Goal: Task Accomplishment & Management: Use online tool/utility

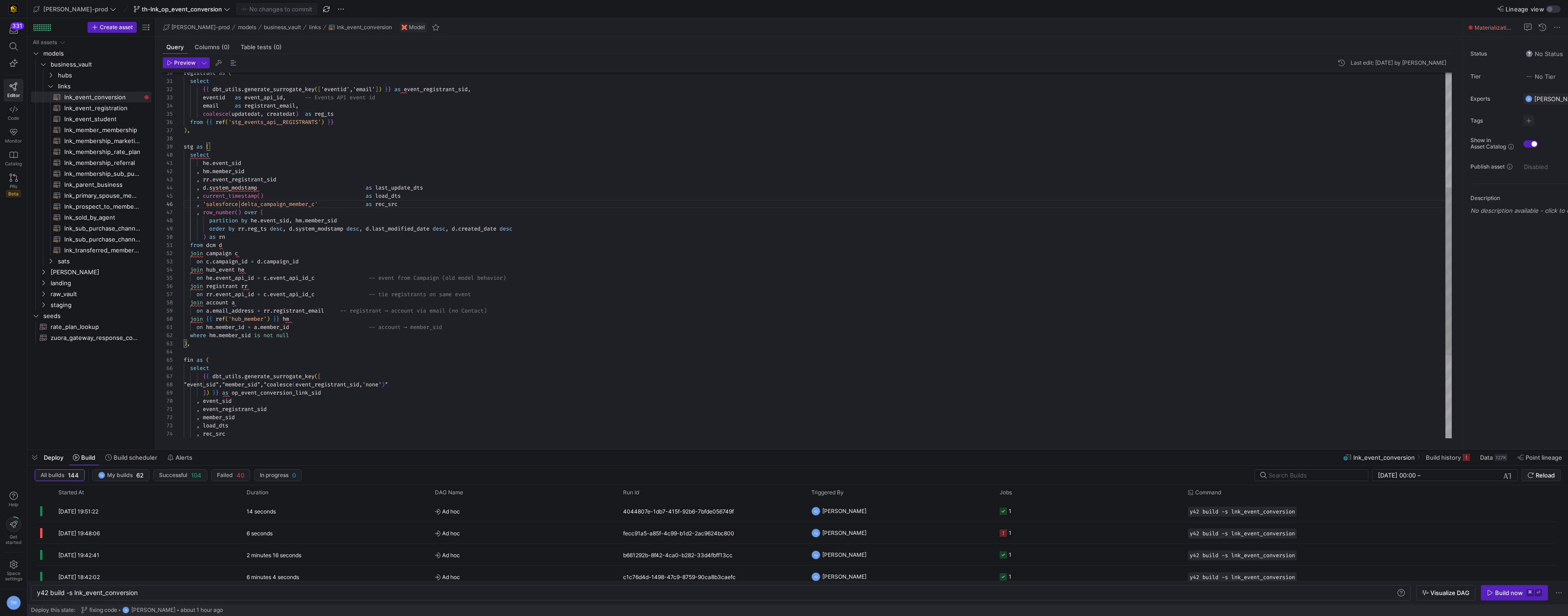
scroll to position [0, 101]
click at [142, 6] on span "th-lnk_op_event_conversion" at bounding box center [182, 9] width 80 height 7
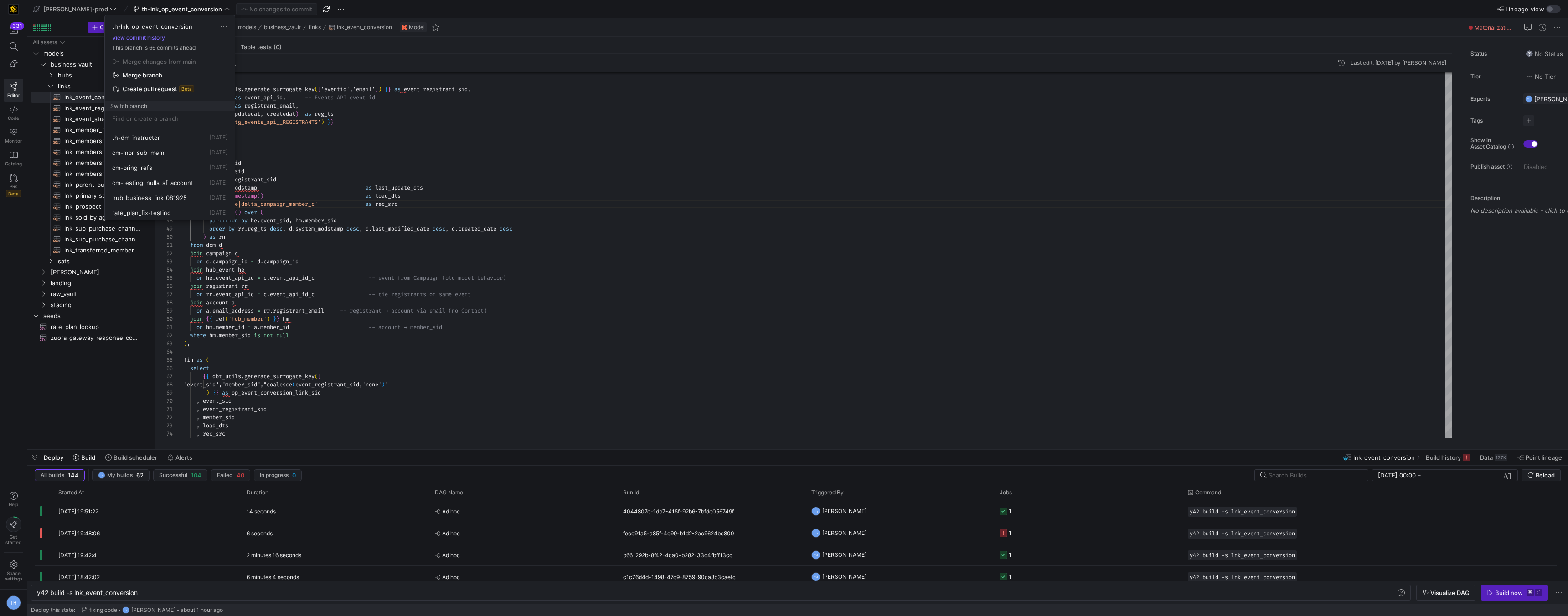
scroll to position [163, 0]
click at [155, 134] on span "th-dm_instructor" at bounding box center [136, 135] width 48 height 7
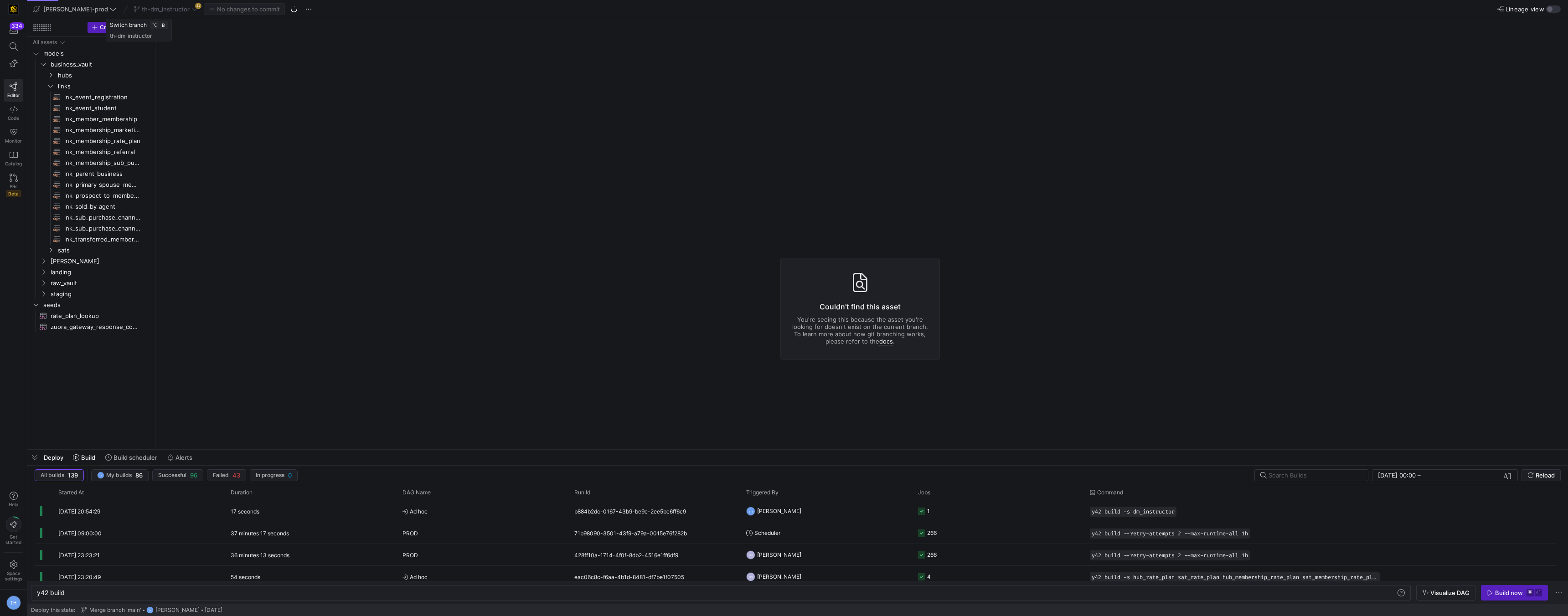
click at [161, 7] on div "th-dm_instructor 37" at bounding box center [166, 9] width 69 height 12
click at [191, 7] on icon at bounding box center [194, 9] width 6 height 6
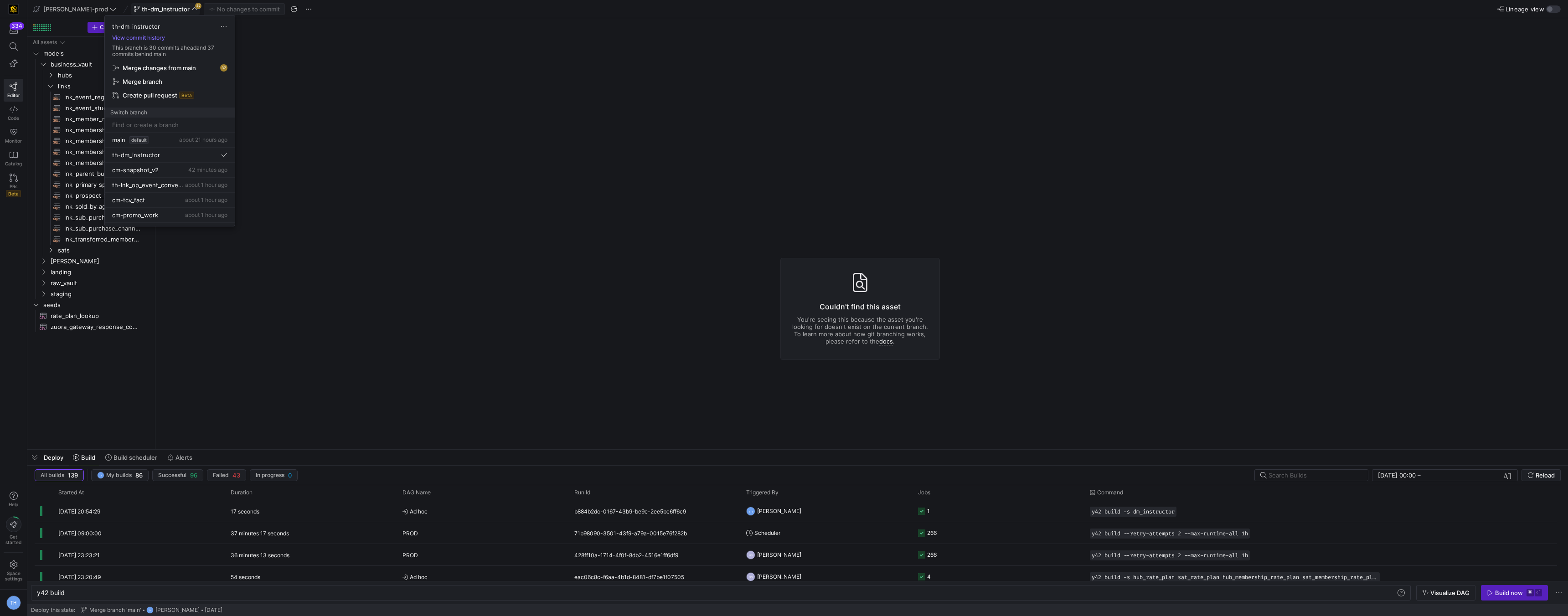
click at [171, 67] on span "Merge changes from main" at bounding box center [159, 67] width 73 height 7
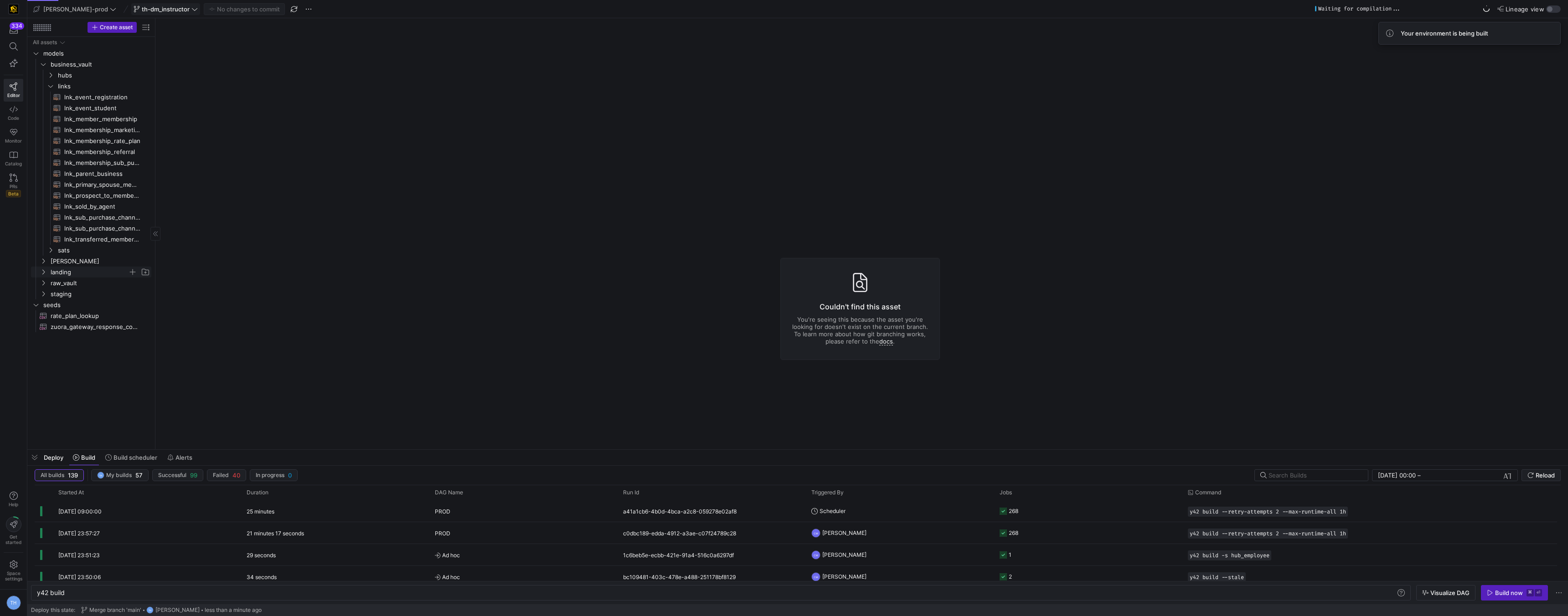
click at [78, 270] on span "landing" at bounding box center [89, 272] width 78 height 10
click at [78, 268] on span "landing" at bounding box center [89, 272] width 78 height 10
click at [78, 262] on span "[PERSON_NAME]" at bounding box center [89, 261] width 78 height 10
click at [79, 271] on span "dimensions" at bounding box center [92, 272] width 70 height 10
click at [95, 341] on span "dm_instructor​​​​​​​​​​" at bounding box center [102, 338] width 76 height 10
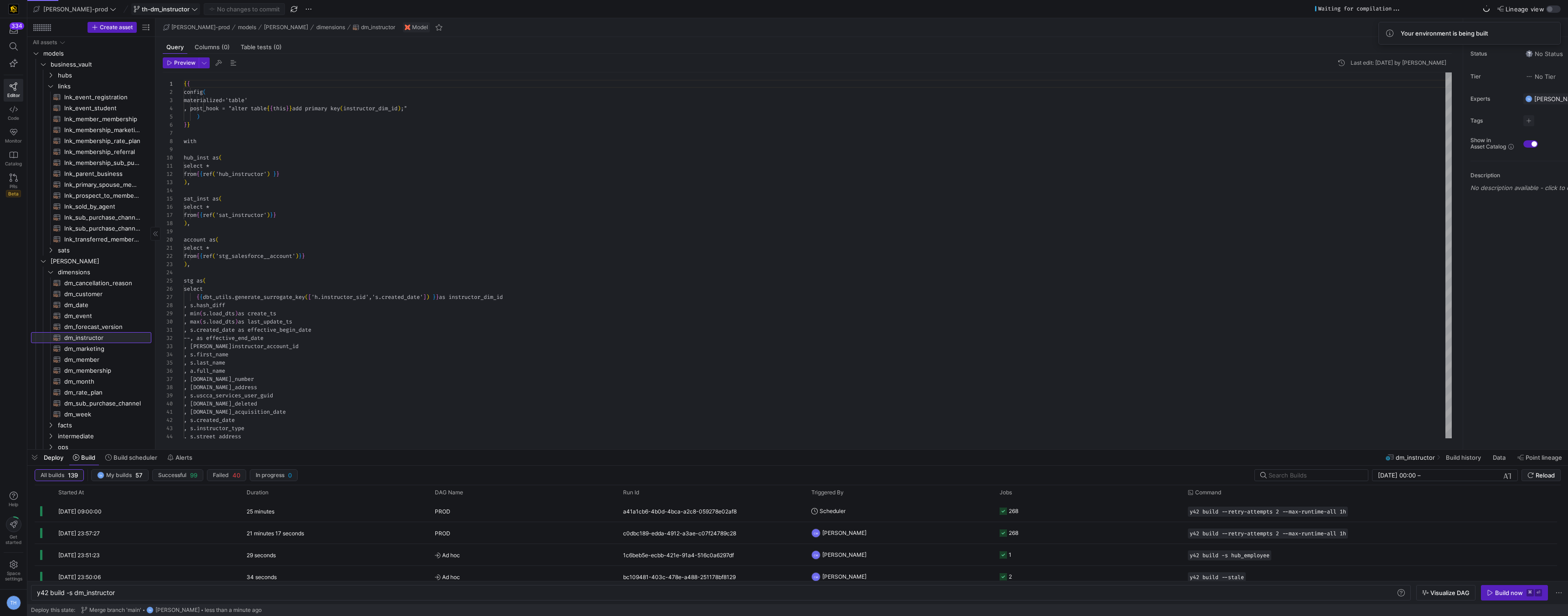
scroll to position [82, 0]
click at [104, 317] on span "dm_event​​​​​​​​​​" at bounding box center [102, 316] width 76 height 10
type textarea "y42 build -s dm_event"
type textarea "{{ config( materialized='table' , post_hook= "alter table {{ this }} add primar…"
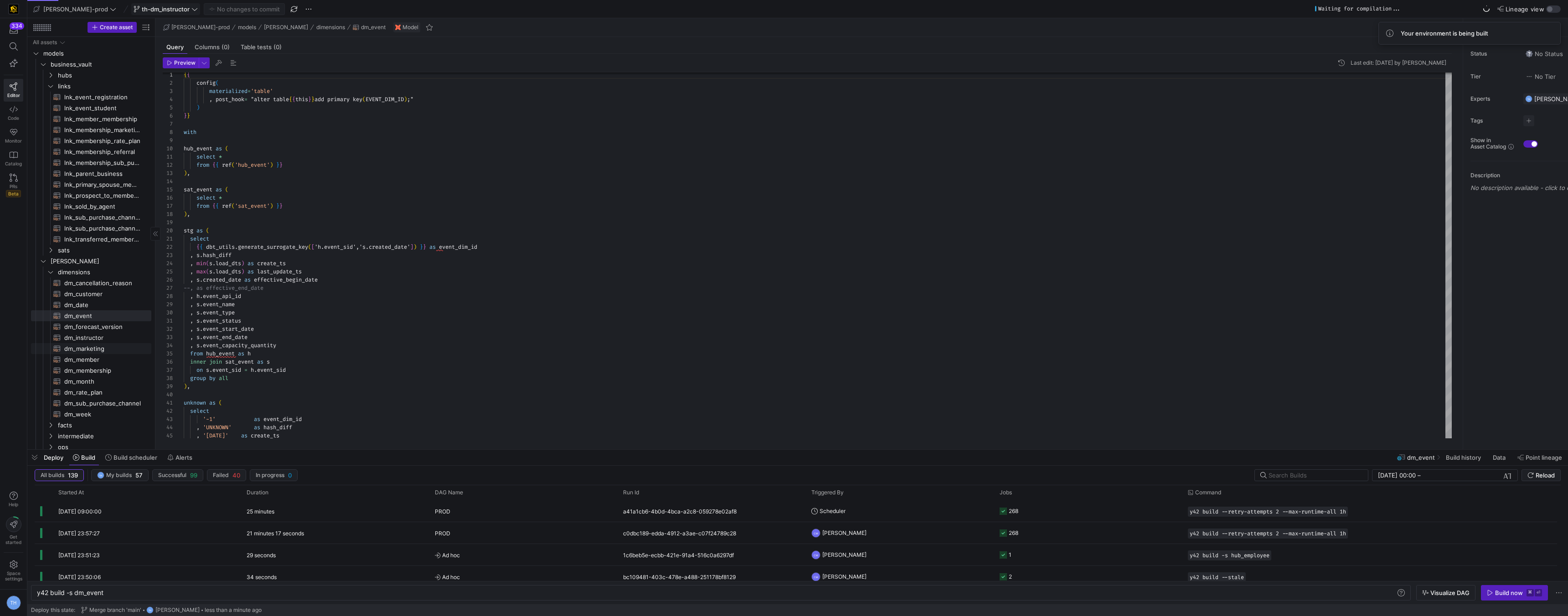
click at [105, 349] on span "dm_marketing​​​​​​​​​​" at bounding box center [102, 348] width 76 height 10
type textarea "y42 build -s dm_marketing"
type textarea "{{ config( materialized='table' , post_hook = "alter table {{ this }} add prima…"
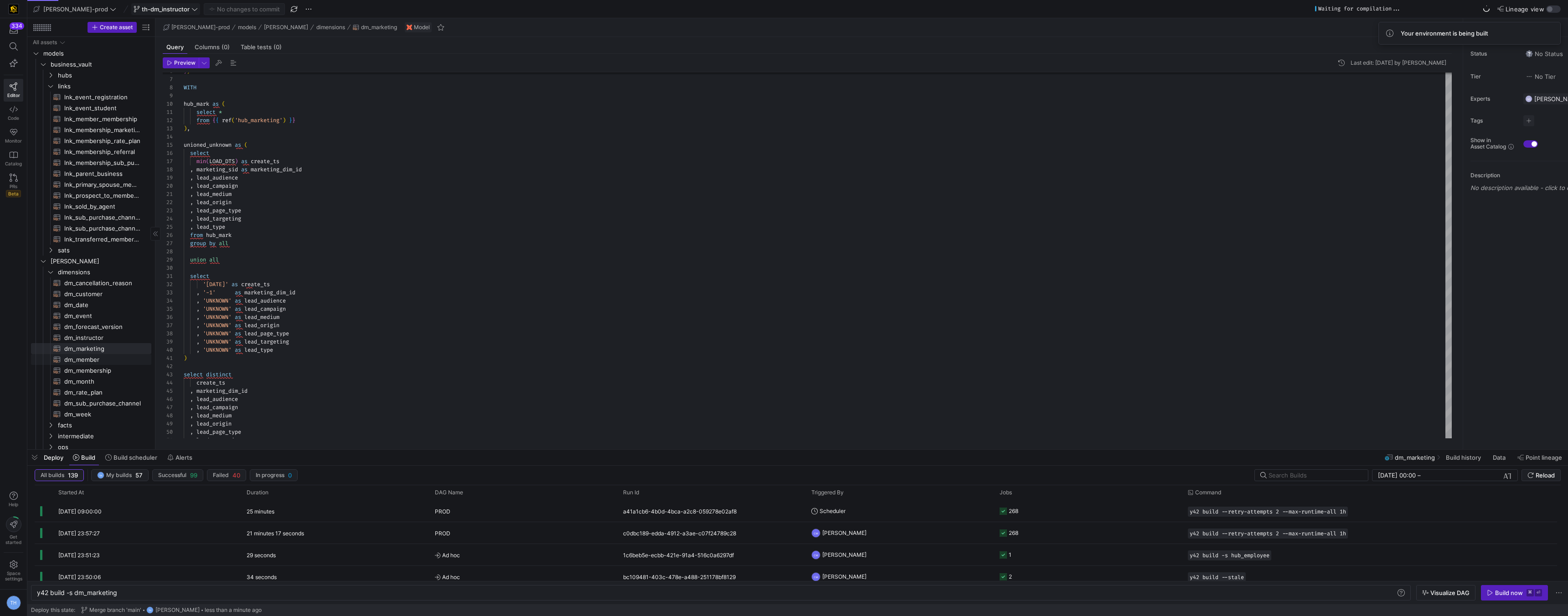
click at [107, 361] on span "dm_member​​​​​​​​​​" at bounding box center [102, 360] width 76 height 10
type textarea "y42 build -s dm_member"
type textarea "{{ config( materialized='table' , post_hook = "alter table {{ this }} add prima…"
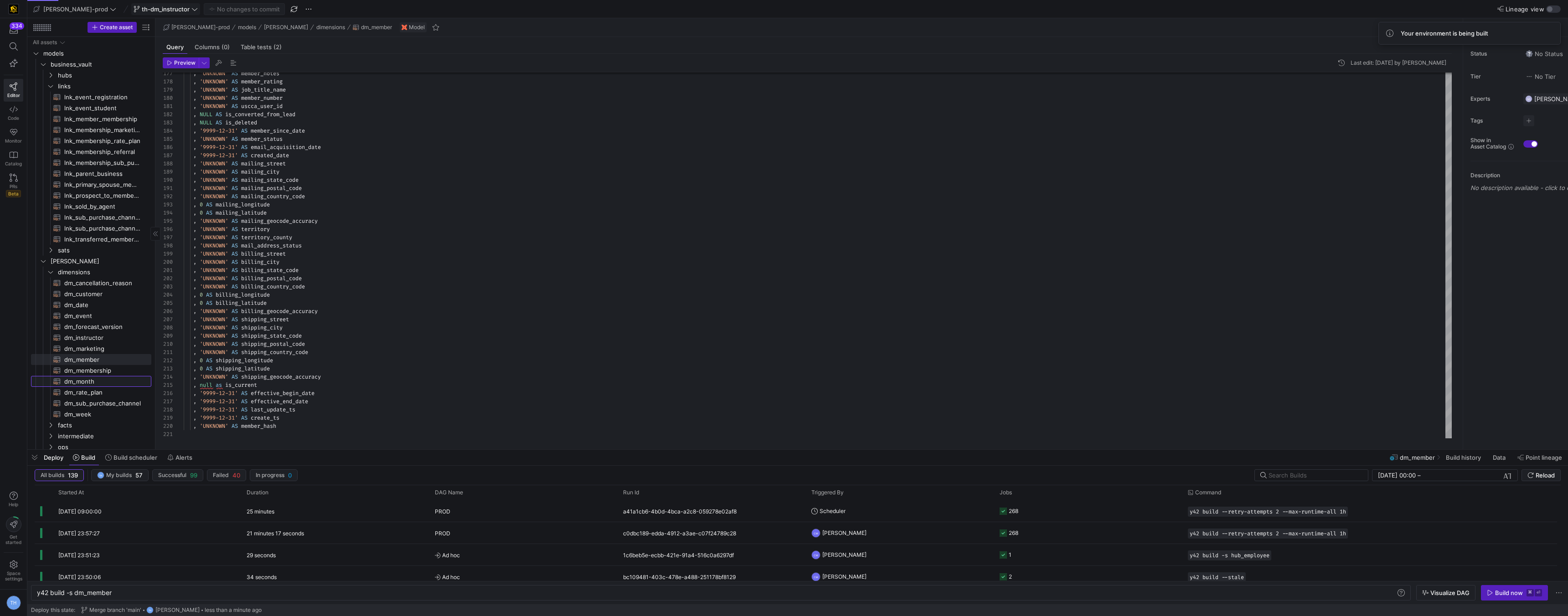
click at [100, 377] on span "dm_month​​​​​​​​​​" at bounding box center [102, 382] width 76 height 10
type textarea "y42 build -s dm_month"
type textarea "{{ config( materialized='table' , post_hook= "alter table {{ this }} add primar…"
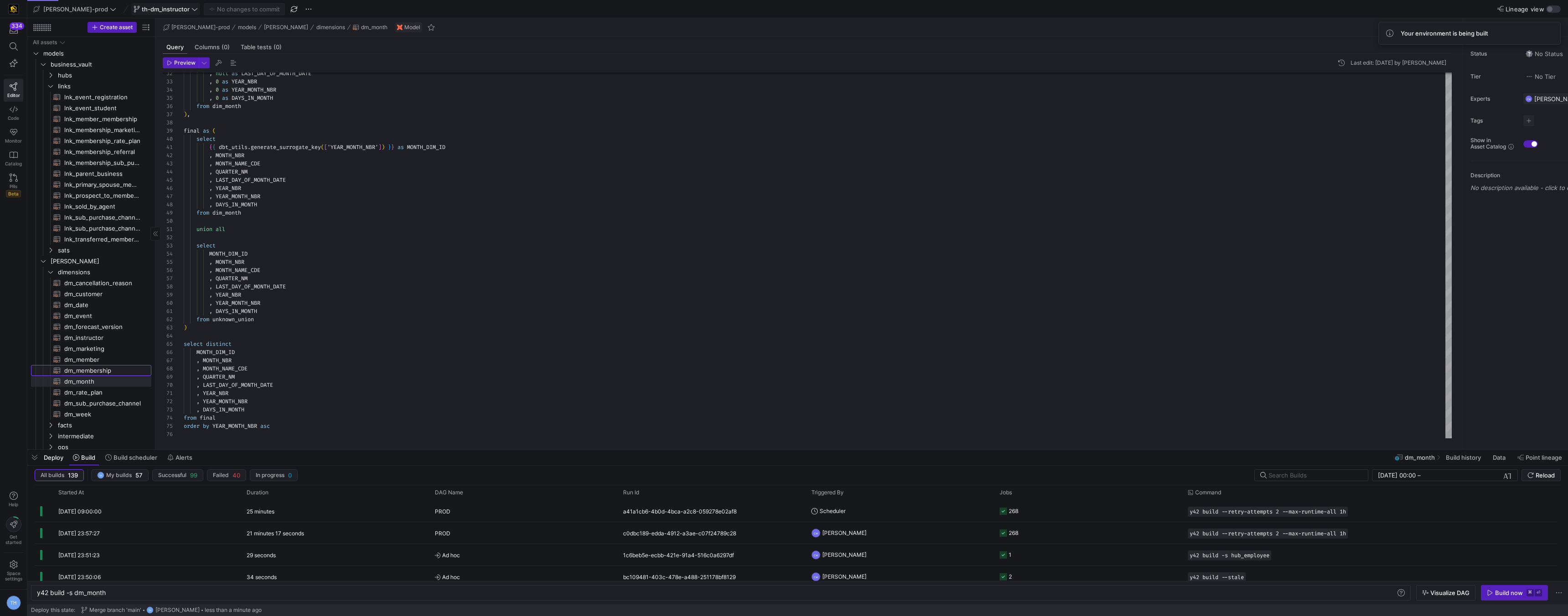
click at [101, 368] on span "dm_membership​​​​​​​​​​" at bounding box center [102, 371] width 76 height 10
type textarea "y42 build -s dm_membership"
type textarea "{{ config( materialized='table' , post_hook = "alter table {{ this }} add prima…"
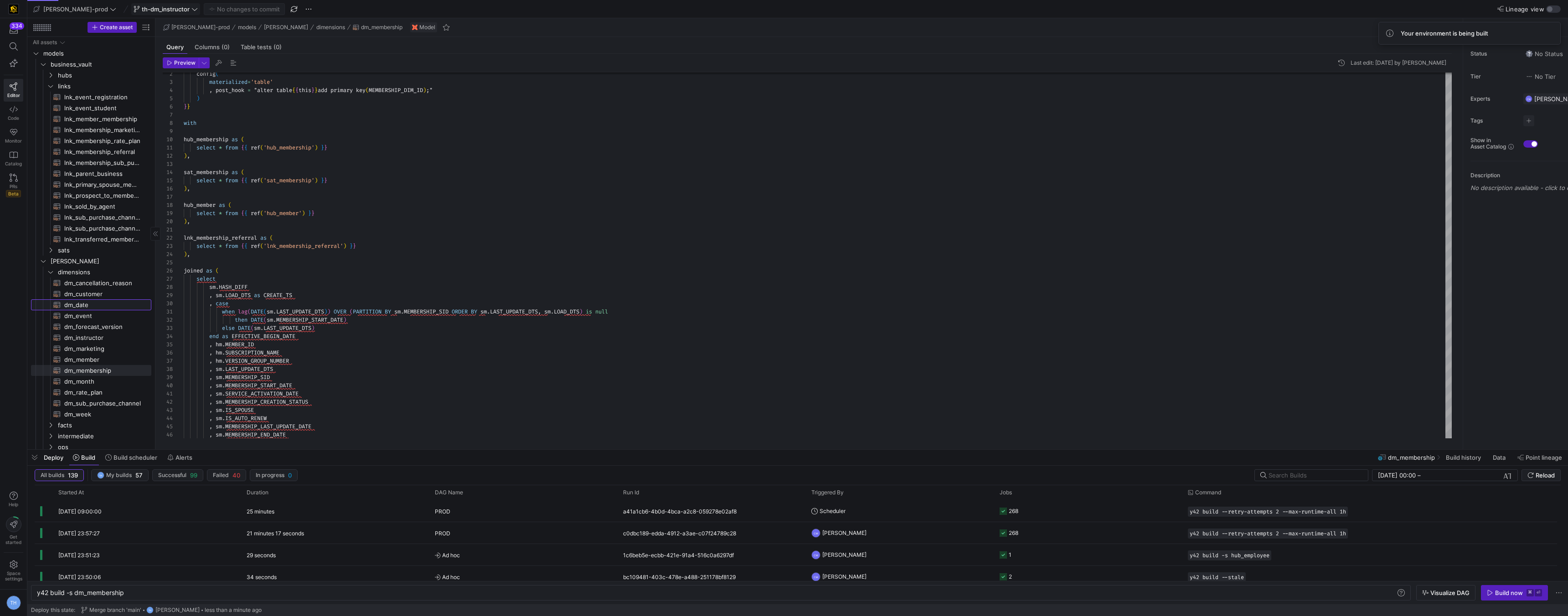
click at [95, 305] on span "dm_date​​​​​​​​​​" at bounding box center [102, 305] width 76 height 10
type textarea "y42 build -s dm_date"
type textarea "{{ config( materialized='table' , post_hook= "alter table {{ this }} add primar…"
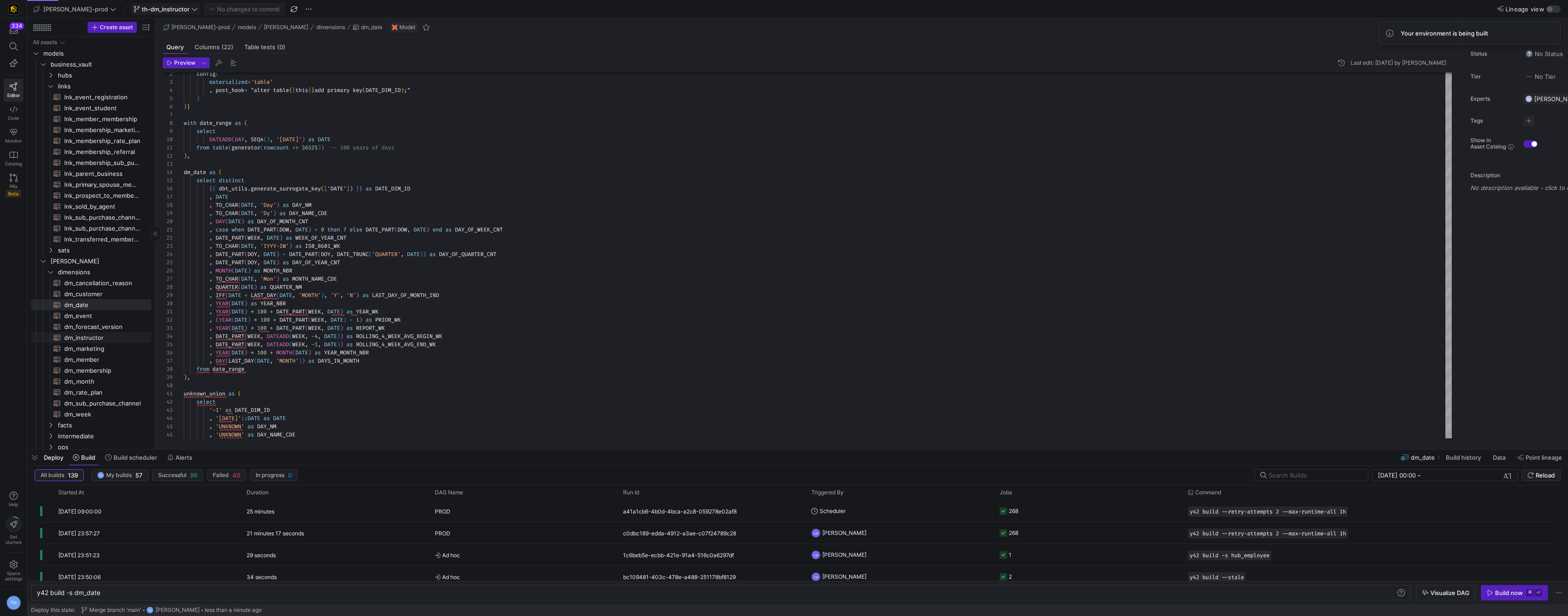
click at [97, 341] on span "dm_instructor​​​​​​​​​​" at bounding box center [102, 338] width 76 height 10
type textarea "y42 build -s dm_instructor"
type textarea "{{ config( materialized='table' , post_hook = "alter table {{ this }} add prima…"
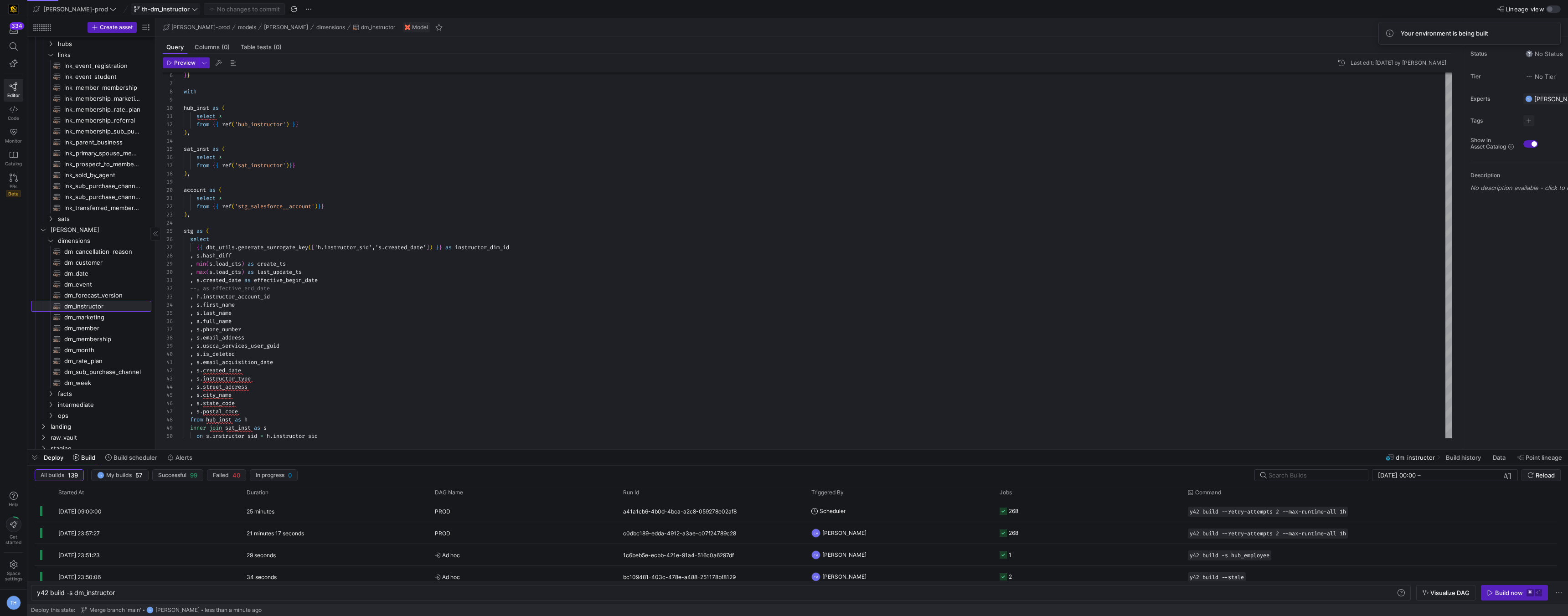
scroll to position [10, 0]
click at [74, 237] on span "sats" at bounding box center [92, 240] width 70 height 10
click at [86, 357] on span "sat_instructor​​​​​​​​​​" at bounding box center [102, 357] width 76 height 10
type textarea "y42 build -s sat_instructor"
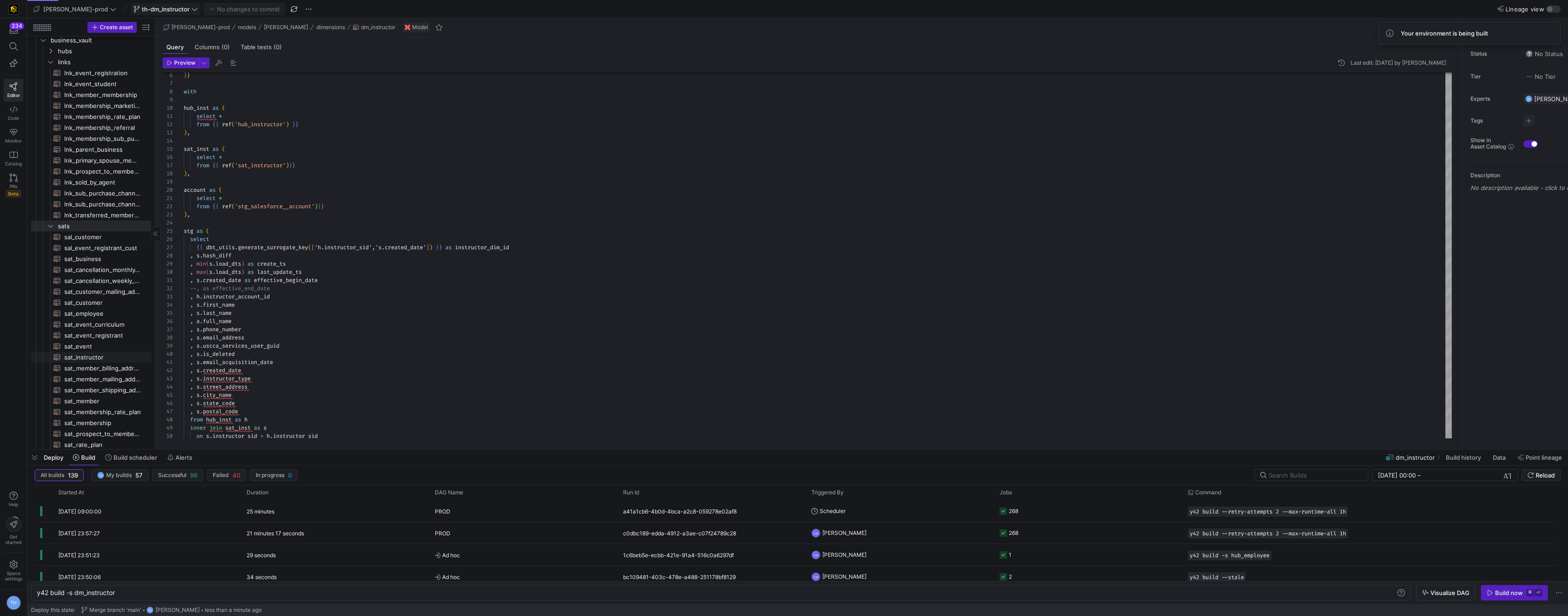
type textarea "{{ config( materialized='incremental' ) }} with account as ( select *"
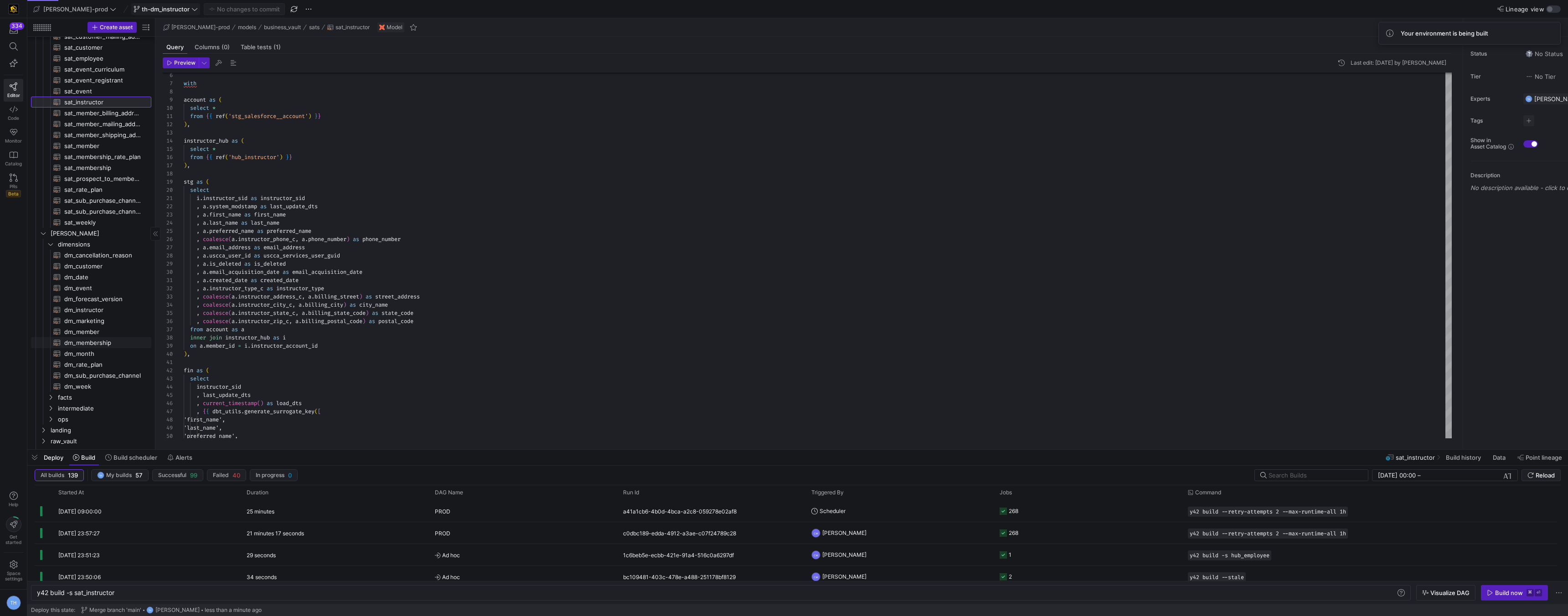
scroll to position [280, 0]
click at [104, 343] on span "dm_membership​​​​​​​​​​" at bounding box center [102, 343] width 76 height 10
type textarea "y42 build -s dm_membership"
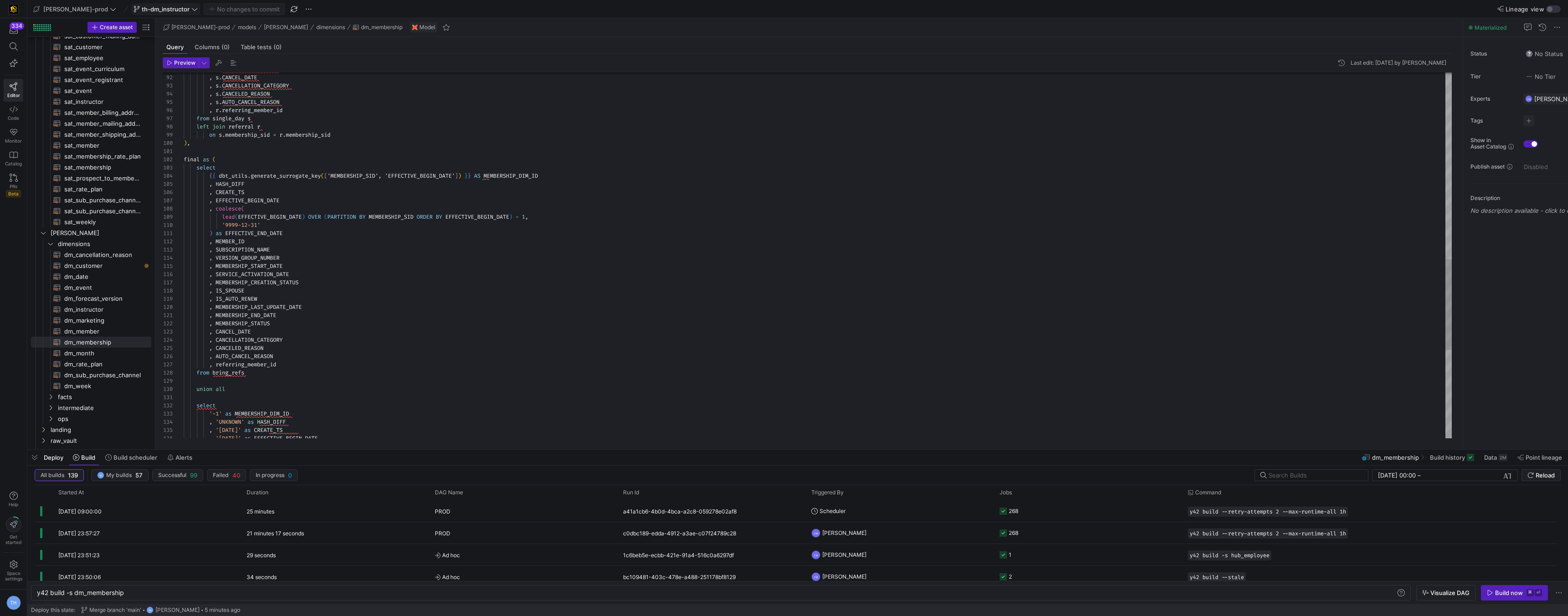
click at [533, 216] on div "union all select '-1' as MEMBERSHIP_DIM_ID , 'UNKNOWN' as HASH_DIFF , '1900-01-…" at bounding box center [818, 58] width 1268 height 1476
click at [487, 209] on div "union all select '-1' as MEMBERSHIP_DIM_ID , 'UNKNOWN' as HASH_DIFF , '1900-01-…" at bounding box center [818, 58] width 1268 height 1476
drag, startPoint x: 297, startPoint y: 232, endPoint x: 169, endPoint y: 207, distance: 130.4
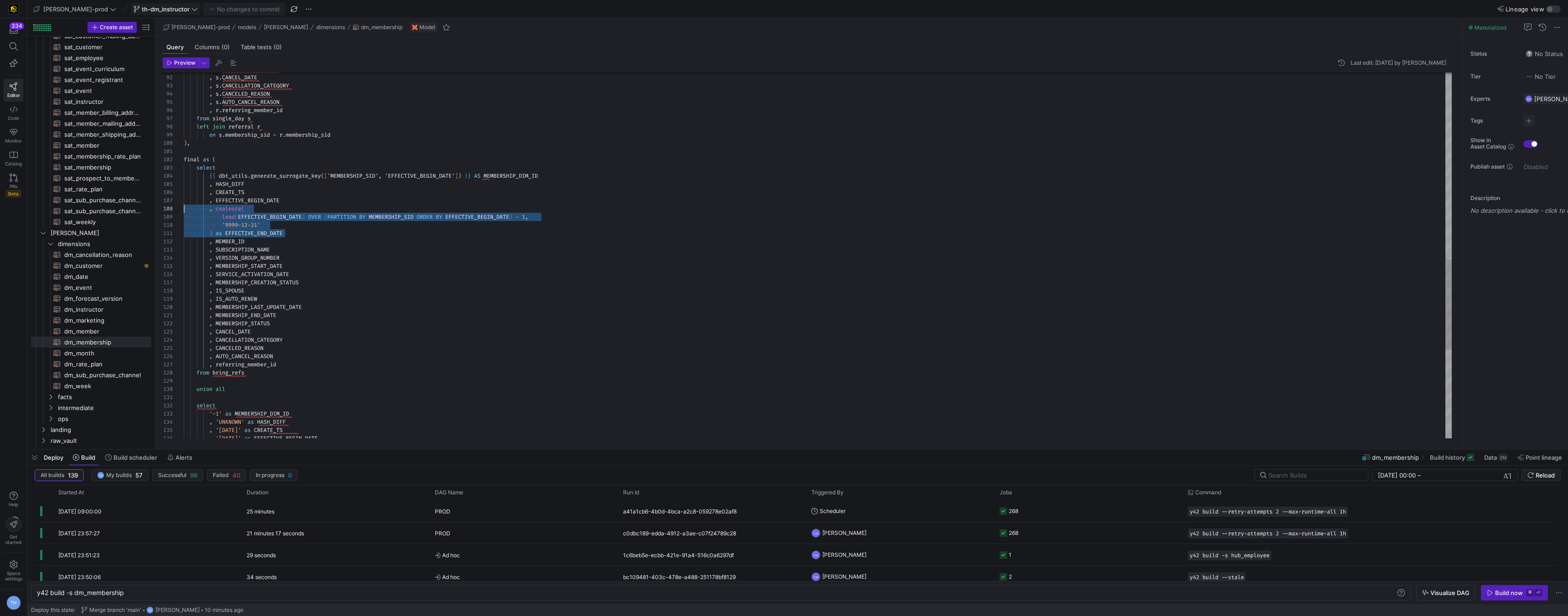
click at [169, 207] on div "130 131 132 133 134 135 136 129 128 126 127 124 125 123 121 122 119 120 116 117…" at bounding box center [807, 255] width 1289 height 366
click at [330, 231] on div "union all select '-1' as MEMBERSHIP_DIM_ID , 'UNKNOWN' as HASH_DIFF , '1900-01-…" at bounding box center [818, 58] width 1268 height 1476
type textarea "final as ( select {{ dbt_utils.generate_surrogate_key(['MEMBERSHIP_SID', 'EFFEC…"
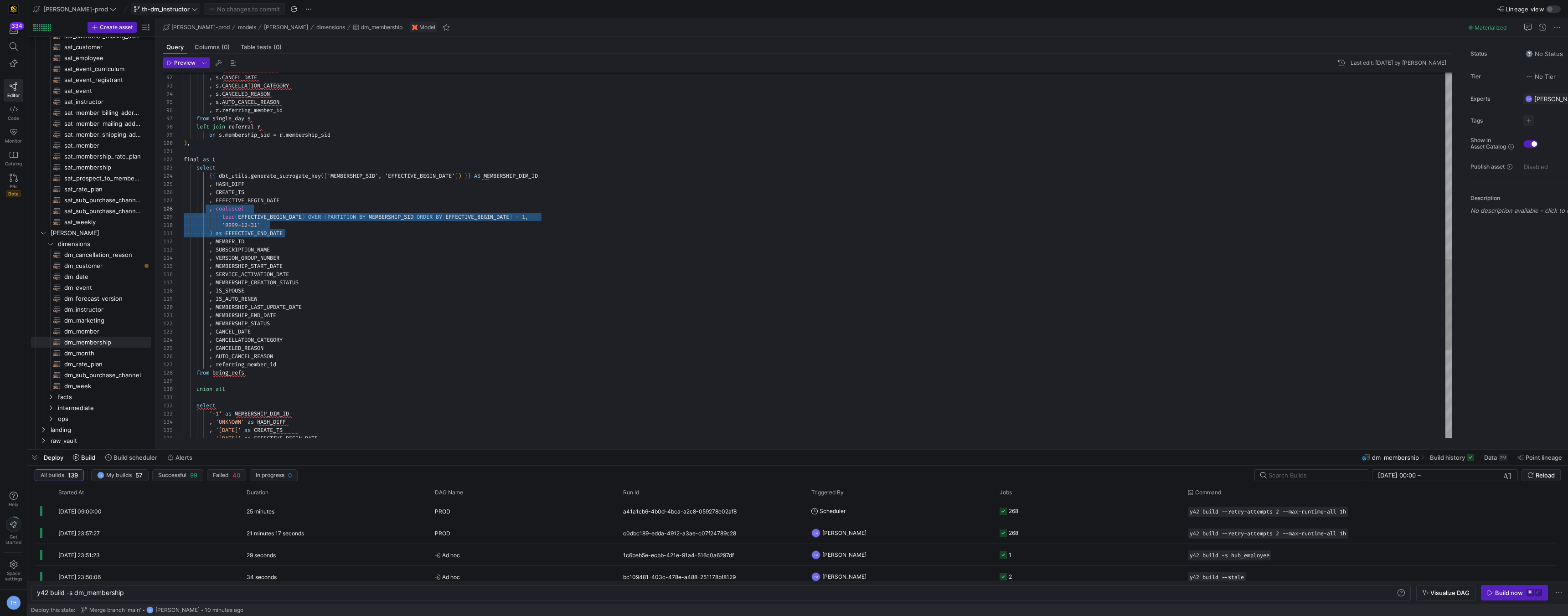
drag, startPoint x: 297, startPoint y: 235, endPoint x: 211, endPoint y: 209, distance: 89.8
click at [211, 209] on div "union all select '-1' as MEMBERSHIP_DIM_ID , 'UNKNOWN' as HASH_DIFF , '1900-01-…" at bounding box center [818, 58] width 1268 height 1476
click at [101, 312] on span "dm_instructor​​​​​​​​​​" at bounding box center [102, 309] width 76 height 10
type textarea "y42 build -s dm_instructor"
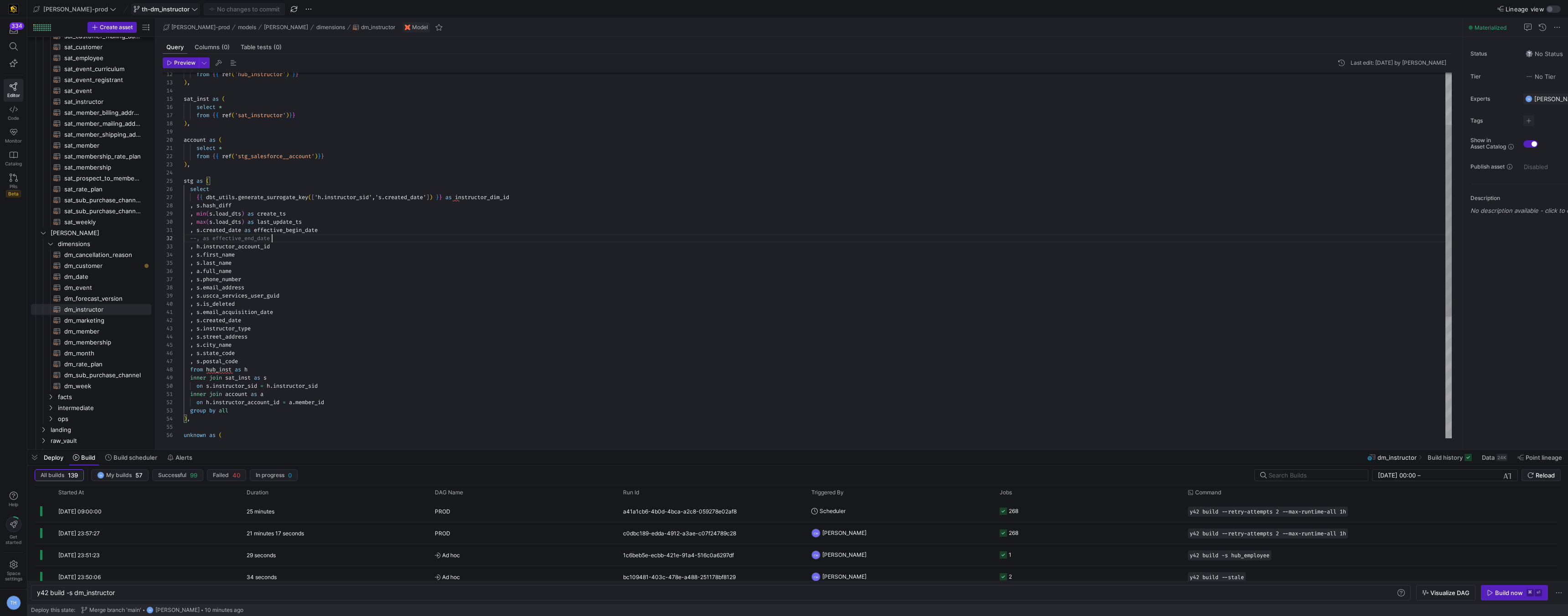
scroll to position [8, 20]
drag, startPoint x: 283, startPoint y: 239, endPoint x: 203, endPoint y: 239, distance: 80.0
click at [203, 239] on div ", s . is_deleted , s . email_acquisition_date , s . created_date , s . instruct…" at bounding box center [818, 320] width 1268 height 696
click at [198, 240] on div ", s . is_deleted , s . email_acquisition_date , s . created_date , s . instruct…" at bounding box center [818, 320] width 1268 height 696
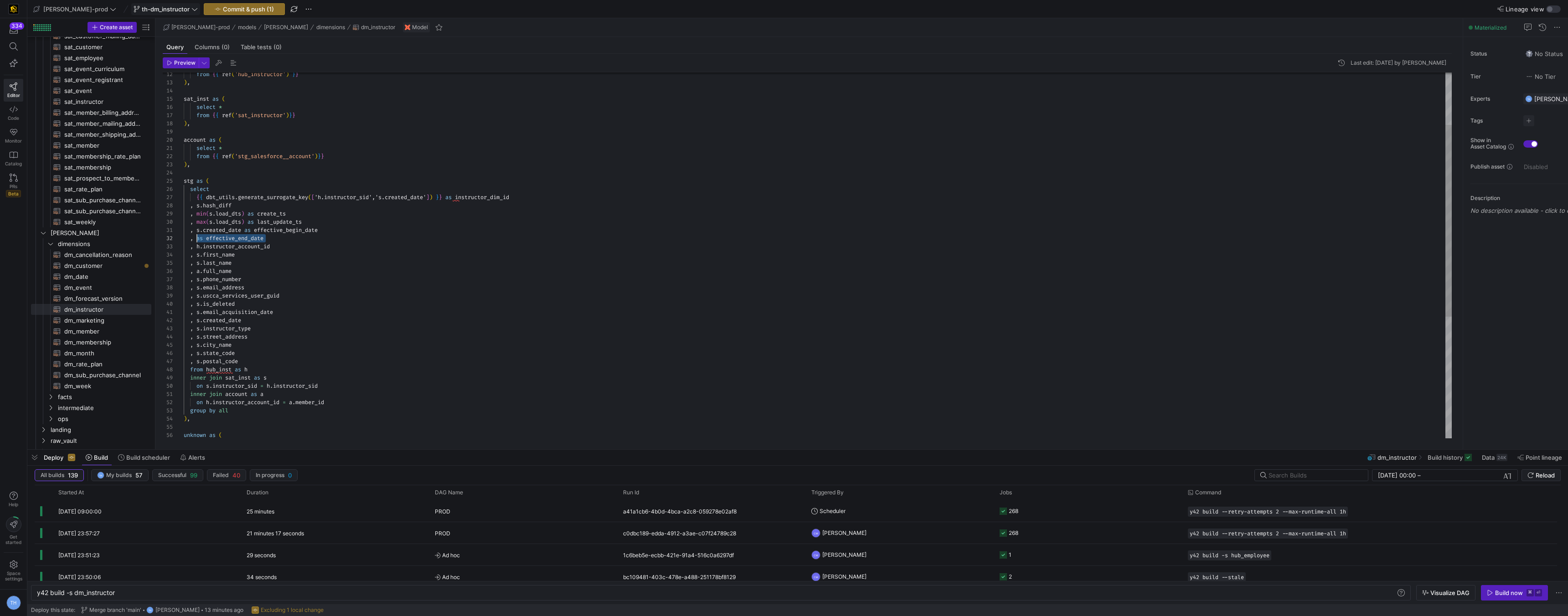
drag, startPoint x: 273, startPoint y: 237, endPoint x: 197, endPoint y: 238, distance: 76.0
click at [197, 238] on div ", s . is_deleted , s . email_acquisition_date , s . created_date , s . instruct…" at bounding box center [818, 320] width 1268 height 696
click at [202, 238] on div ", s . is_deleted , s . email_acquisition_date , s . created_date , s . instruct…" at bounding box center [818, 333] width 1268 height 721
type textarea ", s.created_date as effective_begin_date , coalesce( lead(EFFECTIVE_BEGIN_DATE)…"
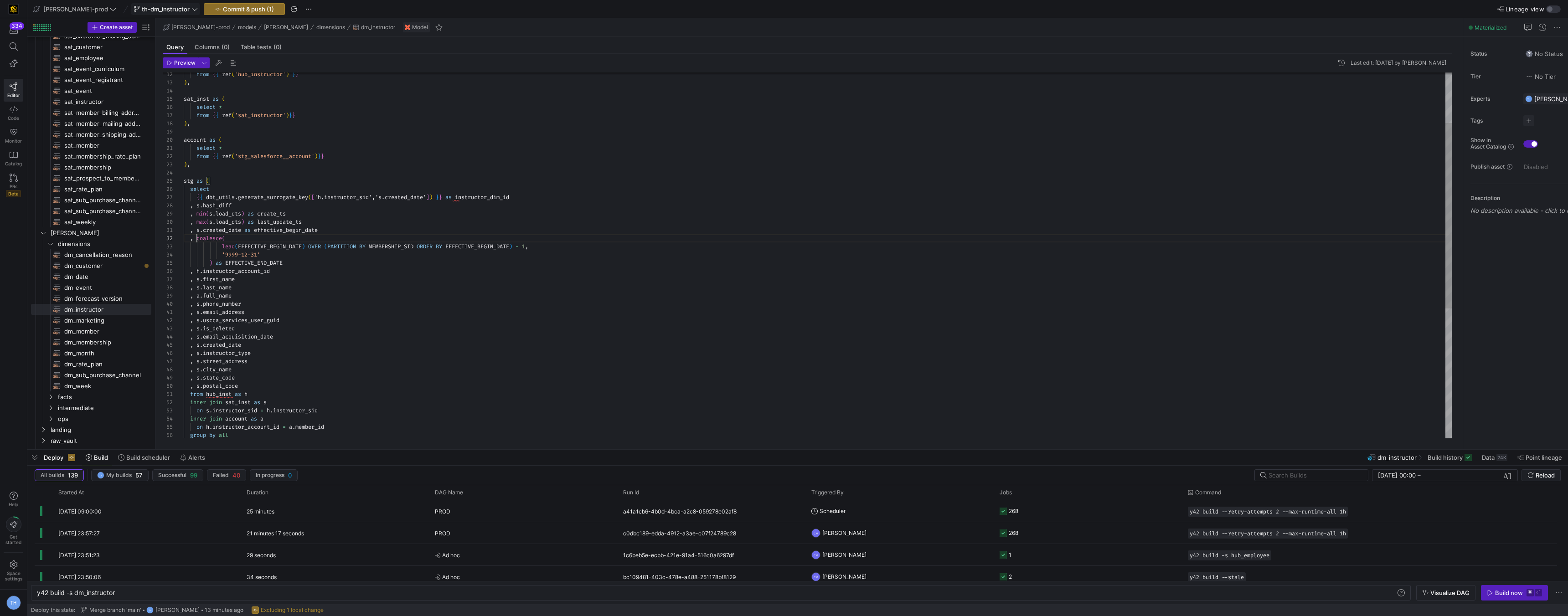
scroll to position [8, 13]
click at [123, 306] on span "dm_instructor​​​​​​​​​​" at bounding box center [102, 309] width 76 height 10
click at [113, 345] on span "dm_membership​​​​​​​​​​" at bounding box center [102, 343] width 76 height 10
type textarea "y42 build -s dm_membership"
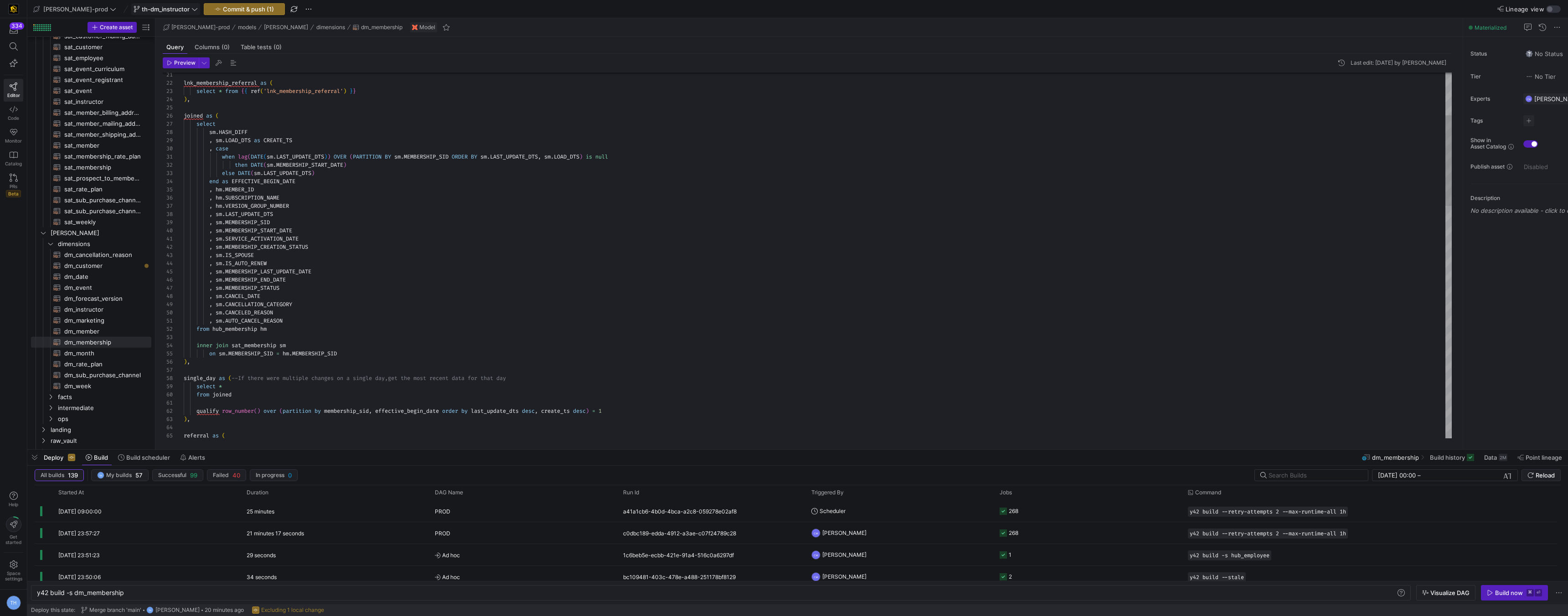
type textarea "when lag(DATE(sm.LAST_UPDATE_DTS)) OVER (PARTITION BY sm.MEMBERSHIP_SID ORDER B…"
drag, startPoint x: 325, startPoint y: 181, endPoint x: 166, endPoint y: 156, distance: 161.0
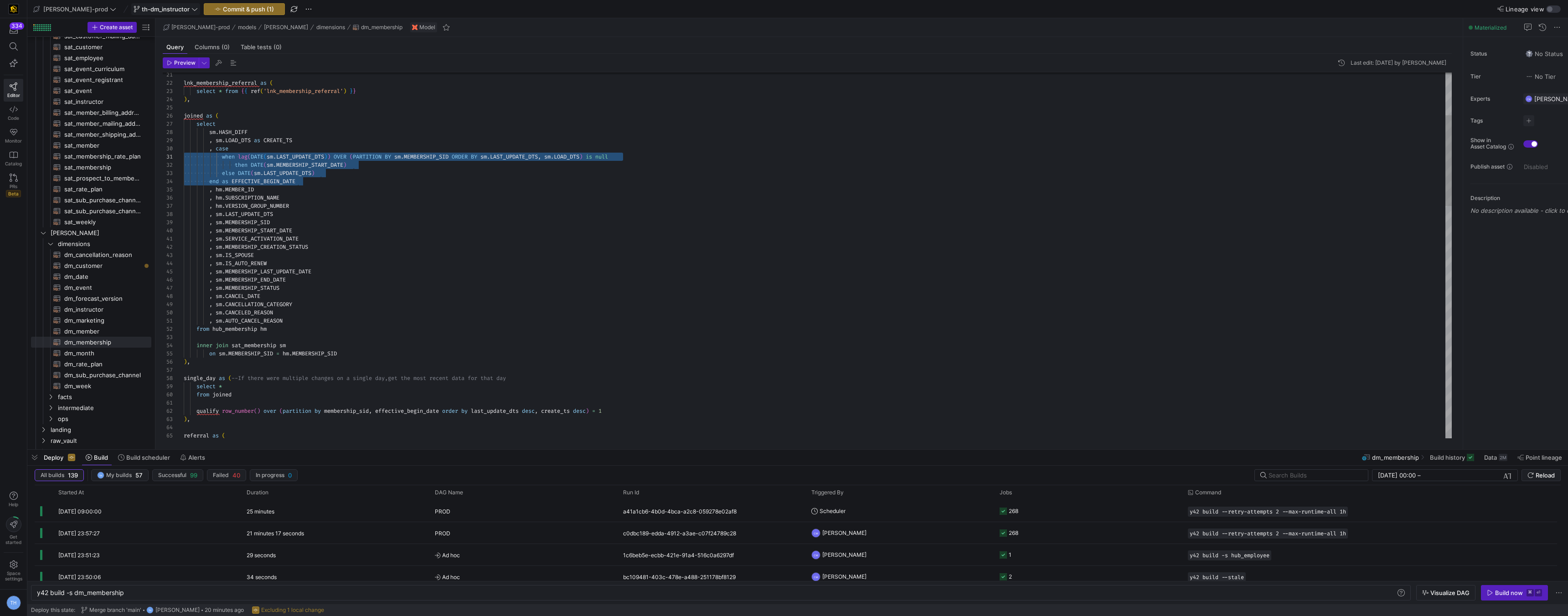
scroll to position [17, 135]
click at [108, 309] on span "dm_instructor​​​​​​​​​​" at bounding box center [102, 309] width 76 height 10
type textarea "y42 build -s dm_instructor"
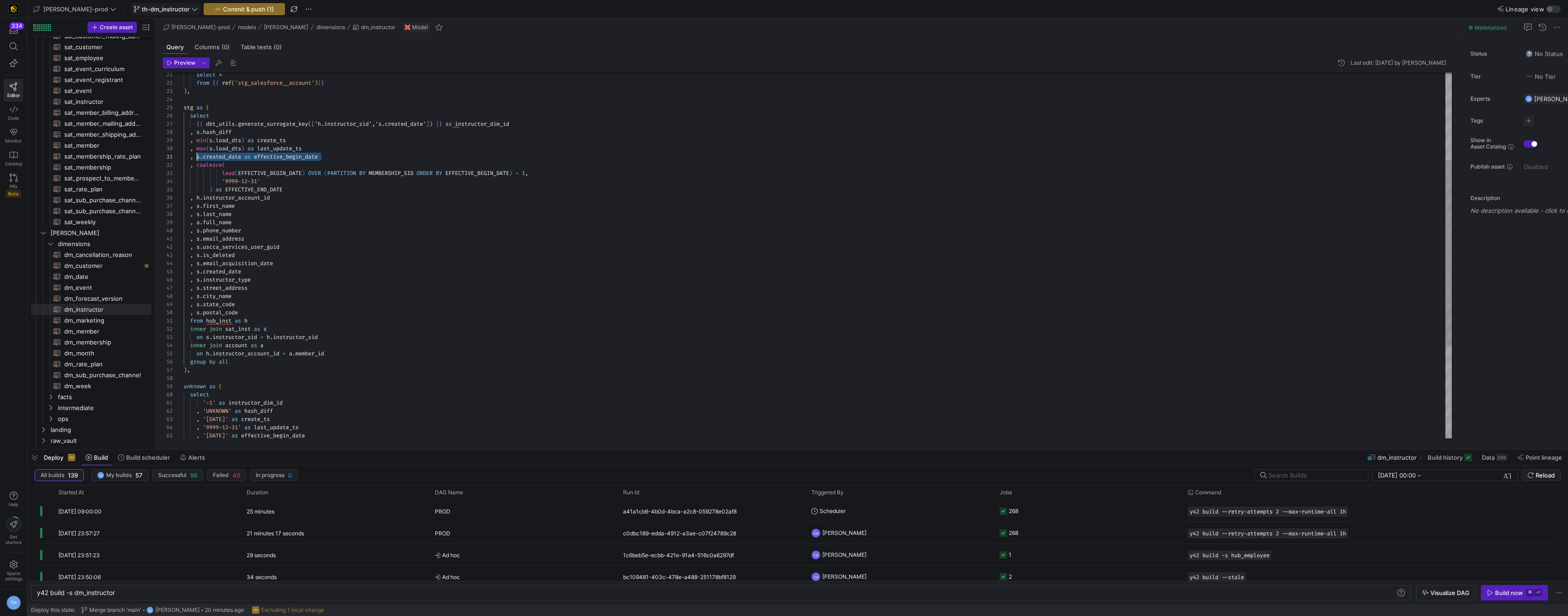
scroll to position [0, 10]
drag, startPoint x: 338, startPoint y: 160, endPoint x: 193, endPoint y: 157, distance: 145.0
click at [193, 157] on div "select * from { { ref ( 'stg_salesforce__account' ) } } ) , stg as ( select { {…" at bounding box center [818, 260] width 1268 height 721
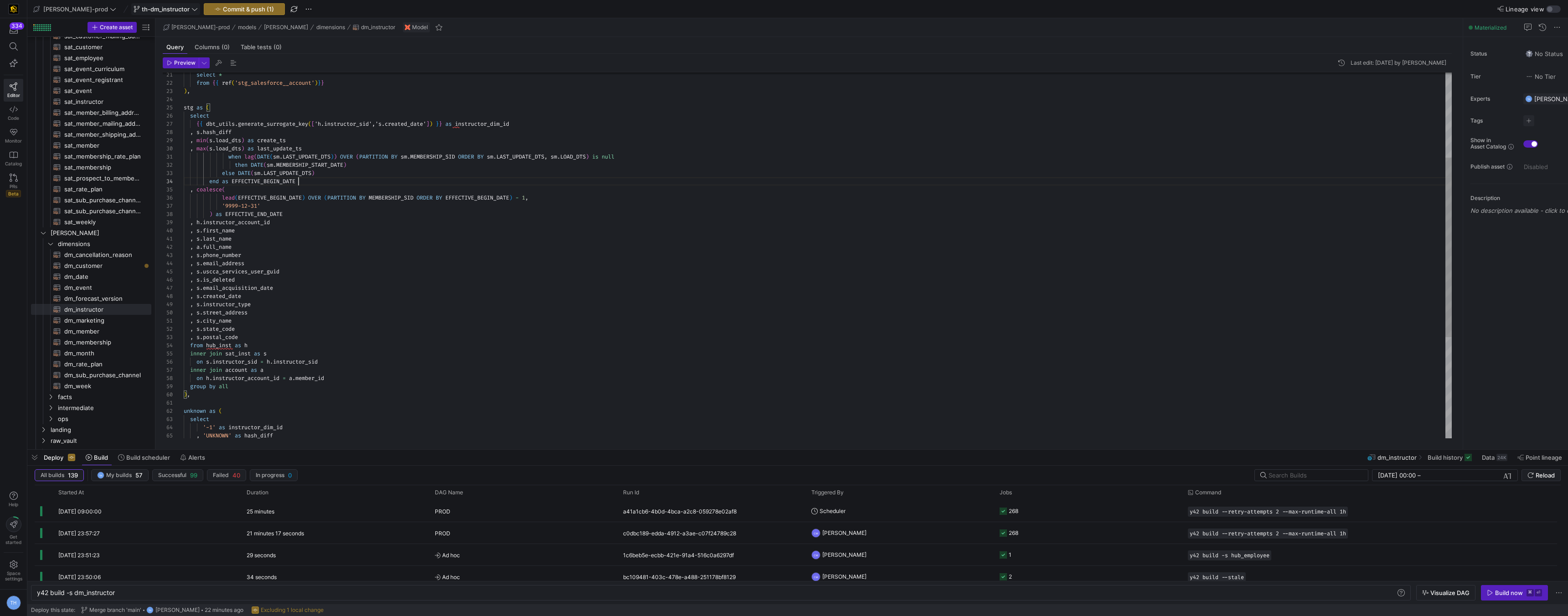
scroll to position [24, 115]
type textarea ", coalesce( lead(EFFECTIVE_BEGIN_DATE) OVER (PARTITION BY MEMBERSHIP_SID ORDER …"
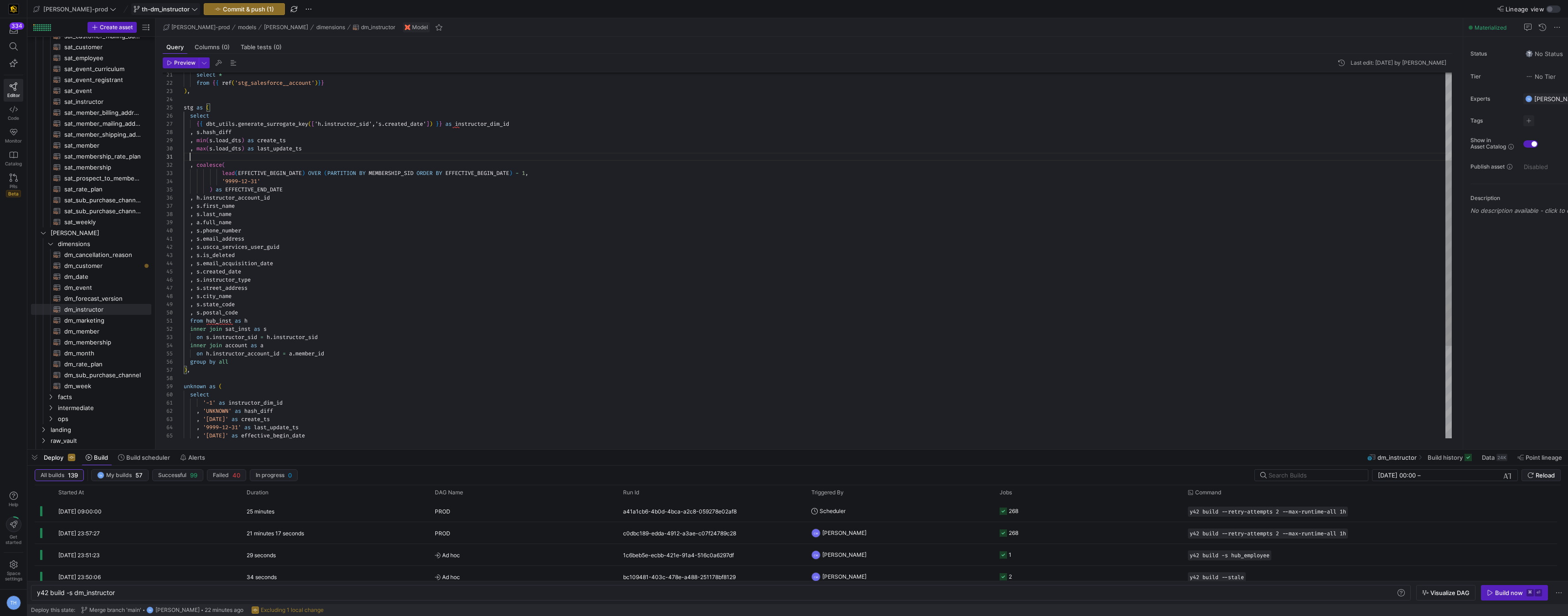
scroll to position [0, 6]
click at [114, 341] on span "dm_membership​​​​​​​​​​" at bounding box center [102, 343] width 76 height 10
type textarea "y42 build -s dm_membership"
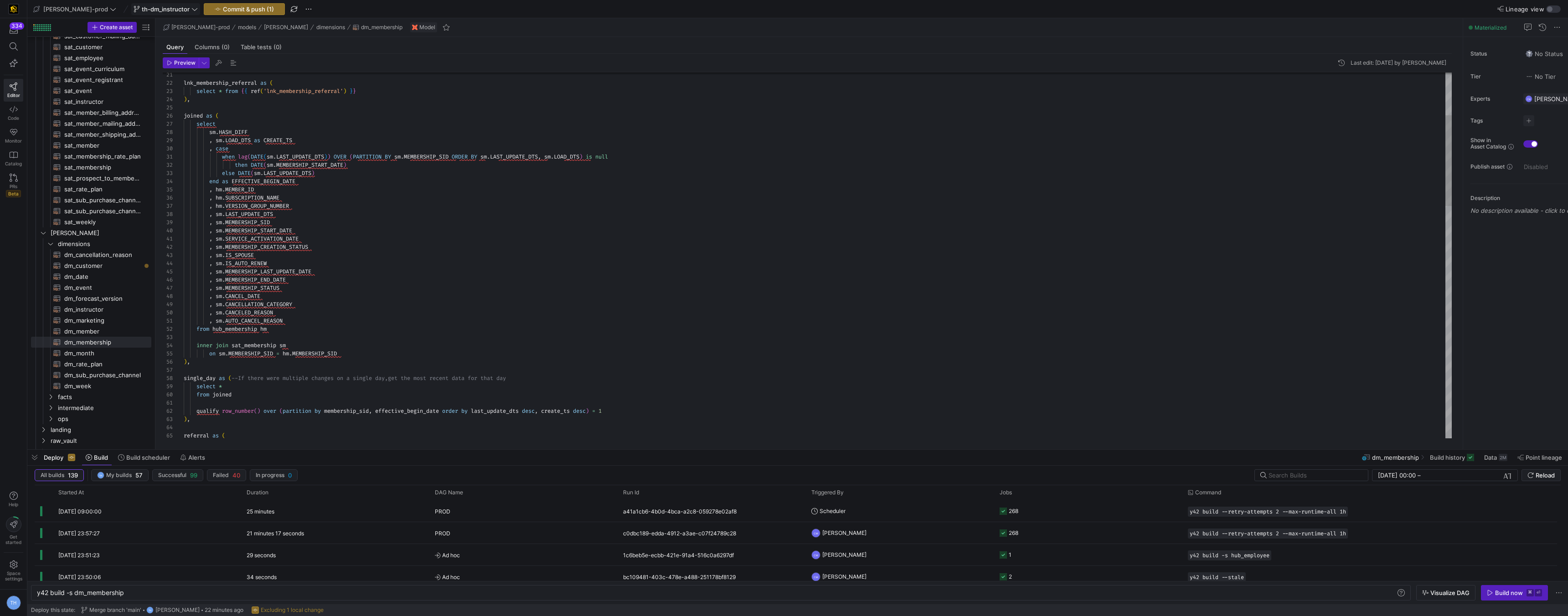
type textarea "lnk_membership_referral as ( select * from {{ ref('lnk_membership_referral') }}…"
drag, startPoint x: 304, startPoint y: 184, endPoint x: 160, endPoint y: 151, distance: 147.7
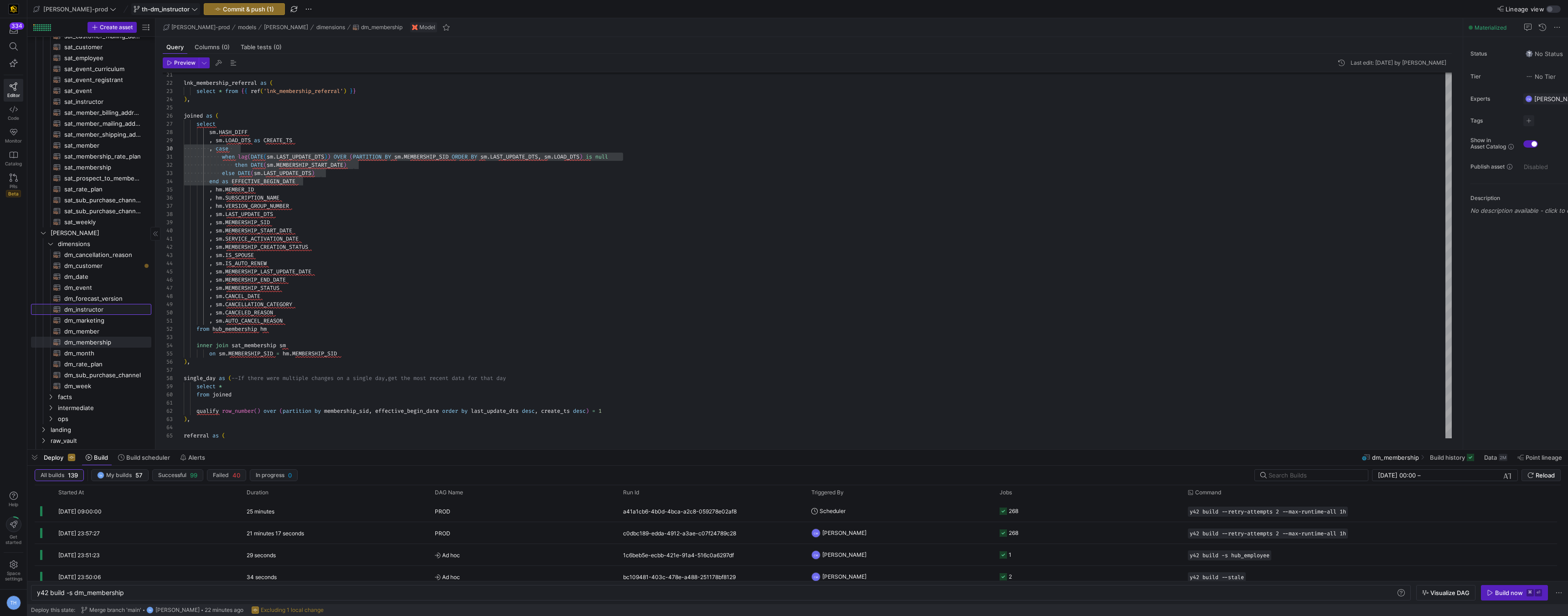
click at [92, 313] on span "dm_instructor​​​​​​​​​​" at bounding box center [102, 309] width 76 height 10
type textarea "y42 build -s dm_instructor"
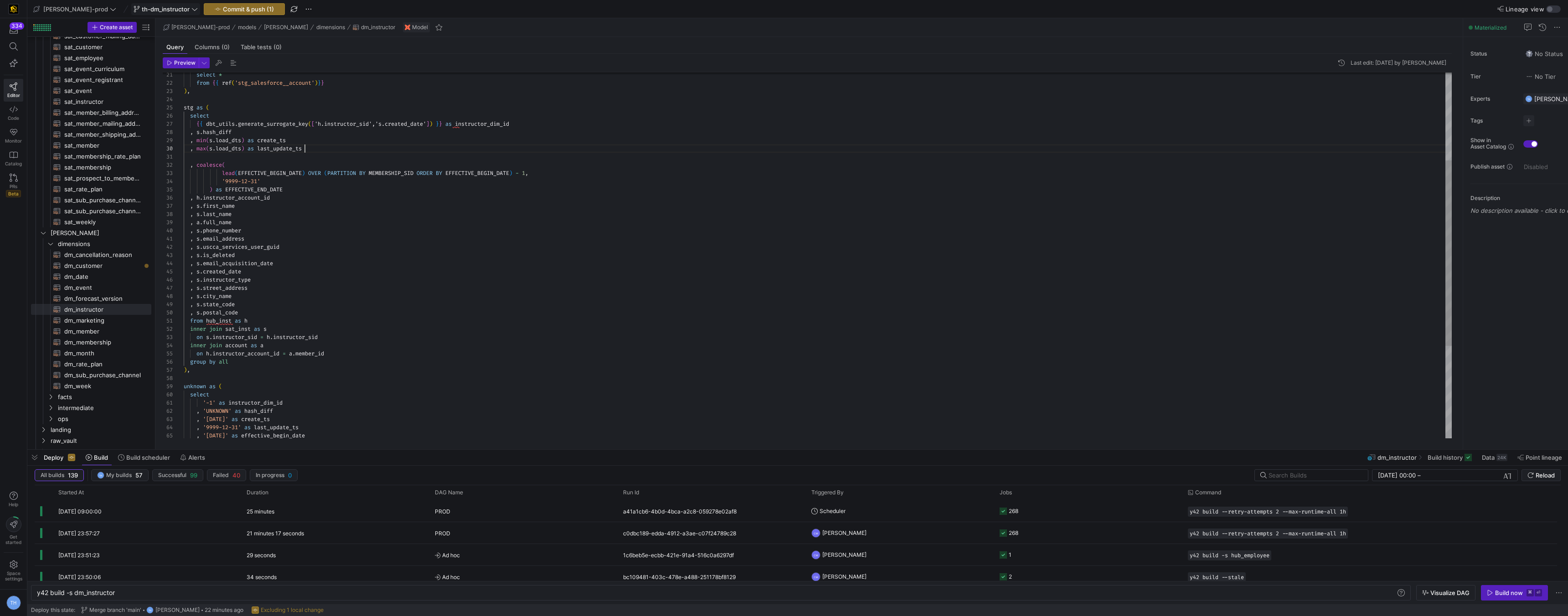
click at [307, 150] on div "select * from { { ref ( 'stg_salesforce__account' ) } } ) , stg as ( select { {…" at bounding box center [818, 260] width 1268 height 721
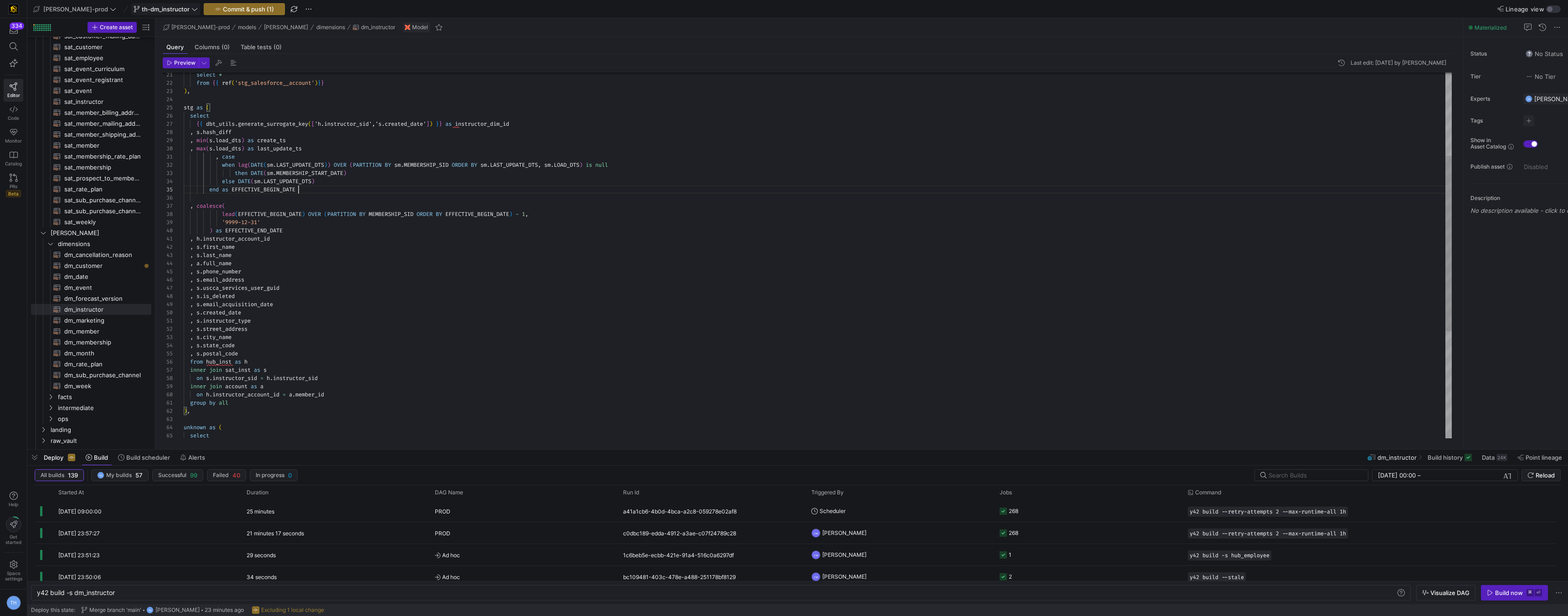
scroll to position [0, 33]
click at [215, 158] on div "select * from { { ref ( 'stg_salesforce__account' ) } } ) , stg as ( select { {…" at bounding box center [818, 280] width 1268 height 762
click at [223, 164] on div "select * from { { ref ( 'stg_salesforce__account' ) } } ) , stg as ( select { {…" at bounding box center [818, 280] width 1268 height 762
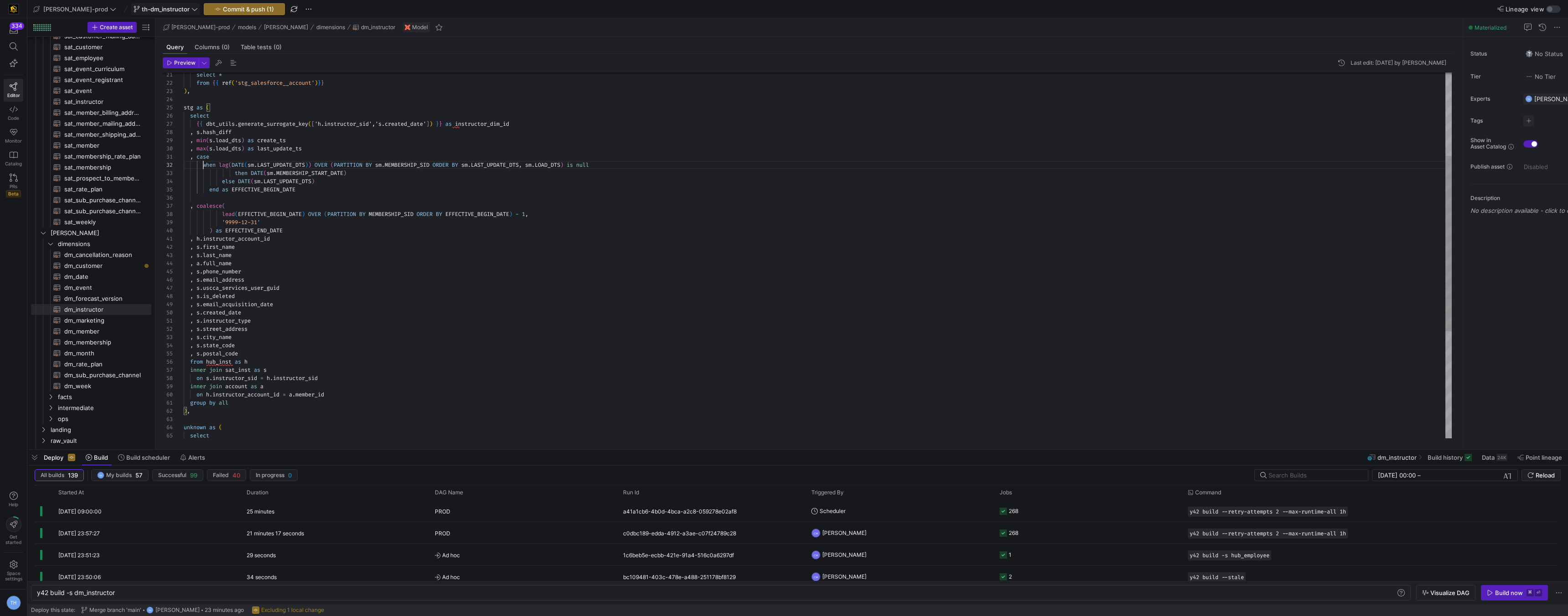
click at [235, 173] on div "select * from { { ref ( 'stg_salesforce__account' ) } } ) , stg as ( select { {…" at bounding box center [818, 280] width 1268 height 762
click at [224, 180] on div "select * from { { ref ( 'stg_salesforce__account' ) } } ) , stg as ( select { {…" at bounding box center [818, 280] width 1268 height 762
click at [209, 191] on div "select * from { { ref ( 'stg_salesforce__account' ) } } ) , stg as ( select { {…" at bounding box center [818, 280] width 1268 height 762
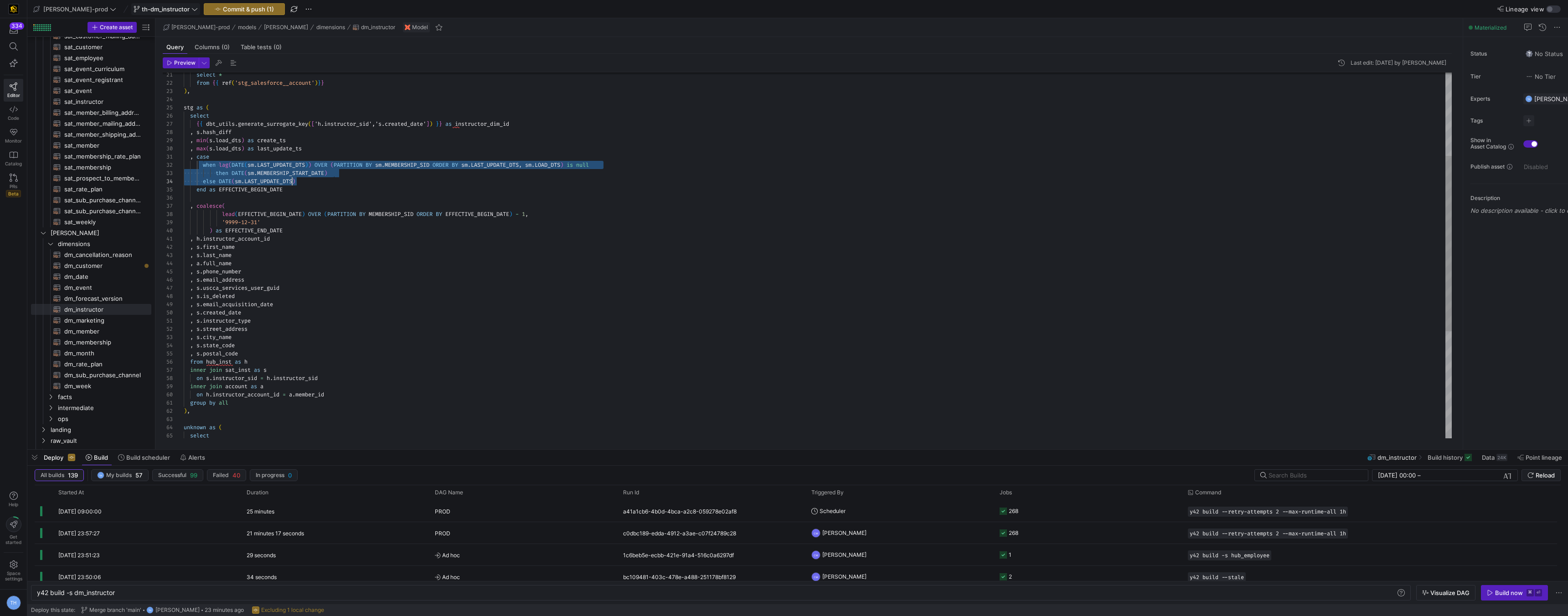
drag, startPoint x: 202, startPoint y: 166, endPoint x: 295, endPoint y: 180, distance: 94.0
click at [295, 180] on div "select * from { { ref ( 'stg_salesforce__account' ) } } ) , stg as ( select { {…" at bounding box center [818, 280] width 1268 height 762
click at [319, 184] on div "select * from { { ref ( 'stg_salesforce__account' ) } } ) , stg as ( select { {…" at bounding box center [818, 280] width 1268 height 762
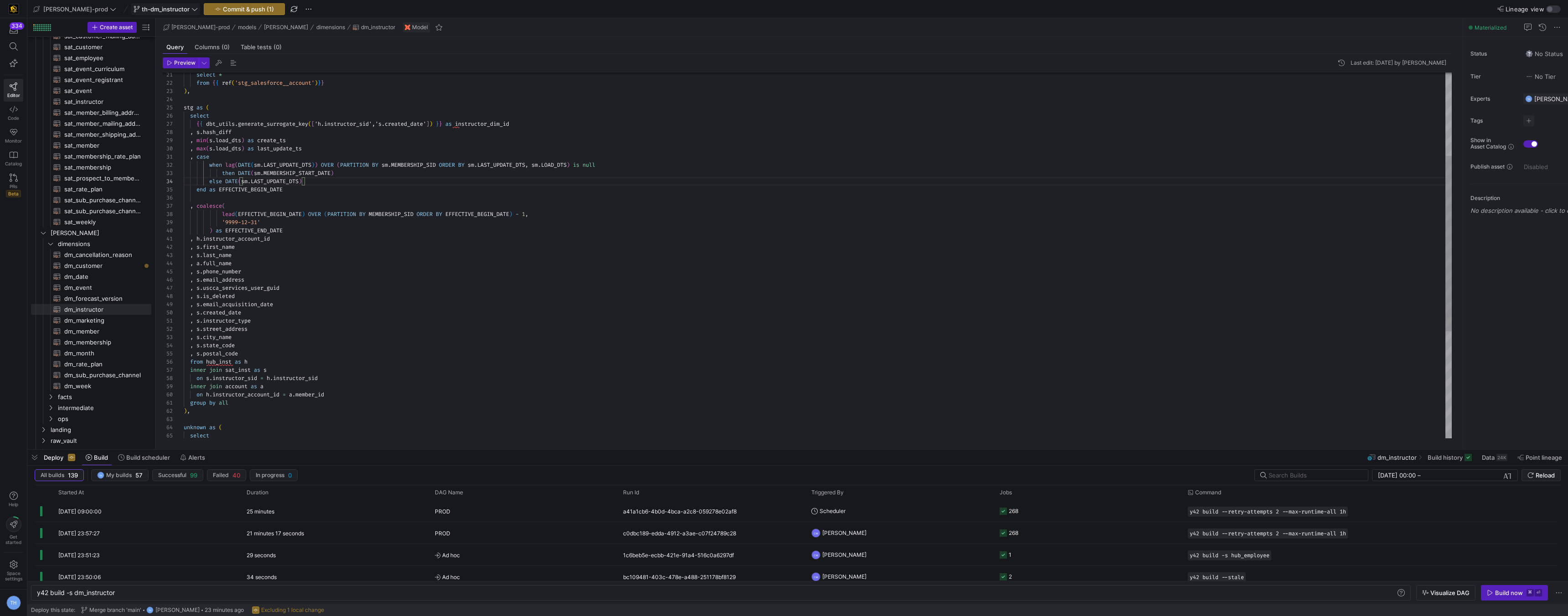
click at [224, 196] on div "select * from { { ref ( 'stg_salesforce__account' ) } } ) , stg as ( select { {…" at bounding box center [818, 280] width 1268 height 762
drag, startPoint x: 290, startPoint y: 223, endPoint x: 84, endPoint y: 196, distance: 207.8
click at [84, 196] on as-split "Create asset Drag here to set row groups Drag here to set column labels Group 1…" at bounding box center [798, 234] width 1541 height 431
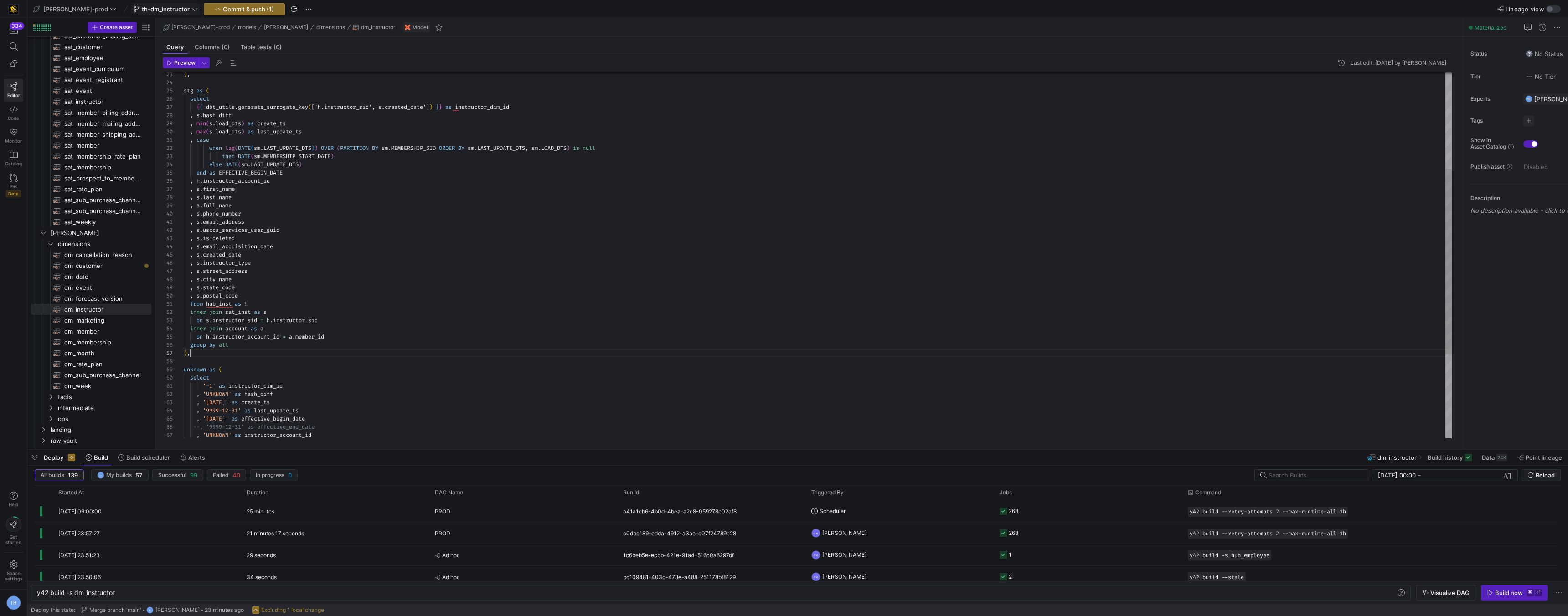
click at [220, 356] on div ", s . is_deleted , s . email_acquisition_date , s . created_date , s . instruct…" at bounding box center [818, 243] width 1268 height 721
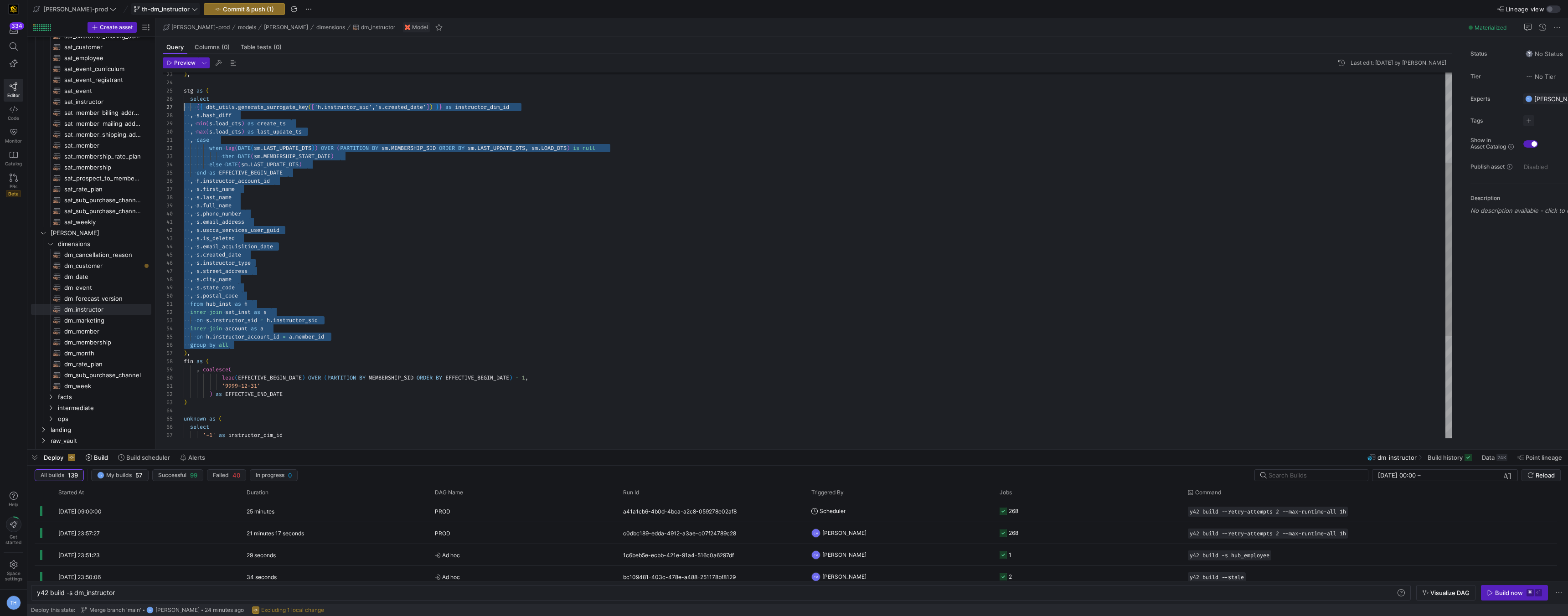
scroll to position [41, 0]
drag, startPoint x: 261, startPoint y: 346, endPoint x: 148, endPoint y: 98, distance: 272.5
click at [184, 98] on div ", s . is_deleted , s . email_acquisition_date , s . created_date , s . instruct…" at bounding box center [818, 268] width 1268 height 770
click at [346, 398] on div ", s . is_deleted , s . email_acquisition_date , s . created_date , s . instruct…" at bounding box center [818, 268] width 1268 height 770
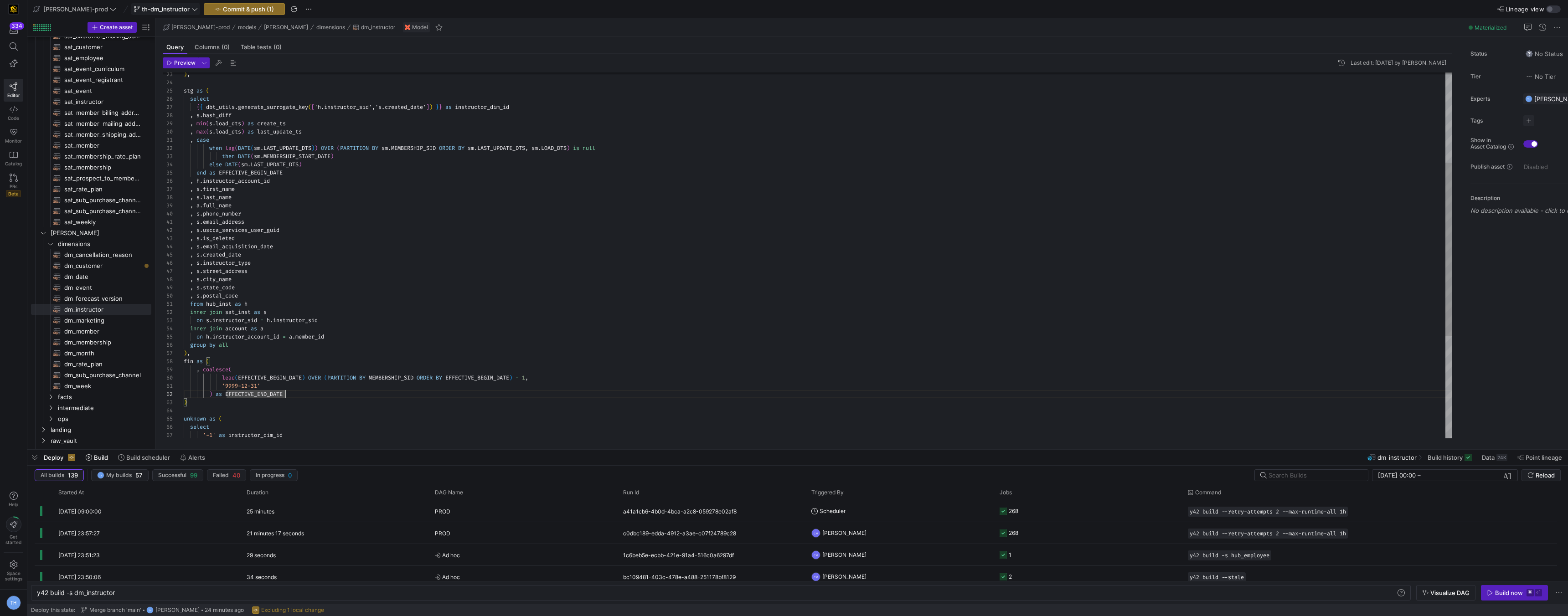
click at [280, 370] on div ", s . is_deleted , s . email_acquisition_date , s . created_date , s . instruct…" at bounding box center [818, 268] width 1268 height 770
click at [263, 358] on div ", s . is_deleted , s . email_acquisition_date , s . created_date , s . instruct…" at bounding box center [818, 268] width 1268 height 770
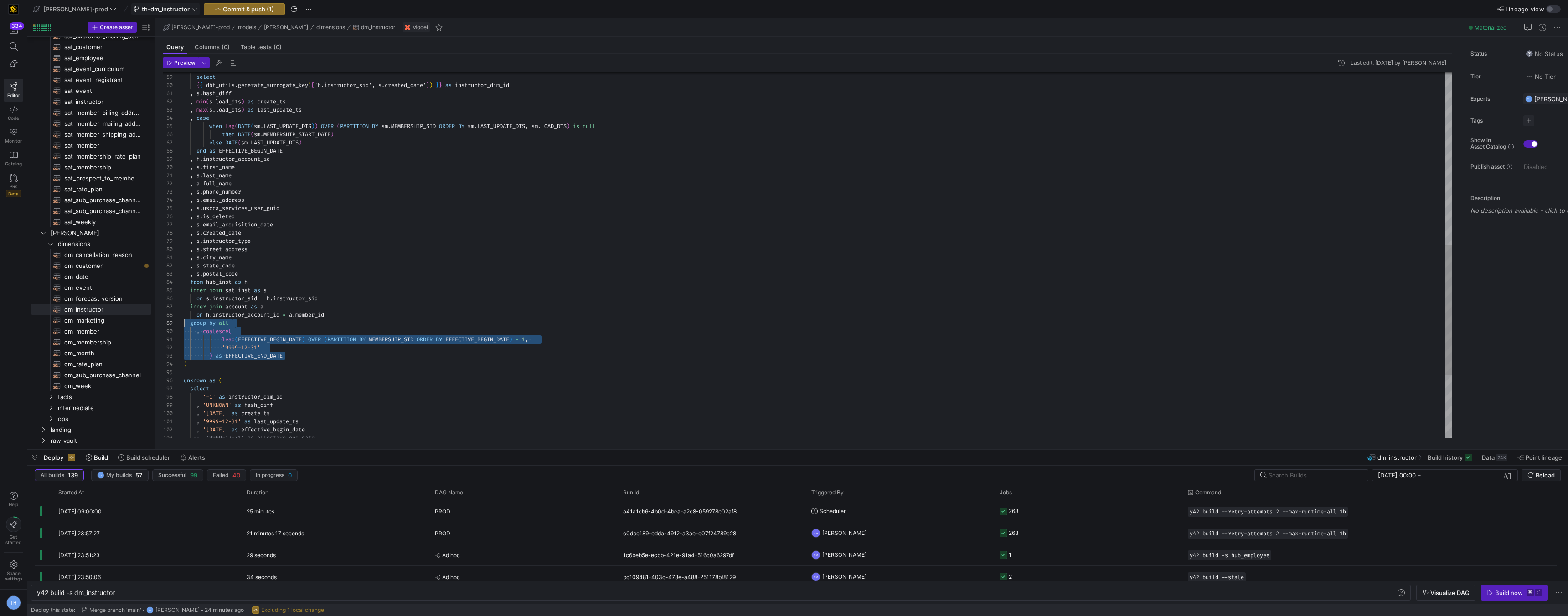
scroll to position [65, 0]
drag, startPoint x: 297, startPoint y: 357, endPoint x: 139, endPoint y: 324, distance: 161.4
click at [184, 324] on div "fin as ( select { { dbt_utils . generate_surrogate_key ( [ 'h.instructor_sid','…" at bounding box center [818, 102] width 1268 height 1025
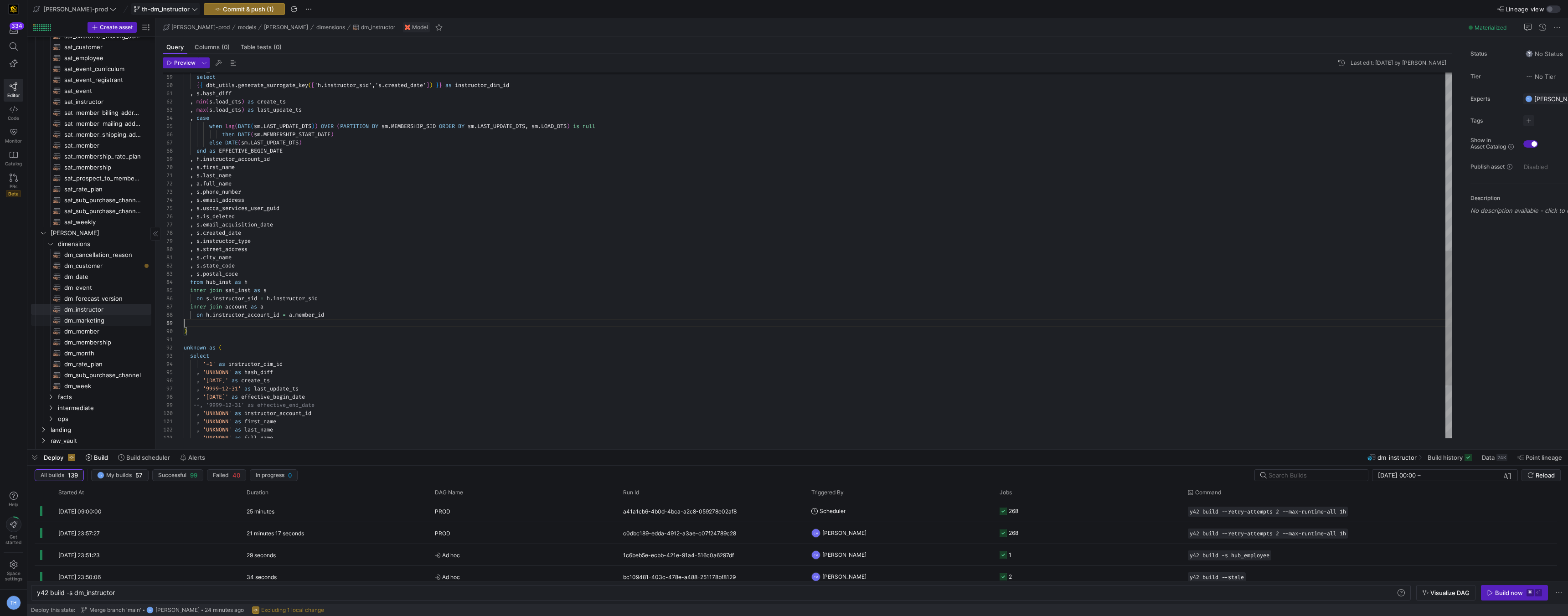
scroll to position [57, 144]
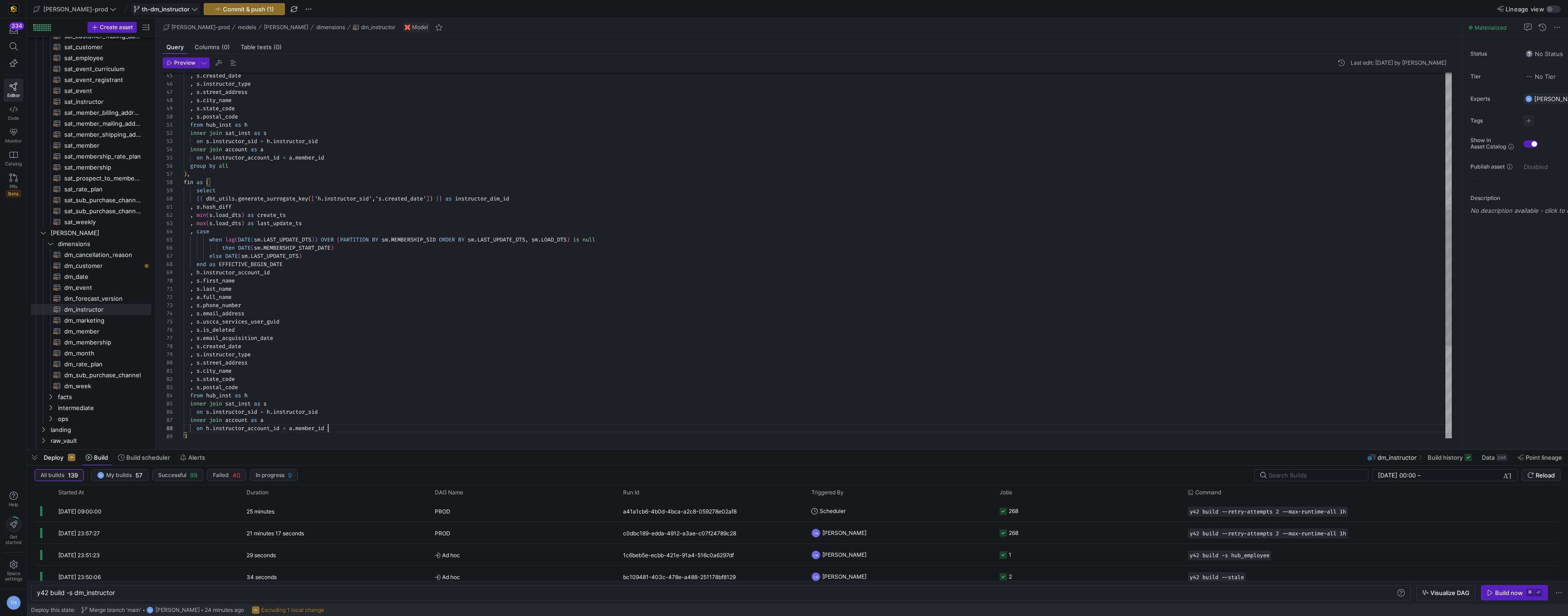
click at [263, 211] on div "fin as ( select { { dbt_utils . generate_surrogate_key ( [ 'h.instructor_sid','…" at bounding box center [818, 195] width 1268 height 984
drag, startPoint x: 297, startPoint y: 266, endPoint x: 210, endPoint y: 250, distance: 88.5
click at [210, 250] on div "fin as ( select { { dbt_utils . generate_surrogate_key ( [ 'h.instructor_sid','…" at bounding box center [818, 195] width 1268 height 984
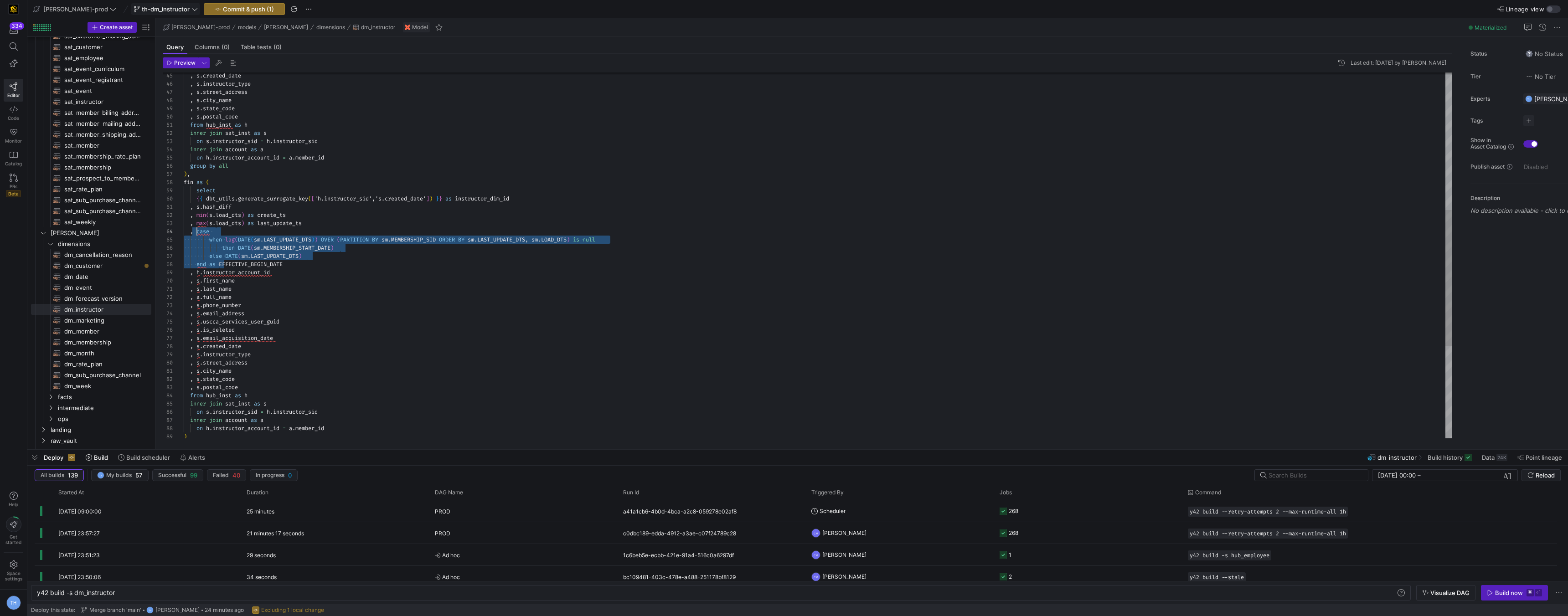
scroll to position [24, 13]
drag, startPoint x: 220, startPoint y: 264, endPoint x: 198, endPoint y: 232, distance: 38.8
click at [198, 232] on div "fin as ( select { { dbt_utils . generate_surrogate_key ( [ 'h.instructor_sid','…" at bounding box center [818, 195] width 1268 height 984
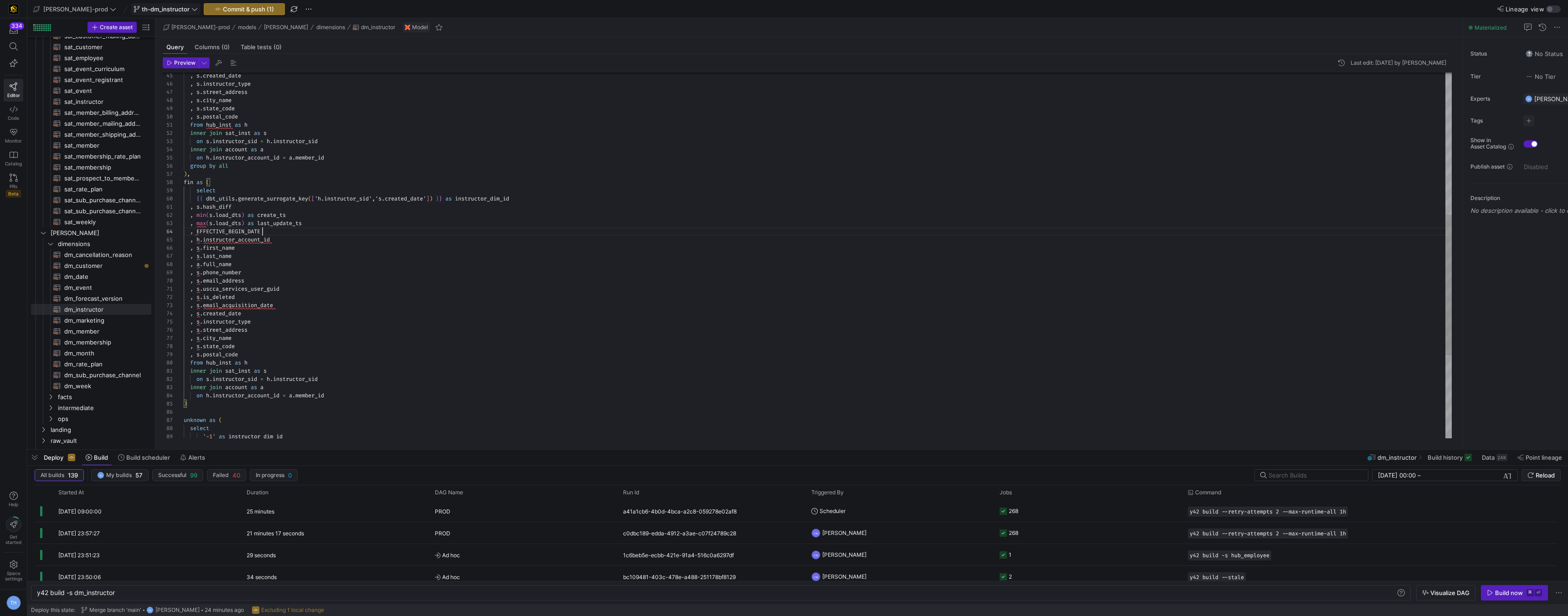
click at [294, 232] on div "fin as ( select { { dbt_utils . generate_surrogate_key ( [ 'h.instructor_sid','…" at bounding box center [818, 178] width 1268 height 950
click at [196, 250] on div "fin as ( select { { dbt_utils . generate_surrogate_key ( [ 'h.instructor_sid','…" at bounding box center [818, 199] width 1268 height 991
drag, startPoint x: 196, startPoint y: 250, endPoint x: 198, endPoint y: 272, distance: 22.1
click at [198, 272] on div "fin as ( select { { dbt_utils . generate_surrogate_key ( [ 'h.instructor_sid','…" at bounding box center [818, 199] width 1268 height 991
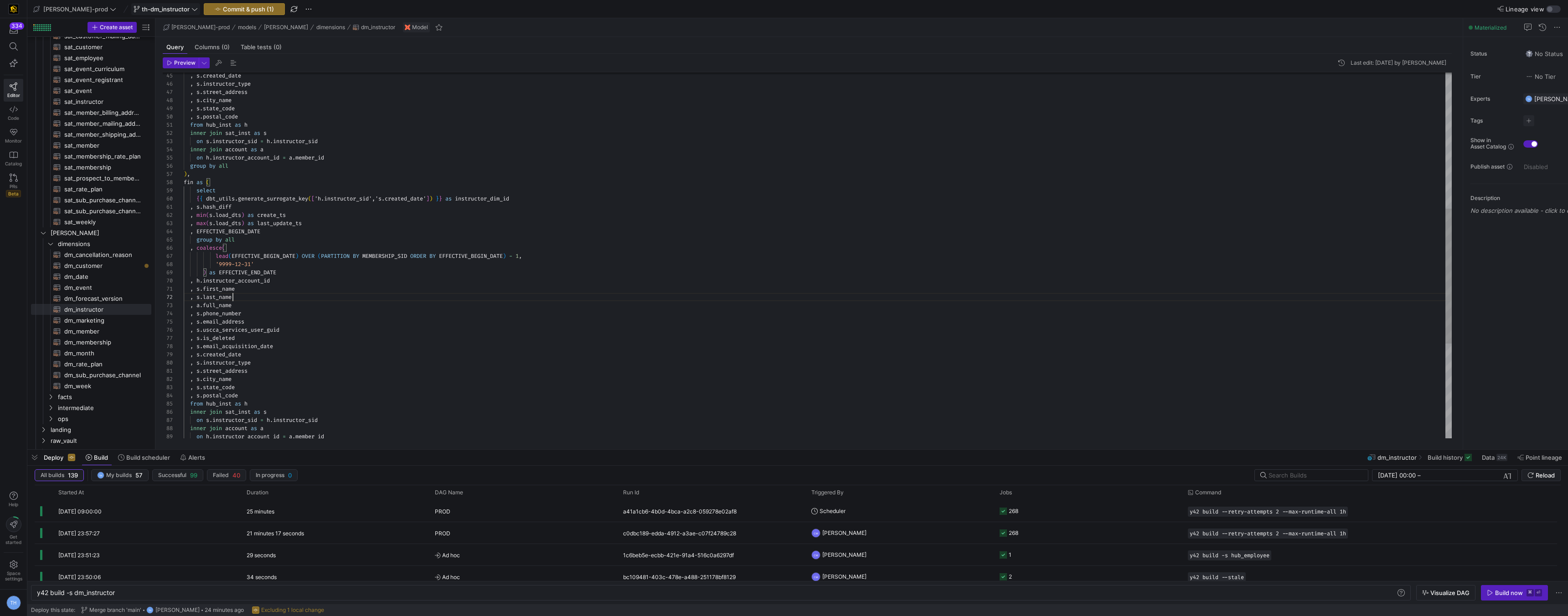
scroll to position [8, 49]
click at [343, 293] on div "fin as ( select { { dbt_utils . generate_surrogate_key ( [ 'h.instructor_sid','…" at bounding box center [818, 199] width 1268 height 991
click at [340, 268] on div "fin as ( select { { dbt_utils . generate_surrogate_key ( [ 'h.instructor_sid','…" at bounding box center [818, 199] width 1268 height 991
click at [345, 297] on div "fin as ( select { { dbt_utils . generate_surrogate_key ( [ 'h.instructor_sid','…" at bounding box center [818, 199] width 1268 height 991
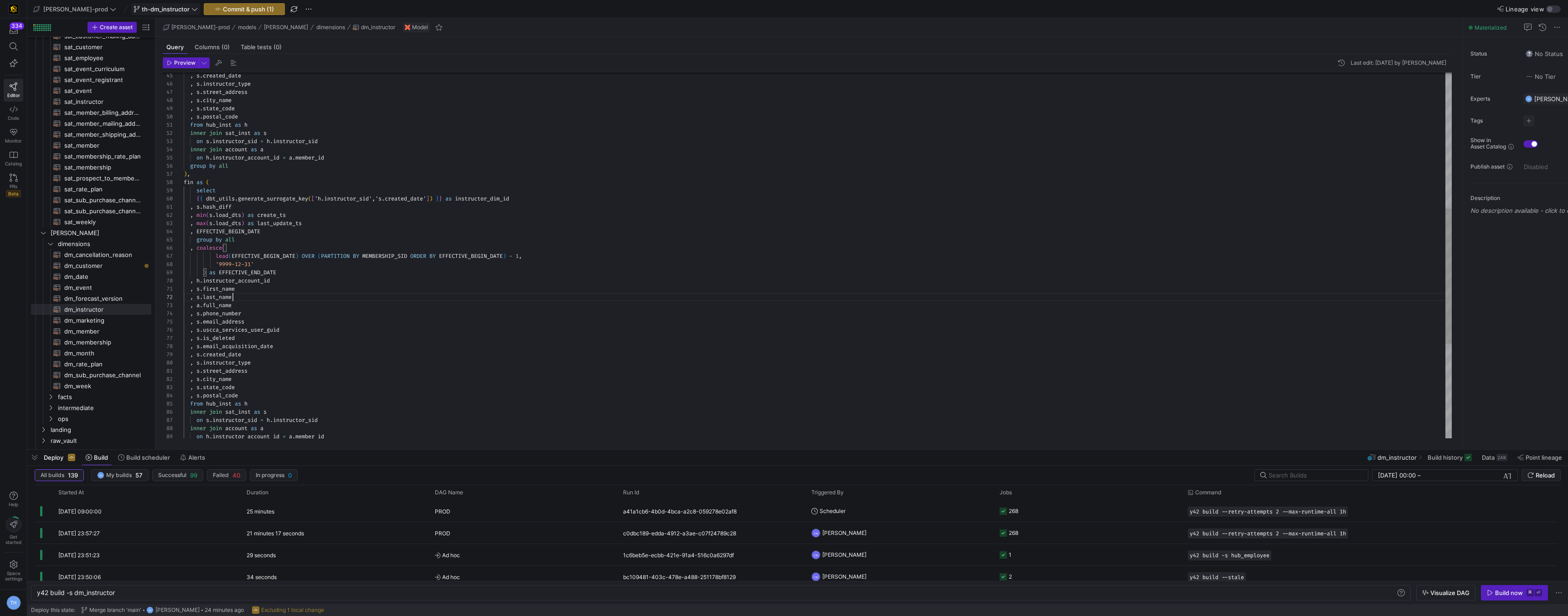
scroll to position [8, 49]
click at [279, 172] on div "fin as ( select { { dbt_utils . generate_surrogate_key ( [ 'h.instructor_sid','…" at bounding box center [818, 199] width 1268 height 991
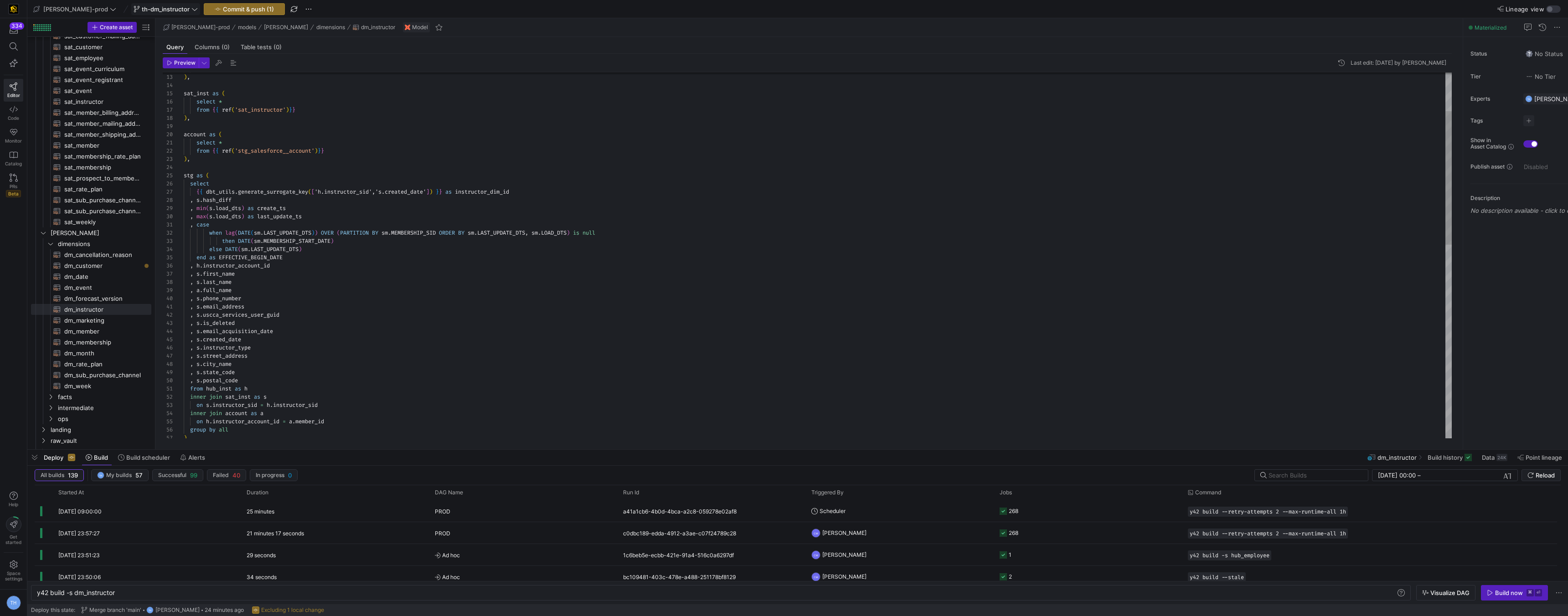
scroll to position [41, 89]
click at [286, 263] on div ") , on h . instructor_account_id = a . member_id group by all on s . instructor…" at bounding box center [818, 467] width 1268 height 1000
click at [312, 232] on div ") , on h . instructor_account_id = a . member_id group by all on s . instructor…" at bounding box center [818, 467] width 1268 height 1000
click at [263, 218] on div ", s . street_address , s . instructor_type , s . created_date , s . email_acqui…" at bounding box center [818, 454] width 1268 height 1000
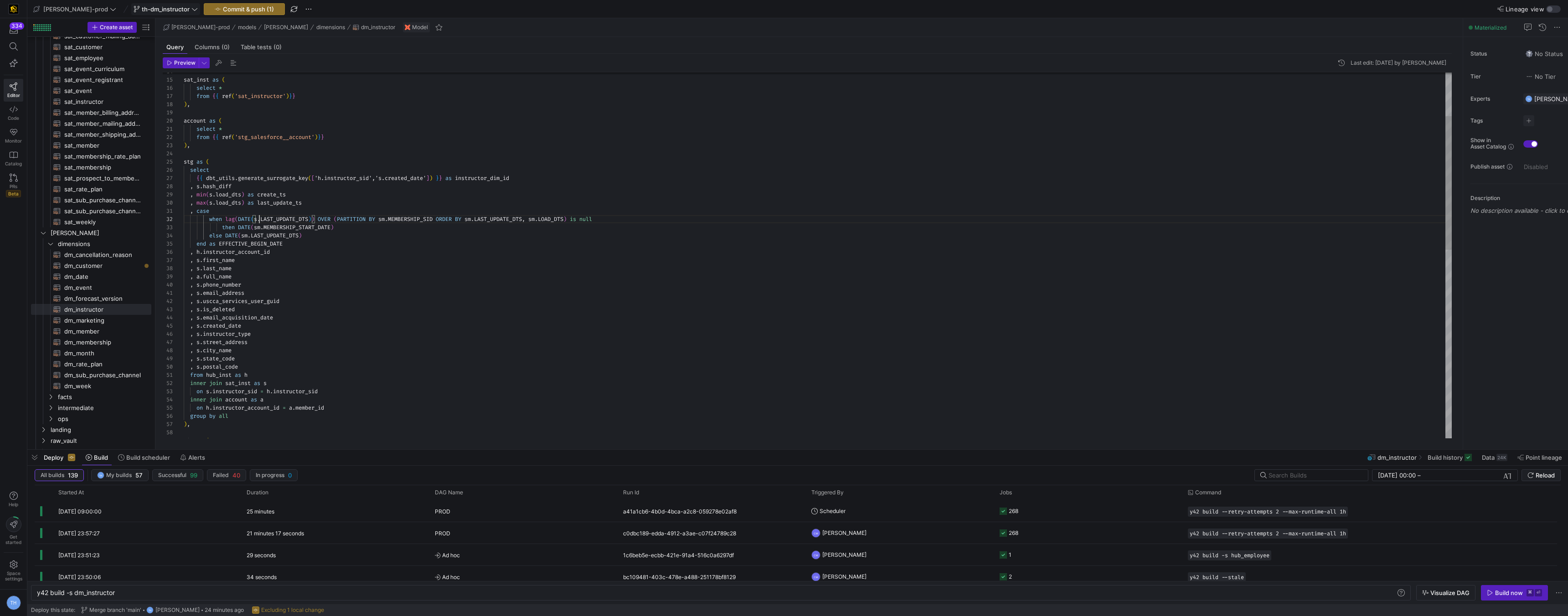
scroll to position [8, 76]
click at [391, 218] on div ", s . street_address , s . instructor_type , s . created_date , s . email_acqui…" at bounding box center [818, 454] width 1268 height 1000
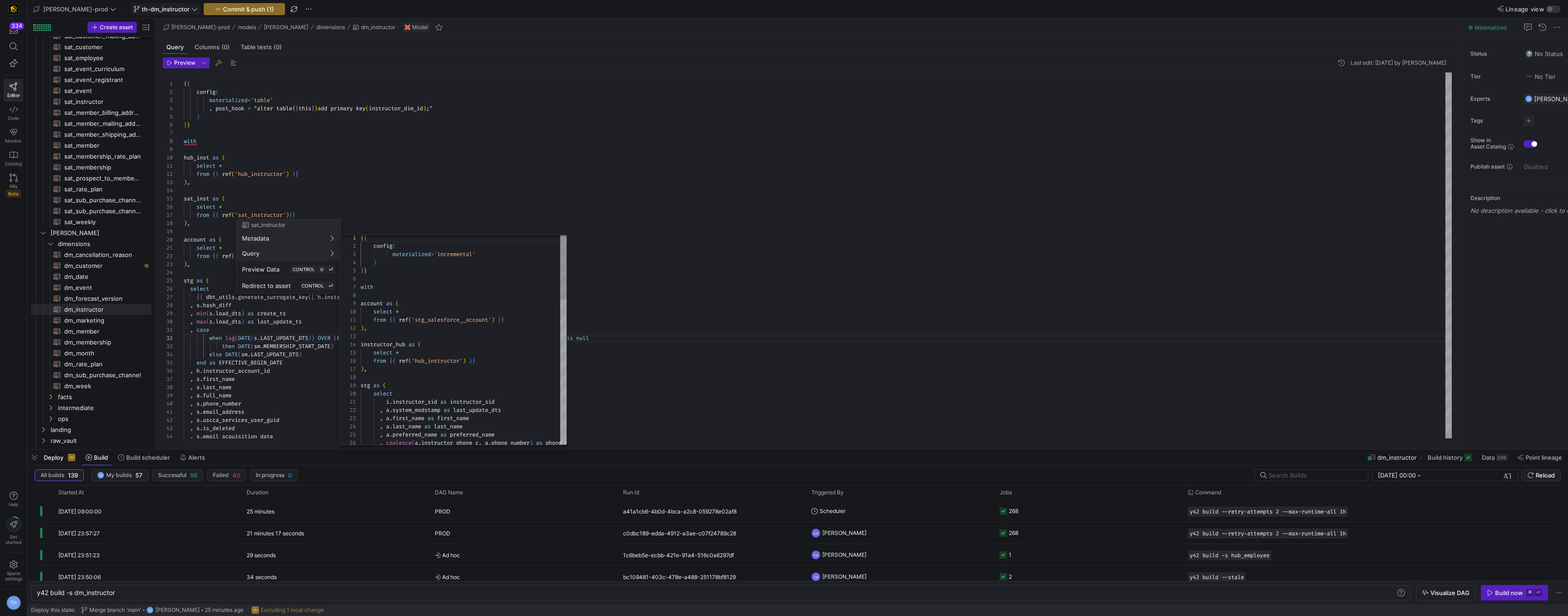
scroll to position [82, 0]
click at [384, 166] on div at bounding box center [784, 308] width 1568 height 616
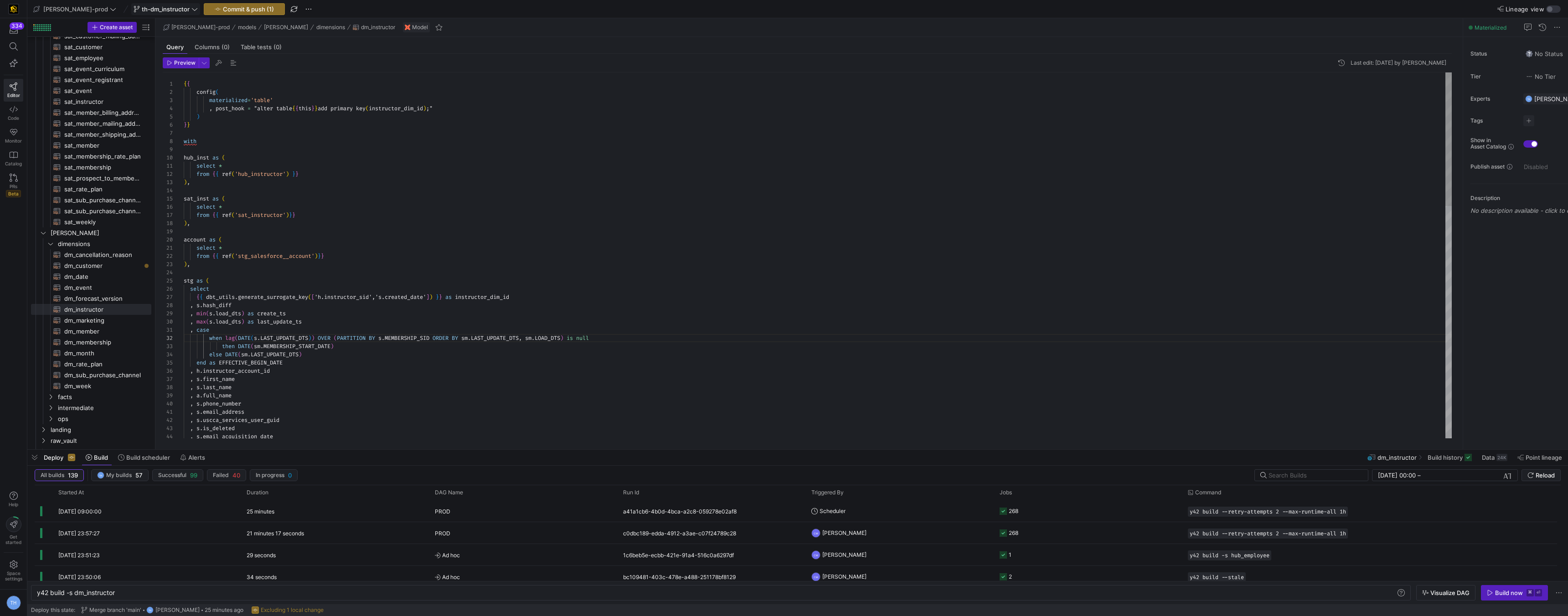
scroll to position [33, 43]
click at [342, 198] on div ", s . email_acquisition_date , s . email_address , s . uscca_services_user_guid…" at bounding box center [818, 572] width 1268 height 1000
click at [331, 187] on div ", s . email_acquisition_date , s . email_address , s . uscca_services_user_guid…" at bounding box center [818, 572] width 1268 height 1000
click at [328, 230] on div ", s . email_acquisition_date , s . email_address , s . uscca_services_user_guid…" at bounding box center [818, 572] width 1268 height 1000
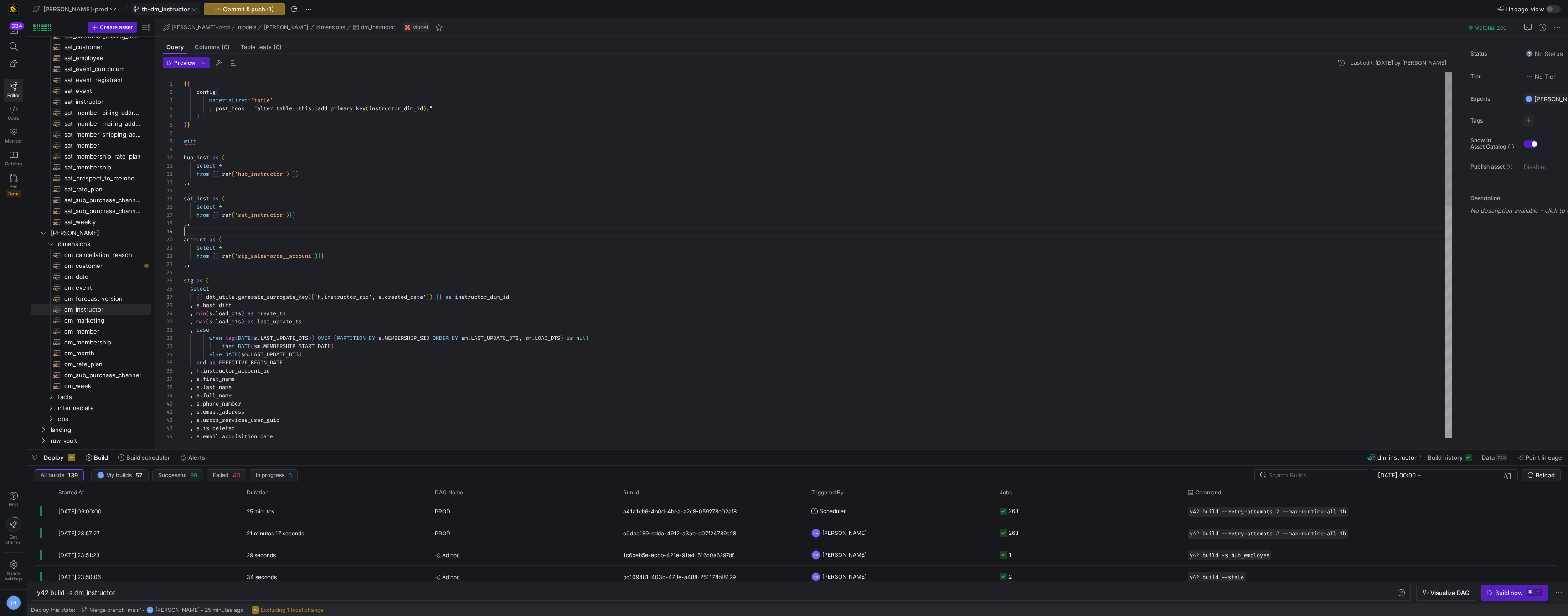
scroll to position [65, 0]
type textarea "select * from {{ ref('stg_salesforce__account')}} ), stg as ( select {{ dbt_uti…"
click at [320, 273] on div ", s . email_acquisition_date , s . email_address , s . uscca_services_user_guid…" at bounding box center [818, 572] width 1268 height 1000
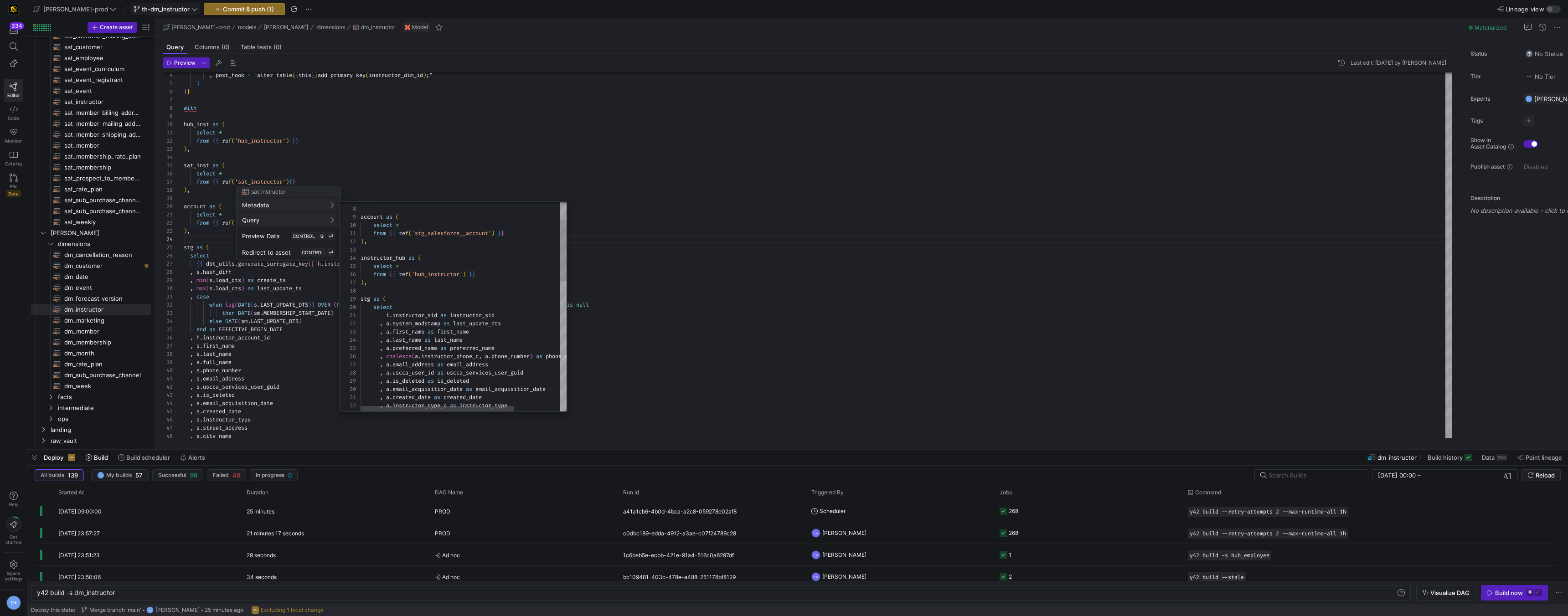
type textarea "i.instructor_sid as instructor_sid , a.system_modstamp as last_update_dts , a.f…"
drag, startPoint x: 451, startPoint y: 315, endPoint x: 499, endPoint y: 315, distance: 48.0
click at [499, 315] on div "with account as ( select * from { { ref ( 'stg_salesforce__account' ) } } ) , i…" at bounding box center [495, 499] width 268 height 718
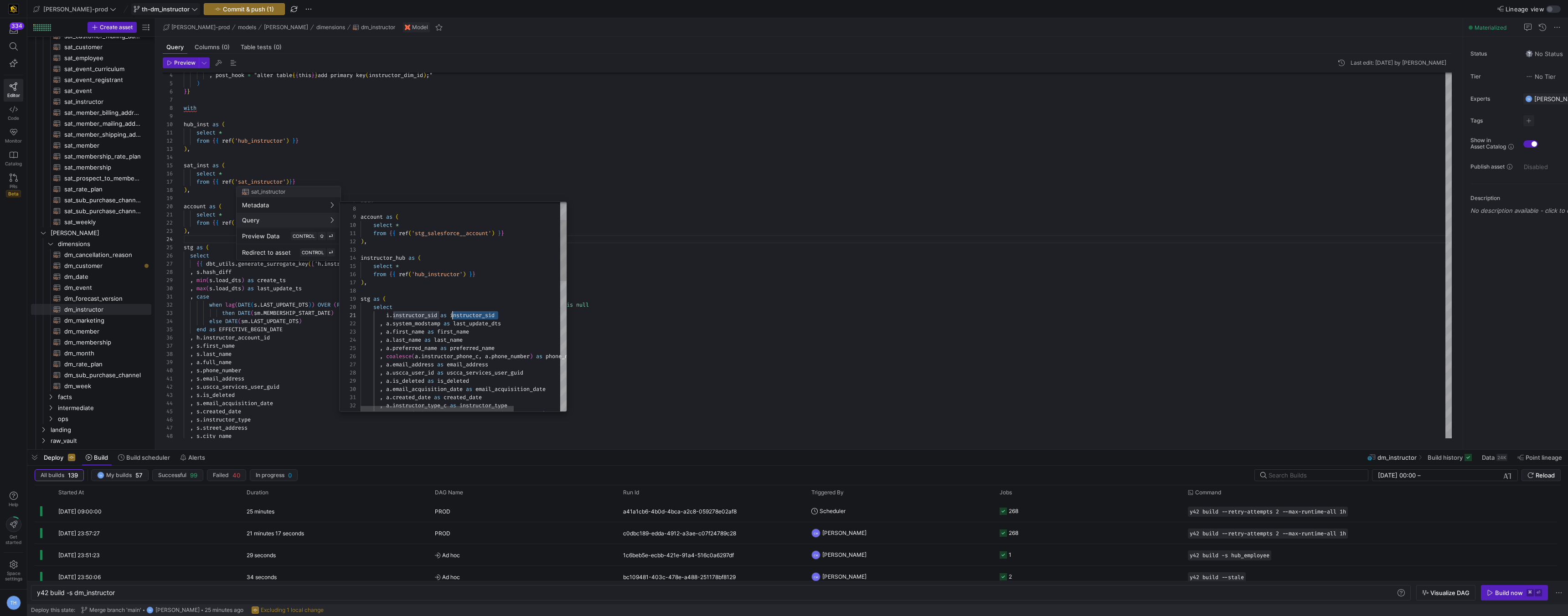
drag, startPoint x: 502, startPoint y: 315, endPoint x: 453, endPoint y: 315, distance: 49.0
click at [453, 315] on div "with account as ( select * from { { ref ( 'stg_salesforce__account' ) } } ) , i…" at bounding box center [495, 499] width 268 height 718
click at [752, 295] on div at bounding box center [784, 308] width 1568 height 616
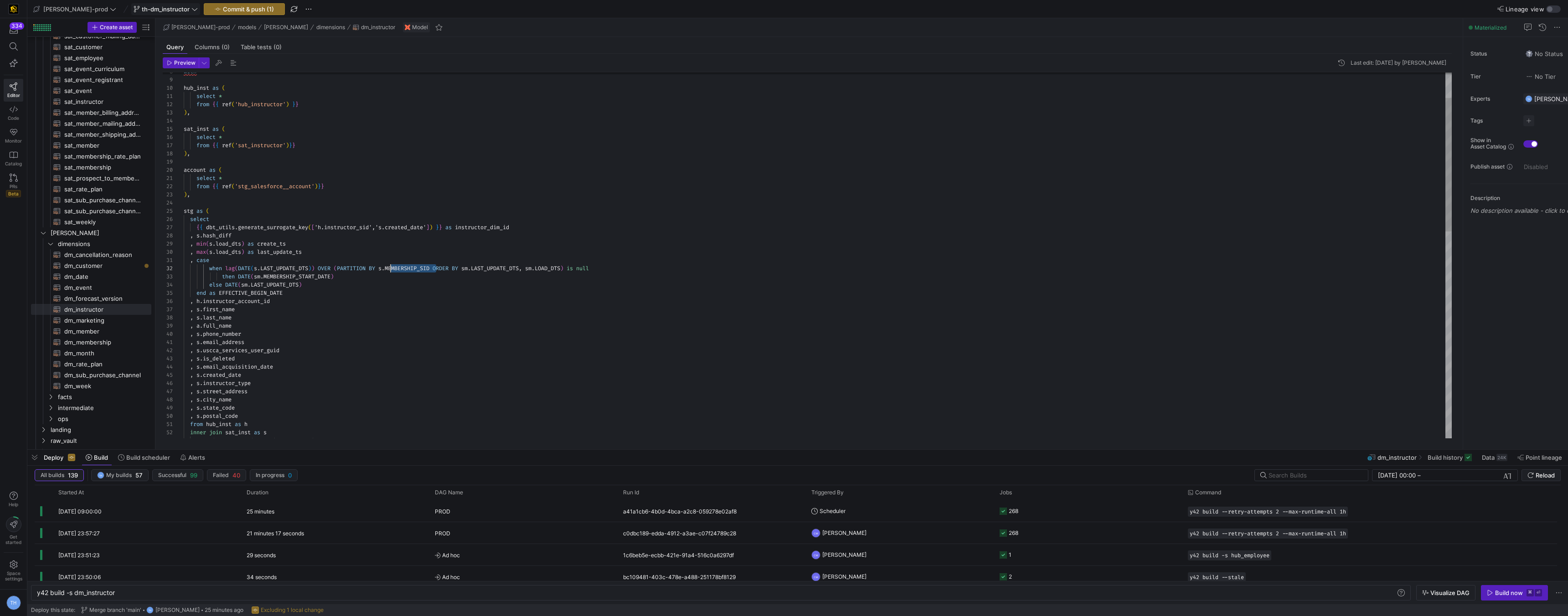
scroll to position [8, 207]
drag, startPoint x: 436, startPoint y: 269, endPoint x: 391, endPoint y: 264, distance: 45.3
click at [391, 264] on div ", s . email_acquisition_date , s . email_address , s . uscca_services_user_guid…" at bounding box center [818, 502] width 1268 height 1000
type textarea "select * from {{ ref('stg_salesforce__account')}} ), stg as ( select {{ dbt_uti…"
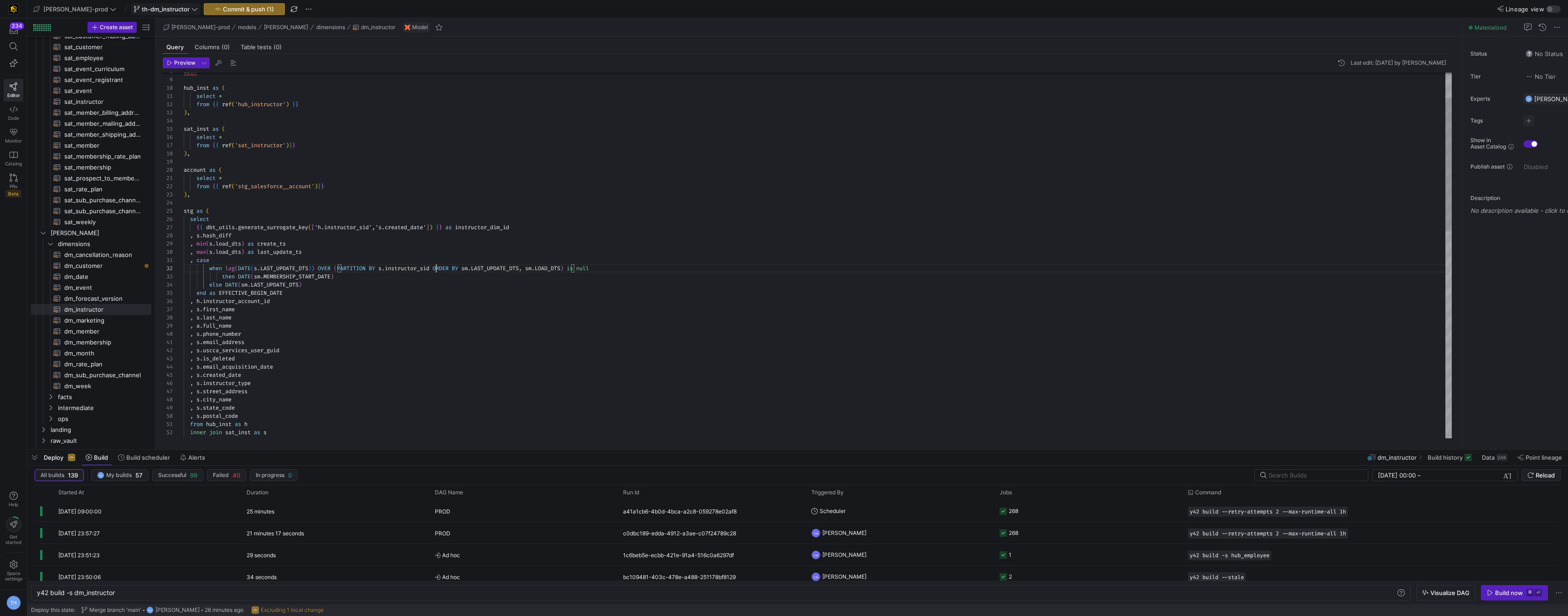
scroll to position [49, 246]
click at [429, 227] on div ", s . email_acquisition_date , s . email_address , s . uscca_services_user_guid…" at bounding box center [818, 502] width 1268 height 1000
click at [101, 343] on span "dm_membership​​​​​​​​​​" at bounding box center [102, 343] width 76 height 10
type textarea "y42 build -s dm_membership"
type textarea "{{ config( materialized='table' , post_hook = "alter table {{ this }} add prima…"
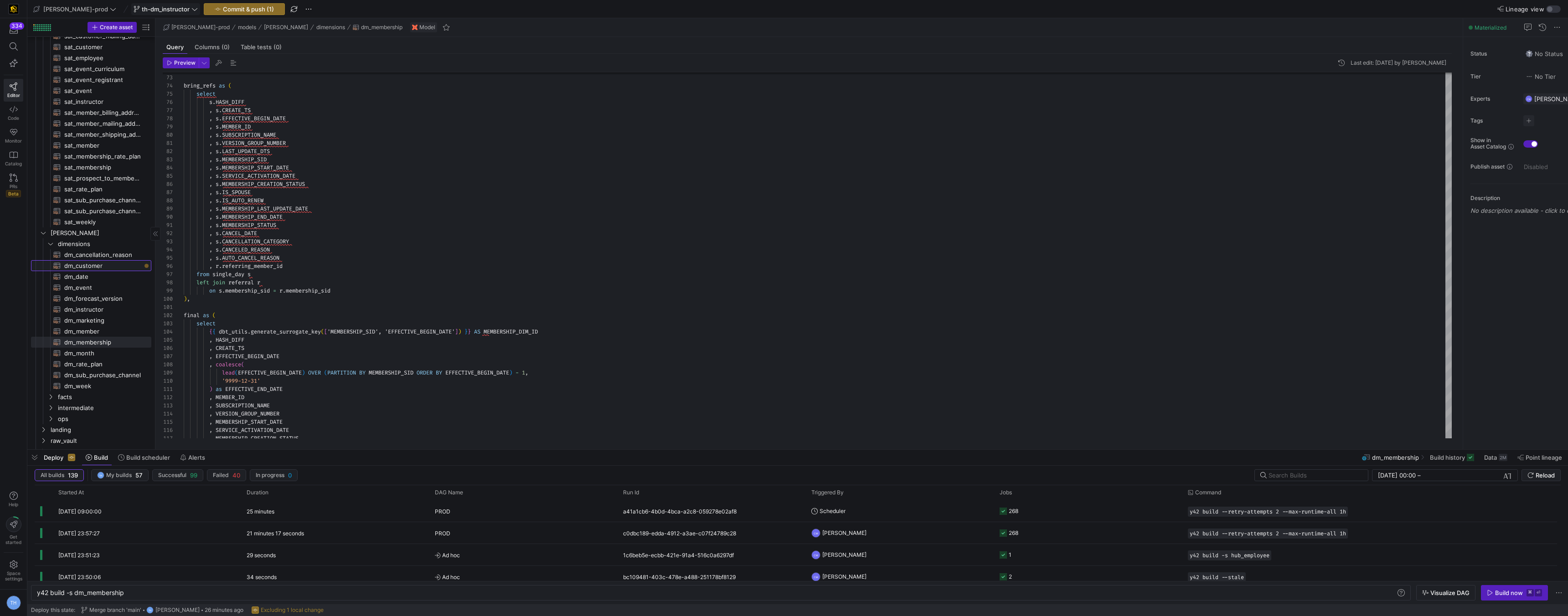
click at [114, 266] on span "dm_customer​​​​​​​​​​" at bounding box center [102, 266] width 76 height 10
type textarea "y42 build -s dm_customer"
type textarea "{{ config( materialized='table' , post_hook = "alter table {{ this }} add prima…"
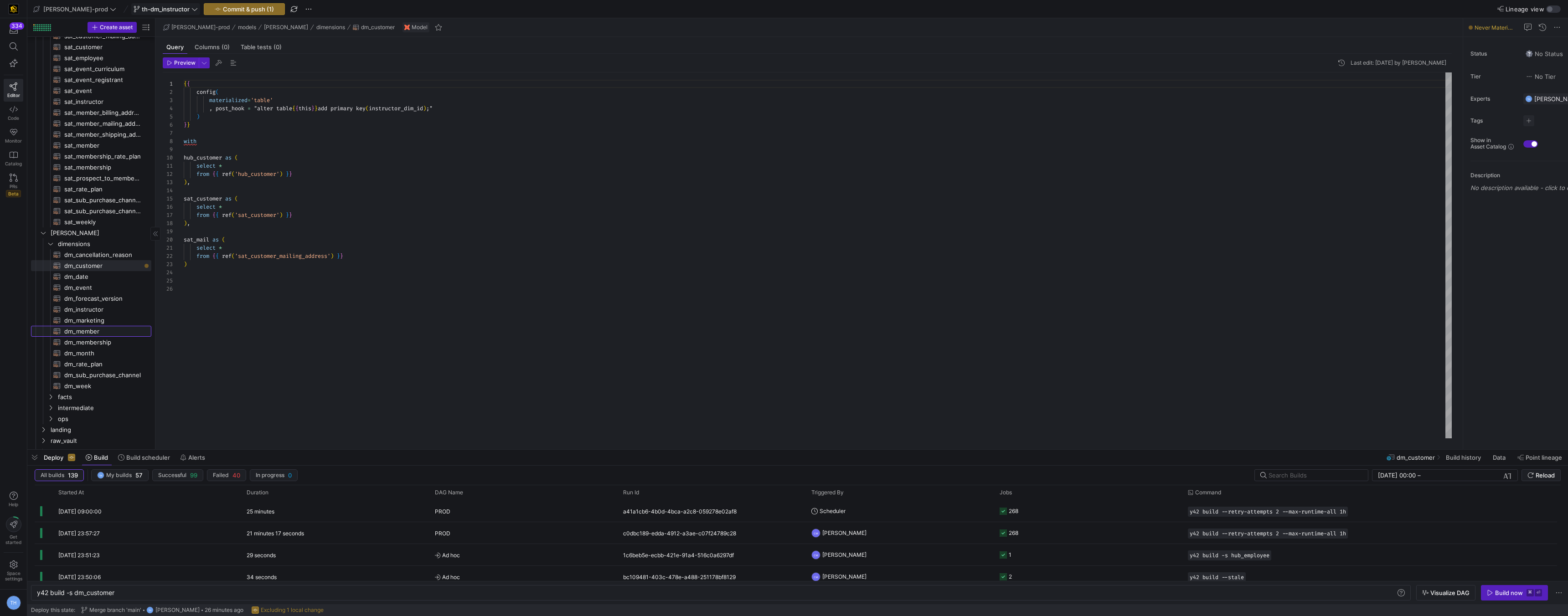
click at [114, 331] on span "dm_member​​​​​​​​​​" at bounding box center [102, 332] width 76 height 10
type textarea "y42 build -s dm_member"
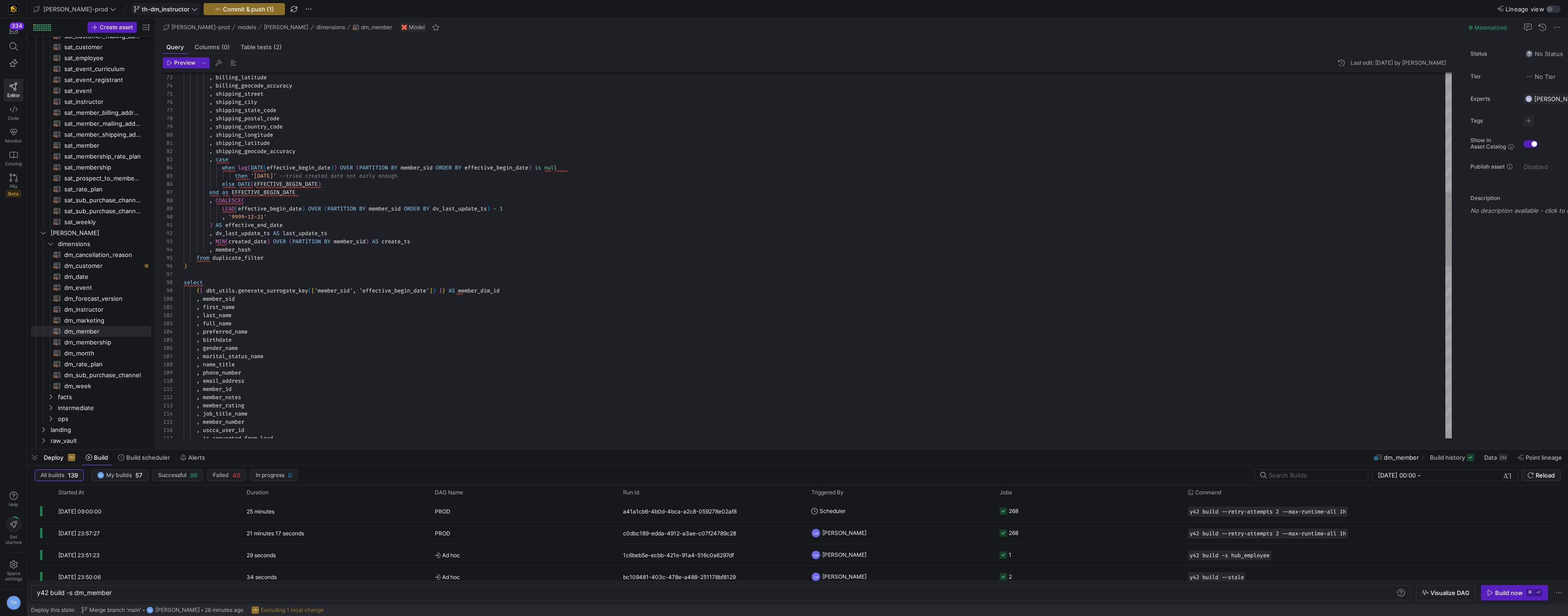
type textarea ") AS effective_end_date , dv_last_update_ts AS last_update_ts , MIN(created_dat…"
click at [259, 276] on div ", billing_longitude , billing_latitude , billing_geocode_accuracy , shipping_st…" at bounding box center [818, 386] width 1268 height 1820
click at [116, 307] on span "dm_instructor​​​​​​​​​​" at bounding box center [102, 309] width 76 height 10
type textarea "y42 build -s dm_instructor"
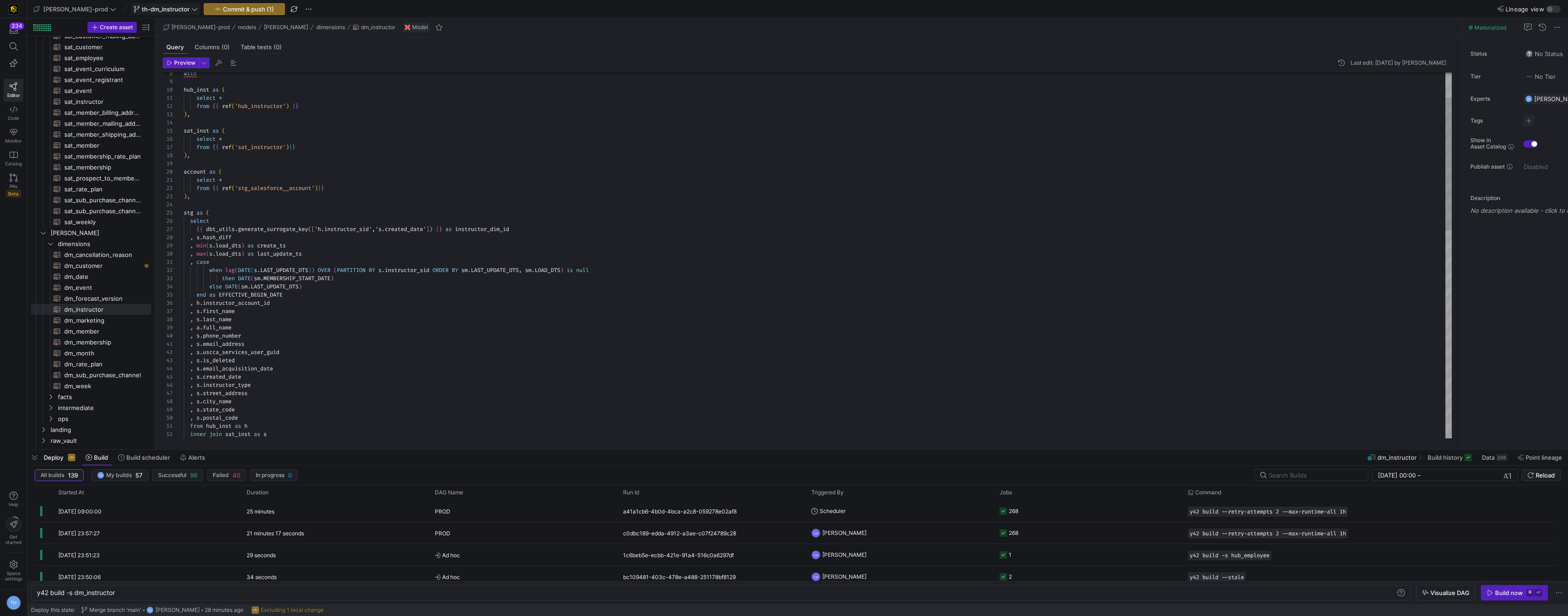
click at [475, 268] on div "from hub_inst as h inner join sat_inst as s , s . state_code , s . postal_code …" at bounding box center [818, 504] width 1268 height 1000
click at [538, 268] on div "from hub_inst as h inner join sat_inst as s , s . state_code , s . postal_code …" at bounding box center [818, 504] width 1268 height 1000
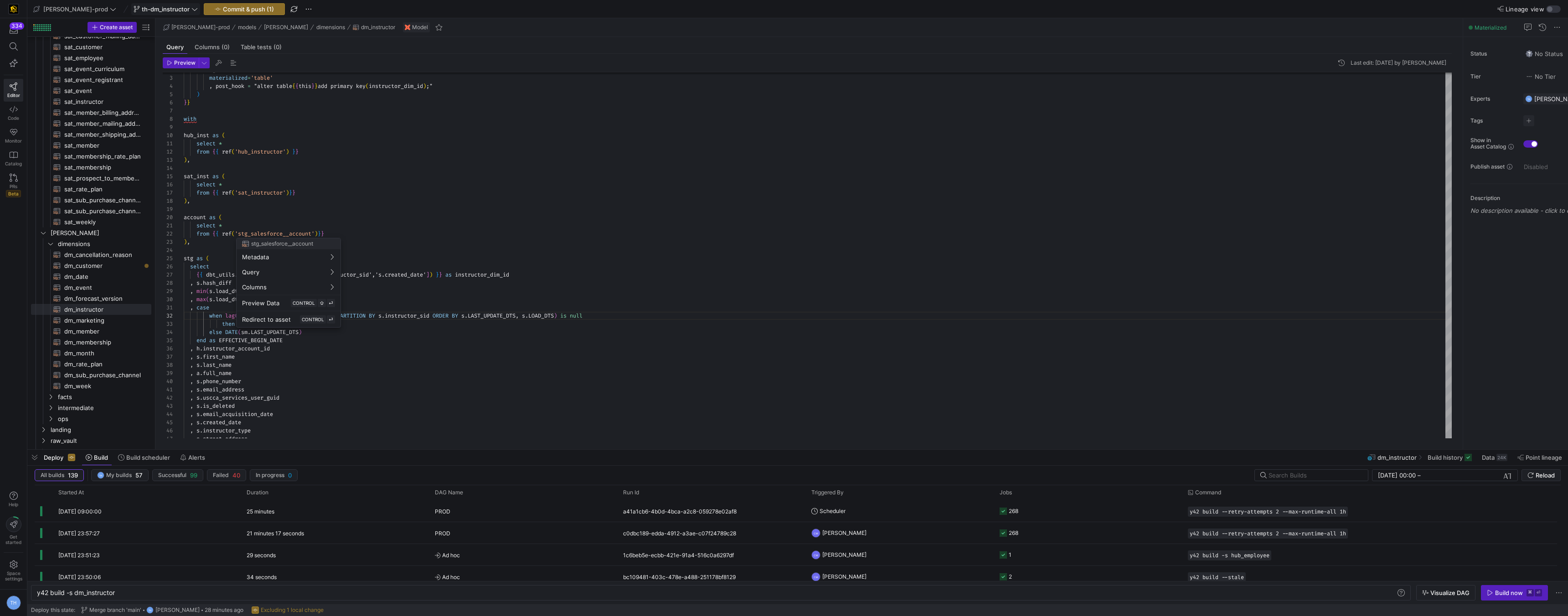
click at [271, 169] on div at bounding box center [784, 308] width 1568 height 616
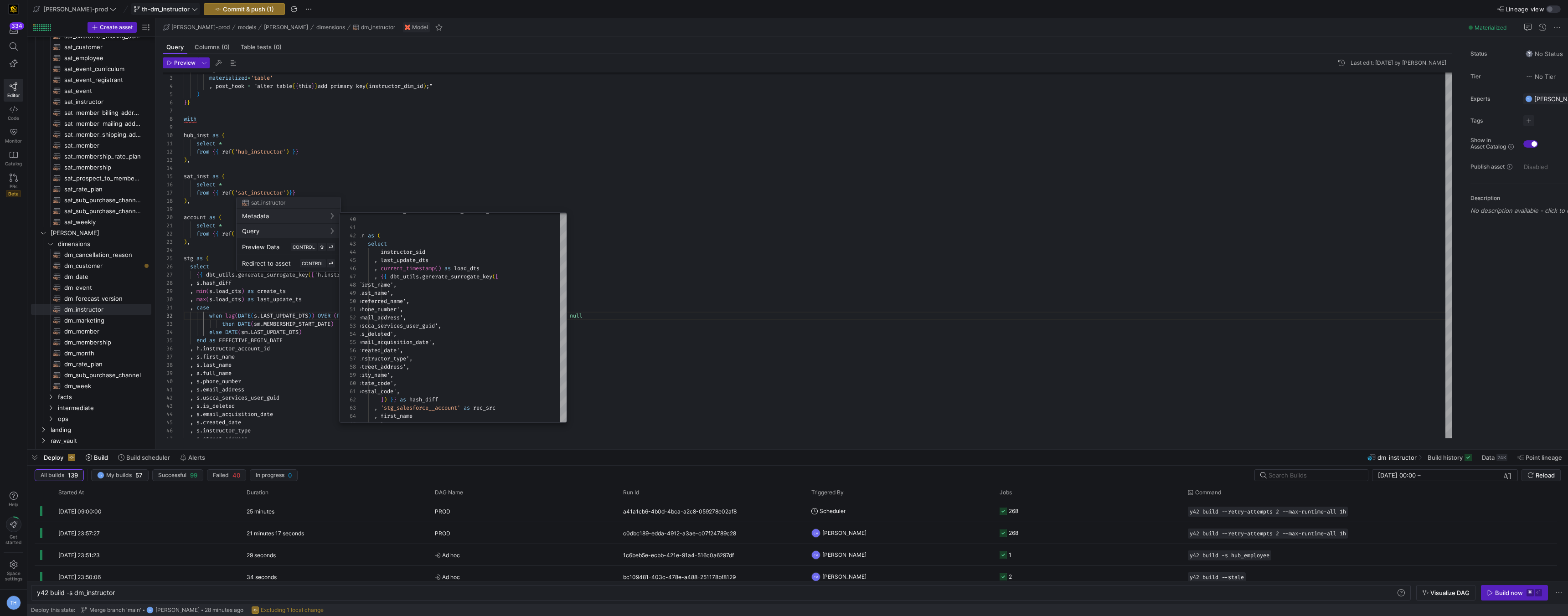
click at [627, 137] on div at bounding box center [784, 308] width 1568 height 616
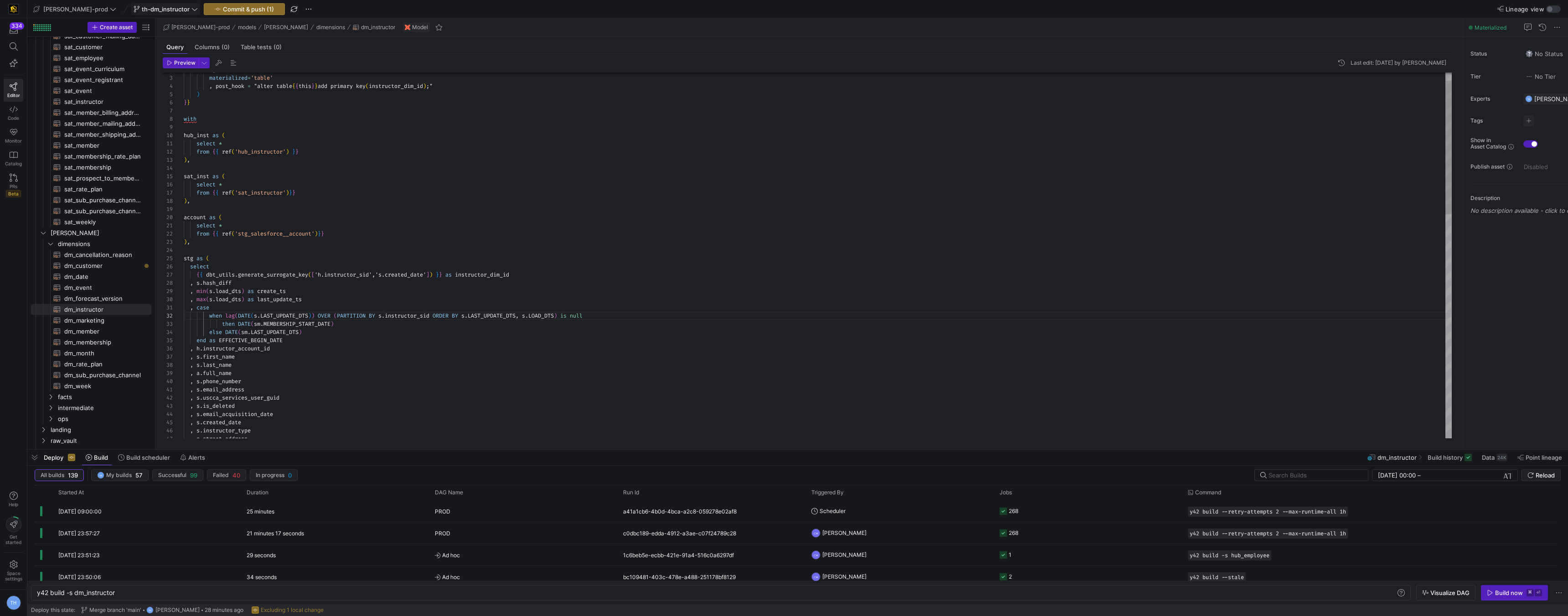
click at [429, 299] on div ", s . street_address , s . instructor_type , s . created_date , s . is_deleted …" at bounding box center [818, 550] width 1268 height 1000
click at [406, 304] on div ", s . street_address , s . instructor_type , s . created_date , s . is_deleted …" at bounding box center [818, 550] width 1268 height 1000
click at [406, 329] on div ", s . street_address , s . instructor_type , s . created_date , s . is_deleted …" at bounding box center [818, 550] width 1268 height 1000
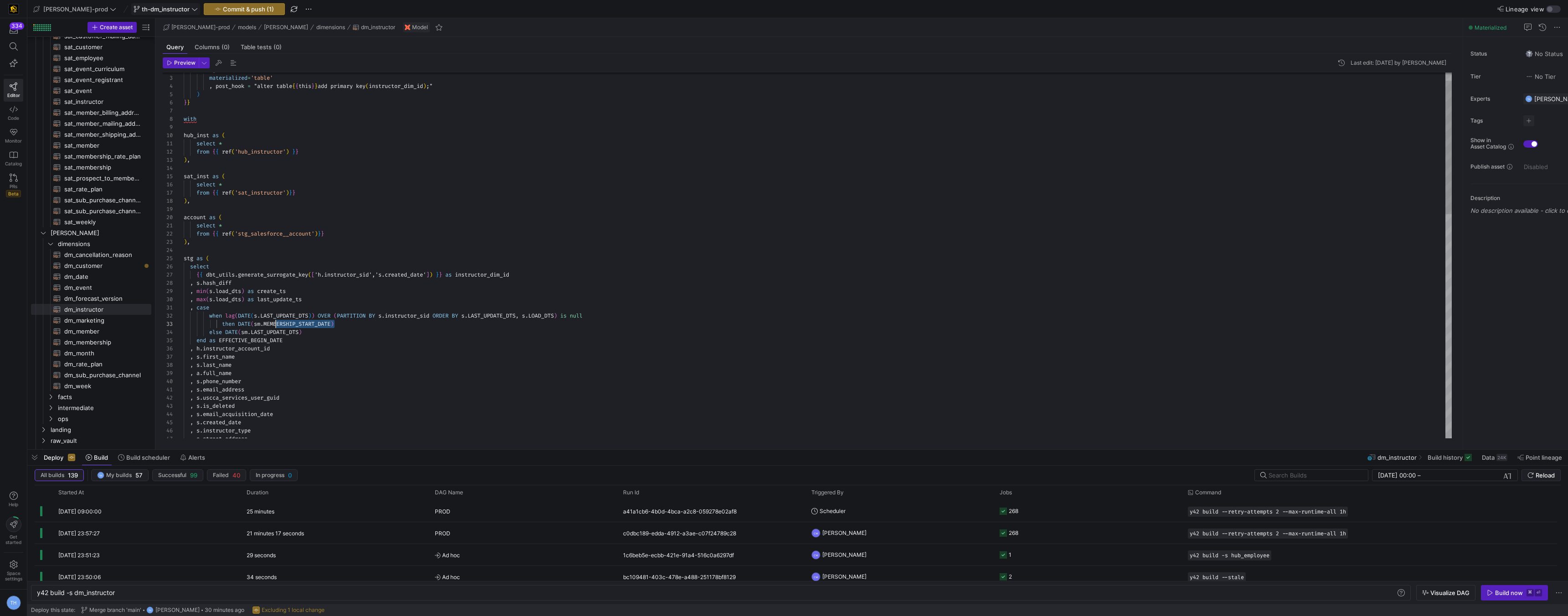
drag, startPoint x: 335, startPoint y: 325, endPoint x: 271, endPoint y: 322, distance: 64.1
click at [271, 322] on div ", s . street_address , s . instructor_type , s . created_date , s . is_deleted …" at bounding box center [818, 550] width 1268 height 1000
click at [247, 303] on div ", s . street_address , s . instructor_type , s . created_date , s . is_deleted …" at bounding box center [818, 550] width 1268 height 1000
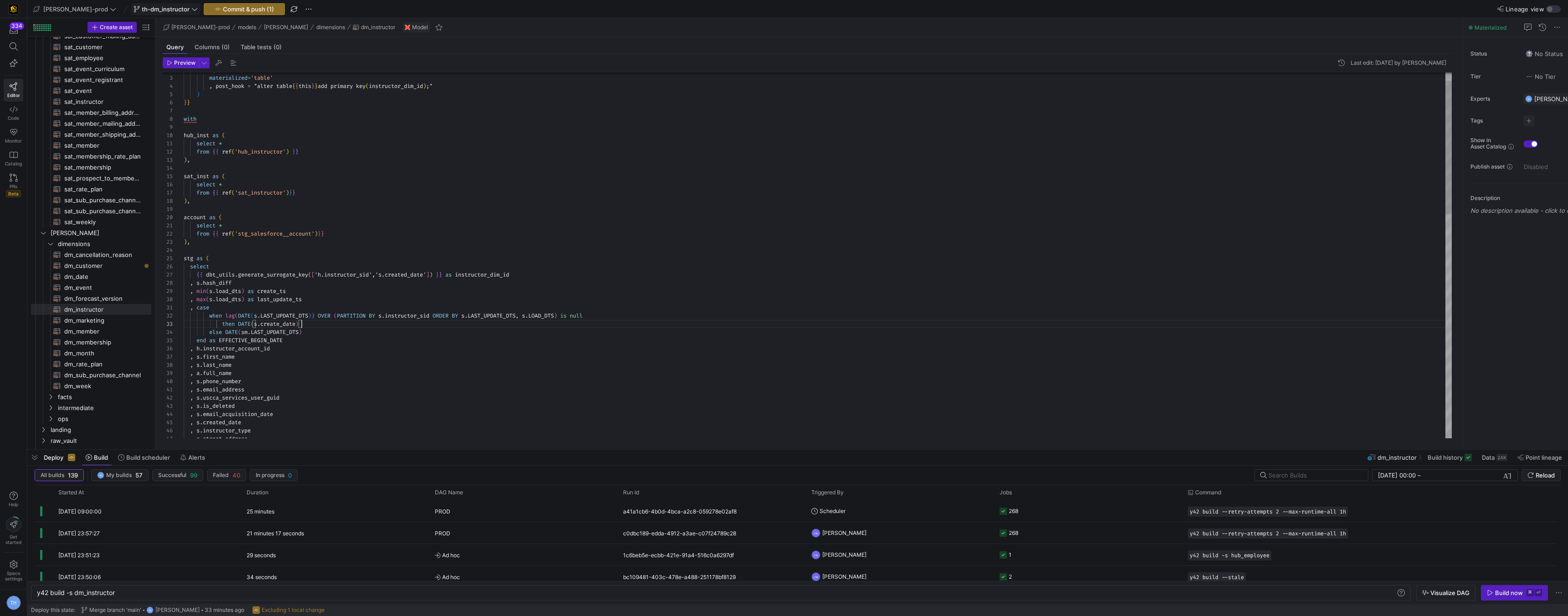
click at [325, 325] on div ", s . street_address , s . instructor_type , s . created_date , s . is_deleted …" at bounding box center [818, 550] width 1268 height 1000
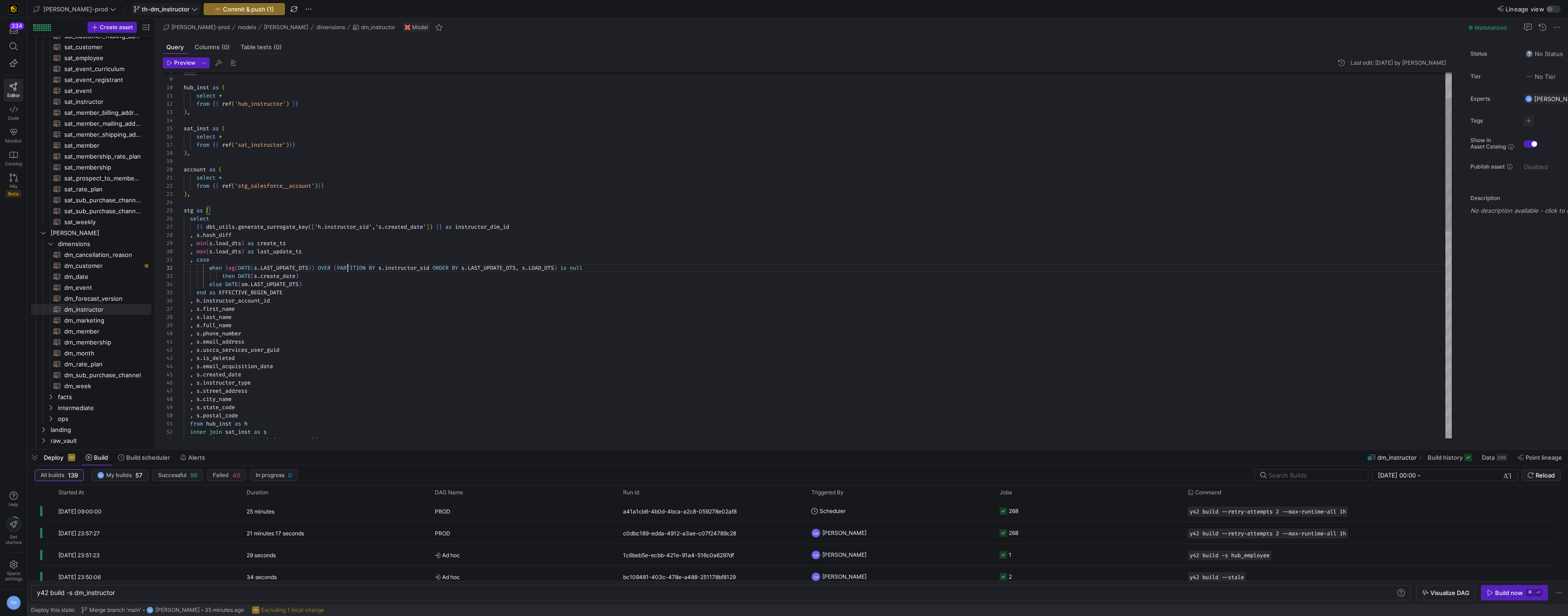
scroll to position [8, 164]
click at [347, 268] on div ", s . street_address , s . instructor_type , s . created_date , s . is_deleted …" at bounding box center [818, 502] width 1268 height 1000
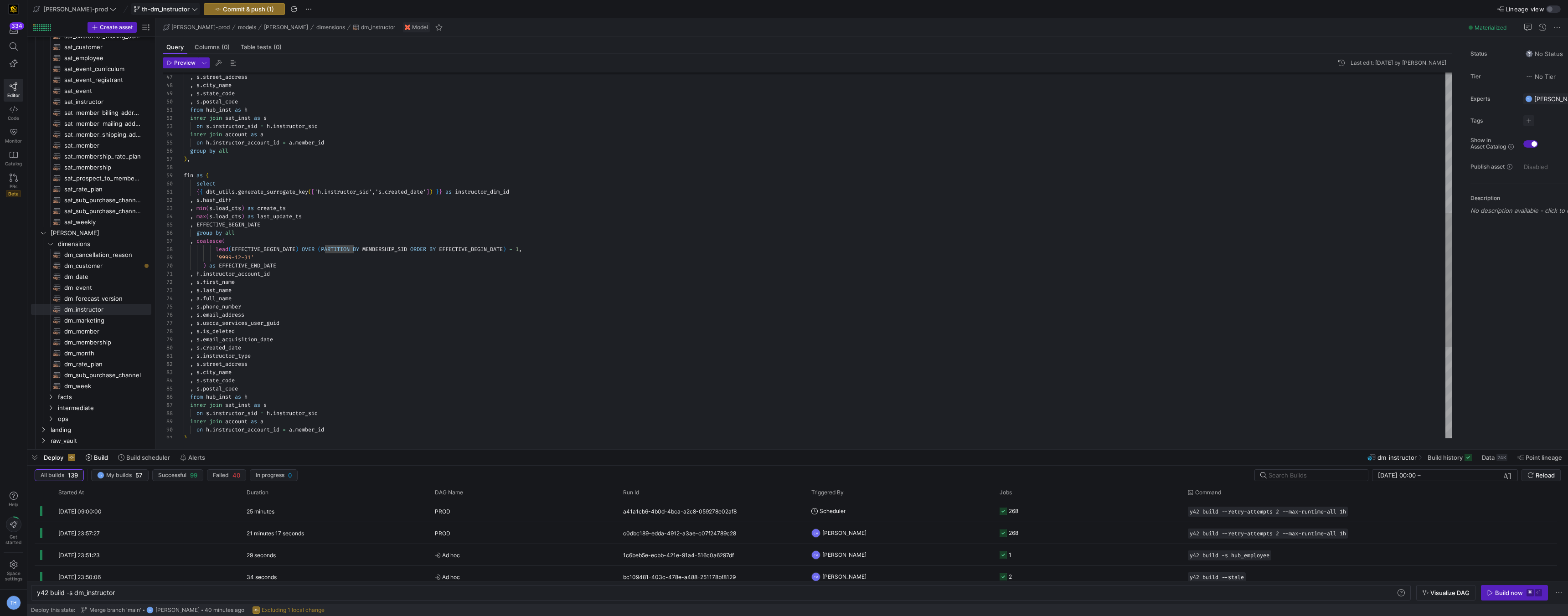
click at [400, 248] on div ", s . street_address , s . instructor_type , s . city_name , s . state_code , s…" at bounding box center [818, 188] width 1268 height 1000
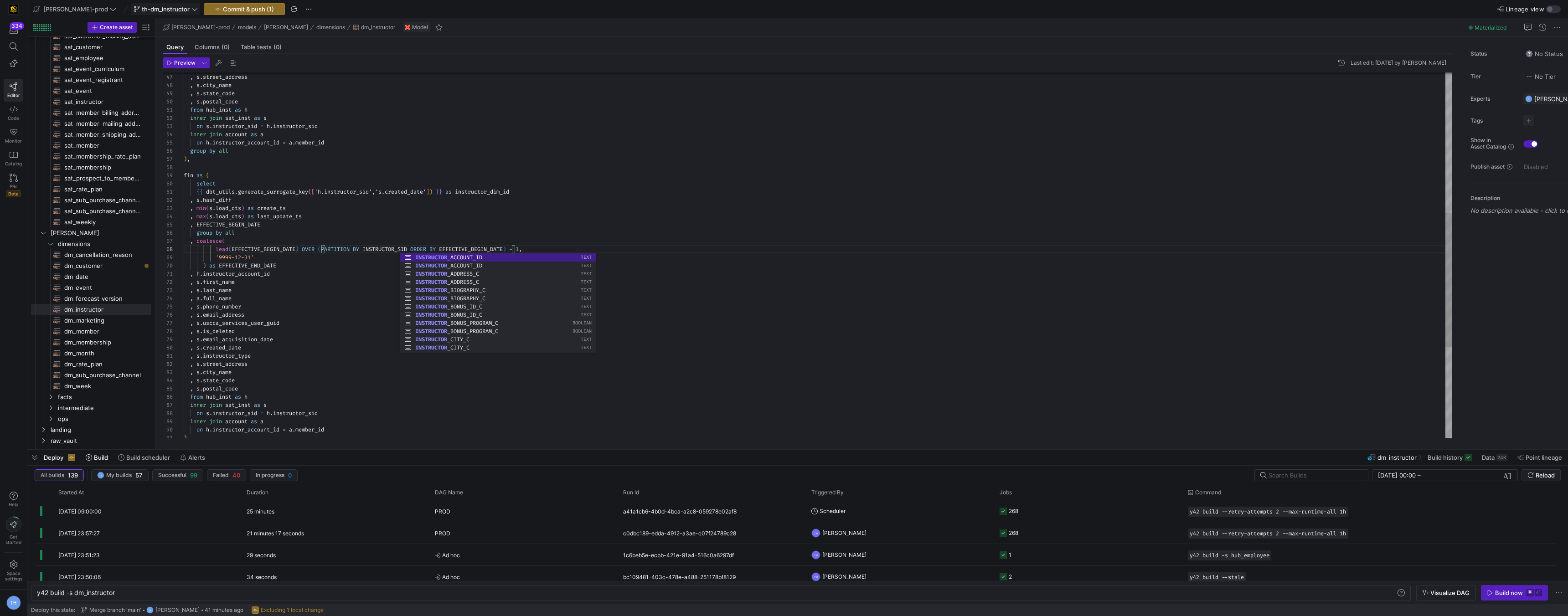
click at [415, 216] on div ", s . street_address , s . instructor_type , s . city_name , s . state_code , s…" at bounding box center [818, 188] width 1268 height 1000
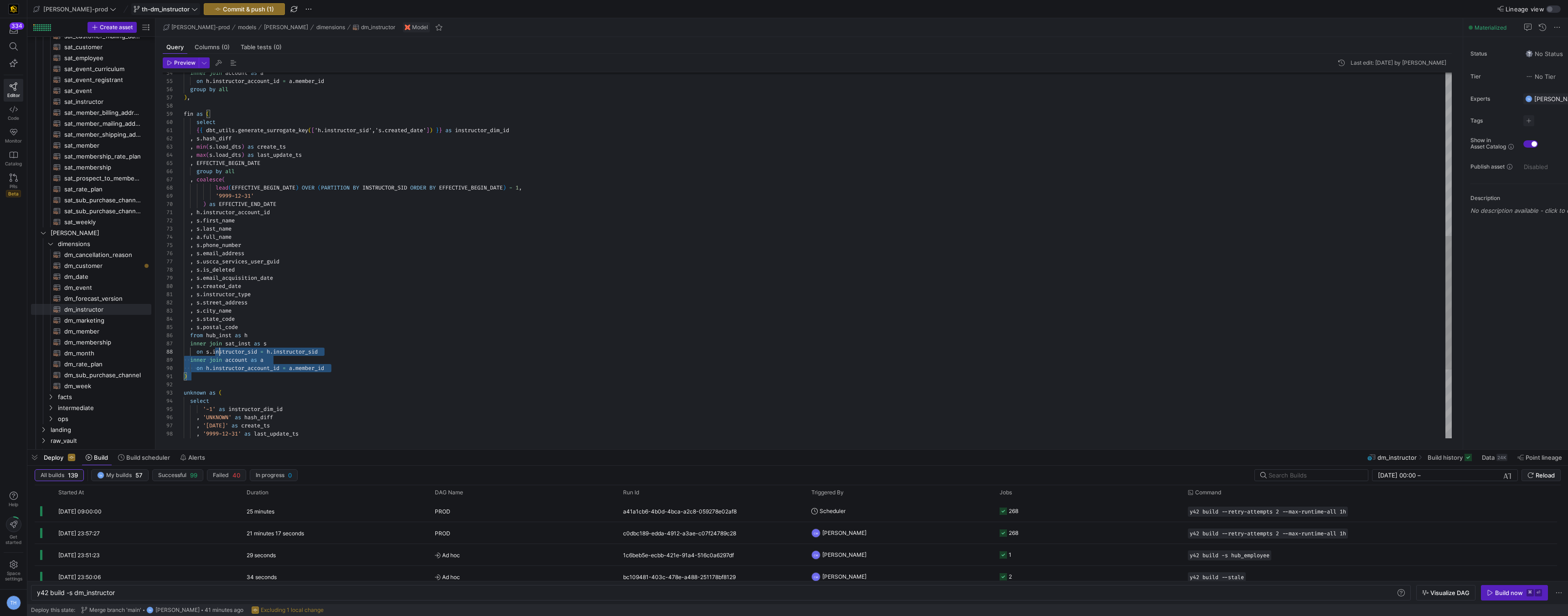
scroll to position [41, 0]
drag, startPoint x: 346, startPoint y: 375, endPoint x: 175, endPoint y: 334, distance: 175.8
click at [184, 334] on div "group by all ) , fin as ( select { { dbt_utils . generate_surrogate_key ( [ 'h.…" at bounding box center [818, 126] width 1268 height 1000
drag, startPoint x: 369, startPoint y: 367, endPoint x: 171, endPoint y: 334, distance: 200.7
click at [184, 334] on div "group by all ) , fin as ( select { { dbt_utils . generate_surrogate_key ( [ 'h.…" at bounding box center [818, 126] width 1268 height 1000
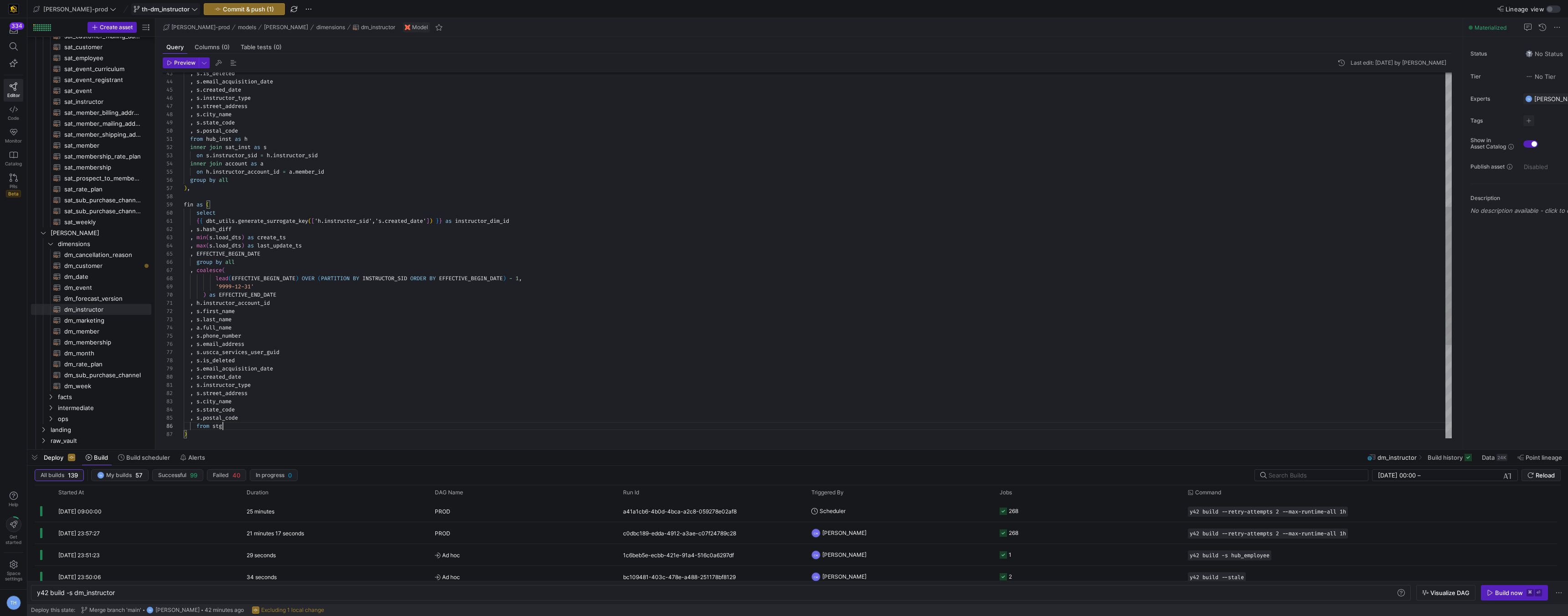
scroll to position [41, 39]
click at [315, 302] on div "group by all ) , fin as ( select { { dbt_utils . generate_surrogate_key ( [ 'h.…" at bounding box center [818, 201] width 1268 height 967
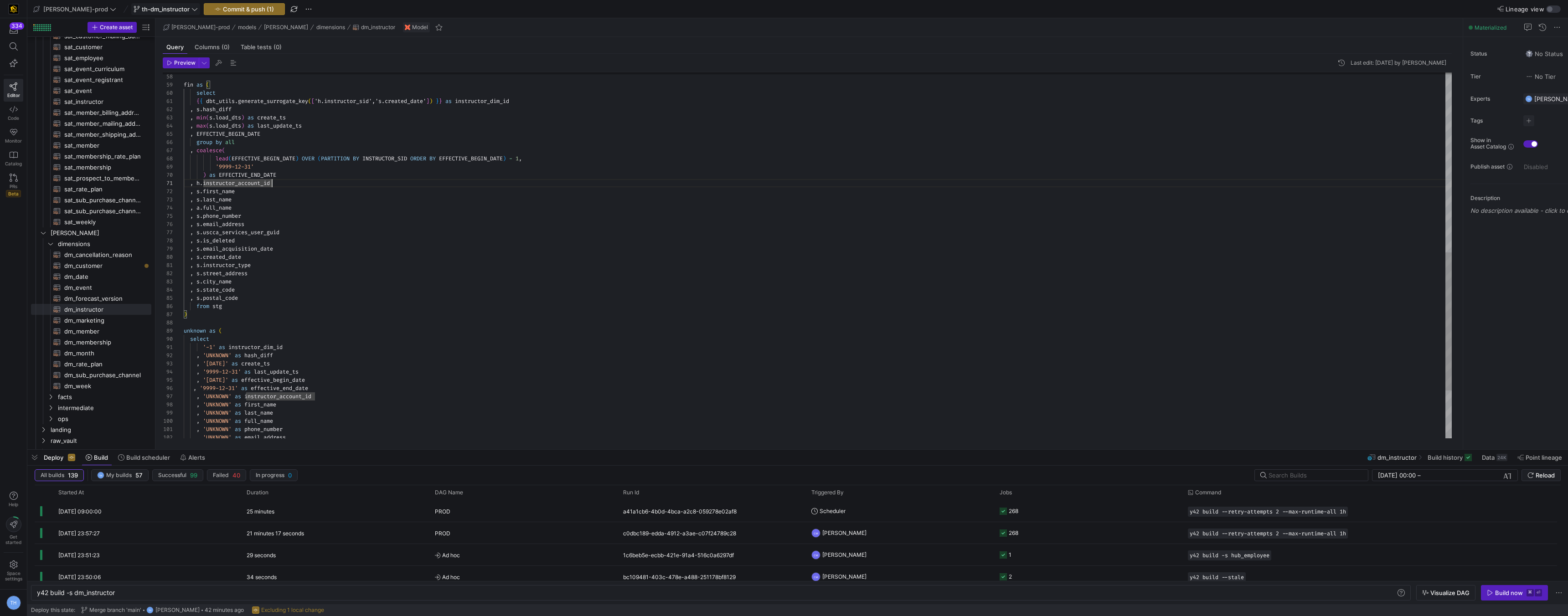
scroll to position [24, 69]
click at [251, 371] on div "fin as ( select { { dbt_utils . generate_surrogate_key ( [ 'h.instructor_sid','…" at bounding box center [818, 81] width 1268 height 967
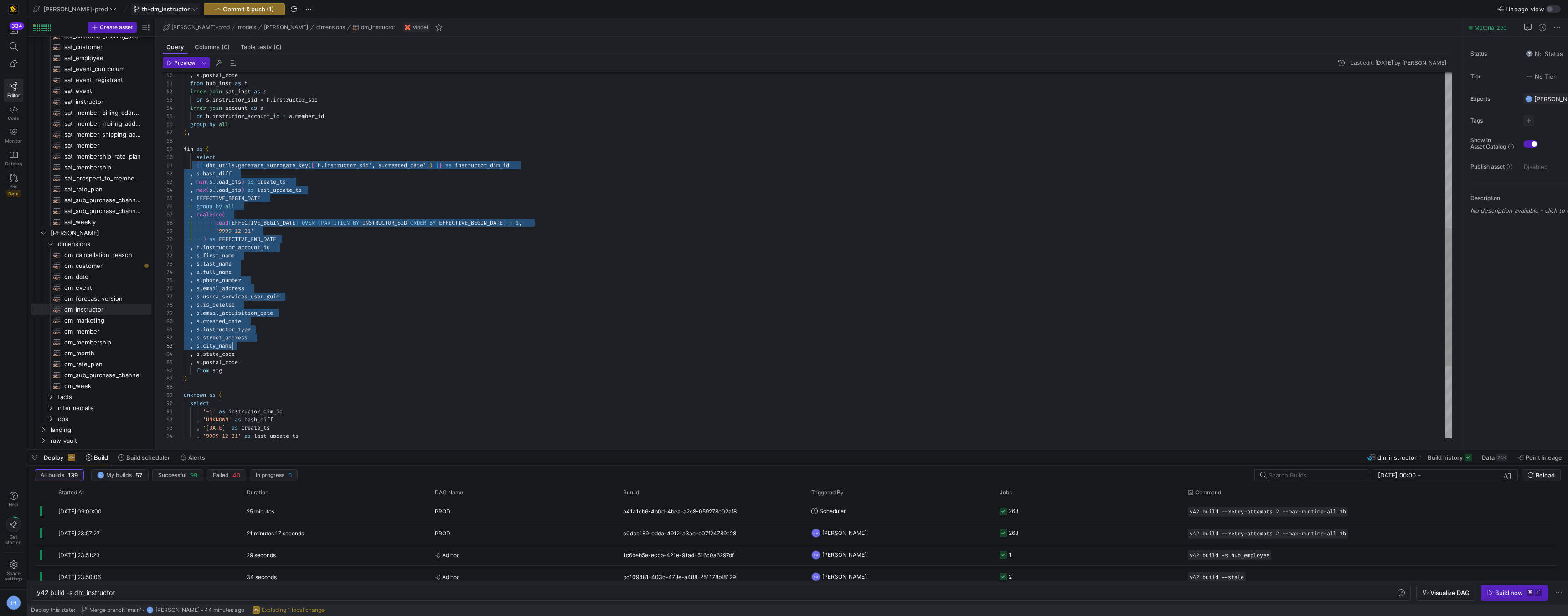
scroll to position [0, 53]
drag, startPoint x: 196, startPoint y: 163, endPoint x: 386, endPoint y: 359, distance: 273.0
click at [386, 359] on div ", s . last_name , a . full_name , s . phone_number , s . email_address , s . us…" at bounding box center [818, 145] width 1268 height 967
click at [377, 286] on div ", s . last_name , a . full_name , s . phone_number , s . email_address , s . us…" at bounding box center [818, 145] width 1268 height 967
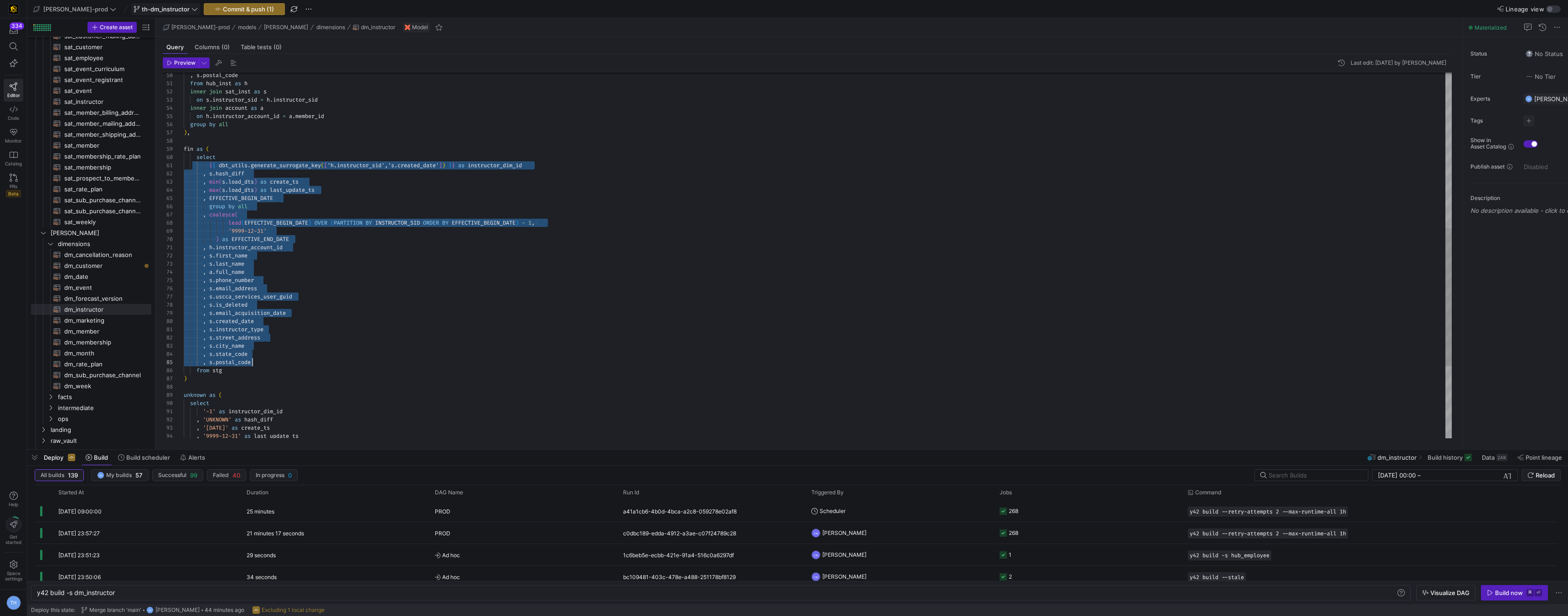
scroll to position [41, 76]
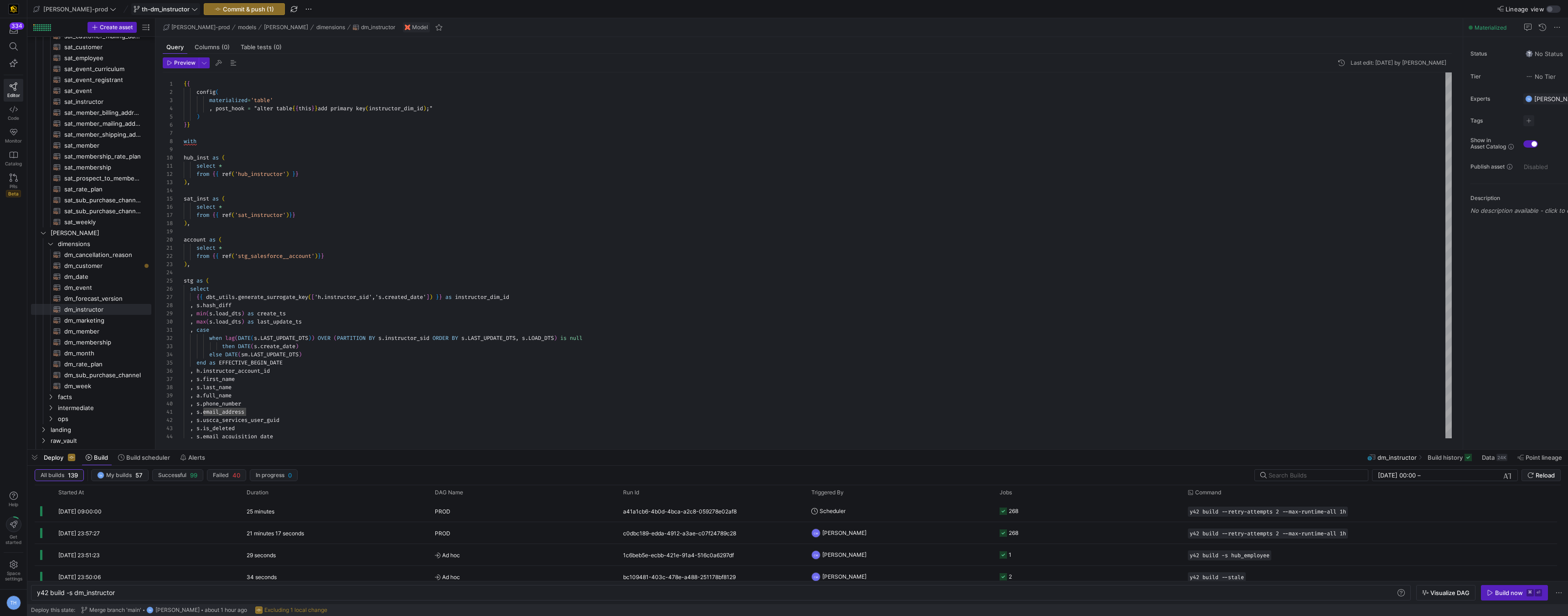
click at [225, 0] on y42-top-nav "edw-dv-prod th-dm_instructor Commit & push (1) Lineage view" at bounding box center [798, 9] width 1541 height 18
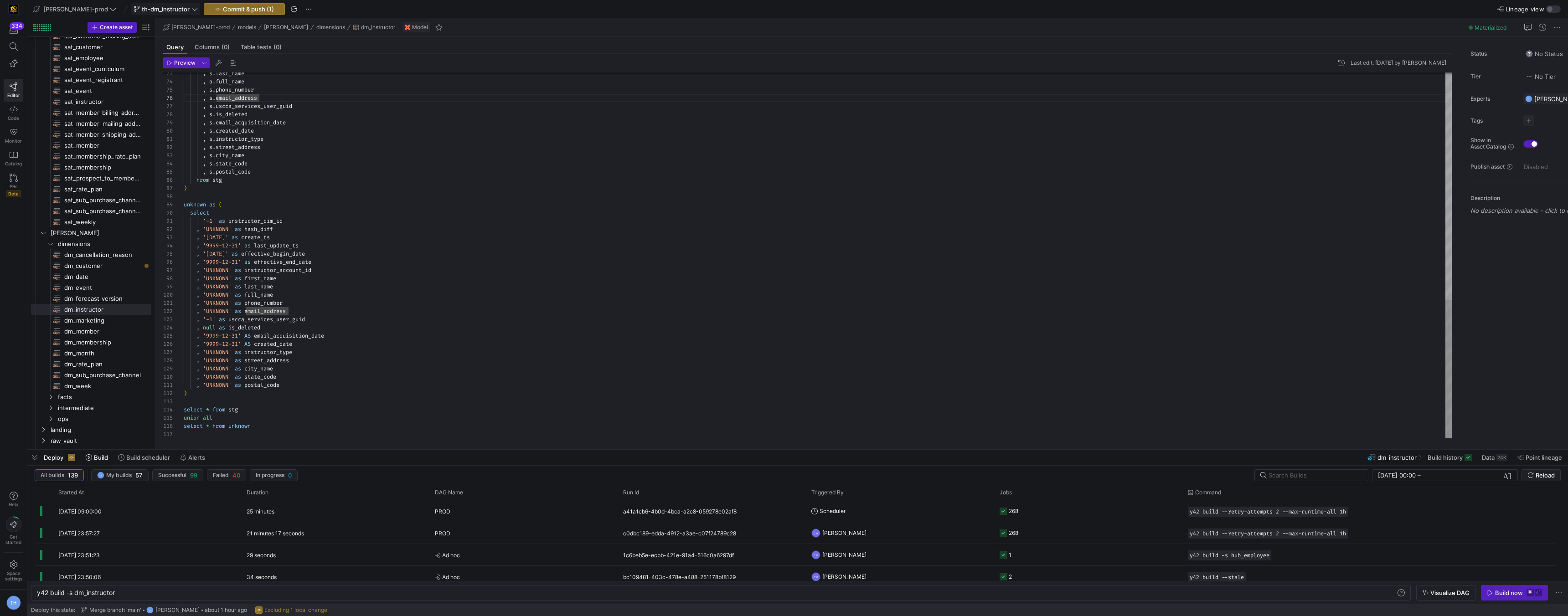
type textarea "'-1' as instructor_dim_id , 'UNKNOWN' as hash_diff , '1900-01-01' as create_ts …"
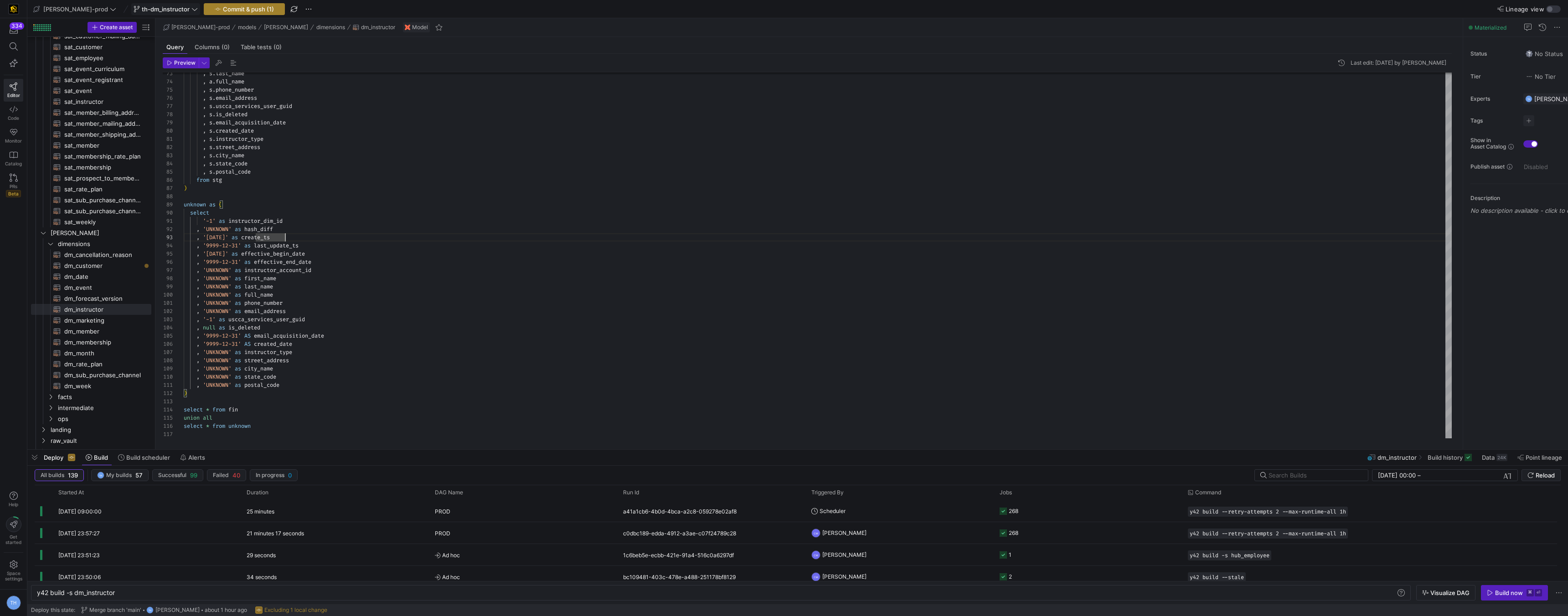
click at [236, 10] on span "Commit & push (1)" at bounding box center [248, 9] width 51 height 7
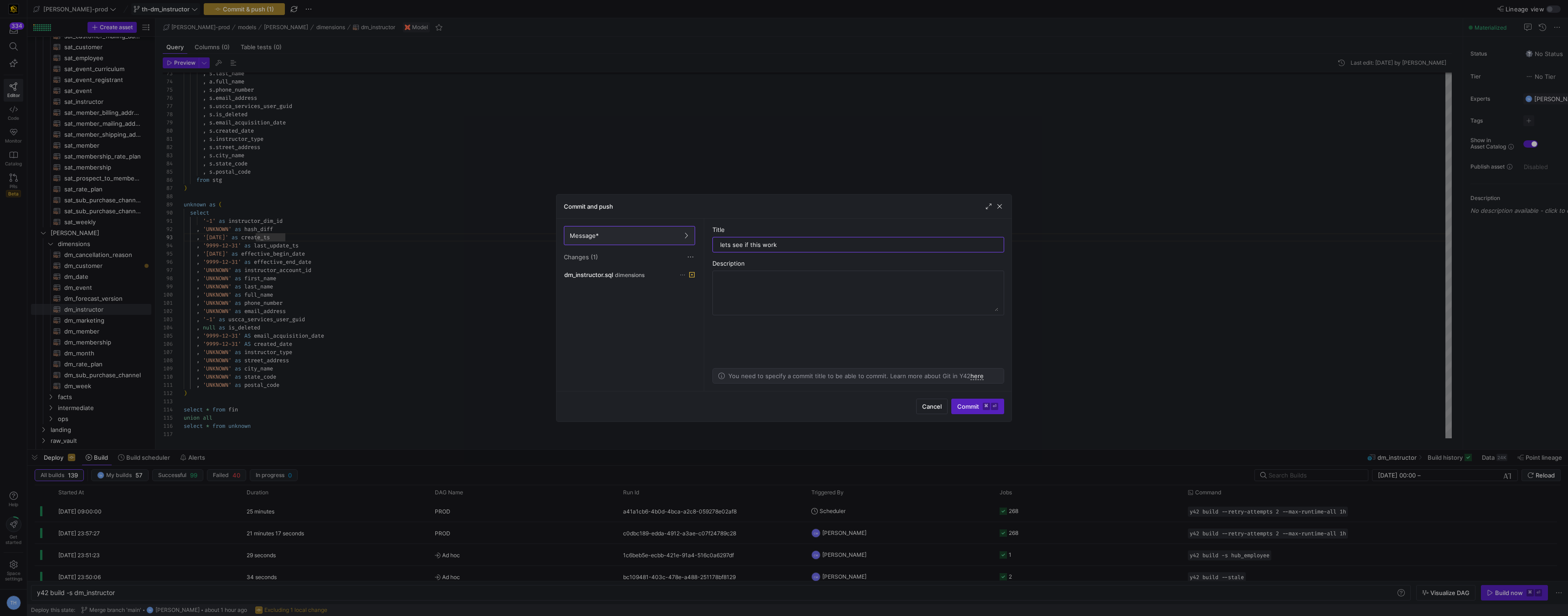
type input "lets see if this works"
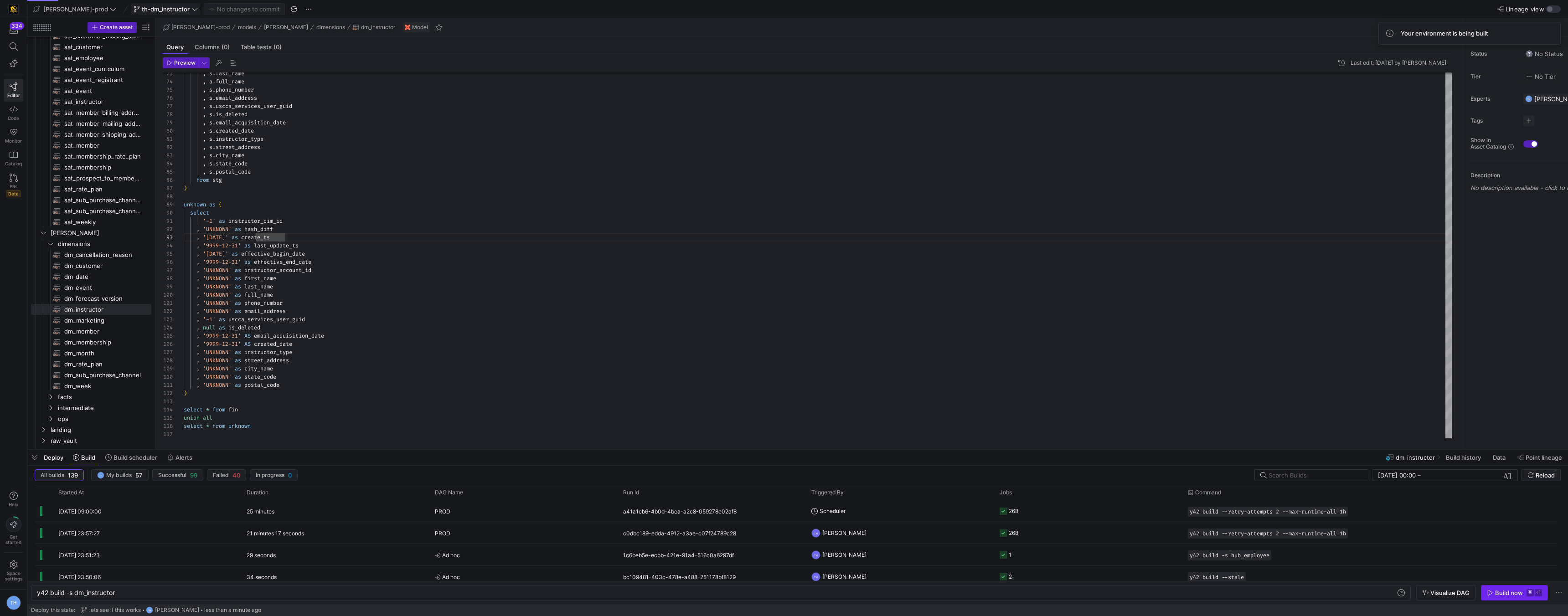
click at [1508, 589] on div "Build now" at bounding box center [1508, 592] width 28 height 7
click at [561, 509] on span "Ad hoc" at bounding box center [524, 511] width 177 height 21
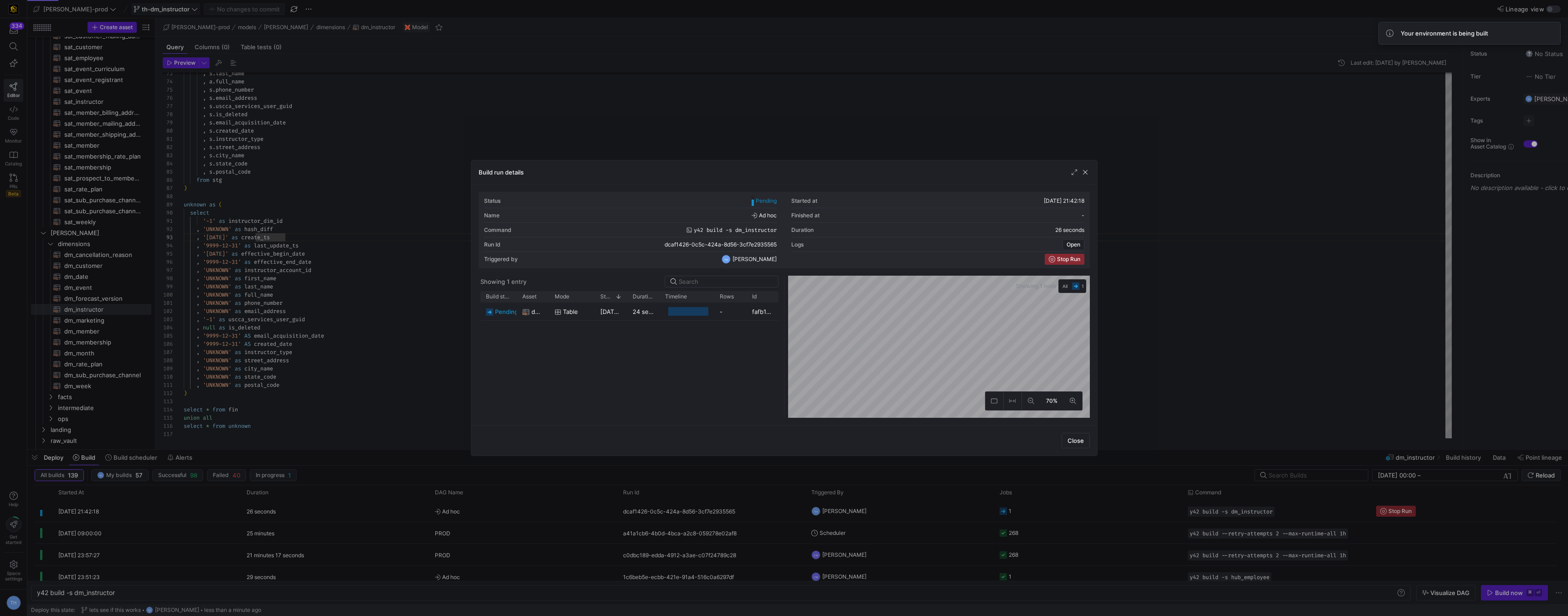
click at [636, 136] on div at bounding box center [784, 308] width 1568 height 616
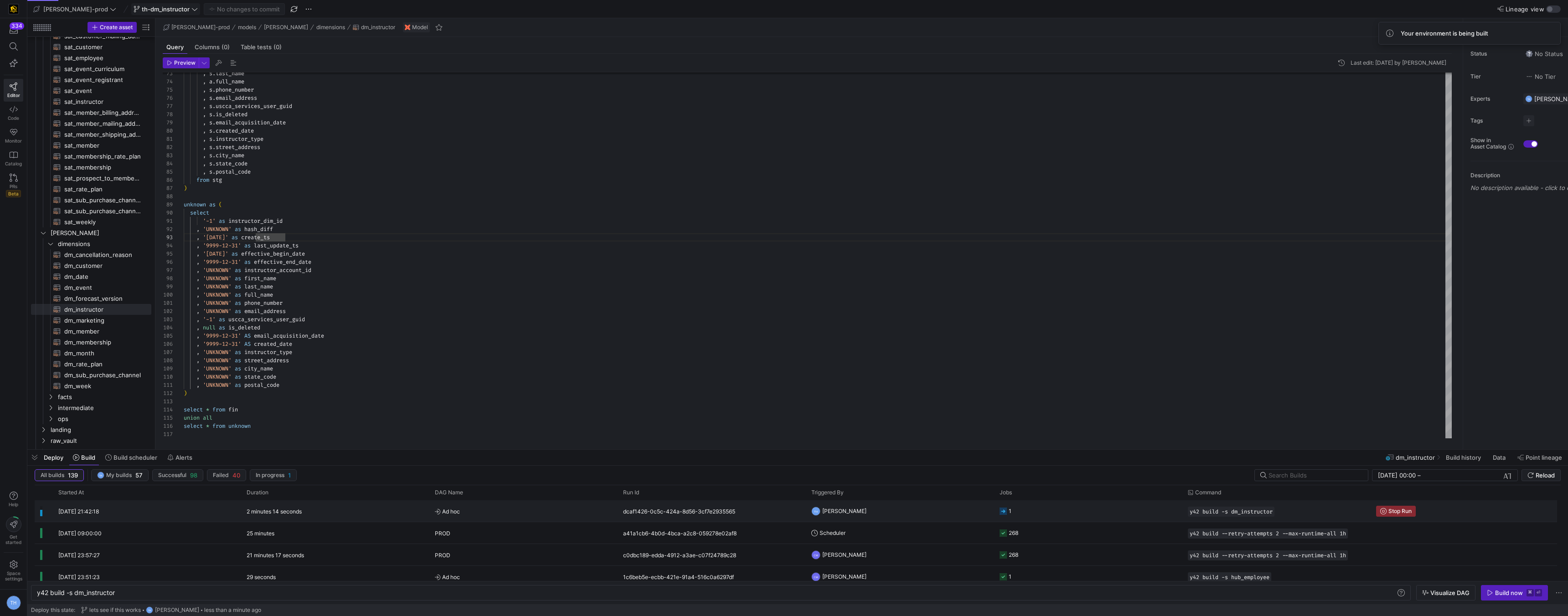
click at [353, 508] on div "2 minutes 14 seconds" at bounding box center [335, 511] width 188 height 21
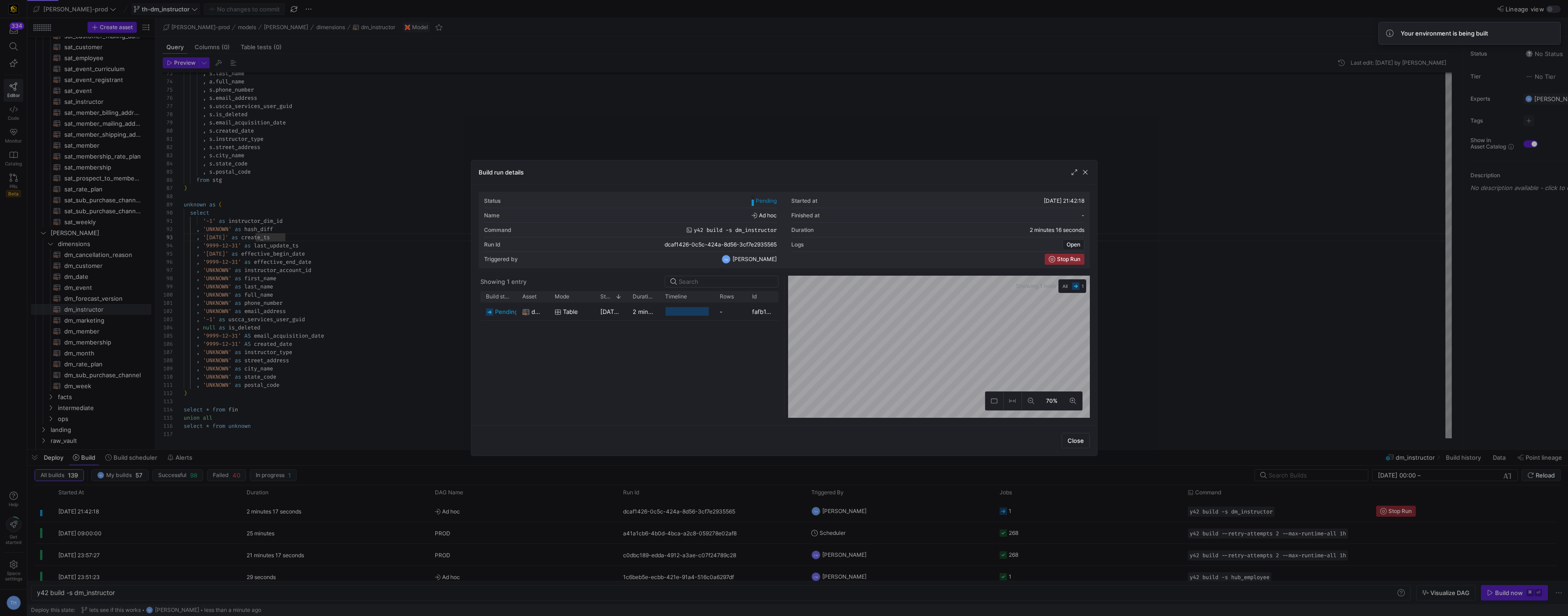
click at [549, 105] on div at bounding box center [784, 308] width 1568 height 616
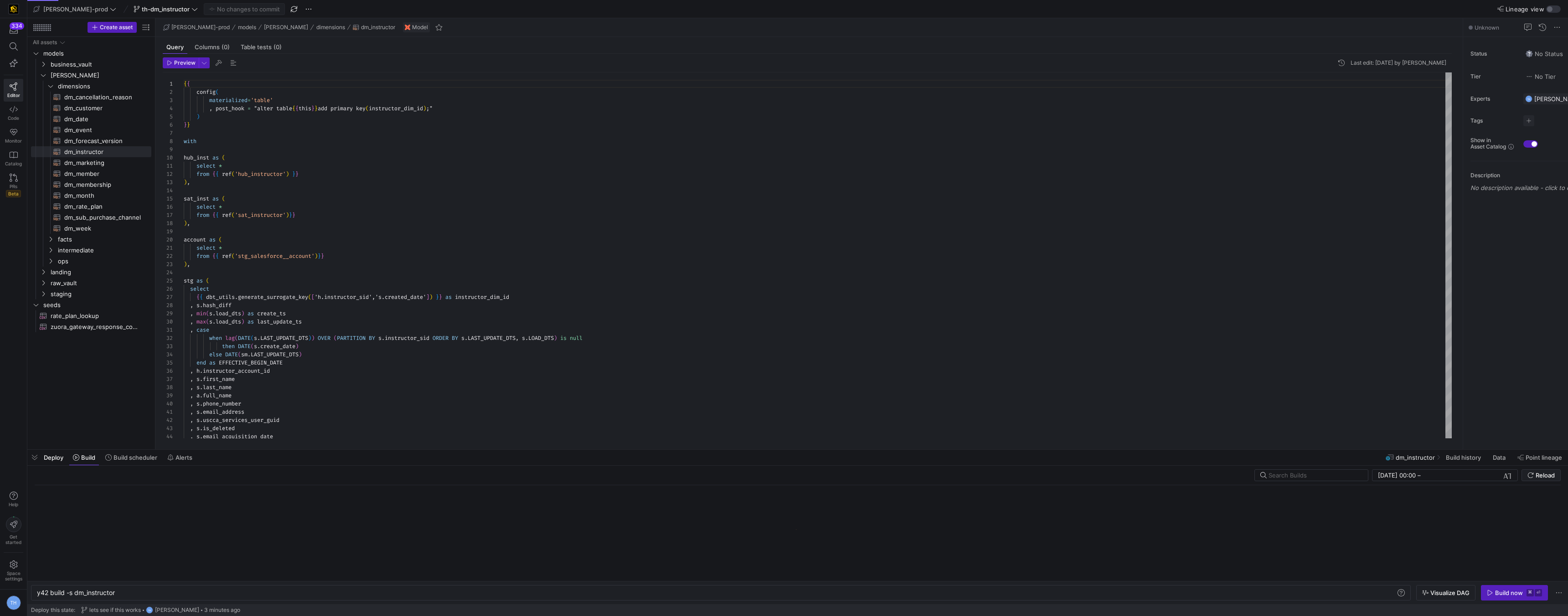
scroll to position [0, 79]
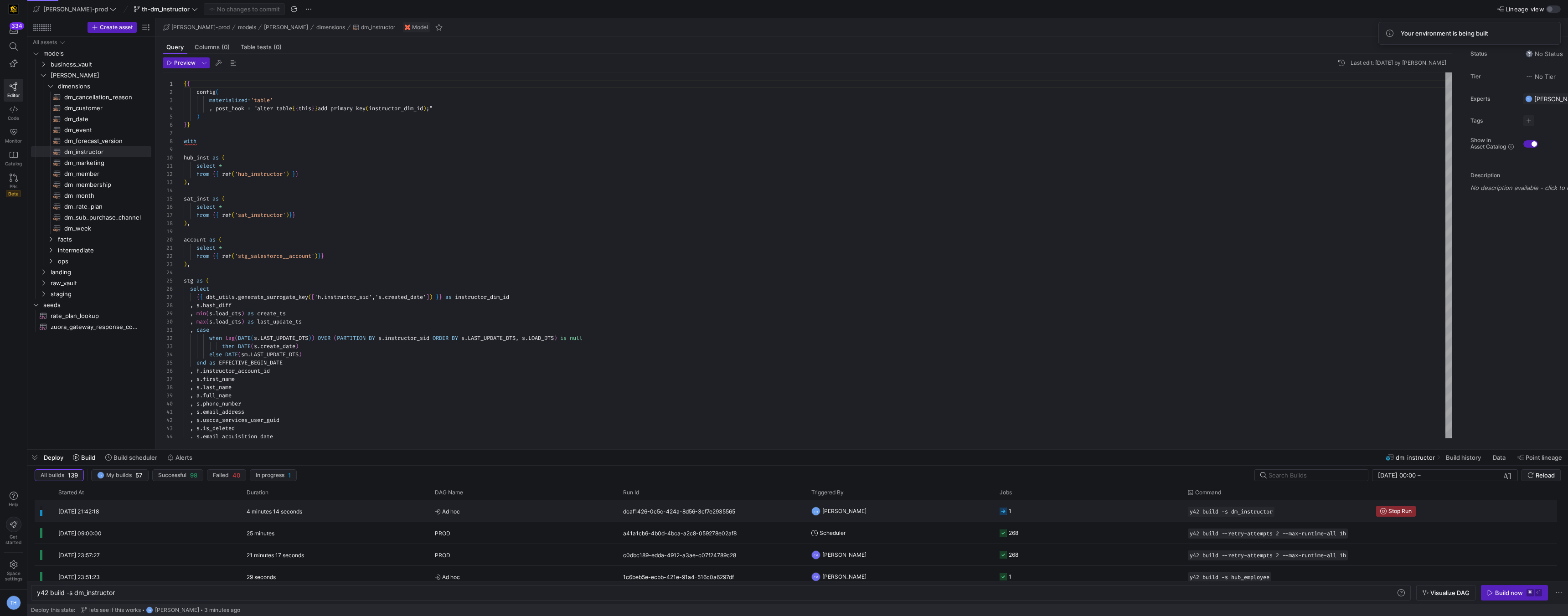
drag, startPoint x: 1038, startPoint y: 515, endPoint x: 1044, endPoint y: 511, distance: 7.2
click at [1042, 513] on y42-job-status-cell-renderer "1" at bounding box center [1088, 511] width 177 height 21
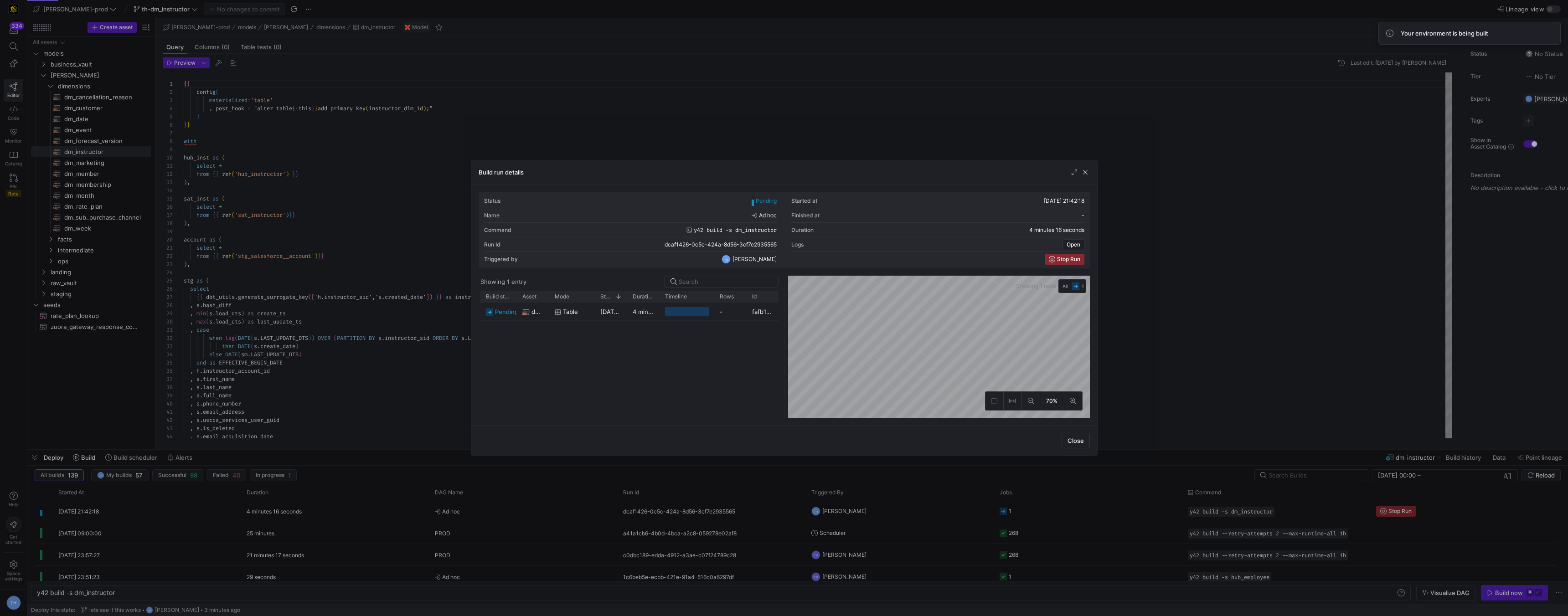
click at [1040, 119] on div at bounding box center [784, 308] width 1568 height 616
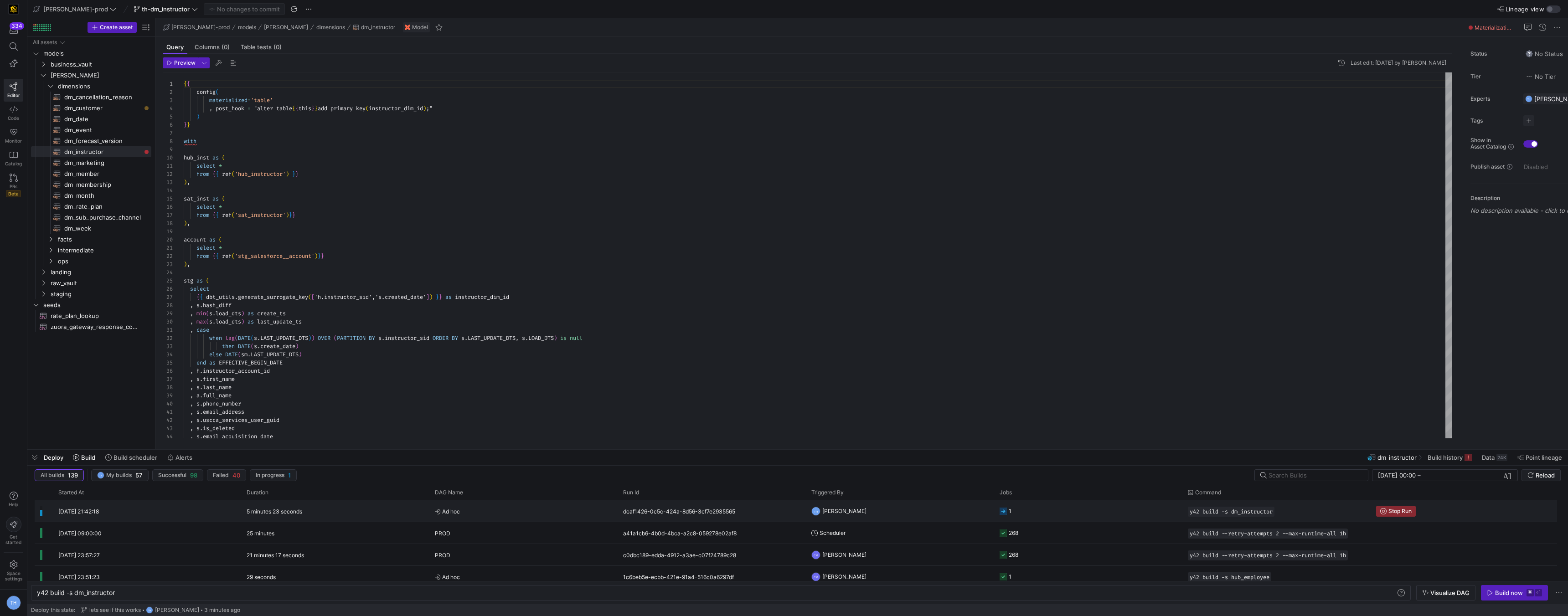
click at [538, 508] on span "Ad hoc" at bounding box center [524, 511] width 177 height 21
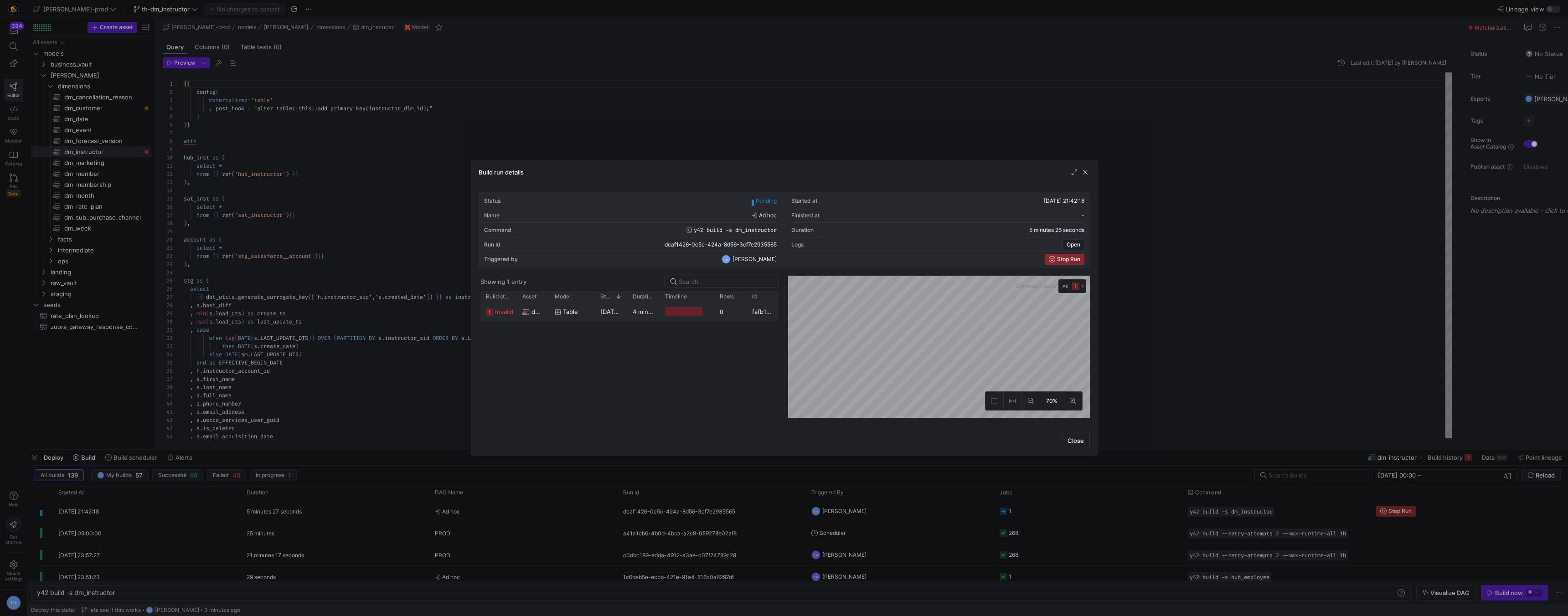
click at [714, 316] on div "0" at bounding box center [730, 312] width 32 height 18
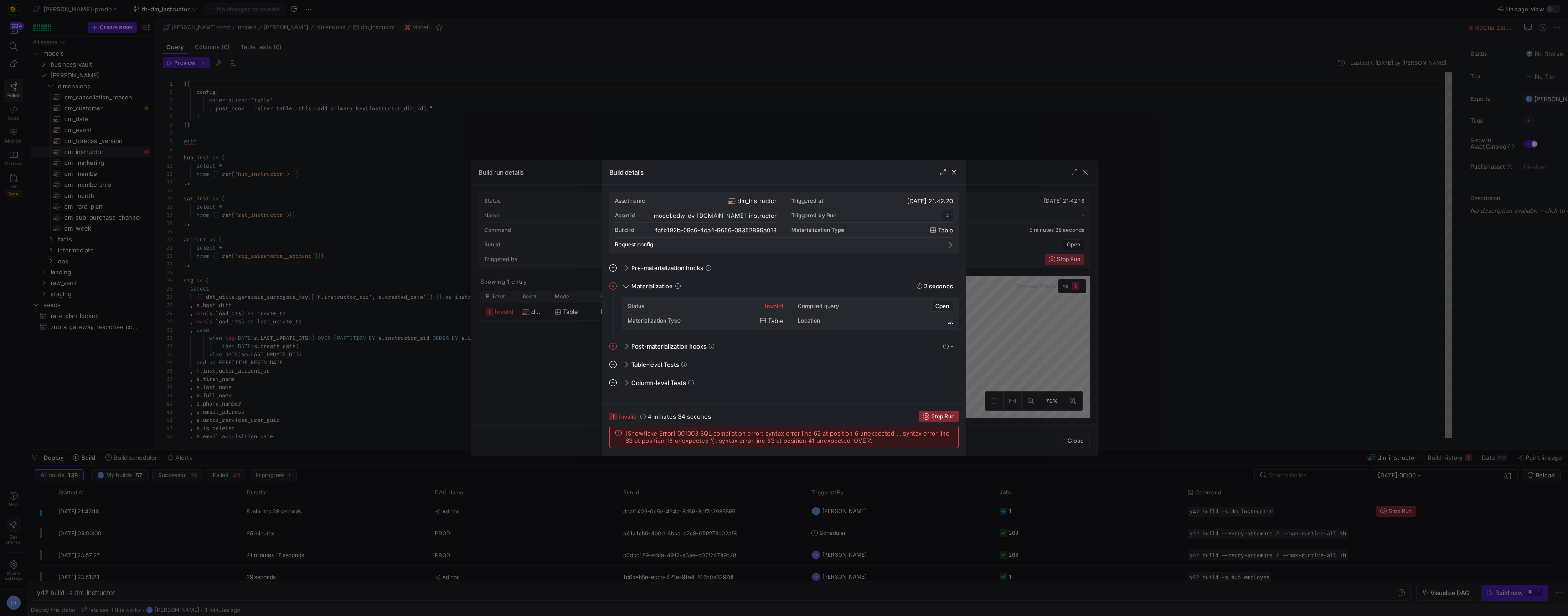
scroll to position [82, 0]
click at [713, 122] on div at bounding box center [784, 308] width 1568 height 616
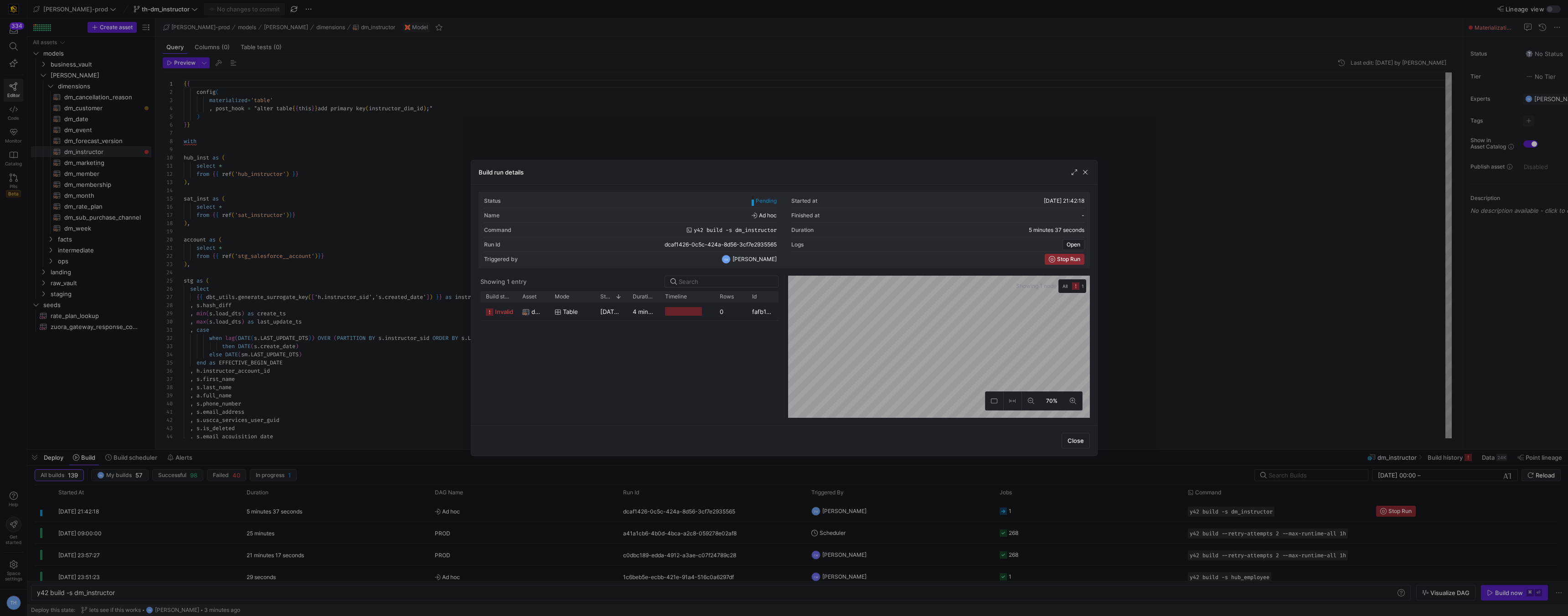
click at [356, 184] on div at bounding box center [784, 308] width 1568 height 616
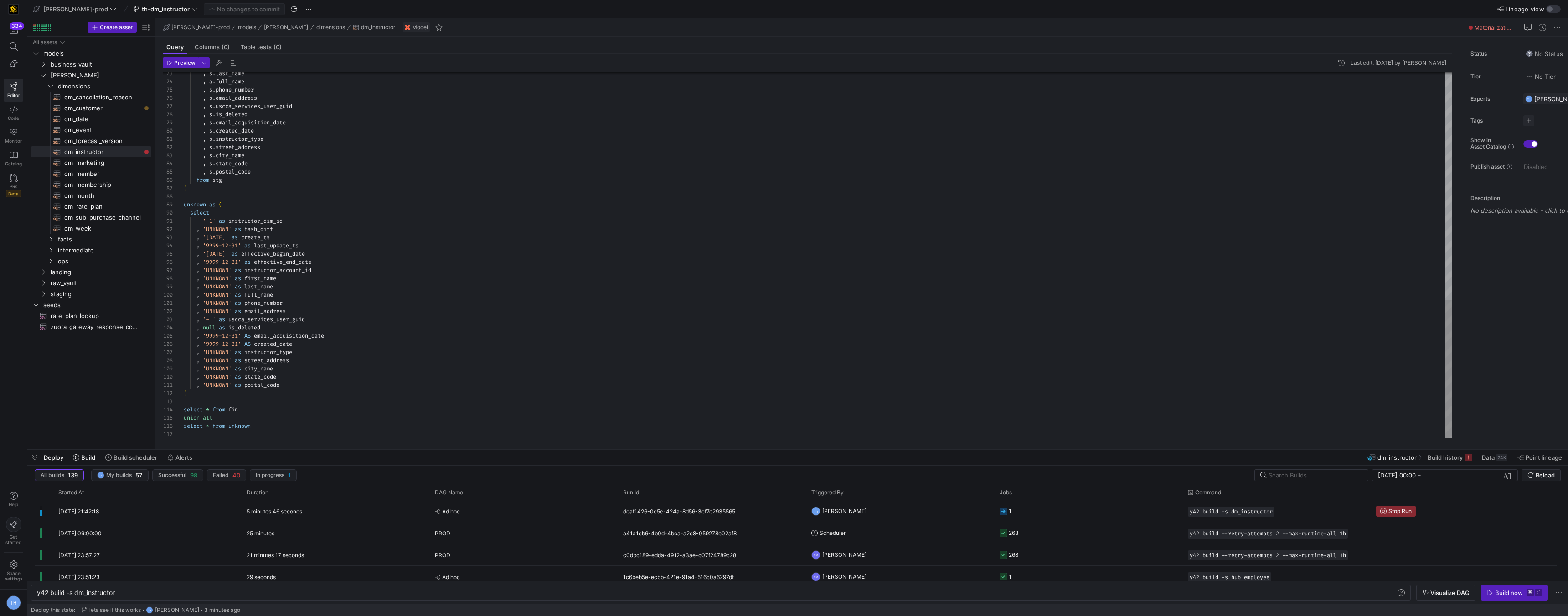
scroll to position [57, 0]
click at [236, 187] on div ")" at bounding box center [818, 188] width 1268 height 8
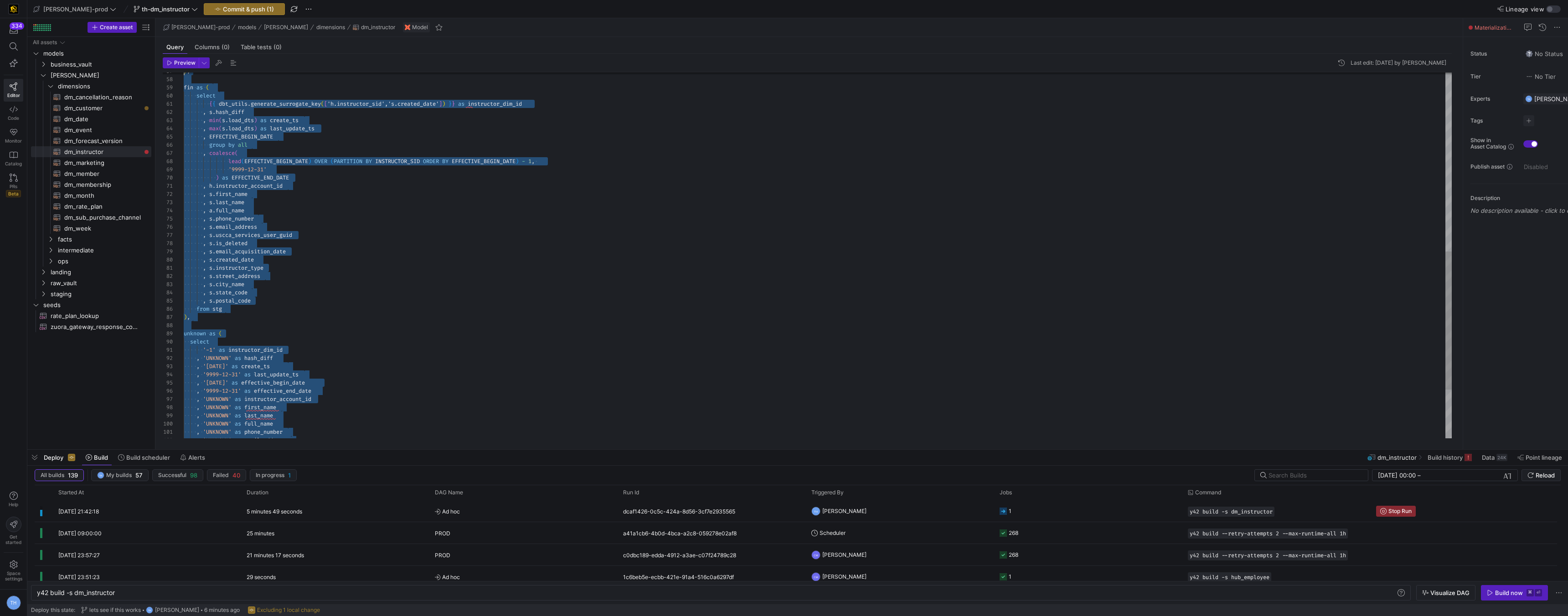
scroll to position [0, 0]
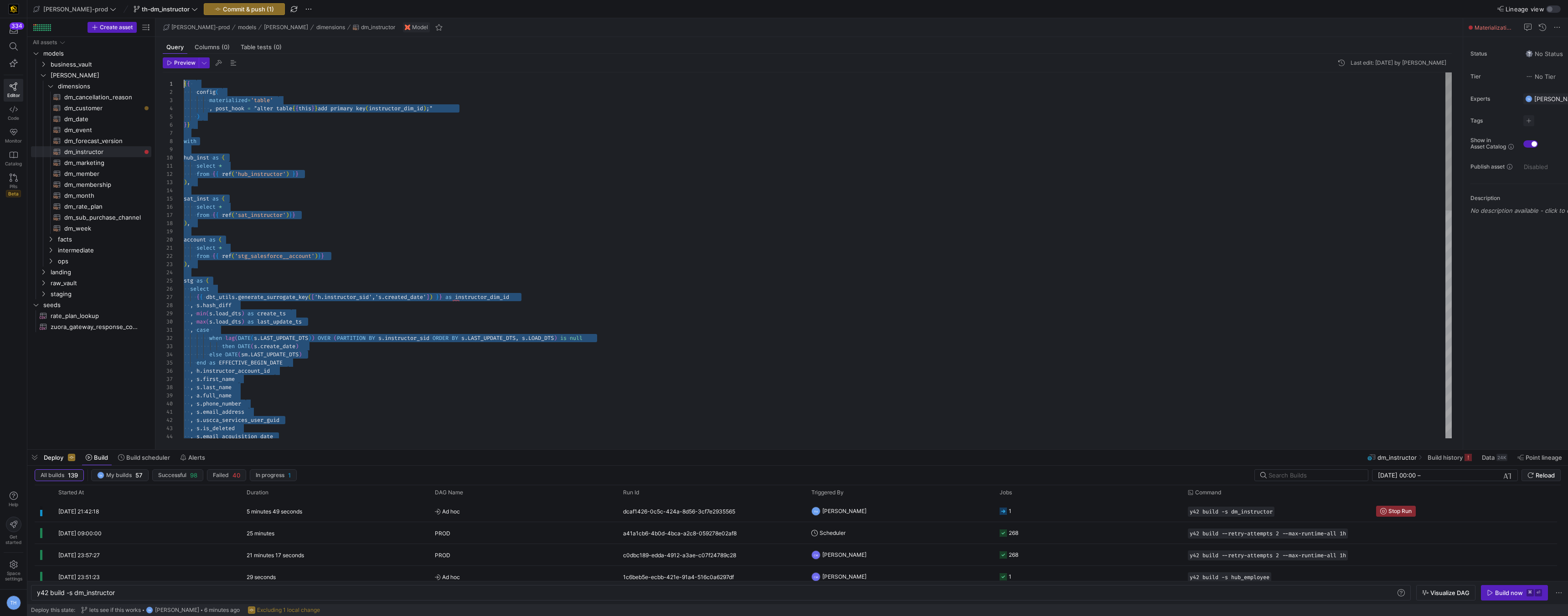
drag, startPoint x: 278, startPoint y: 429, endPoint x: 205, endPoint y: -40, distance: 474.6
click at [454, 292] on div ", s . email_address , s . uscca_services_user_guid , s . is_deleted , s . email…" at bounding box center [818, 556] width 1268 height 967
type textarea "select * from {{ ref('stg_salesforce__account')}} ), stg as ( select {{ dbt_uti…"
click at [454, 292] on div ", s . email_address , s . uscca_services_user_guid , s . is_deleted , s . email…" at bounding box center [818, 556] width 1268 height 967
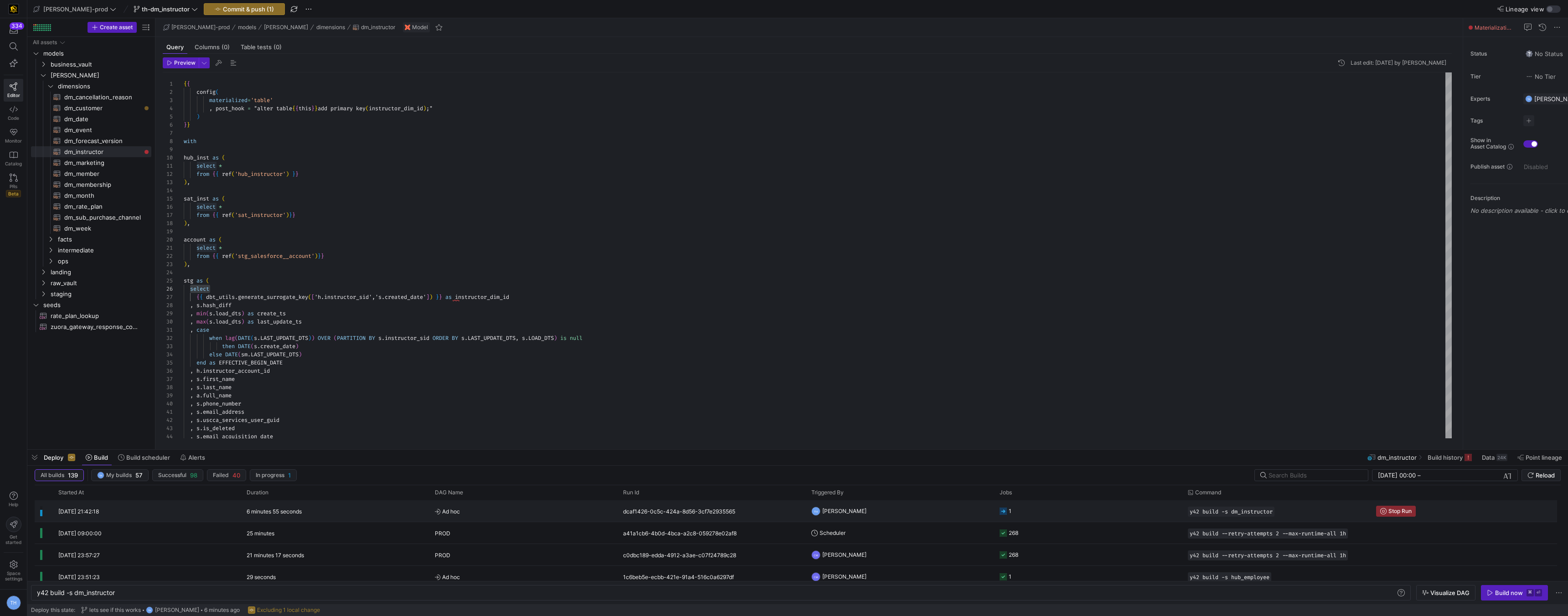
click at [1115, 505] on y42-job-status-cell-renderer "1" at bounding box center [1088, 511] width 177 height 21
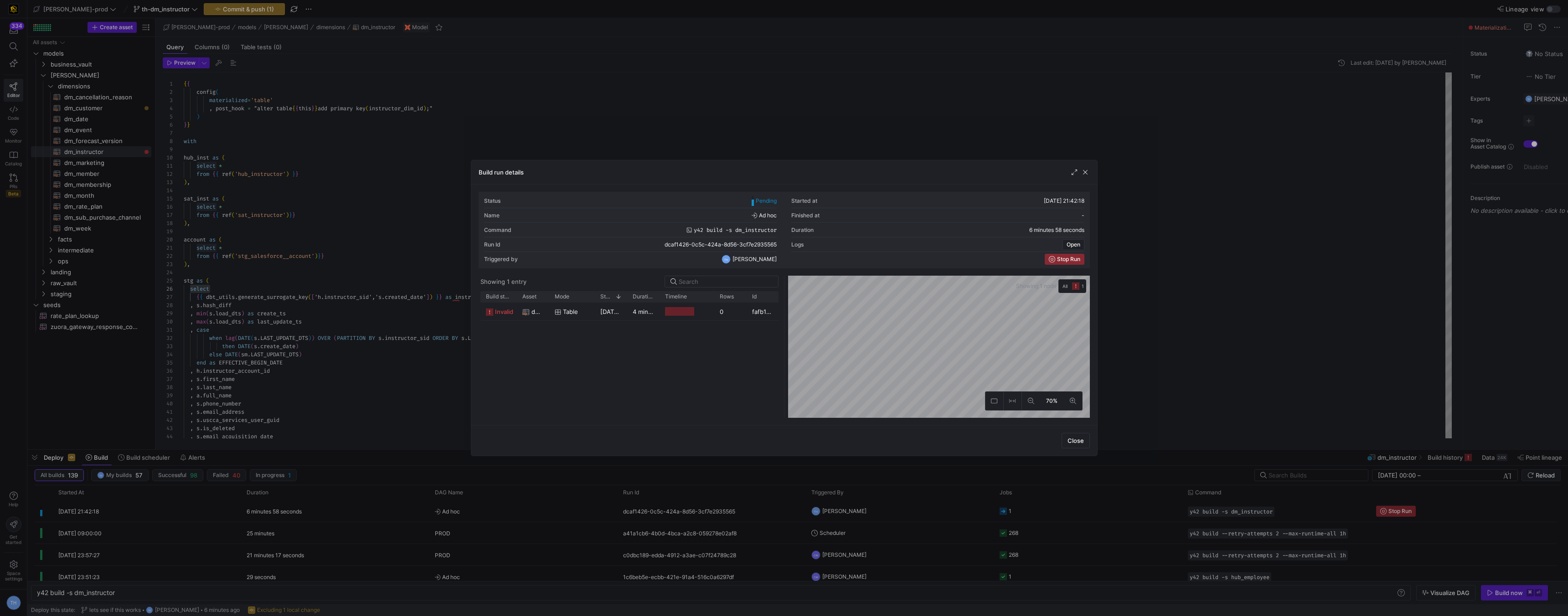
click at [839, 87] on div at bounding box center [784, 308] width 1568 height 616
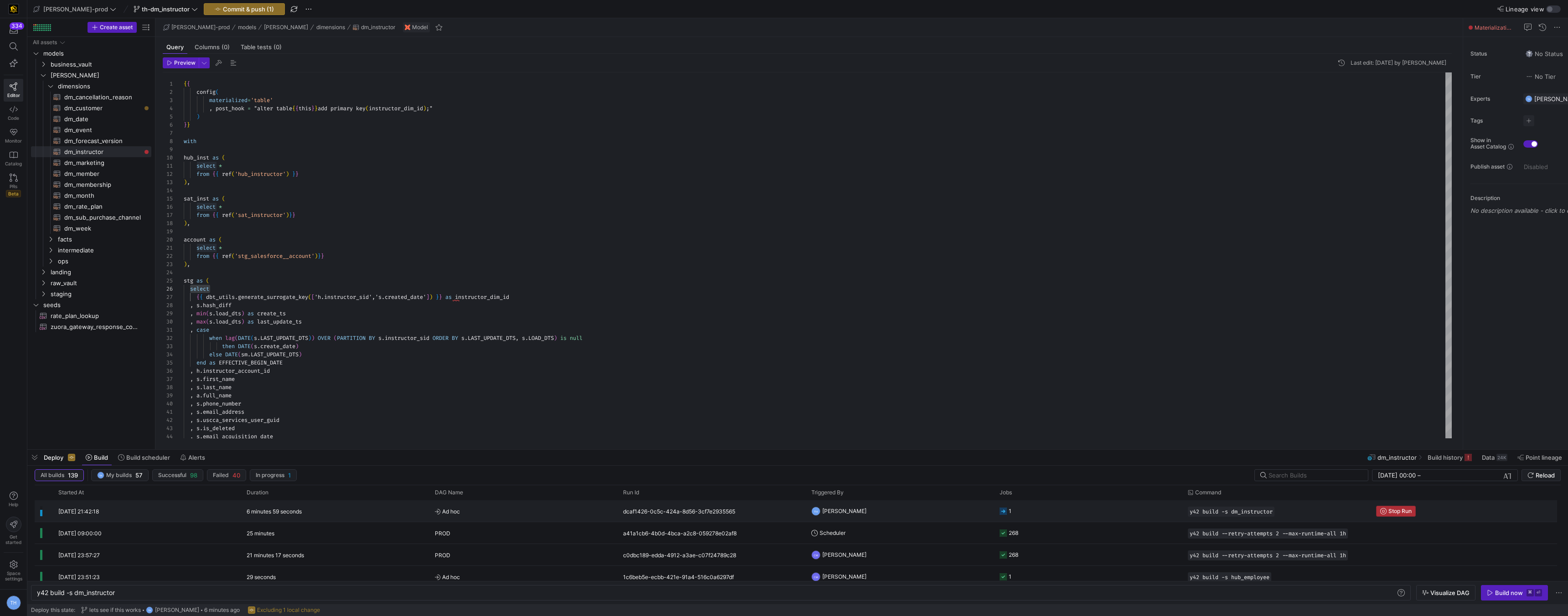
click at [1399, 511] on span "Stop Run" at bounding box center [1400, 511] width 23 height 6
click at [116, 188] on span "dm_membership​​​​​​​​​​" at bounding box center [102, 185] width 76 height 10
type textarea "y42 build -s dm_membership"
type textarea "{{ config( materialized='table' , post_hook = "alter table {{ this }} add prima…"
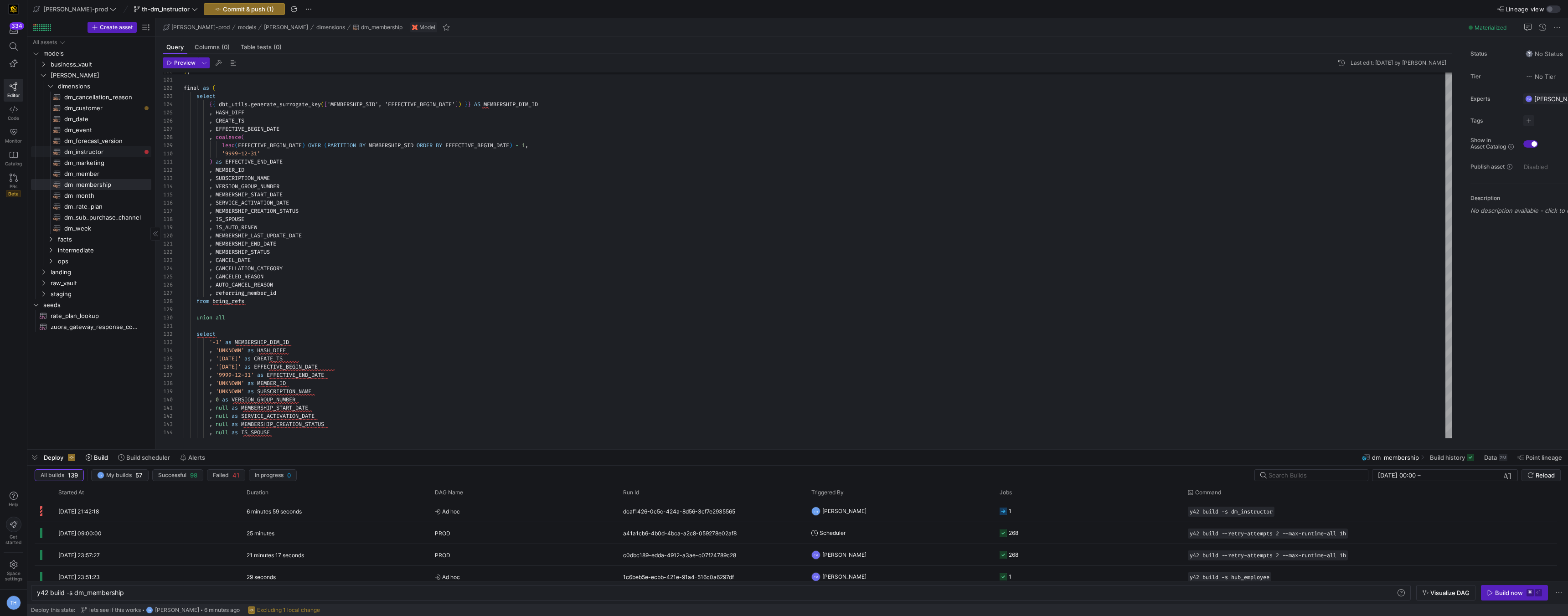
click at [112, 150] on span "dm_instructor​​​​​​​​​​" at bounding box center [102, 152] width 76 height 10
type textarea "y42 build -s dm_instructor"
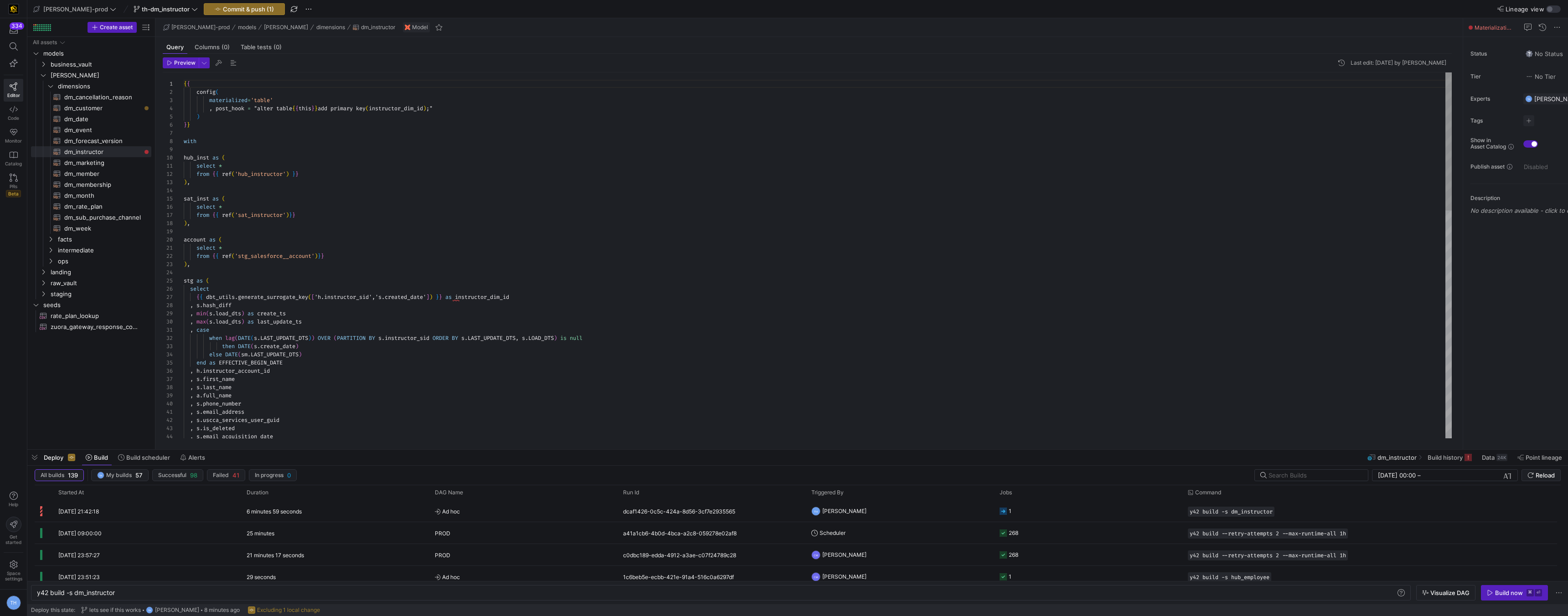
click at [250, 353] on div ", s . email_acquisition_date , s . is_deleted , s . uscca_services_user_guid , …" at bounding box center [818, 556] width 1268 height 967
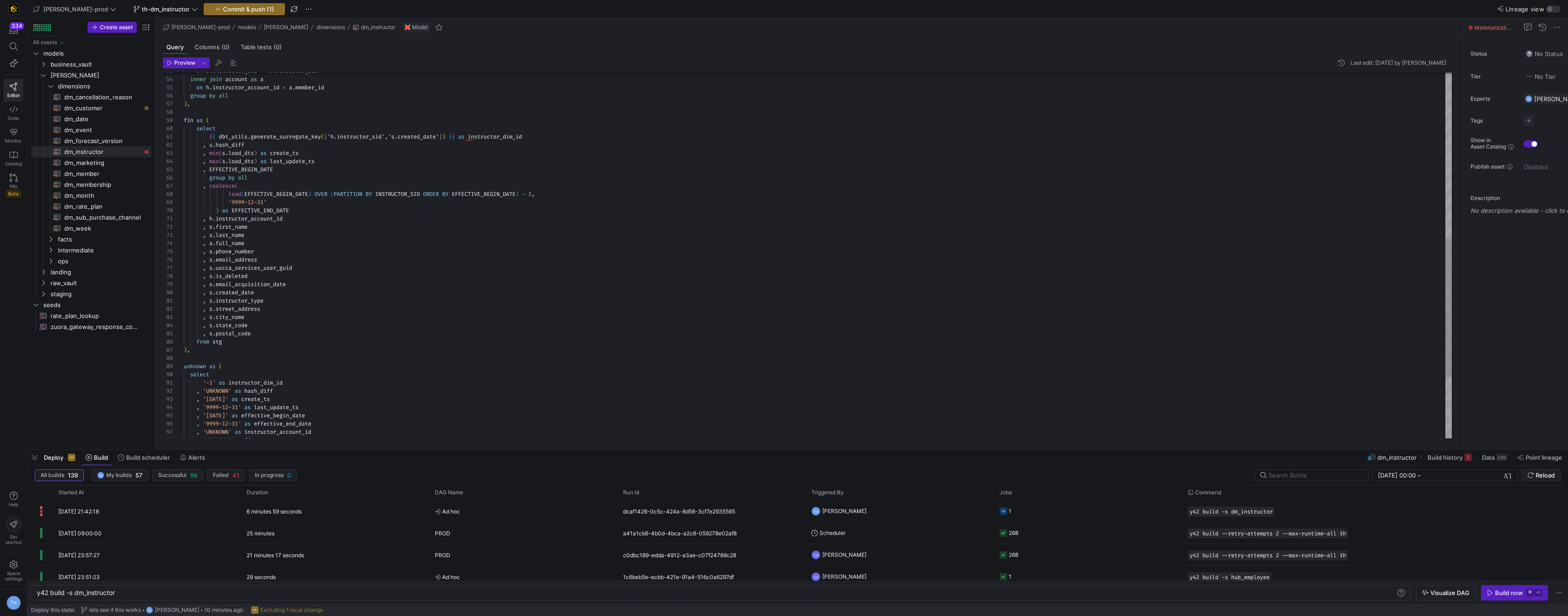
click at [341, 136] on div "inner join account as a on h . instructor_account_id = a . member_id group by a…" at bounding box center [818, 116] width 1268 height 967
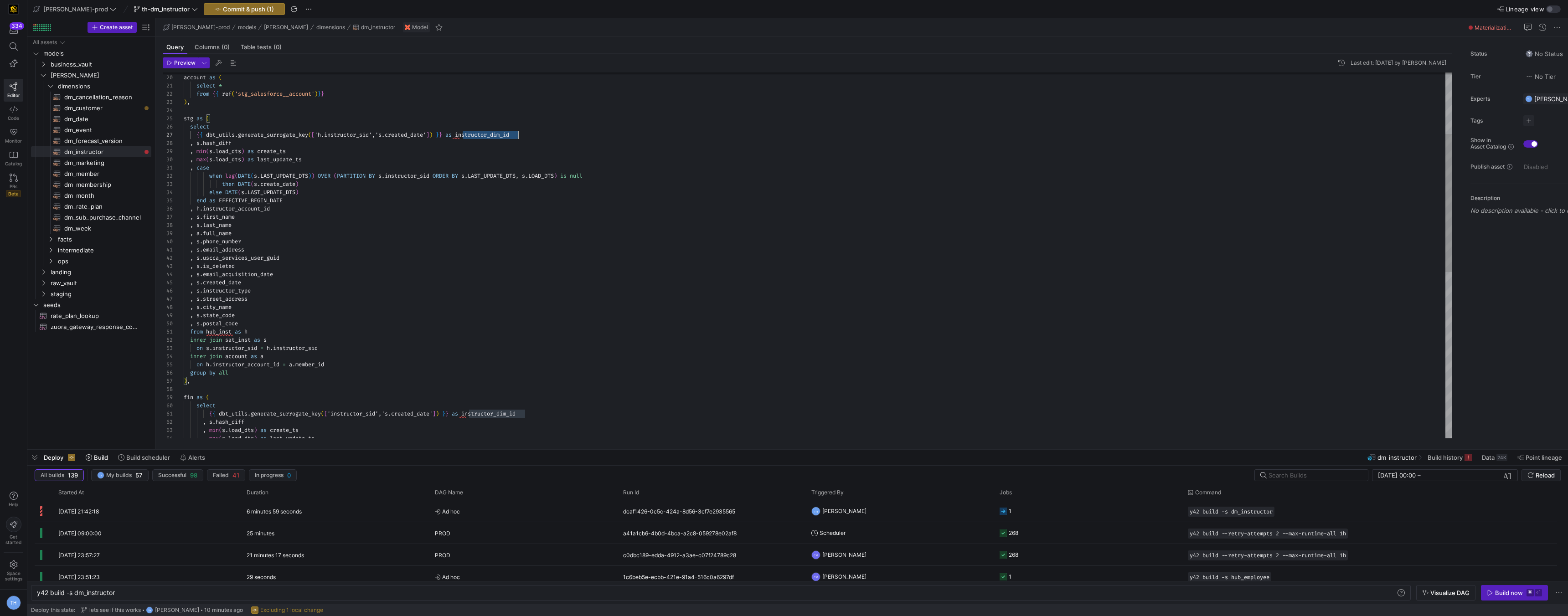
scroll to position [49, 334]
drag, startPoint x: 463, startPoint y: 135, endPoint x: 527, endPoint y: 135, distance: 64.0
click at [527, 135] on div "inner join account as a on h . instructor_account_id = a . member_id group by a…" at bounding box center [818, 393] width 1268 height 967
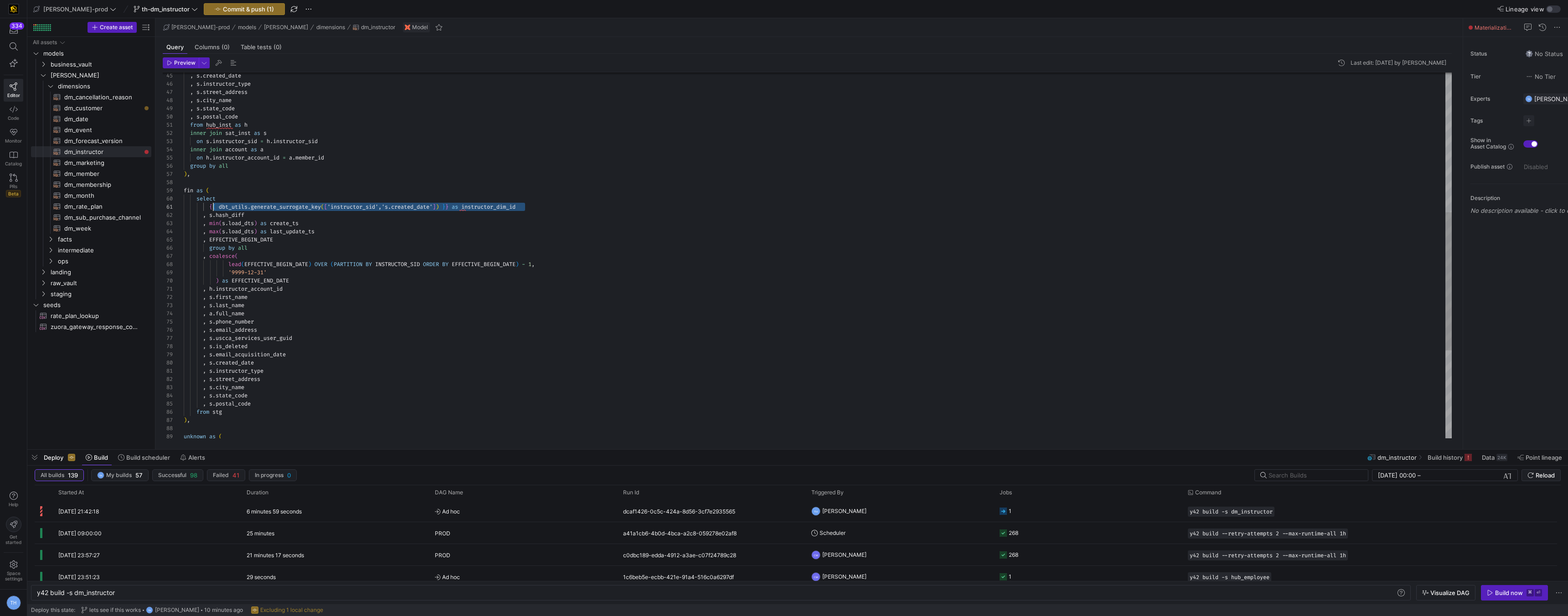
scroll to position [0, 26]
drag, startPoint x: 537, startPoint y: 205, endPoint x: 209, endPoint y: 206, distance: 328.0
click at [209, 206] on div "inner join account as a on h . instructor_account_id = a . member_id group by a…" at bounding box center [818, 187] width 1268 height 967
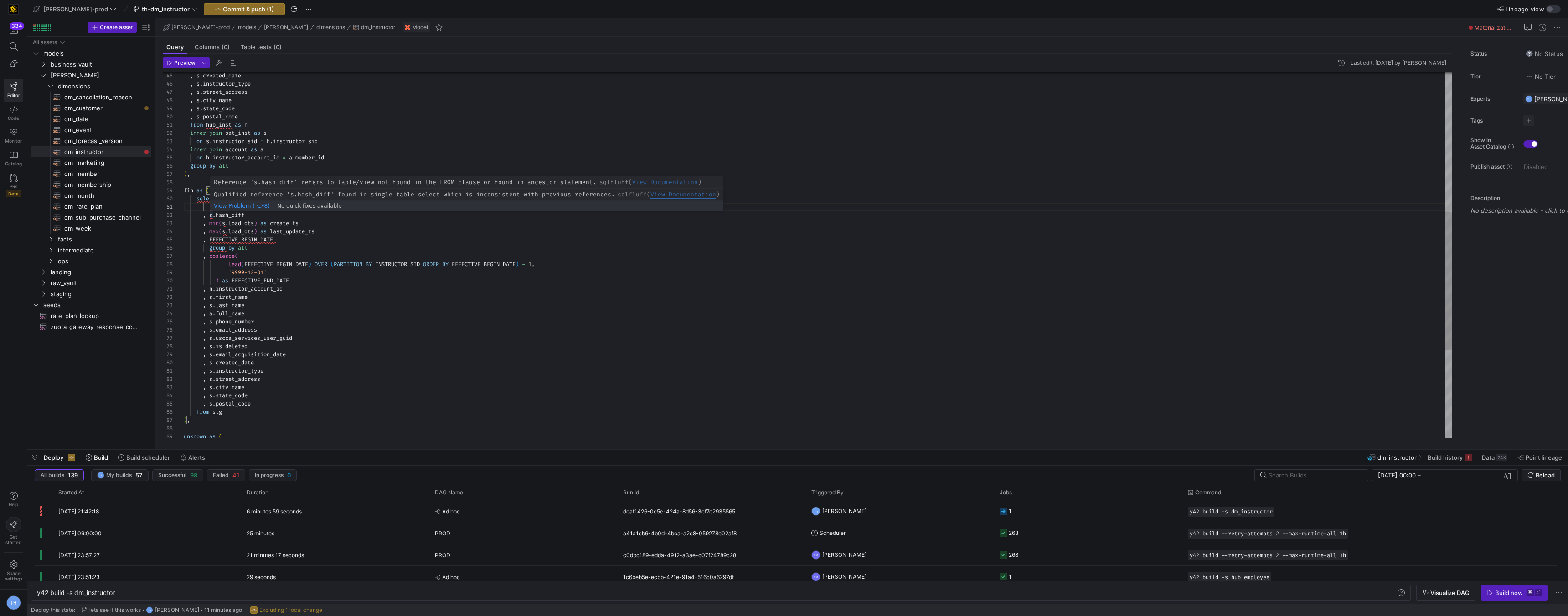
click at [213, 215] on div "inner join account as a on h . instructor_account_id = a . member_id group by a…" at bounding box center [818, 187] width 1268 height 967
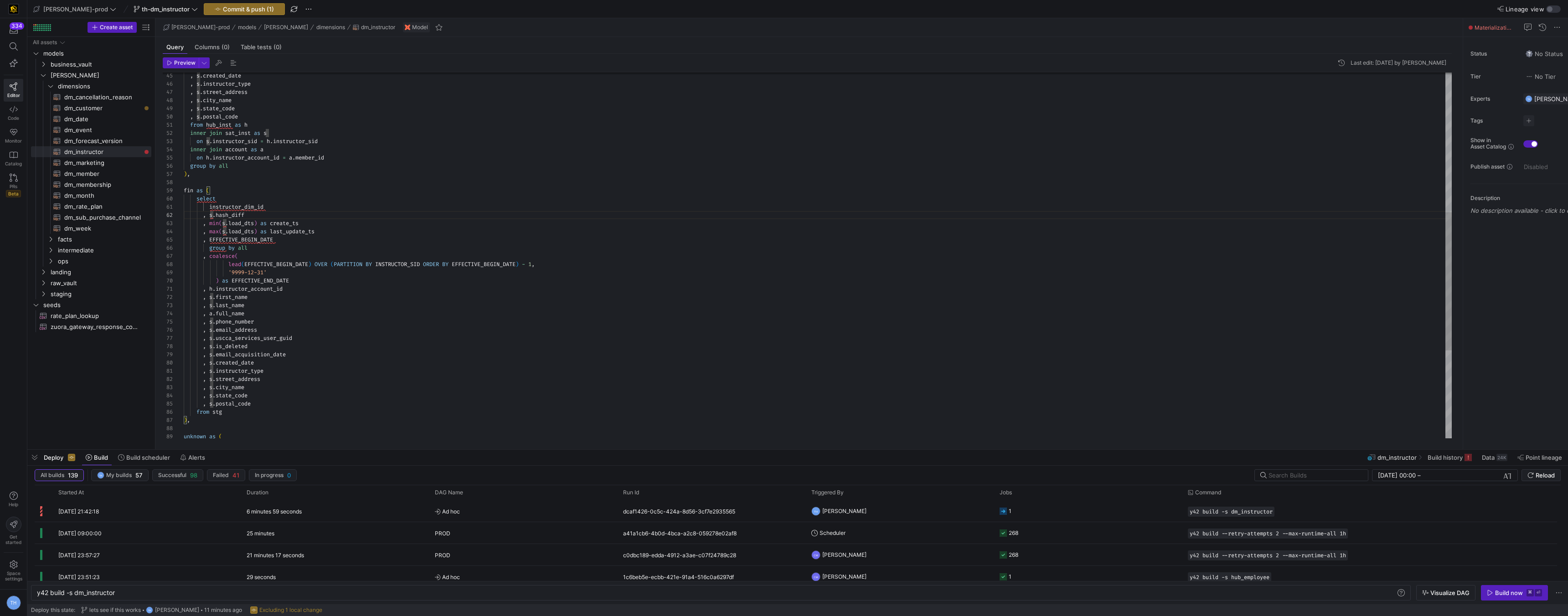
click at [216, 218] on div "inner join account as a on h . instructor_account_id = a . member_id group by a…" at bounding box center [818, 187] width 1268 height 967
click at [230, 223] on div "inner join account as a on h . instructor_account_id = a . member_id group by a…" at bounding box center [818, 187] width 1268 height 967
drag, startPoint x: 265, startPoint y: 223, endPoint x: 211, endPoint y: 222, distance: 54.0
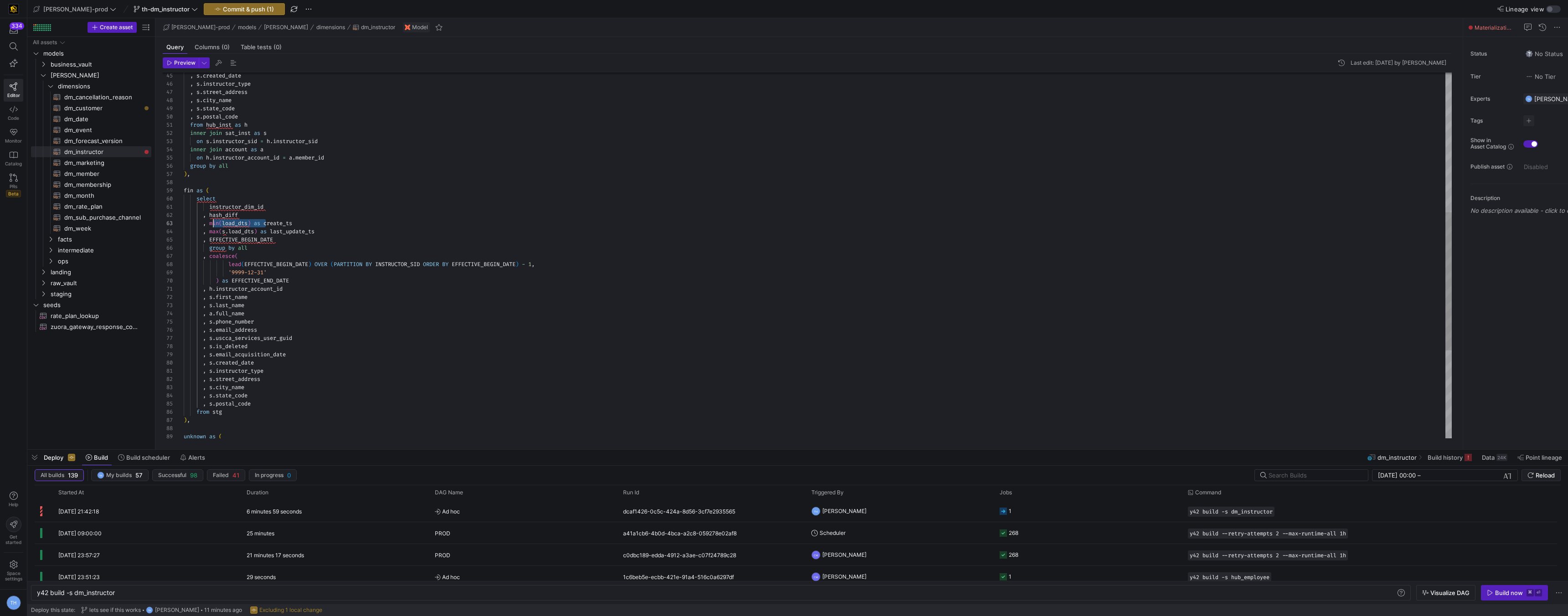
click at [211, 222] on div "inner join account as a on h . instructor_account_id = a . member_id group by a…" at bounding box center [818, 187] width 1268 height 967
drag, startPoint x: 271, startPoint y: 232, endPoint x: 209, endPoint y: 232, distance: 62.0
click at [209, 232] on div "inner join account as a on h . instructor_account_id = a . member_id group by a…" at bounding box center [818, 187] width 1268 height 967
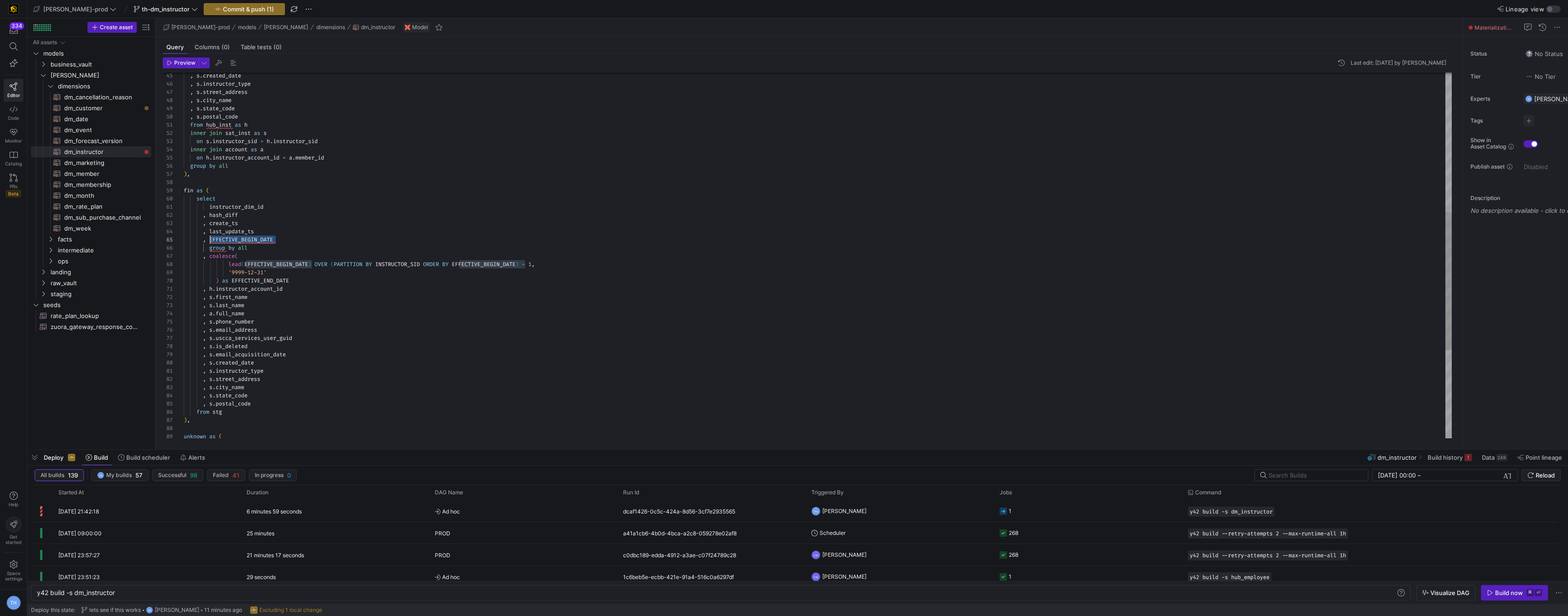
drag, startPoint x: 278, startPoint y: 240, endPoint x: 209, endPoint y: 241, distance: 69.0
click at [209, 241] on div "inner join account as a on h . instructor_account_id = a . member_id group by a…" at bounding box center [818, 187] width 1268 height 967
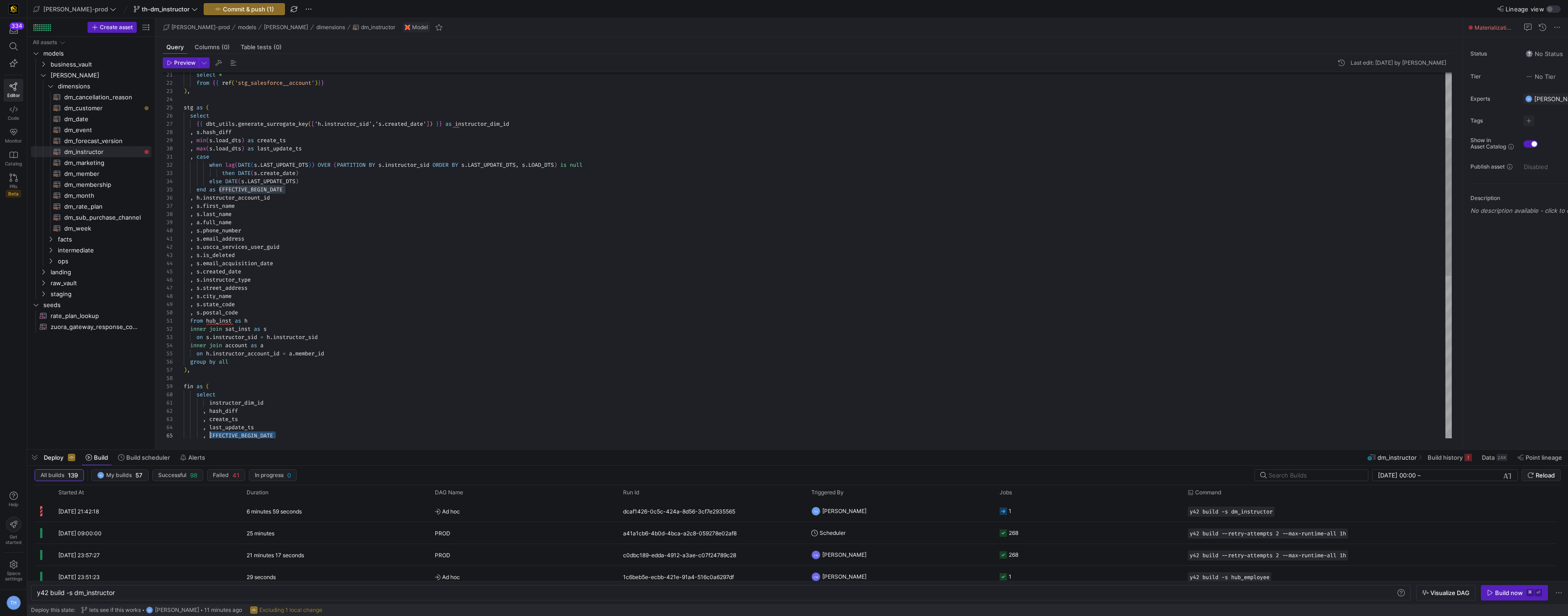
scroll to position [49, 53]
click at [295, 208] on div "inner join account as a on h . instructor_account_id = a . member_id group by a…" at bounding box center [818, 382] width 1268 height 967
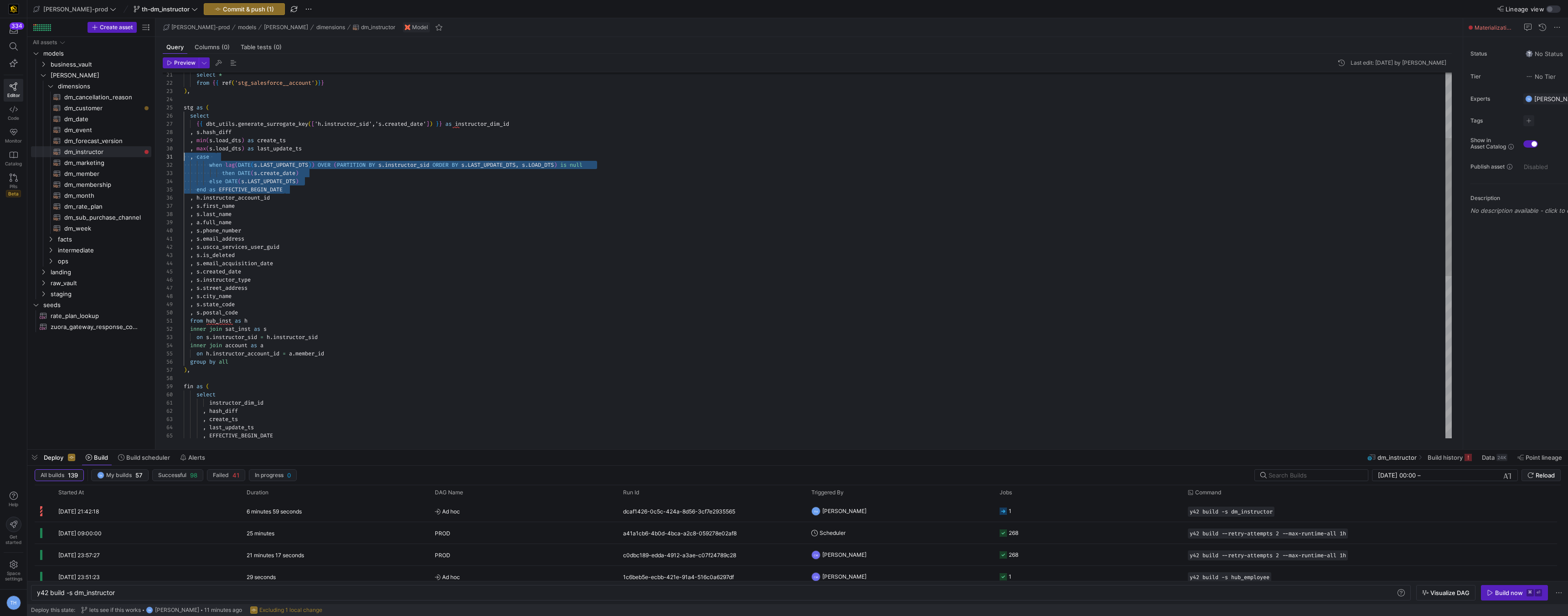
scroll to position [0, 0]
drag, startPoint x: 297, startPoint y: 191, endPoint x: 126, endPoint y: 158, distance: 174.2
click at [184, 158] on div "inner join account as a on h . instructor_account_id = a . member_id group by a…" at bounding box center [818, 382] width 1268 height 967
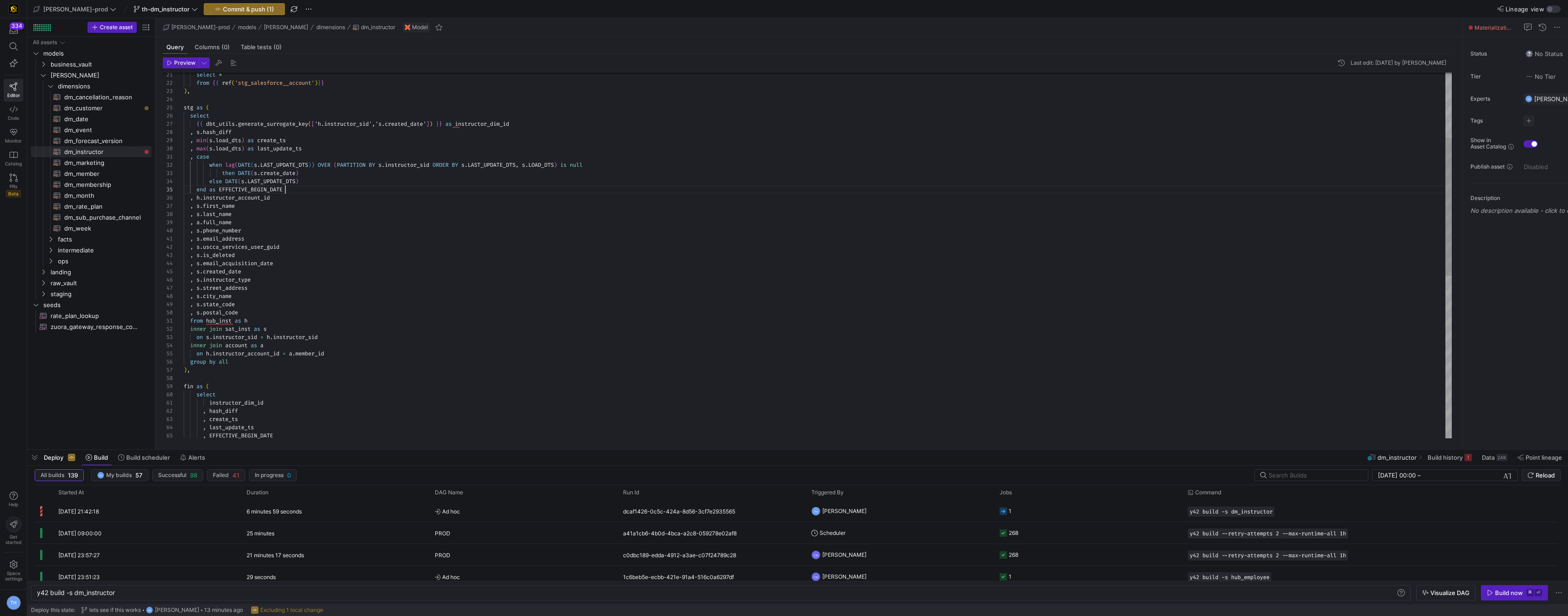
click at [293, 190] on div "inner join account as a on h . instructor_account_id = a . member_id group by a…" at bounding box center [818, 382] width 1268 height 967
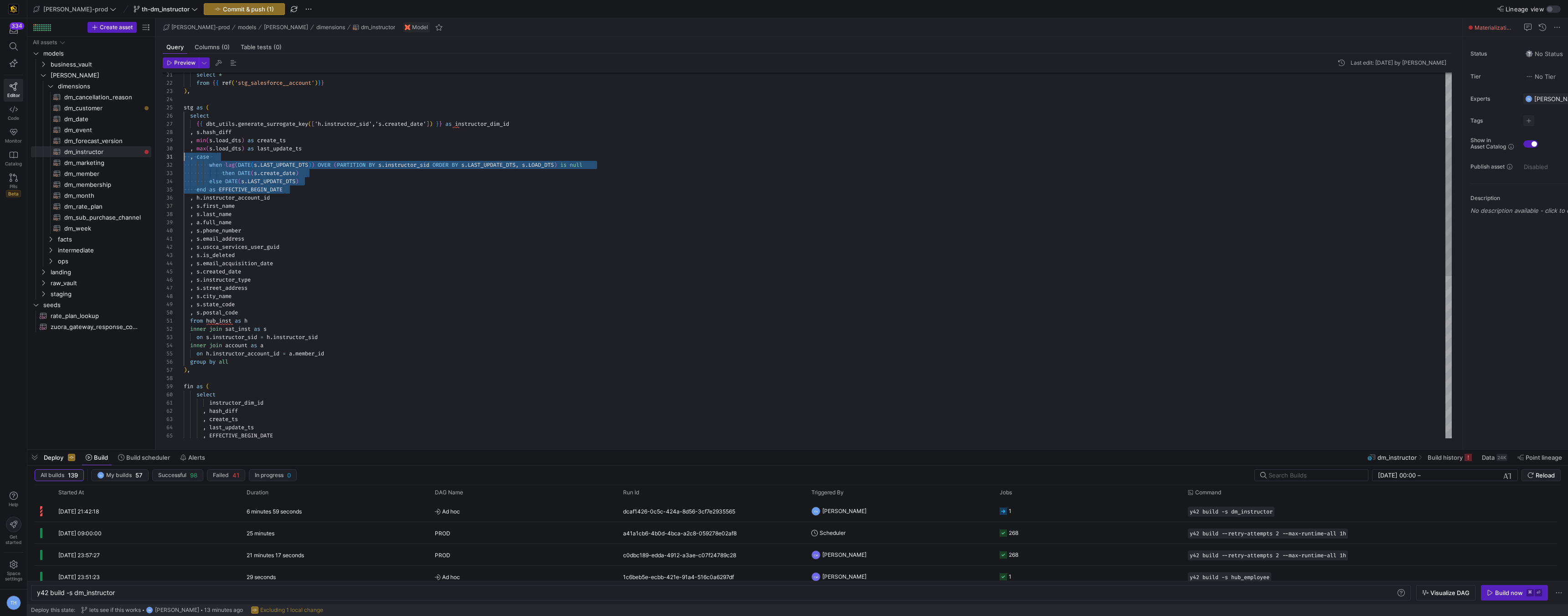
drag, startPoint x: 297, startPoint y: 190, endPoint x: 185, endPoint y: 157, distance: 116.8
click at [185, 157] on div "inner join account as a on h . instructor_account_id = a . member_id group by a…" at bounding box center [818, 382] width 1268 height 967
drag, startPoint x: 187, startPoint y: 158, endPoint x: 331, endPoint y: 196, distance: 148.9
click at [331, 196] on div "inner join account as a on h . instructor_account_id = a . member_id group by a…" at bounding box center [818, 387] width 1268 height 975
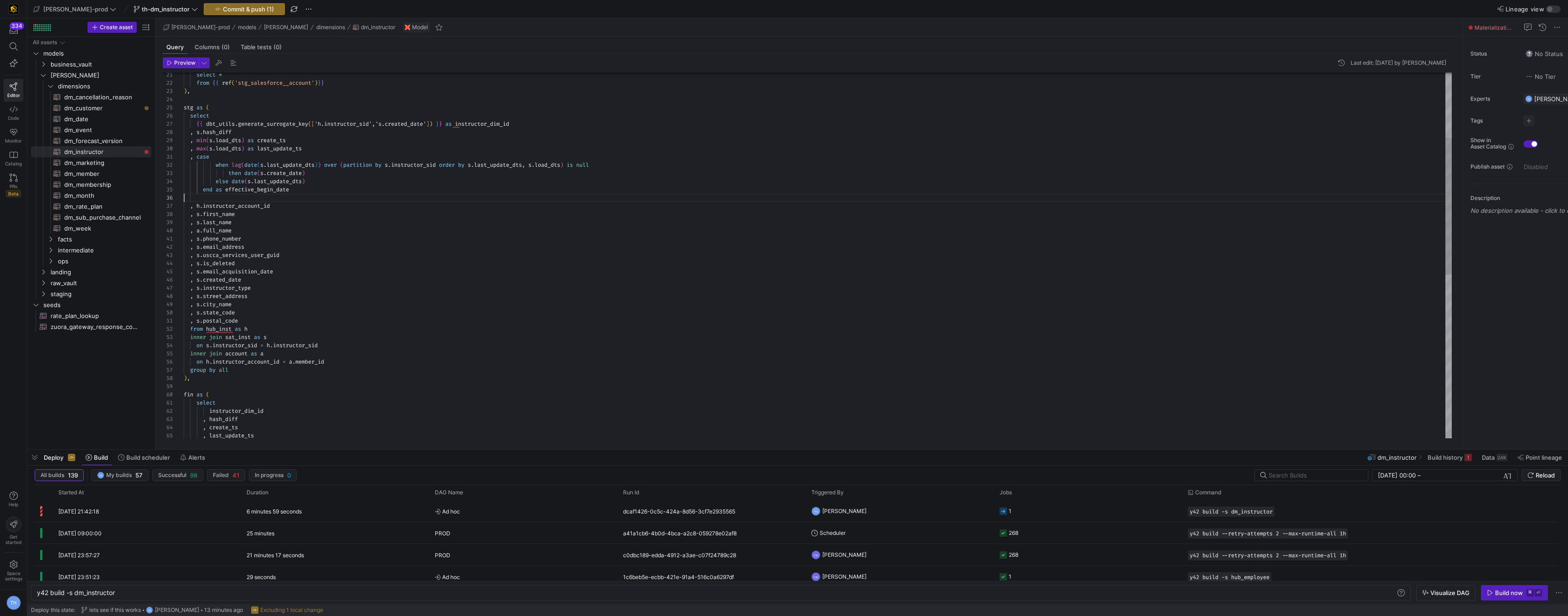
click at [331, 196] on div "inner join account as a on h . instructor_account_id = a . member_id group by a…" at bounding box center [818, 387] width 1268 height 975
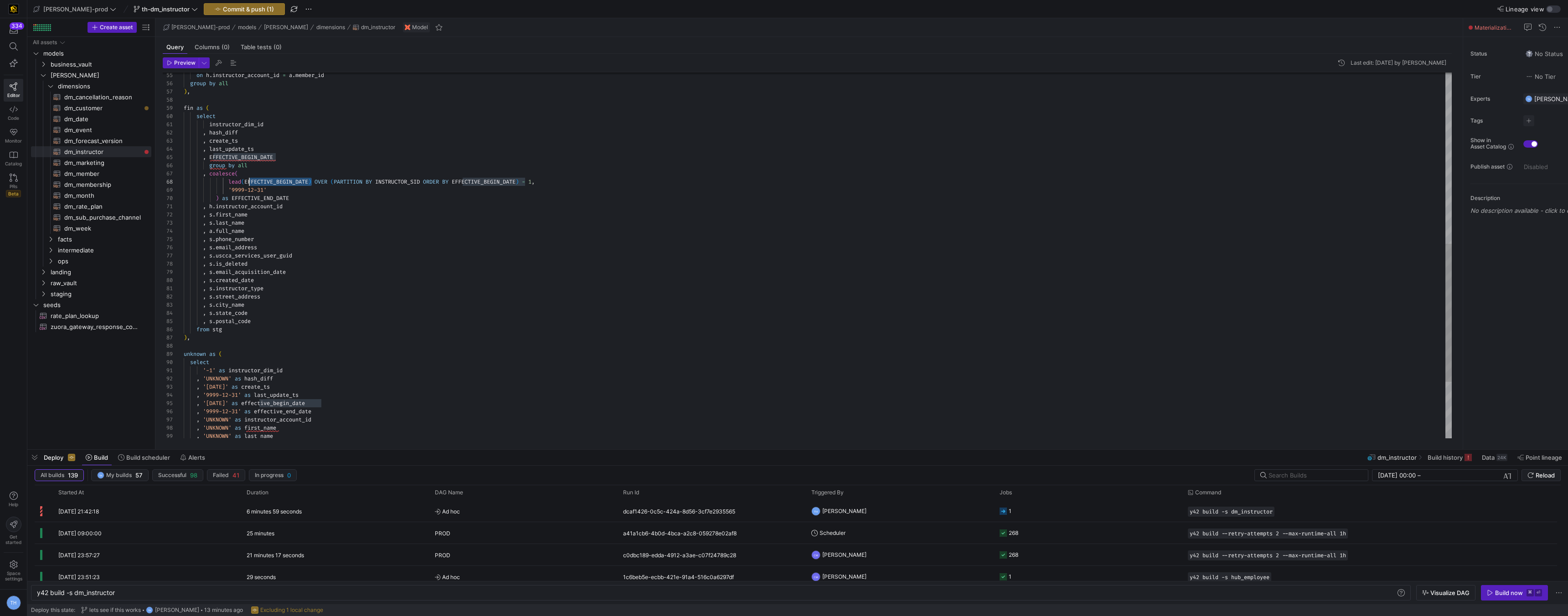
drag, startPoint x: 311, startPoint y: 182, endPoint x: 247, endPoint y: 180, distance: 64.0
click at [247, 180] on div "group by all ) , fin as ( select instructor_dim_id , hash_diff , create_ts , la…" at bounding box center [818, 104] width 1268 height 967
drag, startPoint x: 311, startPoint y: 182, endPoint x: 246, endPoint y: 182, distance: 65.0
click at [246, 182] on div "group by all ) , fin as ( select instructor_dim_id , hash_diff , create_ts , la…" at bounding box center [818, 104] width 1268 height 967
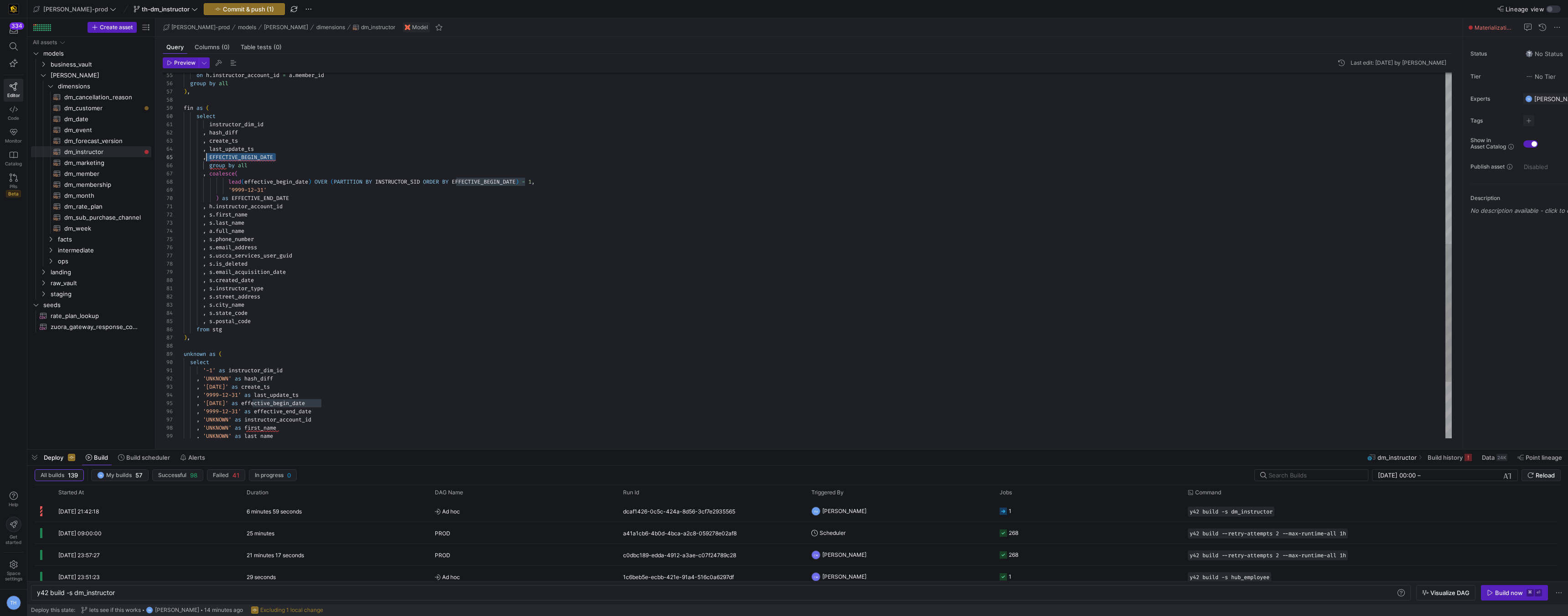
scroll to position [33, 26]
drag, startPoint x: 289, startPoint y: 156, endPoint x: 210, endPoint y: 155, distance: 79.0
click at [210, 155] on div "group by all ) , fin as ( select instructor_dim_id , hash_diff , create_ts , la…" at bounding box center [818, 104] width 1268 height 967
click at [332, 179] on div "group by all ) , fin as ( select instructor_dim_id , hash_diff , create_ts , la…" at bounding box center [818, 104] width 1268 height 967
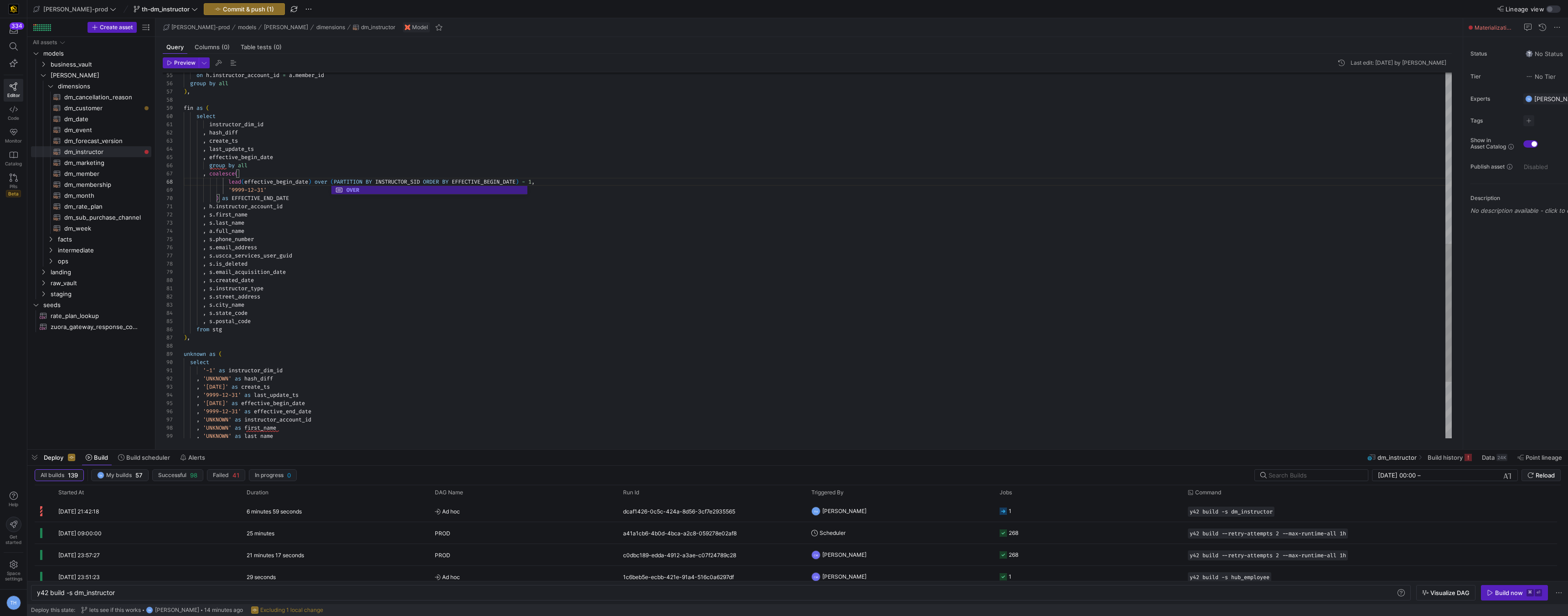
click at [379, 182] on div "group by all ) , fin as ( select instructor_dim_id , hash_diff , create_ts , la…" at bounding box center [818, 104] width 1268 height 967
click at [352, 180] on div "group by all ) , fin as ( select instructor_dim_id , hash_diff , create_ts , la…" at bounding box center [818, 104] width 1268 height 967
drag, startPoint x: 427, startPoint y: 181, endPoint x: 381, endPoint y: 180, distance: 46.0
click at [381, 180] on span "lead ( effective_begin_date ) over ( partition by INSTRUCTOR_SID ORDER BY EFFEC…" at bounding box center [359, 182] width 351 height 7
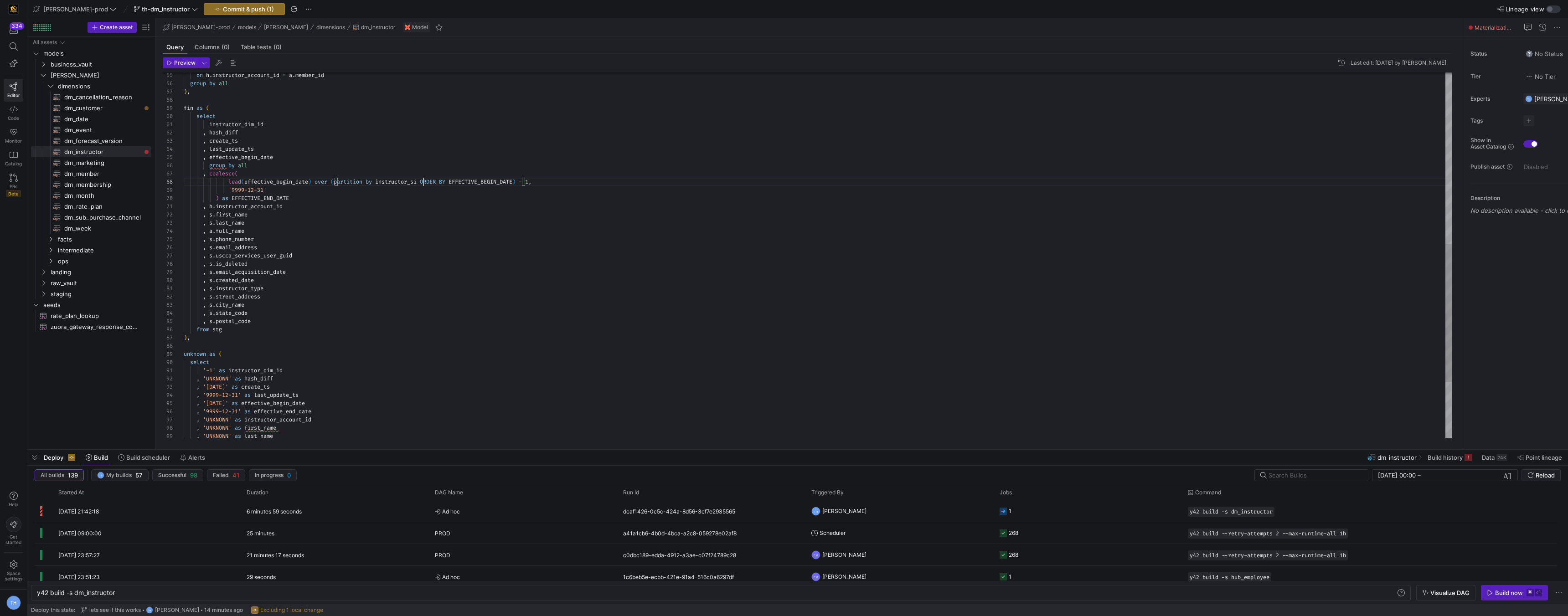
scroll to position [57, 243]
drag, startPoint x: 456, startPoint y: 179, endPoint x: 428, endPoint y: 179, distance: 28.0
click at [428, 179] on div "group by all ) , fin as ( select instructor_dim_id , hash_diff , create_ts , la…" at bounding box center [818, 104] width 1268 height 967
click at [446, 148] on div "group by all ) , fin as ( select instructor_dim_id , hash_diff , create_ts , la…" at bounding box center [818, 104] width 1268 height 967
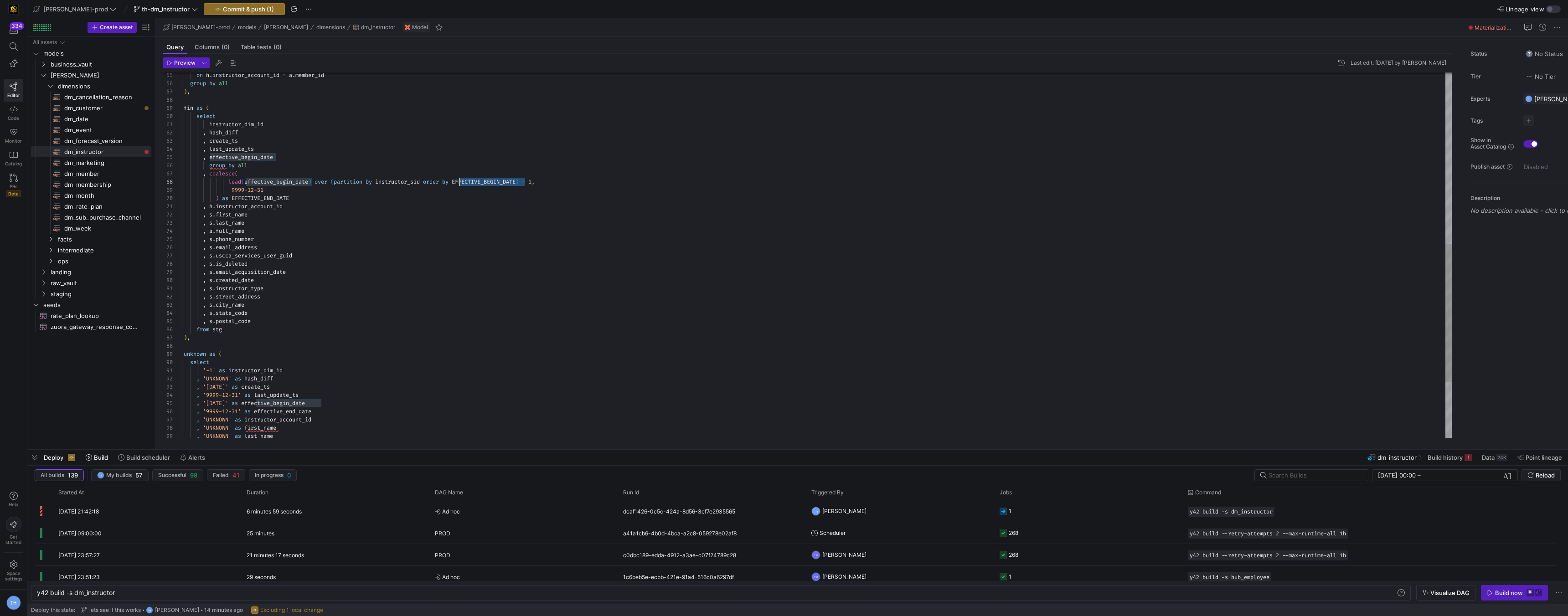
drag, startPoint x: 526, startPoint y: 181, endPoint x: 460, endPoint y: 178, distance: 66.1
click at [460, 178] on div "group by all ) , fin as ( select instructor_dim_id , hash_diff , create_ts , la…" at bounding box center [818, 104] width 1268 height 967
click at [449, 191] on div "group by all ) , fin as ( select instructor_dim_id , hash_diff , create_ts , la…" at bounding box center [818, 104] width 1268 height 967
drag, startPoint x: 299, startPoint y: 198, endPoint x: 233, endPoint y: 197, distance: 66.0
click at [233, 197] on div "group by all ) , fin as ( select instructor_dim_id , hash_diff , create_ts , la…" at bounding box center [818, 104] width 1268 height 967
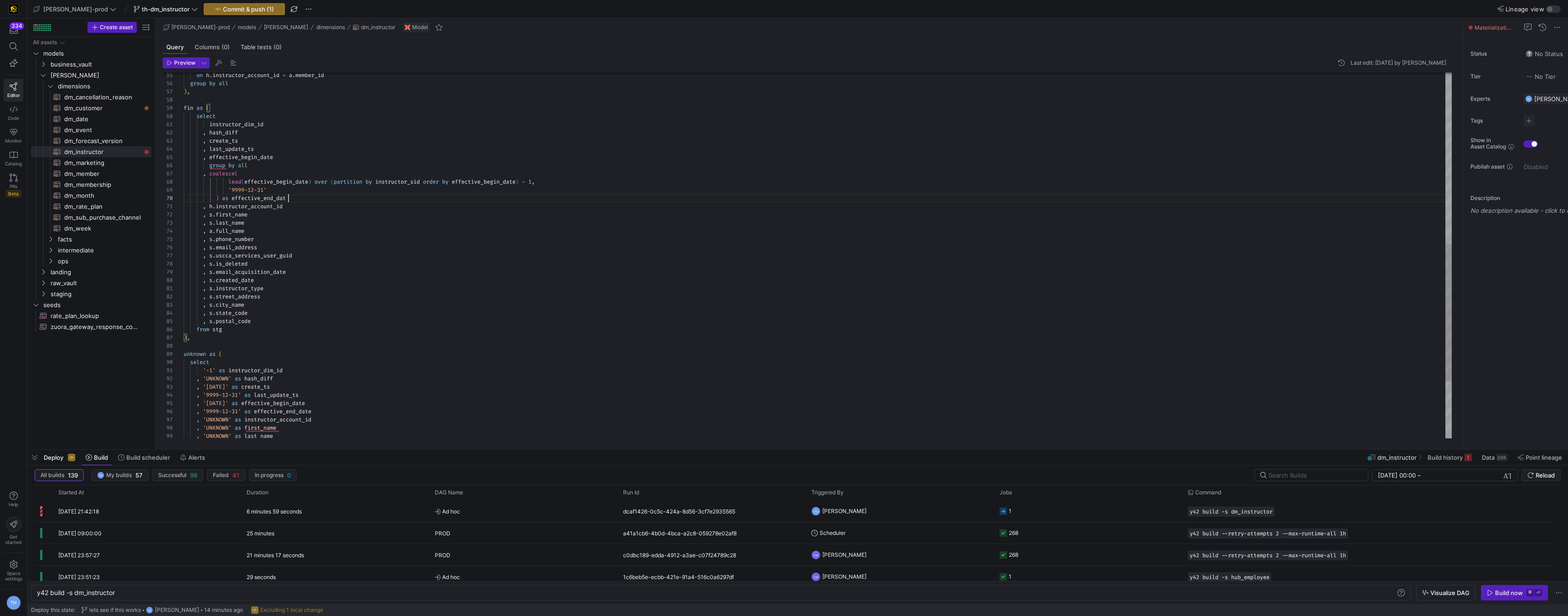
scroll to position [74, 108]
click at [210, 206] on div "group by all ) , fin as ( select instructor_dim_id , hash_diff , create_ts , la…" at bounding box center [818, 104] width 1268 height 967
drag, startPoint x: 210, startPoint y: 205, endPoint x: 211, endPoint y: 321, distance: 116.0
click at [211, 321] on div "group by all ) , fin as ( select instructor_dim_id , hash_diff , create_ts , la…" at bounding box center [818, 104] width 1268 height 967
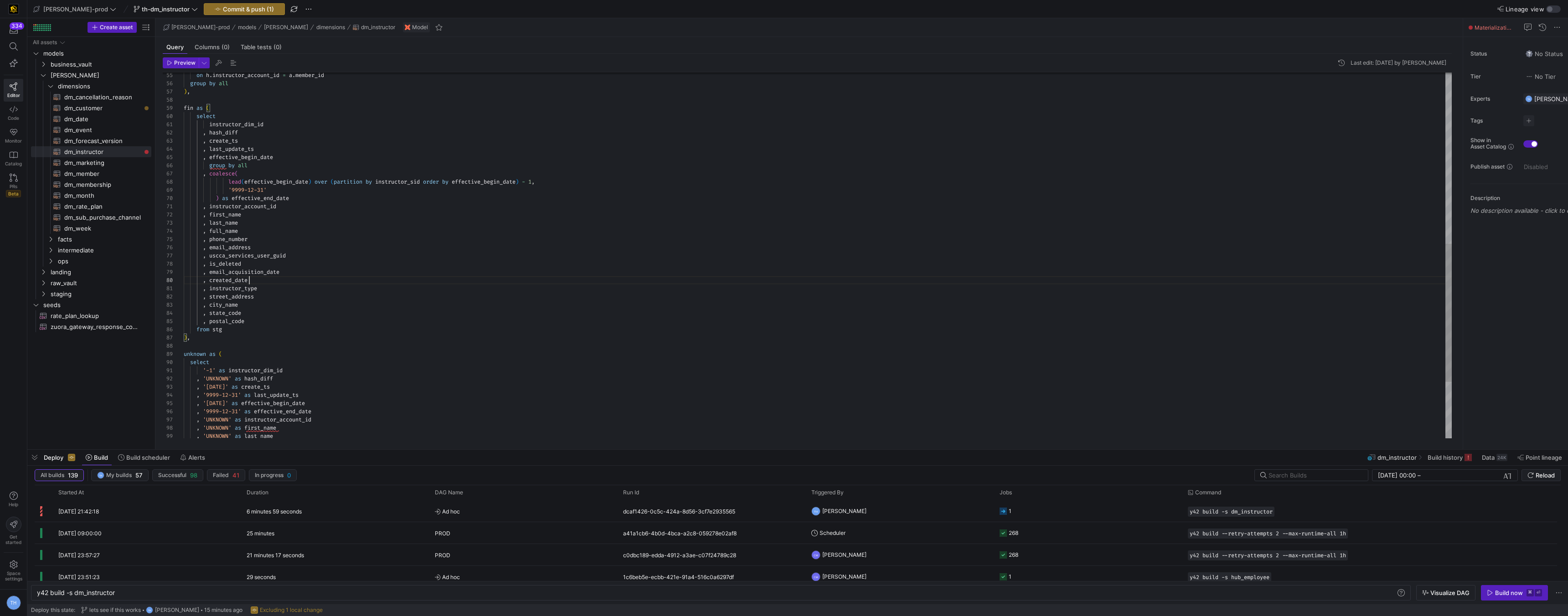
click at [284, 280] on div "group by all ) , fin as ( select instructor_dim_id , hash_diff , create_ts , la…" at bounding box center [818, 104] width 1268 height 967
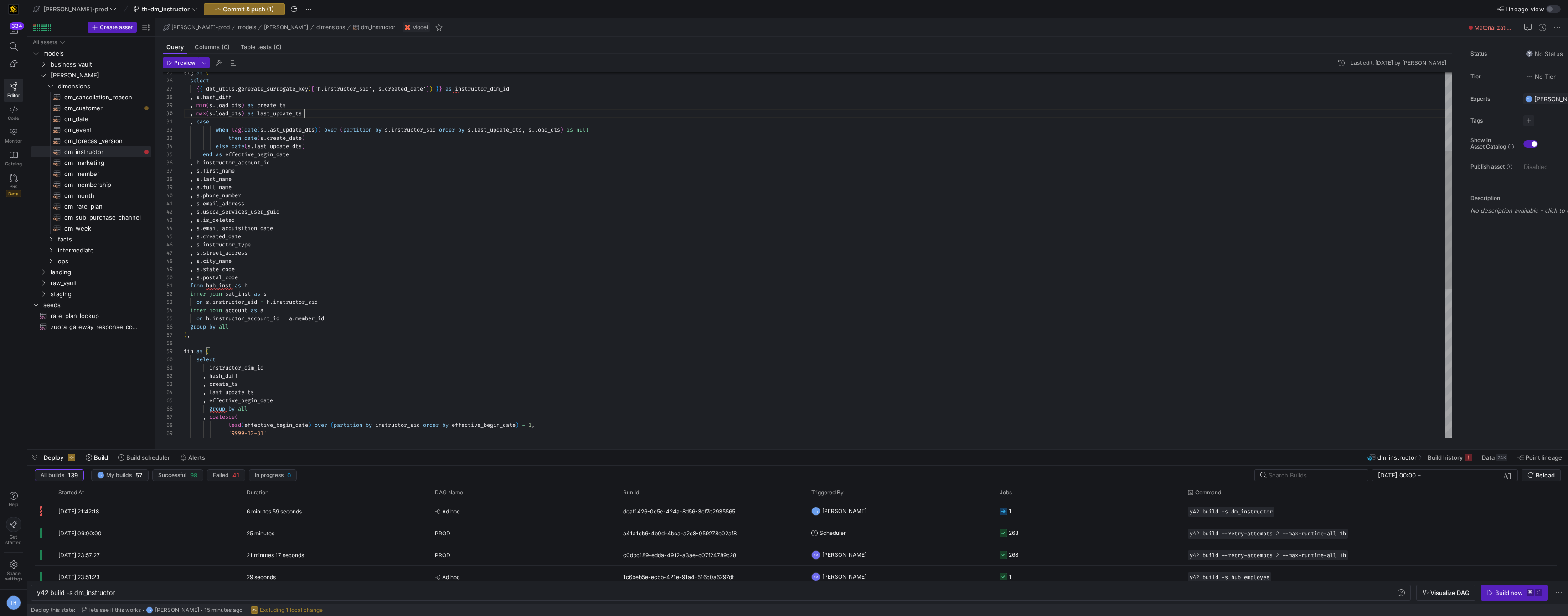
click at [400, 117] on div "select instructor_dim_id , hash_diff , create_ts , last_update_ts , effective_b…" at bounding box center [818, 347] width 1268 height 967
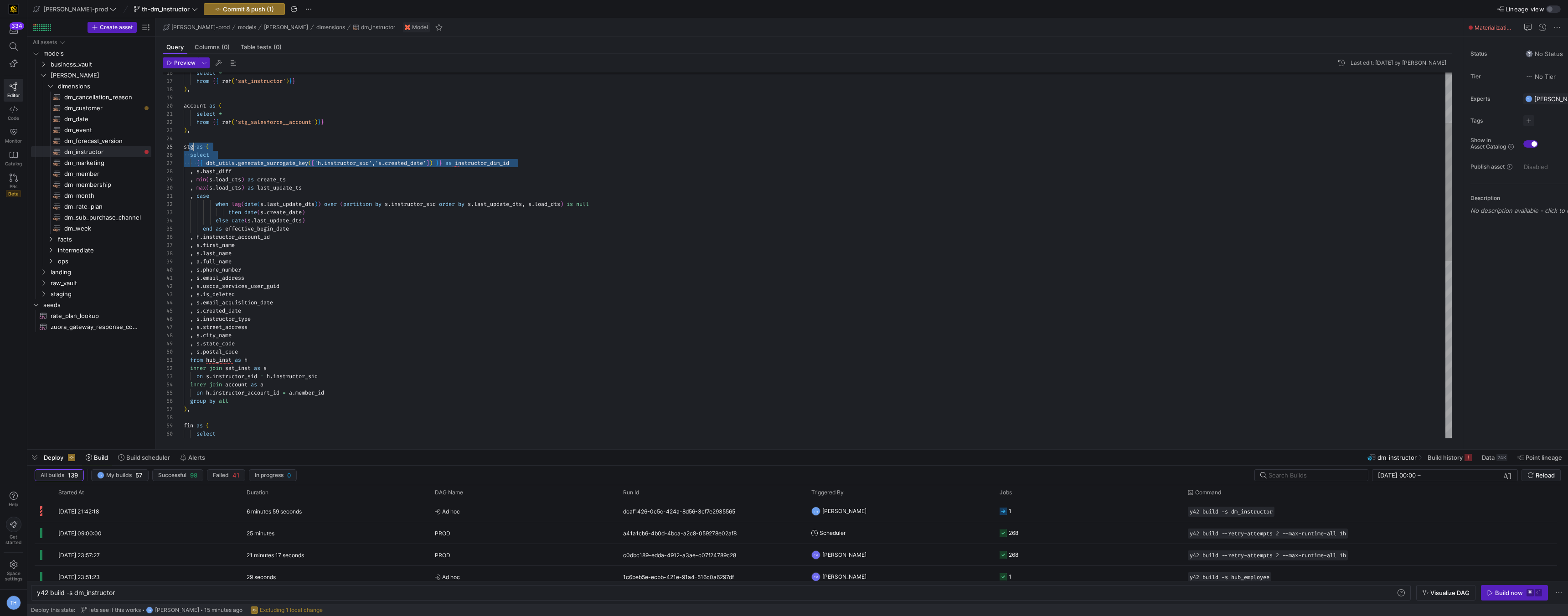
scroll to position [49, 0]
drag, startPoint x: 538, startPoint y: 164, endPoint x: 177, endPoint y: 163, distance: 361.0
click at [184, 163] on div "select instructor_dim_id fin as ( on h . instructor_account_id = a . member_id …" at bounding box center [818, 422] width 1268 height 967
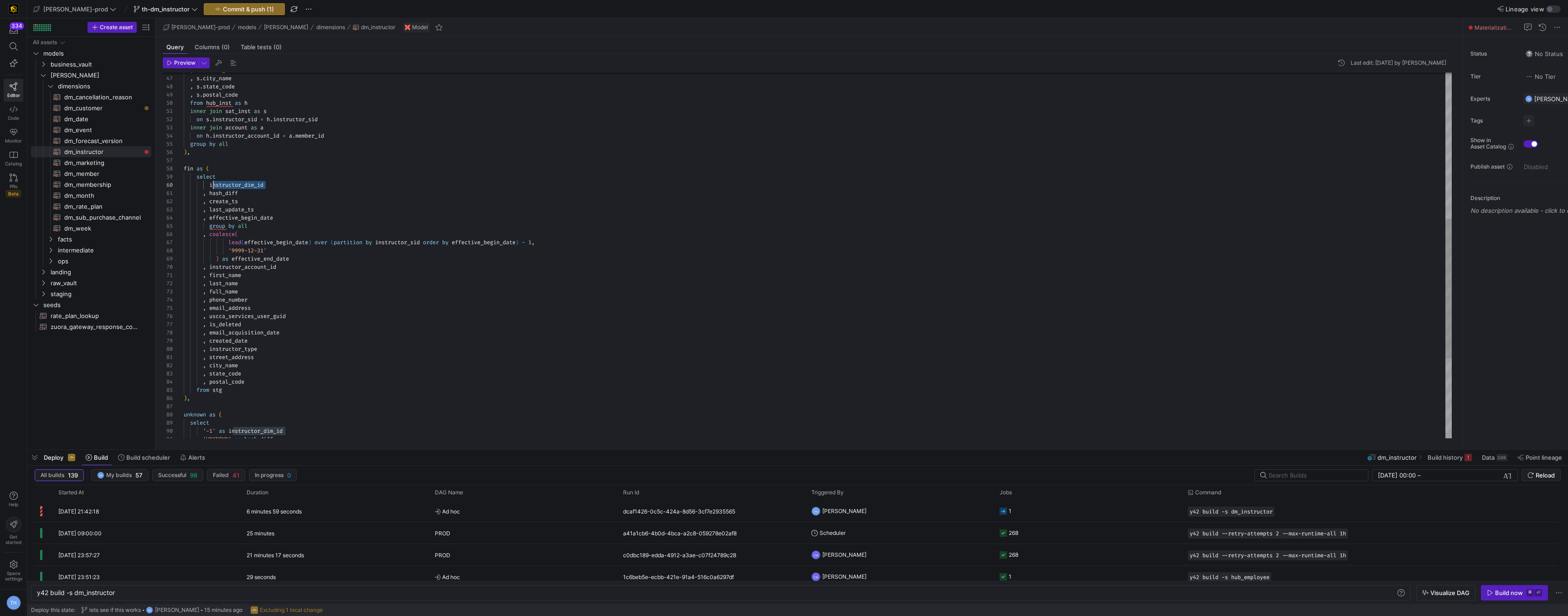
scroll to position [74, 26]
drag, startPoint x: 279, startPoint y: 182, endPoint x: 211, endPoint y: 182, distance: 68.0
click at [211, 182] on div "select instructor_dim_id fin as ( on h . instructor_account_id = a . member_id …" at bounding box center [818, 169] width 1268 height 959
click at [224, 183] on div "select { { dbt_utils . generate_surrogate_key ( [ 'h.instructor_sid','s.created…" at bounding box center [818, 169] width 1268 height 959
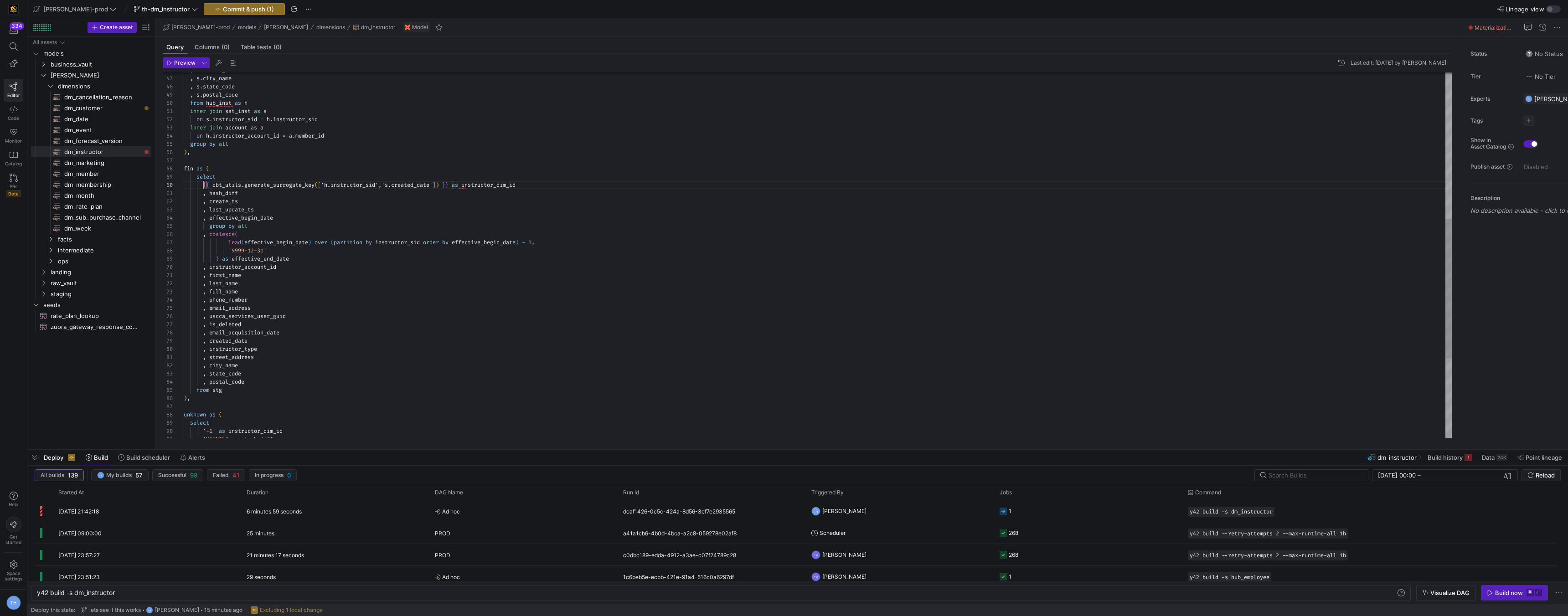
scroll to position [74, 20]
click at [334, 184] on div "select { { dbt_utils . generate_surrogate_key ( [ 'h.instructor_sid','s.created…" at bounding box center [818, 169] width 1268 height 959
click at [316, 236] on div "select { { dbt_utils . generate_surrogate_key ( [ 'instructor_sid','s.created_d…" at bounding box center [818, 169] width 1268 height 959
drag, startPoint x: 430, startPoint y: 185, endPoint x: 383, endPoint y: 185, distance: 47.0
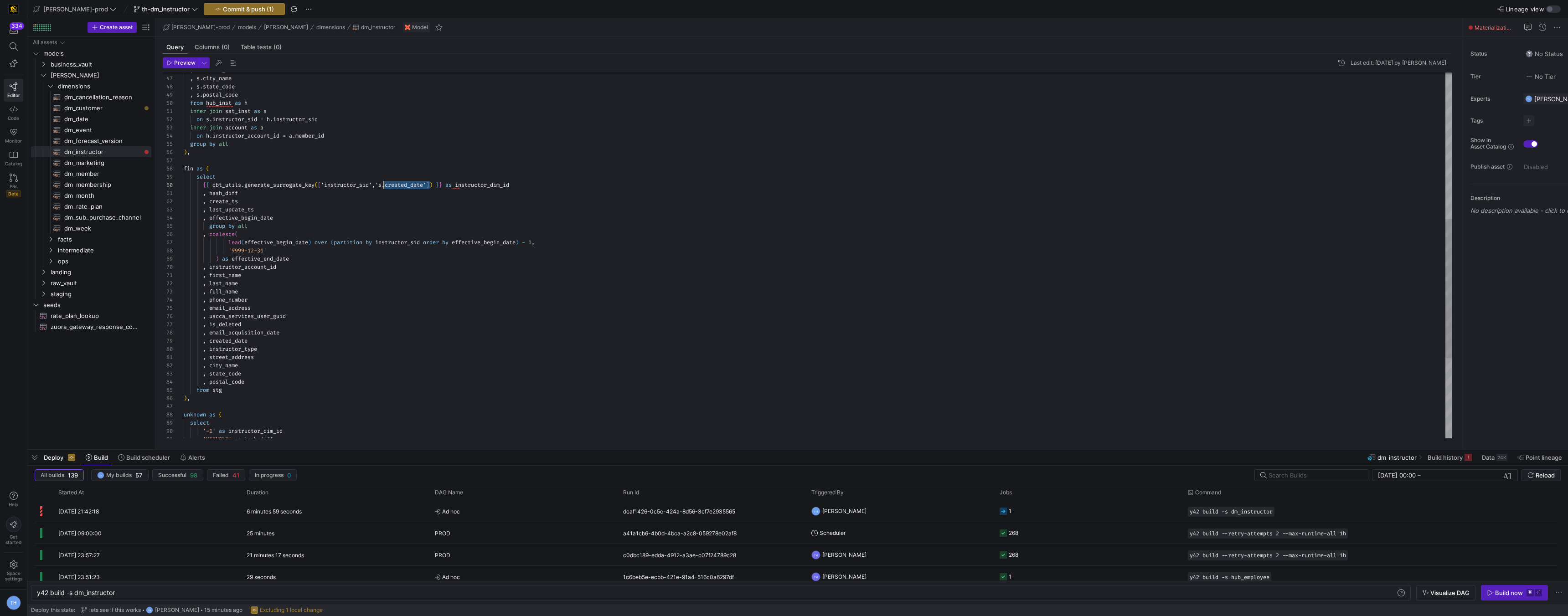
click at [383, 185] on div "select { { dbt_utils . generate_surrogate_key ( [ 'instructor_sid','s.created_d…" at bounding box center [818, 169] width 1268 height 959
click at [407, 173] on div "select { { dbt_utils . generate_surrogate_key ( [ 'instructor_sid','effective_b…" at bounding box center [818, 169] width 1268 height 959
click at [417, 187] on div "select { { dbt_utils . generate_surrogate_key ( [ 'instructor_sid','effective_b…" at bounding box center [818, 169] width 1268 height 959
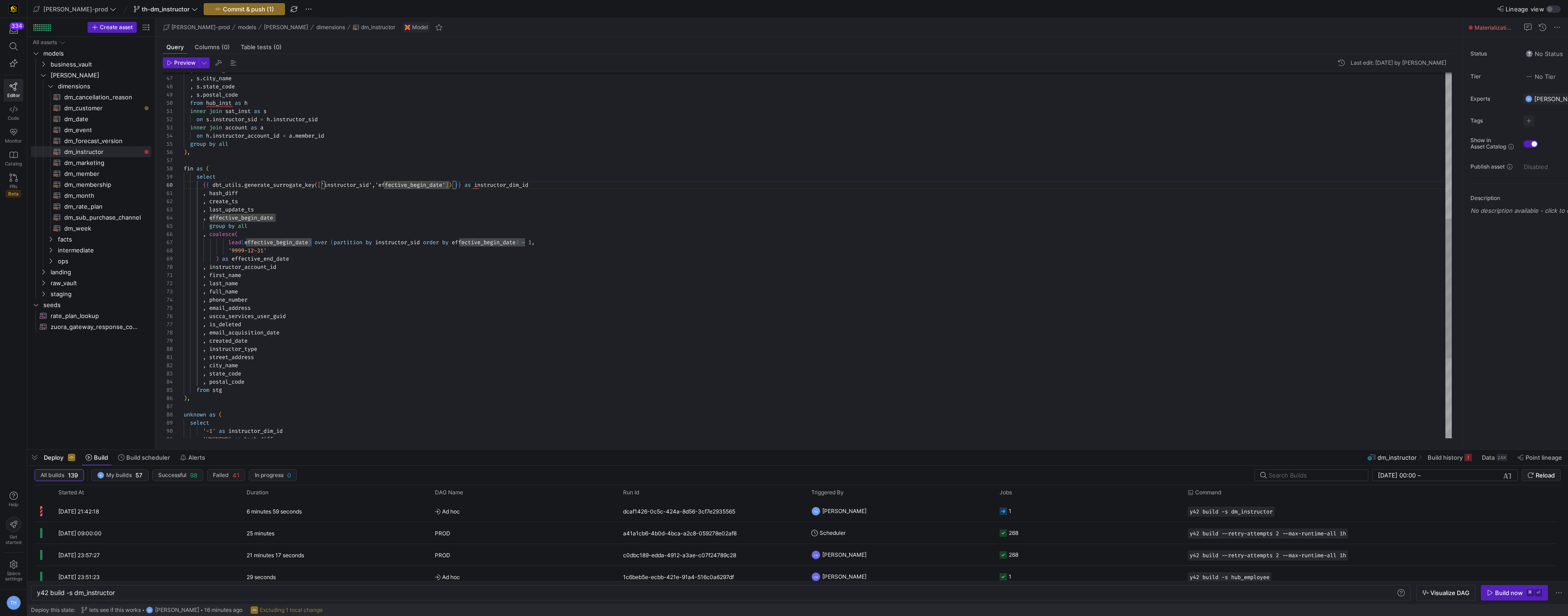
click at [371, 186] on div "select { { dbt_utils . generate_surrogate_key ( [ 'instructor_sid','effective_b…" at bounding box center [818, 169] width 1268 height 959
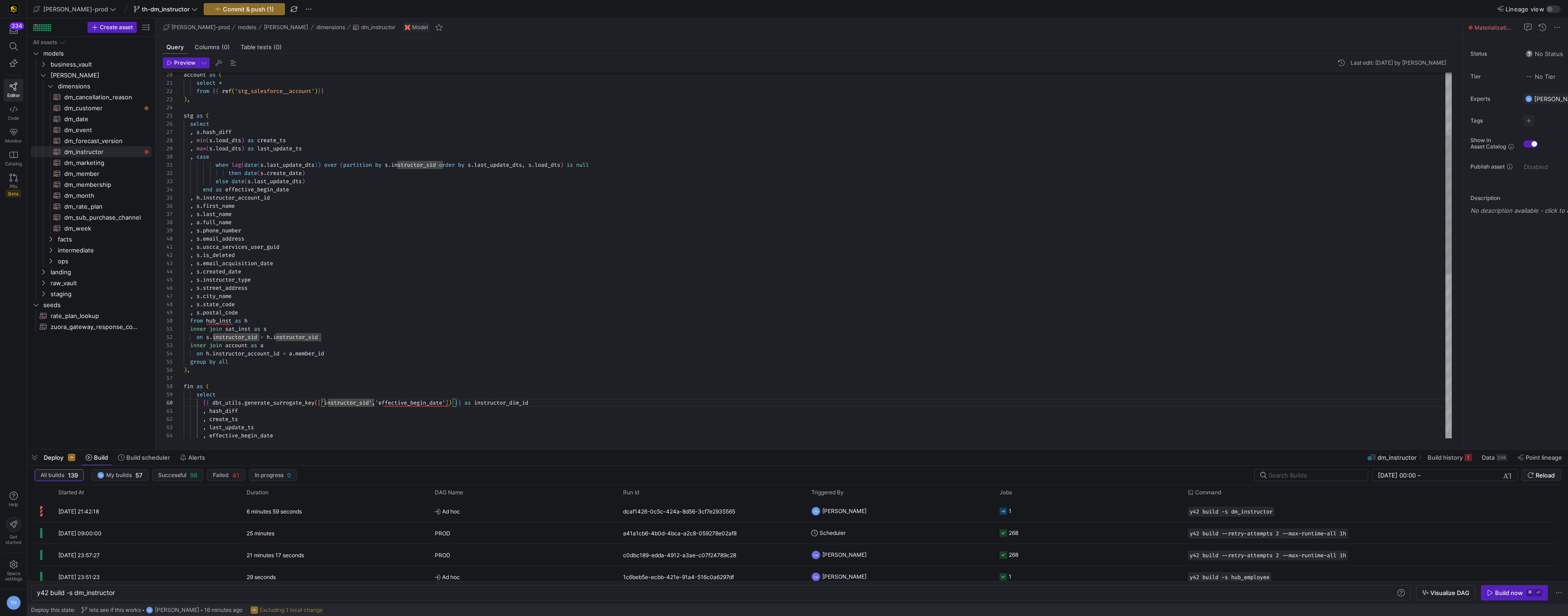
scroll to position [74, 30]
click at [309, 157] on div "select { { dbt_utils . generate_surrogate_key ( [ 'instructor_sid','effective_b…" at bounding box center [818, 387] width 1268 height 959
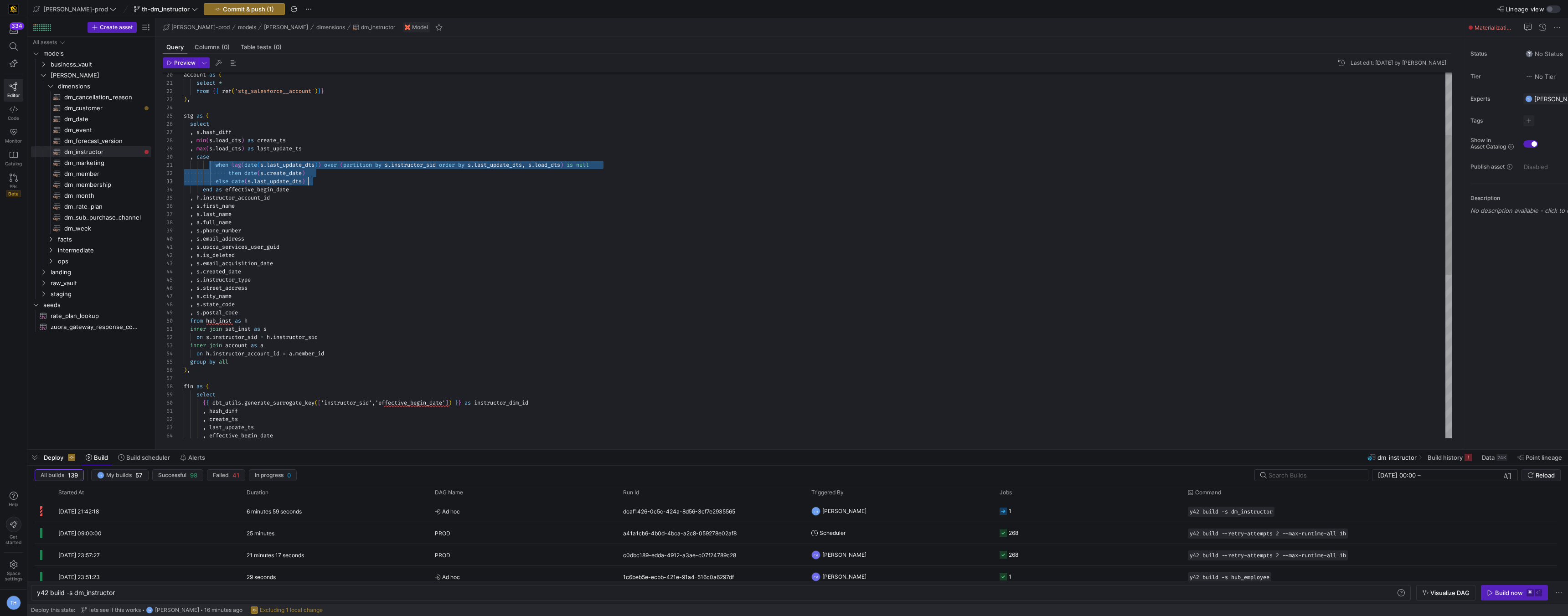
scroll to position [0, 125]
drag, startPoint x: 215, startPoint y: 164, endPoint x: 317, endPoint y: 180, distance: 103.2
click at [317, 180] on div "select { { dbt_utils . generate_surrogate_key ( [ 'instructor_sid','effective_b…" at bounding box center [818, 387] width 1268 height 959
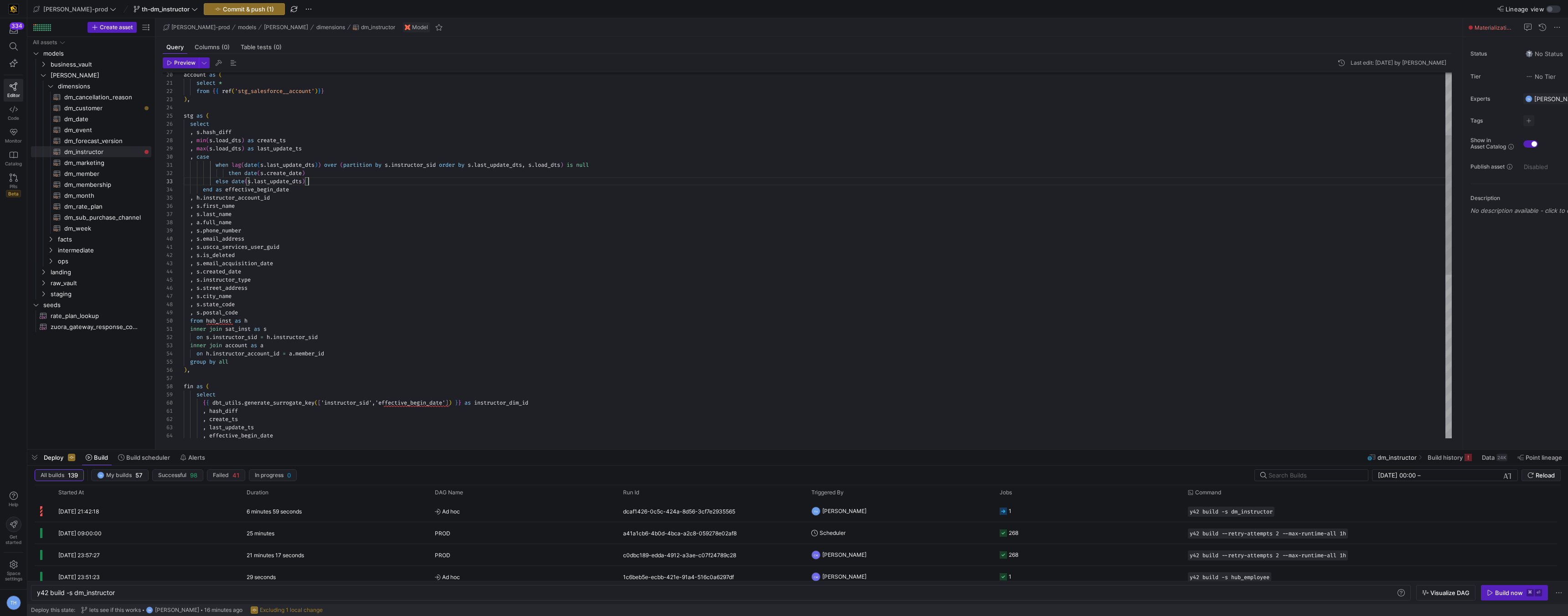
click at [270, 211] on div "select { { dbt_utils . generate_surrogate_key ( [ 'instructor_sid','effective_b…" at bounding box center [818, 387] width 1268 height 959
click at [279, 206] on div "select { { dbt_utils . generate_surrogate_key ( [ 'instructor_sid','effective_b…" at bounding box center [818, 387] width 1268 height 959
click at [261, 310] on div "select { { dbt_utils . generate_surrogate_key ( [ 'instructor_sid','effective_b…" at bounding box center [818, 387] width 1268 height 959
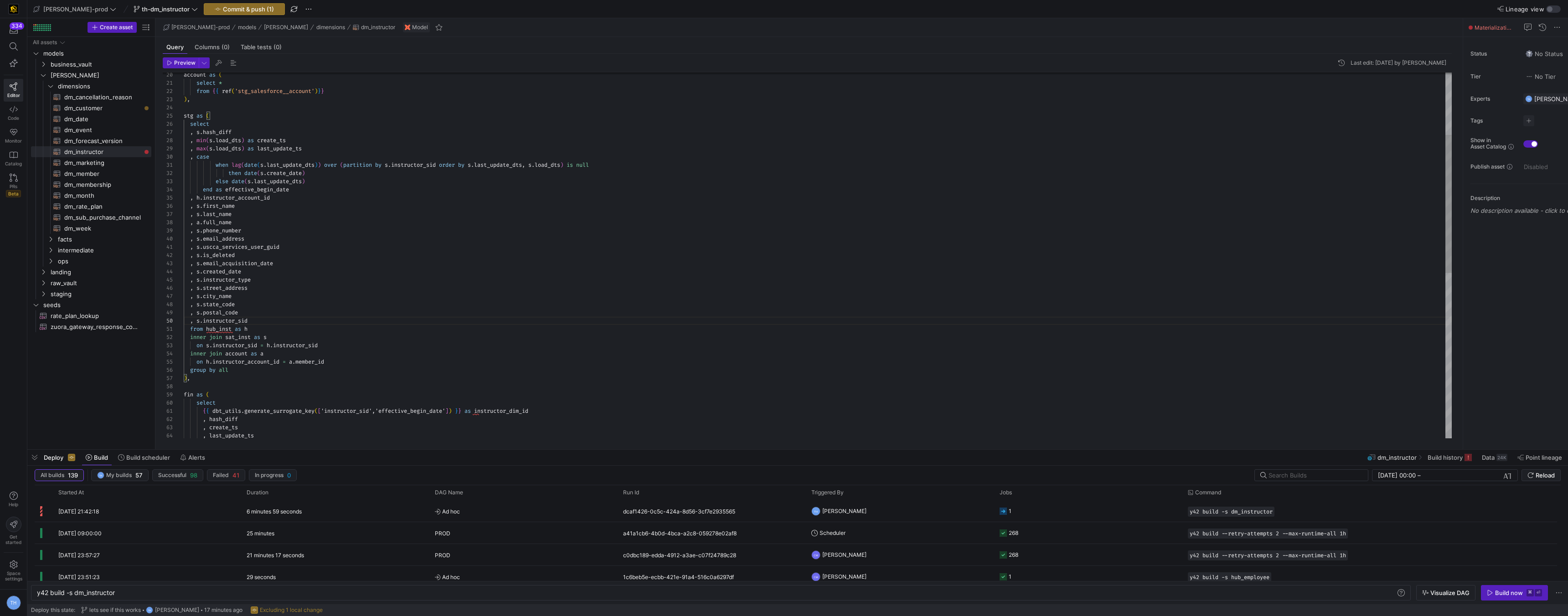
click at [370, 259] on div "select { { dbt_utils . generate_surrogate_key ( [ 'instructor_sid','effective_b…" at bounding box center [818, 391] width 1268 height 967
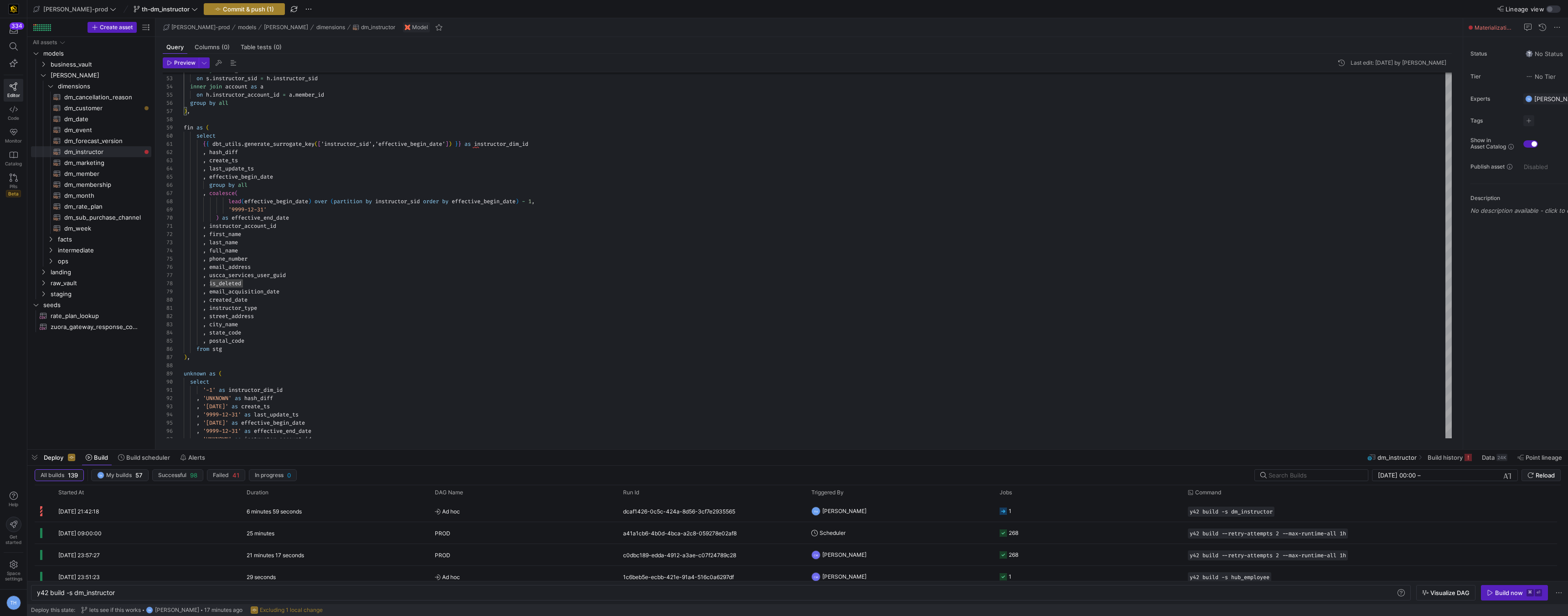
type textarea ", s.uscca_services_user_guid , s.is_deleted , s.email_acquisition_date , s.crea…"
click at [234, 12] on span "Commit & push (1)" at bounding box center [248, 9] width 51 height 7
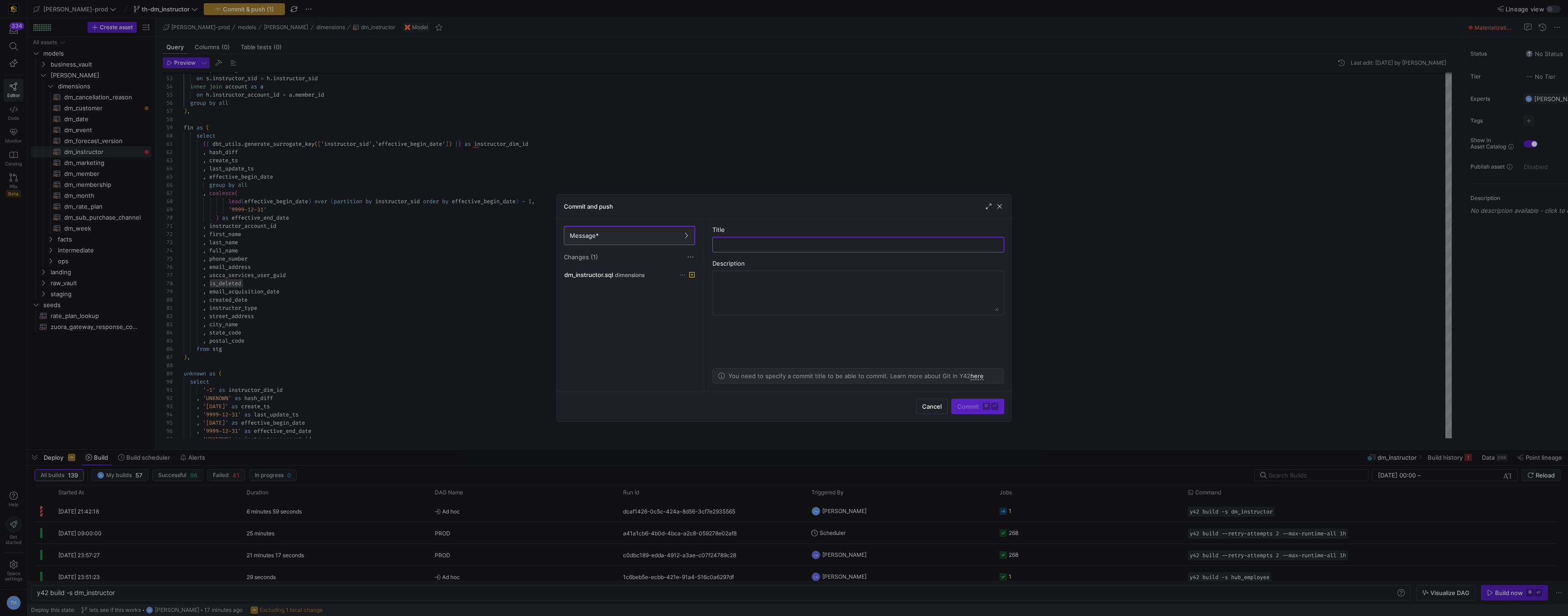
type input "m"
type input "w"
type input "this shoudl work"
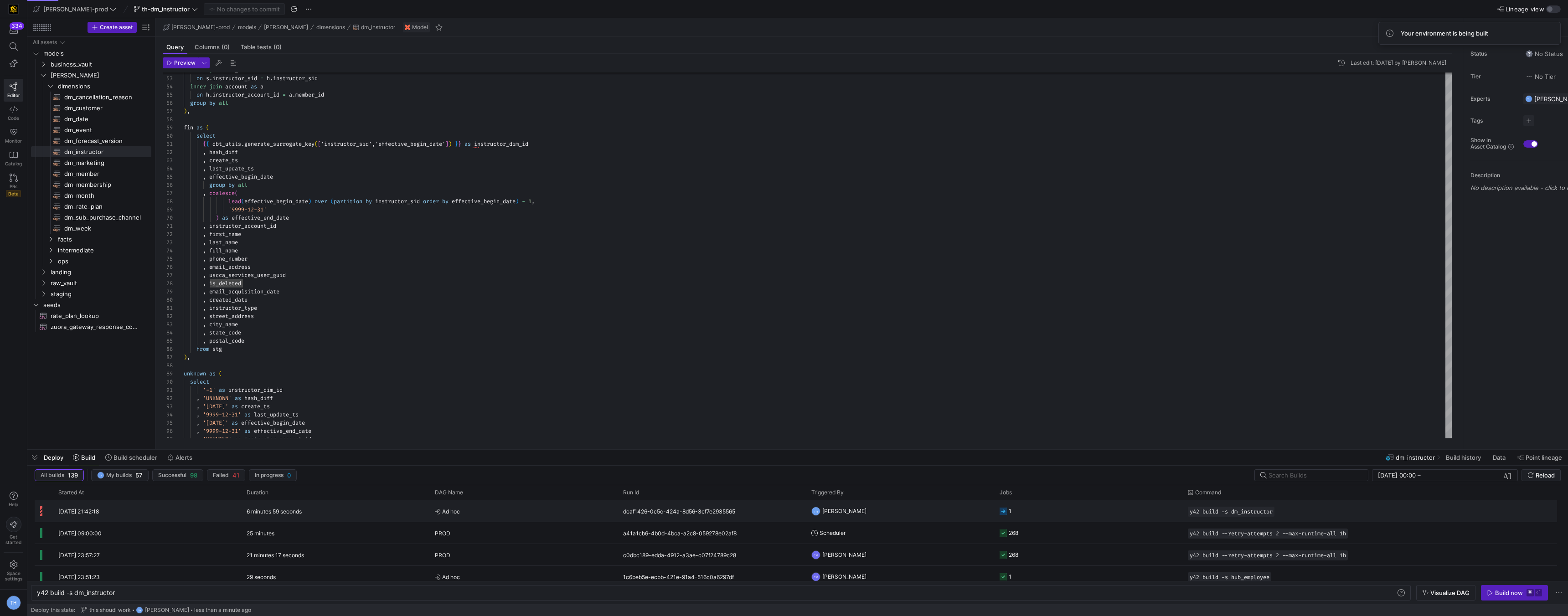
click at [556, 511] on span "Ad hoc" at bounding box center [524, 511] width 177 height 21
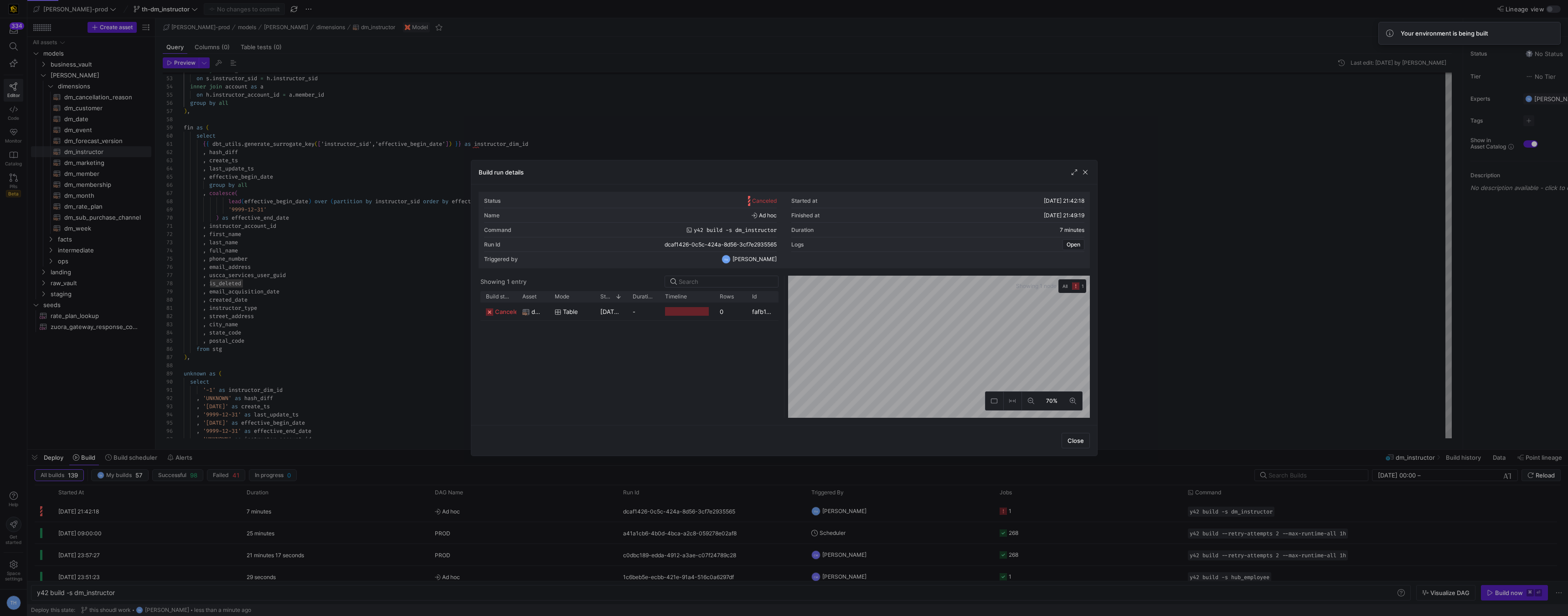
click at [687, 99] on div at bounding box center [784, 308] width 1568 height 616
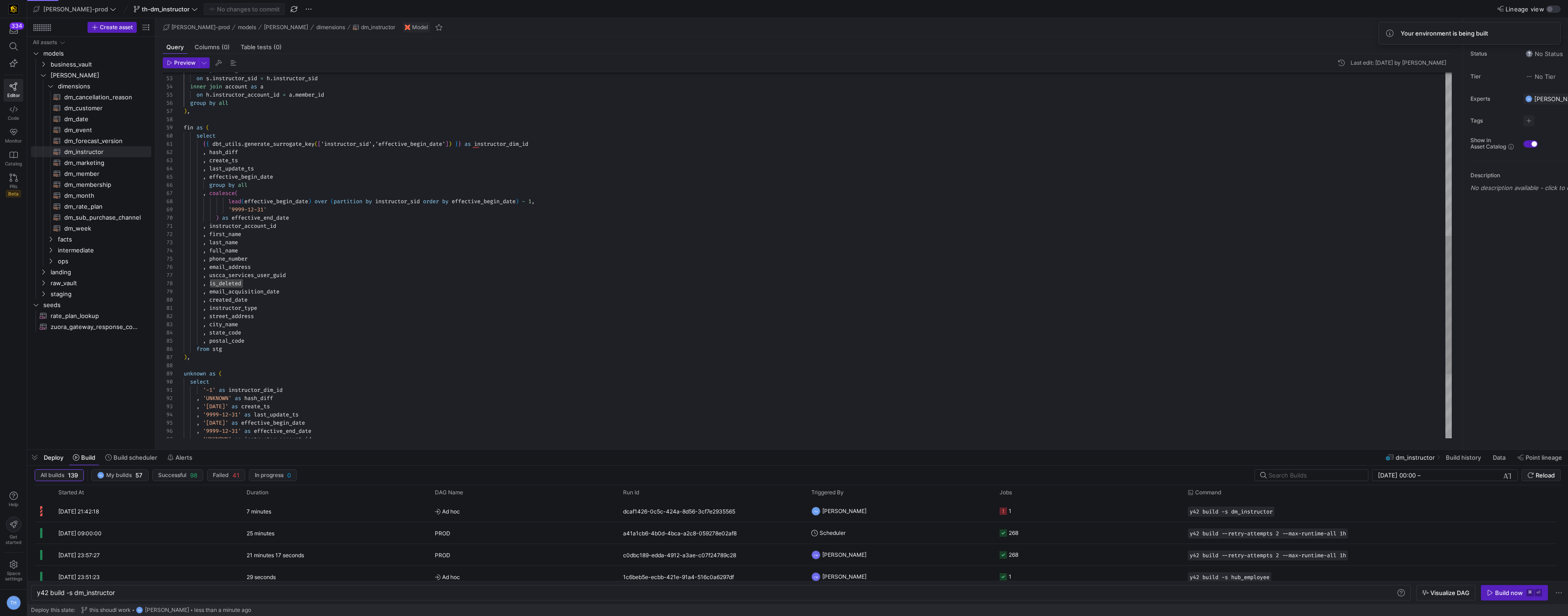
type textarea ", instructor_account_id , first_name , last_name , full_name , phone_number , e…"
click at [509, 248] on div ", hash_diff , create_ts , last_update_ts , effective_begin_date group by all , …" at bounding box center [818, 124] width 1268 height 967
click at [1510, 590] on div "Build now" at bounding box center [1508, 592] width 28 height 7
click at [1043, 510] on y42-job-status-cell-renderer at bounding box center [1088, 511] width 177 height 21
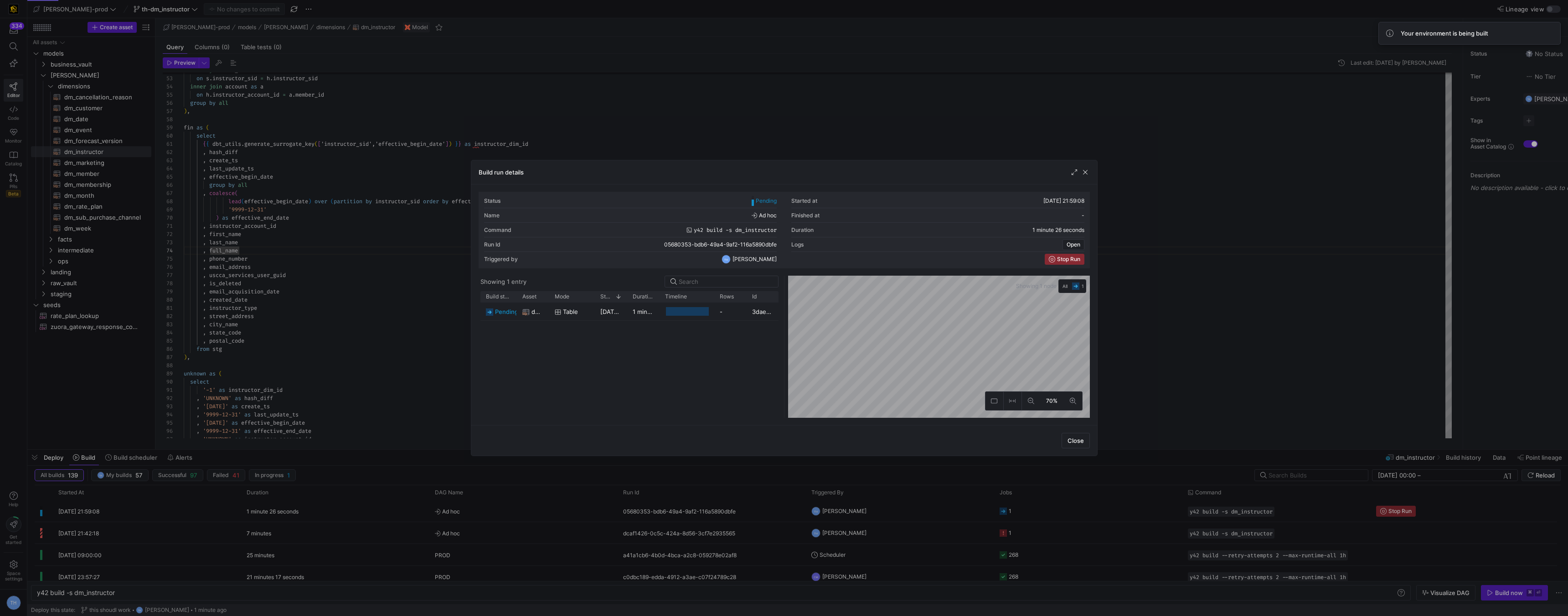
click at [787, 148] on div at bounding box center [784, 308] width 1568 height 616
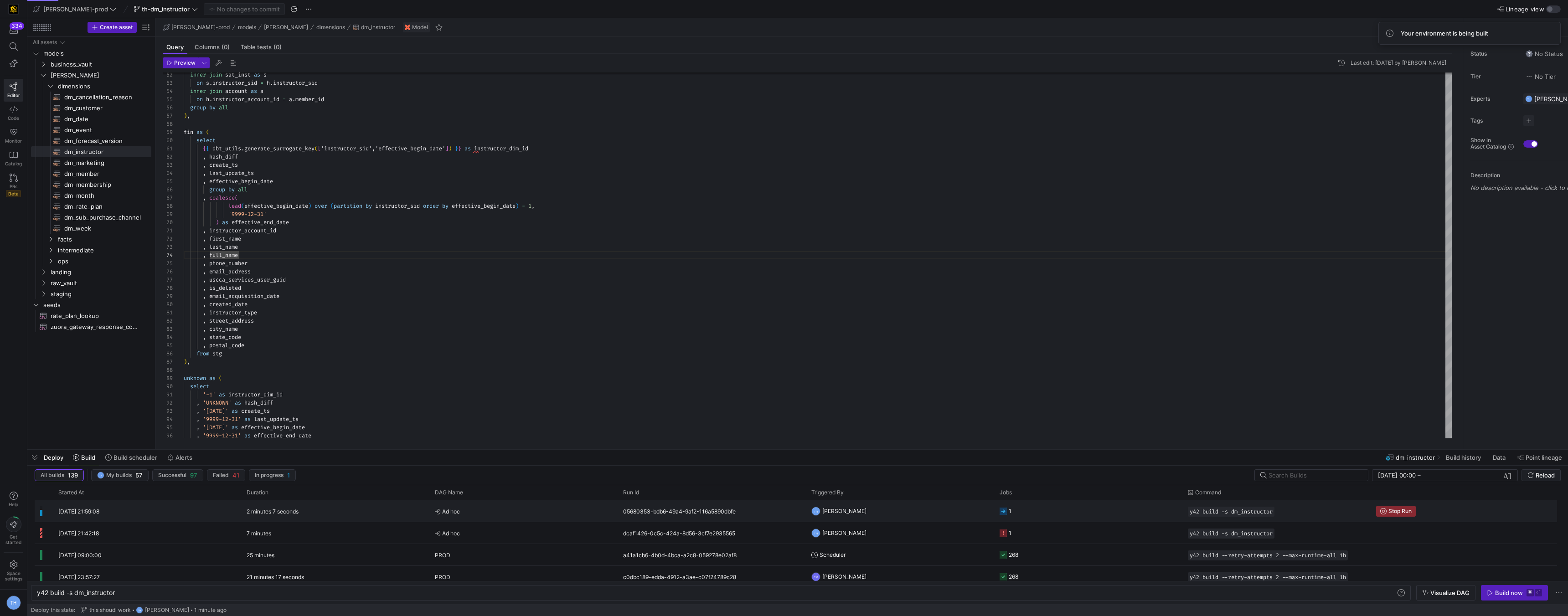
click at [766, 511] on div "05680353-bdb6-49a4-9af2-116a5890dbfe" at bounding box center [711, 511] width 188 height 21
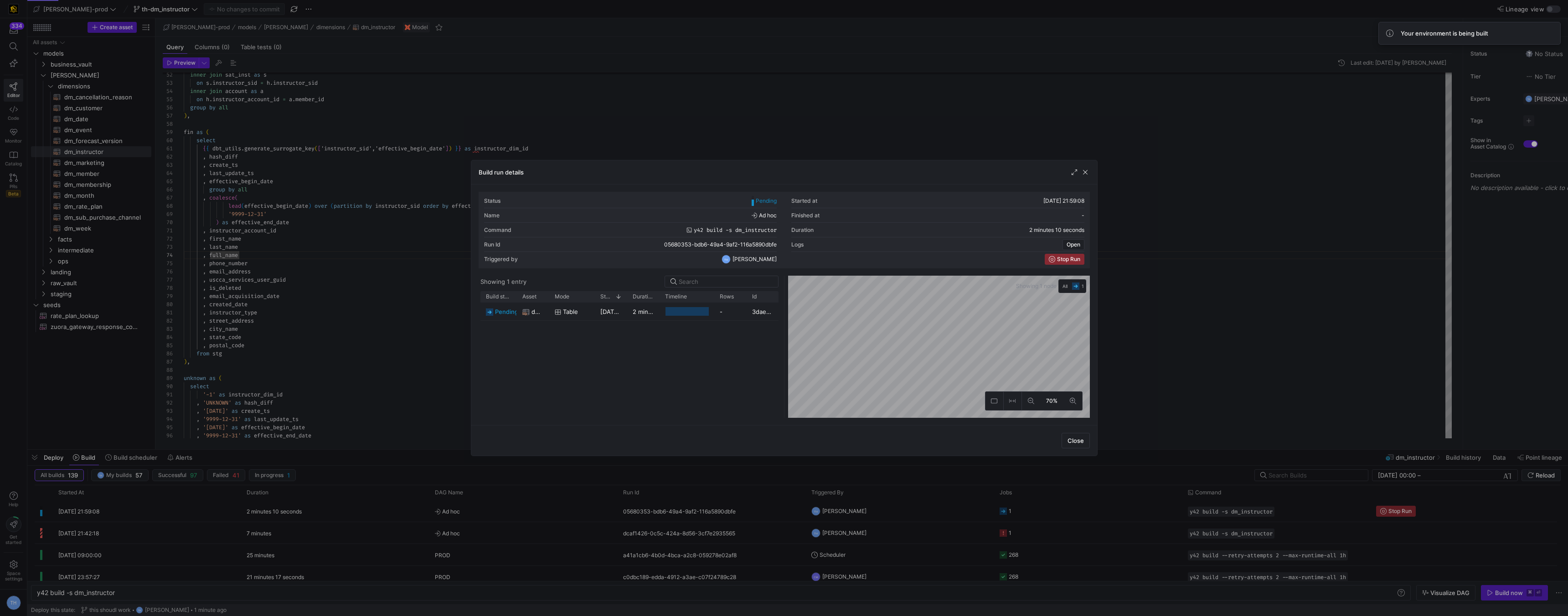
click at [793, 130] on div at bounding box center [784, 308] width 1568 height 616
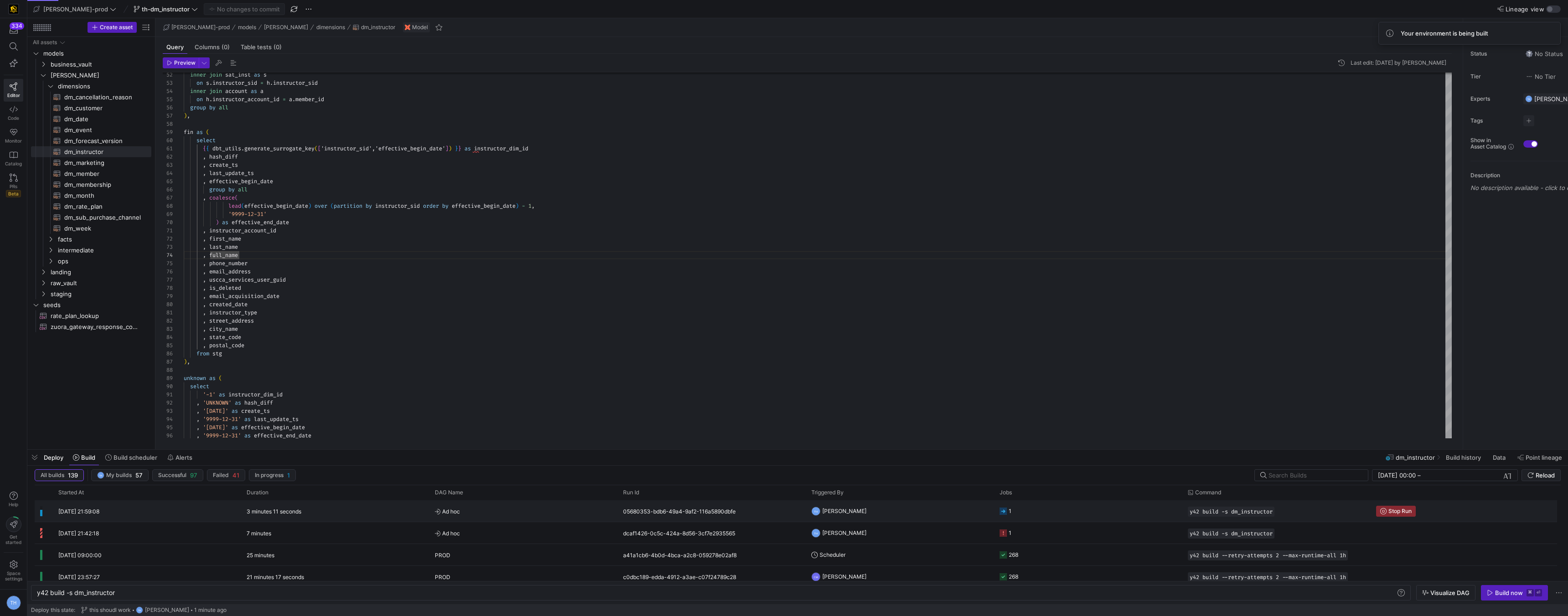
click at [578, 513] on span "Ad hoc" at bounding box center [524, 511] width 177 height 21
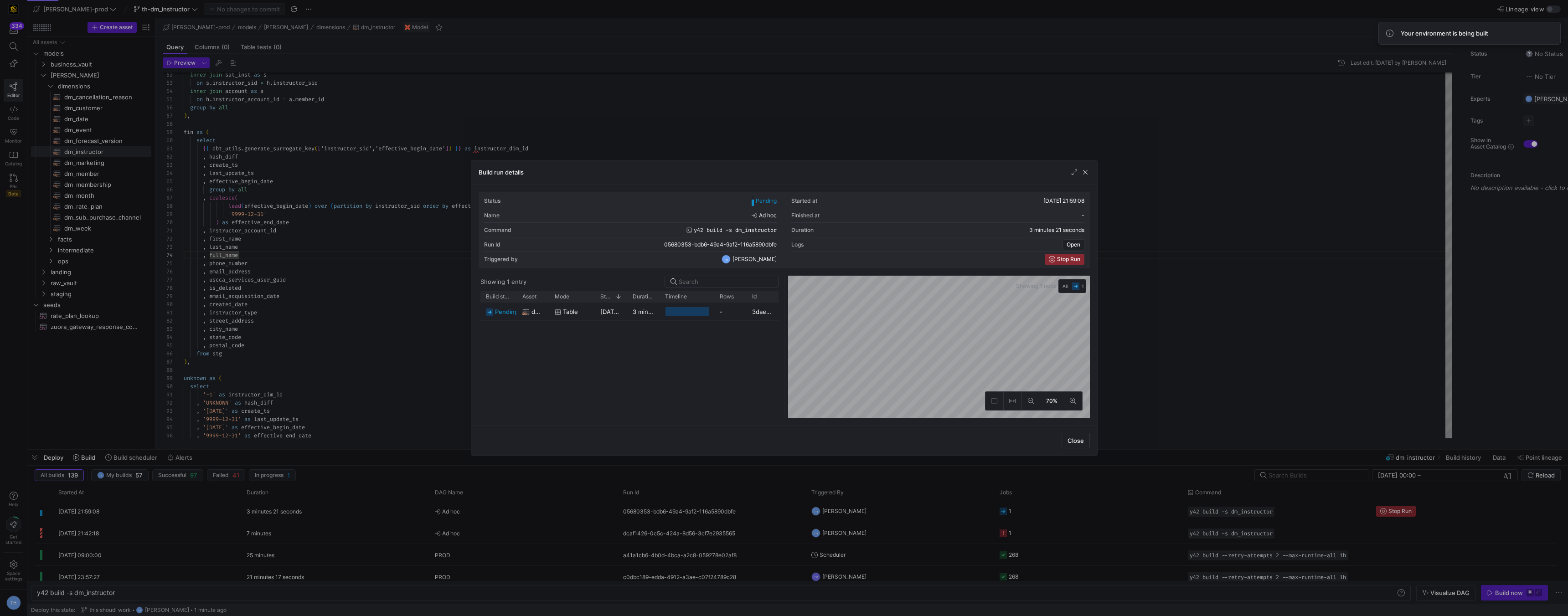
click at [531, 76] on div at bounding box center [784, 308] width 1568 height 616
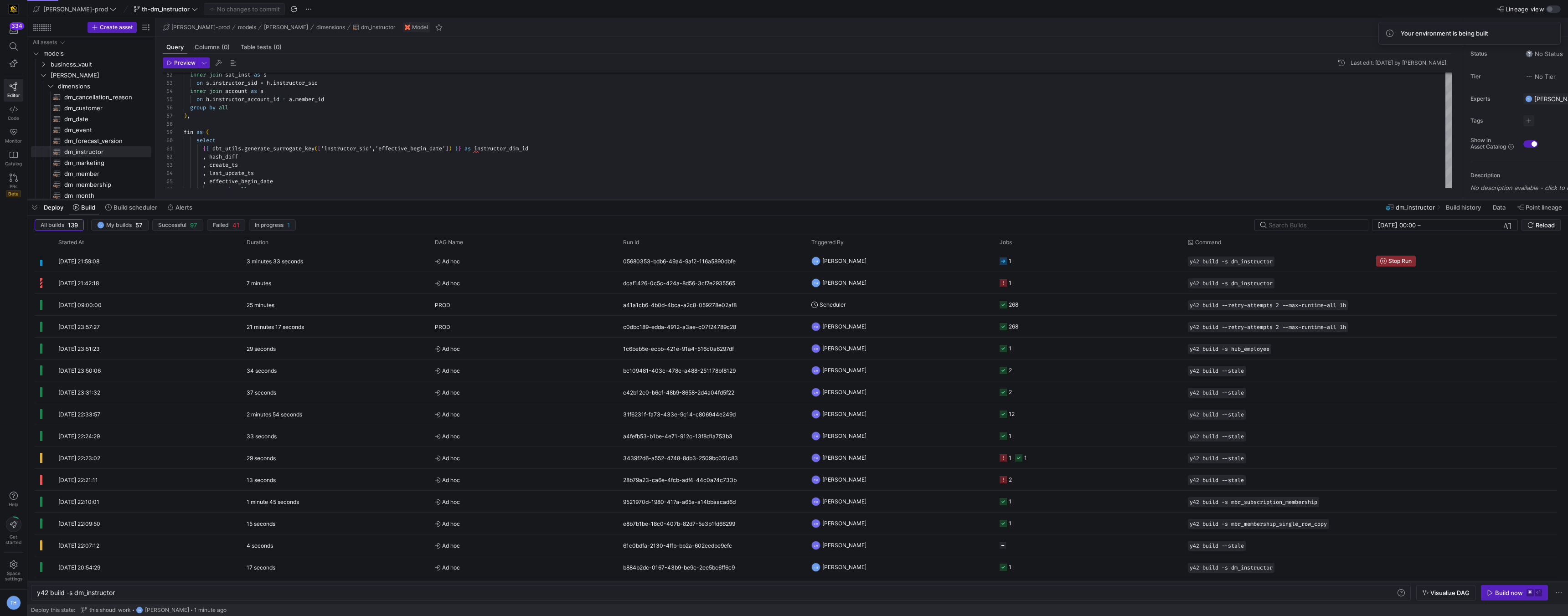
drag, startPoint x: 648, startPoint y: 449, endPoint x: 654, endPoint y: 194, distance: 255.1
click at [654, 198] on div at bounding box center [798, 200] width 1541 height 4
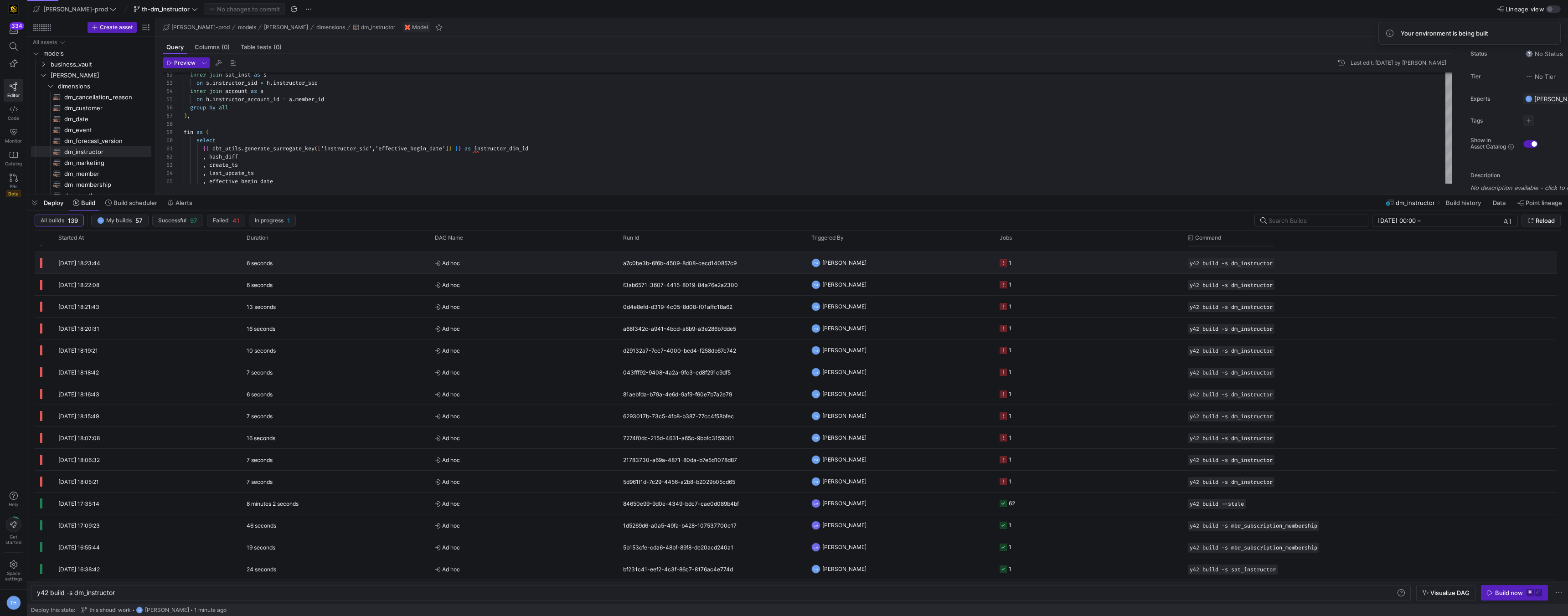
scroll to position [1688, 0]
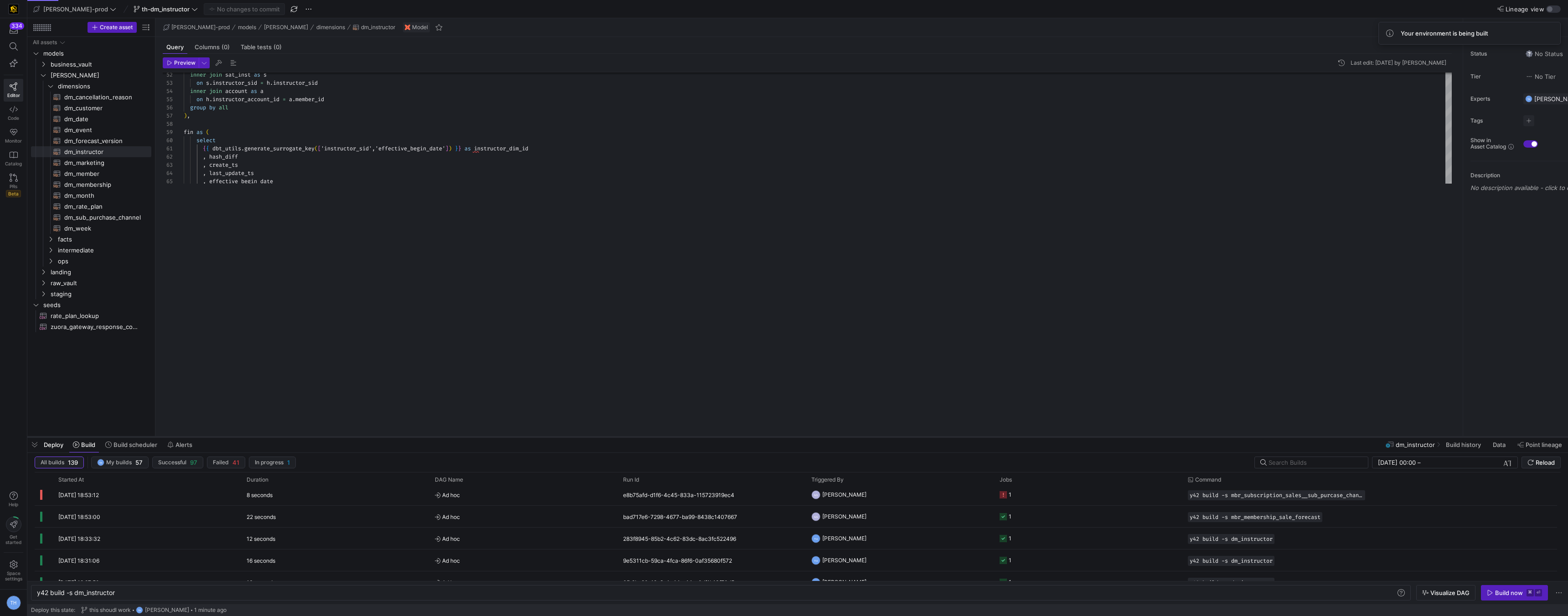
drag, startPoint x: 755, startPoint y: 193, endPoint x: 780, endPoint y: 435, distance: 243.3
click at [780, 435] on div at bounding box center [798, 437] width 1541 height 4
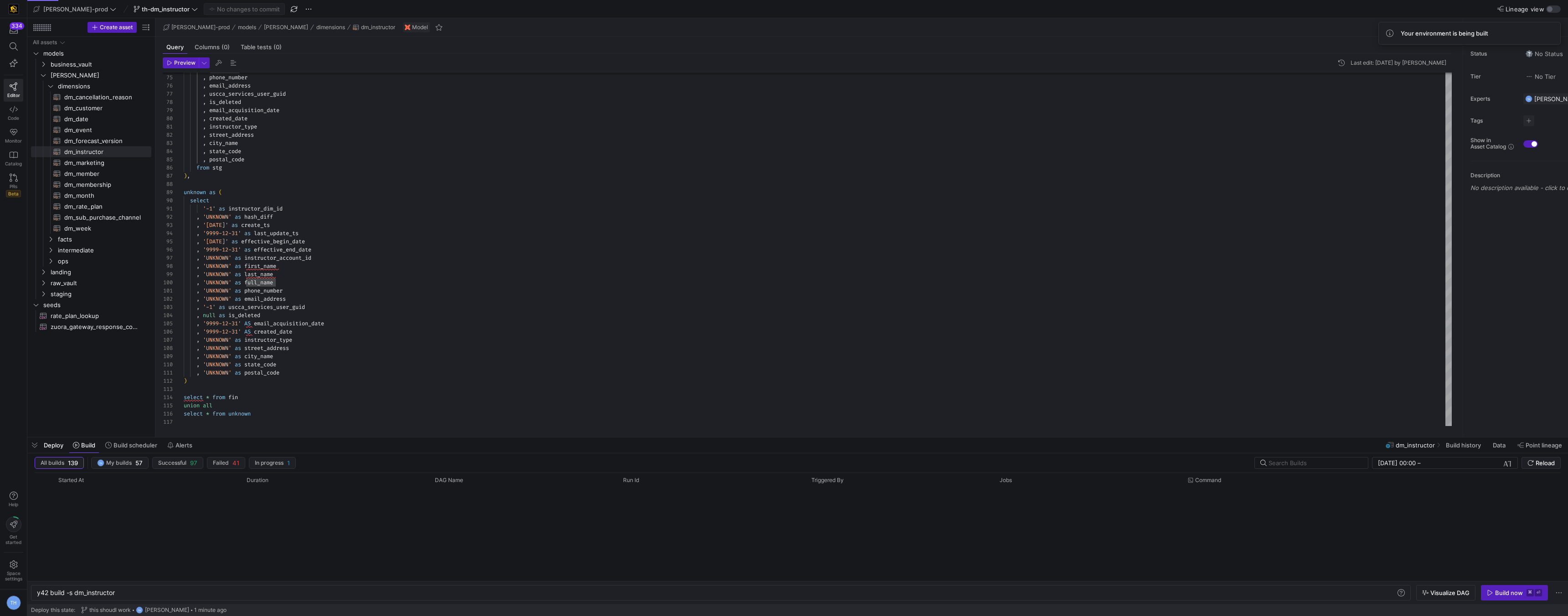
scroll to position [0, 0]
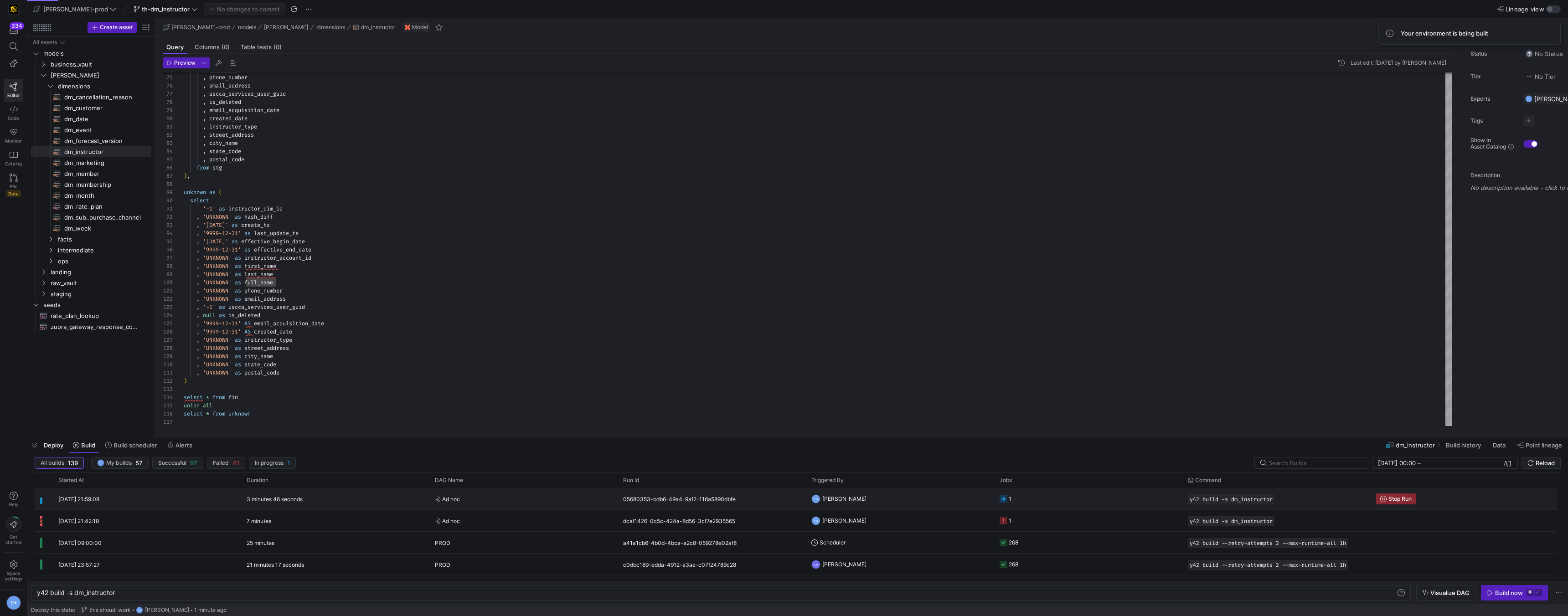
click at [679, 502] on div "05680353-bdb6-49a4-9af2-116a5890dbfe" at bounding box center [711, 499] width 188 height 21
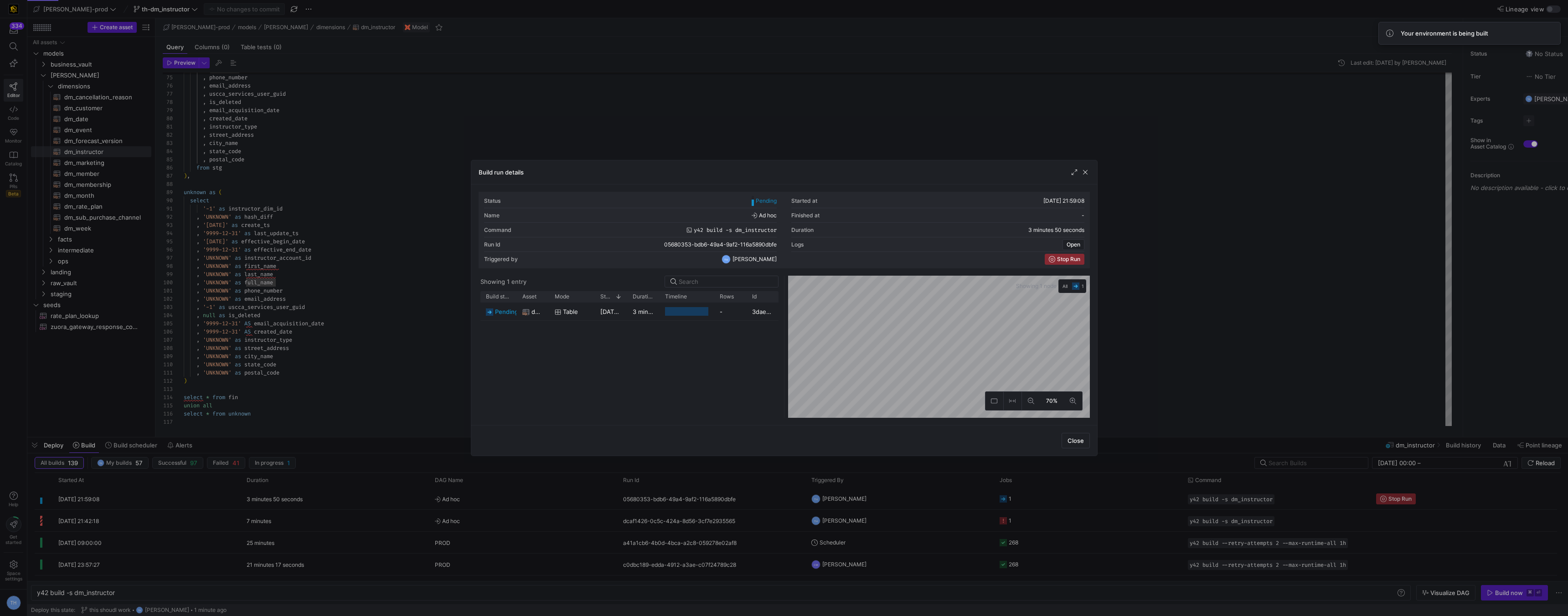
click at [572, 107] on div at bounding box center [784, 308] width 1568 height 616
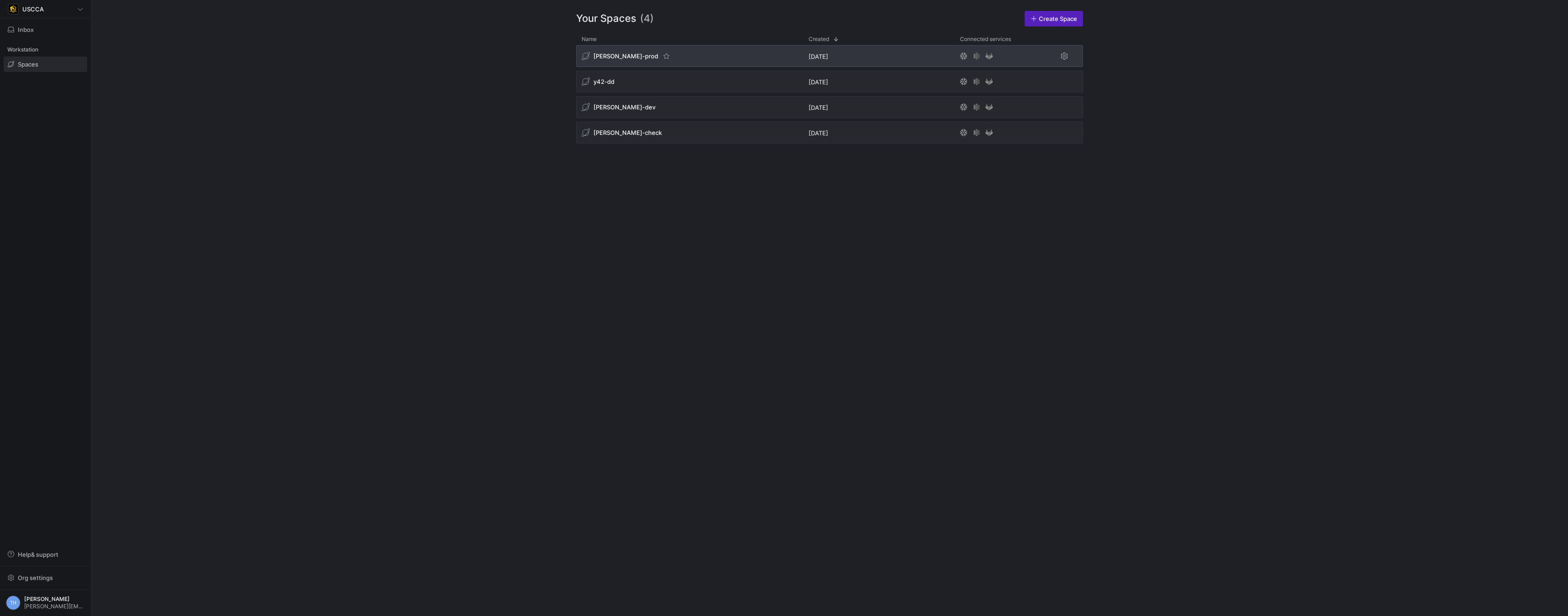
click at [679, 58] on div "[PERSON_NAME]-prod" at bounding box center [690, 56] width 227 height 22
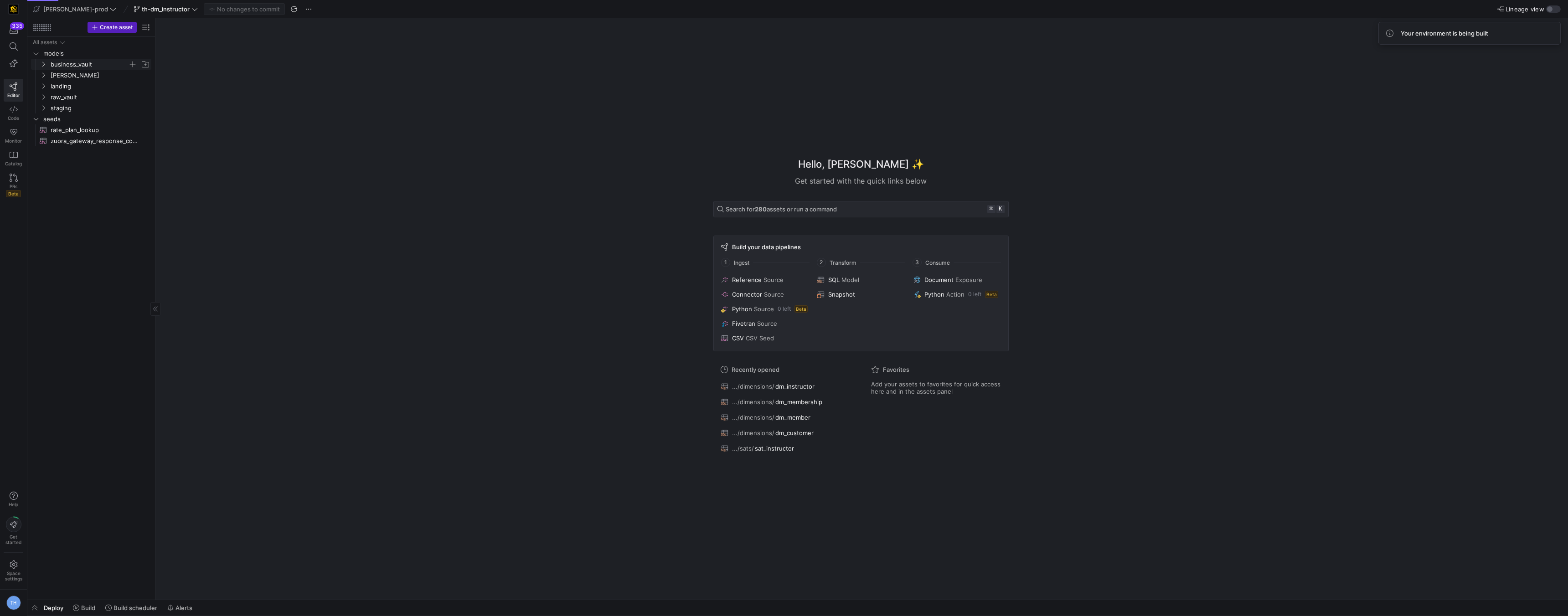
click at [93, 62] on span "business_vault" at bounding box center [89, 64] width 78 height 10
click at [90, 63] on span "business_vault" at bounding box center [89, 64] width 78 height 10
click at [81, 612] on span at bounding box center [84, 608] width 30 height 15
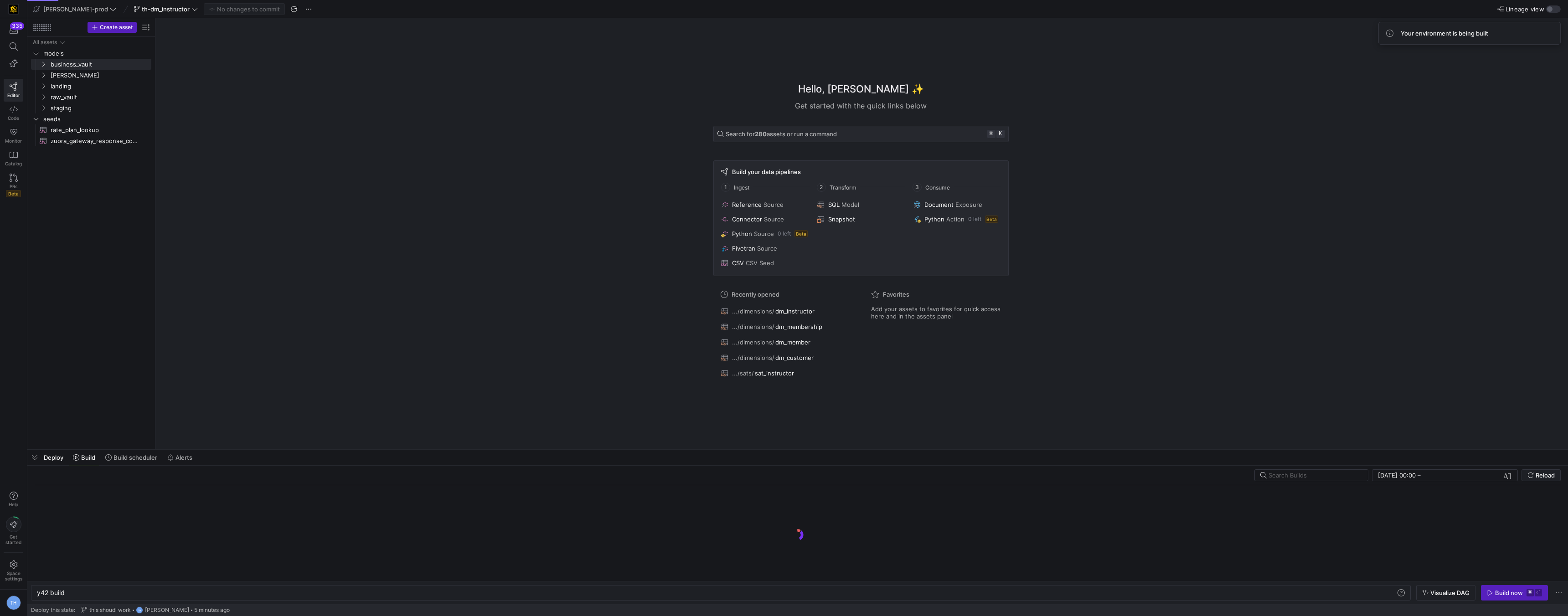
scroll to position [0, 28]
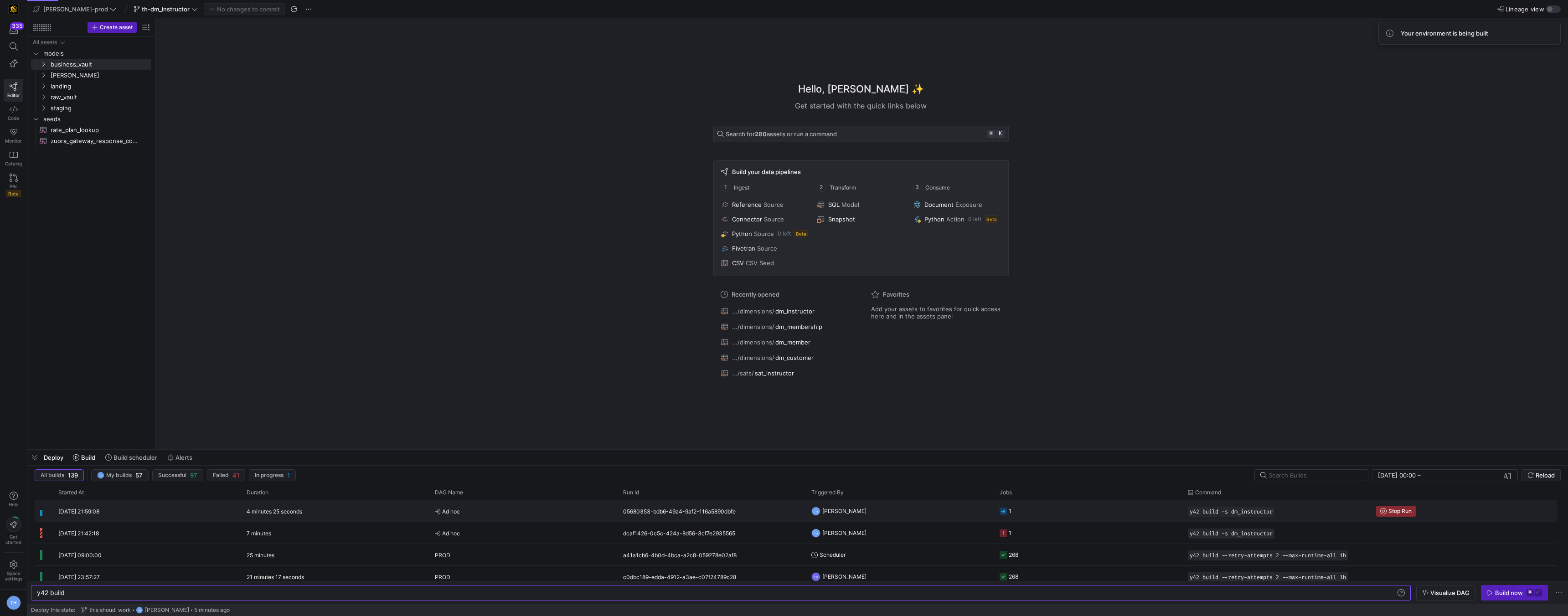
click at [367, 503] on div "4 minutes 25 seconds" at bounding box center [335, 511] width 188 height 21
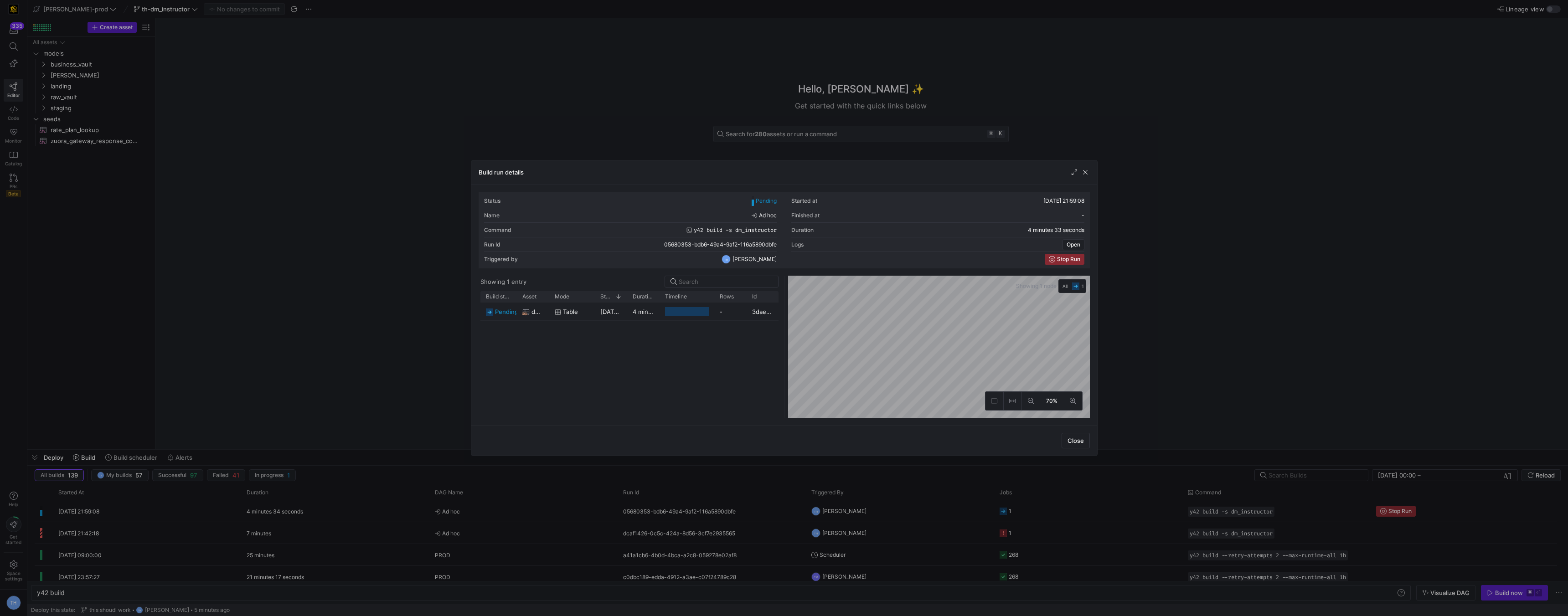
click at [379, 166] on div at bounding box center [784, 308] width 1568 height 616
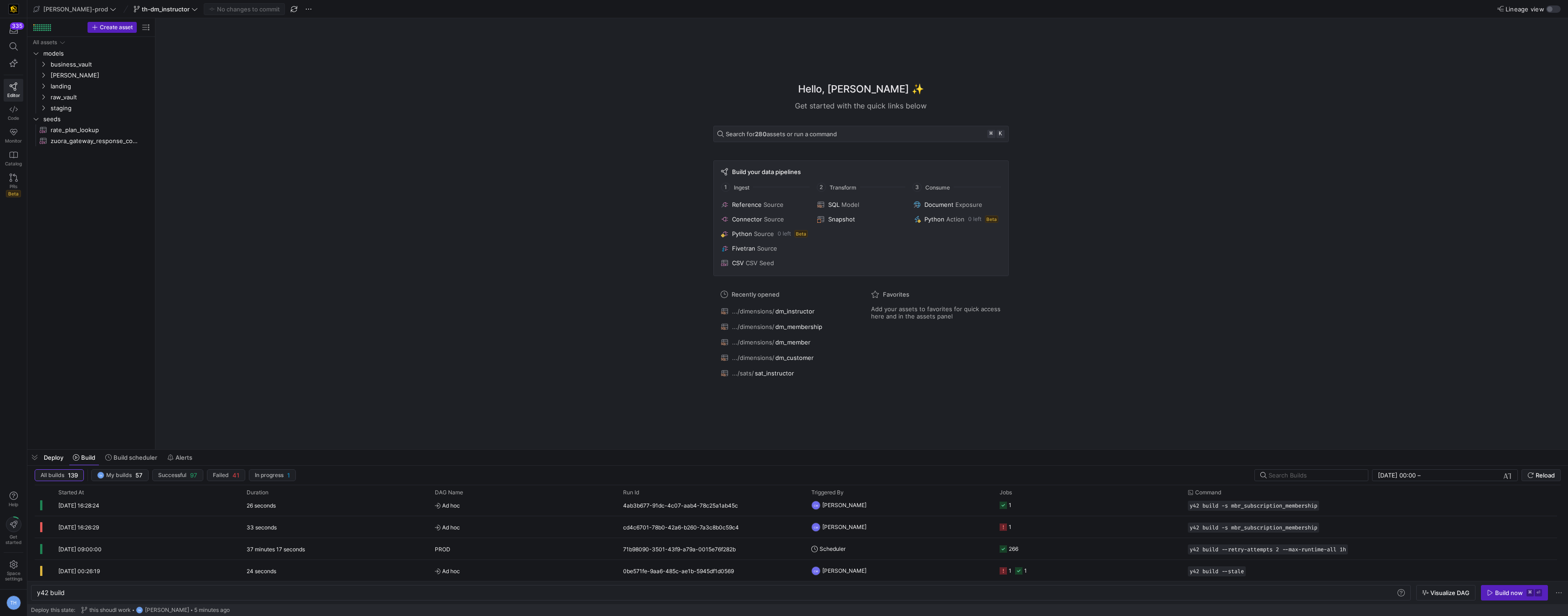
scroll to position [0, 0]
click at [986, 509] on y42-orchestration-triggered-by "TH Tommy Huelhorst" at bounding box center [900, 511] width 177 height 21
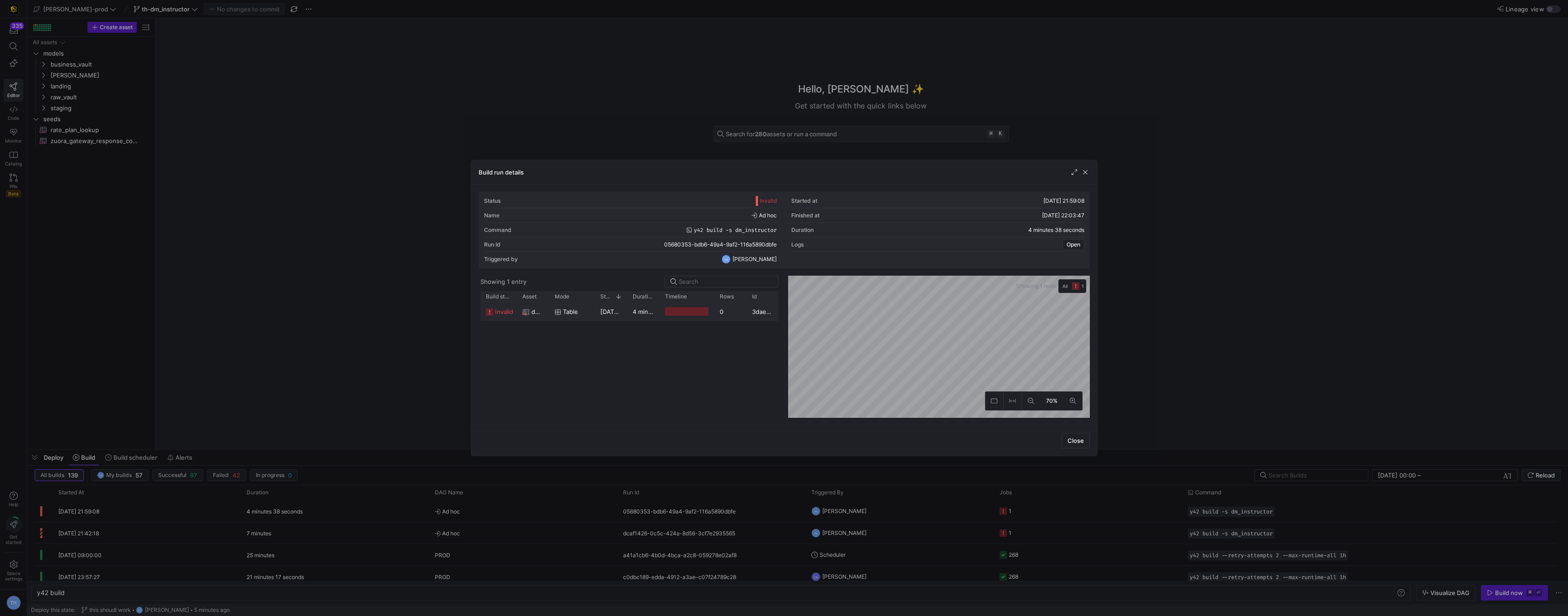
click at [756, 314] on div "3dae1ac6-8170-48f5-98f7-e88a2ebed1e7" at bounding box center [762, 312] width 32 height 18
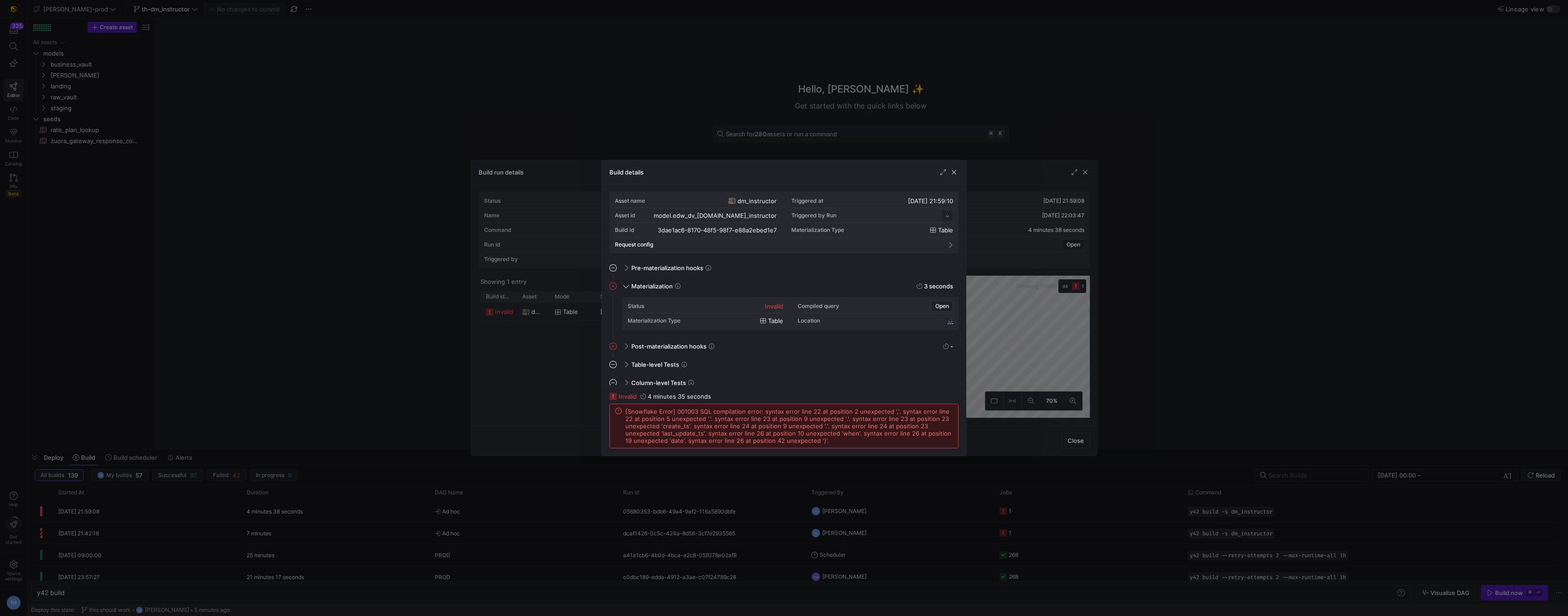
scroll to position [82, 0]
click at [646, 148] on div at bounding box center [784, 308] width 1568 height 616
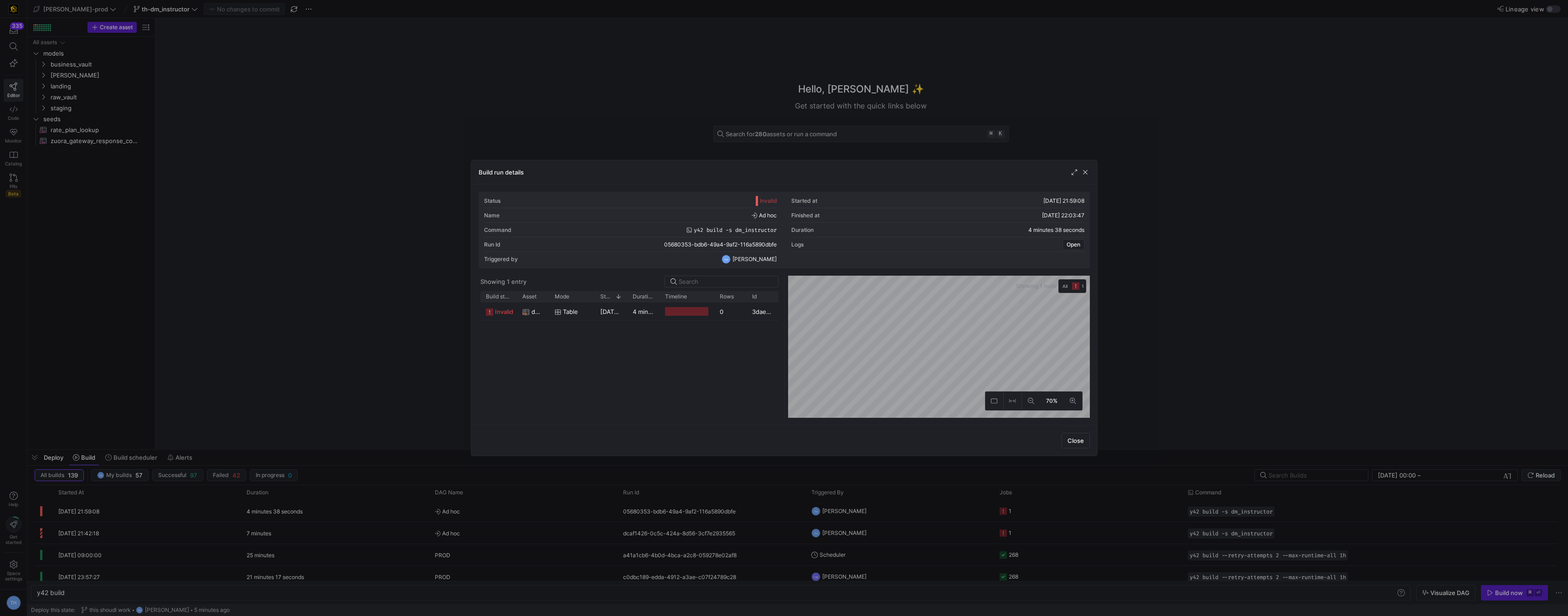
click at [646, 148] on div at bounding box center [784, 308] width 1568 height 616
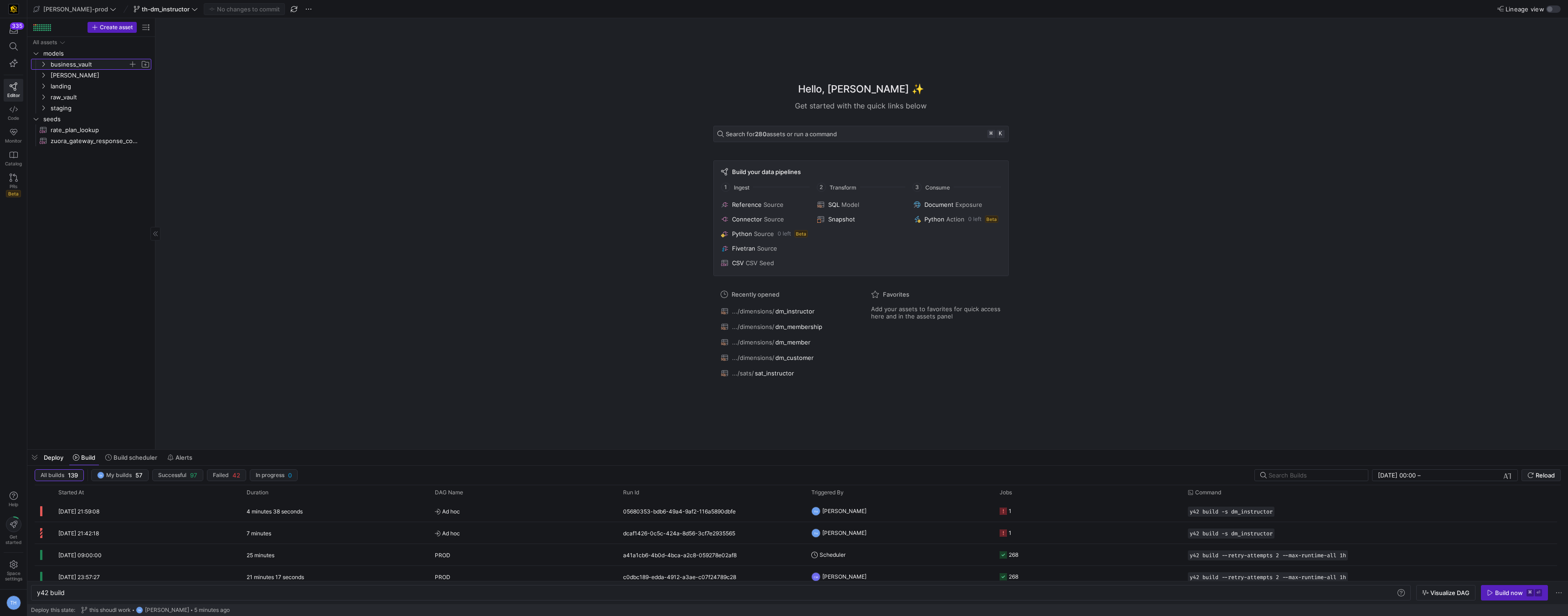
click at [90, 63] on span "business_vault" at bounding box center [89, 64] width 78 height 10
click at [92, 74] on span "hubs" at bounding box center [92, 75] width 70 height 10
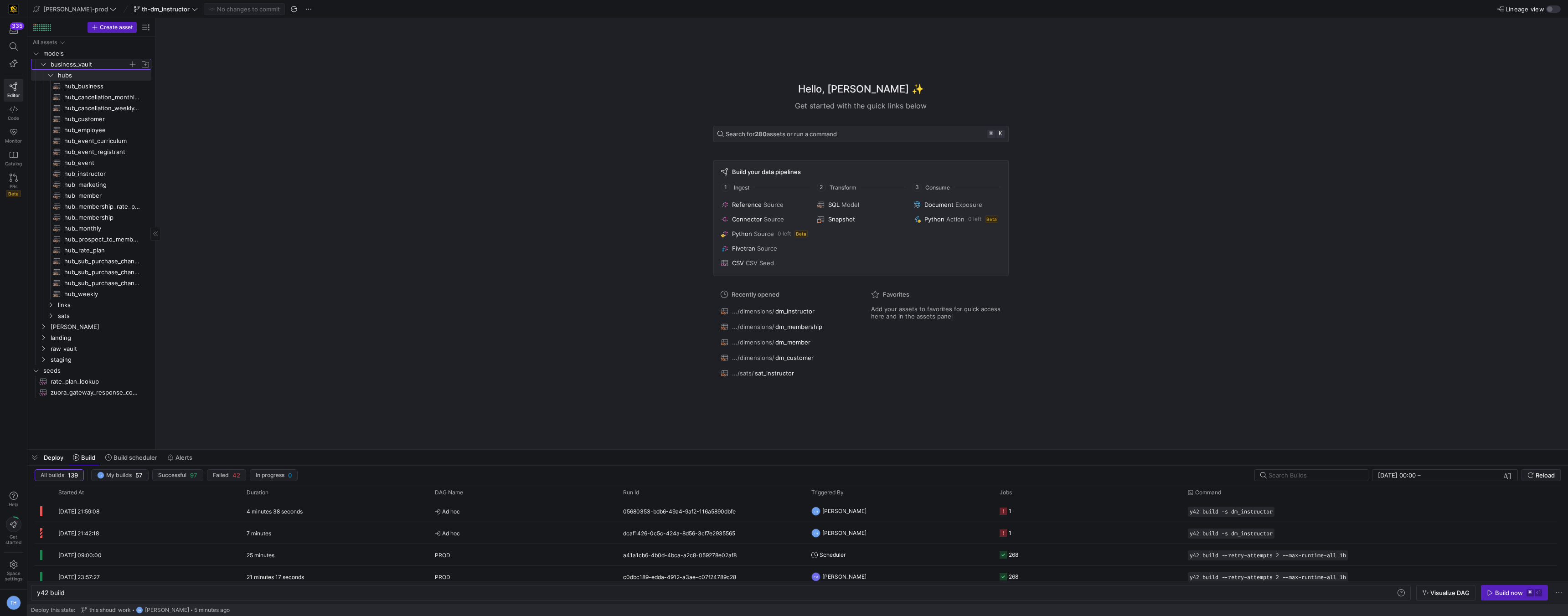
click at [86, 65] on span "business_vault" at bounding box center [89, 64] width 78 height 10
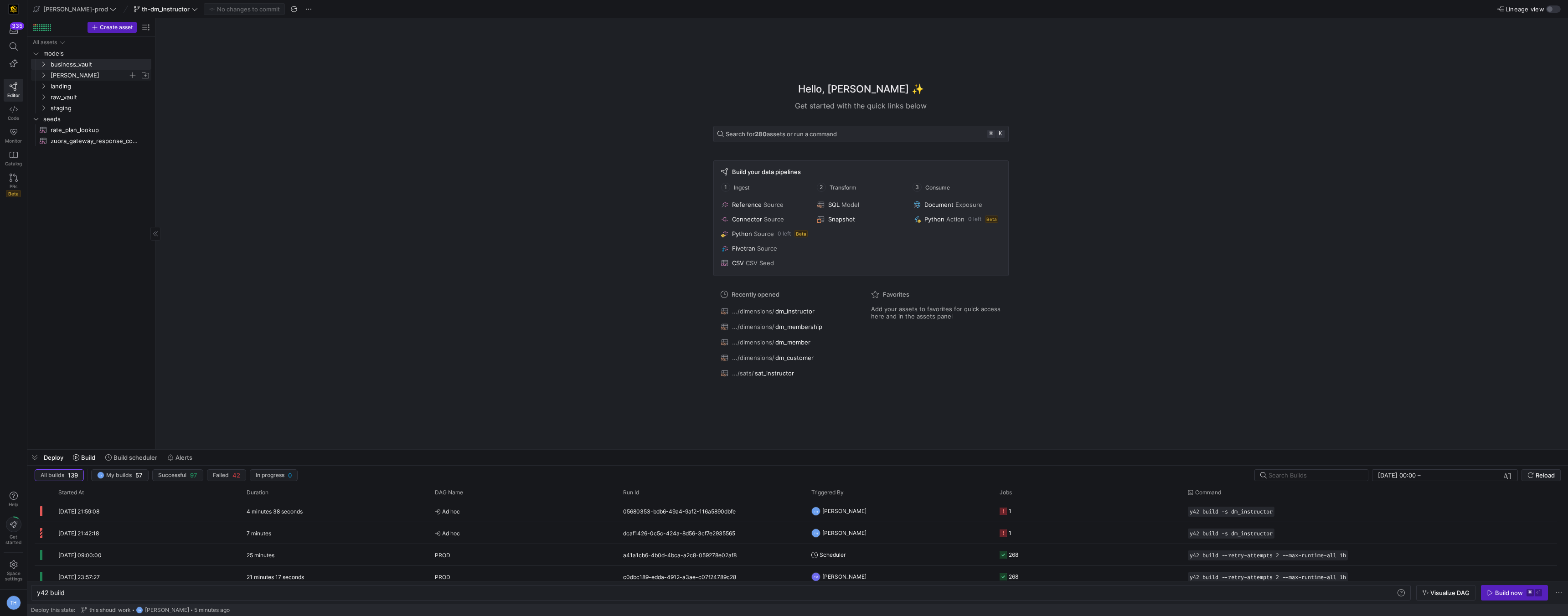
click at [86, 76] on span "[PERSON_NAME]" at bounding box center [89, 75] width 78 height 10
click at [80, 88] on span "dimensions" at bounding box center [92, 86] width 70 height 10
click at [96, 155] on span "dm_instructor​​​​​​​​​​" at bounding box center [102, 152] width 76 height 10
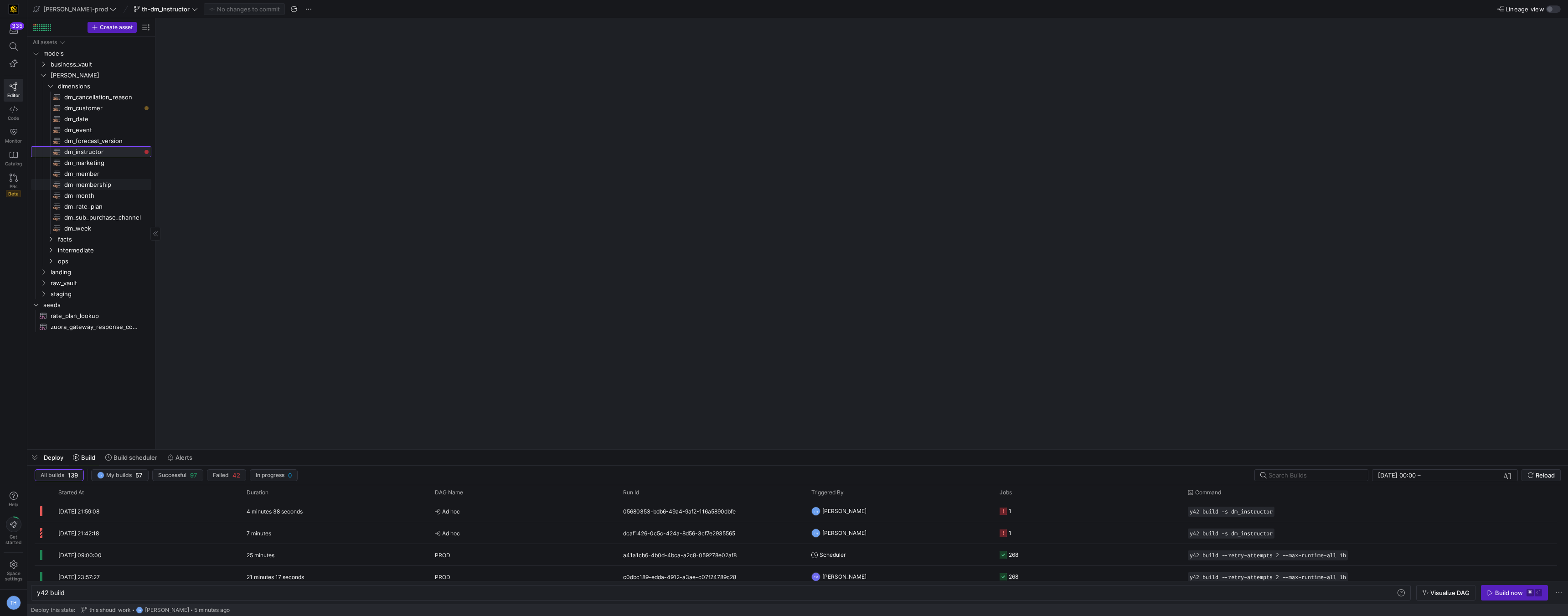
type textarea "y42 build -s dm_instructor"
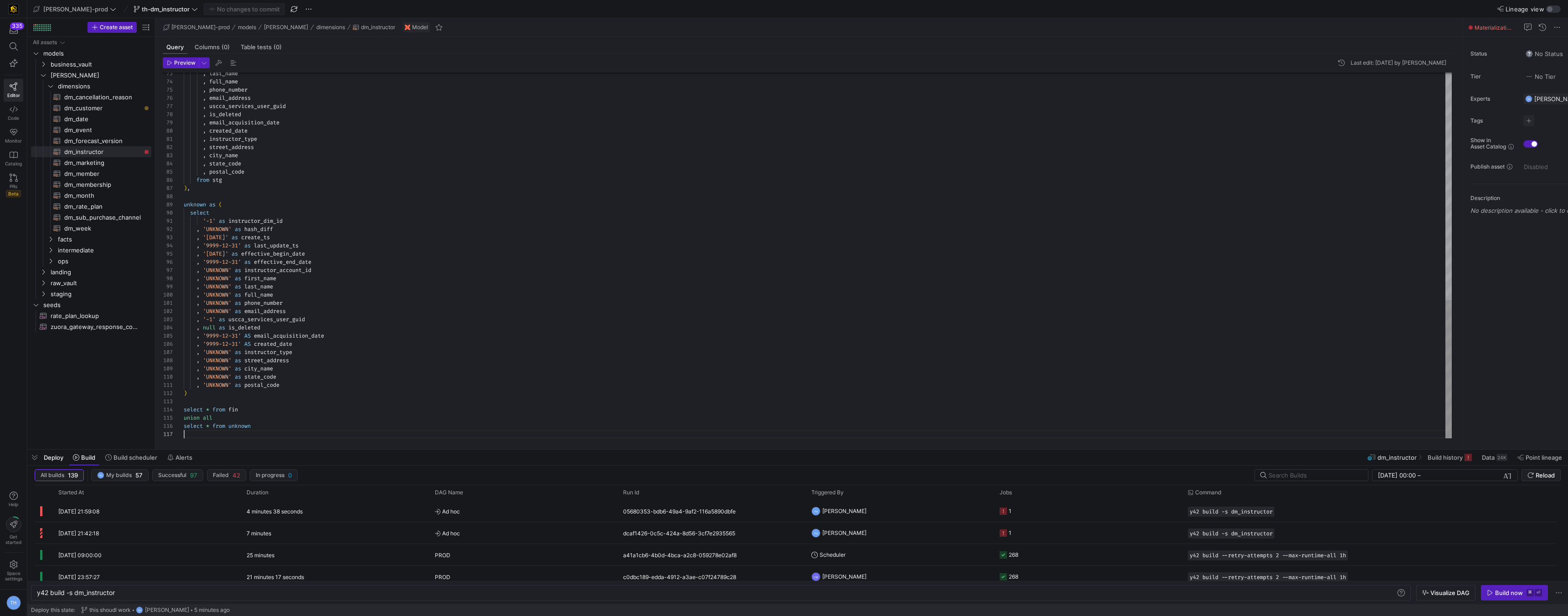
scroll to position [49, 0]
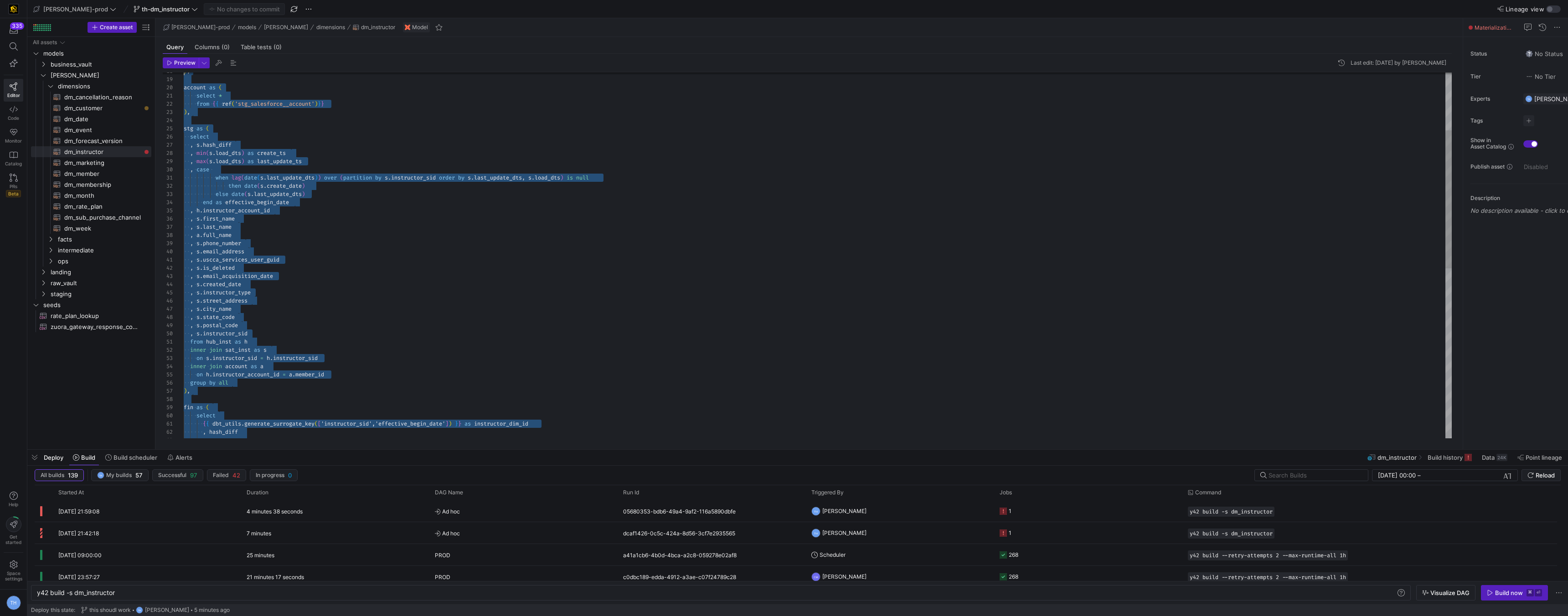
scroll to position [0, 0]
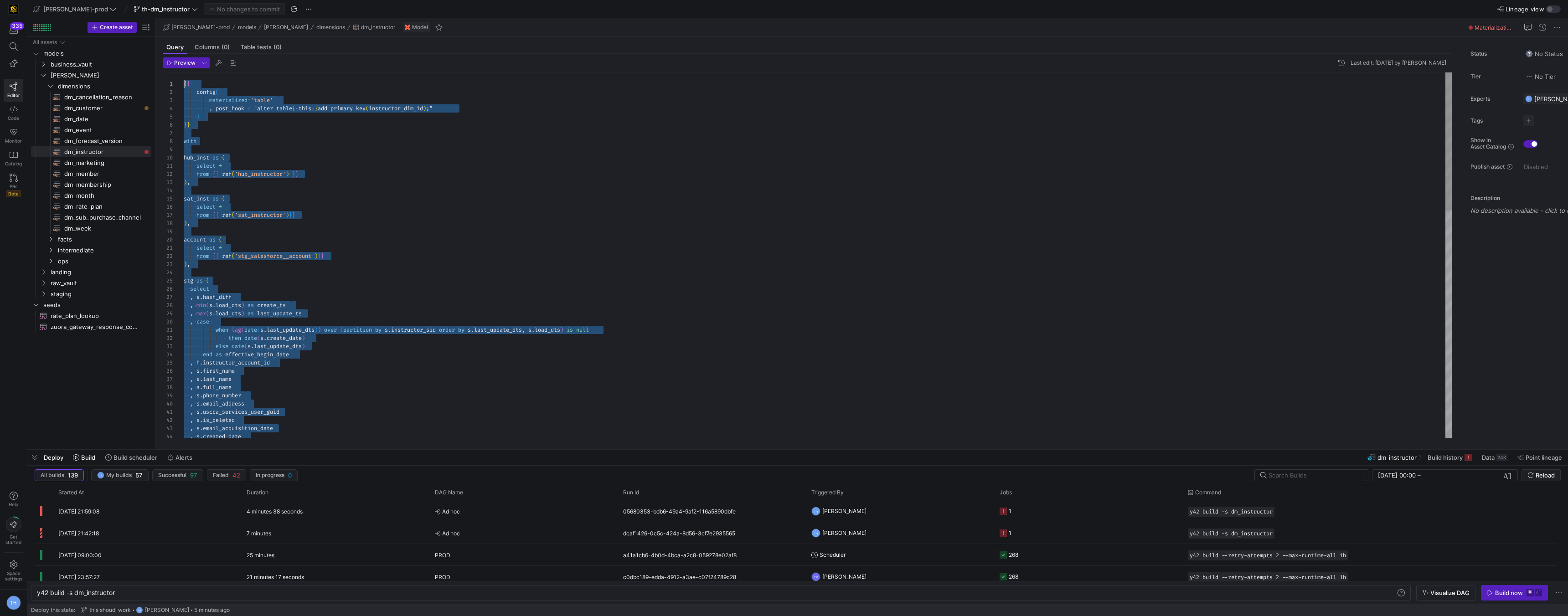
drag, startPoint x: 271, startPoint y: 437, endPoint x: 158, endPoint y: 67, distance: 386.9
click at [339, 233] on div ", s . created_date , s . email_acquisition_date , s . is_deleted , s . email_ad…" at bounding box center [818, 556] width 1268 height 967
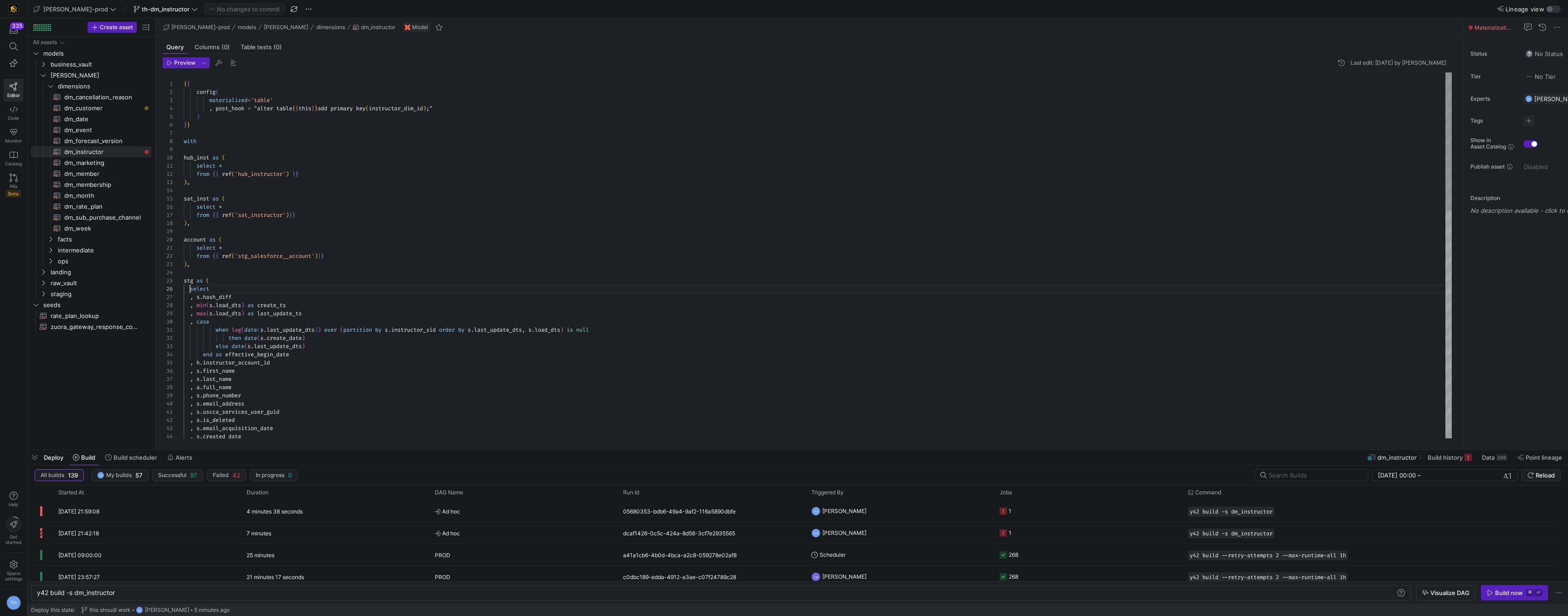
scroll to position [41, 6]
click at [191, 289] on div ", s . created_date , s . email_acquisition_date , s . is_deleted , s . email_ad…" at bounding box center [818, 556] width 1268 height 967
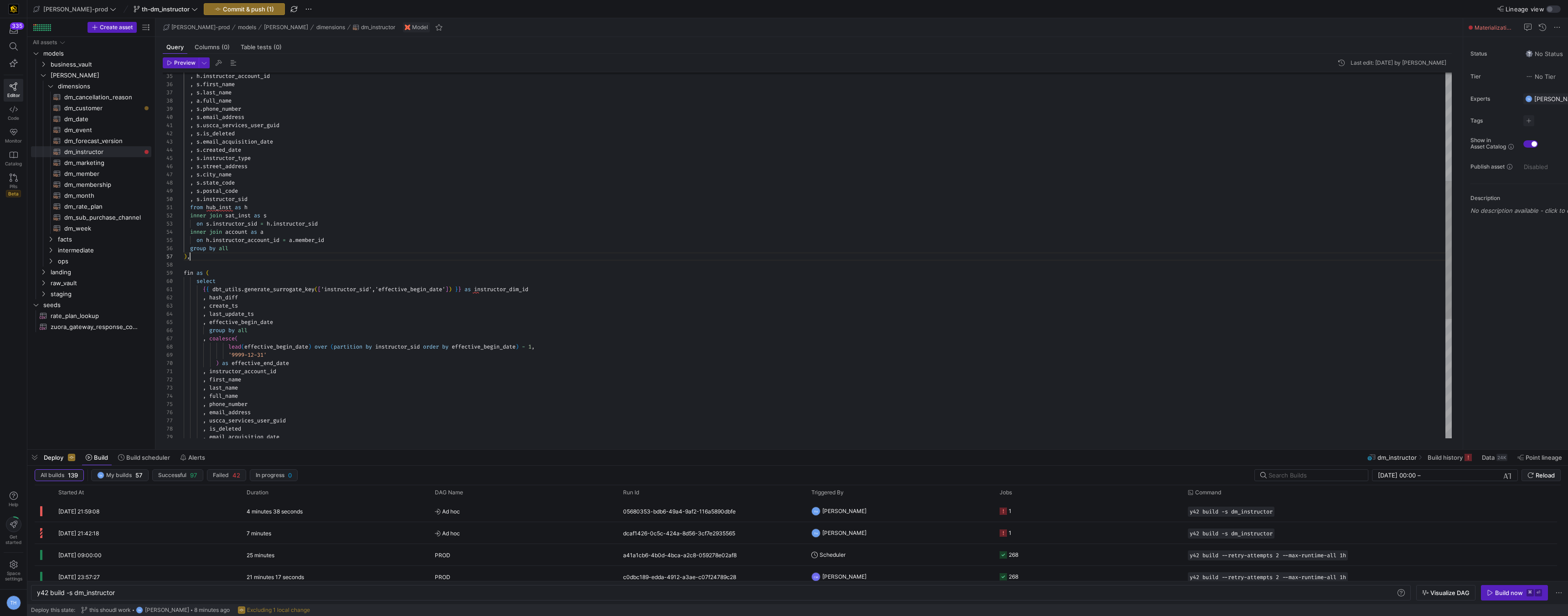
click at [316, 259] on div ", s . created_date , s . email_acquisition_date , s . is_deleted , s . email_ad…" at bounding box center [818, 269] width 1268 height 967
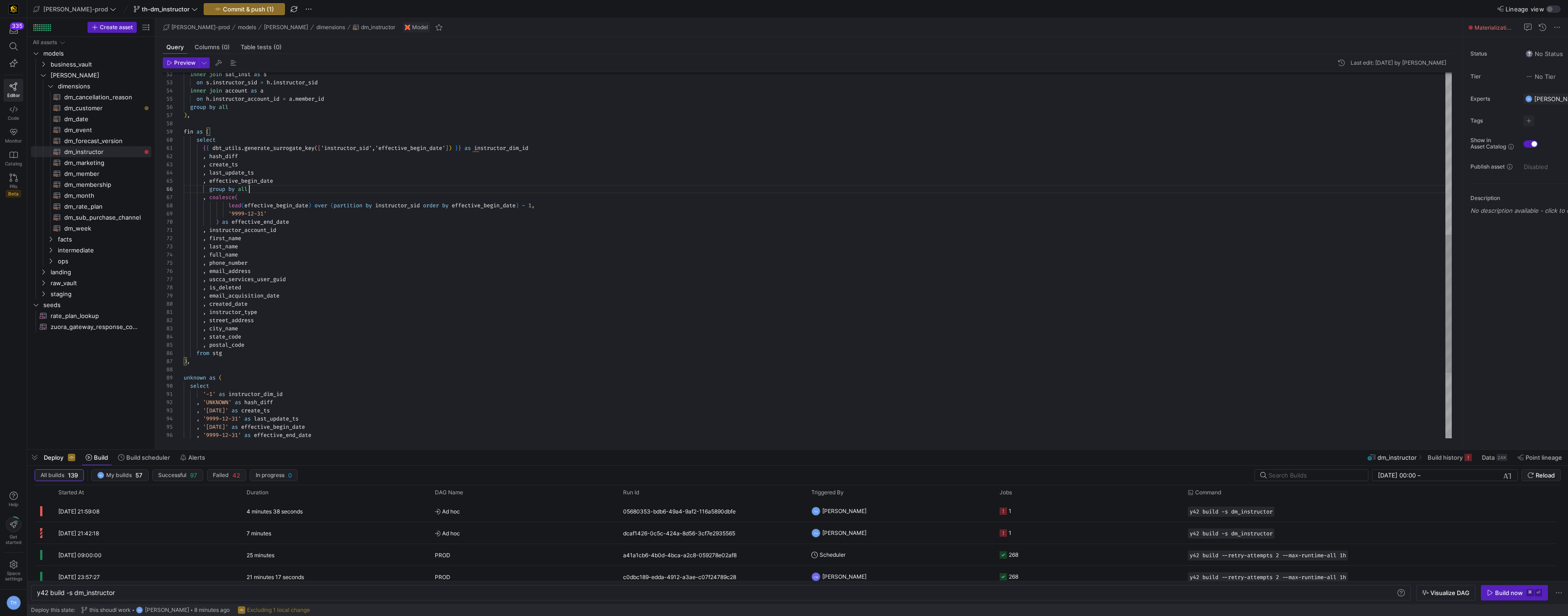
scroll to position [41, 0]
drag, startPoint x: 273, startPoint y: 190, endPoint x: 163, endPoint y: 190, distance: 110.0
click at [184, 190] on div ", last_name , full_name , phone_number , email_address , uscca_services_user_gu…" at bounding box center [818, 128] width 1268 height 967
type textarea ", first_name , last_name , full_name , phone_number , email_address , uscca_ser…"
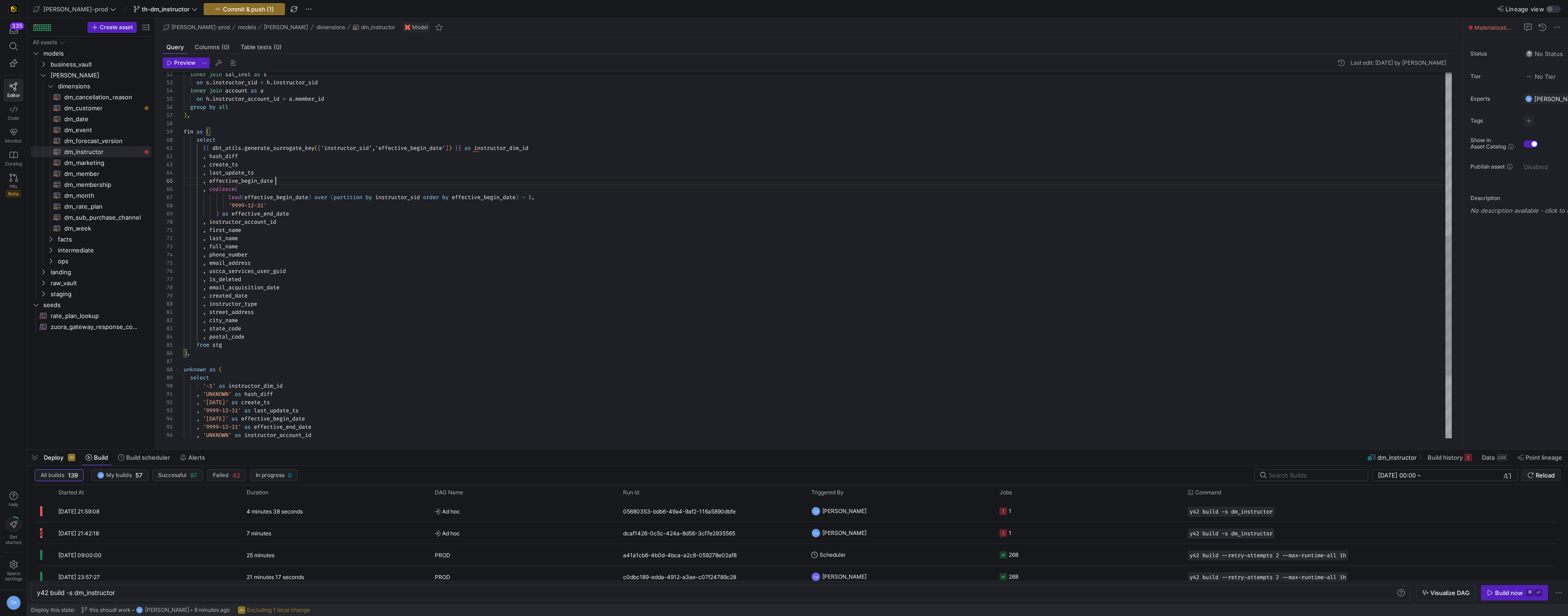
click at [312, 259] on div ", last_name , full_name , phone_number , email_address , uscca_services_user_gu…" at bounding box center [818, 124] width 1268 height 959
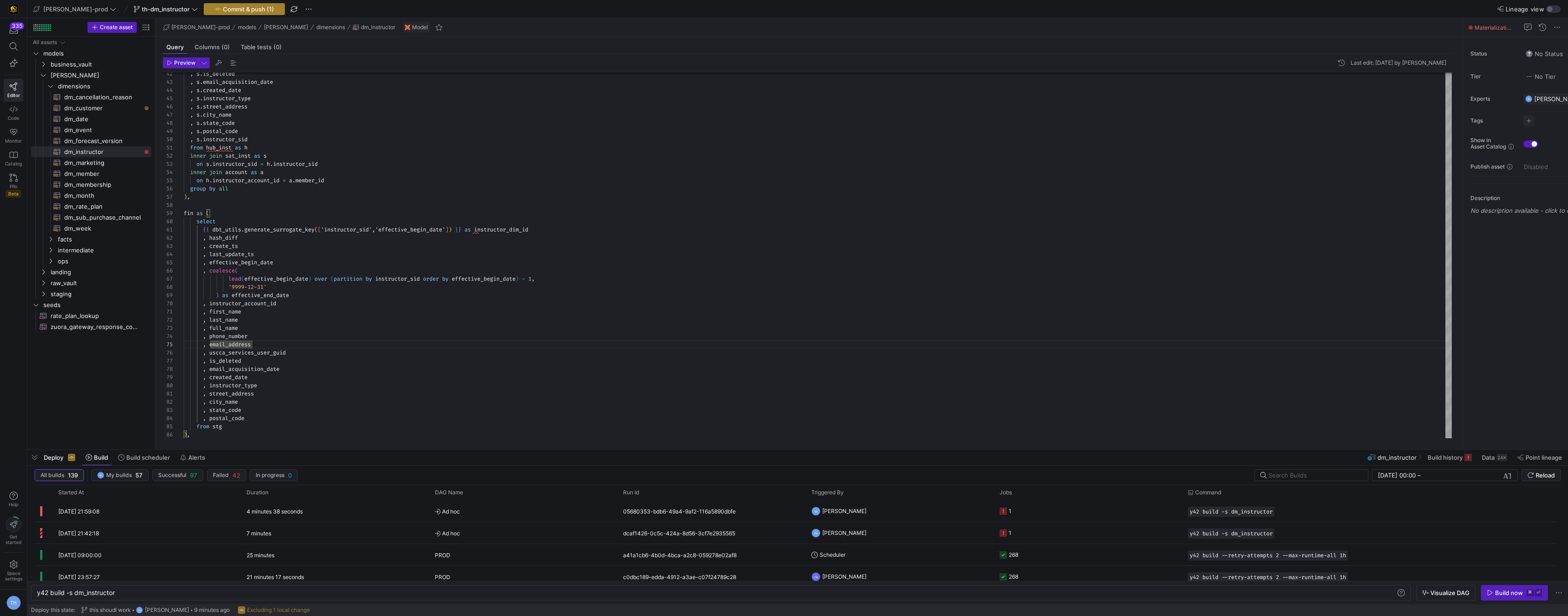
click at [230, 10] on span "Commit & push (1)" at bounding box center [248, 9] width 51 height 7
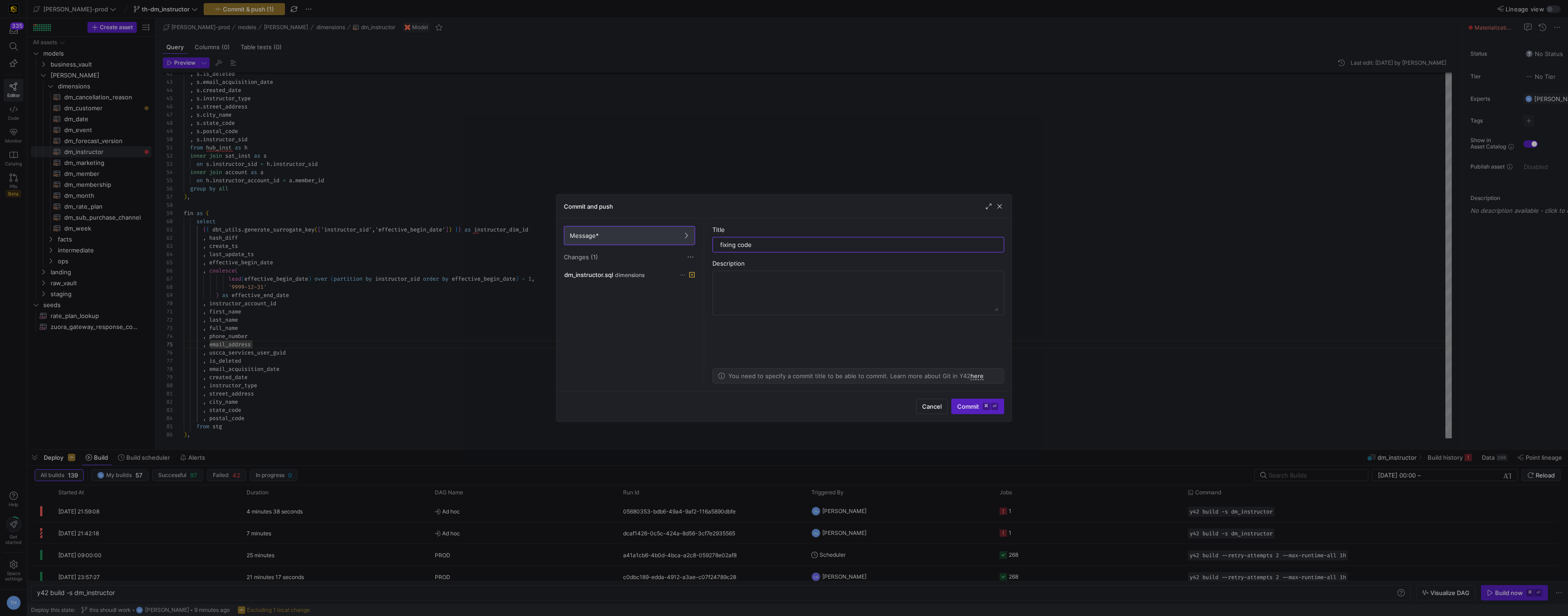
type input "fixing code"
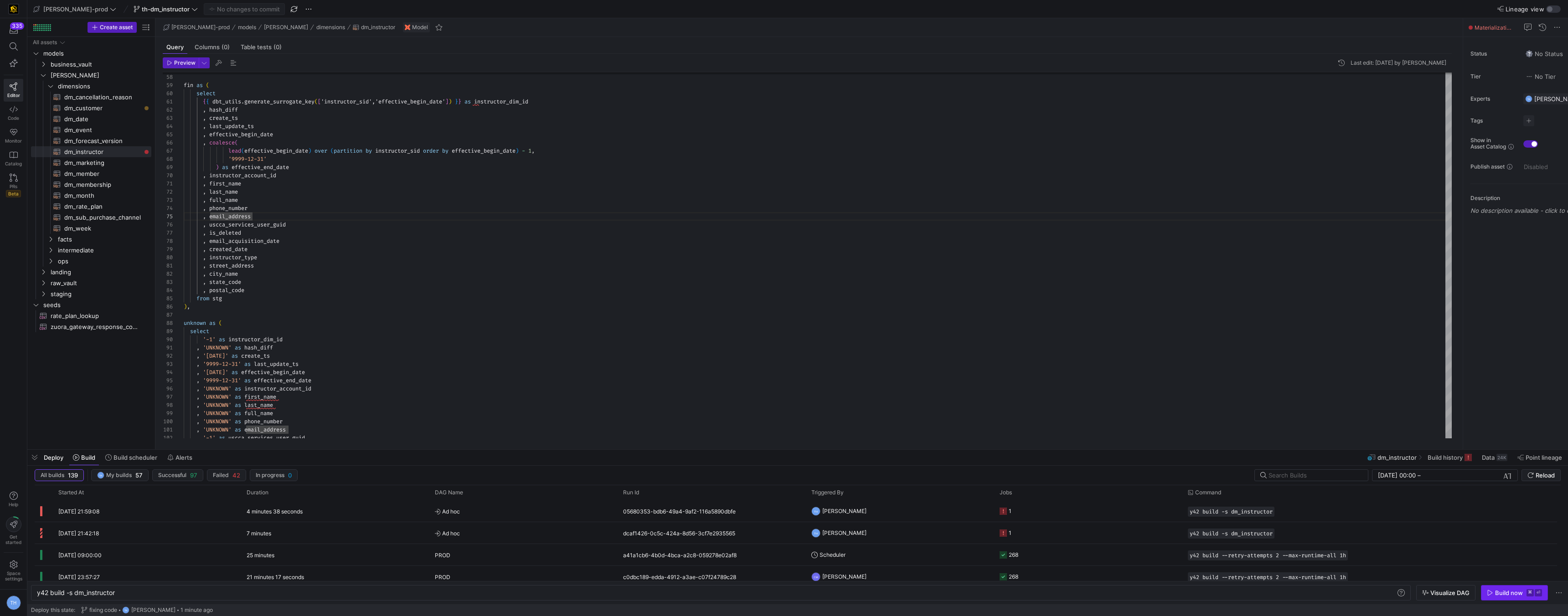
click at [1492, 586] on span "button" at bounding box center [1514, 593] width 66 height 15
click at [503, 513] on span "Ad hoc" at bounding box center [524, 511] width 177 height 21
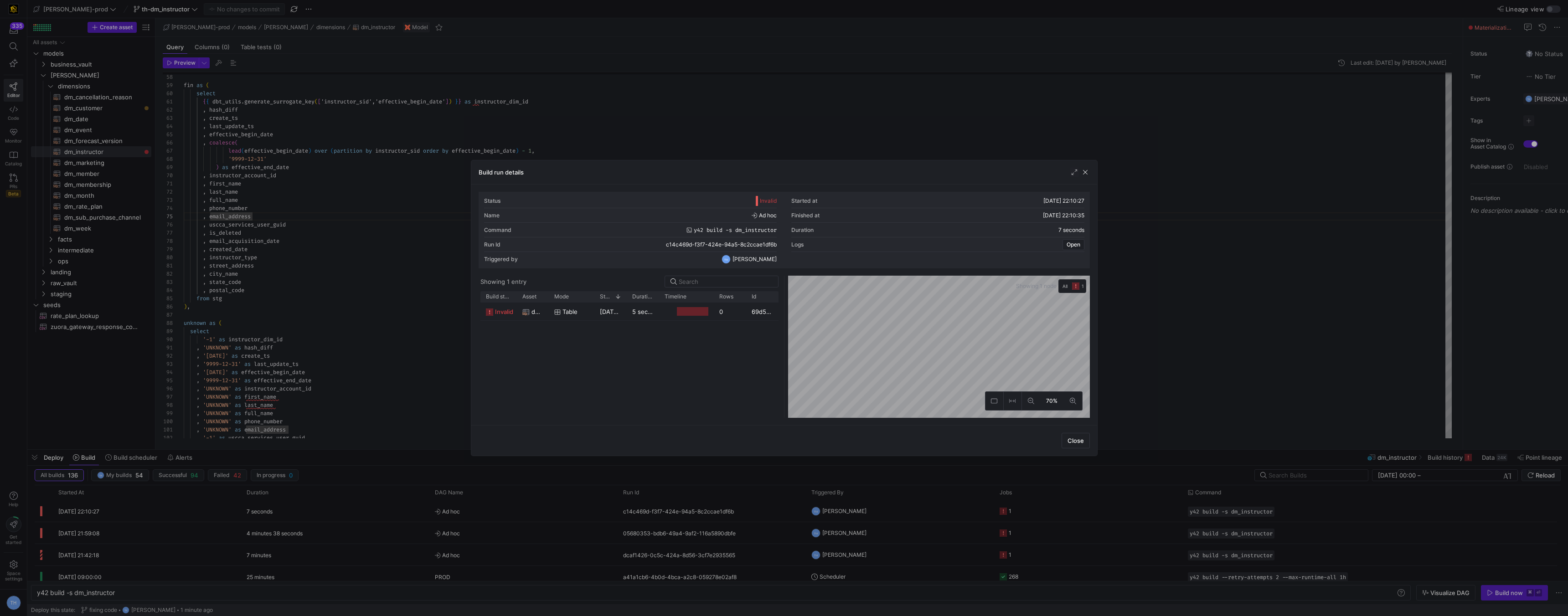
click at [659, 309] on div at bounding box center [686, 312] width 55 height 18
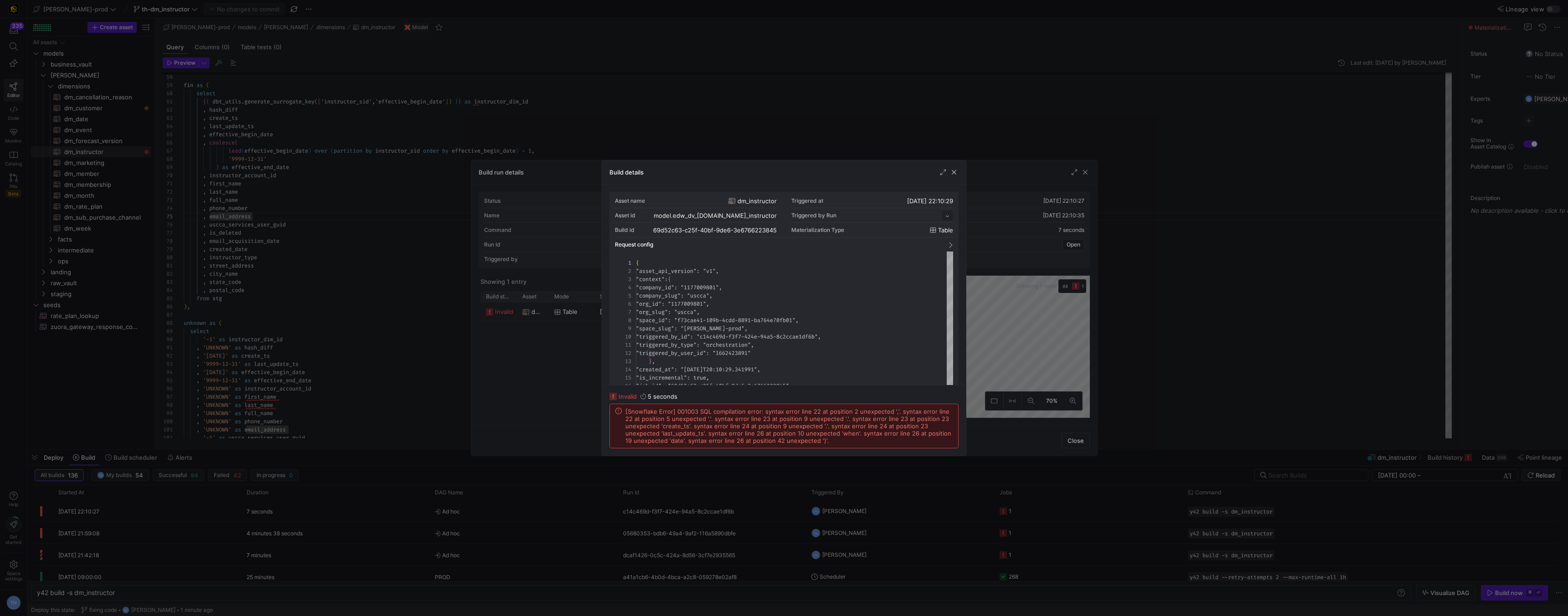
scroll to position [82, 0]
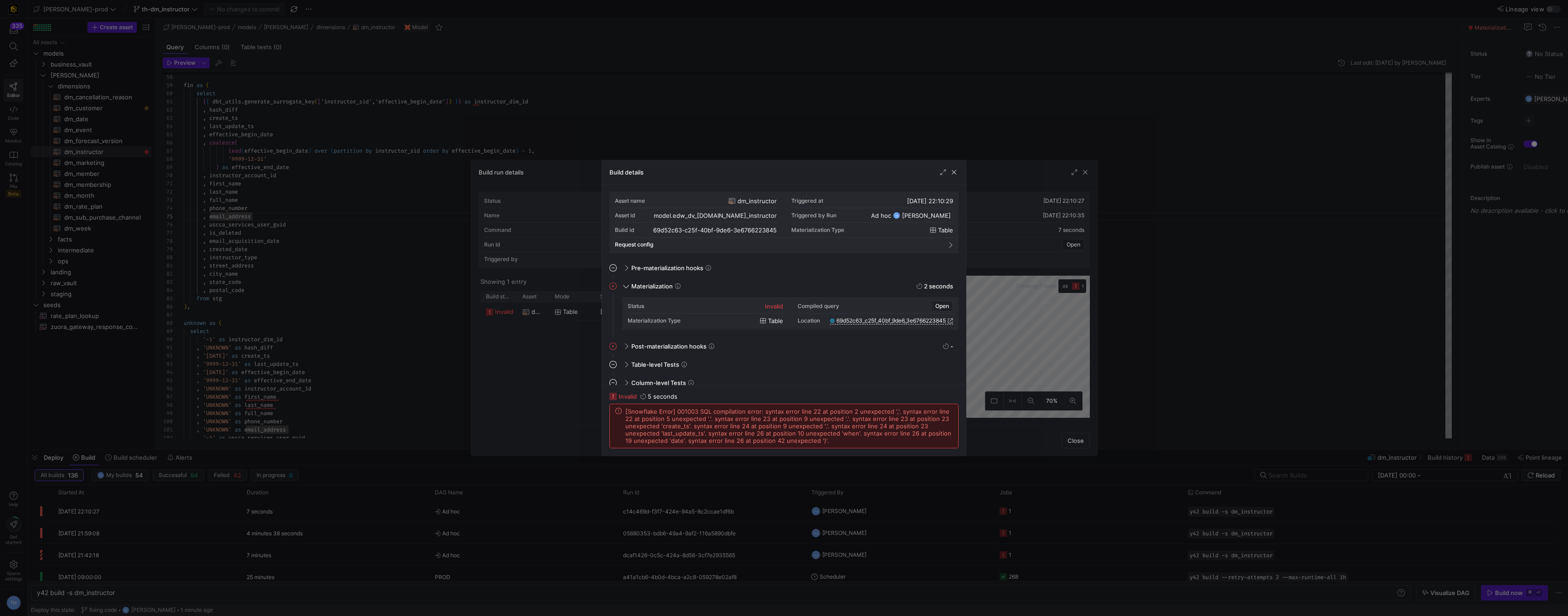
click at [693, 135] on div at bounding box center [784, 308] width 1568 height 616
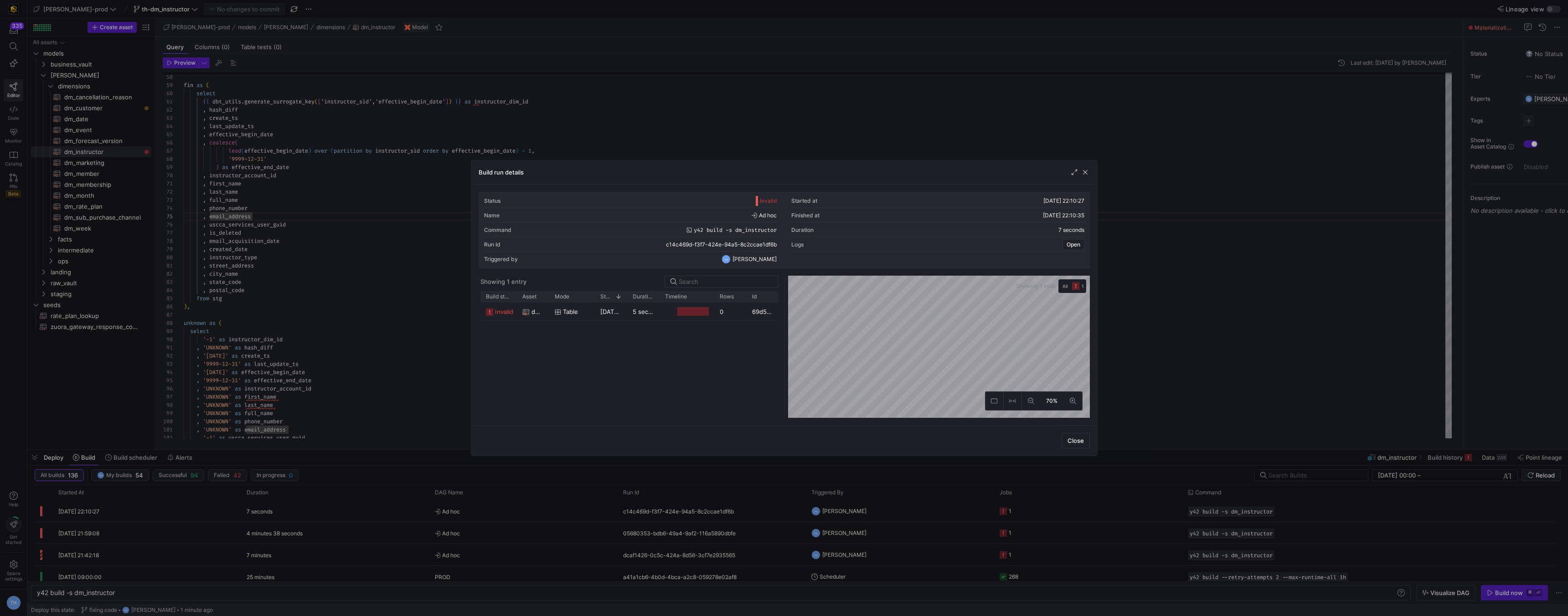
click at [693, 135] on div at bounding box center [784, 308] width 1568 height 616
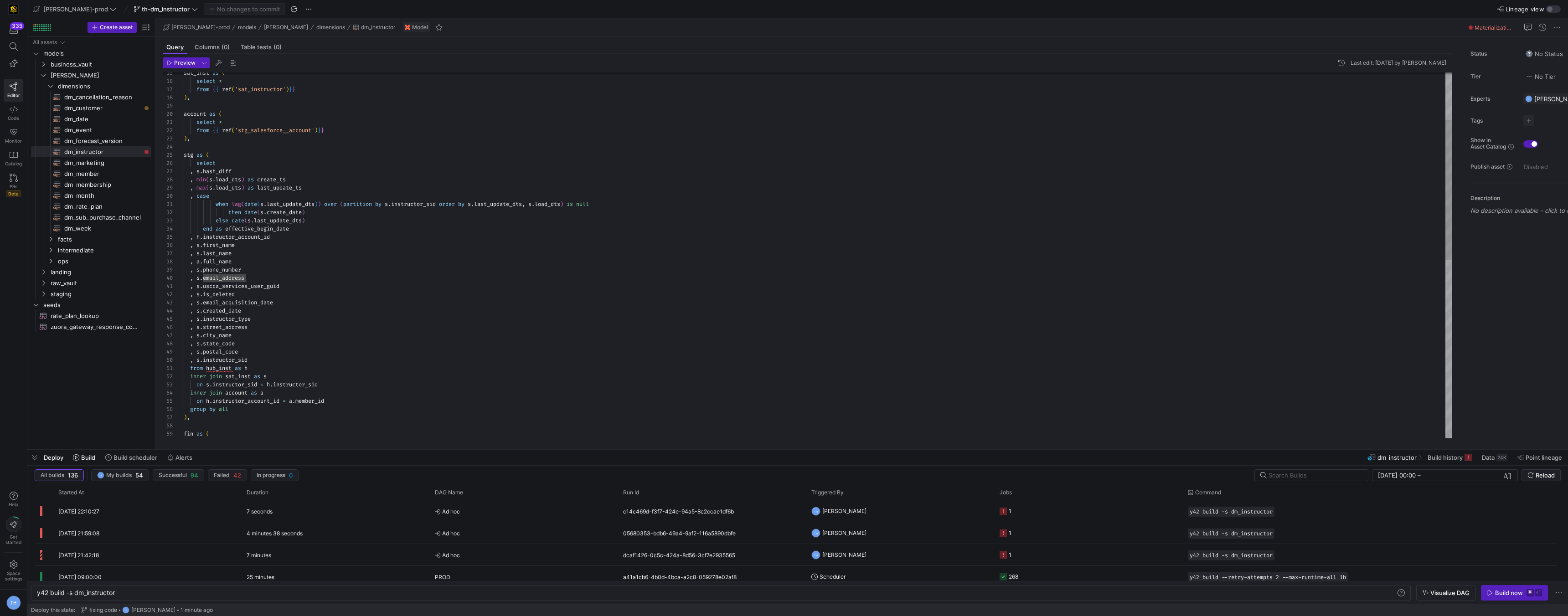
click at [255, 164] on div "select on h . instructor_account_id = a . member_id group by all ) , fin as ( f…" at bounding box center [818, 426] width 1268 height 959
click at [194, 174] on div "select on h . instructor_account_id = a . member_id group by all ) , fin as ( f…" at bounding box center [818, 426] width 1268 height 959
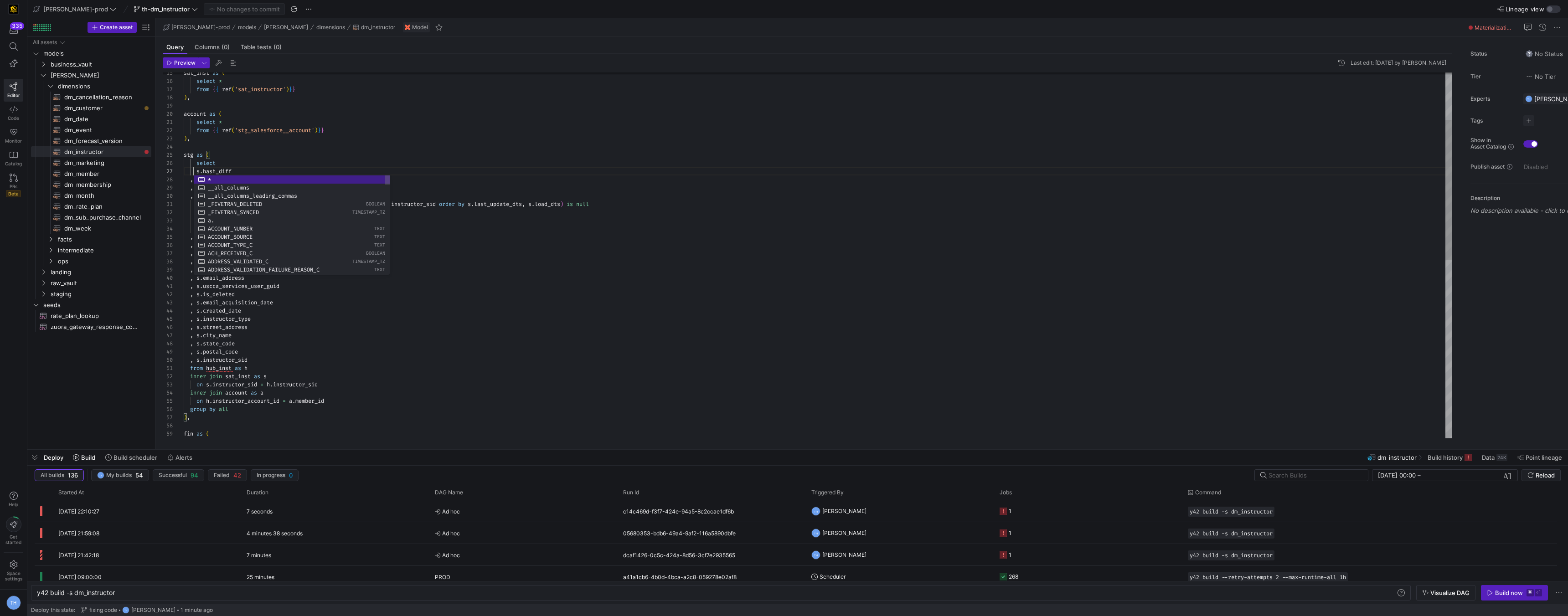
scroll to position [49, 10]
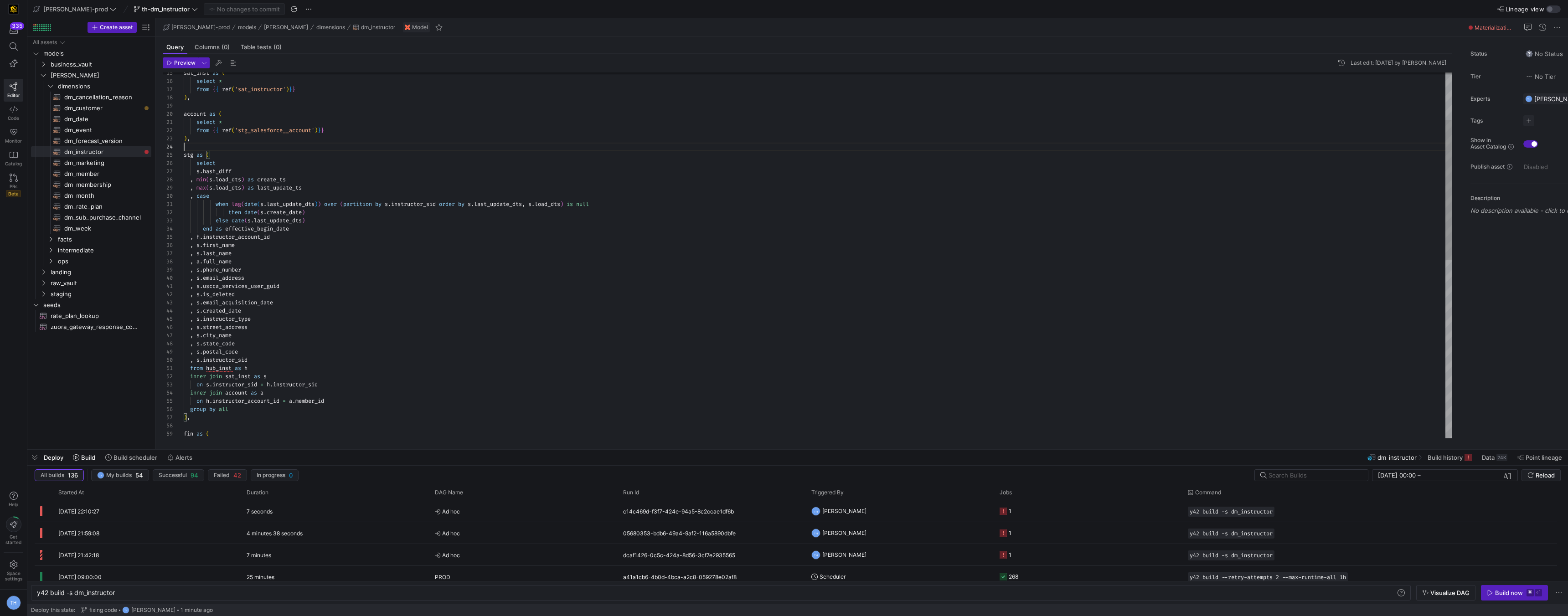
click at [257, 145] on div "select on h . instructor_account_id = a . member_id group by all ) , fin as ( f…" at bounding box center [818, 426] width 1268 height 959
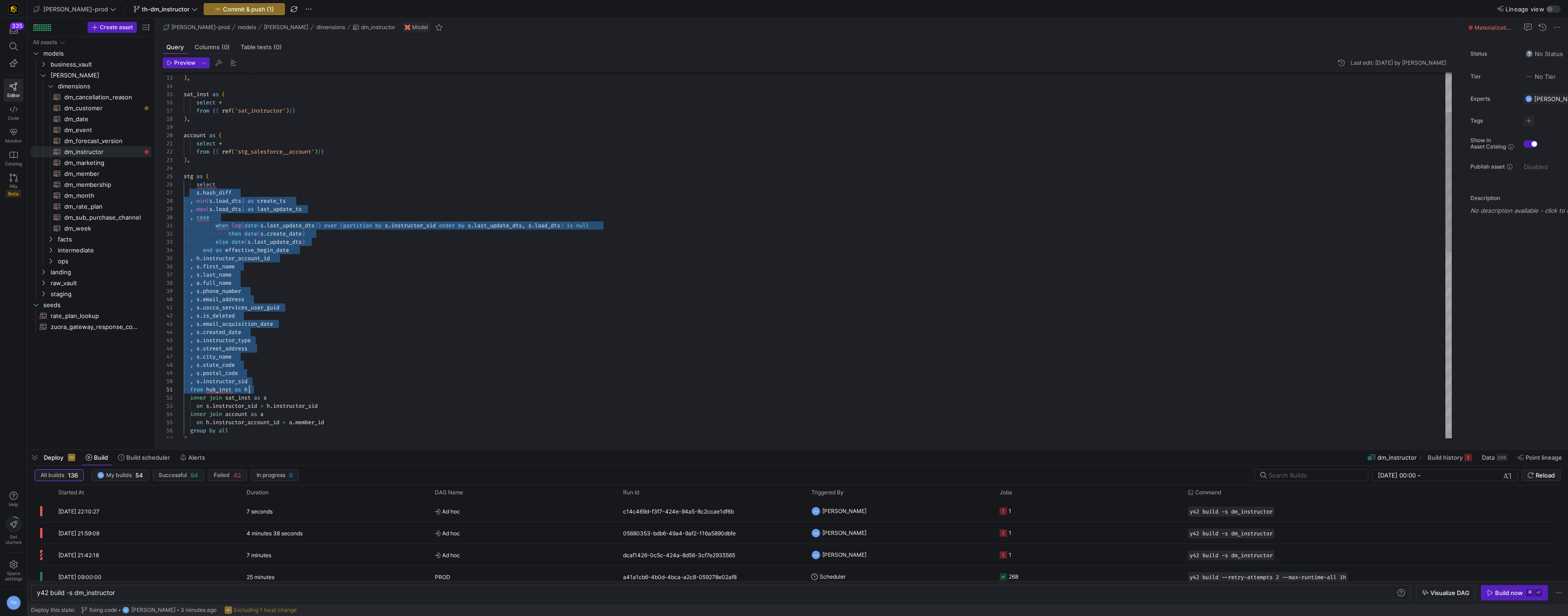
scroll to position [49, 65]
drag, startPoint x: 193, startPoint y: 194, endPoint x: 405, endPoint y: 384, distance: 284.7
click at [405, 384] on div "inner join account as a on h . instructor_account_id = a . member_id from hub_i…" at bounding box center [818, 447] width 1268 height 959
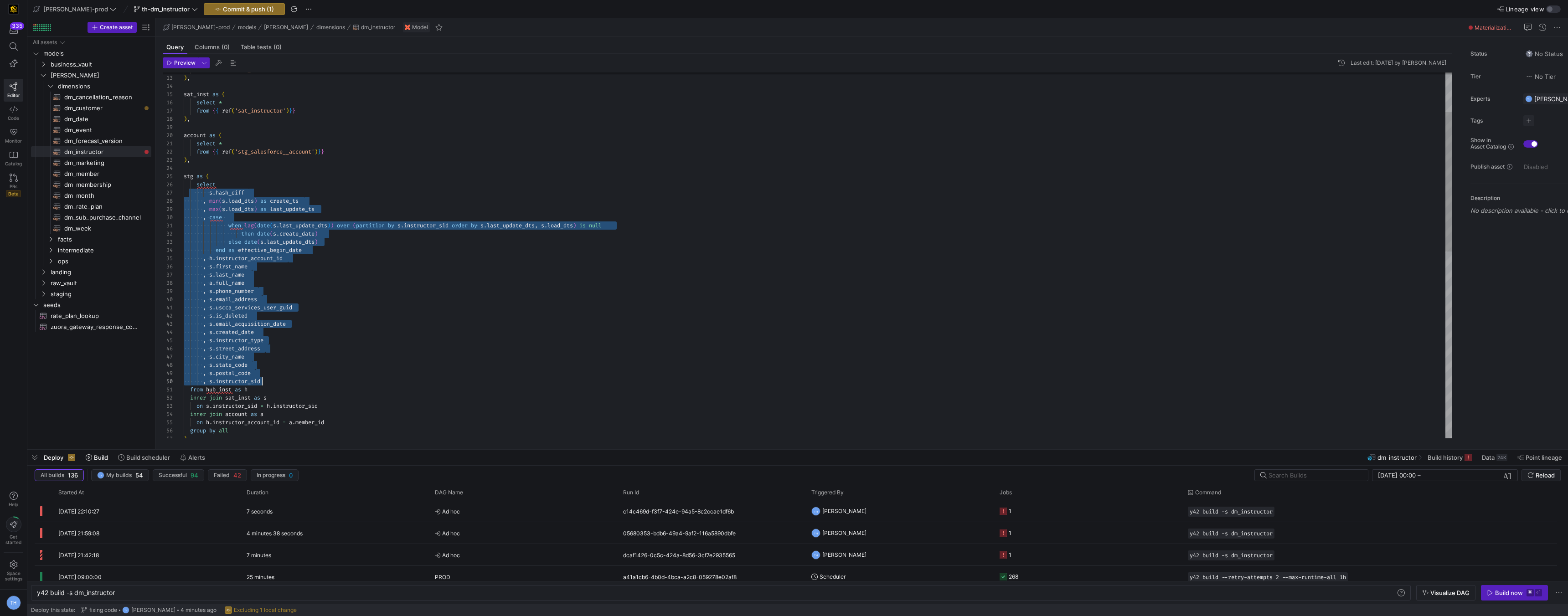
click at [401, 364] on div "inner join account as a on h . instructor_account_id = a . member_id from hub_i…" at bounding box center [818, 447] width 1268 height 959
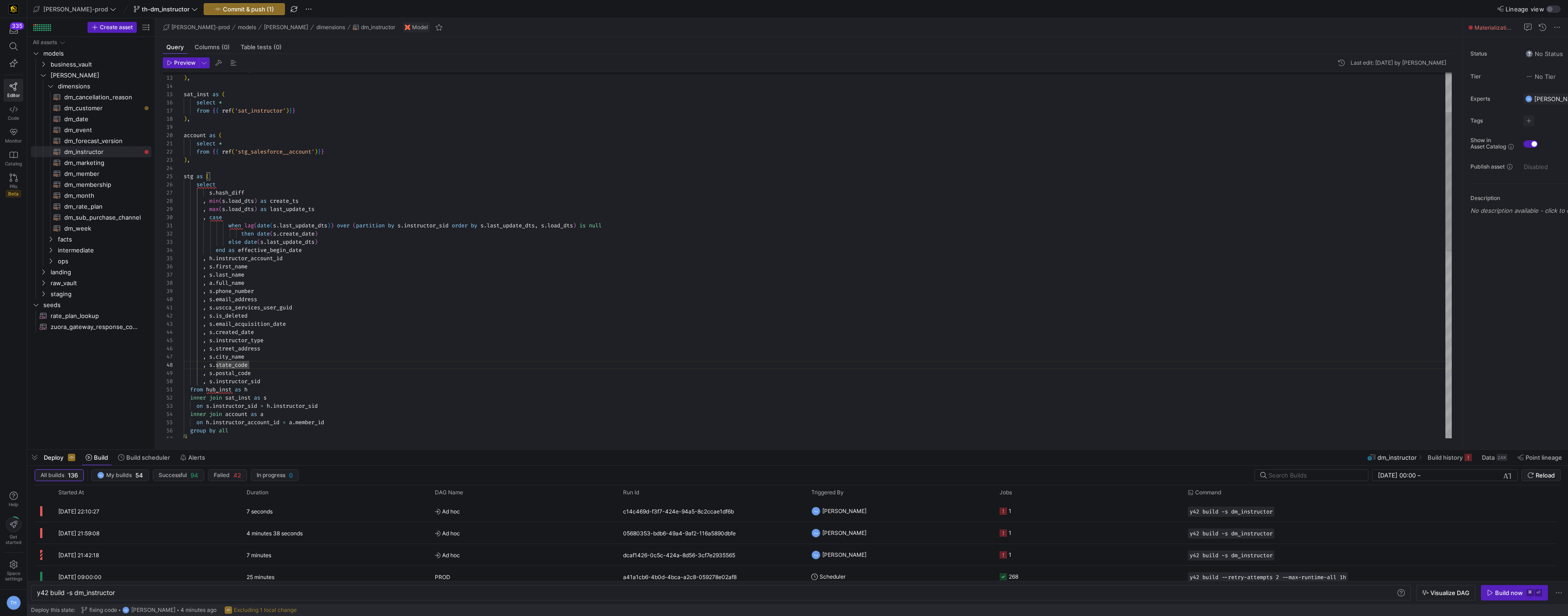
click at [197, 186] on div "inner join account as a on h . instructor_account_id = a . member_id from hub_i…" at bounding box center [818, 447] width 1268 height 959
click at [358, 228] on div "inner join account as a on h . instructor_account_id = a . member_id from hub_i…" at bounding box center [818, 447] width 1268 height 959
click at [200, 193] on div "inner join account as a on h . instructor_account_id = a . member_id from hub_i…" at bounding box center [818, 447] width 1268 height 959
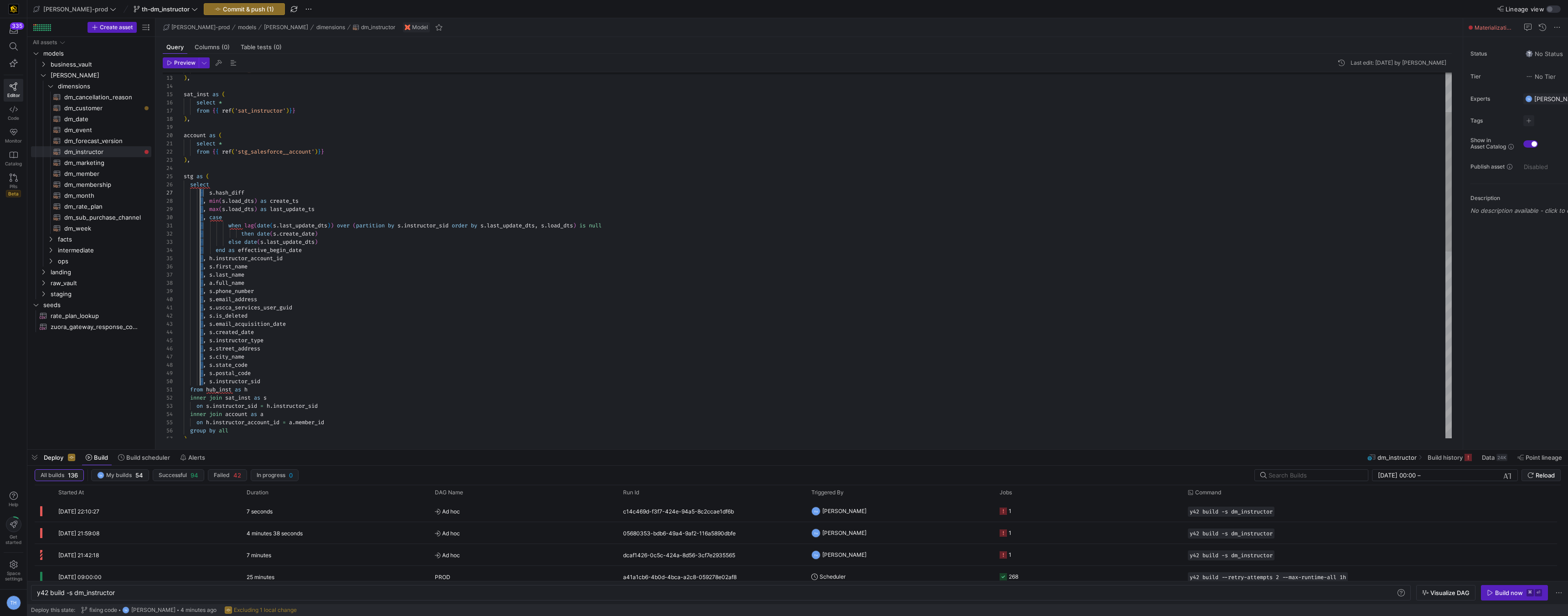
drag, startPoint x: 202, startPoint y: 196, endPoint x: 202, endPoint y: 382, distance: 186.0
click at [202, 382] on div "inner join account as a on h . instructor_account_id = a . member_id from hub_i…" at bounding box center [818, 447] width 1268 height 959
click at [342, 372] on div "inner join account as a on h . instructor_account_id = a . member_id from hub_i…" at bounding box center [818, 447] width 1268 height 959
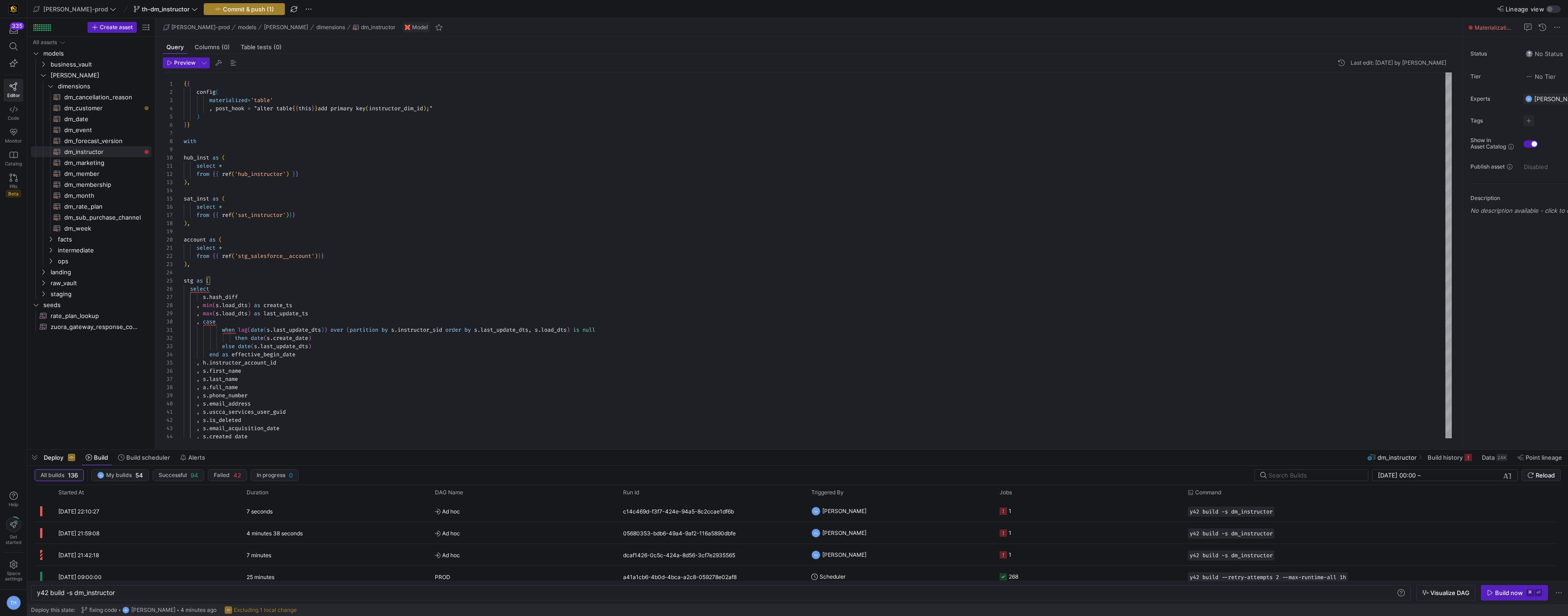
type textarea ", s.uscca_services_user_guid , s.is_deleted , s.email_acquisition_date , s.crea…"
click at [237, 15] on button "Commit & push (1)" at bounding box center [244, 9] width 81 height 12
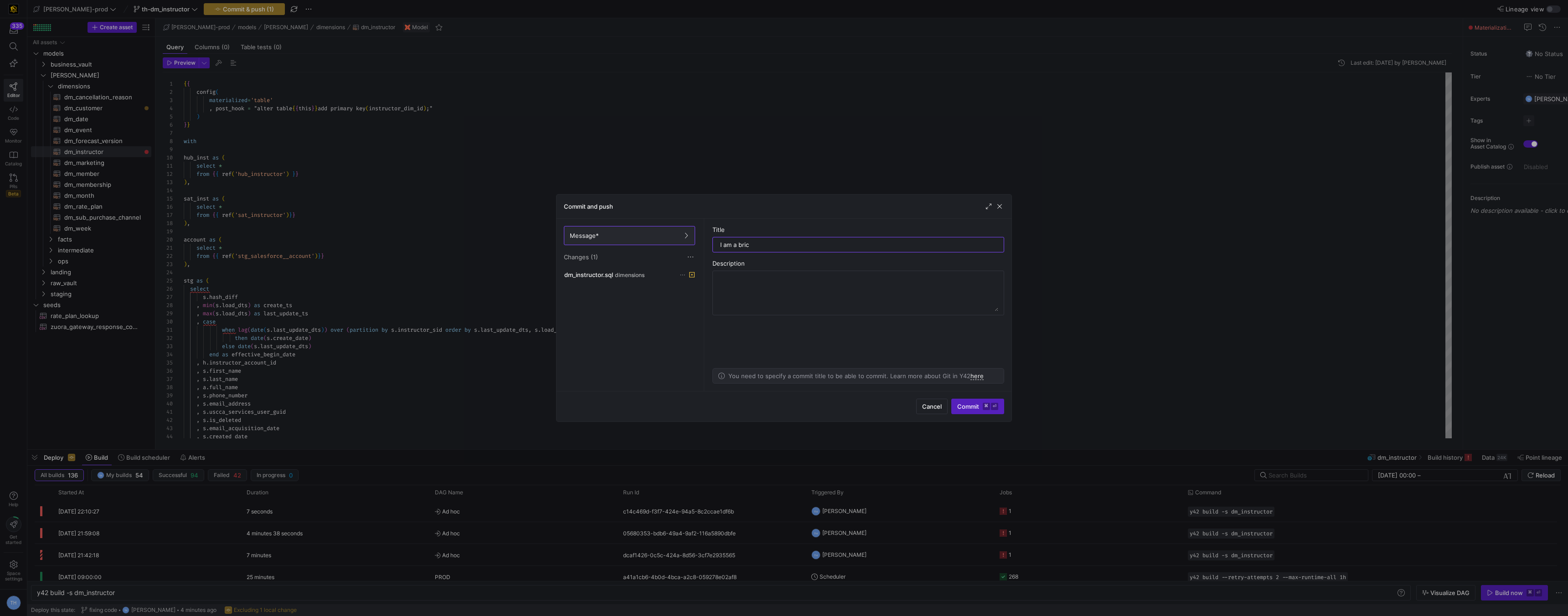
type input "I am a brick"
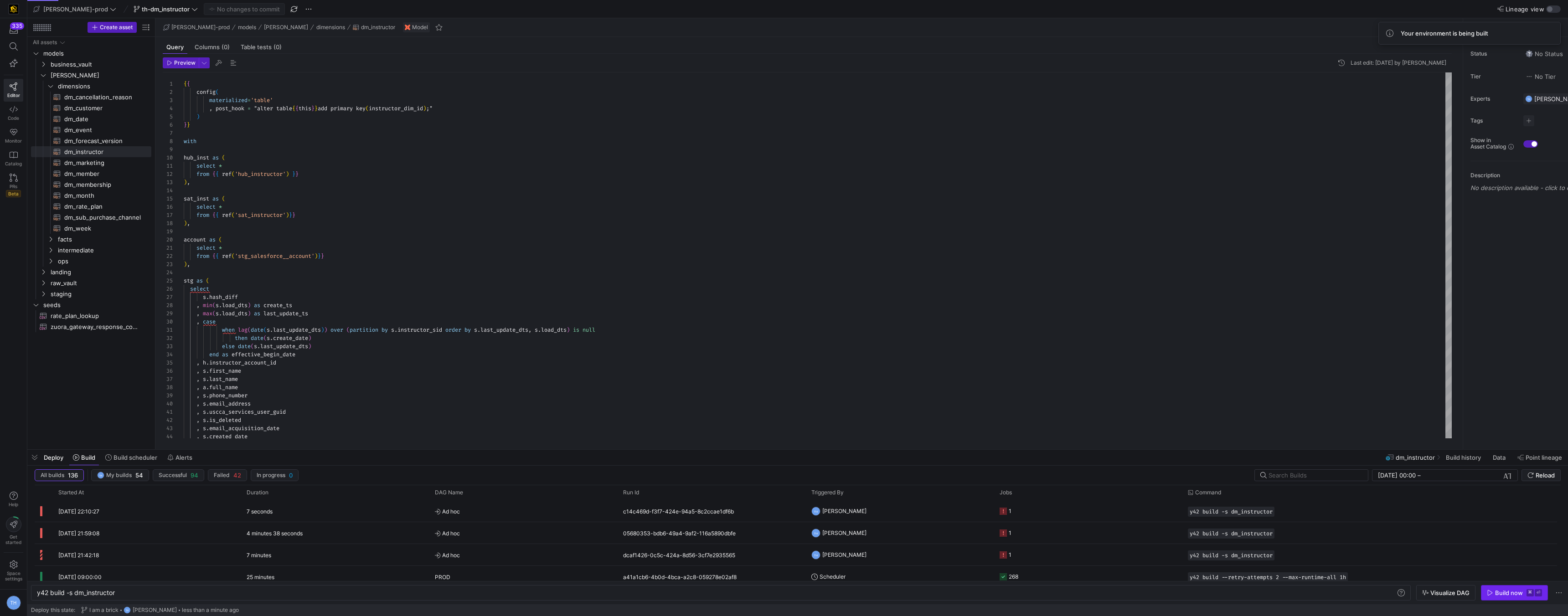
click at [1513, 588] on span "button" at bounding box center [1514, 593] width 66 height 15
click at [1078, 504] on y42-job-status-cell-renderer at bounding box center [1088, 511] width 177 height 21
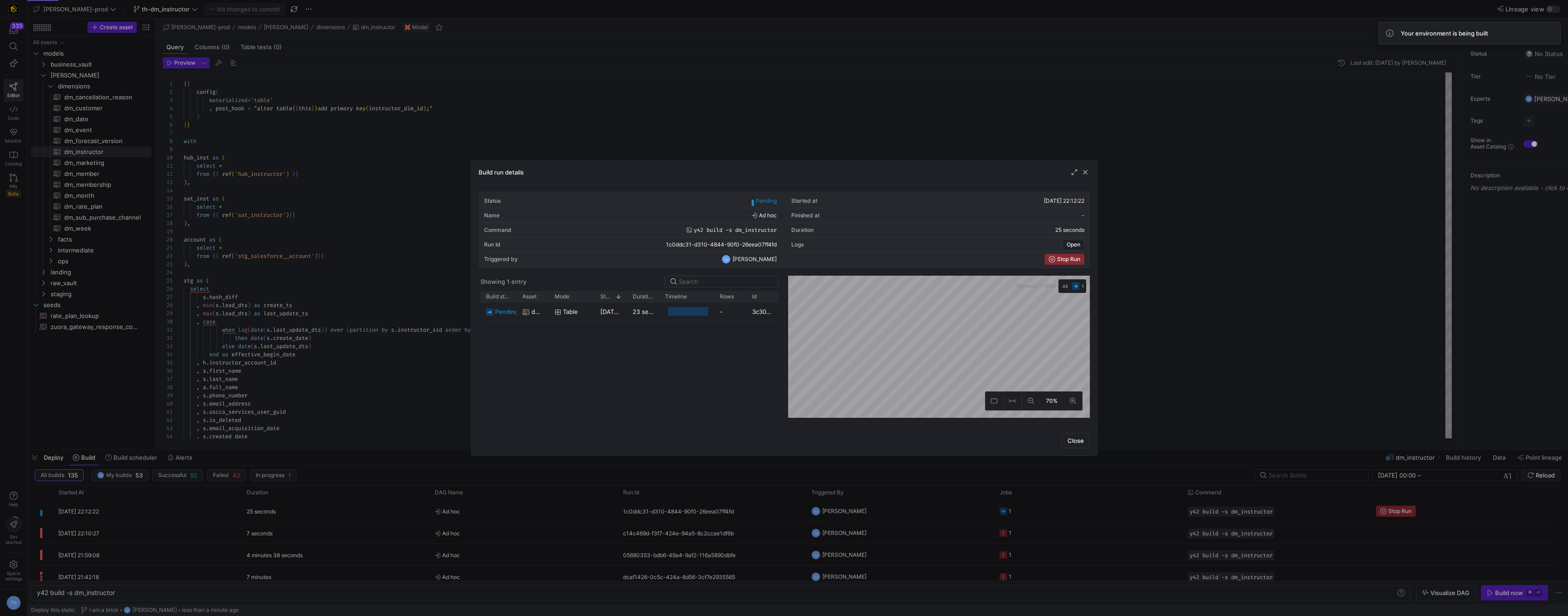
click at [868, 74] on div at bounding box center [784, 308] width 1568 height 616
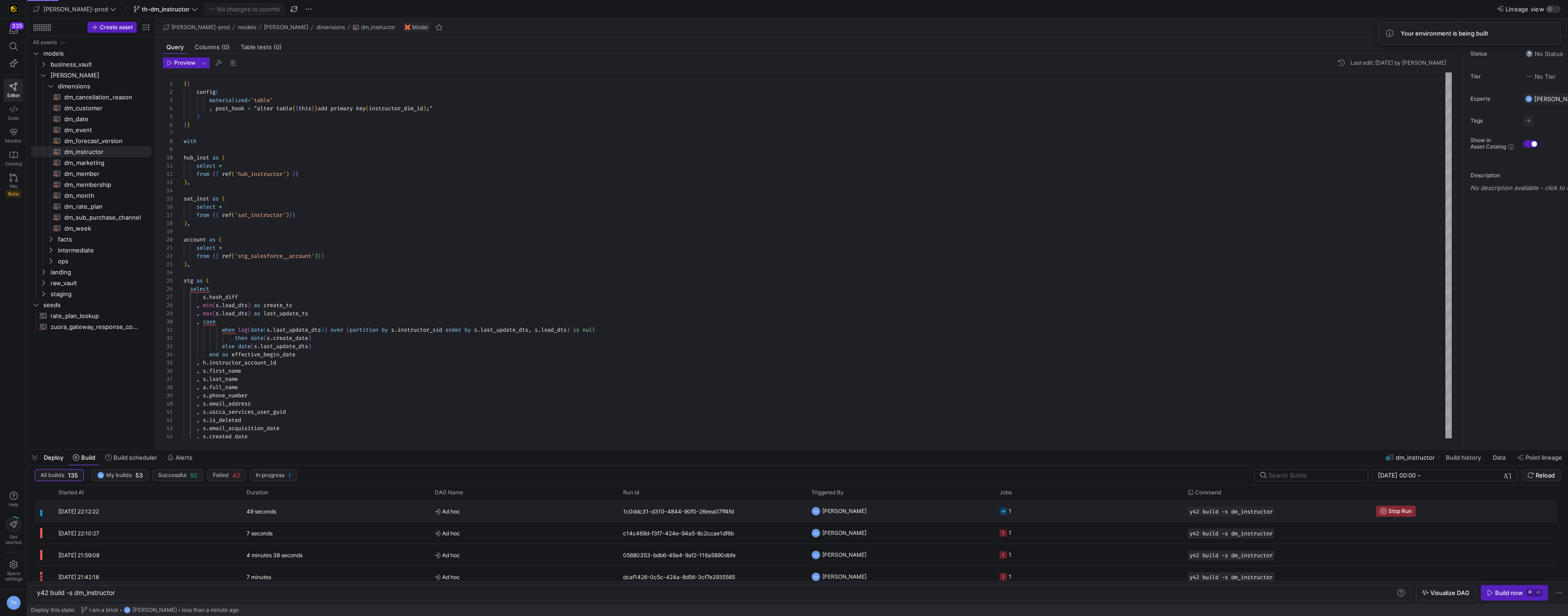
click at [789, 516] on div "1c0ddc31-d310-4844-90f0-26eea07ff4fd" at bounding box center [711, 511] width 188 height 21
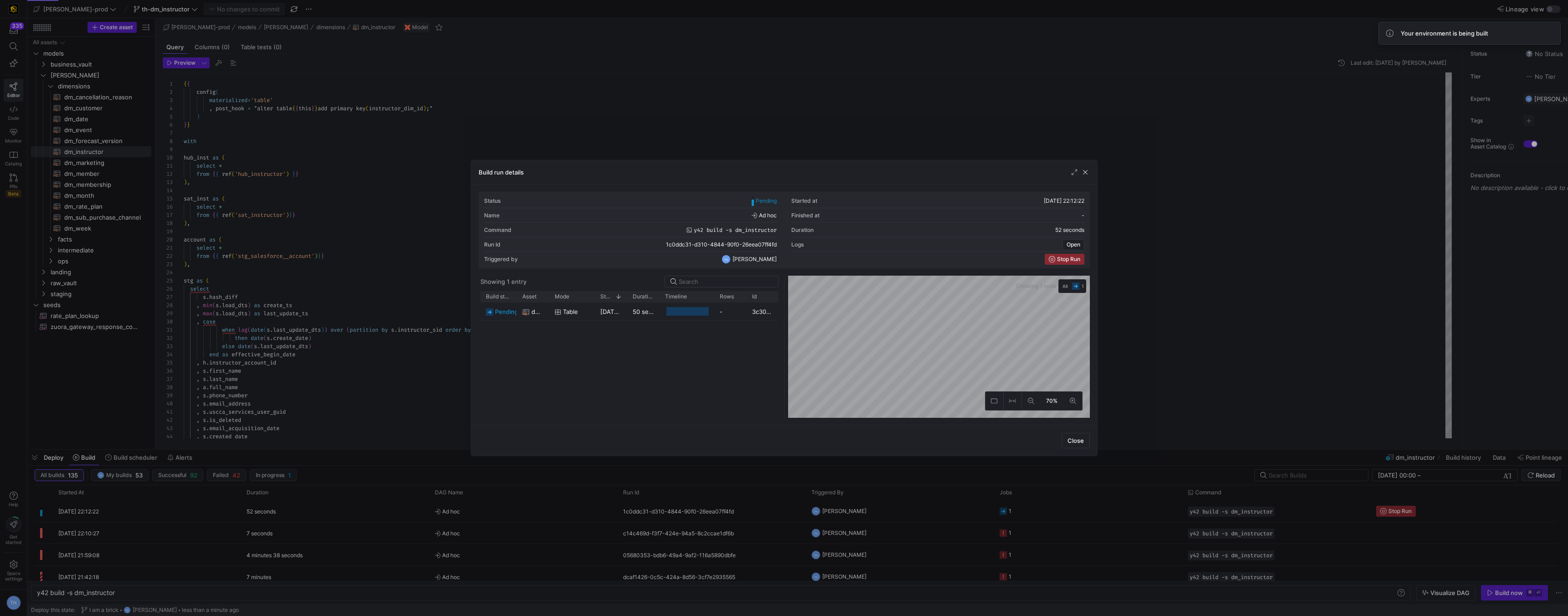
click at [709, 131] on div at bounding box center [784, 308] width 1568 height 616
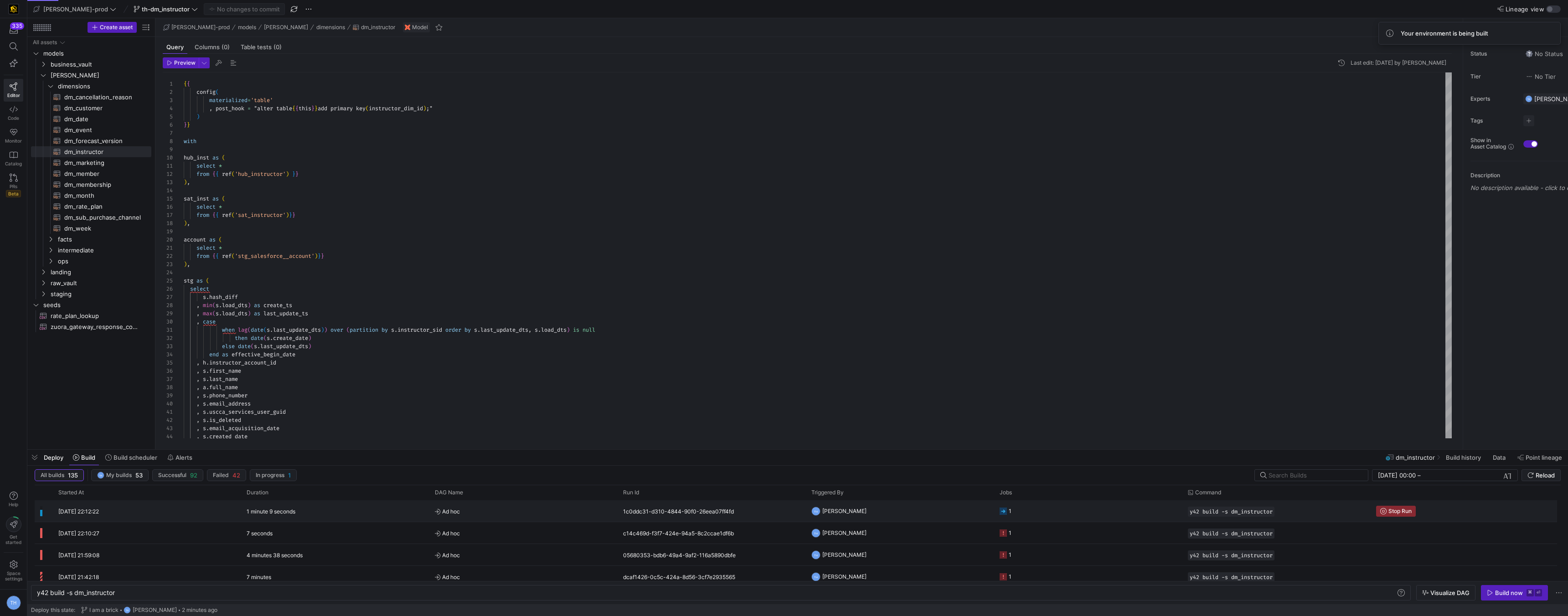
click at [534, 513] on span "Ad hoc" at bounding box center [524, 511] width 177 height 21
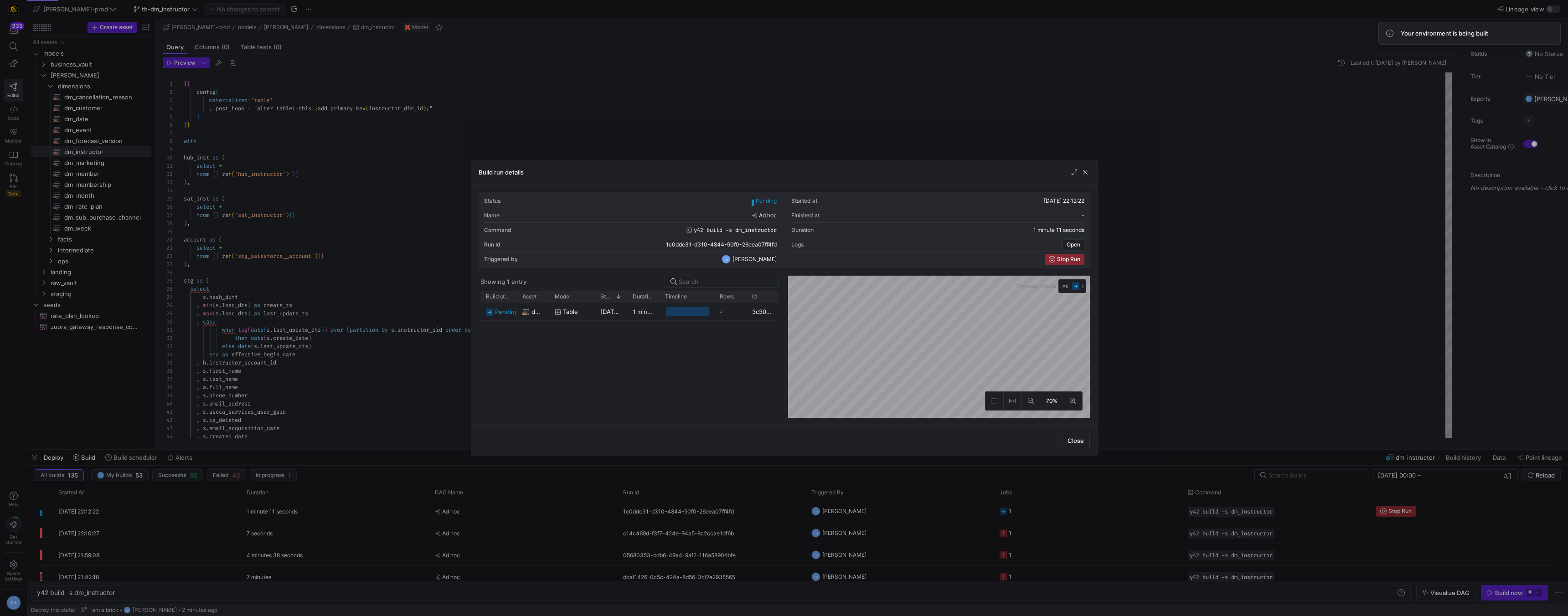
click at [600, 123] on div at bounding box center [784, 308] width 1568 height 616
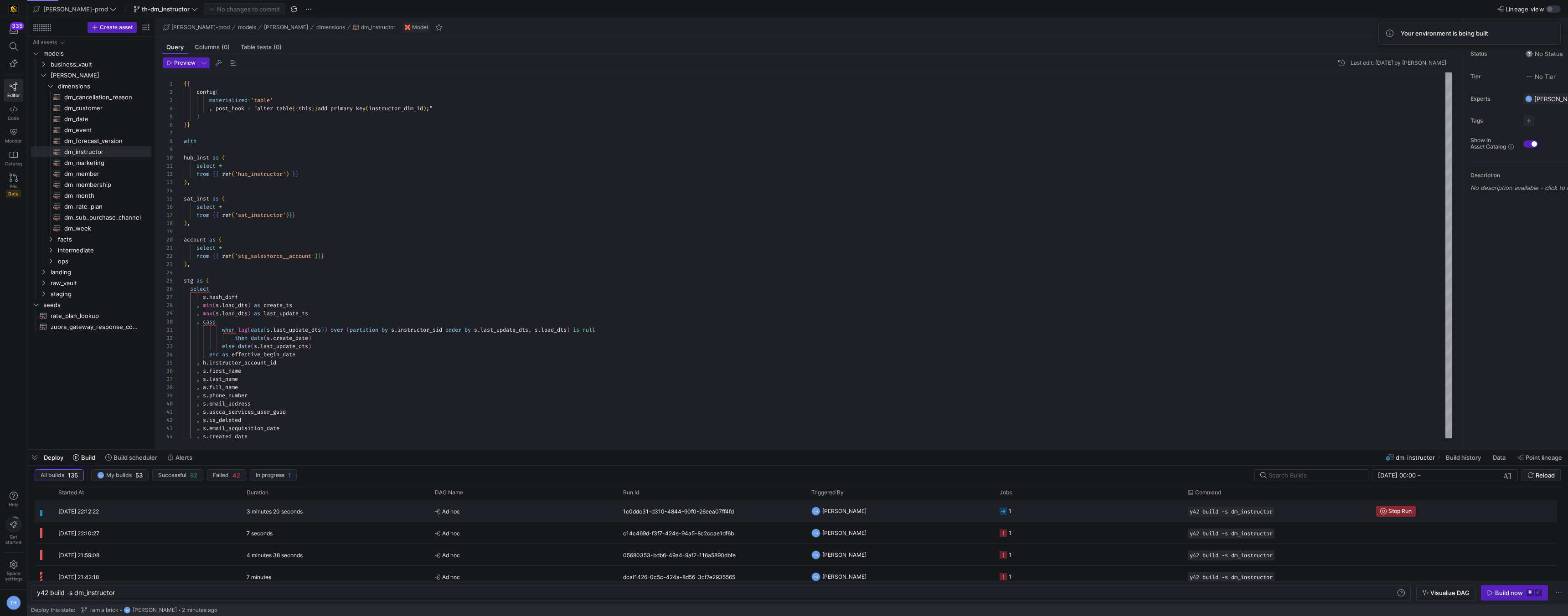
click at [519, 511] on span "Ad hoc" at bounding box center [524, 511] width 177 height 21
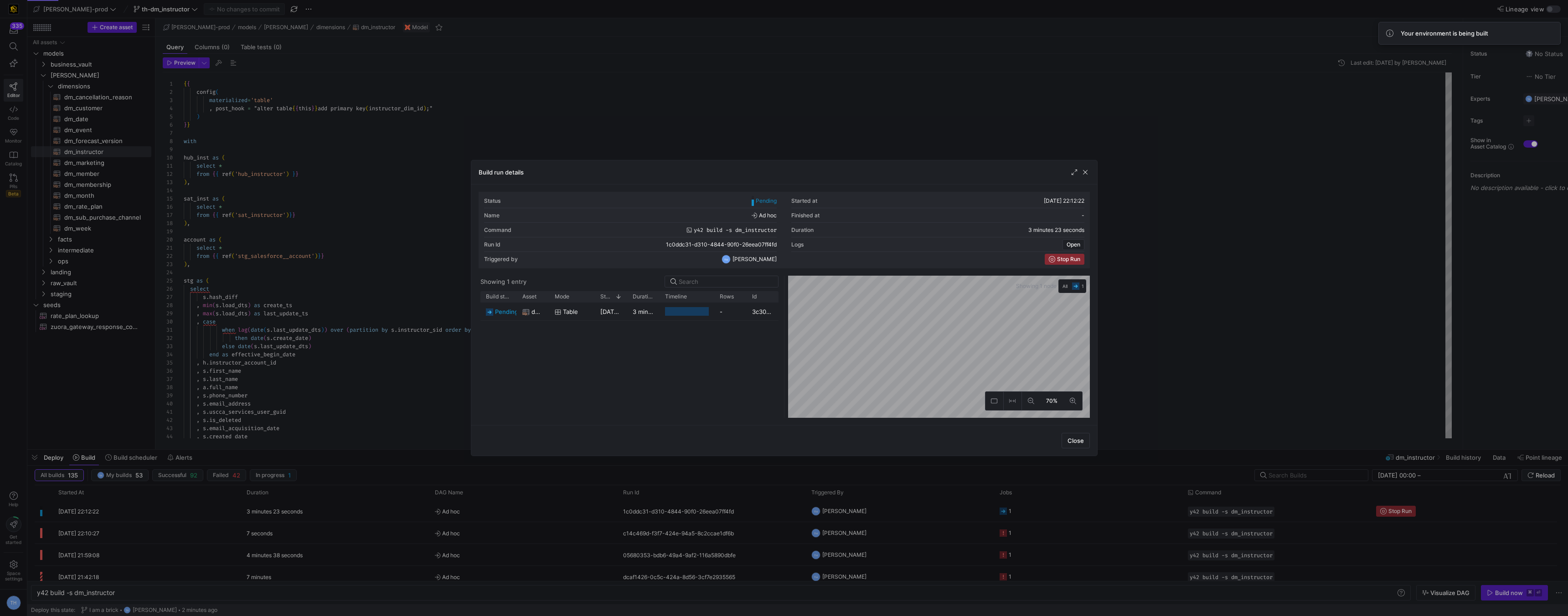
click at [763, 97] on div at bounding box center [784, 308] width 1568 height 616
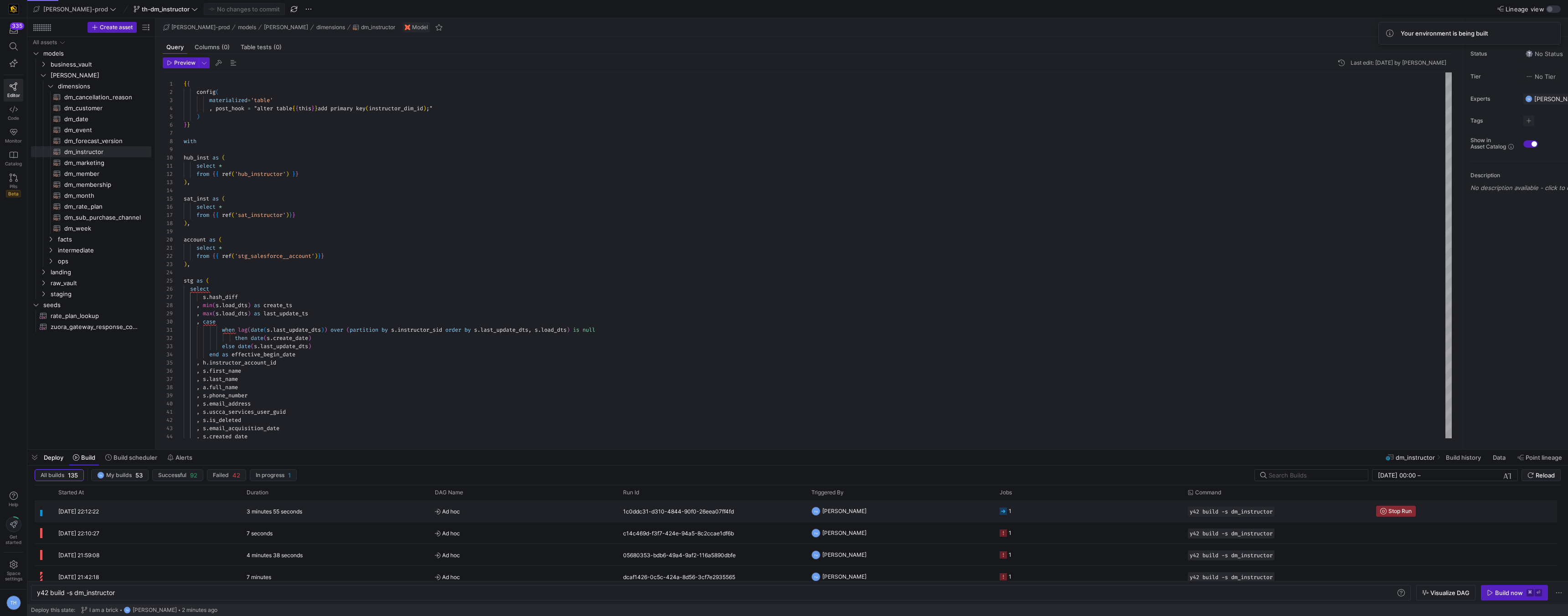
click at [350, 510] on div "3 minutes 55 seconds" at bounding box center [335, 511] width 188 height 21
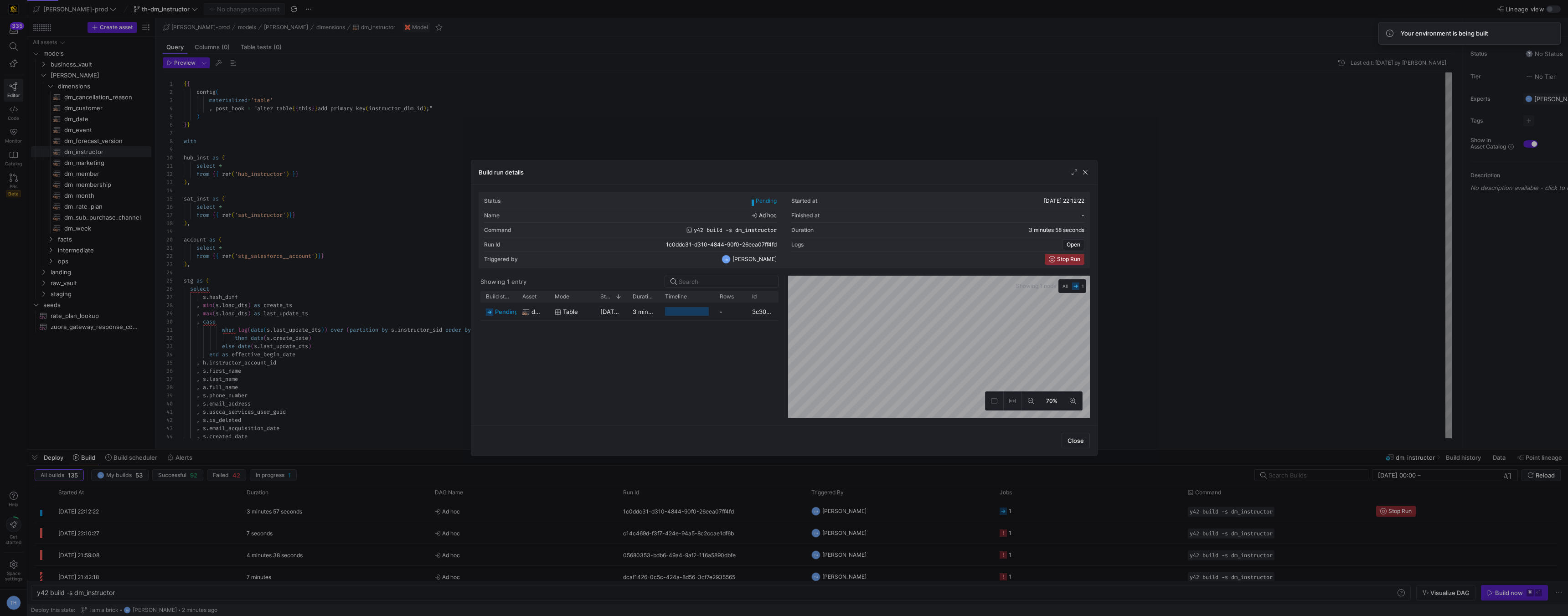
click at [435, 218] on div at bounding box center [784, 308] width 1568 height 616
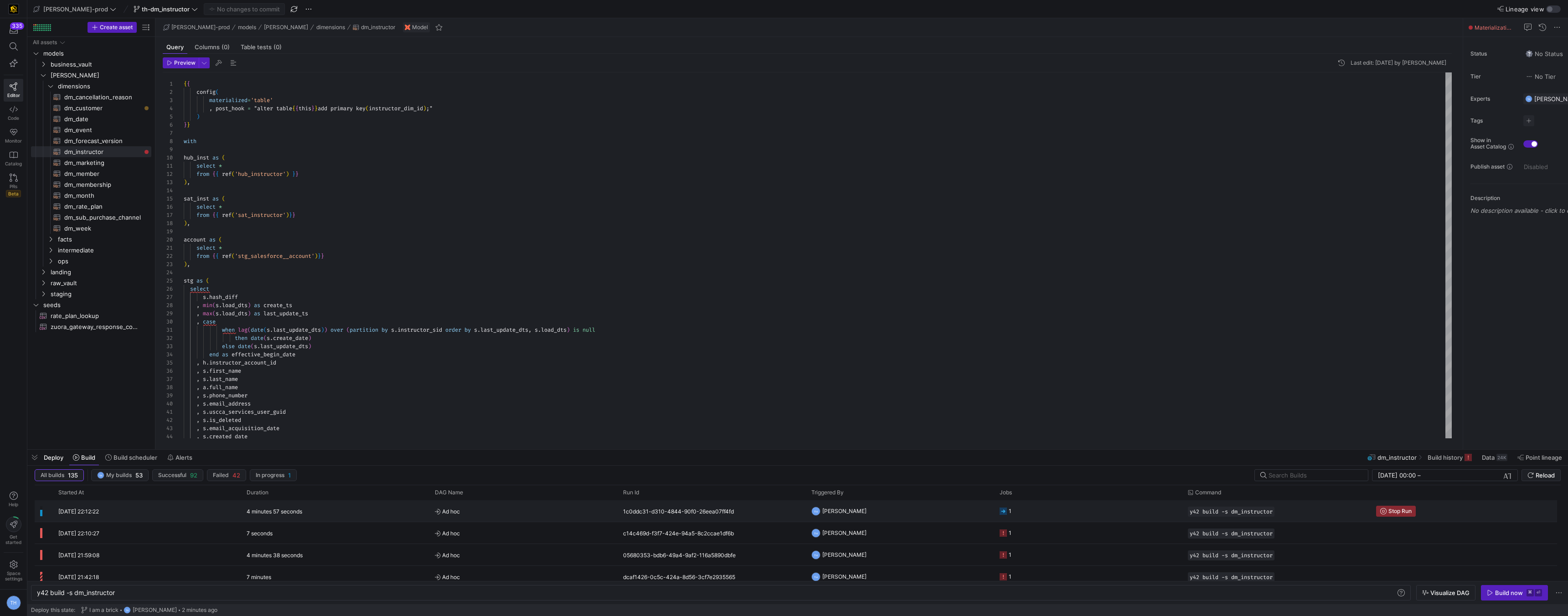
click at [345, 513] on div "4 minutes 57 seconds" at bounding box center [335, 511] width 188 height 21
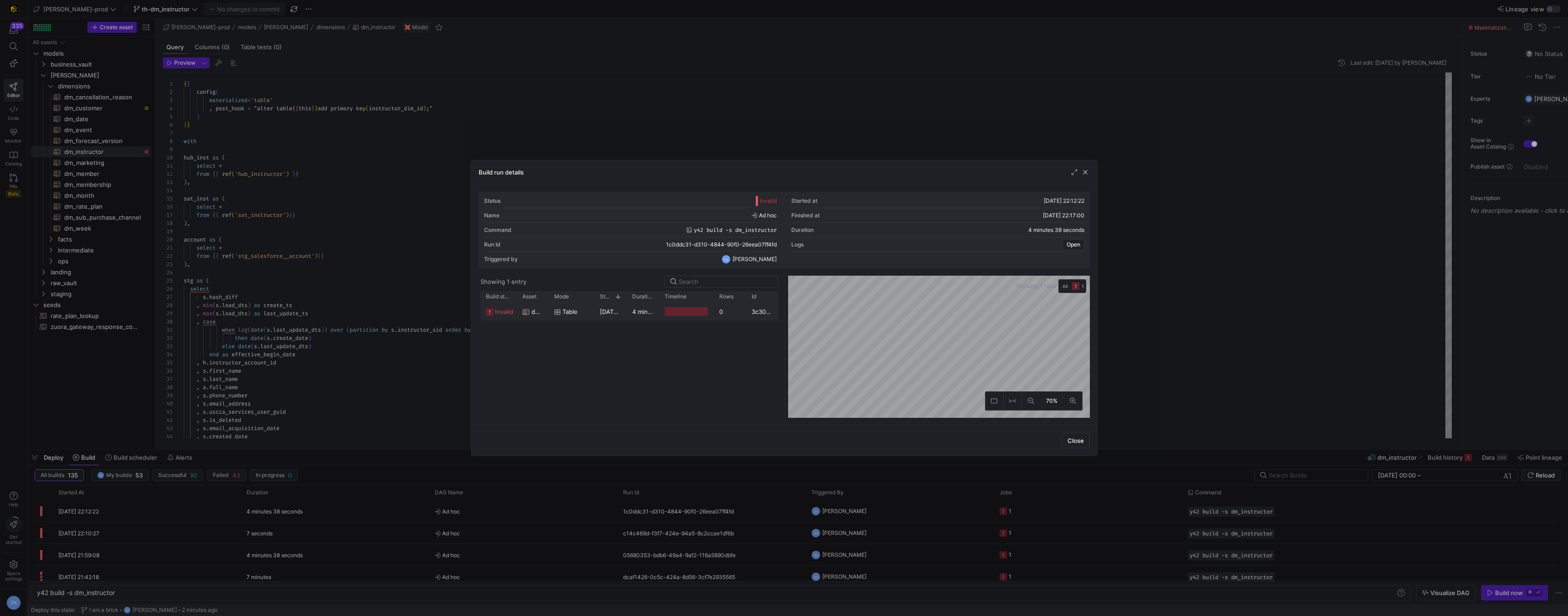
click at [662, 305] on div at bounding box center [686, 312] width 55 height 18
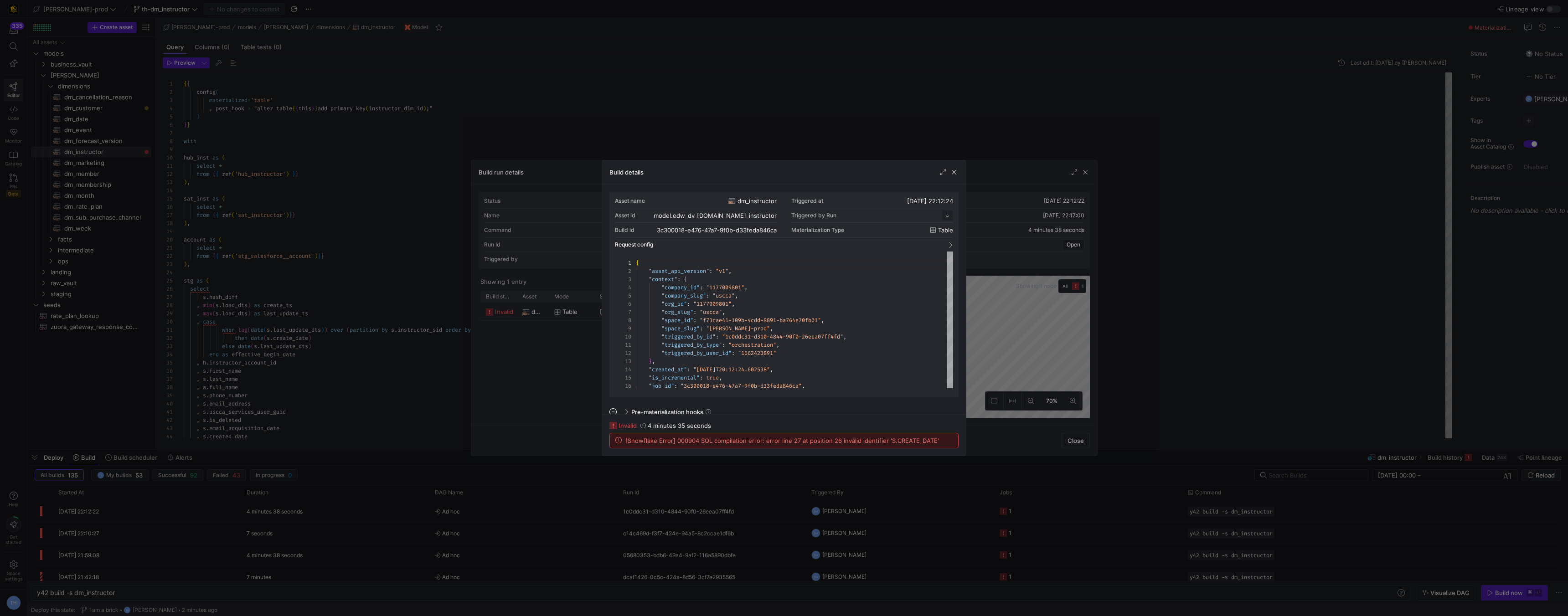
scroll to position [82, 0]
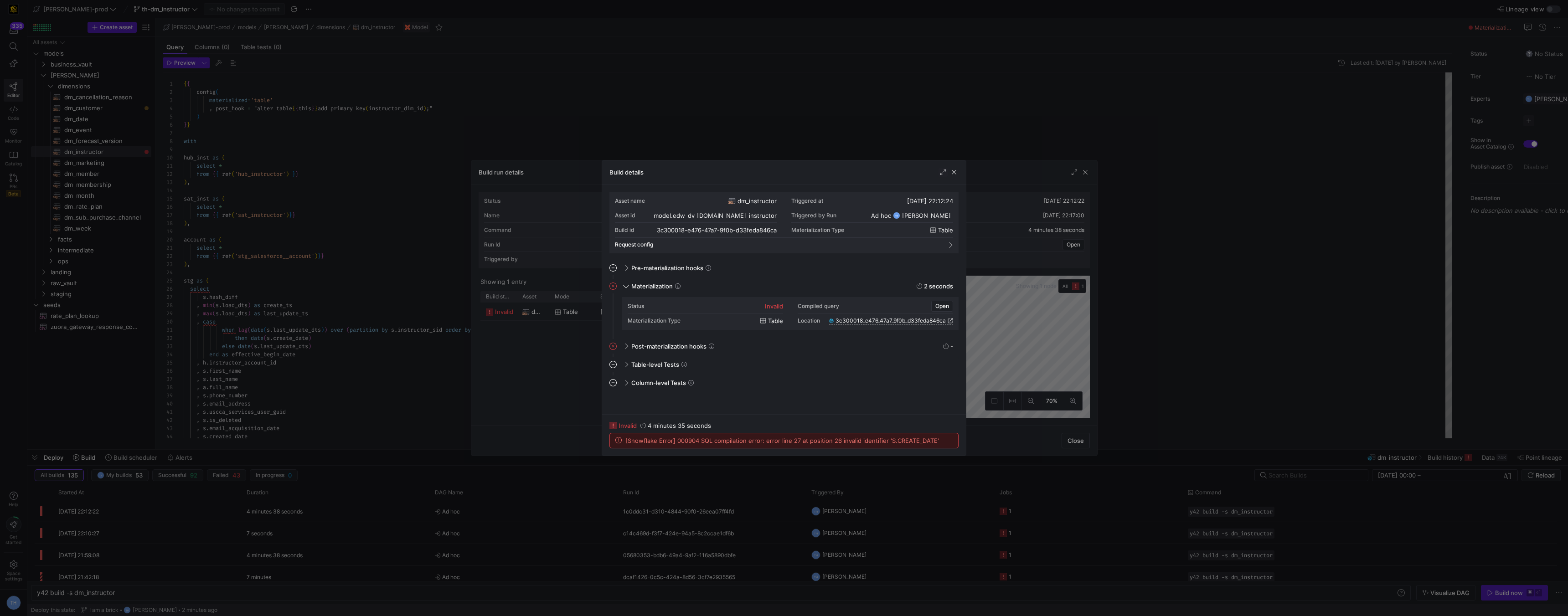
click at [671, 94] on div at bounding box center [784, 308] width 1568 height 616
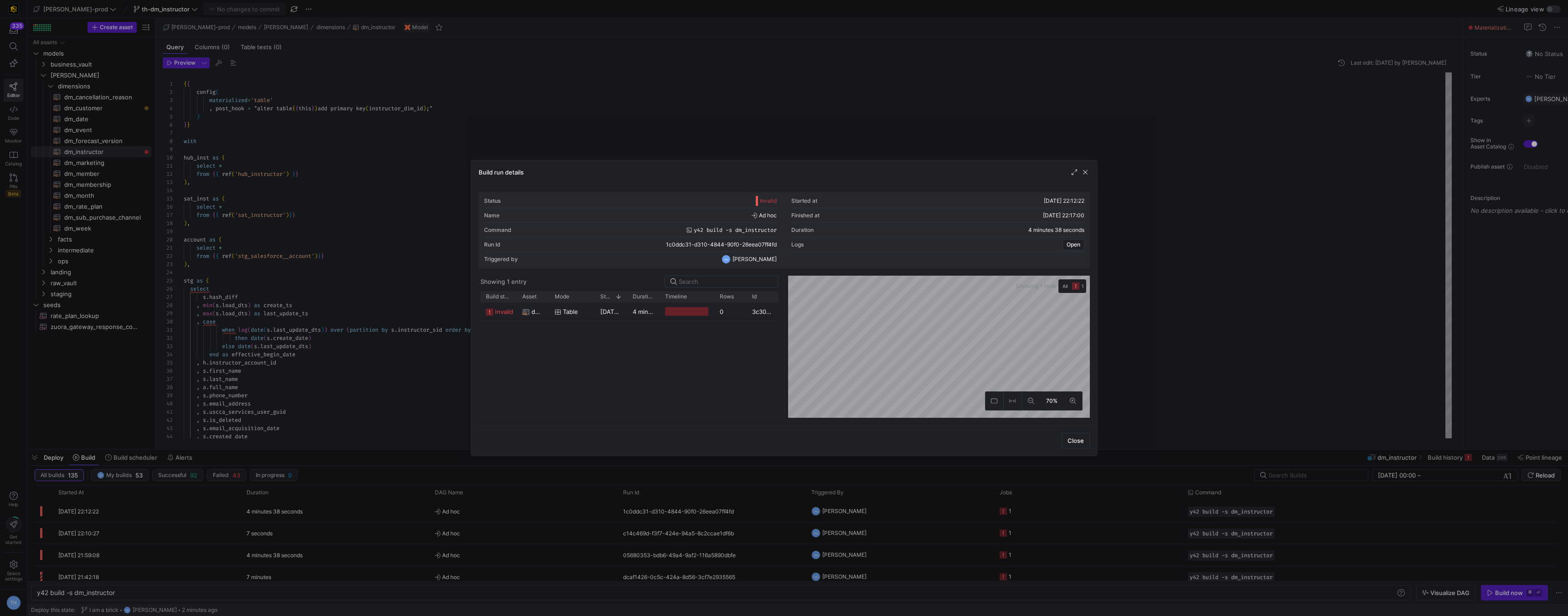
click at [671, 94] on div at bounding box center [784, 308] width 1568 height 616
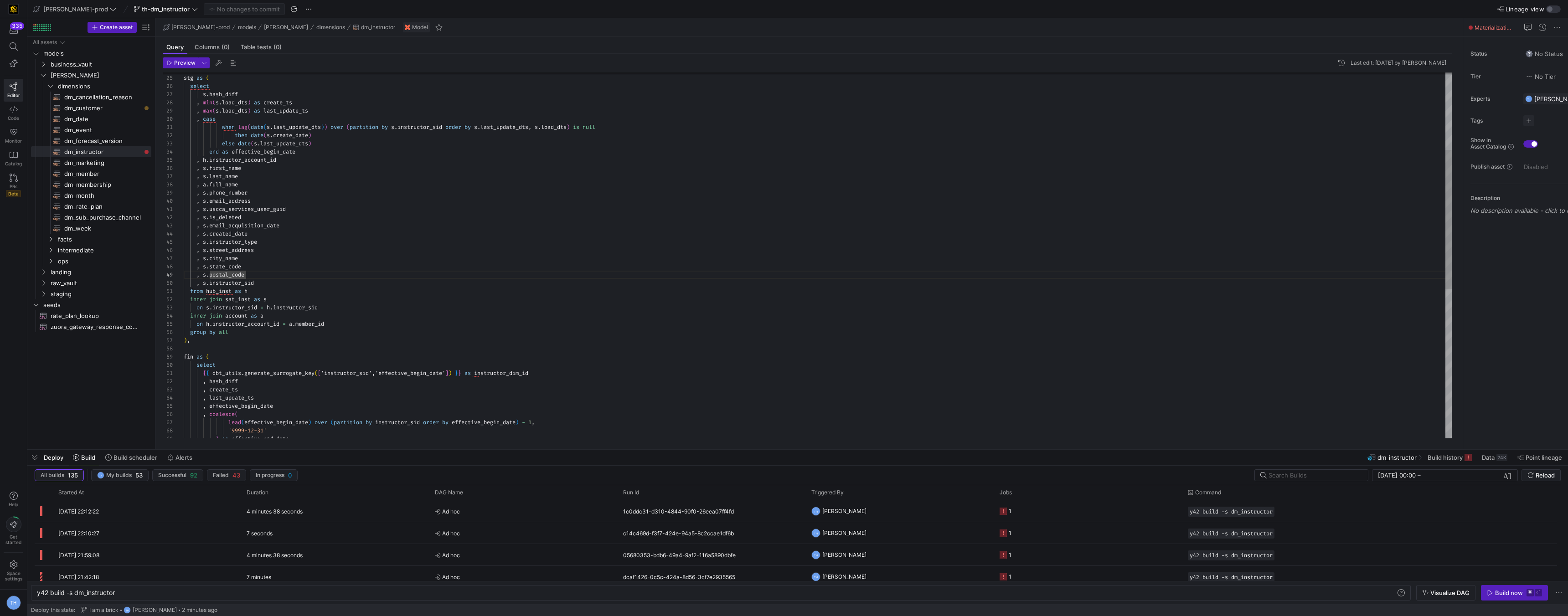
click at [303, 194] on div ", s . state_code , s . postal_code , s . instructor_sid from hub_inst as h inne…" at bounding box center [818, 349] width 1268 height 959
click at [309, 156] on div ", s . state_code , s . postal_code , s . instructor_sid from hub_inst as h inne…" at bounding box center [818, 349] width 1268 height 959
click at [309, 132] on div ", s . state_code , s . postal_code , s . instructor_sid from hub_inst as h inne…" at bounding box center [818, 349] width 1268 height 959
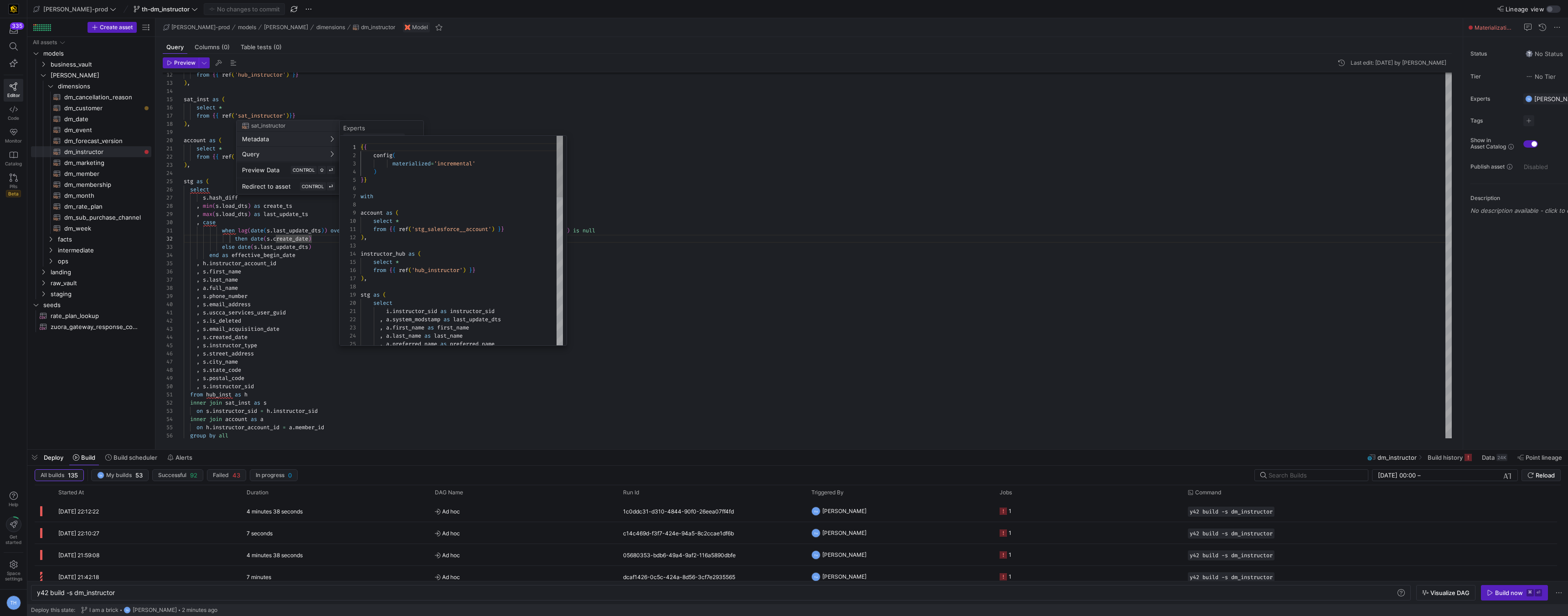
scroll to position [82, 0]
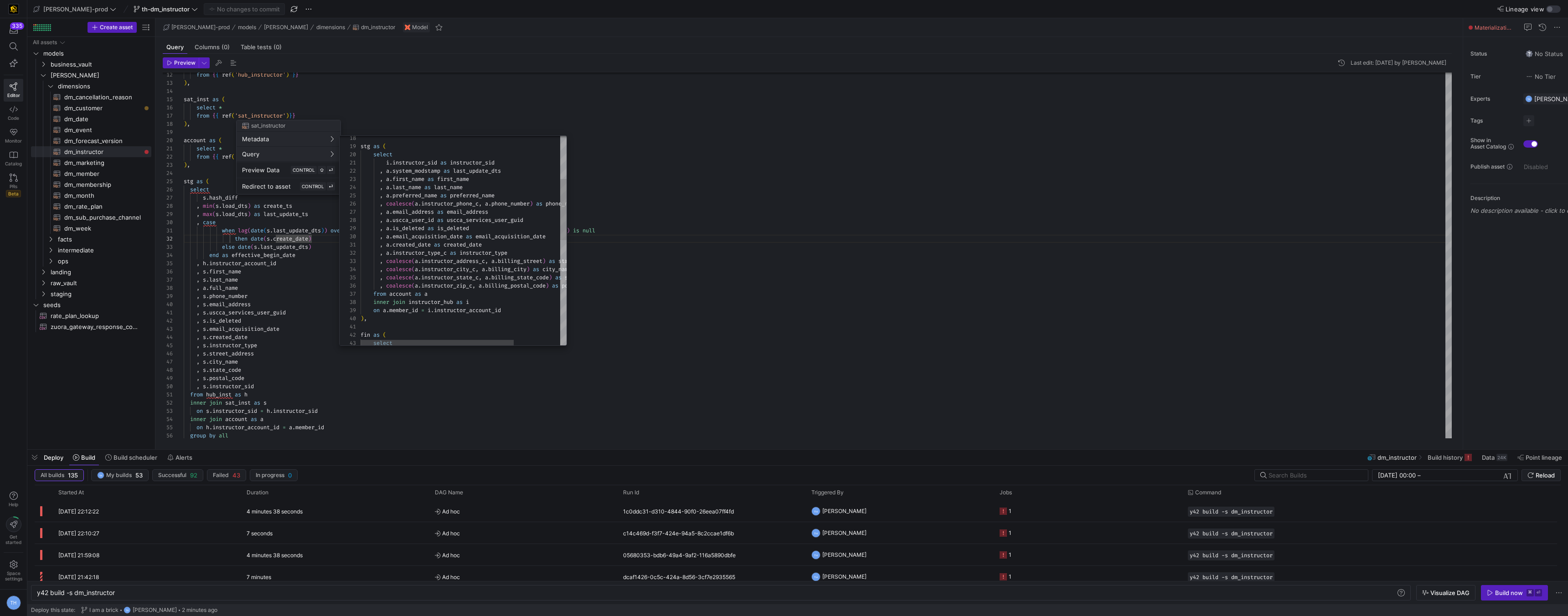
click at [449, 126] on div at bounding box center [784, 308] width 1568 height 616
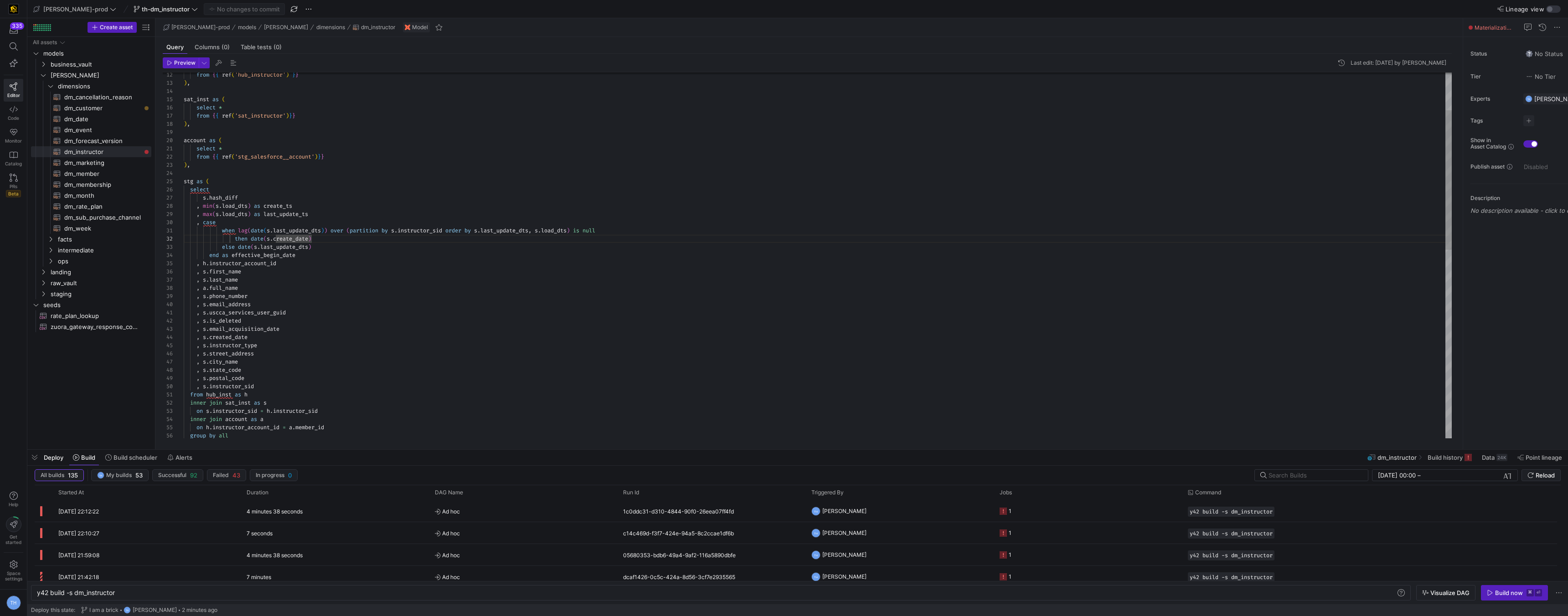
click at [296, 240] on div ", s . state_code , s . postal_code , s . instructor_sid from hub_inst as h inne…" at bounding box center [818, 452] width 1268 height 959
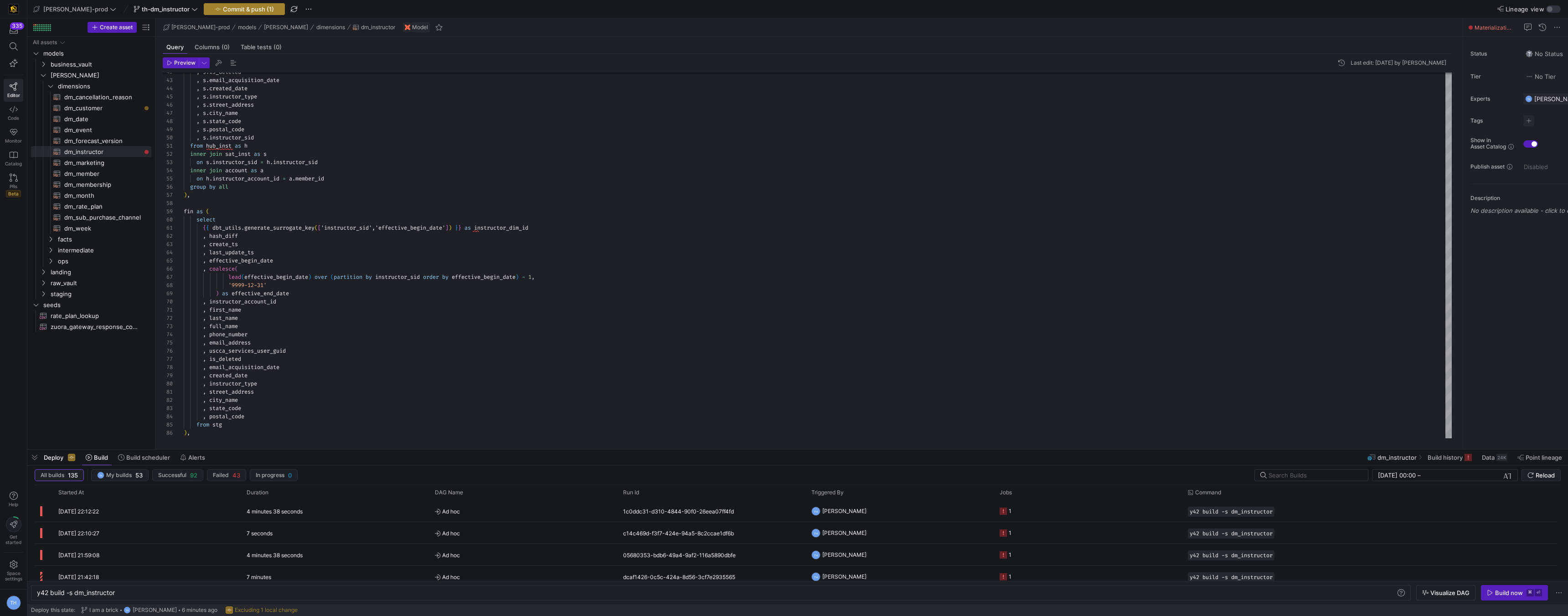
type textarea "when lag(date(s.last_update_dts)) over (partition by s.instructor_sid order by …"
click at [223, 8] on span "Commit & push (1)" at bounding box center [248, 9] width 51 height 7
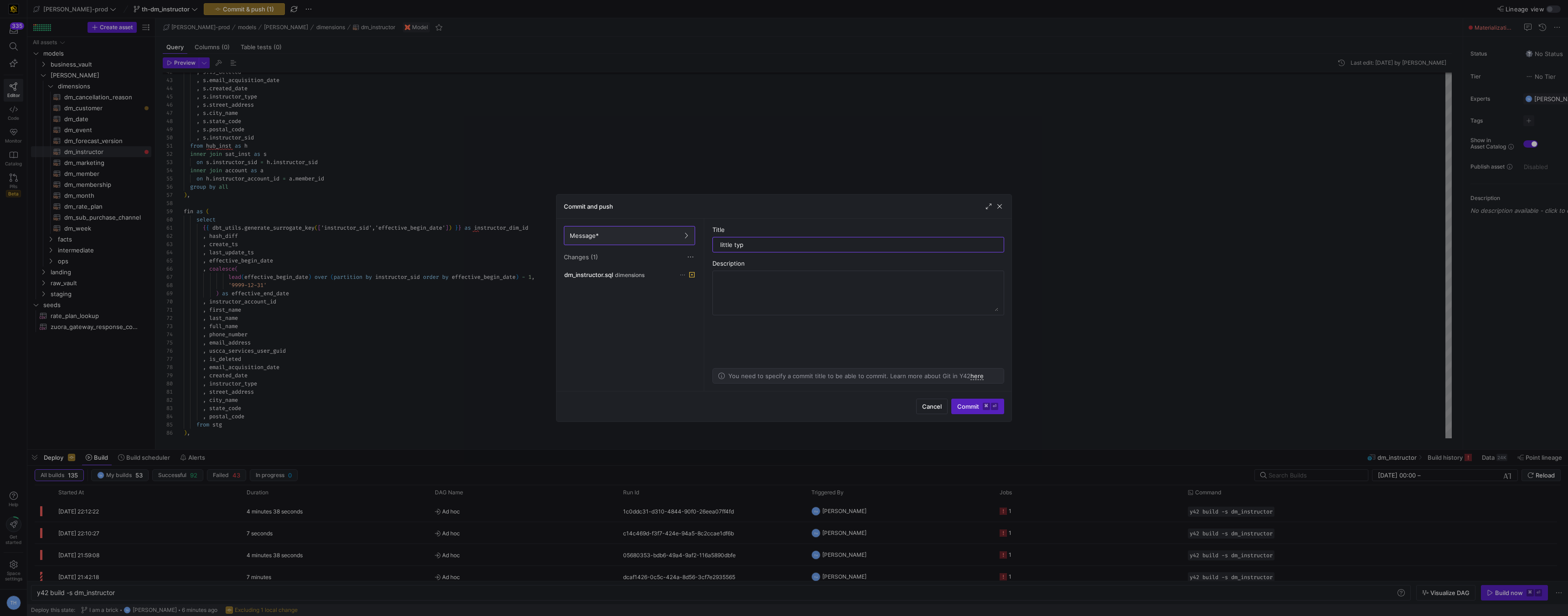
type input "little typo"
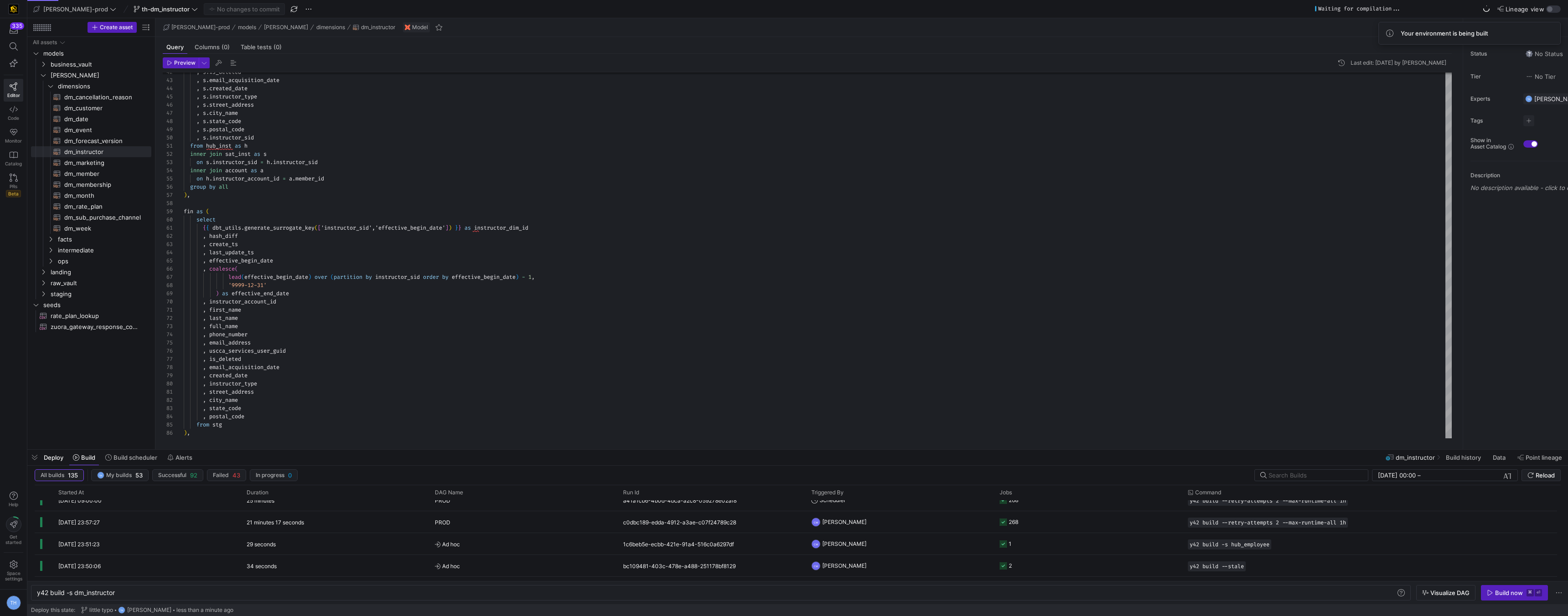
scroll to position [0, 0]
click at [1501, 592] on div "Build now" at bounding box center [1508, 592] width 28 height 7
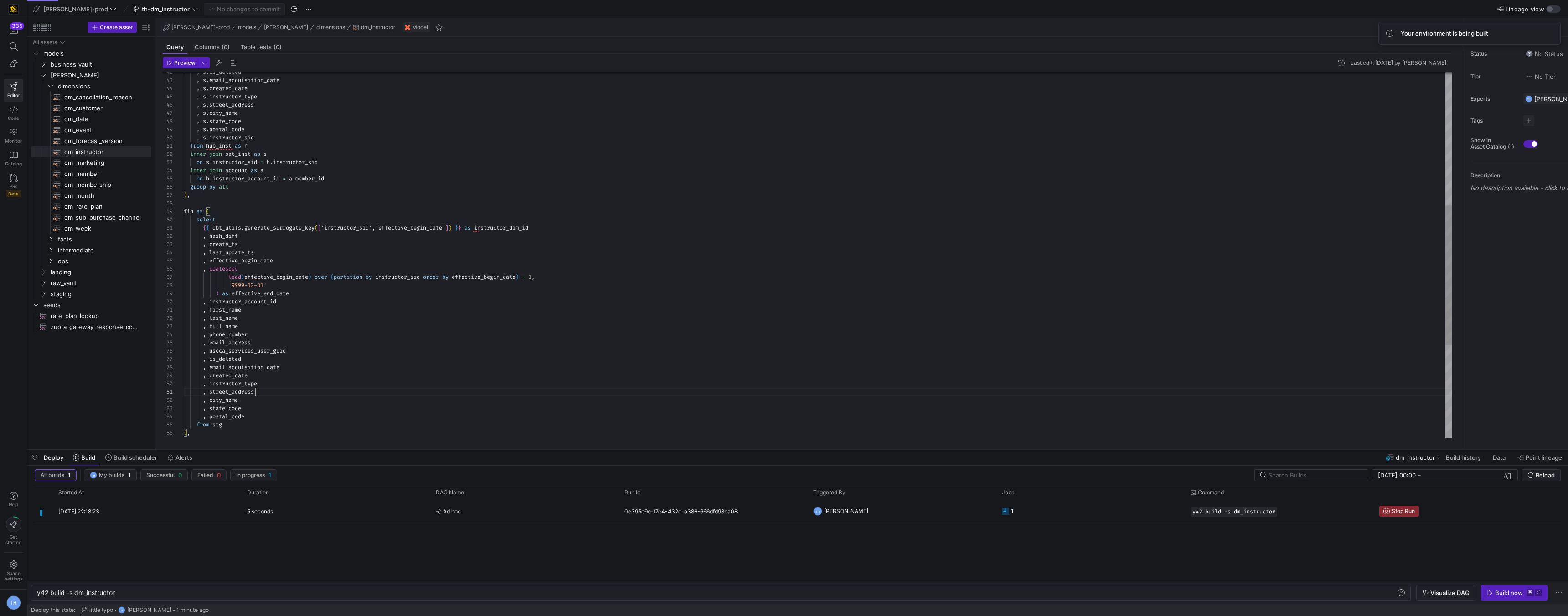
click at [339, 393] on div ", s . state_code , s . postal_code , s . instructor_sid from hub_inst as h inne…" at bounding box center [818, 203] width 1268 height 959
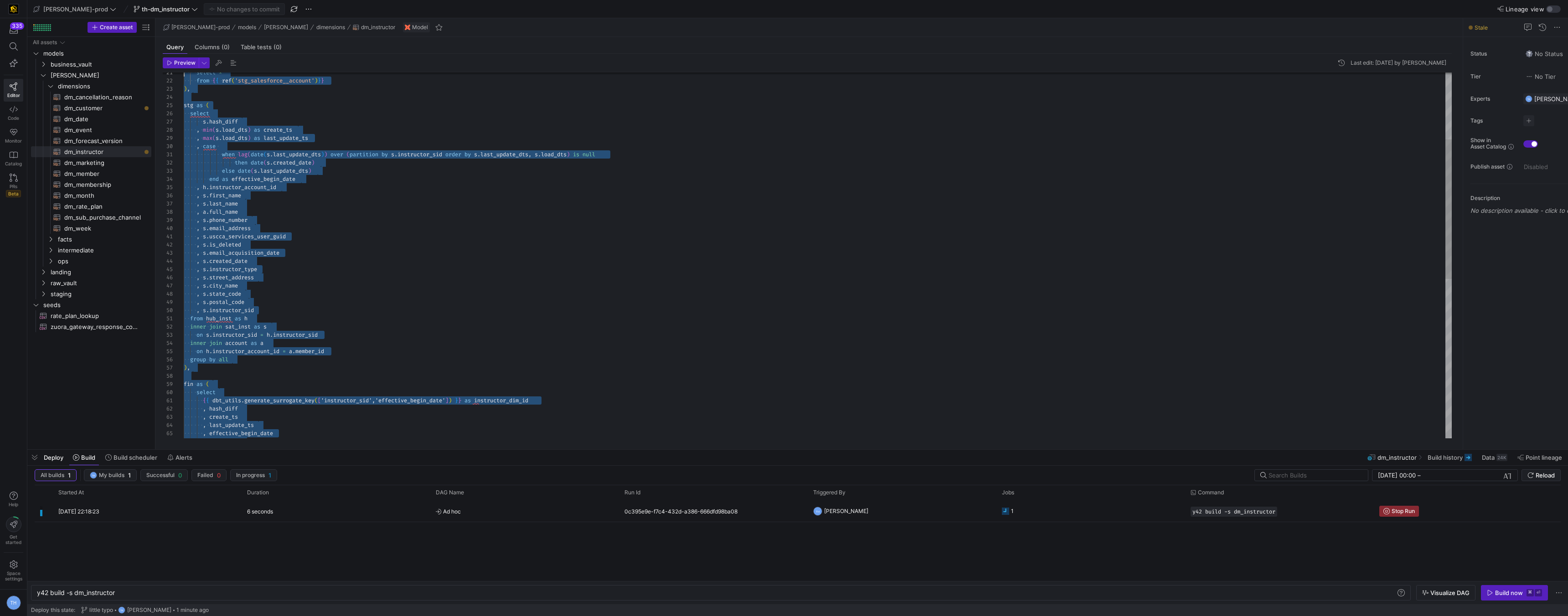
type textarea "{{ config( materialized='table' , post_hook = "alter table {{ this }} add prima…"
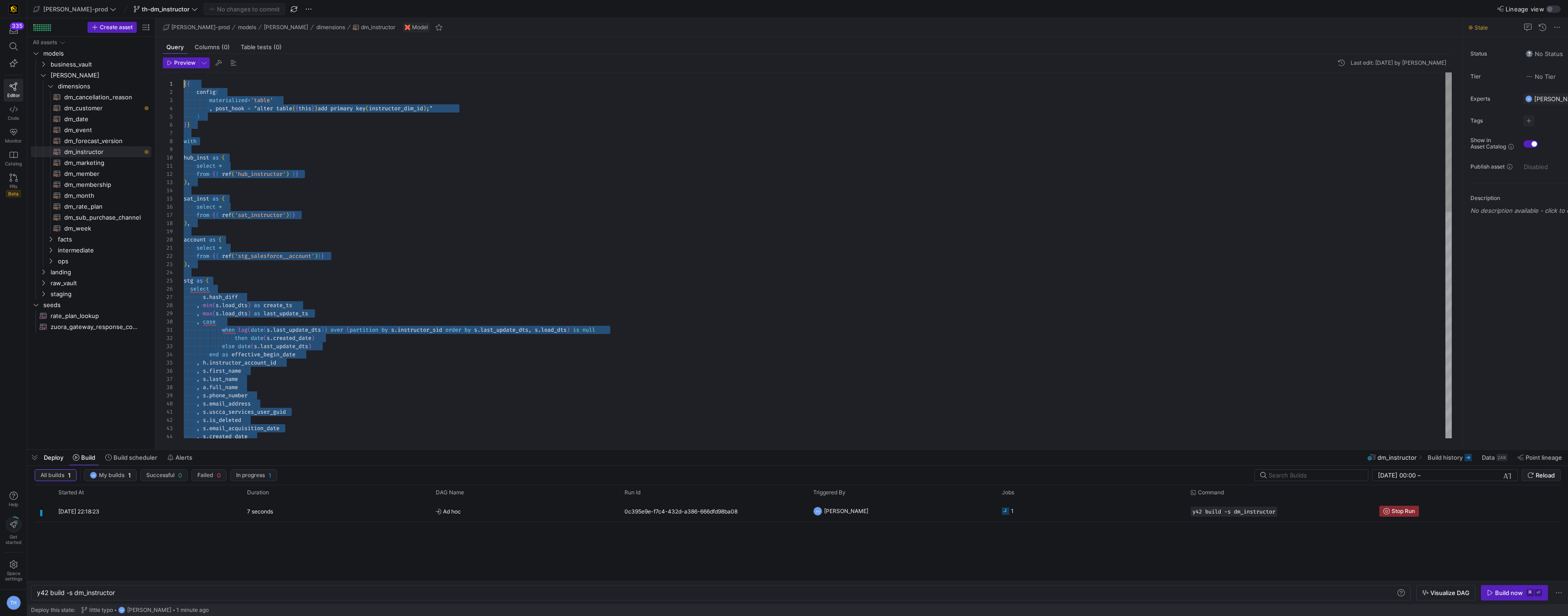
drag, startPoint x: 260, startPoint y: 430, endPoint x: 197, endPoint y: -40, distance: 474.2
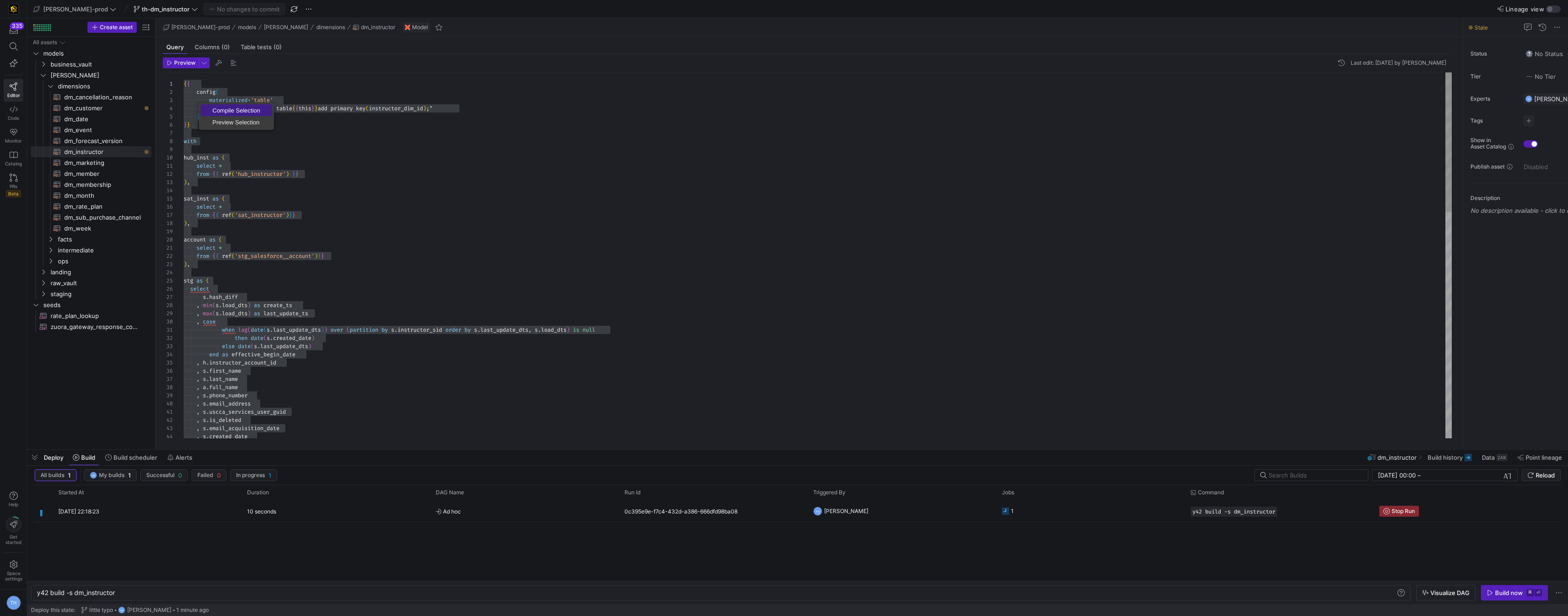
click at [230, 111] on span "Compile Selection" at bounding box center [236, 110] width 72 height 6
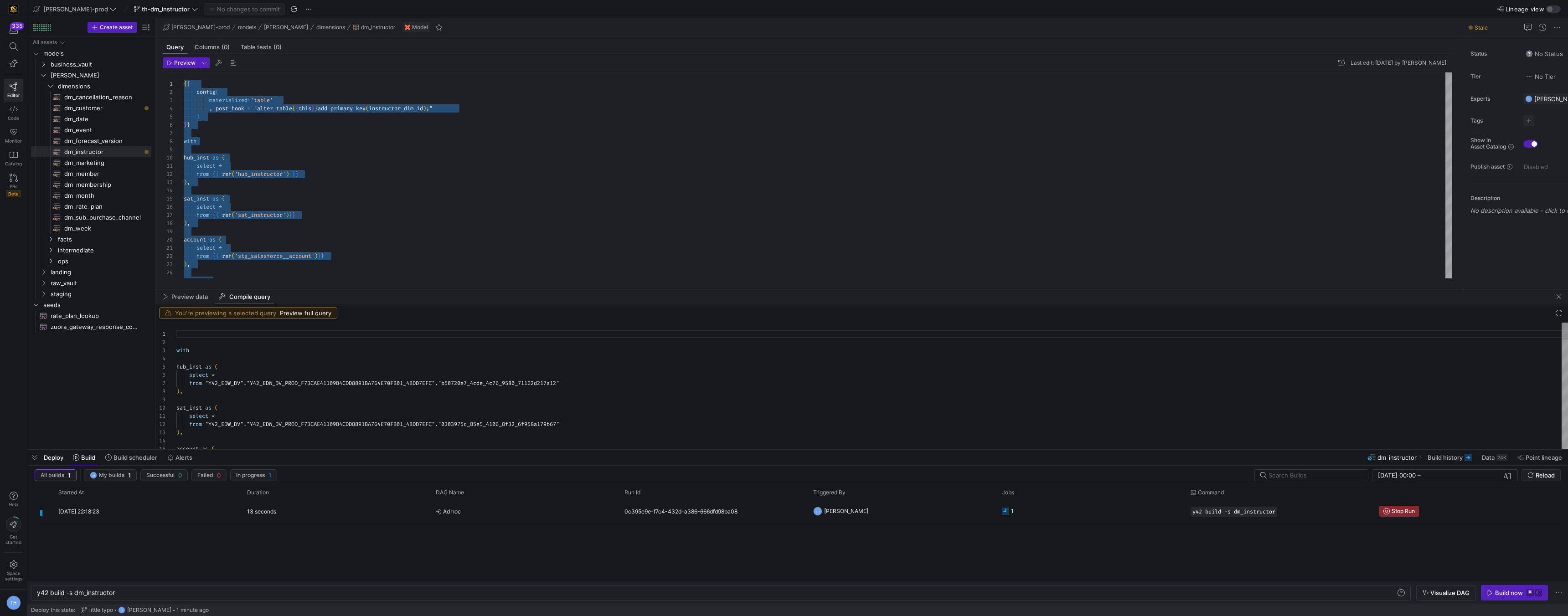
scroll to position [82, 0]
click at [257, 448] on div at bounding box center [798, 450] width 1541 height 4
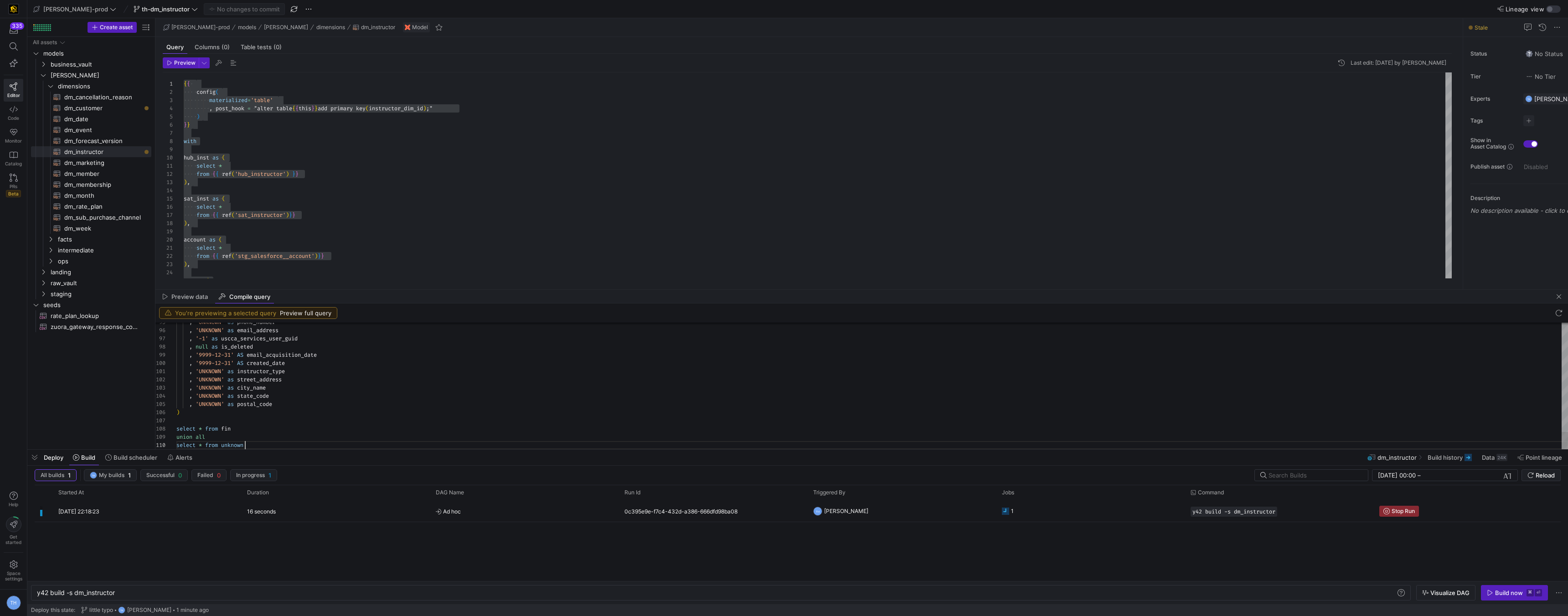
scroll to position [0, 0]
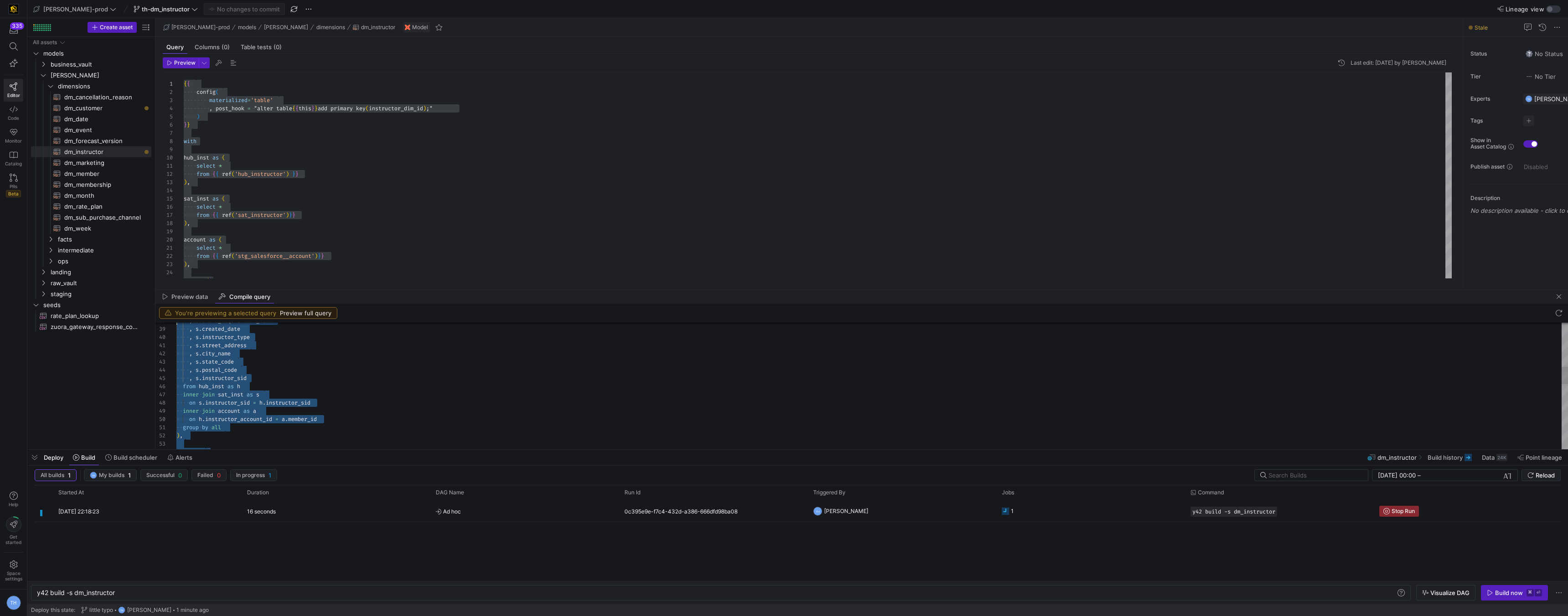
type textarea "with hub_inst as ( select * from "Y42_EDW_DV"."Y42_EDW_DV_PROD_F73CAE41109B4CDD…"
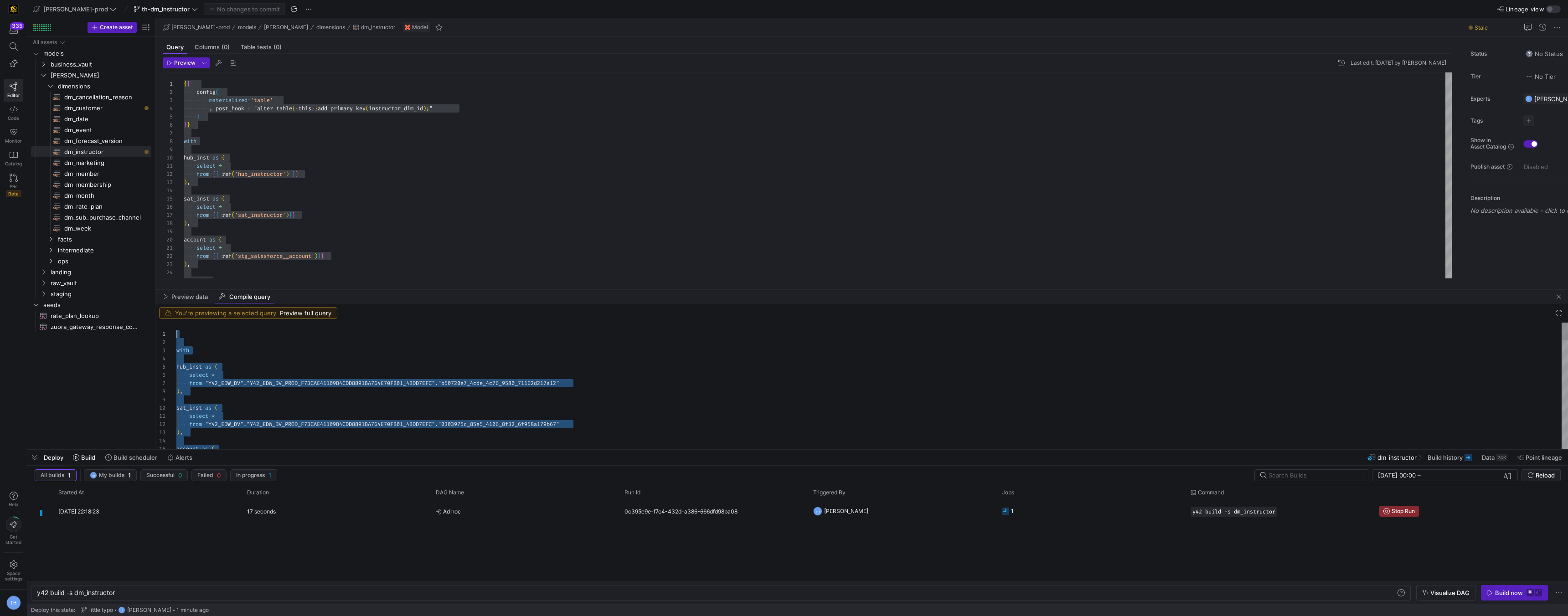
drag, startPoint x: 257, startPoint y: 446, endPoint x: 154, endPoint y: 183, distance: 282.4
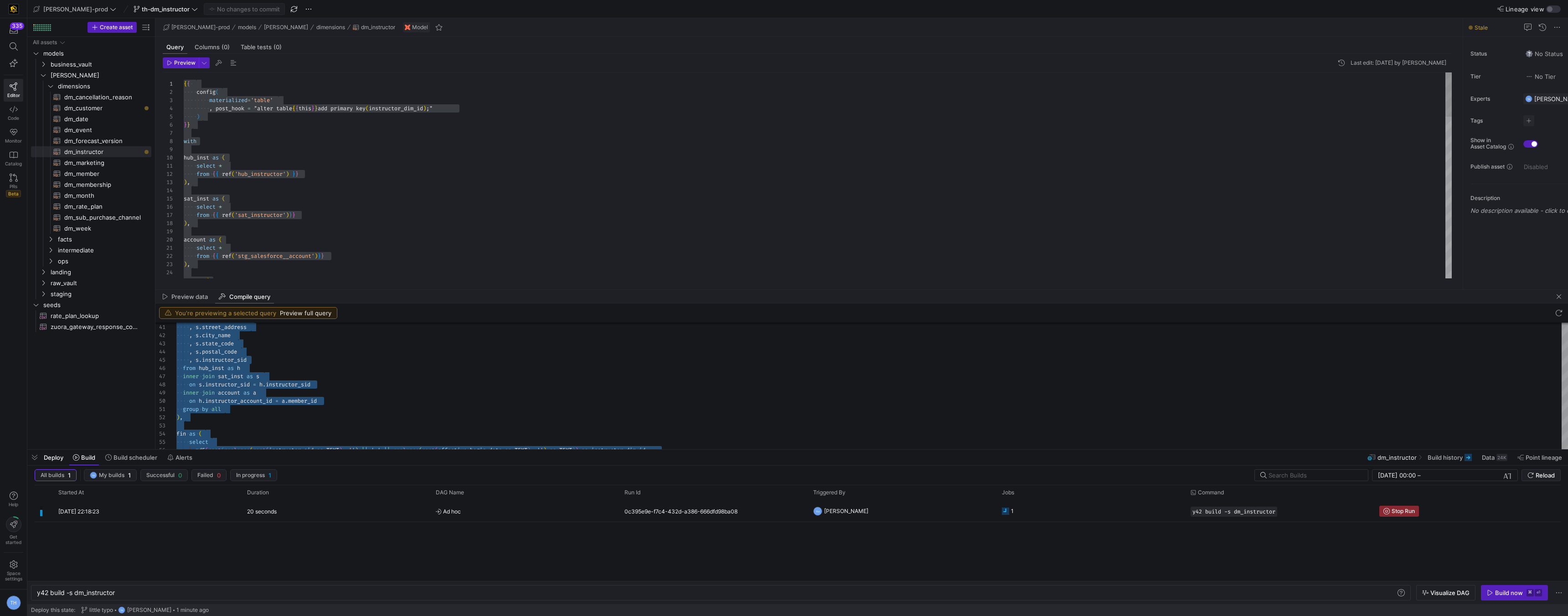
scroll to position [57, 6]
click at [354, 225] on div "select * from { { ref ( 'stg_salesforce__account' ) } } ) , stg as ( , post_hoo…" at bounding box center [818, 552] width 1268 height 959
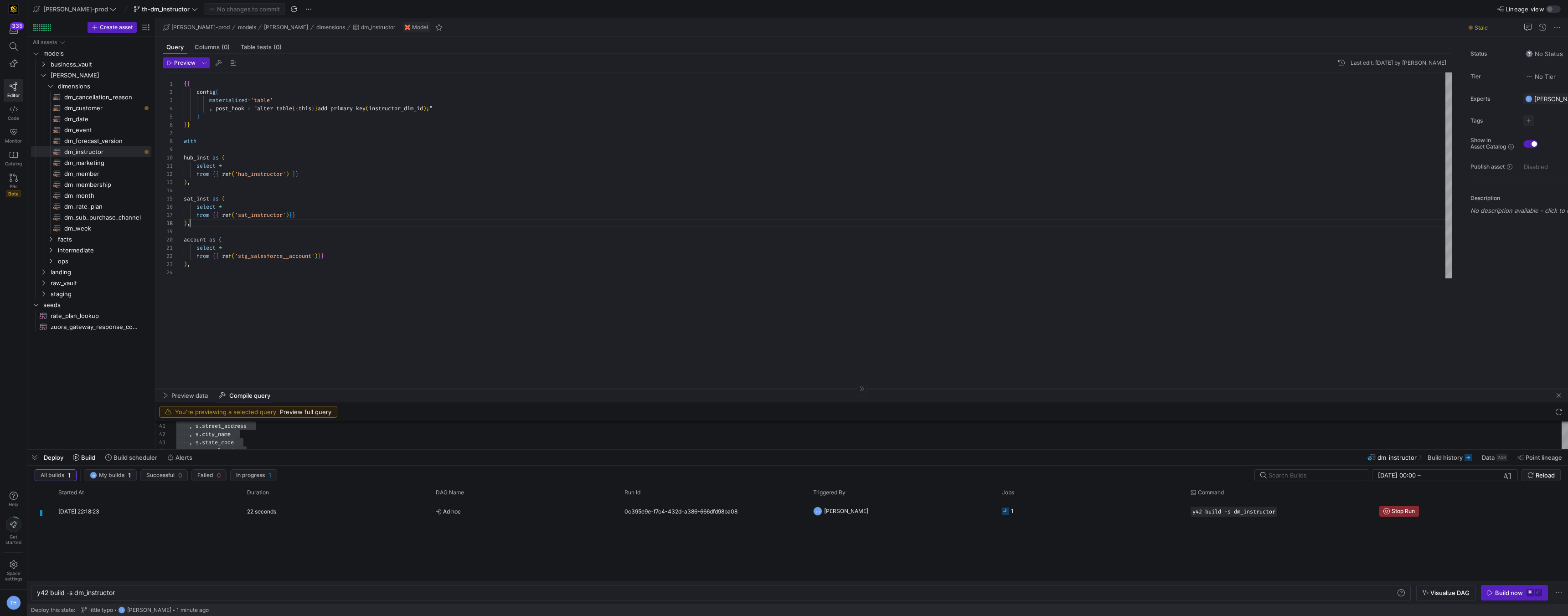
drag, startPoint x: 377, startPoint y: 289, endPoint x: 376, endPoint y: 388, distance: 99.0
click at [376, 388] on div at bounding box center [861, 388] width 1413 height 1
click at [426, 294] on div "select * from { { ref ( 'stg_salesforce__account' ) } } ) , stg as ( , post_hoo…" at bounding box center [818, 552] width 1268 height 959
click at [481, 515] on span "Ad hoc" at bounding box center [524, 511] width 178 height 21
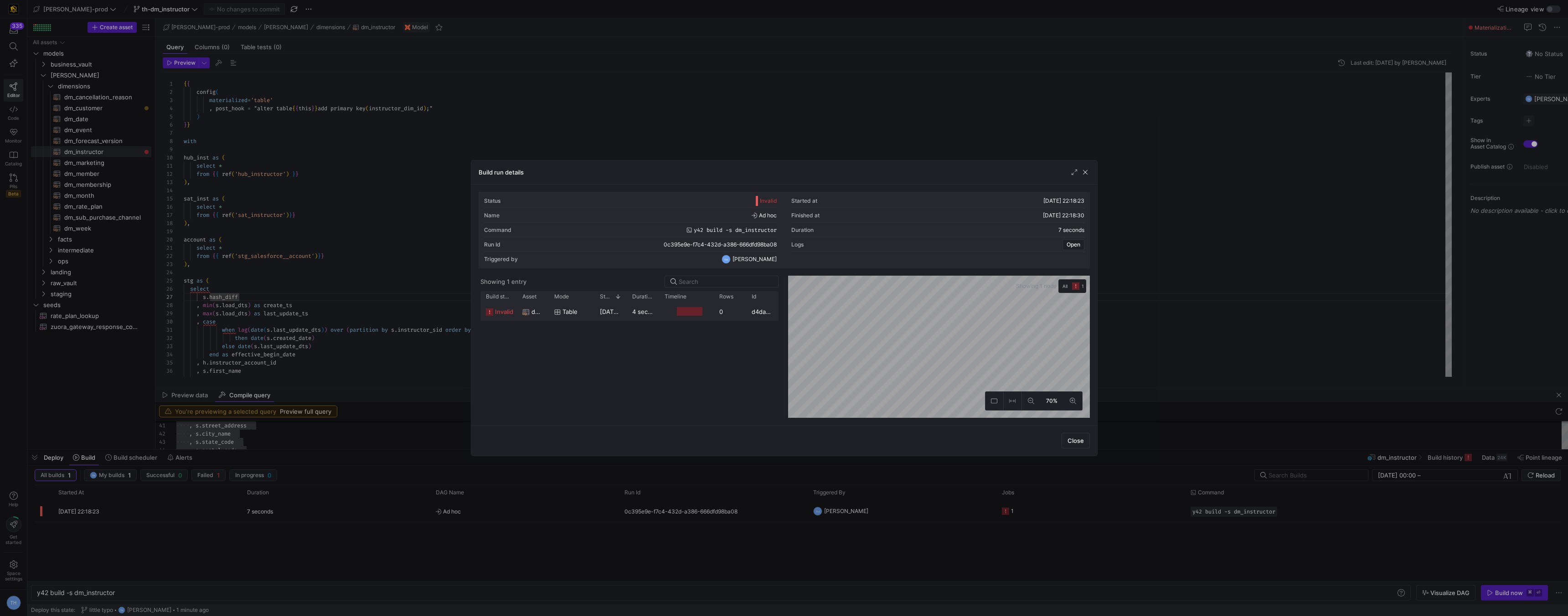
click at [662, 304] on div at bounding box center [686, 312] width 55 height 18
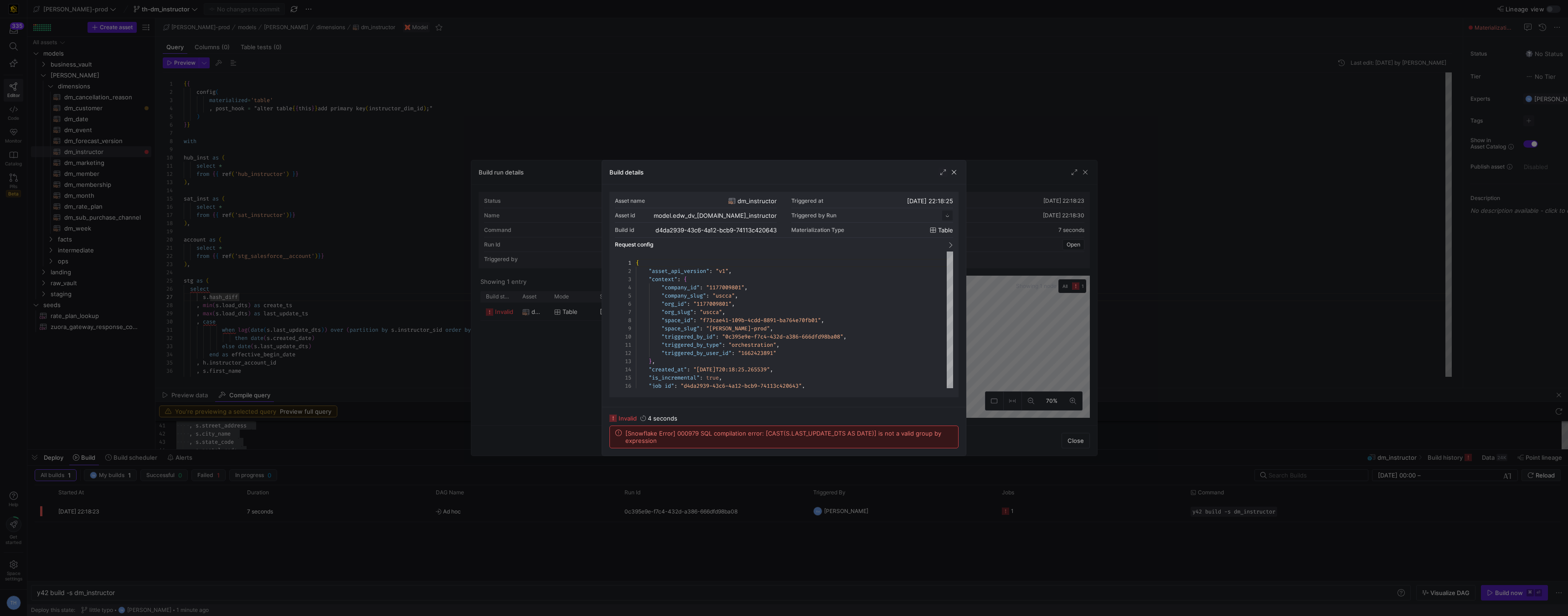
scroll to position [82, 0]
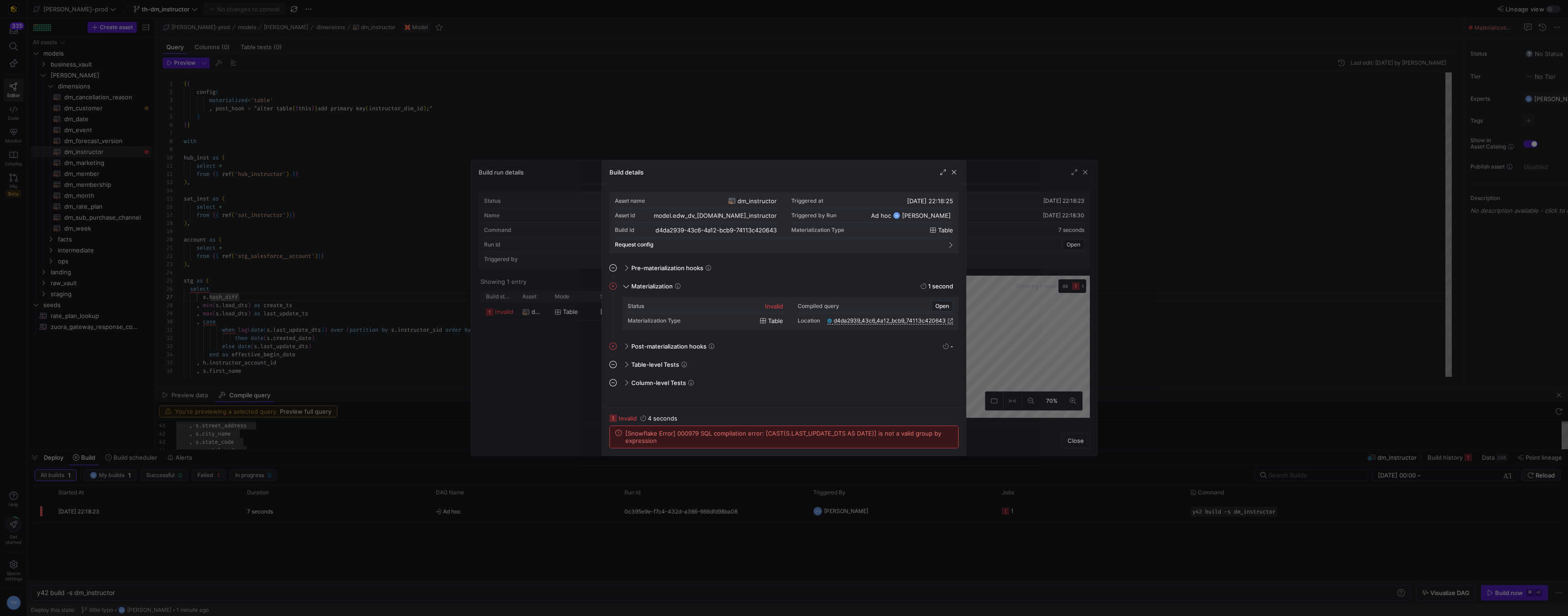
click at [665, 157] on div at bounding box center [784, 308] width 1568 height 616
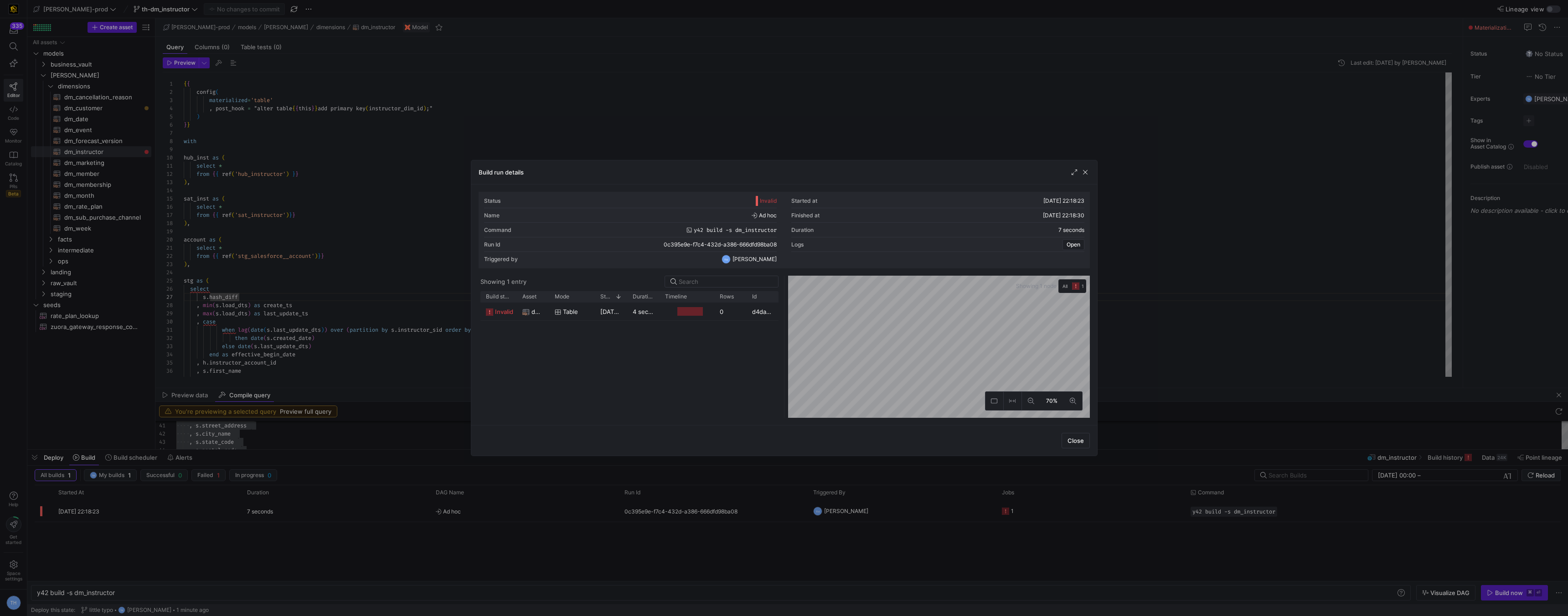
click at [663, 154] on div at bounding box center [784, 308] width 1568 height 616
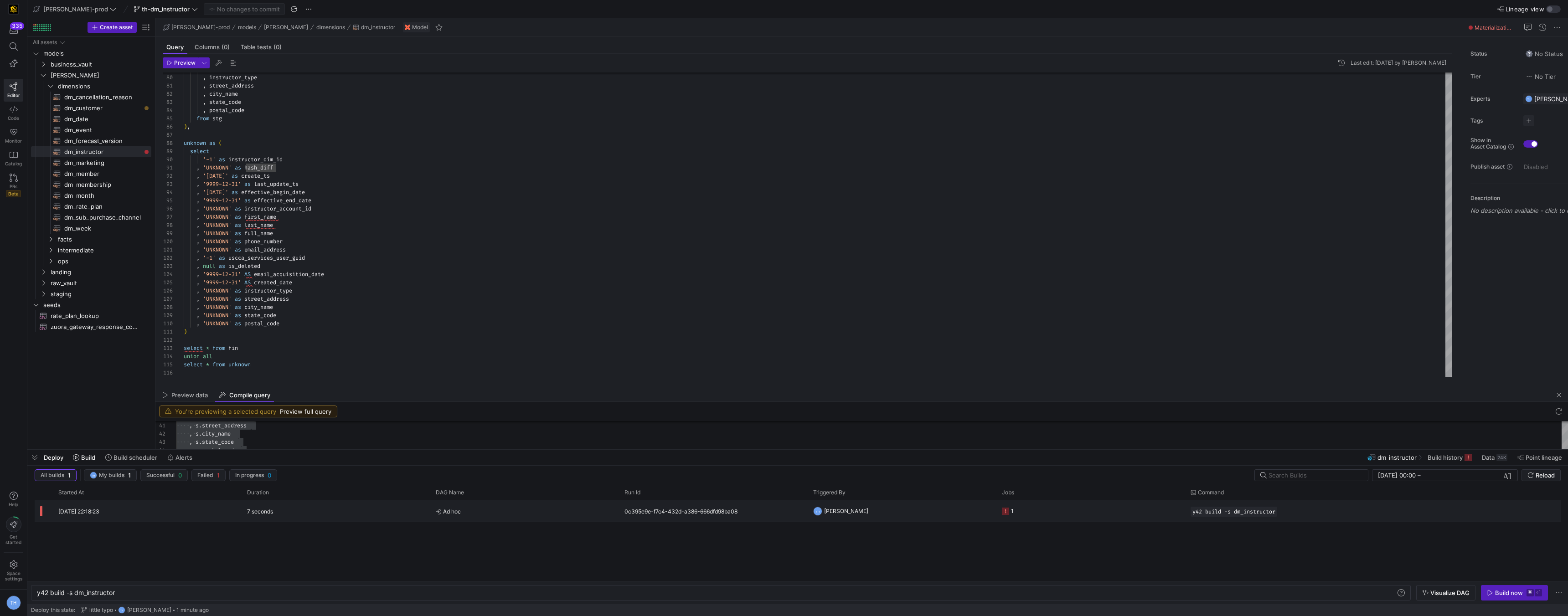
click at [551, 514] on span "Ad hoc" at bounding box center [524, 511] width 178 height 21
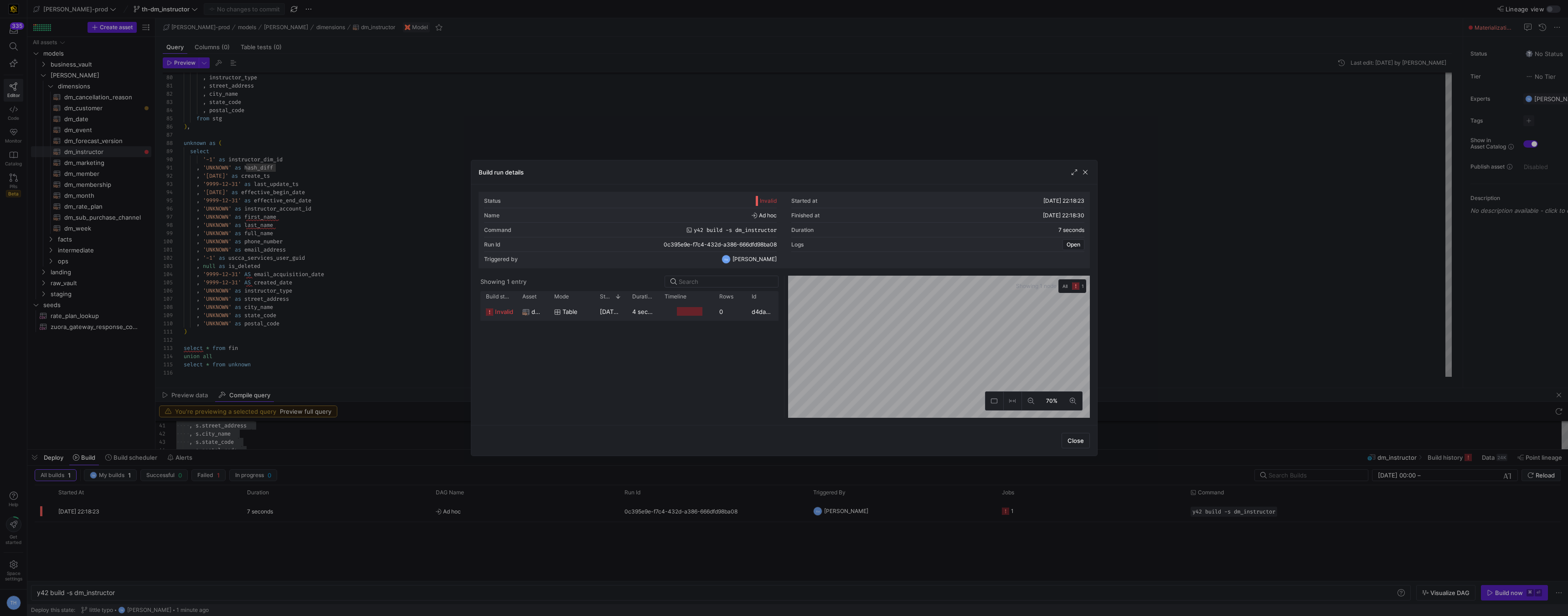
click at [666, 311] on y42-job-duration-timeline-cell-renderer at bounding box center [686, 311] width 44 height 17
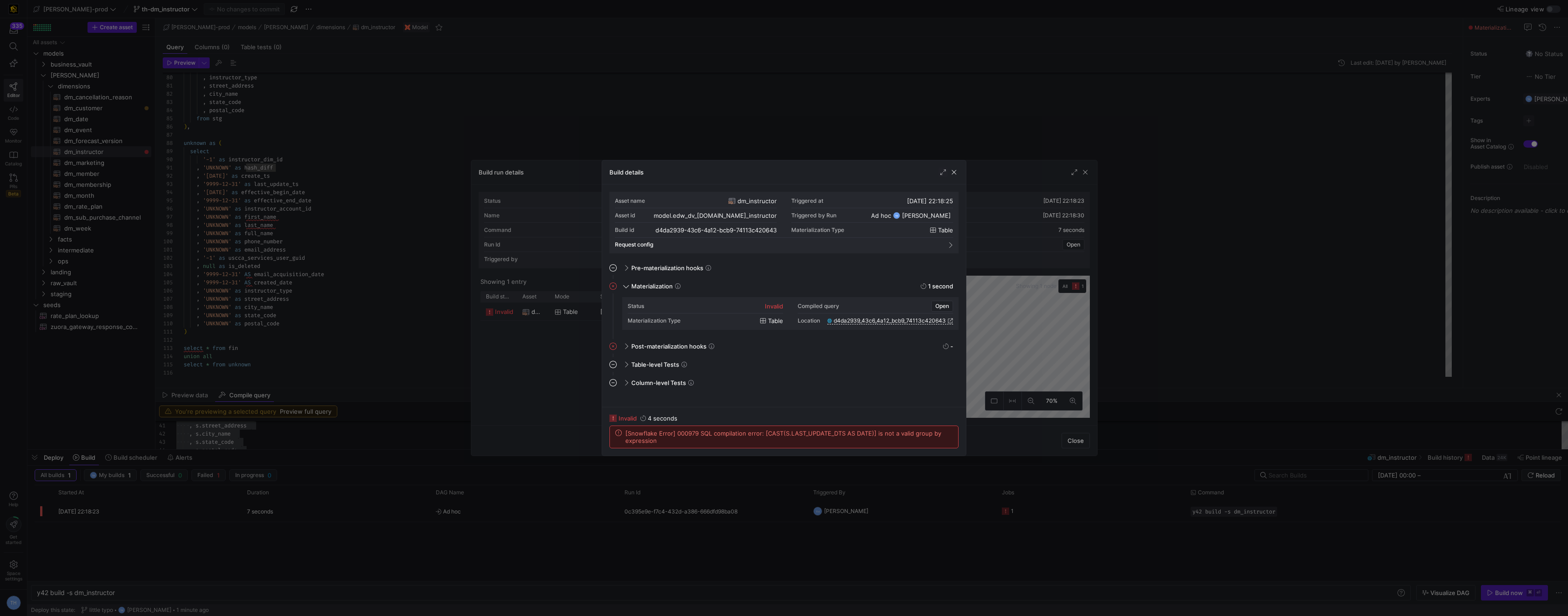
click at [739, 116] on div at bounding box center [784, 308] width 1568 height 616
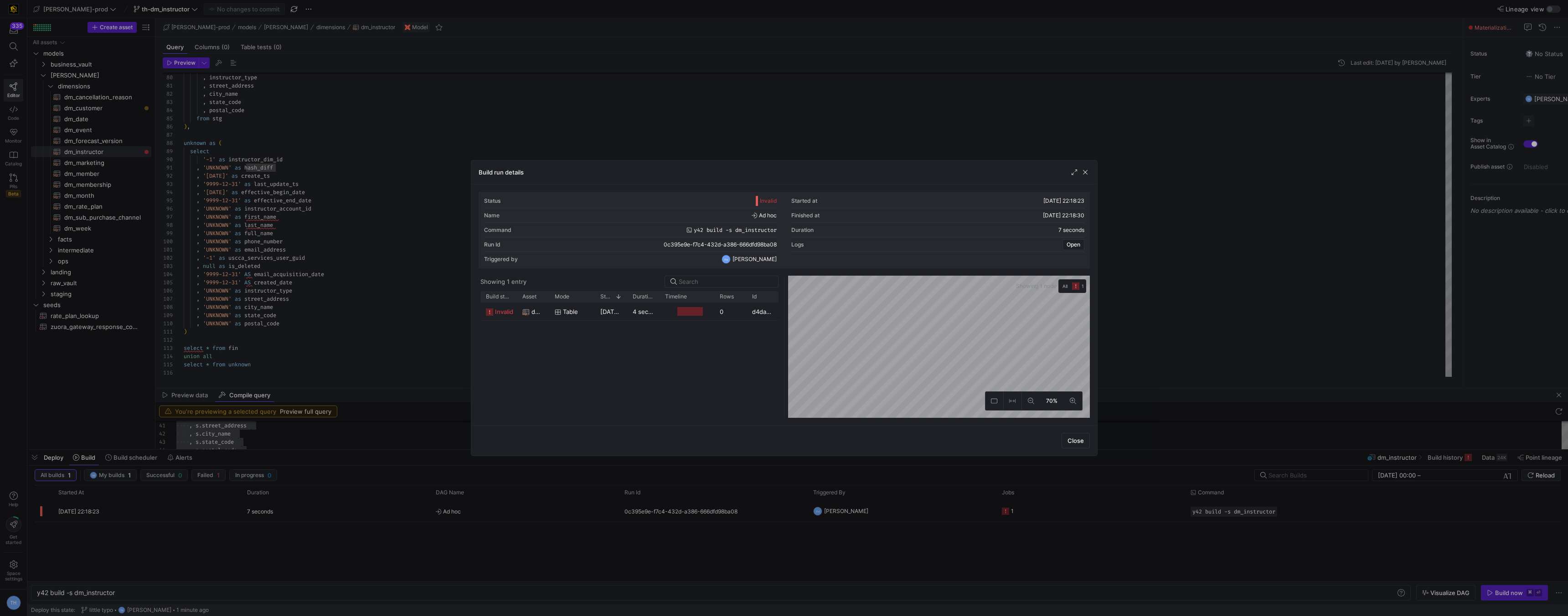
click at [741, 117] on div at bounding box center [784, 308] width 1568 height 616
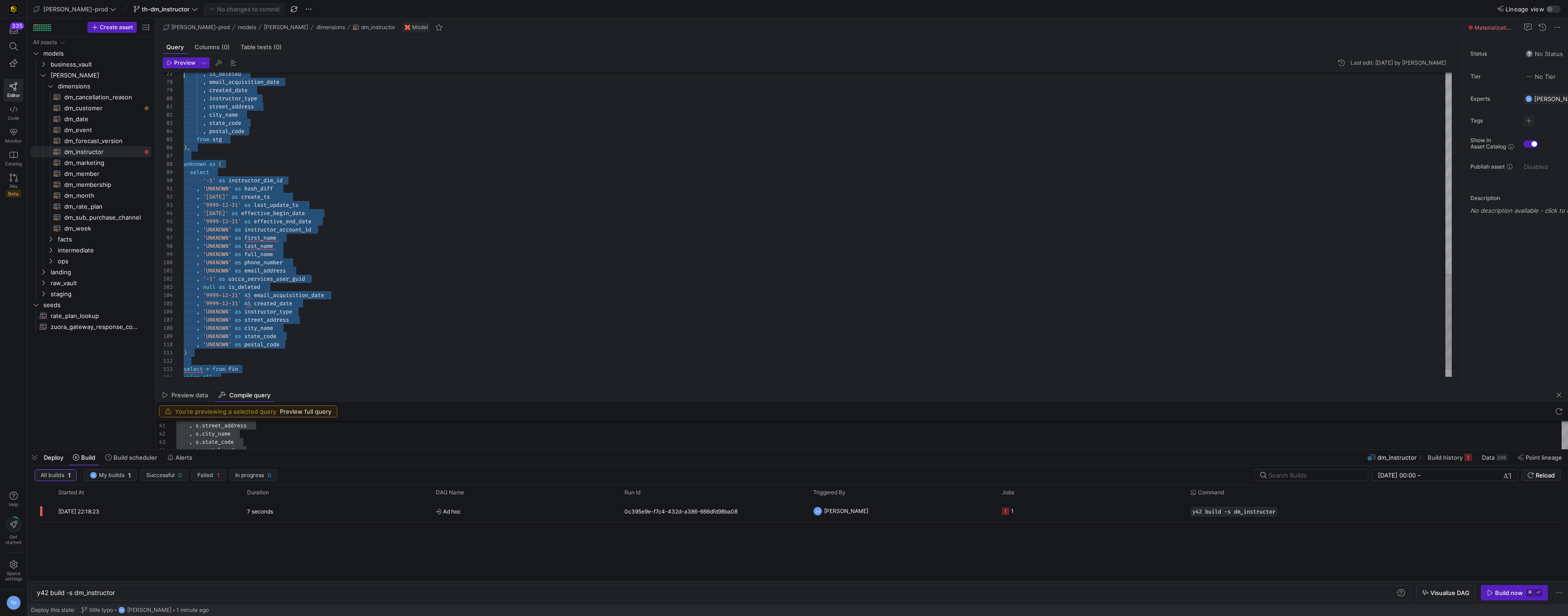
scroll to position [0, 0]
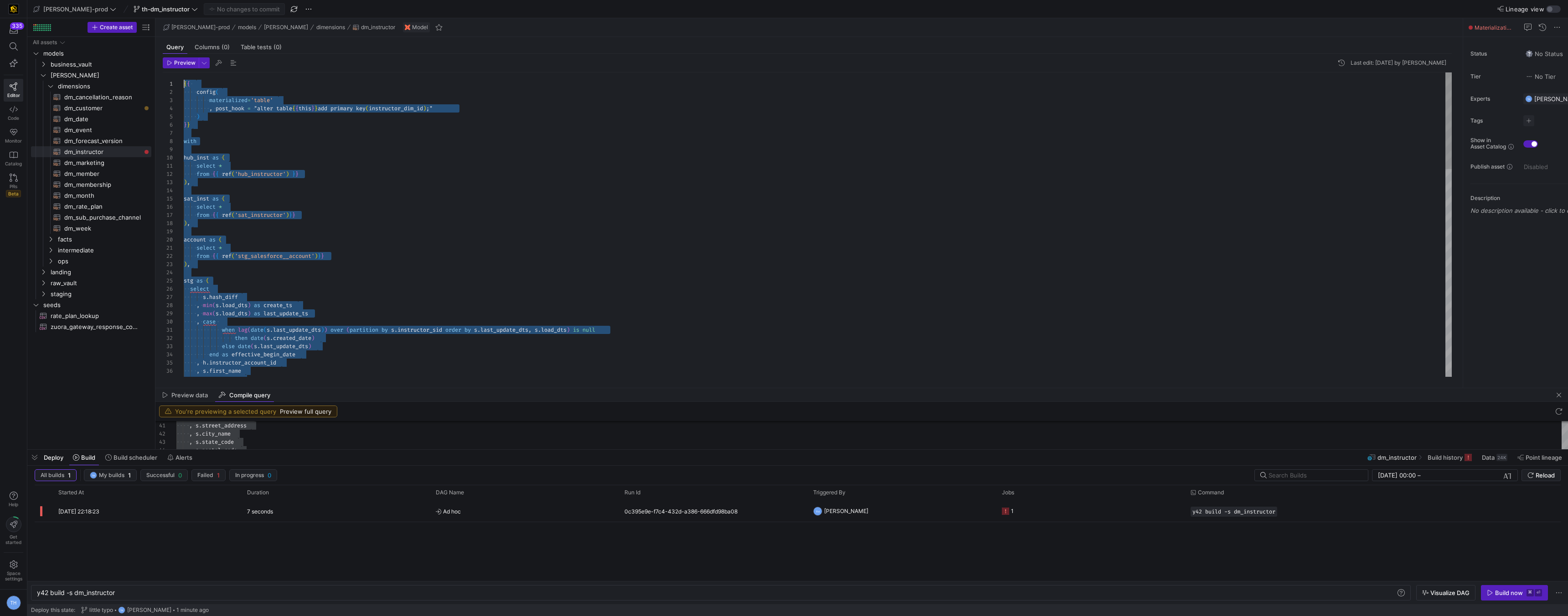
drag, startPoint x: 272, startPoint y: 362, endPoint x: 161, endPoint y: -40, distance: 417.0
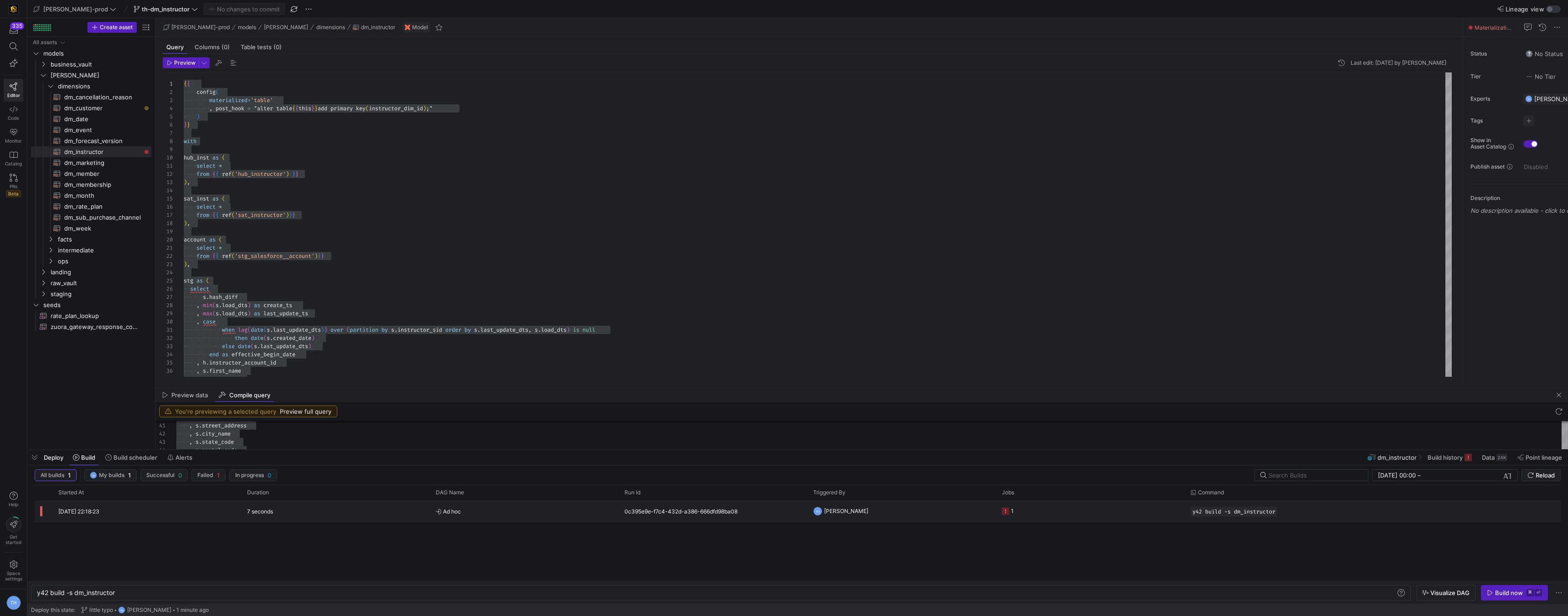
click at [490, 512] on span "Ad hoc" at bounding box center [524, 511] width 178 height 21
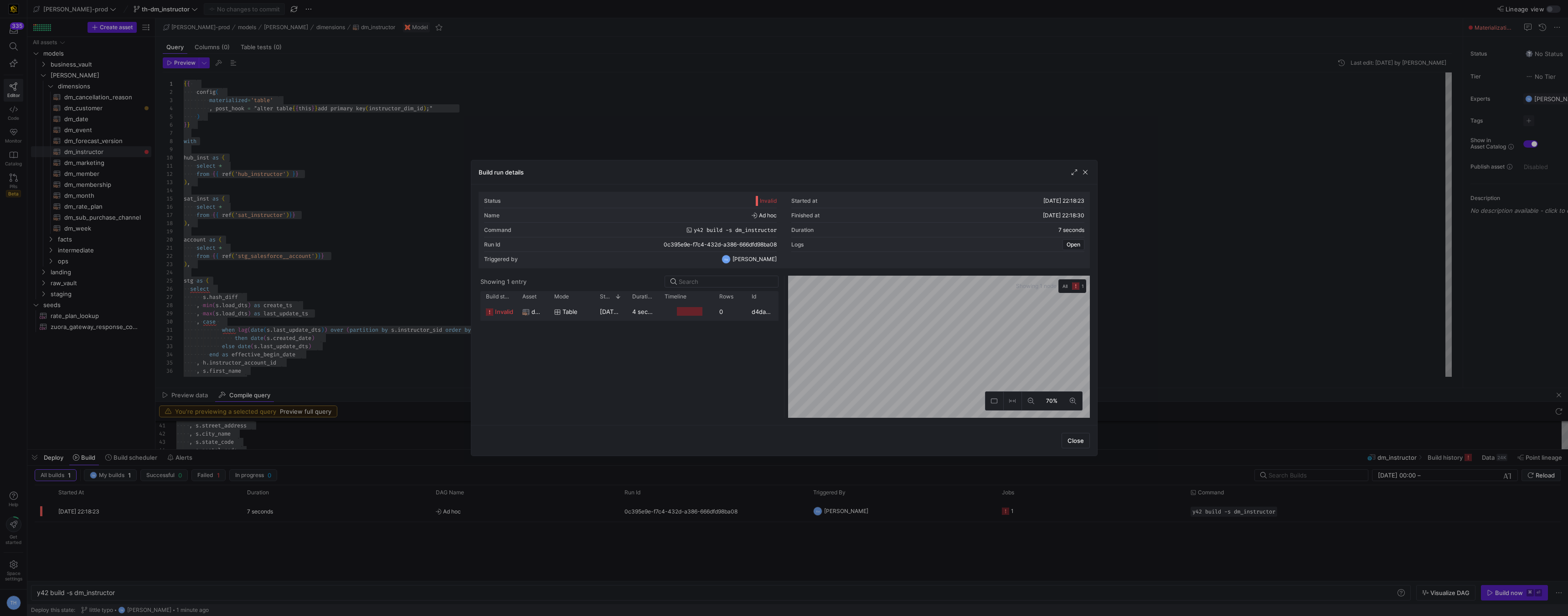
click at [636, 312] on y42-duration "4 seconds" at bounding box center [647, 311] width 30 height 7
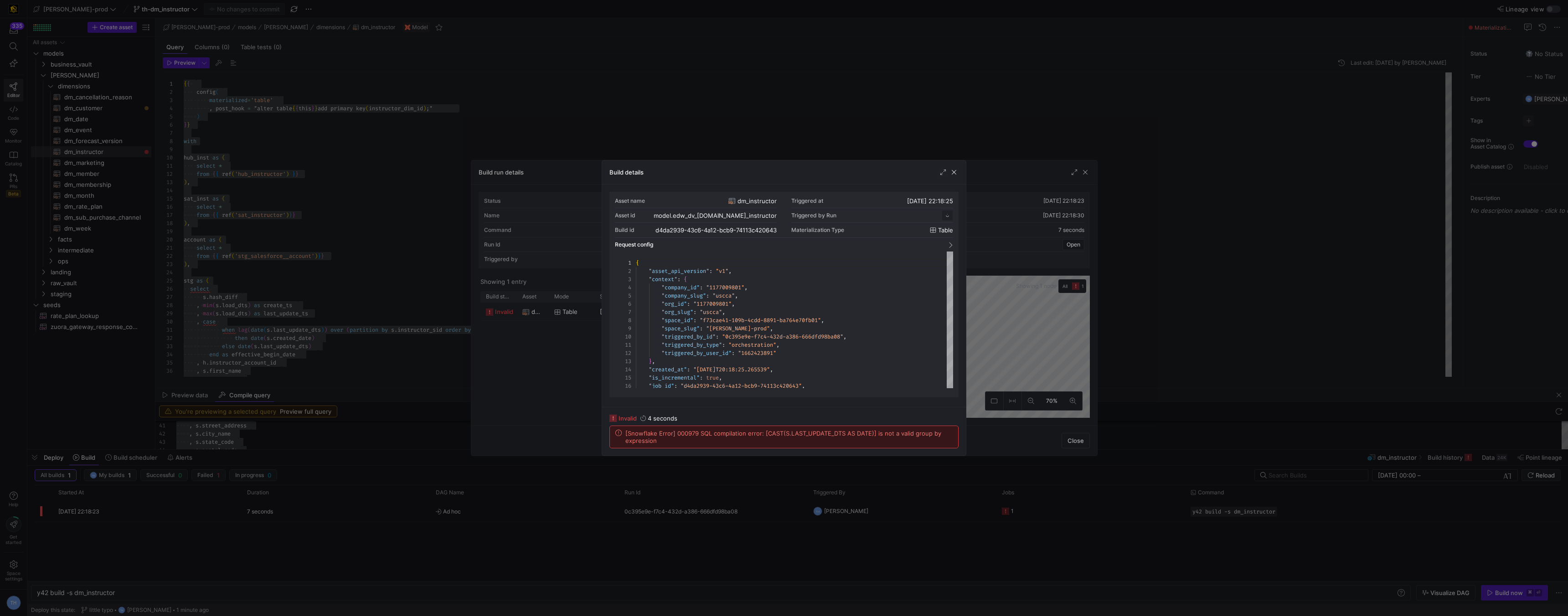
scroll to position [82, 0]
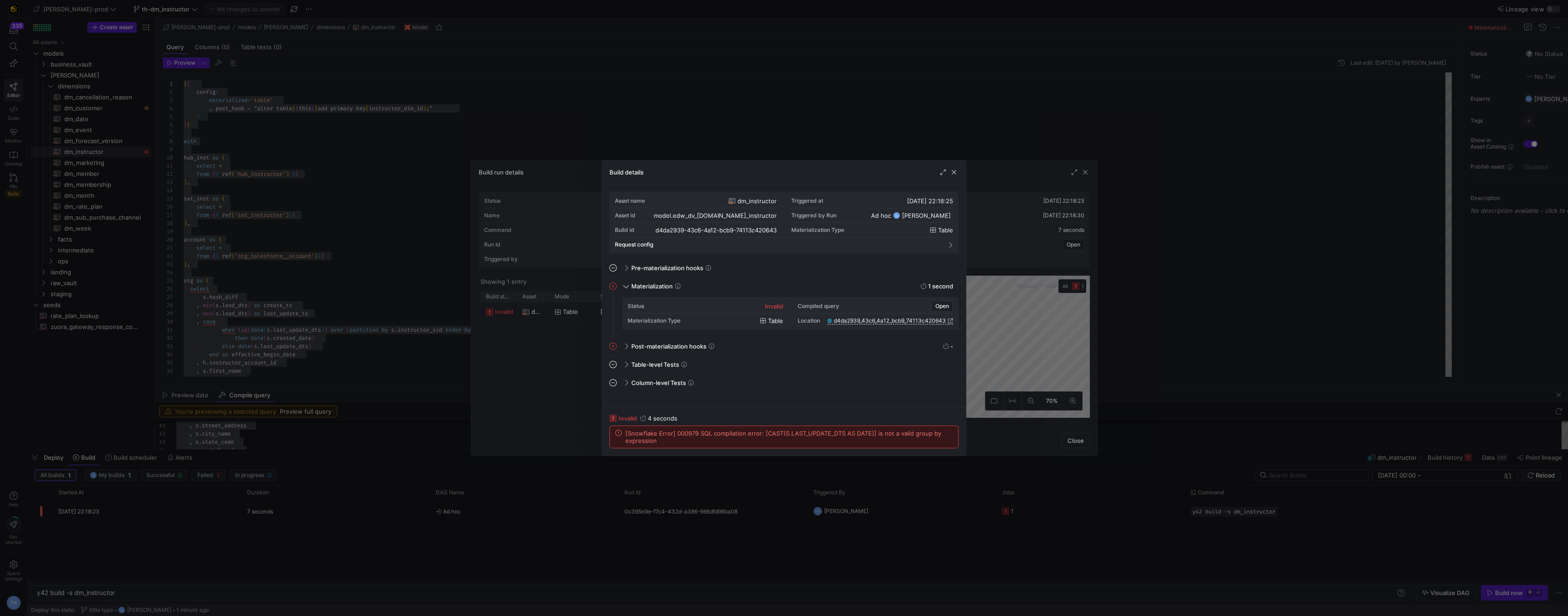
drag, startPoint x: 718, startPoint y: 441, endPoint x: 605, endPoint y: 430, distance: 113.5
click at [605, 430] on div "invalid 4 seconds [Snowflake Error] 000979 SQL compilation error: [CAST(S.LAST_…" at bounding box center [784, 431] width 364 height 49
copy span "[Snowflake Error] 000979 SQL compilation error: [CAST(S.LAST_UPDATE_DTS AS DATE…"
click at [587, 96] on div at bounding box center [784, 308] width 1568 height 616
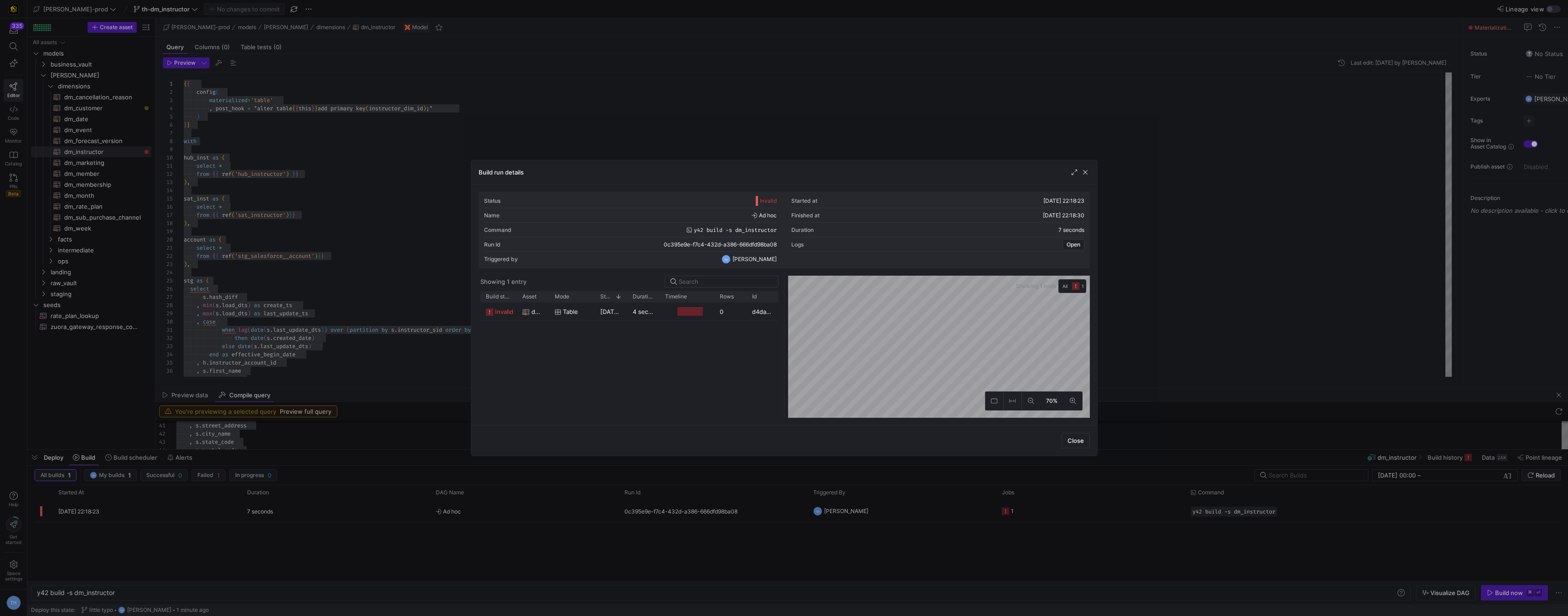
click at [587, 96] on div at bounding box center [784, 308] width 1568 height 616
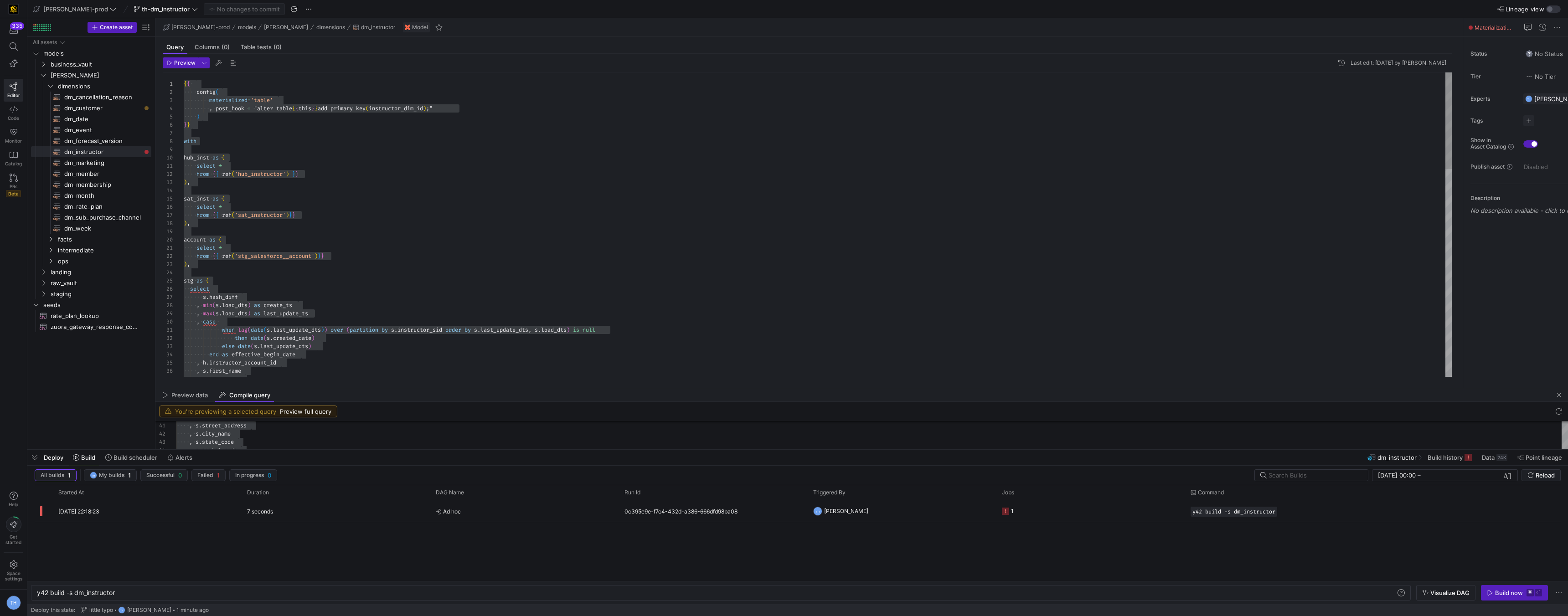
click at [432, 156] on div "else date ( s . last_update_dts ) end as effective_begin_date , h . instructor_…" at bounding box center [818, 552] width 1268 height 959
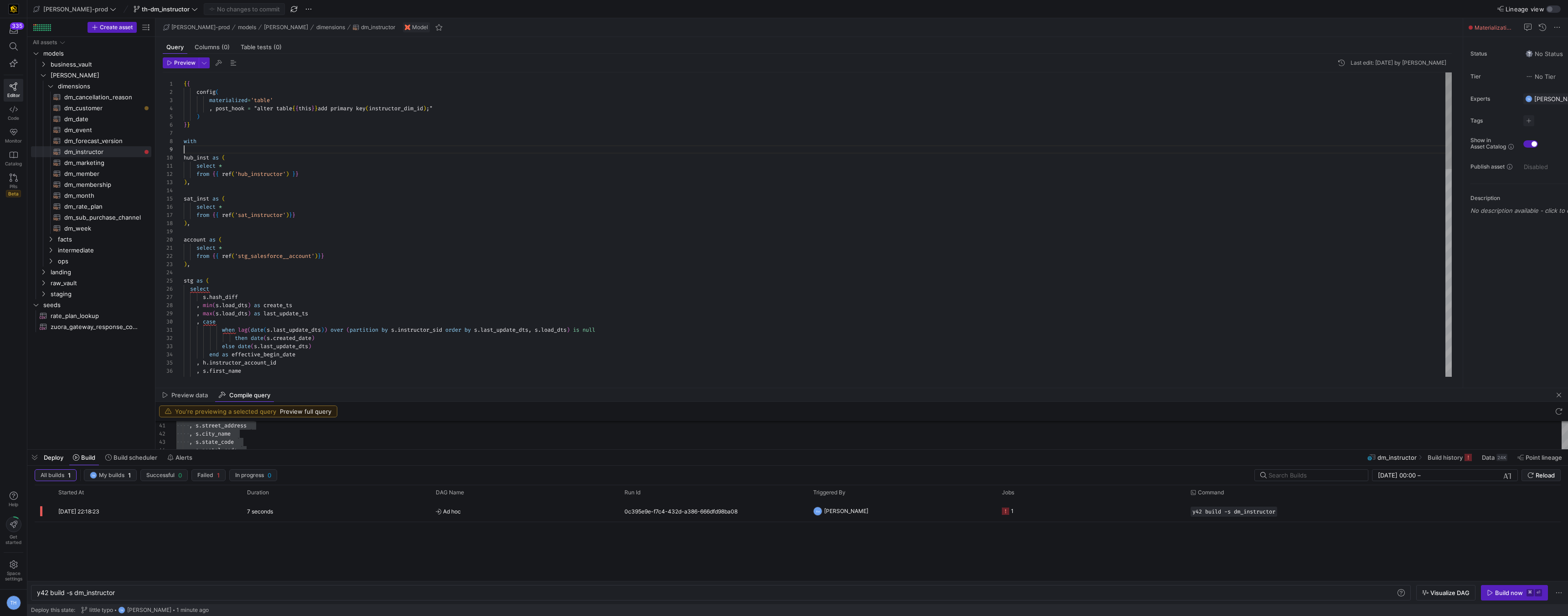
click at [402, 148] on div "else date ( s . last_update_dts ) end as effective_begin_date , h . instructor_…" at bounding box center [818, 552] width 1268 height 959
click at [420, 398] on div "Preview data Compile query" at bounding box center [861, 395] width 1413 height 13
type textarea "when lag(date(s.last_update_dts)) over (partition by s.instructor_sid order by …"
click at [414, 373] on div "else date ( s . last_update_dts ) end as effective_begin_date , h . instructor_…" at bounding box center [818, 552] width 1268 height 959
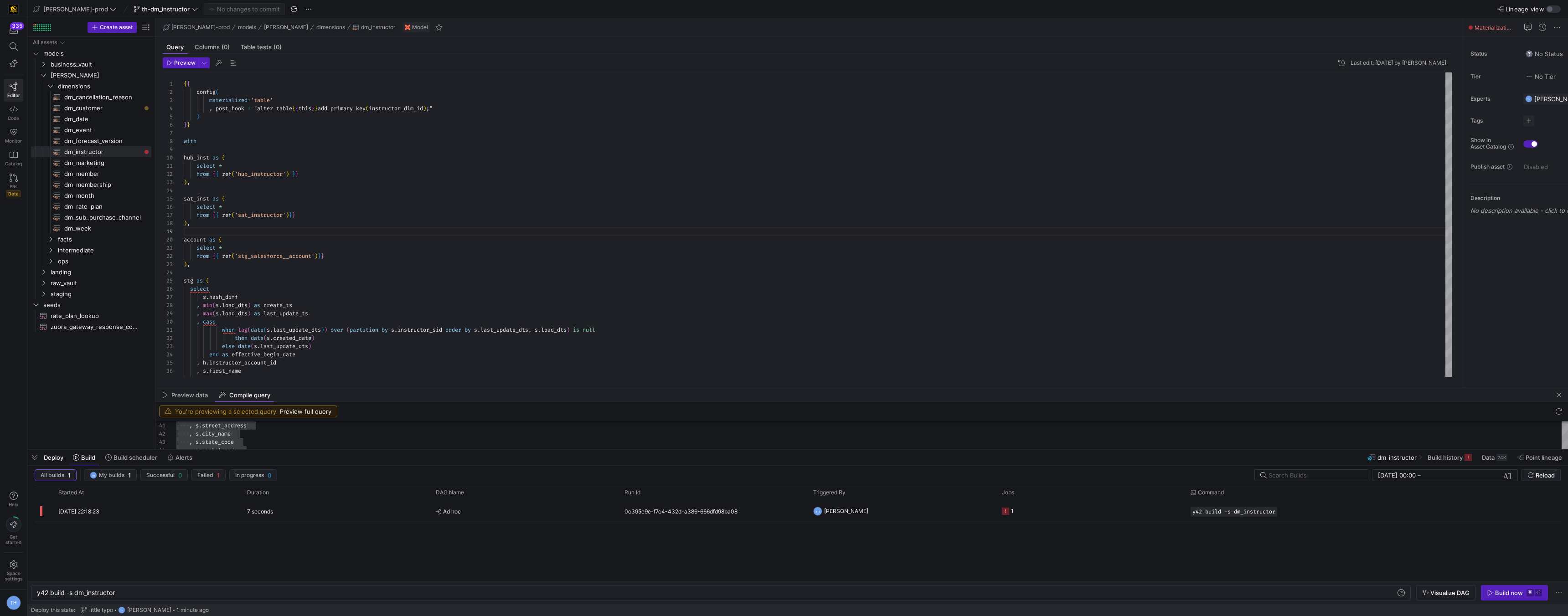
scroll to position [41, 59]
type textarea ", s.street_address , s.city_name , s.state_code , s.postal_code , s.instructor_…"
click at [386, 442] on div ", s . instructor_type , s . street_address , s . city_name , s . state_code , s…" at bounding box center [872, 541] width 1391 height 910
click at [397, 392] on div "Preview data Compile query" at bounding box center [861, 395] width 1413 height 13
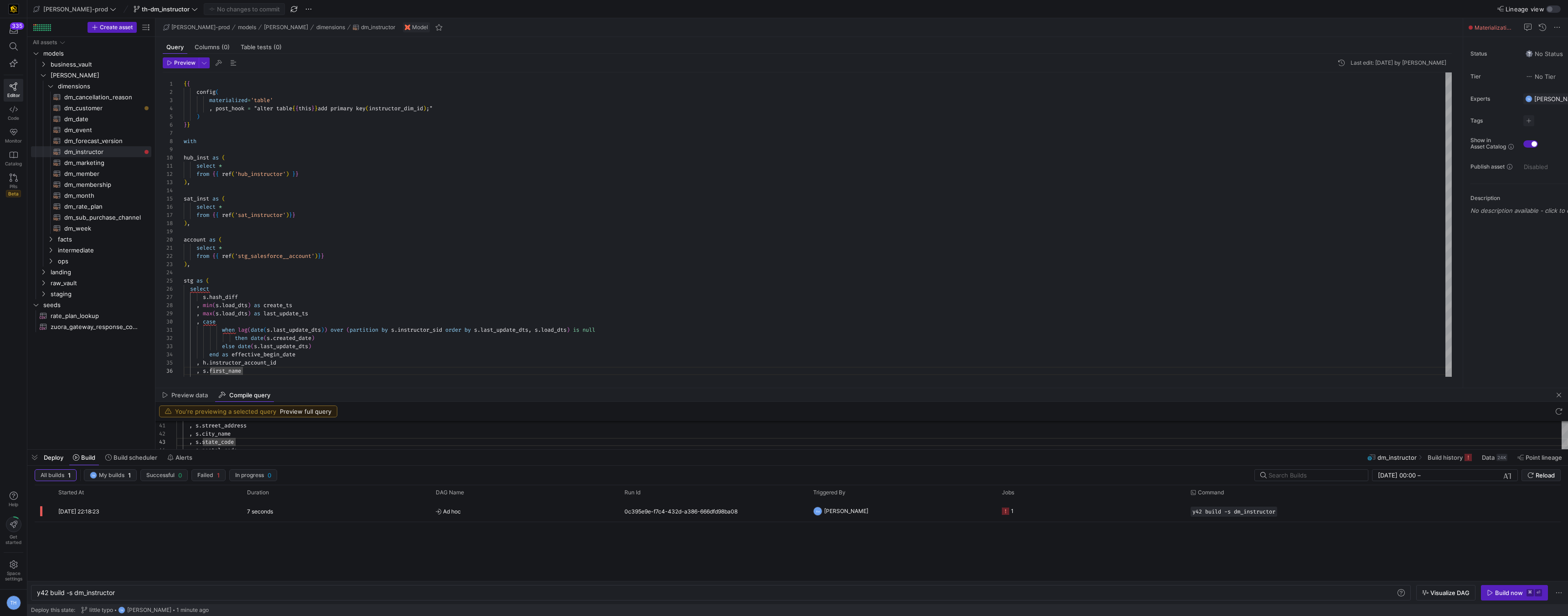
click at [397, 404] on div "You're previewing a selected query Preview full query" at bounding box center [861, 411] width 1413 height 19
click at [385, 370] on div "else date ( s . last_update_dts ) end as effective_begin_date , h . instructor_…" at bounding box center [818, 552] width 1268 height 959
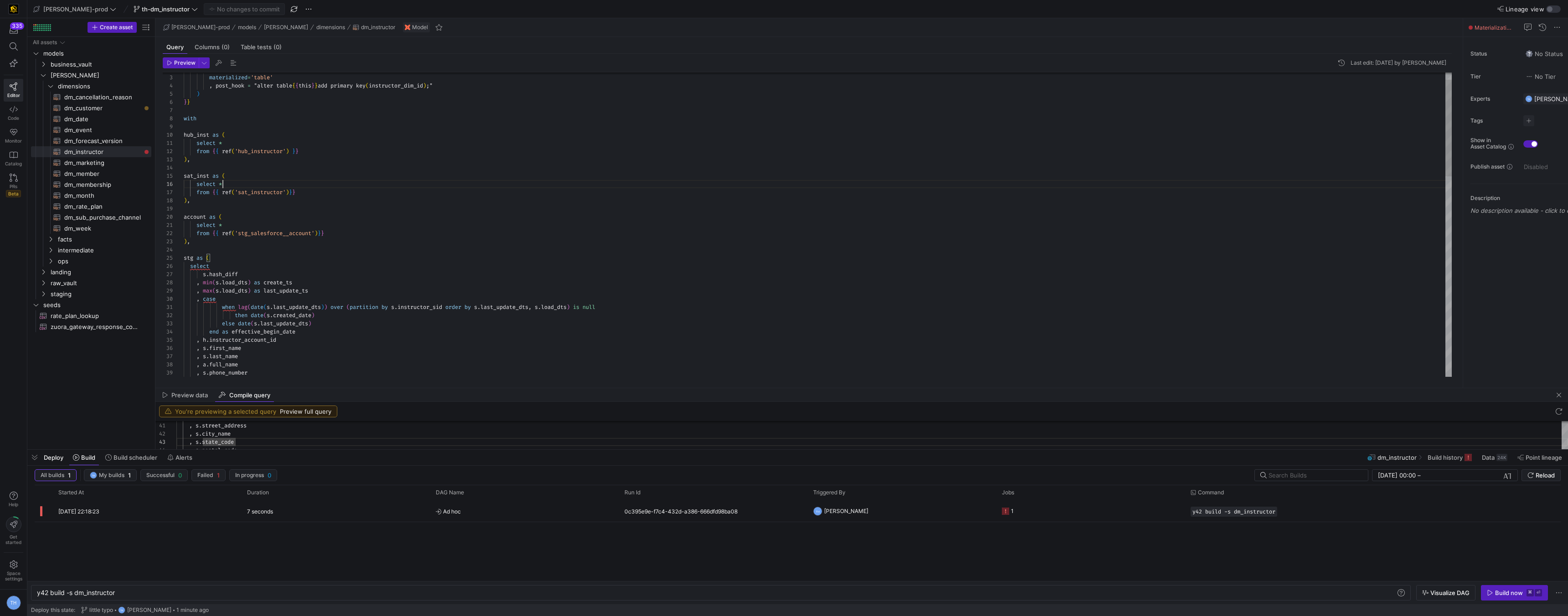
scroll to position [41, 39]
click at [444, 182] on div "else date ( s . last_update_dts ) end as effective_begin_date , h . instructor_…" at bounding box center [818, 529] width 1268 height 959
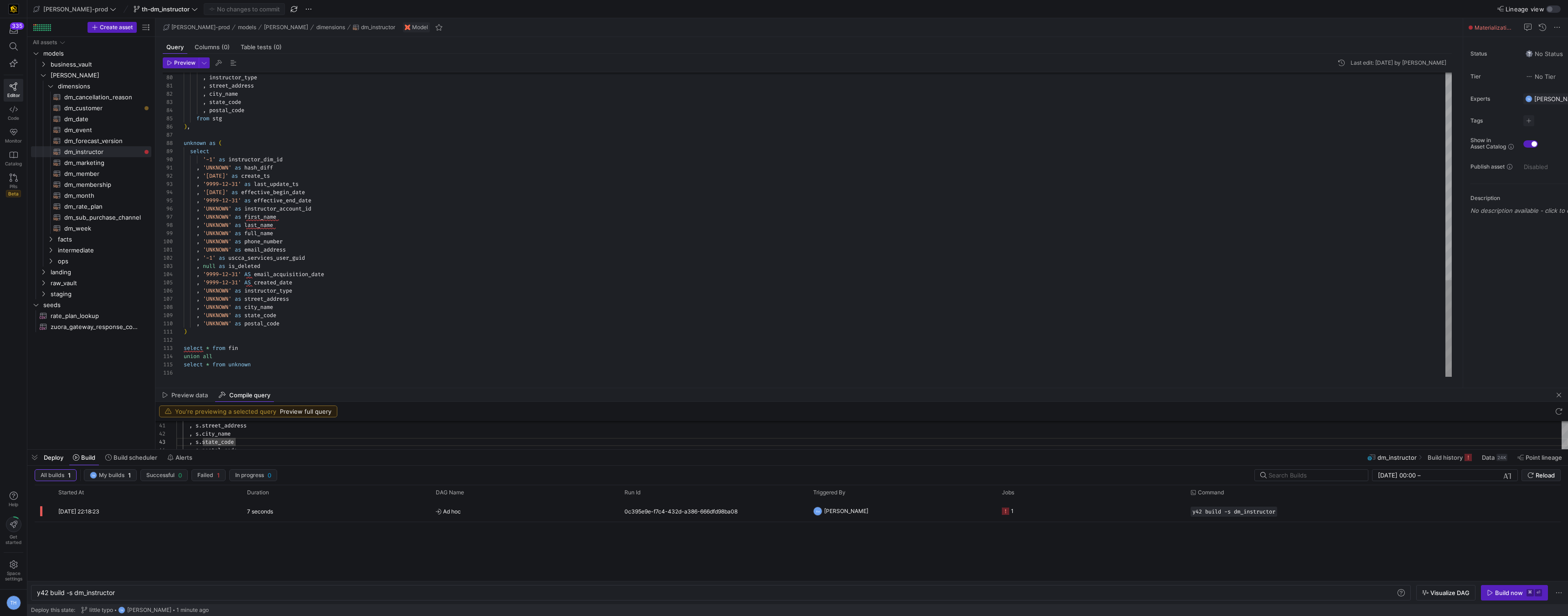
scroll to position [57, 92]
type textarea ", 'UNKNOWN' as email_address , '-1' as uscca_services_user_guid , null as is_de…"
type textarea "ca"
type textarea "select * from {{ ref('stg_salesforce__account')}} ), stg as ( select s.hash_dif…"
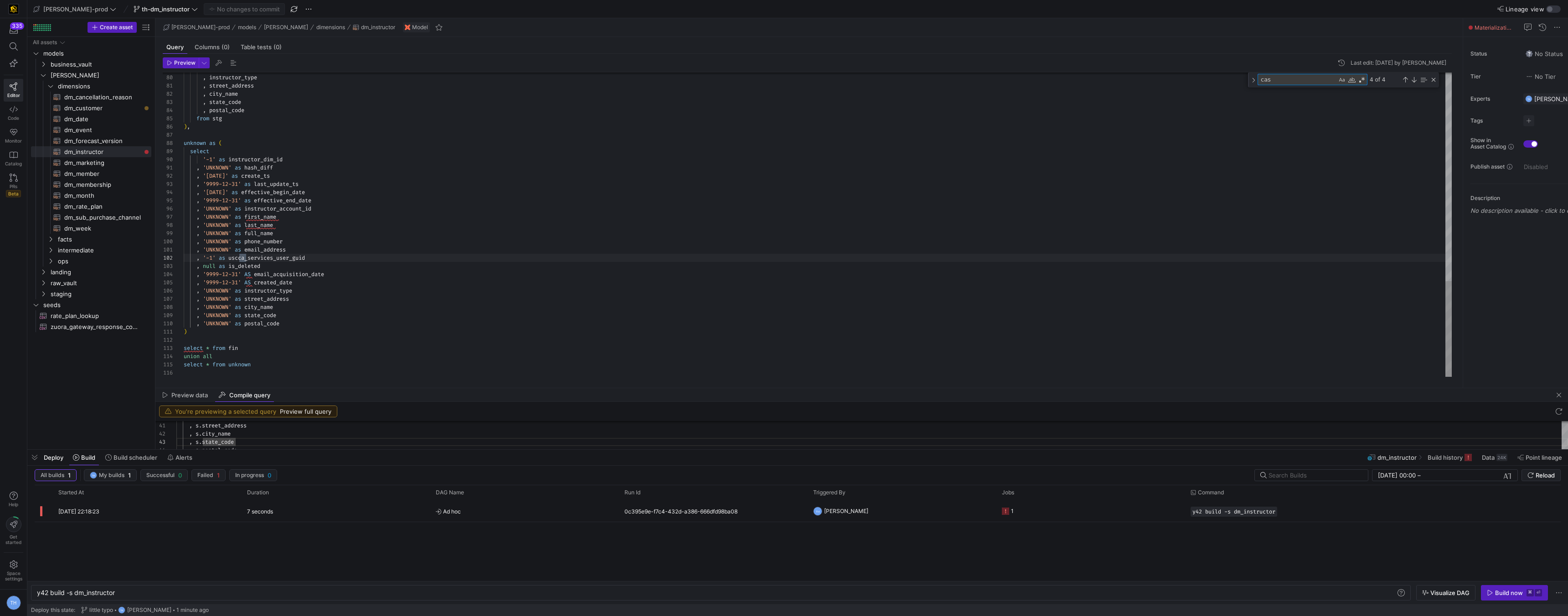
scroll to position [82, 30]
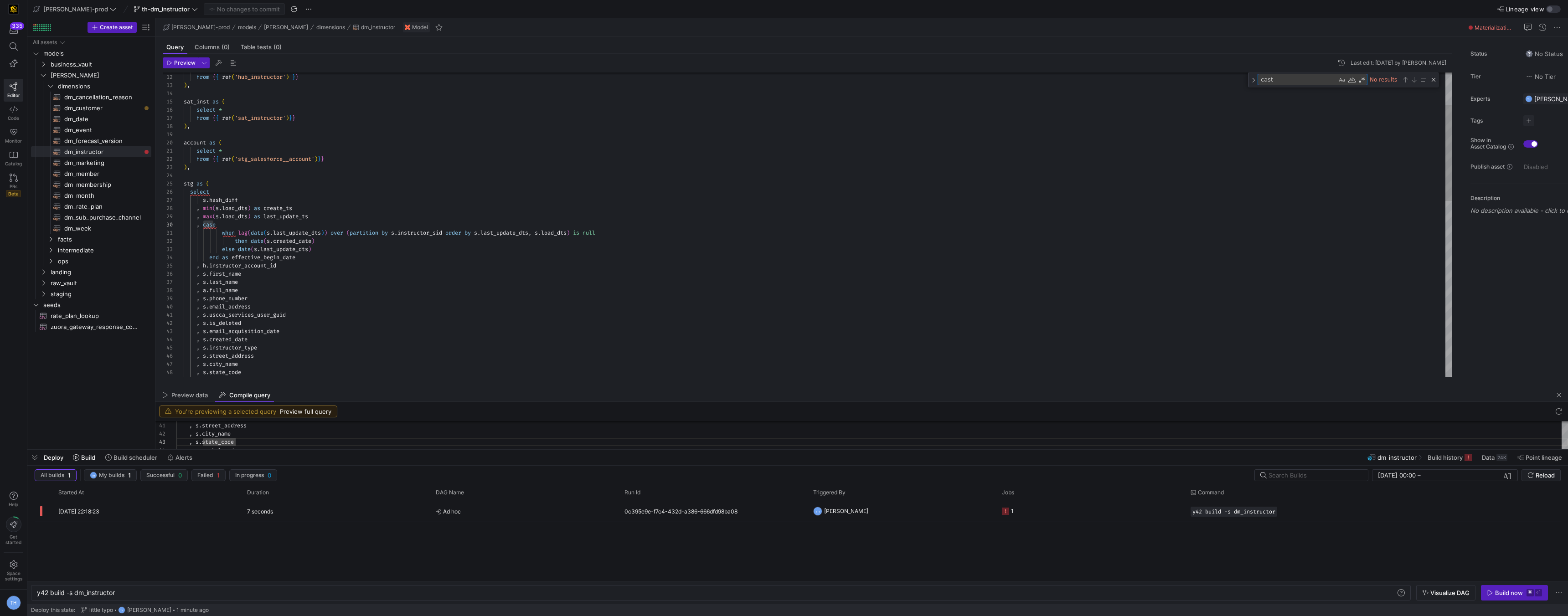
type textarea "cas"
type textarea ", 'UNKNOWN' as email_address , '-1' as uscca_services_user_guid , null as is_de…"
type textarea "c"
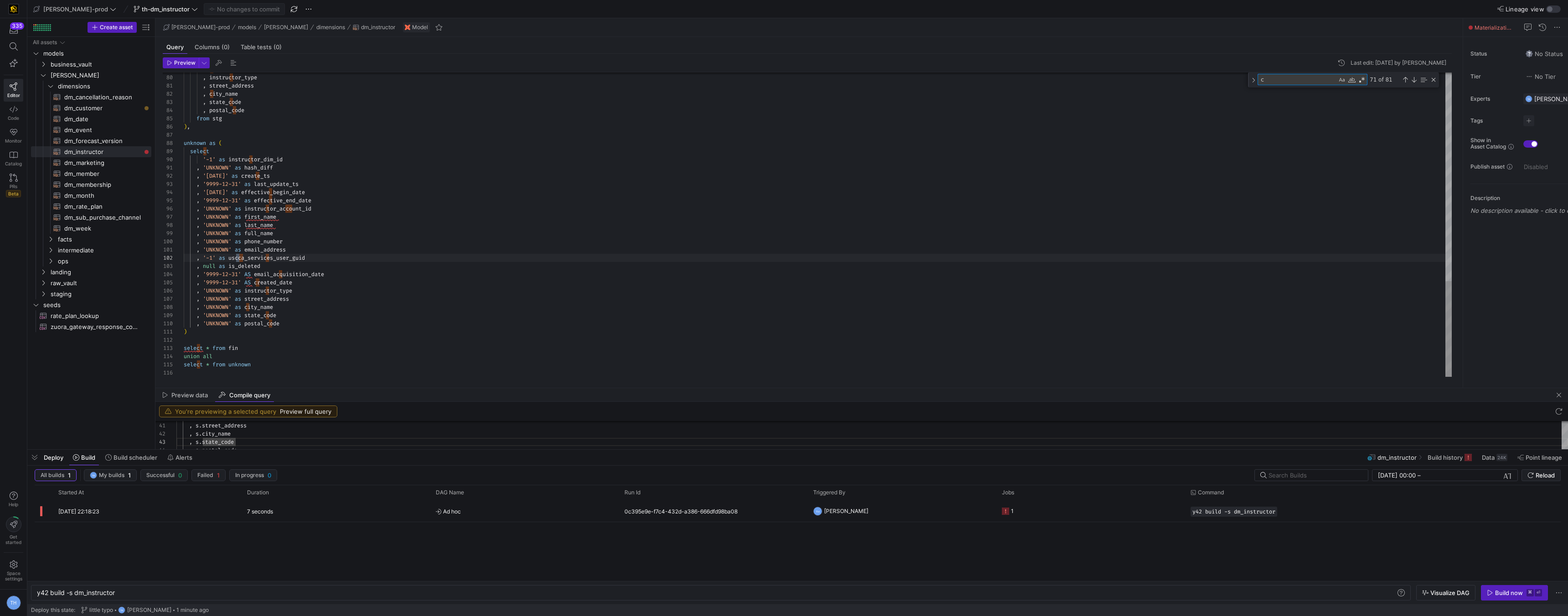
scroll to position [82, 56]
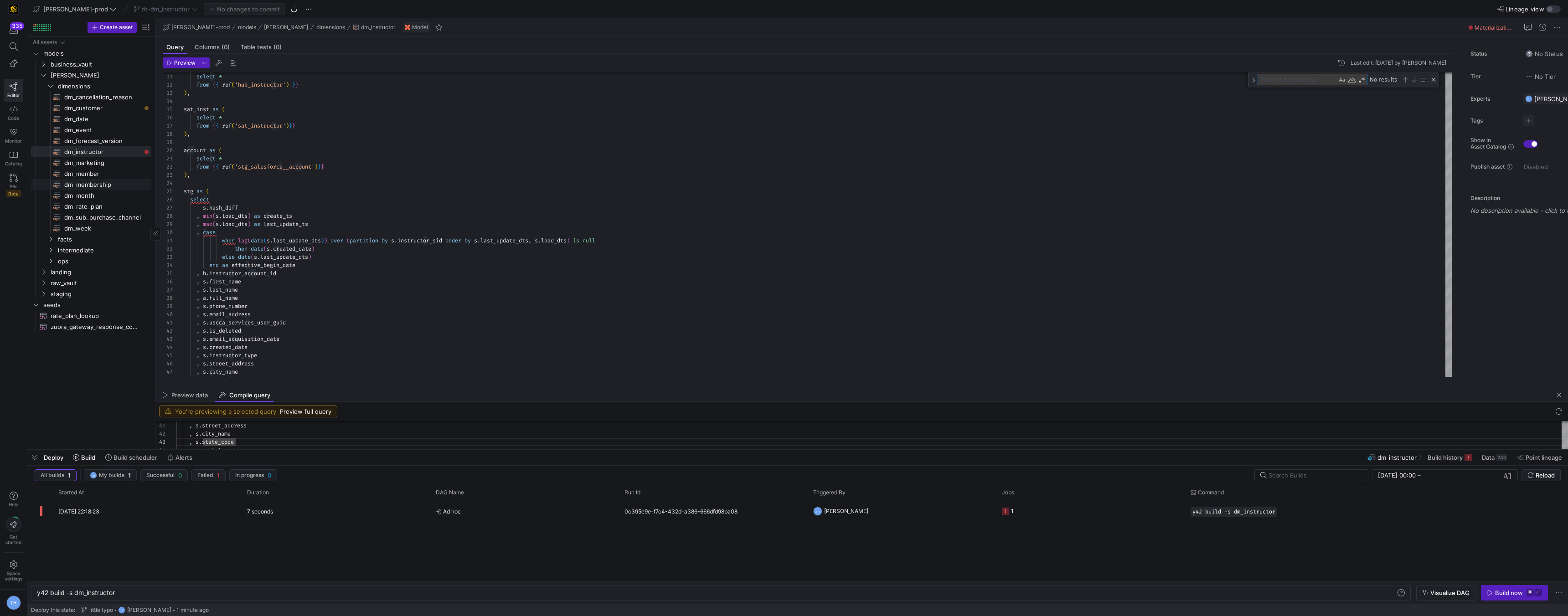
click at [106, 183] on span "dm_membership​​​​​​​​​​" at bounding box center [102, 185] width 76 height 10
type textarea "y42 build -s dm_membership"
type textarea "{{ config( materialized='table' , post_hook = "alter table {{ this }} add prima…"
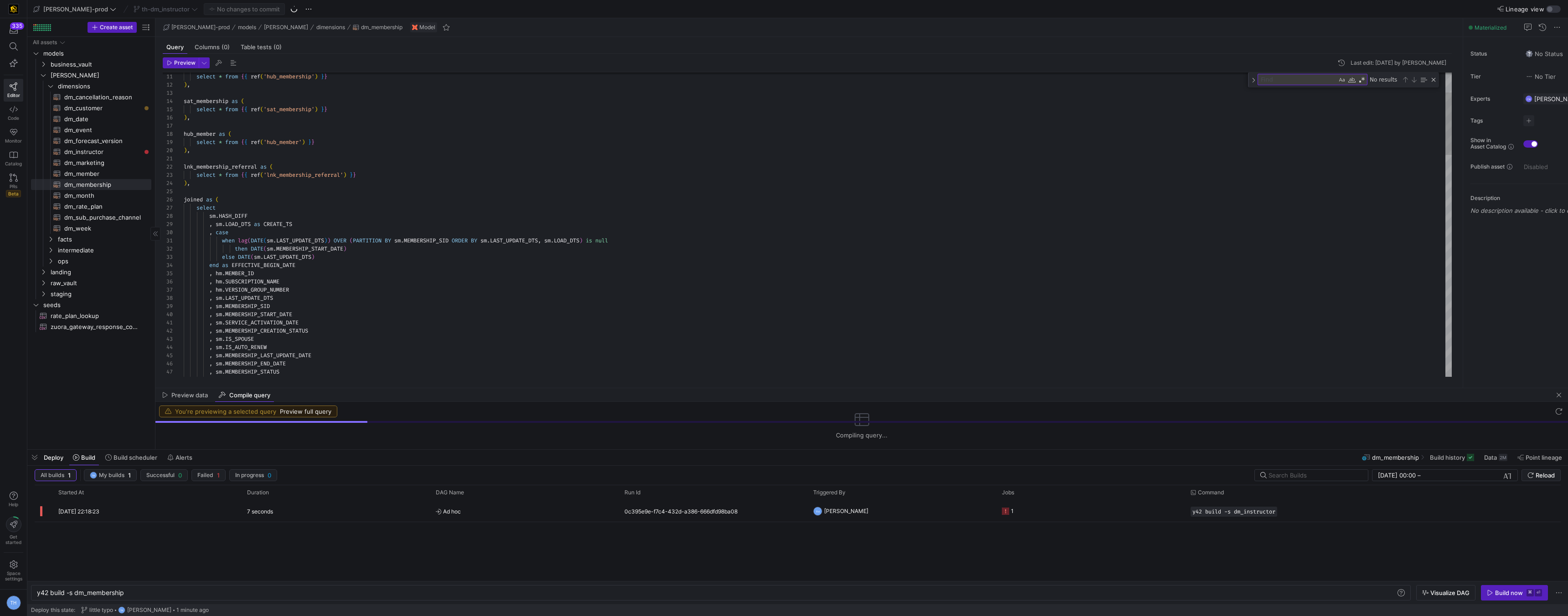
scroll to position [86, 0]
click at [111, 110] on span "dm_customer​​​​​​​​​​" at bounding box center [102, 108] width 76 height 10
type textarea "y42 build -s dm_customer"
type textarea "{{ config( materialized='table' , post_hook = "alter table {{ this }} add prima…"
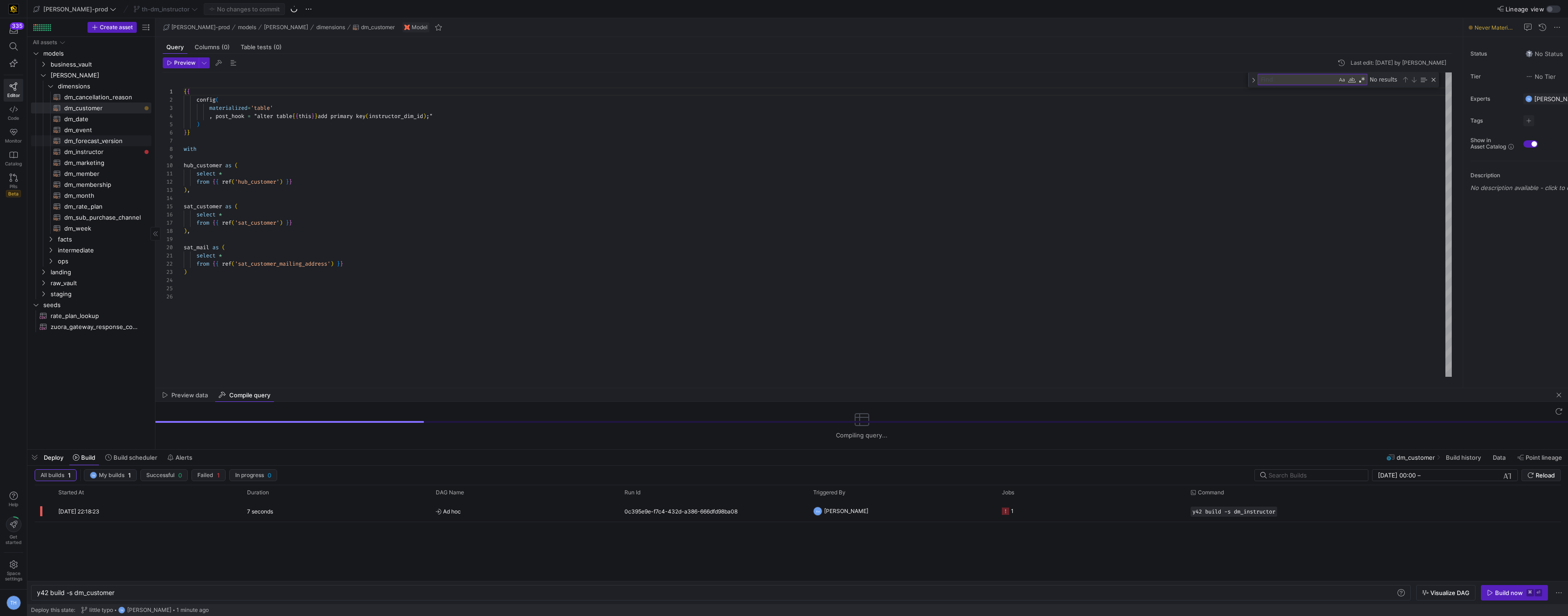
click at [112, 141] on span "dm_forecast_version​​​​​​​​​​" at bounding box center [102, 141] width 76 height 10
type textarea "y42 build -s dm_forecast_version"
type textarea "{{ config( materialized='table' , post_hook= "alter table {{ this }} add primar…"
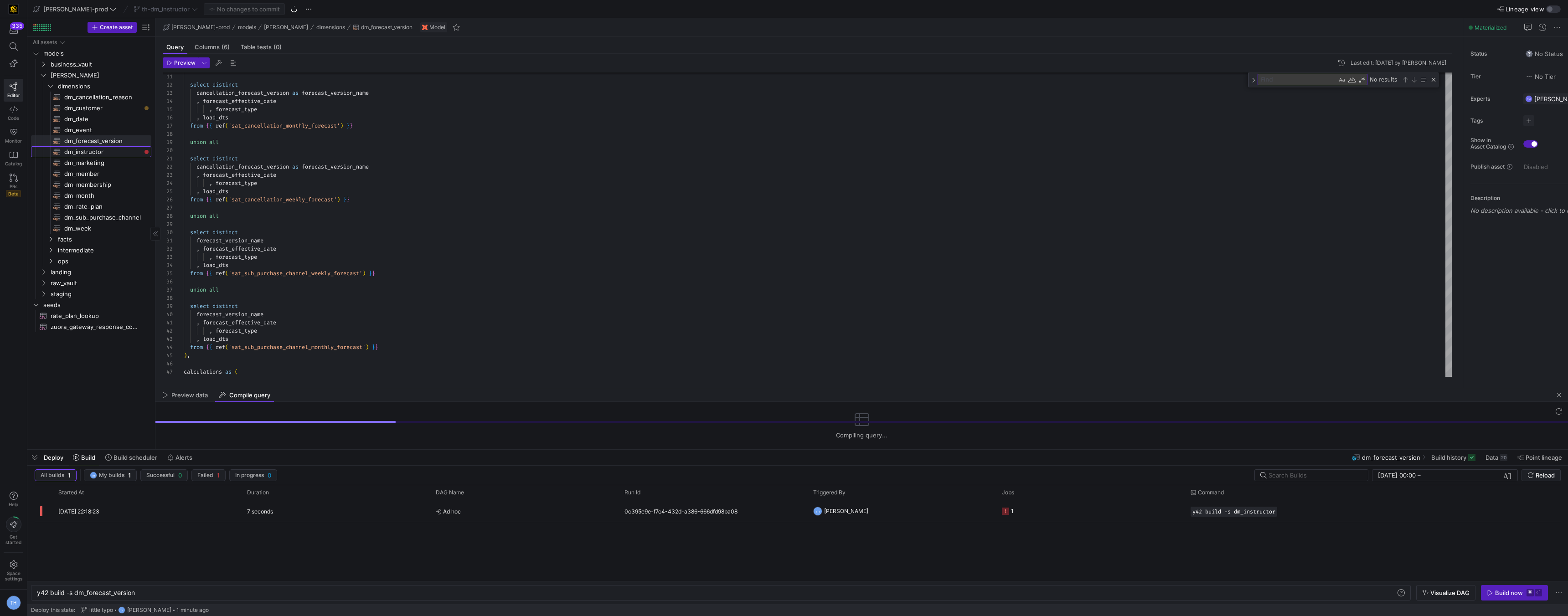
click at [112, 156] on span "dm_instructor​​​​​​​​​​" at bounding box center [102, 152] width 76 height 10
type textarea "y42 build -s dm_instructor"
type textarea "{{ config( materialized='table' , post_hook = "alter table {{ this }} add prima…"
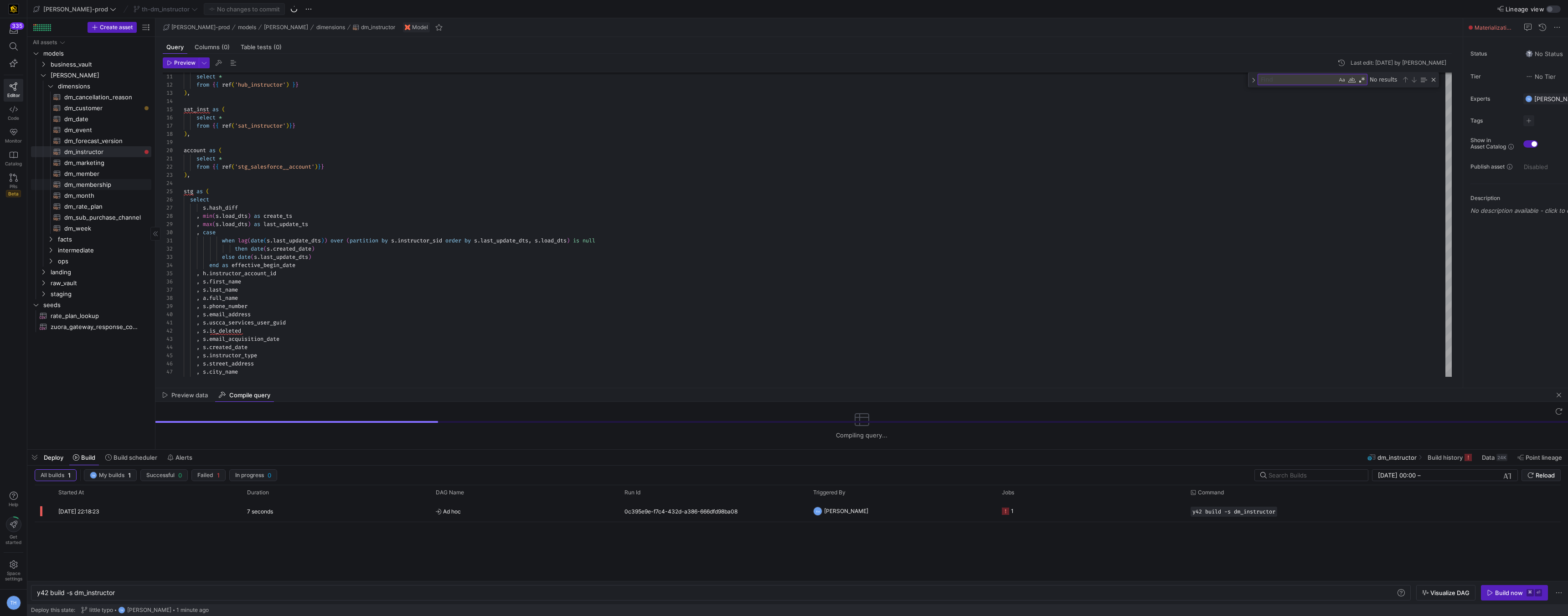
click at [108, 184] on span "dm_membership​​​​​​​​​​" at bounding box center [102, 185] width 76 height 10
type textarea "y42 build -s dm_membership"
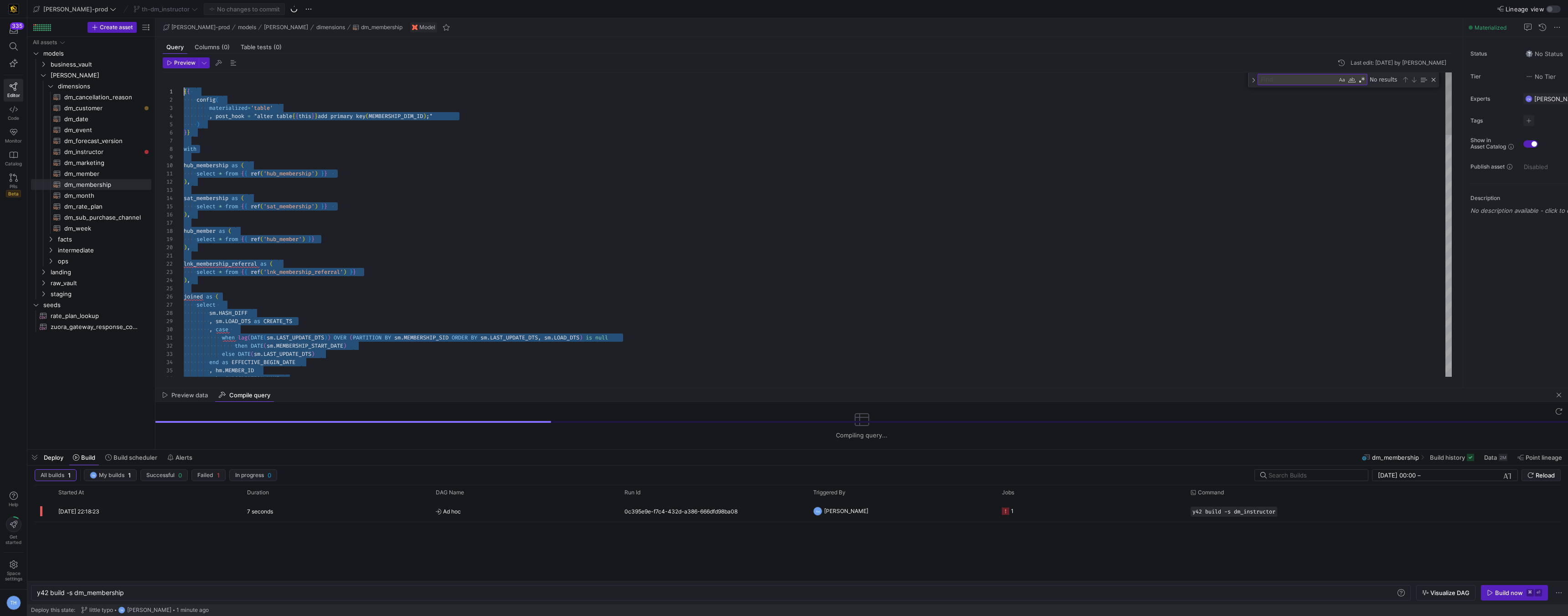
drag, startPoint x: 282, startPoint y: 370, endPoint x: 264, endPoint y: -39, distance: 409.4
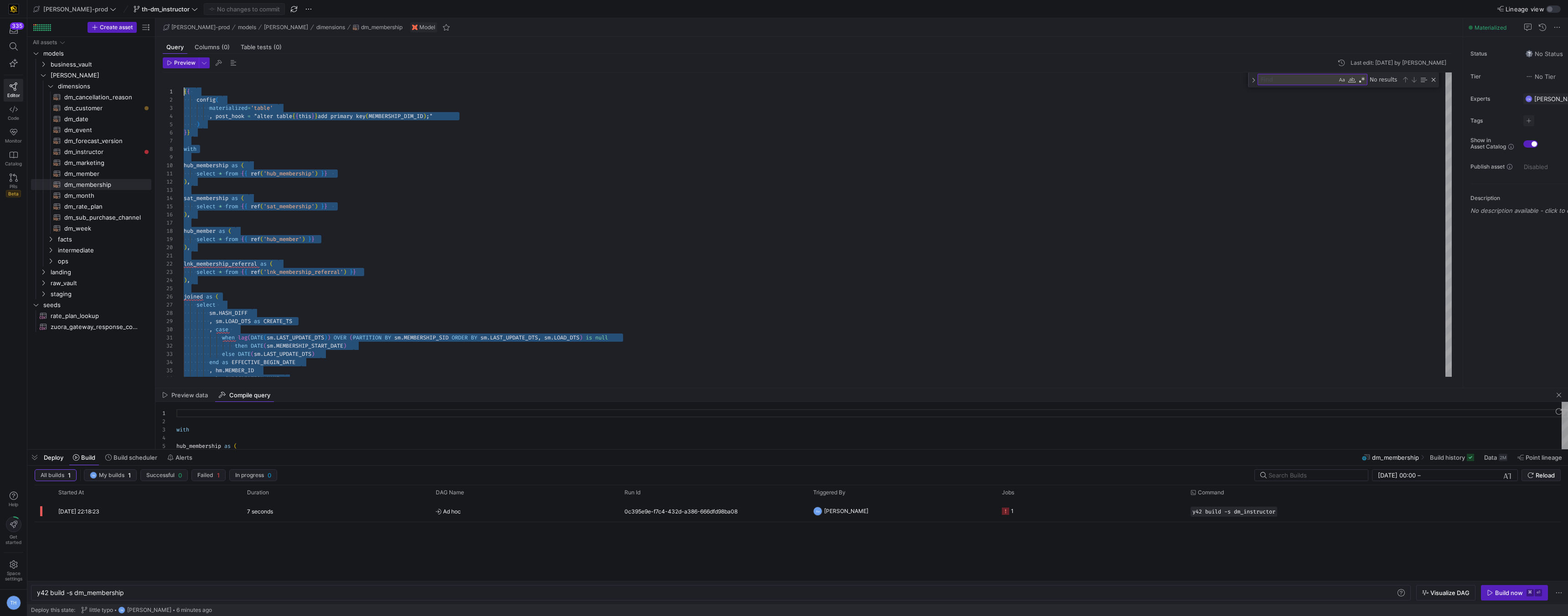
type textarea "when lag(DATE(sm.LAST_UPDATE_DTS)) OVER (PARTITION BY sm.MEMBERSHIP_SID ORDER B…"
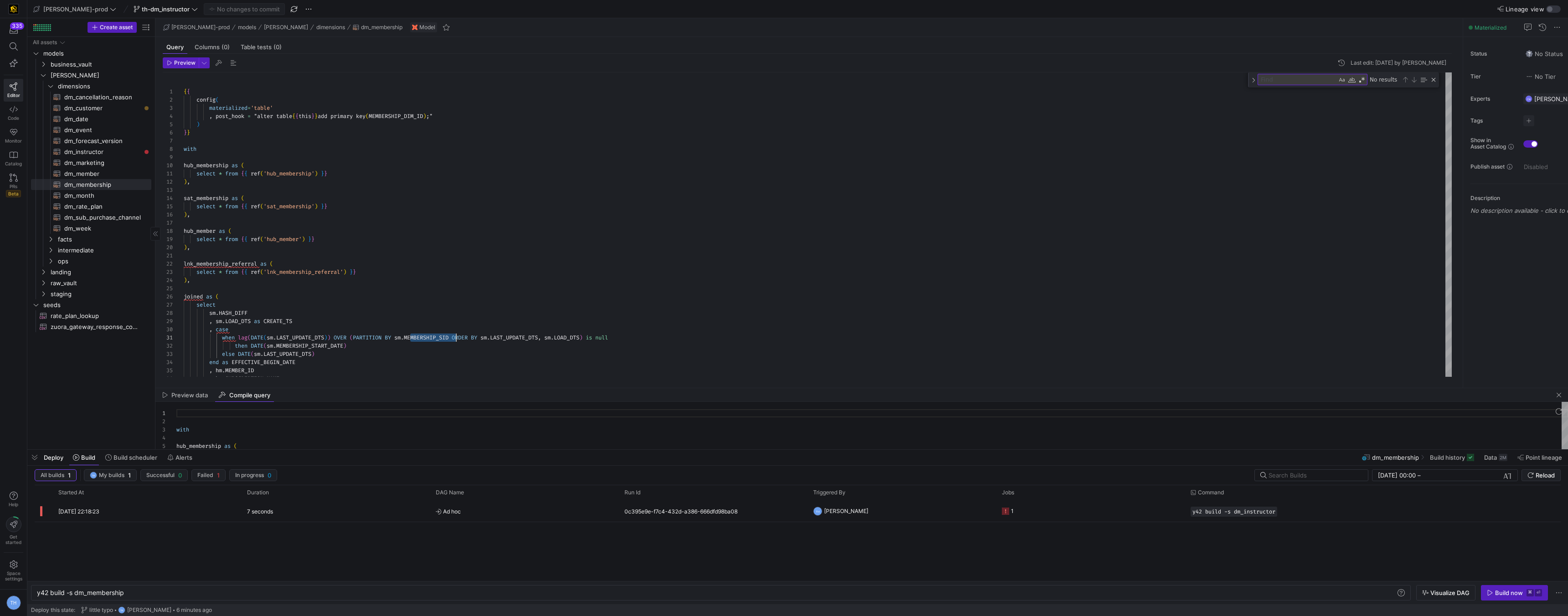
click at [98, 153] on span "dm_instructor​​​​​​​​​​" at bounding box center [102, 152] width 76 height 10
type textarea "y42 build -s dm_instructor"
type textarea "{{ config( materialized='table' , post_hook = "alter table {{ this }} add prima…"
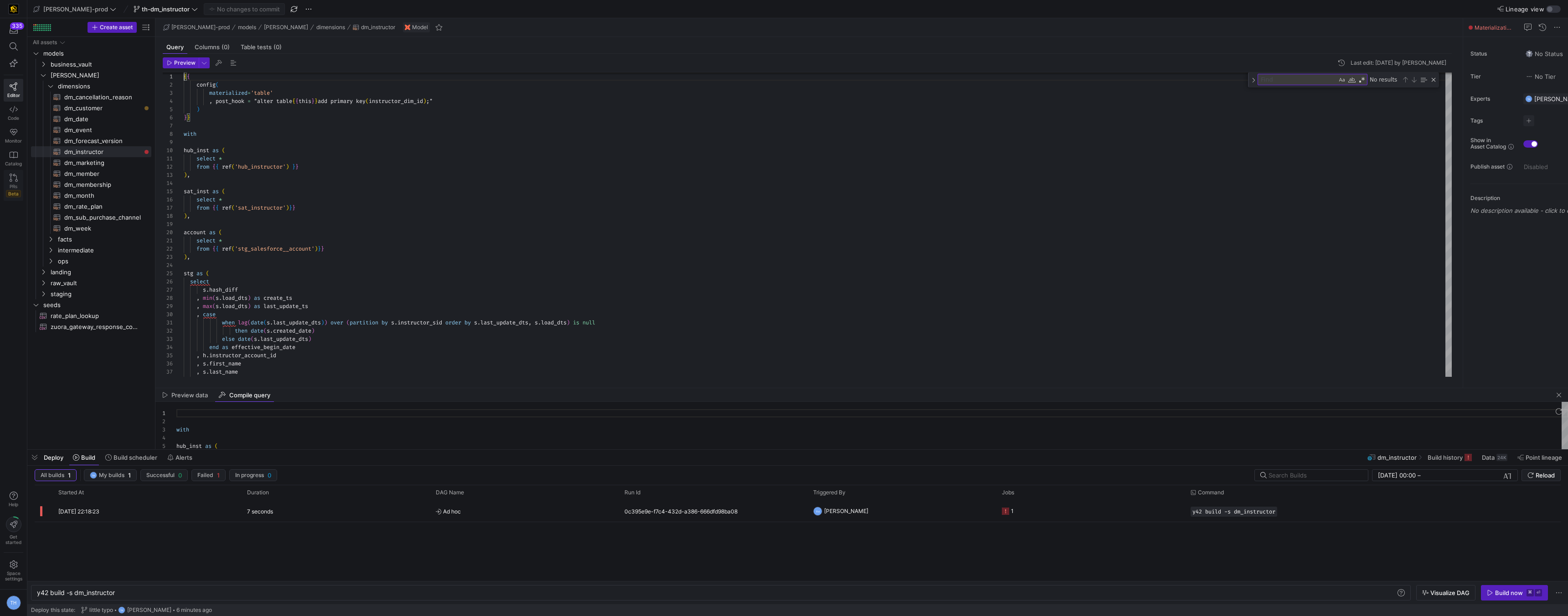
scroll to position [82, 0]
click at [99, 187] on span "dm_membership​​​​​​​​​​" at bounding box center [102, 185] width 76 height 10
type textarea "y42 build -s dm_membership"
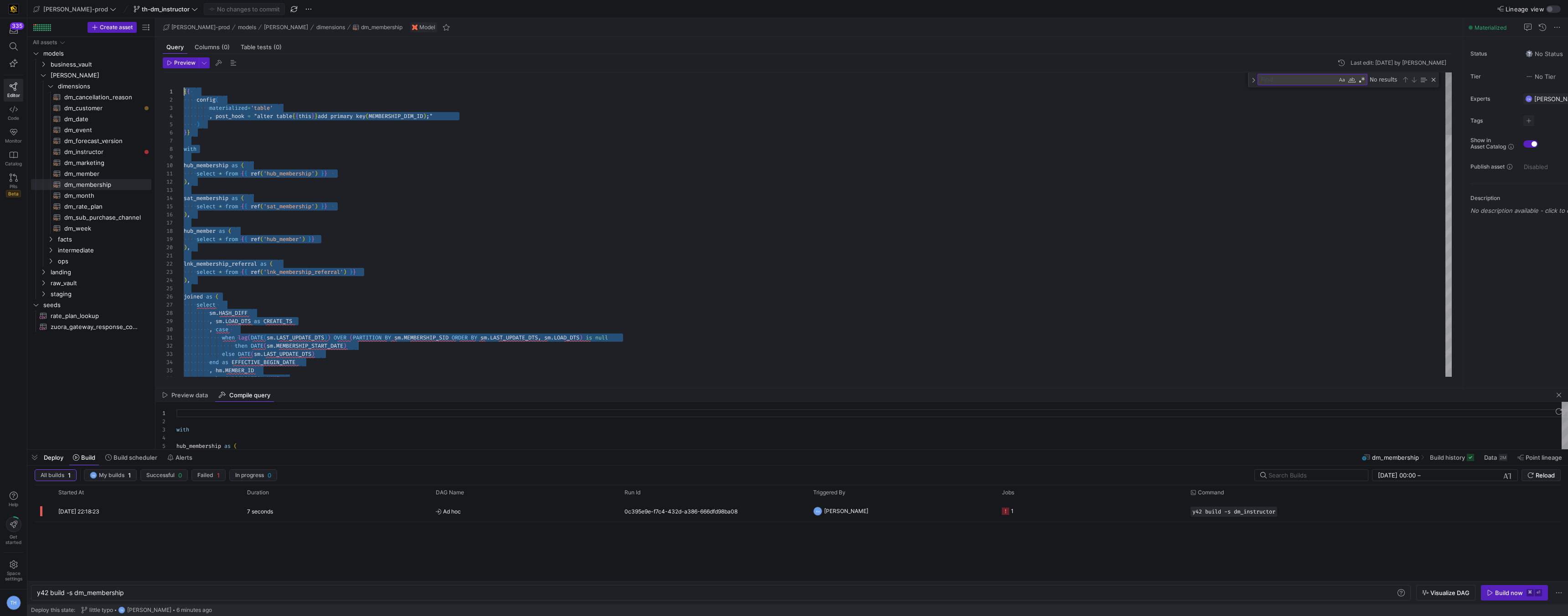
drag, startPoint x: 282, startPoint y: 366, endPoint x: 277, endPoint y: -40, distance: 406.0
type textarea "select * from final"
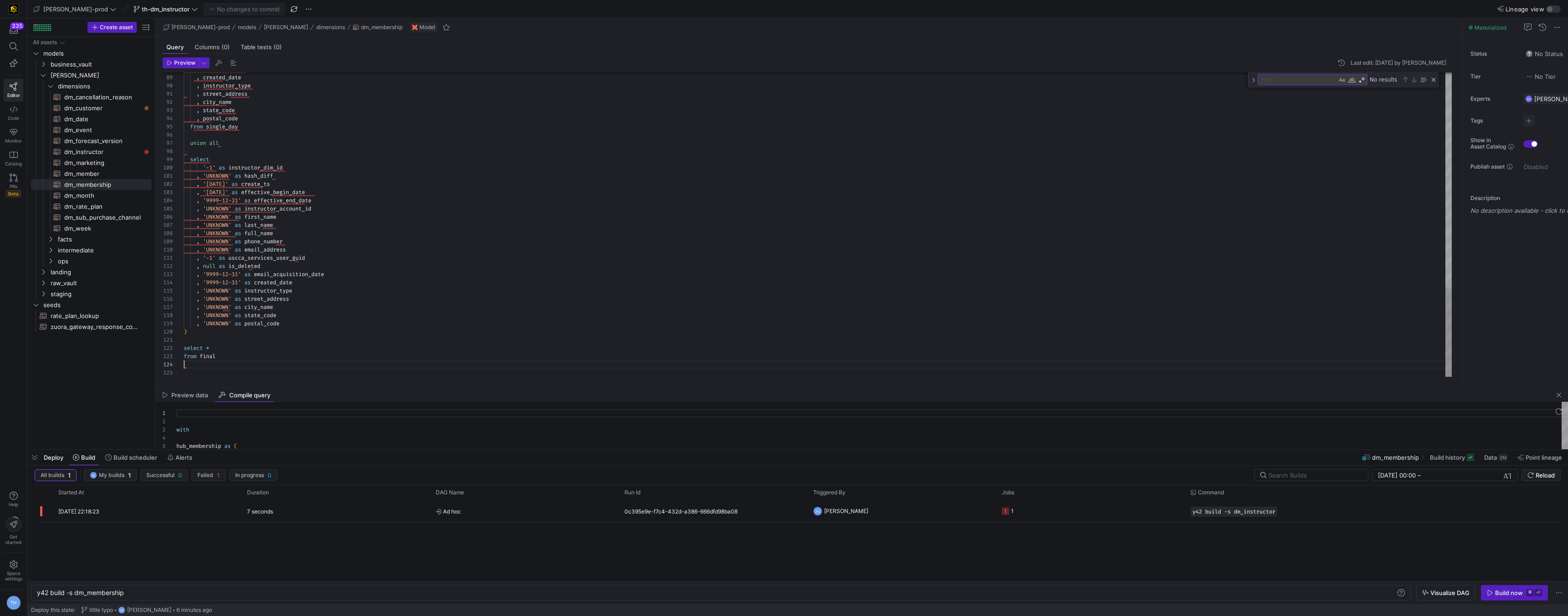
scroll to position [24, 0]
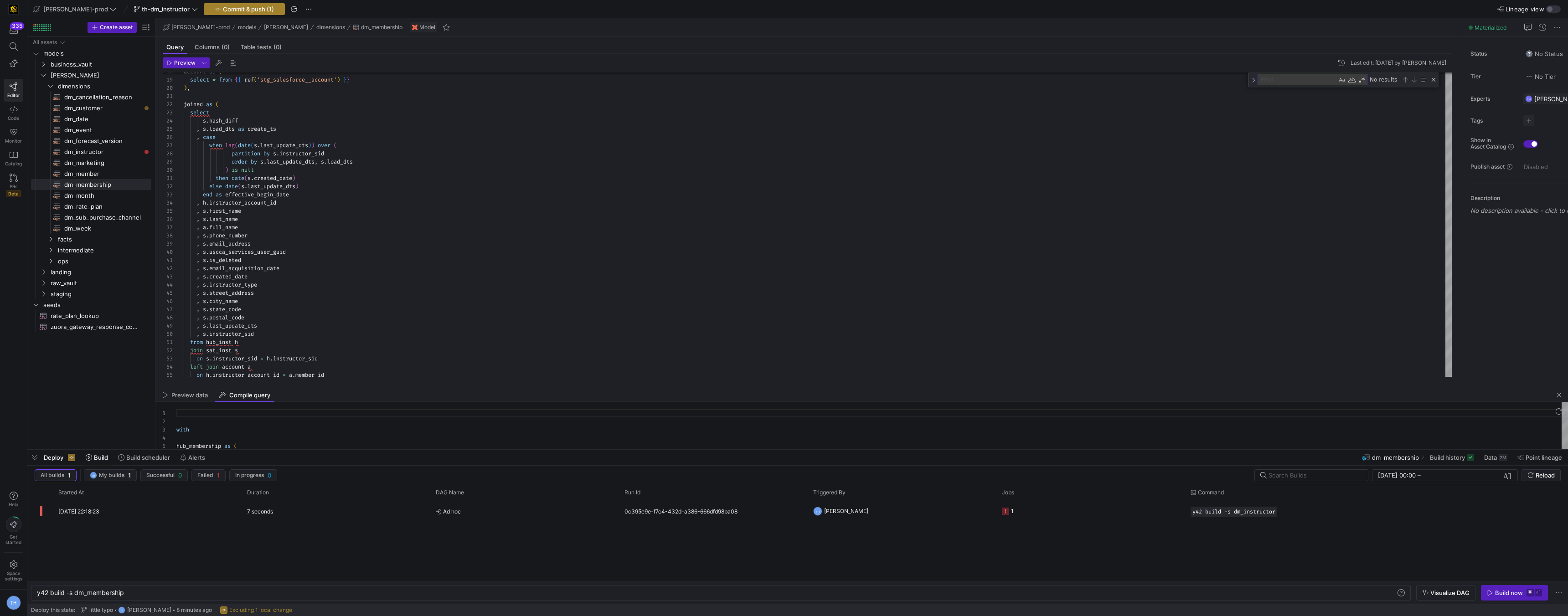
click at [223, 8] on span "Commit & push (1)" at bounding box center [248, 9] width 51 height 7
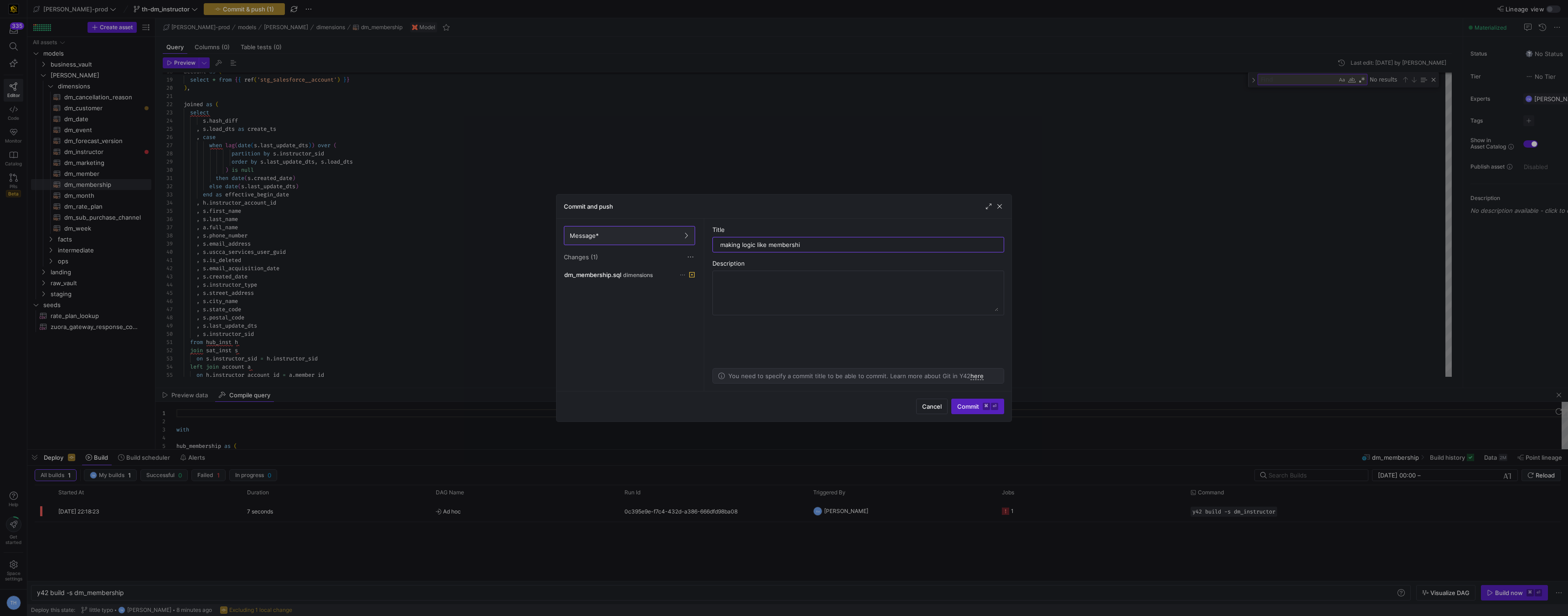
type input "making logic like membership"
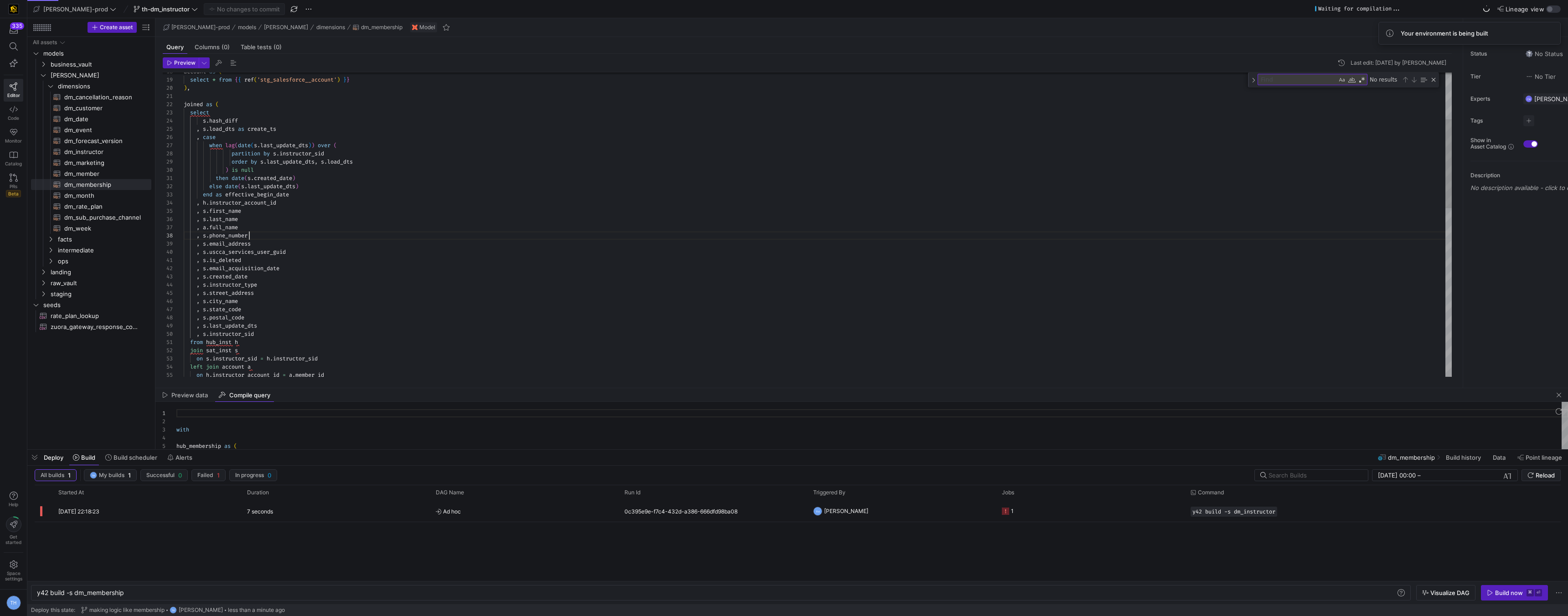
click at [367, 235] on div "then date ( s . created_date ) else date ( s . last_update_dts ) end as effecti…" at bounding box center [818, 432] width 1268 height 1040
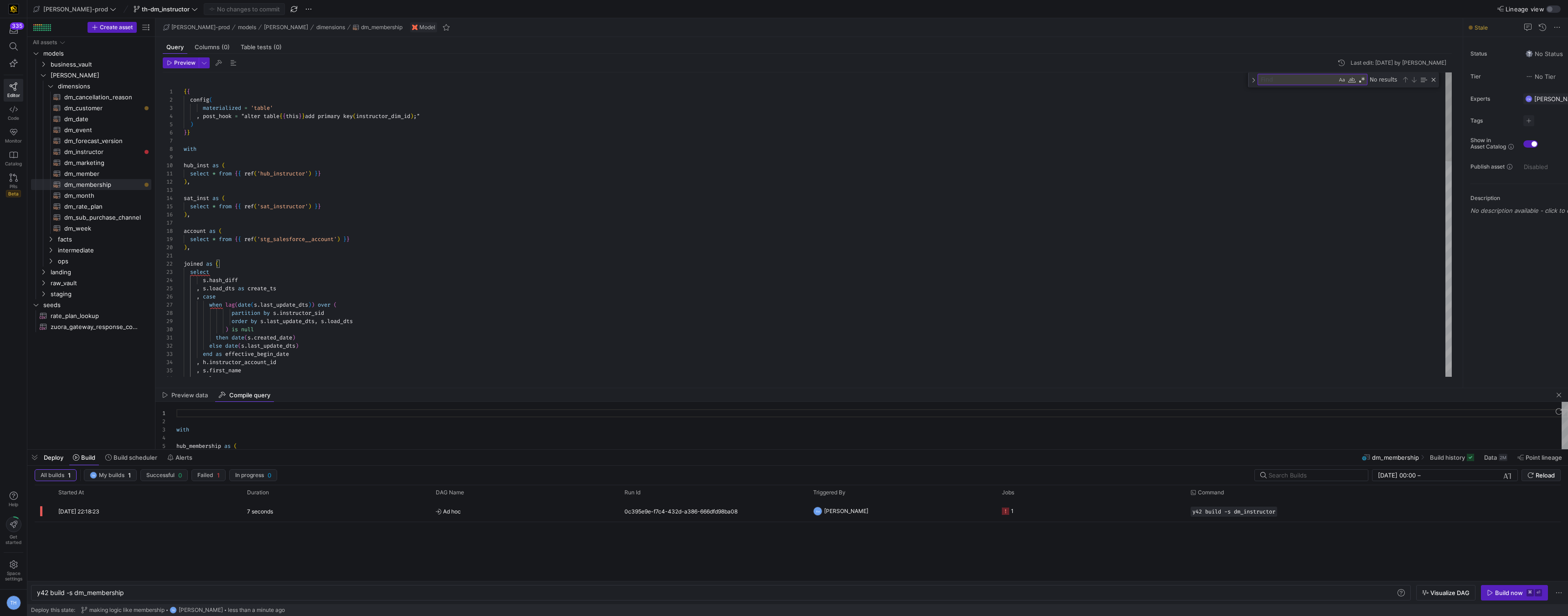
type textarea "{{ config( materialized = 'table' , post_hook = "alter table {{ this }} add pri…"
click at [263, 142] on div "then date ( s . created_date ) else date ( s . last_update_dts ) end as effecti…" at bounding box center [818, 592] width 1268 height 1040
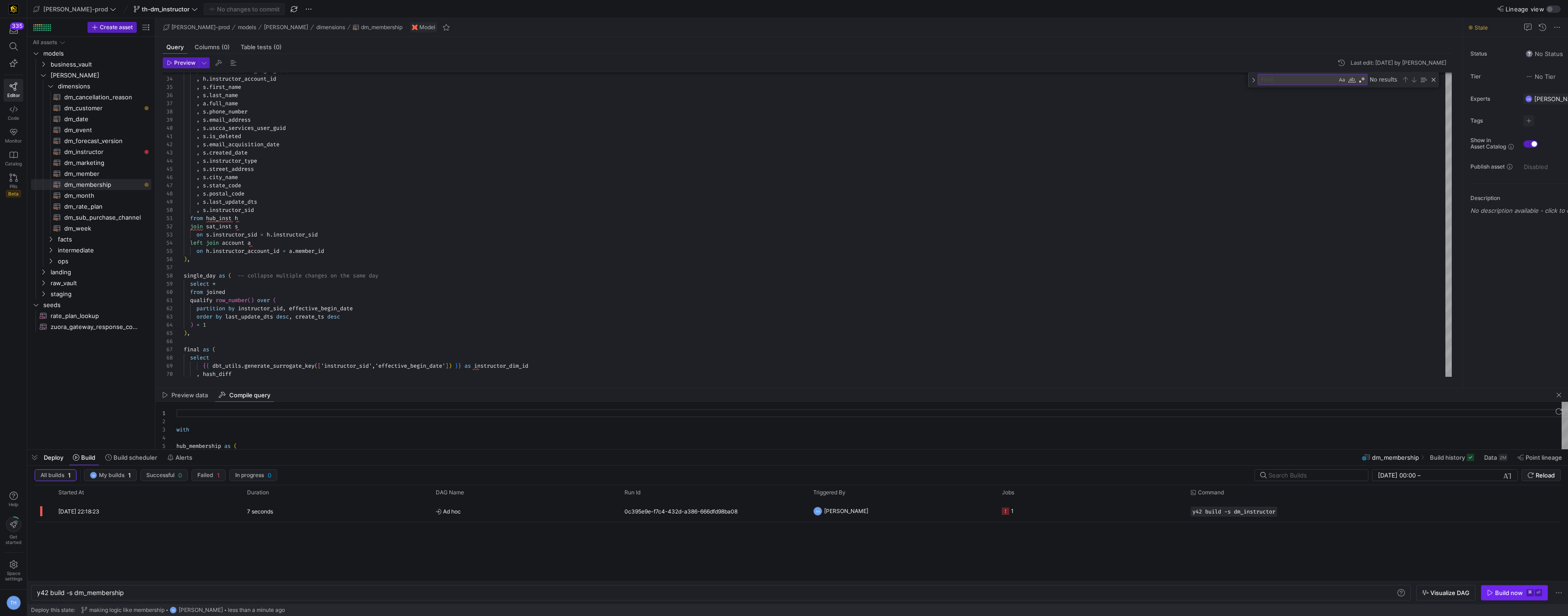
click at [1524, 587] on span "button" at bounding box center [1514, 593] width 66 height 15
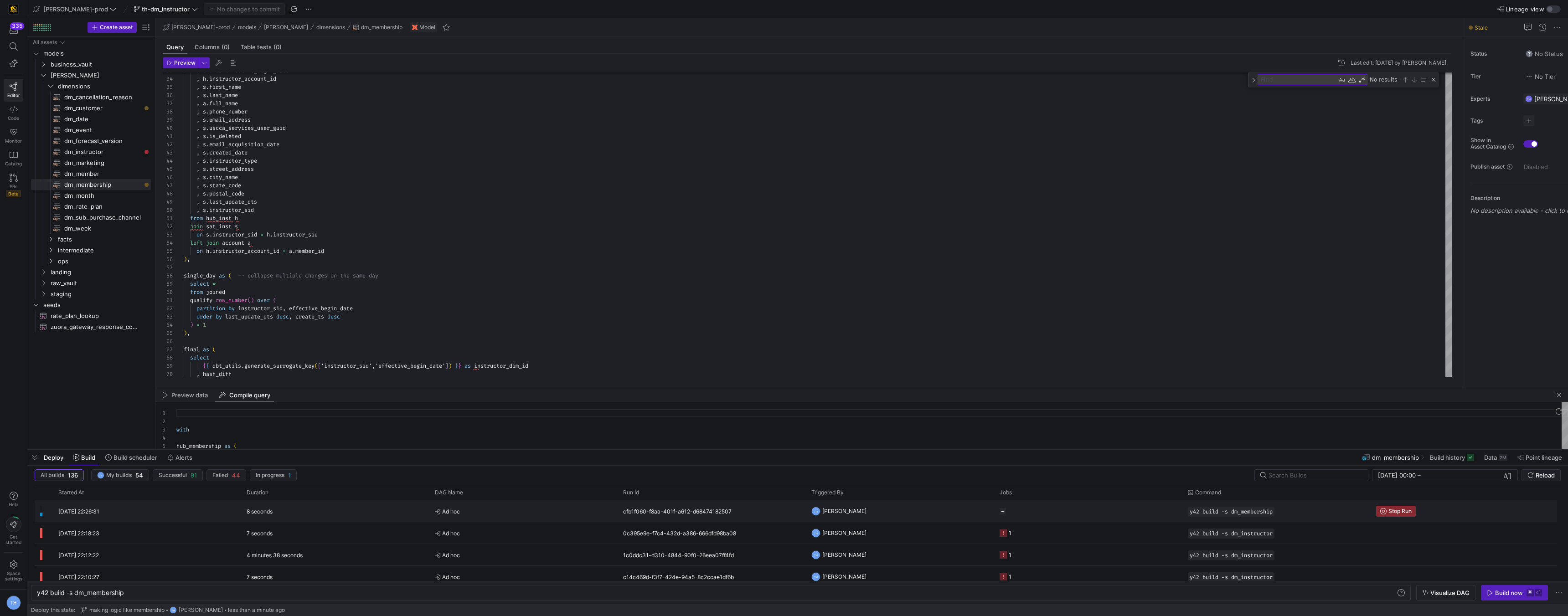
click at [782, 511] on div "cfb1f060-f8aa-401f-a612-d68474182507" at bounding box center [711, 511] width 188 height 21
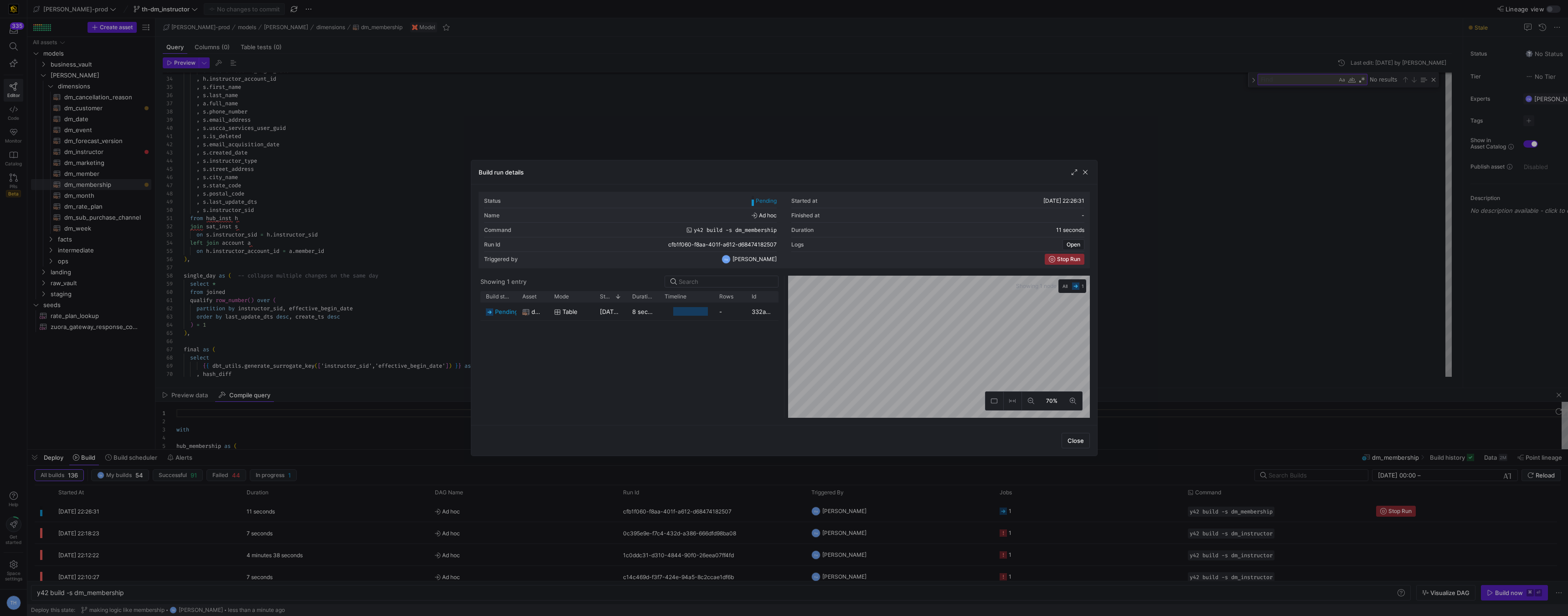
click at [638, 135] on div at bounding box center [784, 308] width 1568 height 616
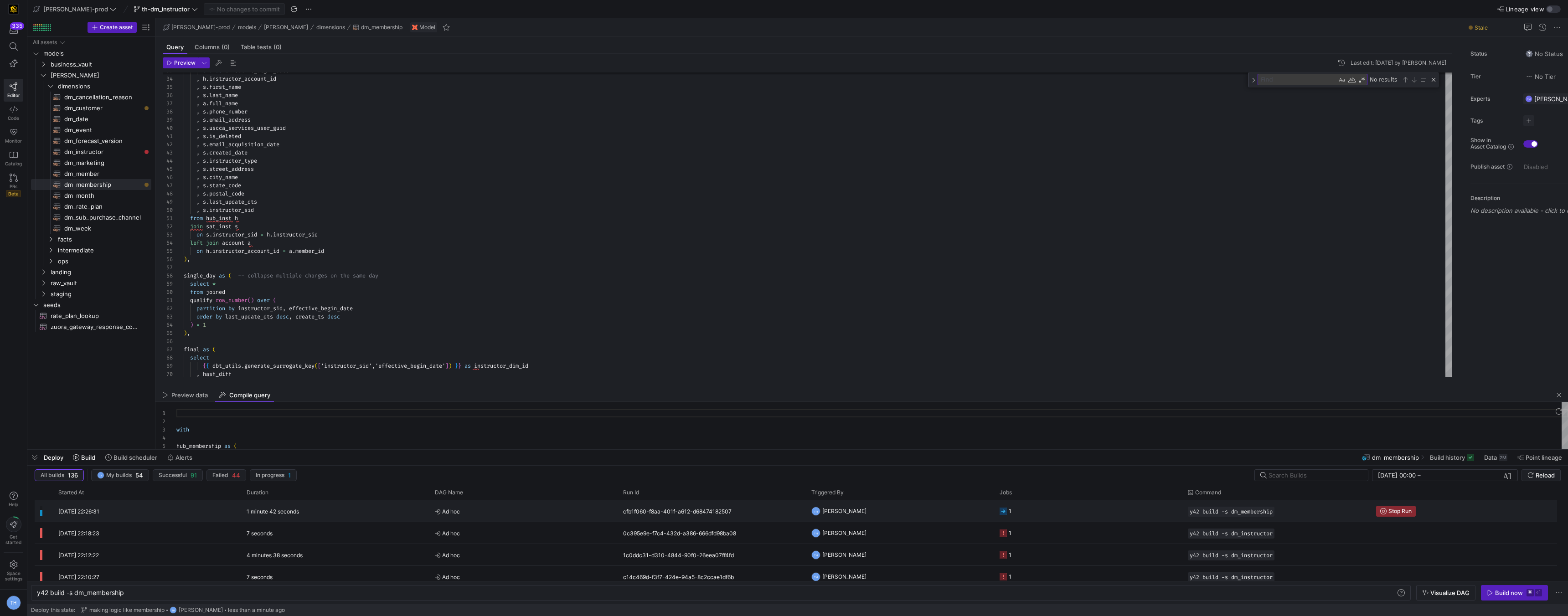
click at [547, 508] on span "Ad hoc" at bounding box center [524, 511] width 177 height 21
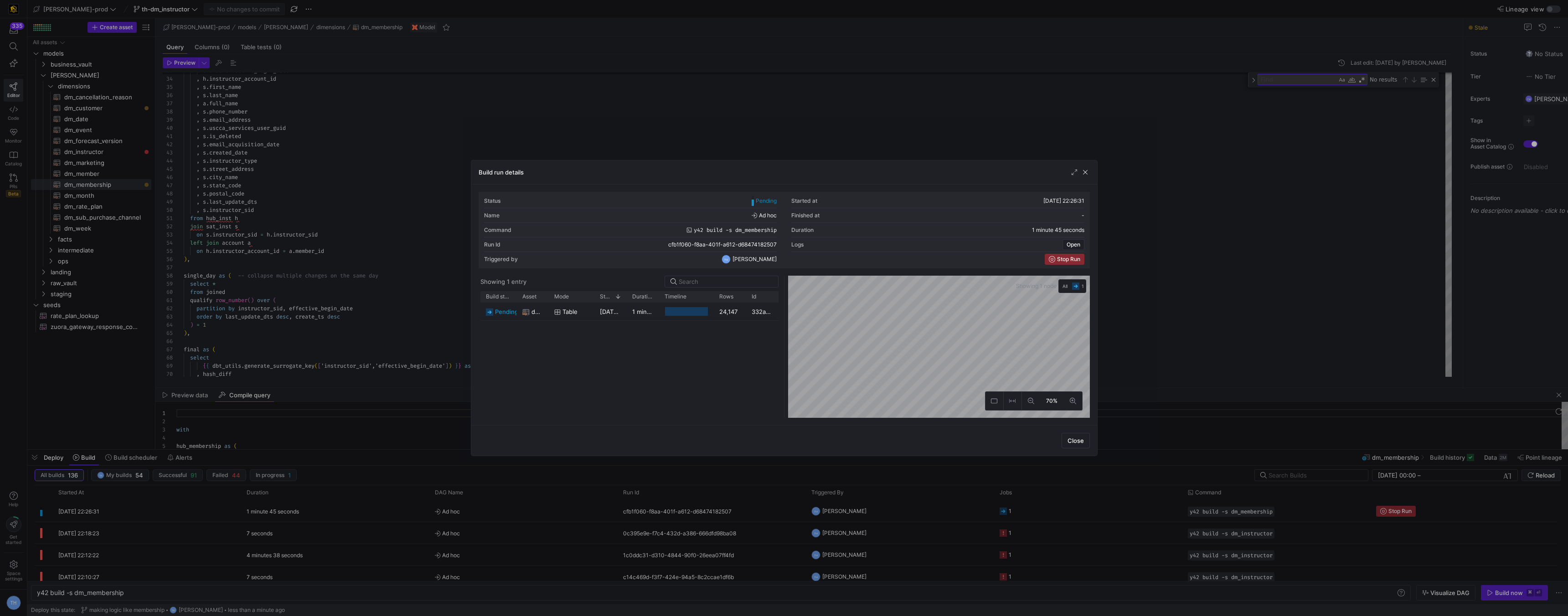
click at [547, 120] on div at bounding box center [784, 308] width 1568 height 616
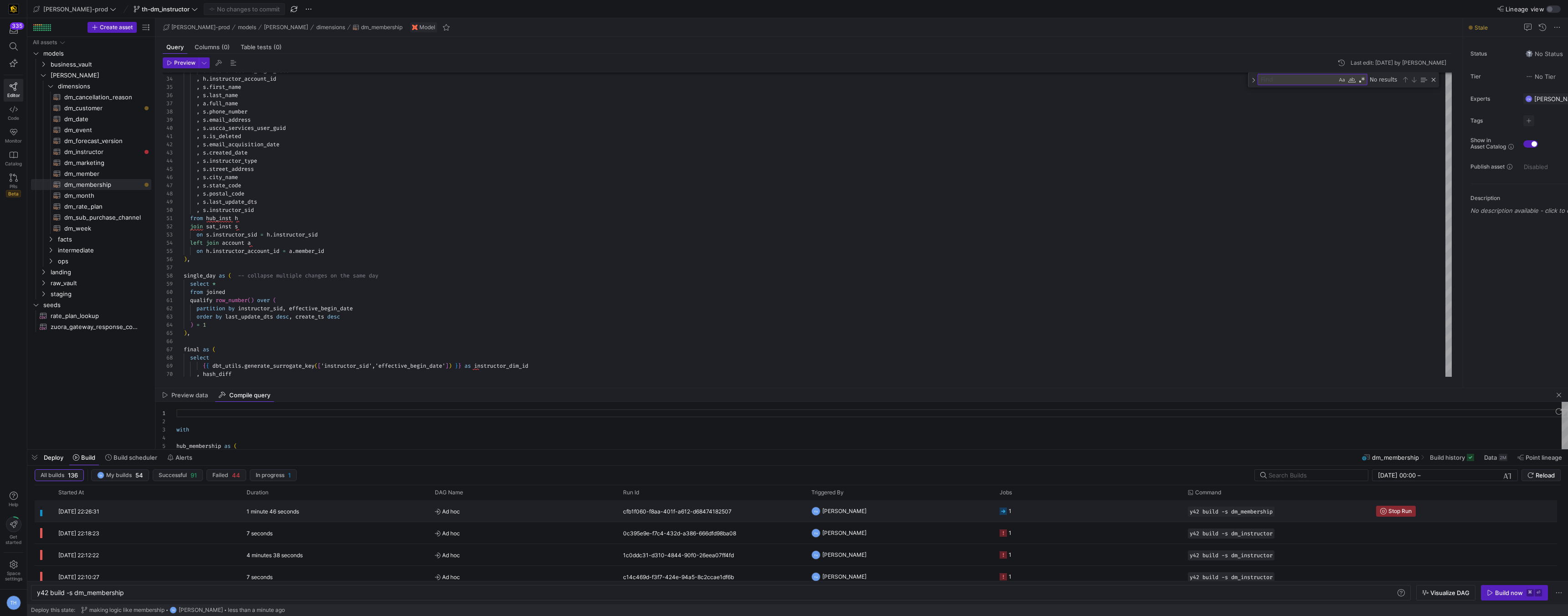
click at [582, 511] on span "Ad hoc" at bounding box center [524, 511] width 177 height 21
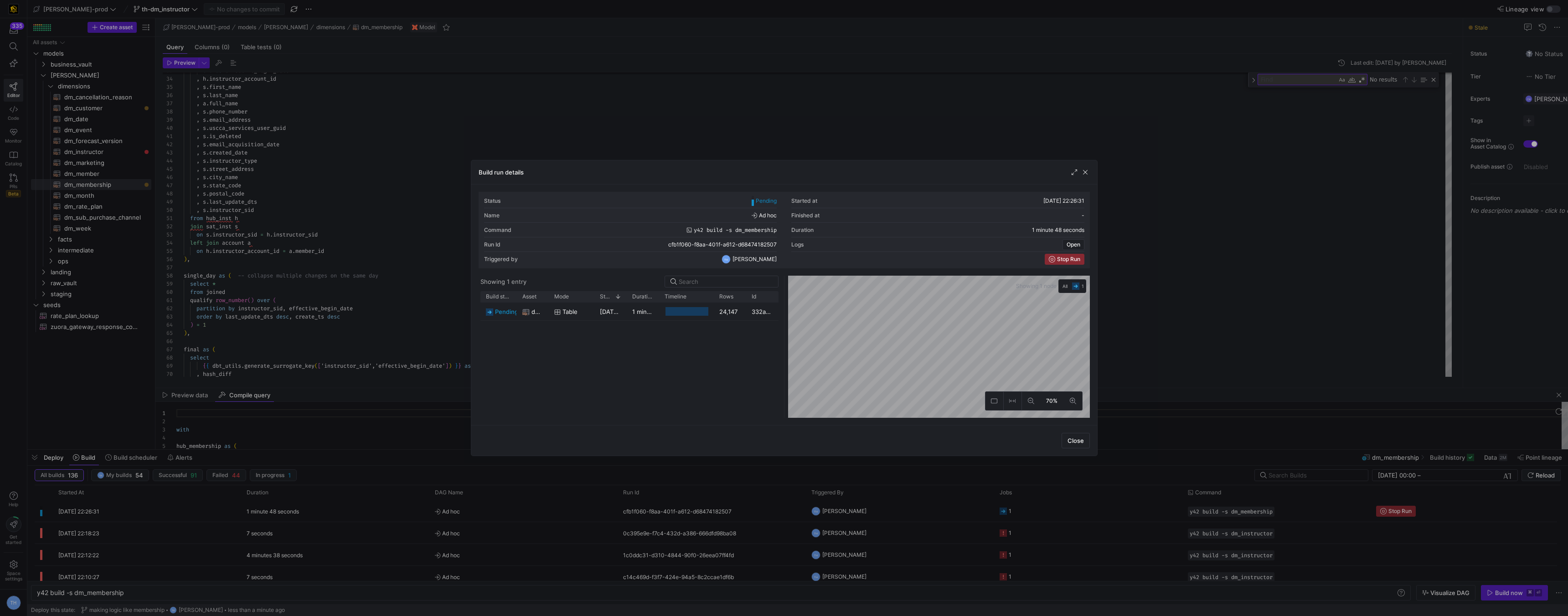
click at [599, 109] on div at bounding box center [784, 308] width 1568 height 616
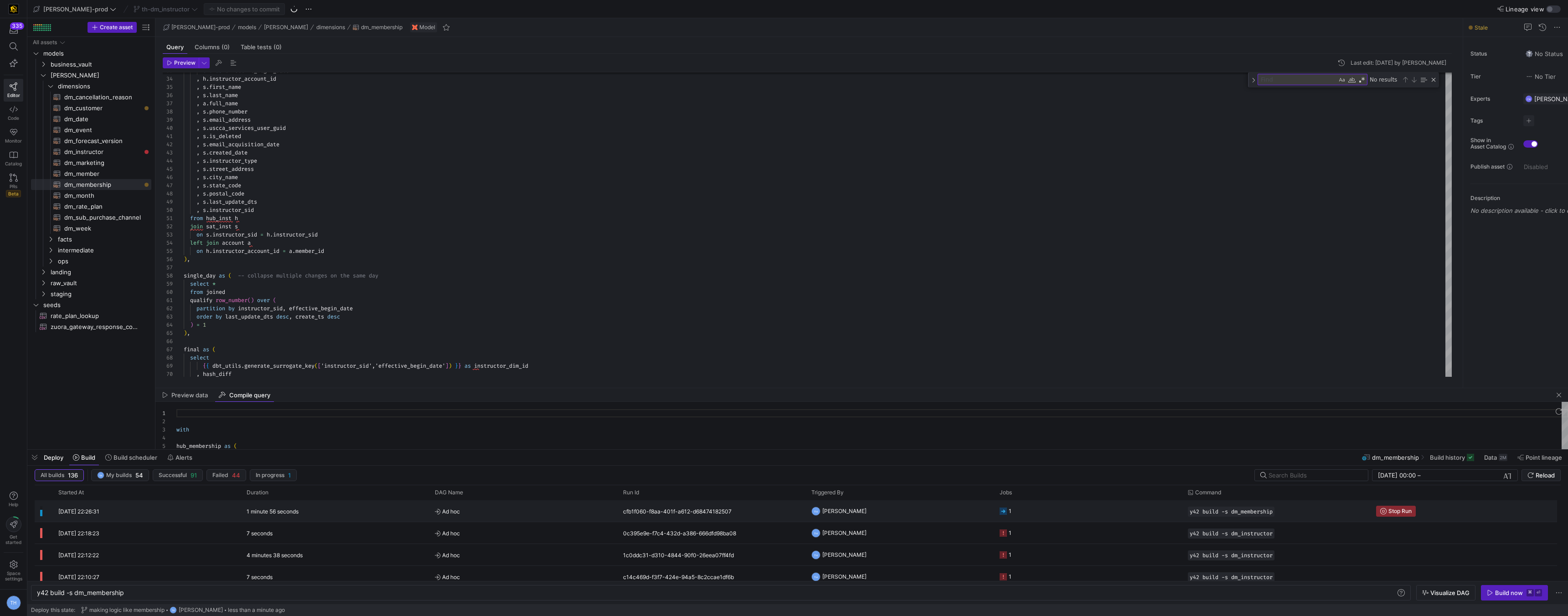
click at [583, 513] on span "Ad hoc" at bounding box center [524, 511] width 177 height 21
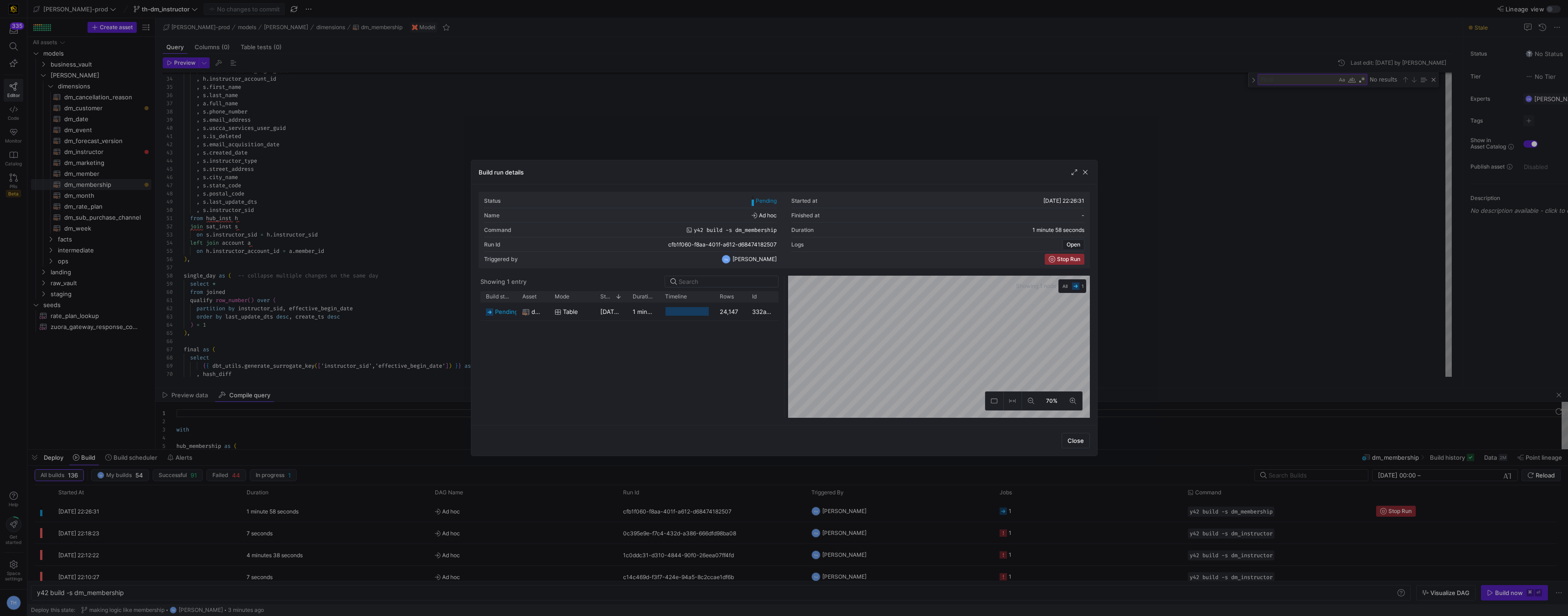
click at [780, 137] on div at bounding box center [784, 308] width 1568 height 616
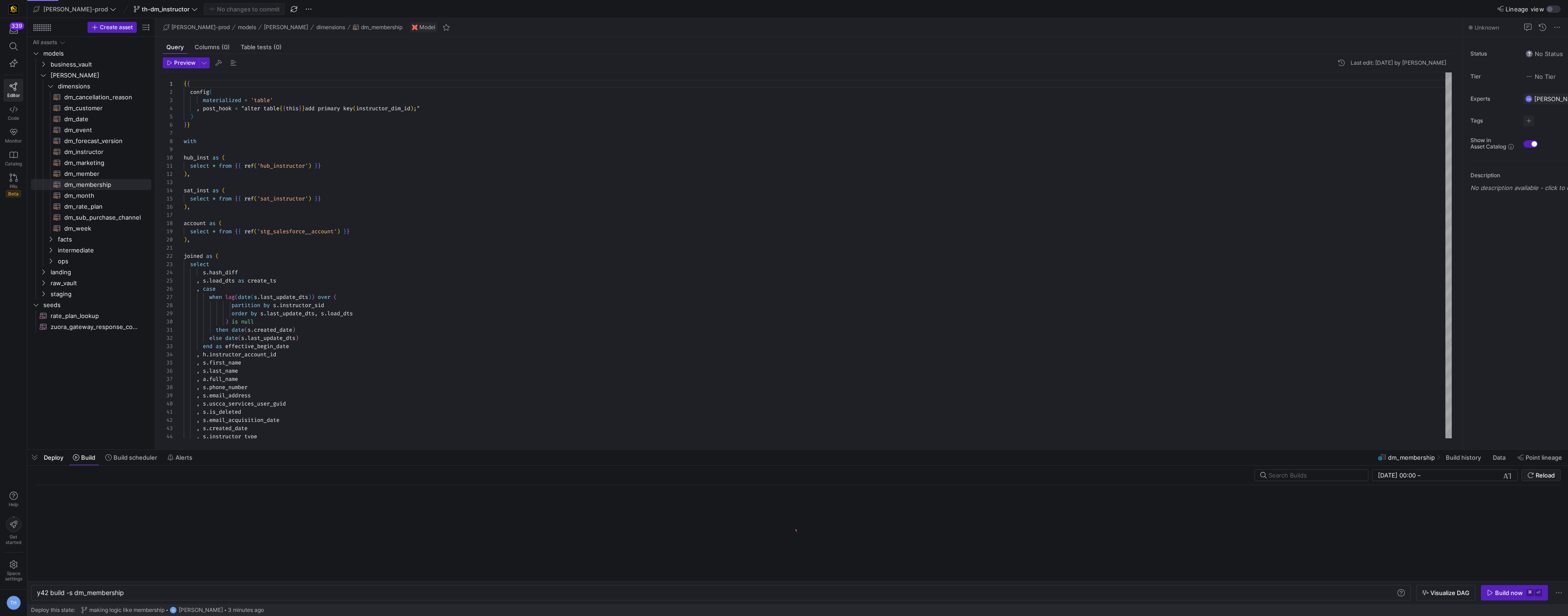
scroll to position [0, 87]
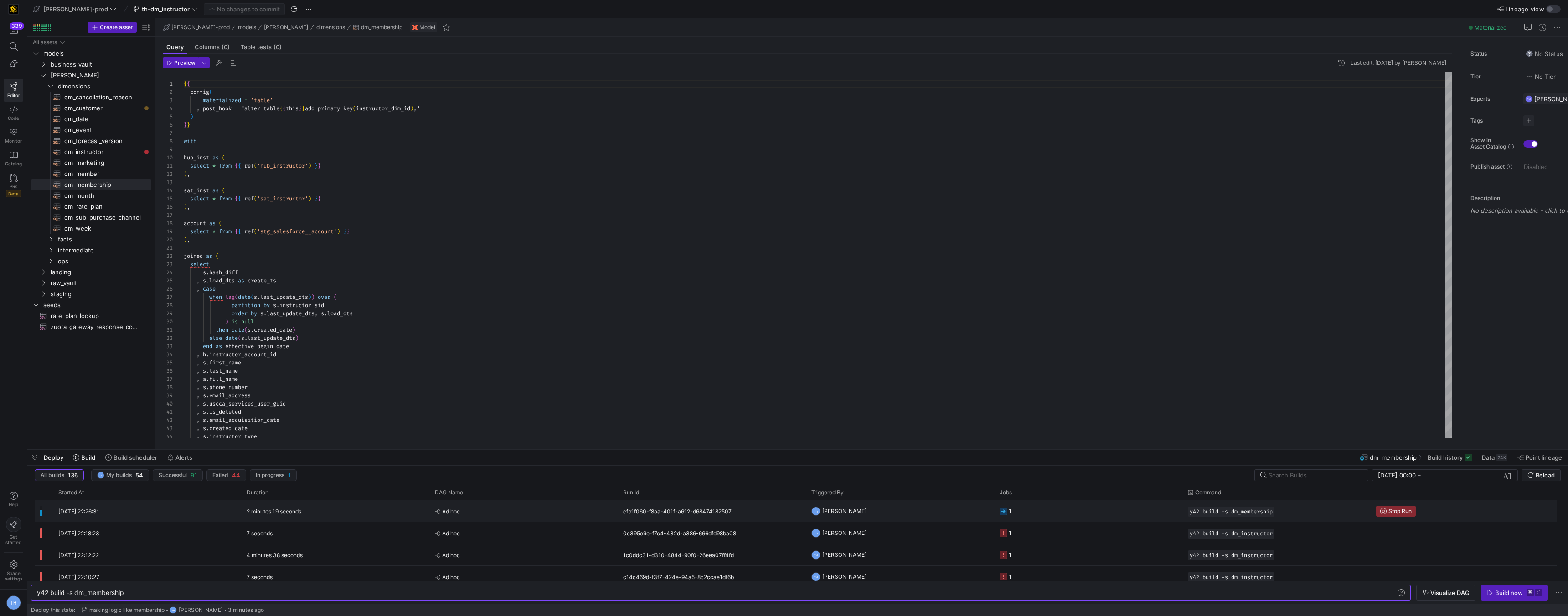
click at [358, 518] on div "2 minutes 19 seconds" at bounding box center [335, 511] width 188 height 21
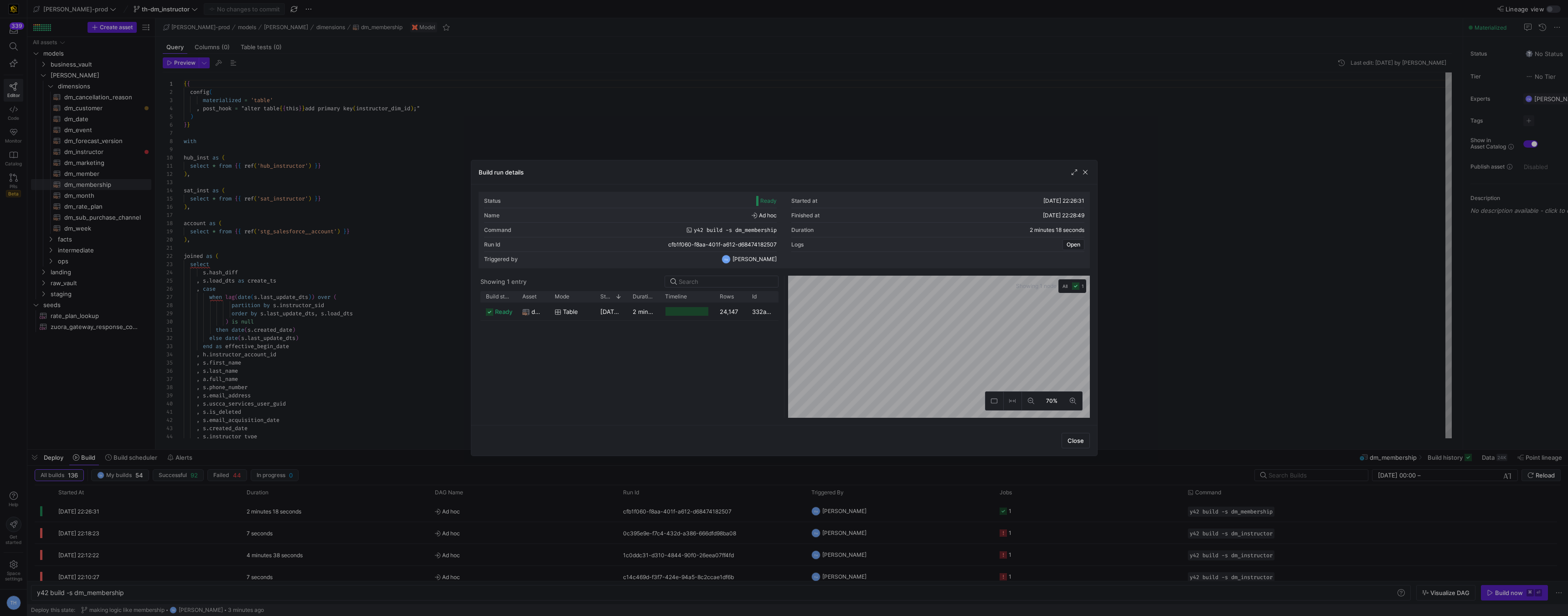
click at [578, 130] on div at bounding box center [784, 308] width 1568 height 616
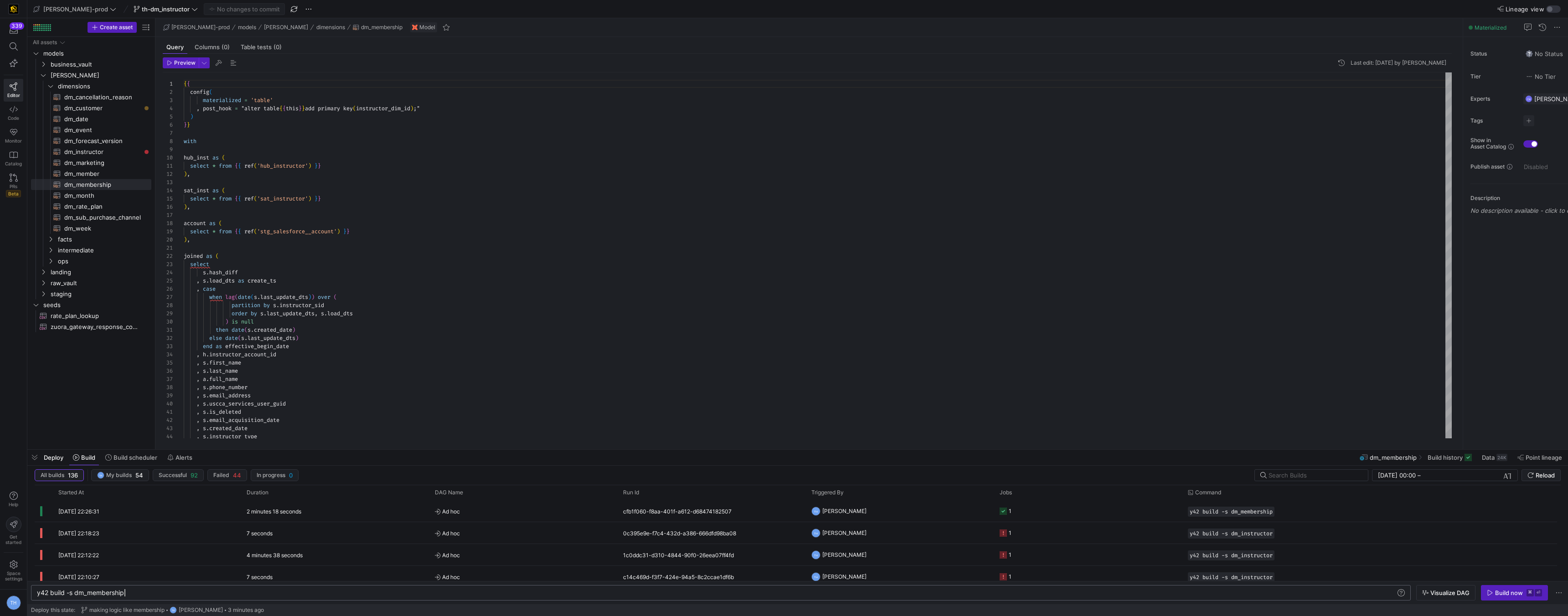
scroll to position [0, 87]
drag, startPoint x: 153, startPoint y: 593, endPoint x: 157, endPoint y: 596, distance: 5.0
click at [155, 594] on div "y42 build -s dm_membership" at bounding box center [716, 592] width 1359 height 7
click at [137, 150] on span "dm_instructor​​​​​​​​​​" at bounding box center [102, 152] width 76 height 10
type textarea "y42 build -s dm_instructor"
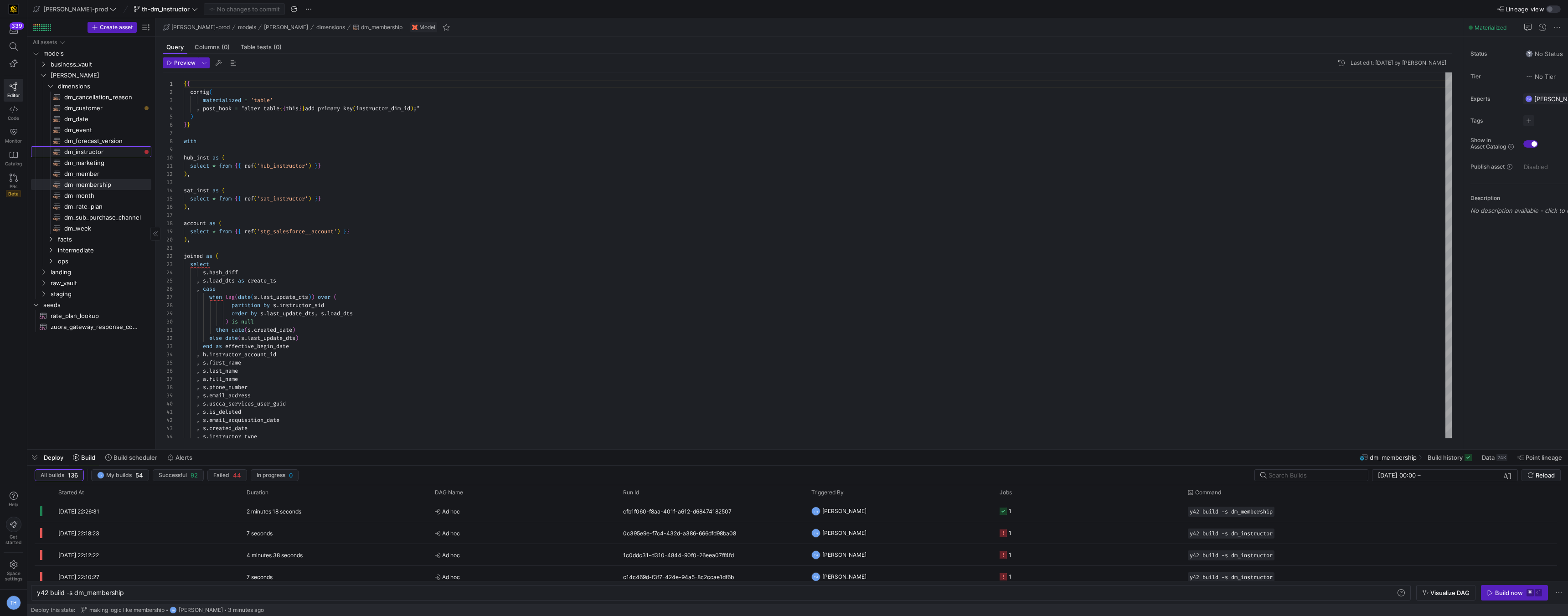
type textarea "{{ config( materialized='table' , post_hook = "alter table {{ this }} add prima…"
click at [1489, 591] on icon "button" at bounding box center [1490, 593] width 6 height 6
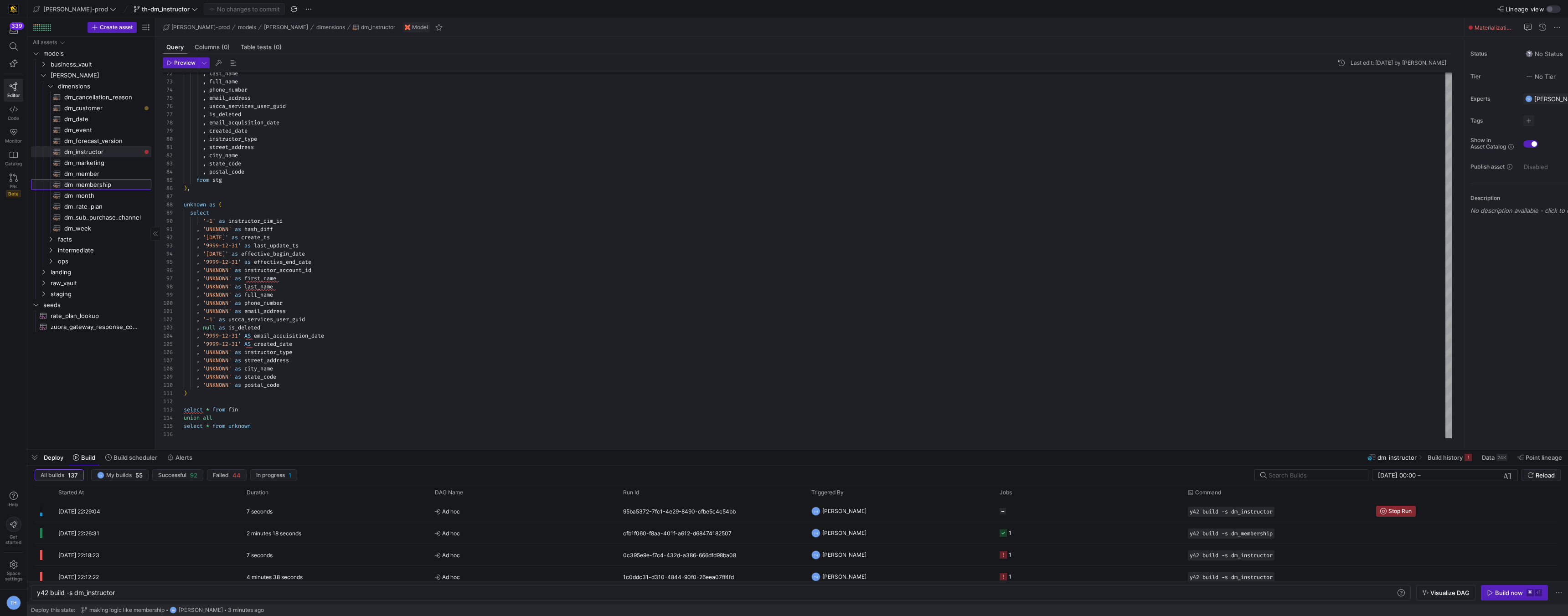
click at [116, 183] on span "dm_membership​​​​​​​​​​" at bounding box center [102, 185] width 76 height 10
type textarea "y42 build -s dm_membership"
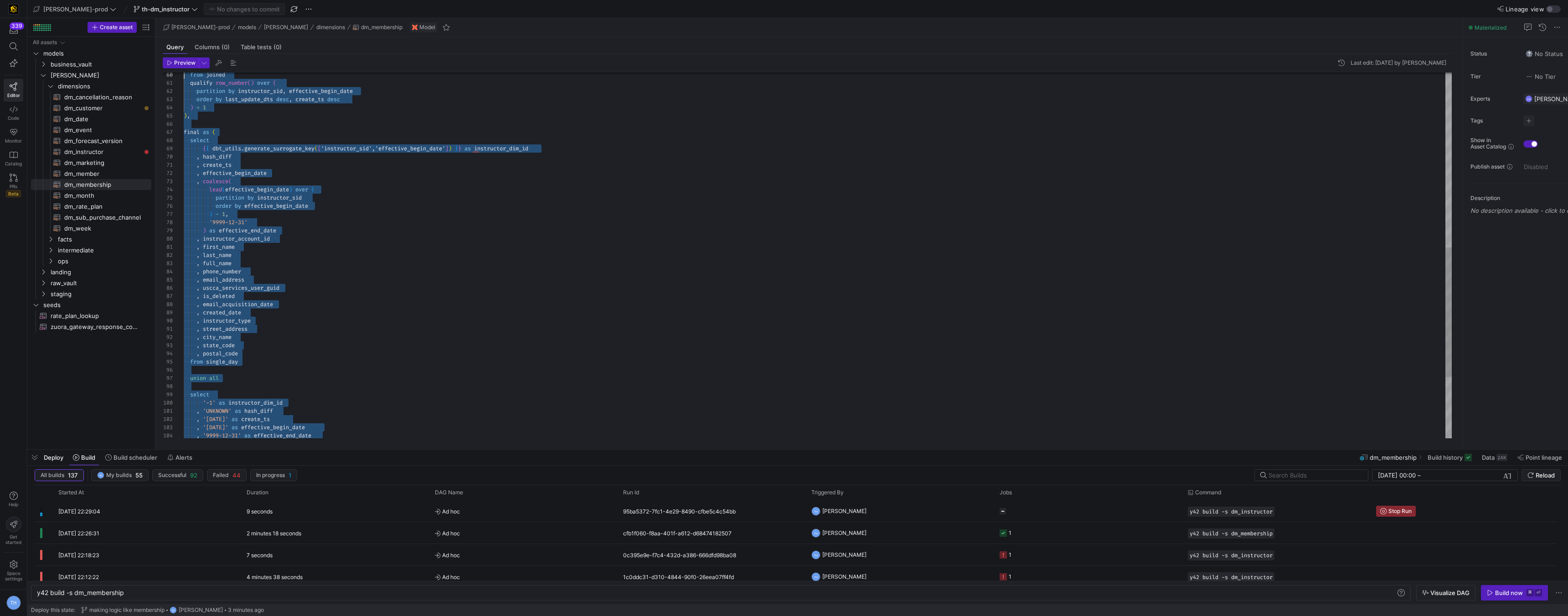
type textarea "{{ config( materialized = 'table' , post_hook = "alter table {{ this }} add pri…"
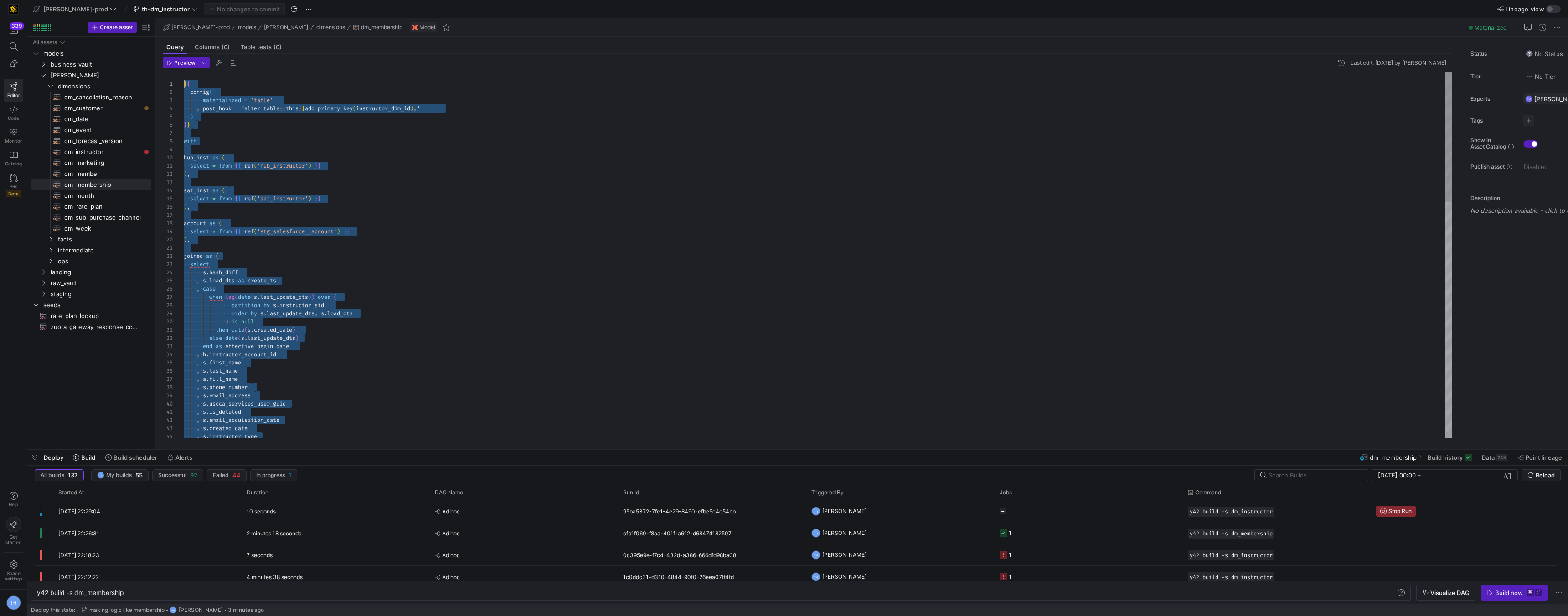
drag, startPoint x: 220, startPoint y: 278, endPoint x: 157, endPoint y: 48, distance: 238.5
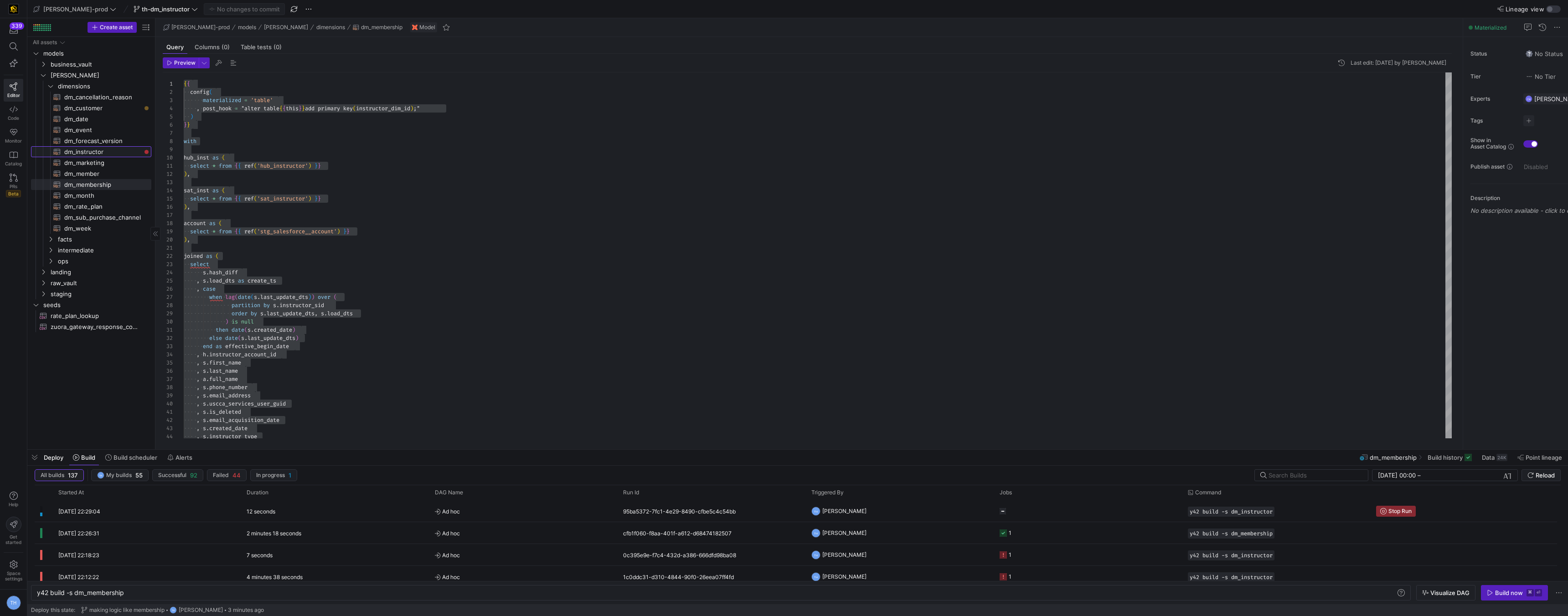
click at [114, 147] on span "dm_instructor​​​​​​​​​​" at bounding box center [102, 152] width 76 height 10
type textarea "y42 build -s dm_instructor"
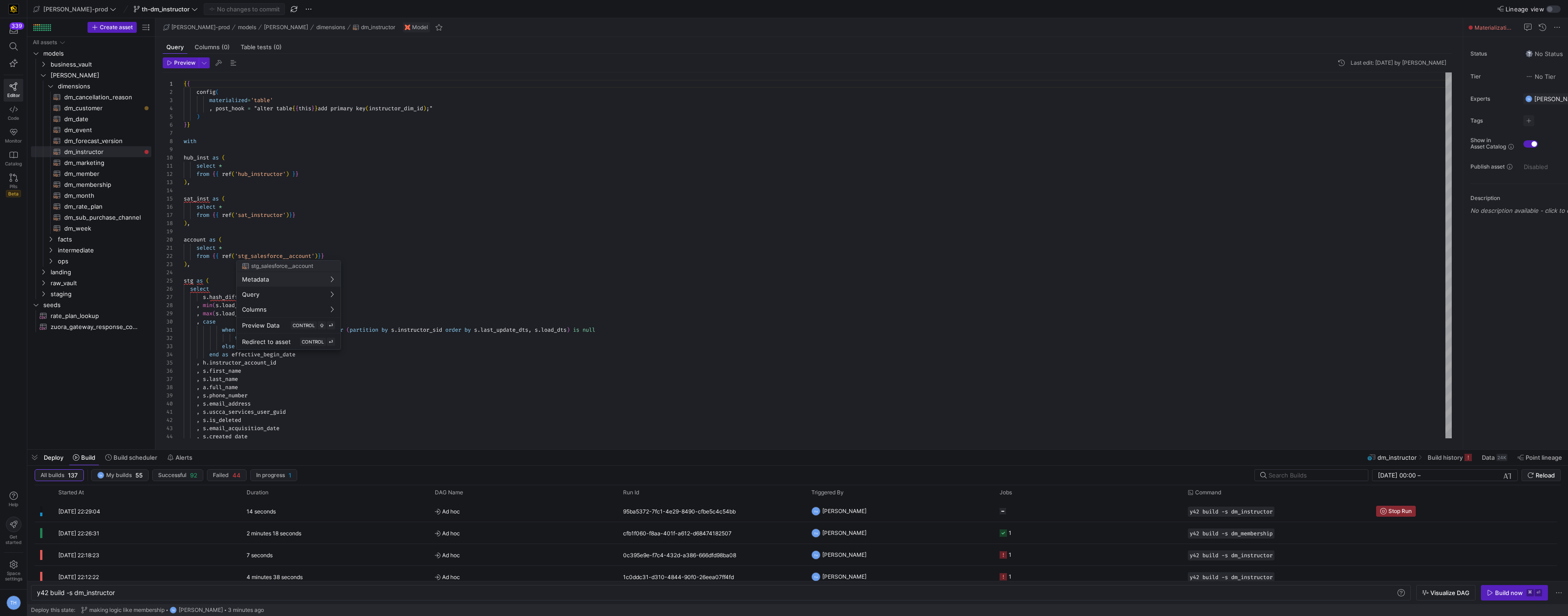
click at [254, 446] on div at bounding box center [784, 308] width 1568 height 616
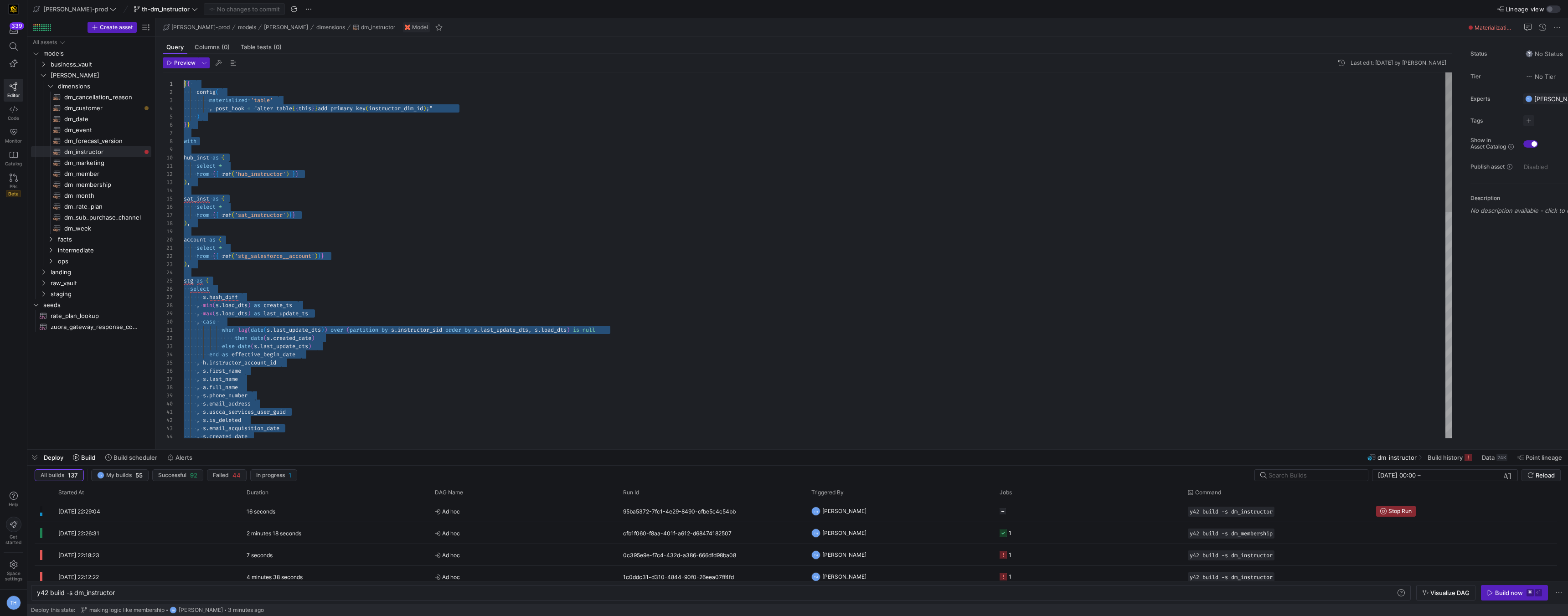
drag, startPoint x: 258, startPoint y: 438, endPoint x: 175, endPoint y: 38, distance: 408.5
click at [184, 73] on div "{ { config ( materialized = 'table' , post_hook = "alter table { { this } } add…" at bounding box center [818, 552] width 1268 height 959
click at [227, 255] on span "ref" at bounding box center [227, 255] width 10 height 7
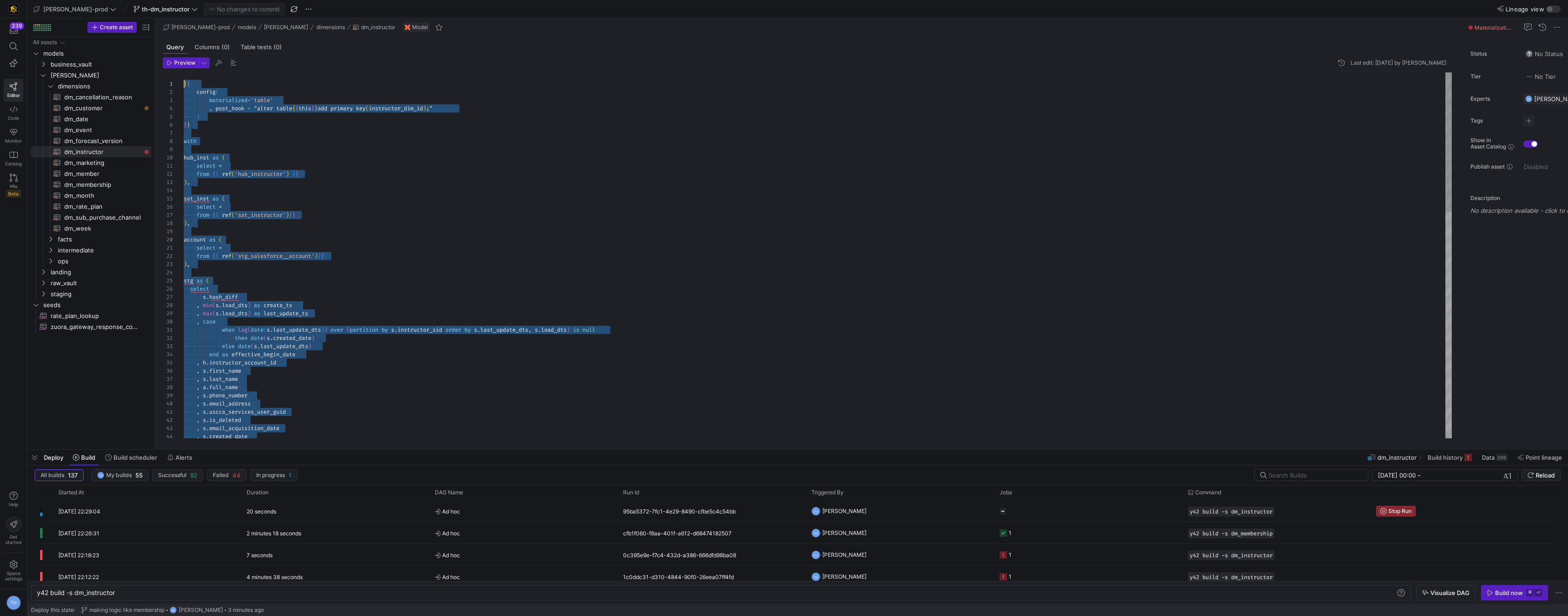
drag, startPoint x: 193, startPoint y: 292, endPoint x: 73, endPoint y: -40, distance: 353.0
type textarea "select * from final"
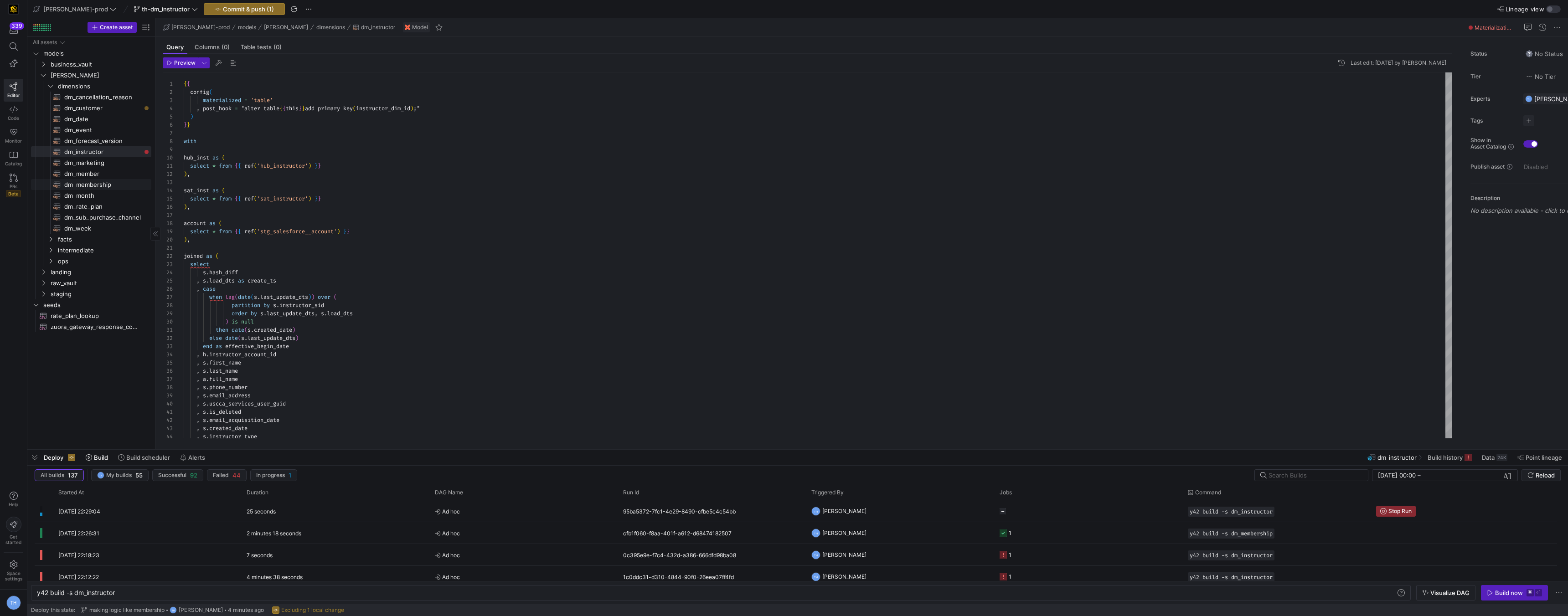
click at [125, 184] on span "dm_membership​​​​​​​​​​" at bounding box center [102, 185] width 76 height 10
type textarea "y42 build -s dm_membership"
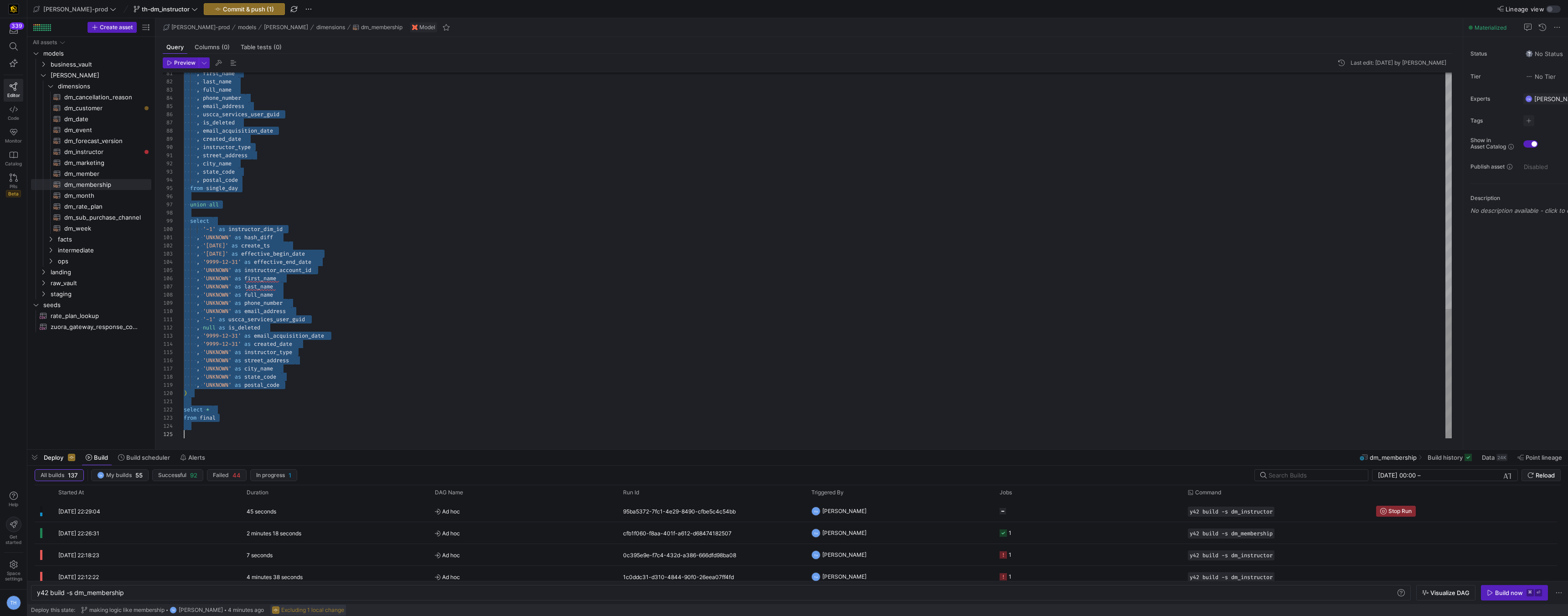
drag, startPoint x: 184, startPoint y: 85, endPoint x: 342, endPoint y: 614, distance: 552.1
type textarea ", 'UNKNOWN' as hash_diff , '1900-01-01' as create_ts , '1900-01-01' as effectiv…"
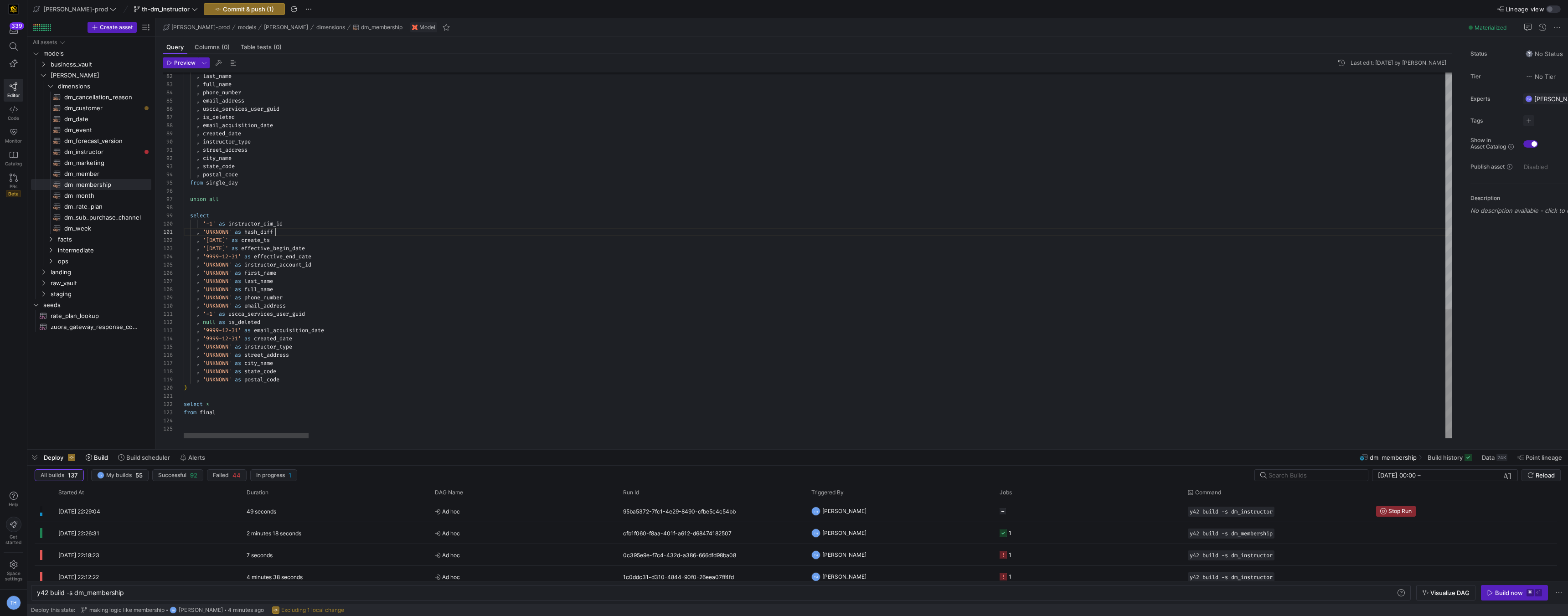
scroll to position [0, 92]
click at [214, 13] on span "button" at bounding box center [244, 9] width 80 height 11
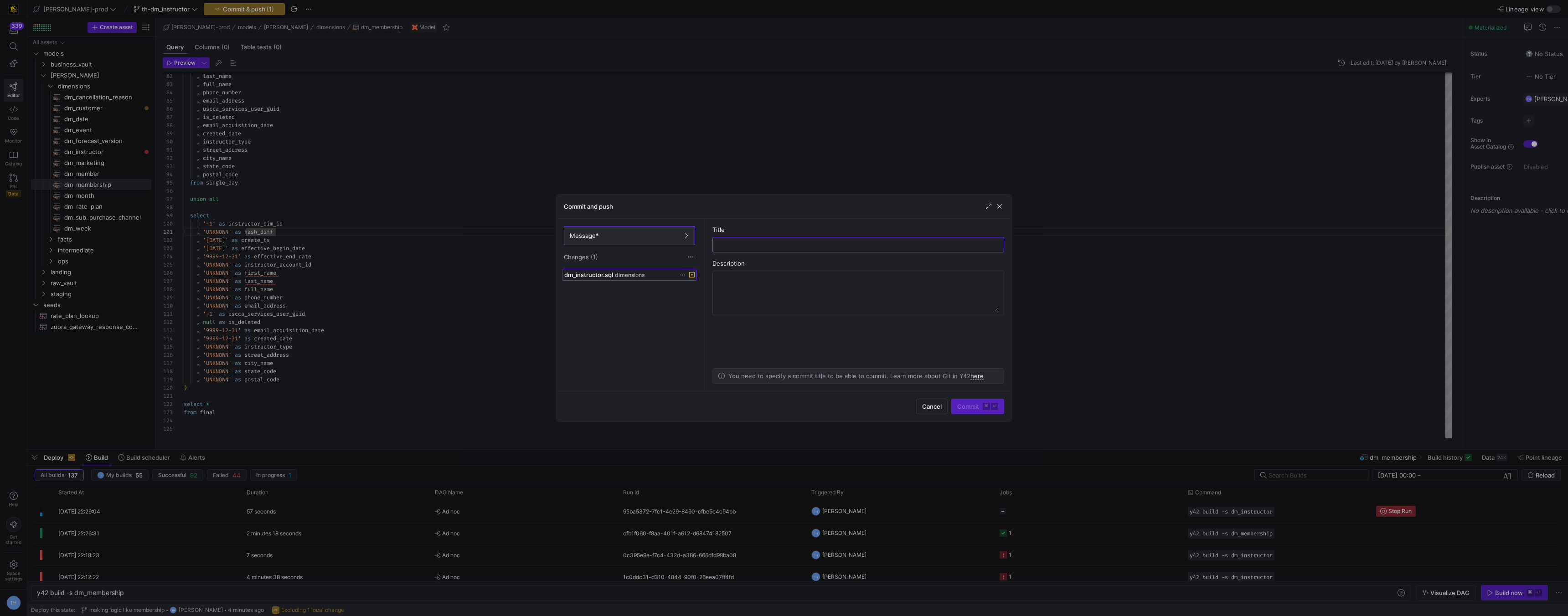
click at [635, 276] on span "dimensions" at bounding box center [630, 275] width 30 height 6
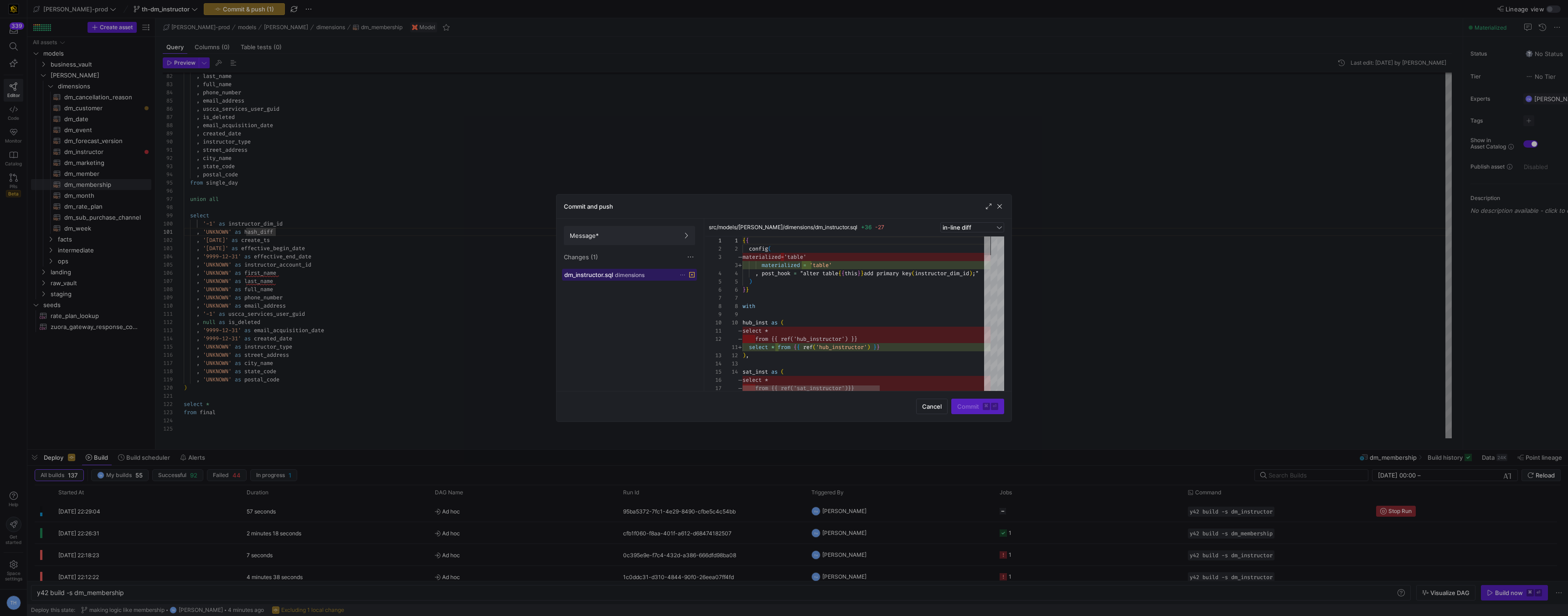
scroll to position [82, 0]
drag, startPoint x: 603, startPoint y: 235, endPoint x: 616, endPoint y: 234, distance: 13.0
click at [607, 234] on span "Message*" at bounding box center [630, 235] width 119 height 7
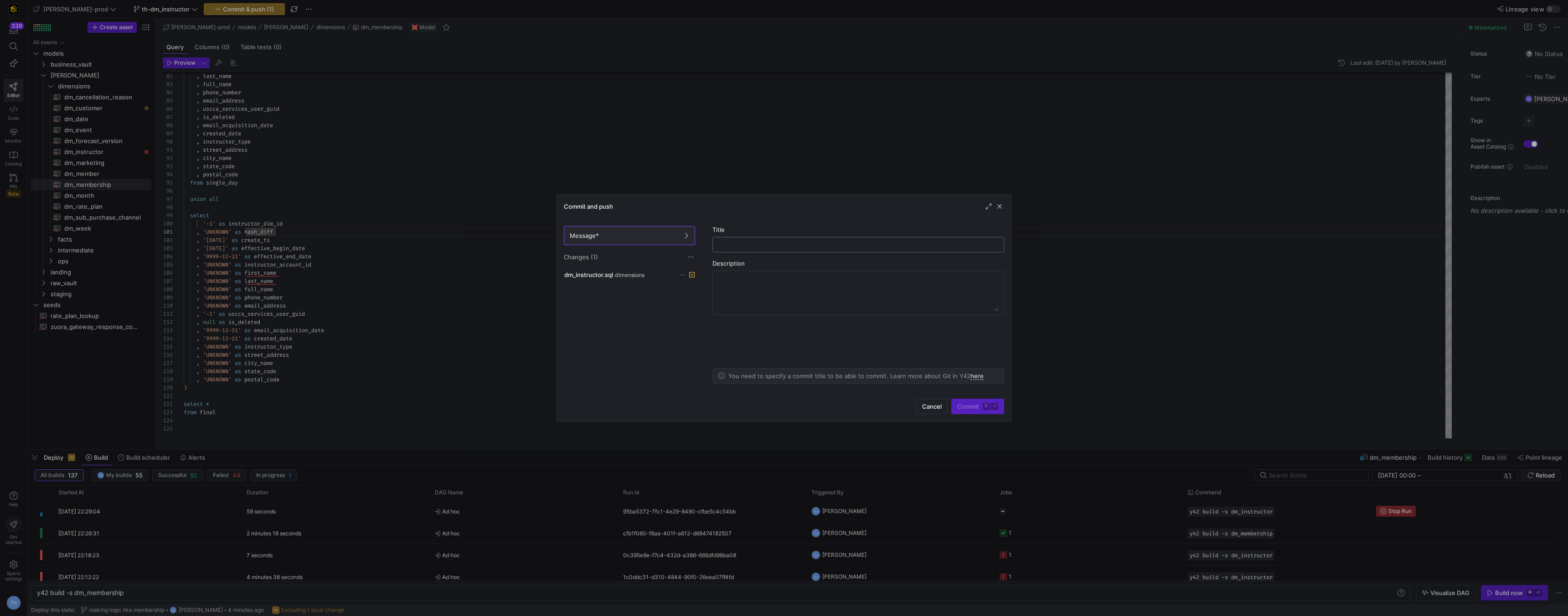
click at [810, 243] on input "text" at bounding box center [858, 244] width 276 height 7
type input "adding correct code"
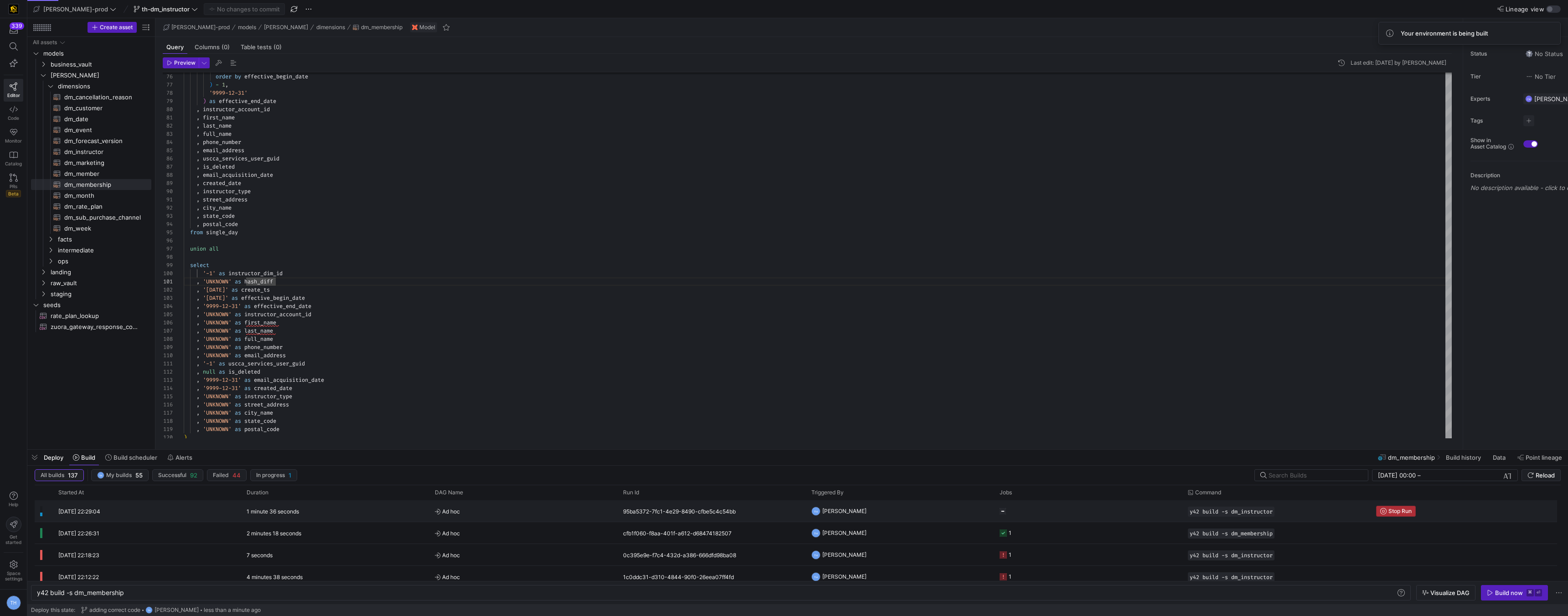
click at [1402, 511] on span "Stop Run" at bounding box center [1400, 511] width 23 height 6
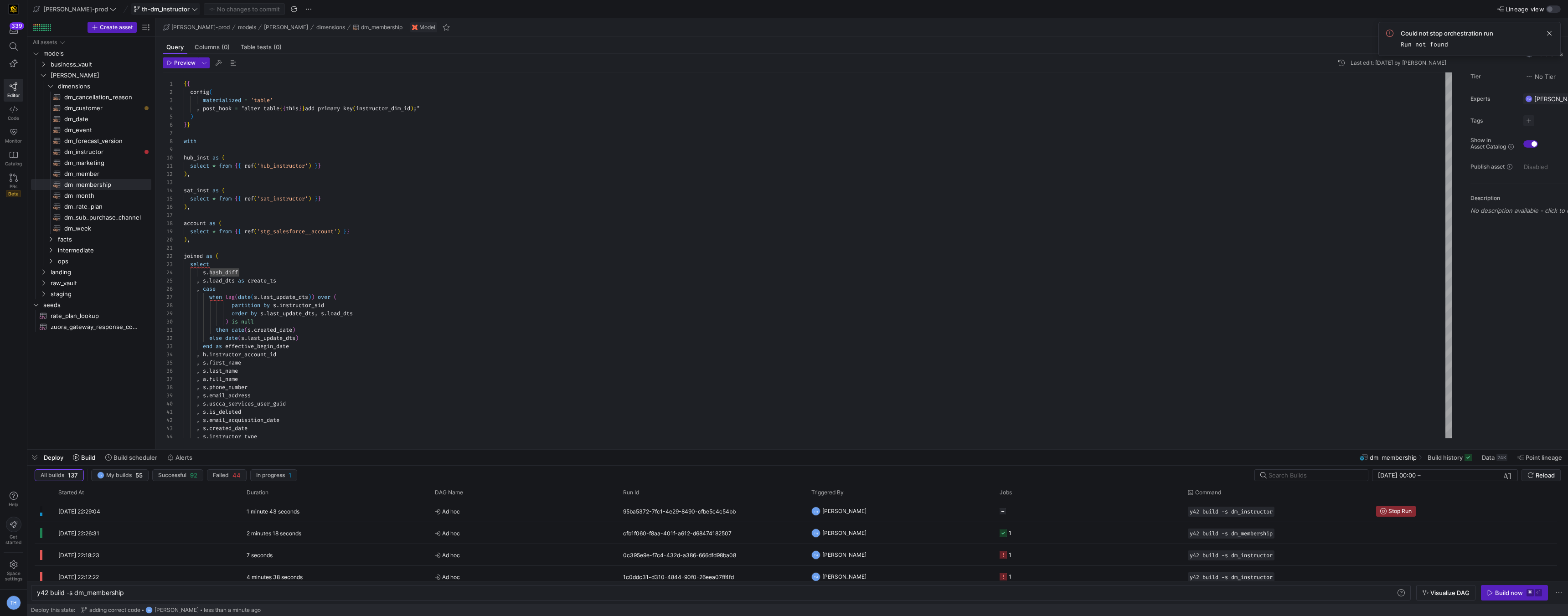
click at [156, 8] on span "th-dm_instructor" at bounding box center [166, 9] width 48 height 7
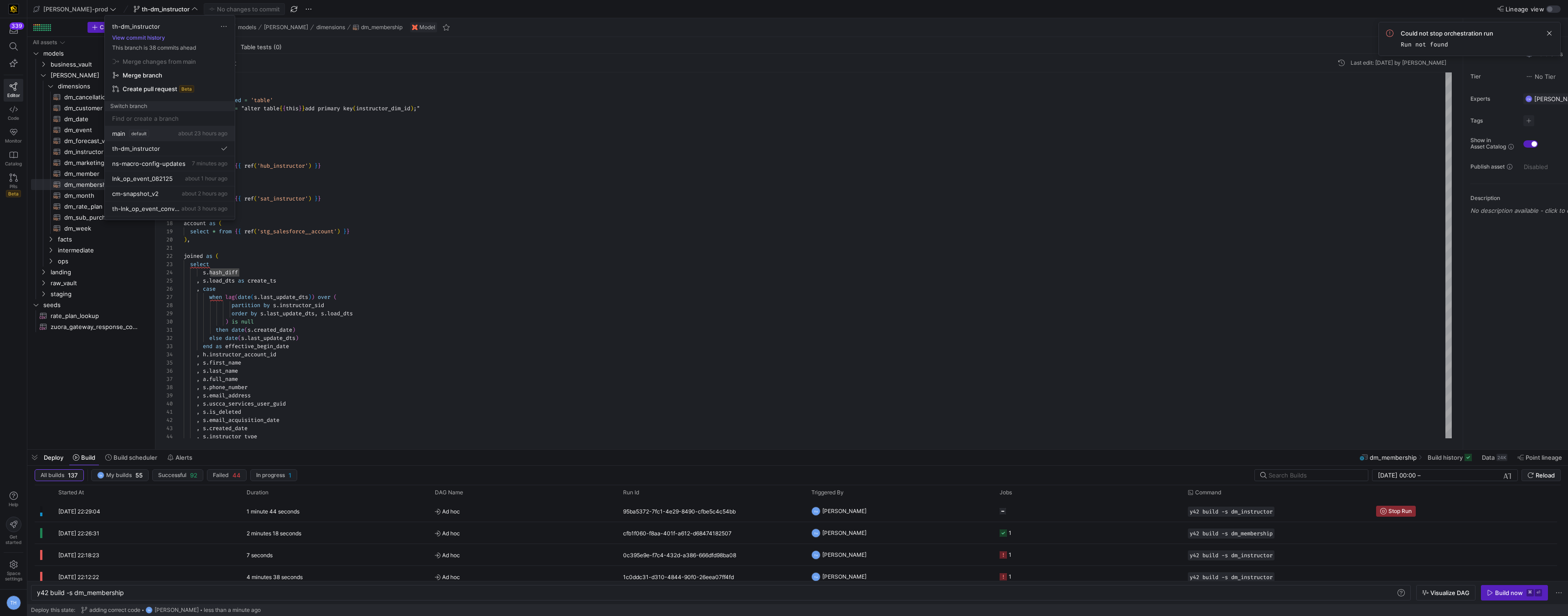
click at [172, 137] on button "main default about 23 hours ago" at bounding box center [169, 133] width 130 height 15
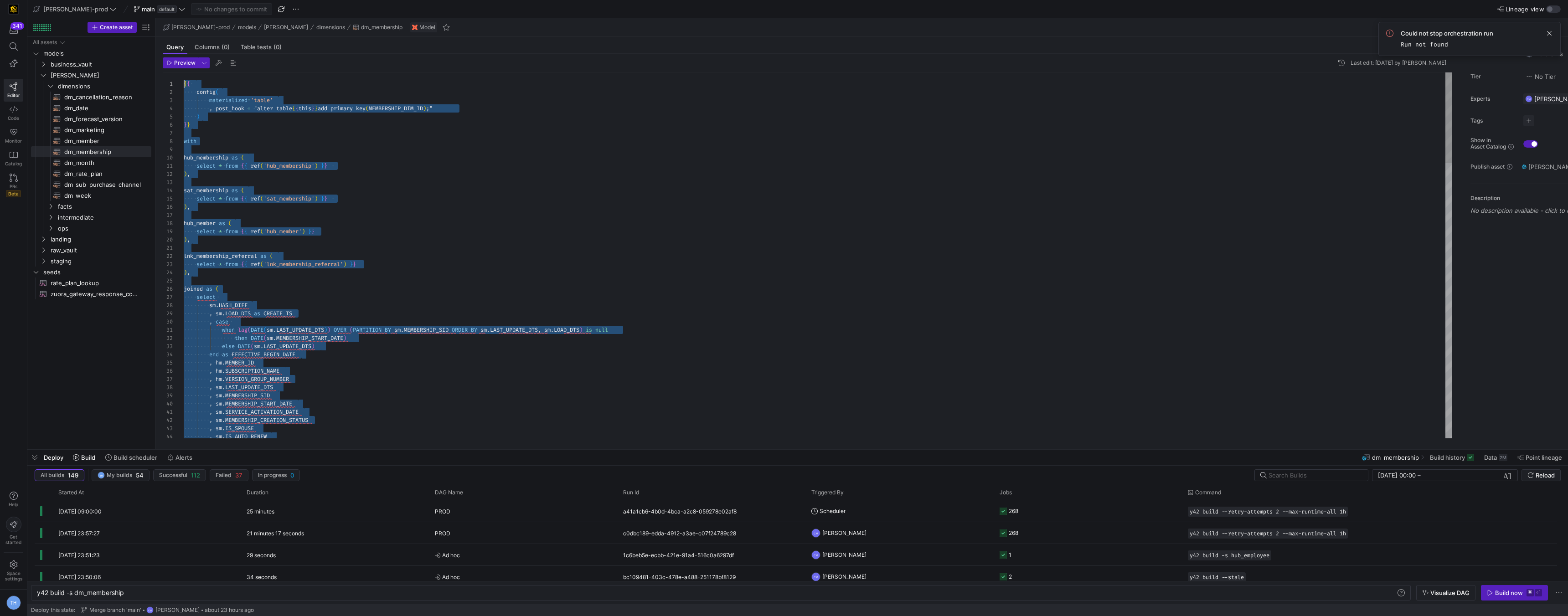
drag, startPoint x: 268, startPoint y: 429, endPoint x: 77, endPoint y: -40, distance: 506.4
type textarea "select * from {{ ref('hub_membership') }} ), sat_membership as ( select * from …"
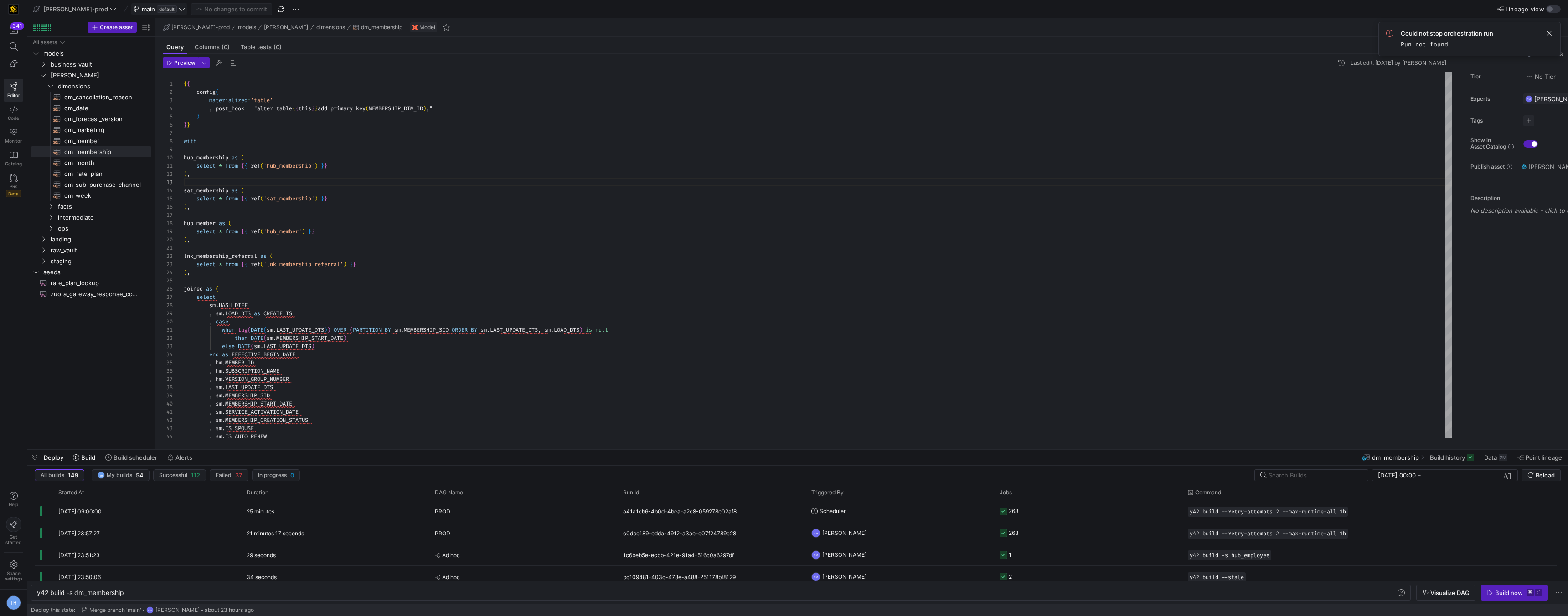
click at [157, 6] on span "default" at bounding box center [166, 9] width 20 height 7
click at [185, 139] on div "th-dm_instructor 1 minute ago" at bounding box center [170, 138] width 116 height 7
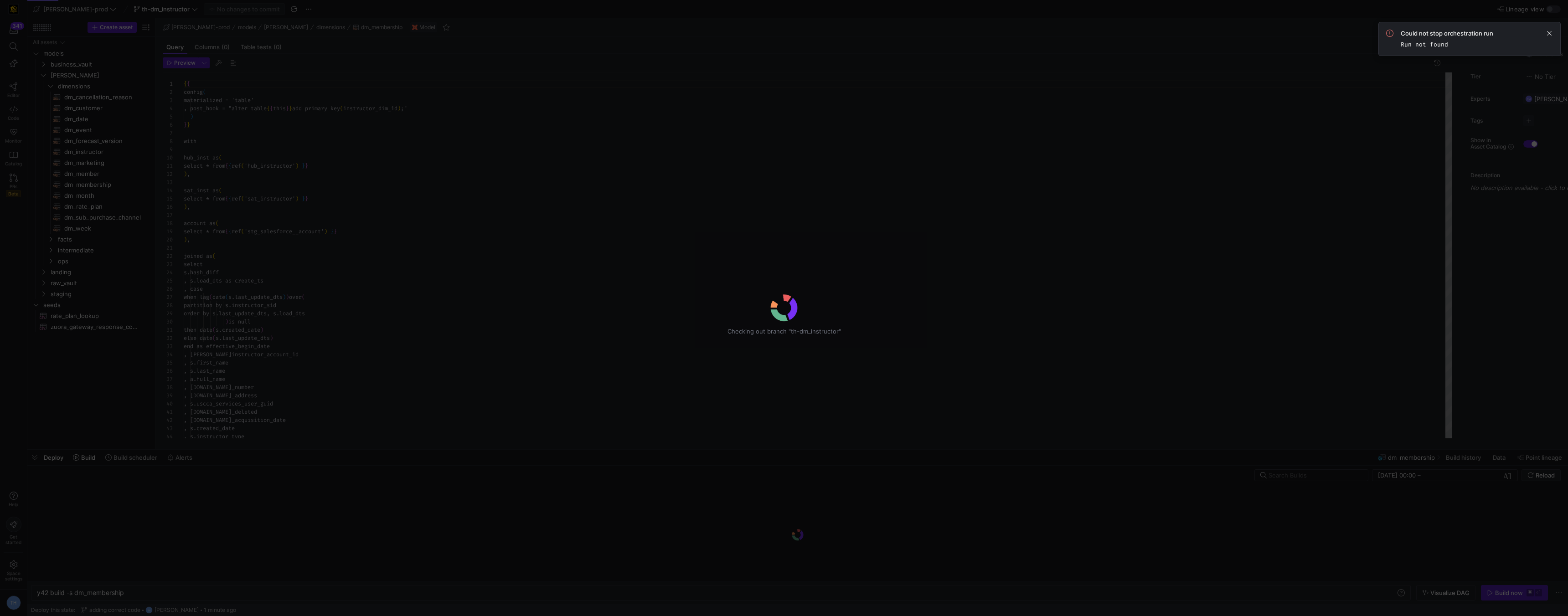
scroll to position [82, 0]
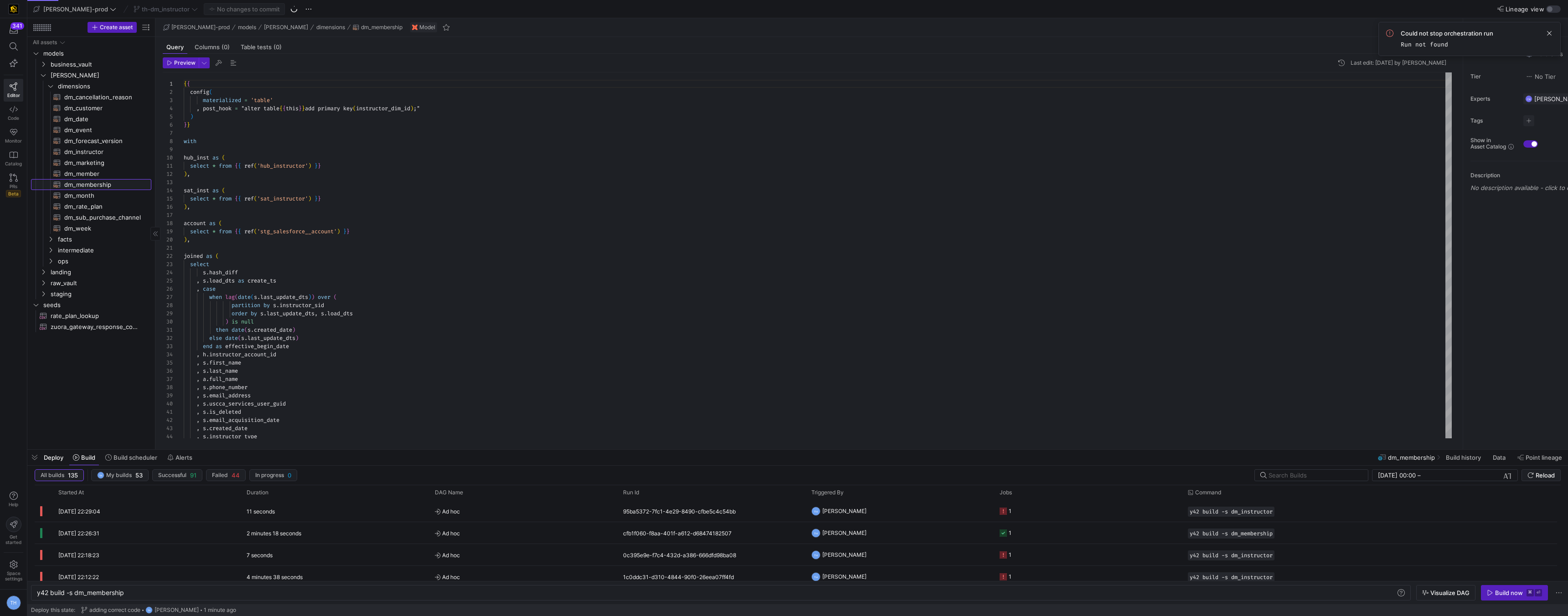
click at [111, 184] on span "dm_membership​​​​​​​​​​" at bounding box center [102, 185] width 76 height 10
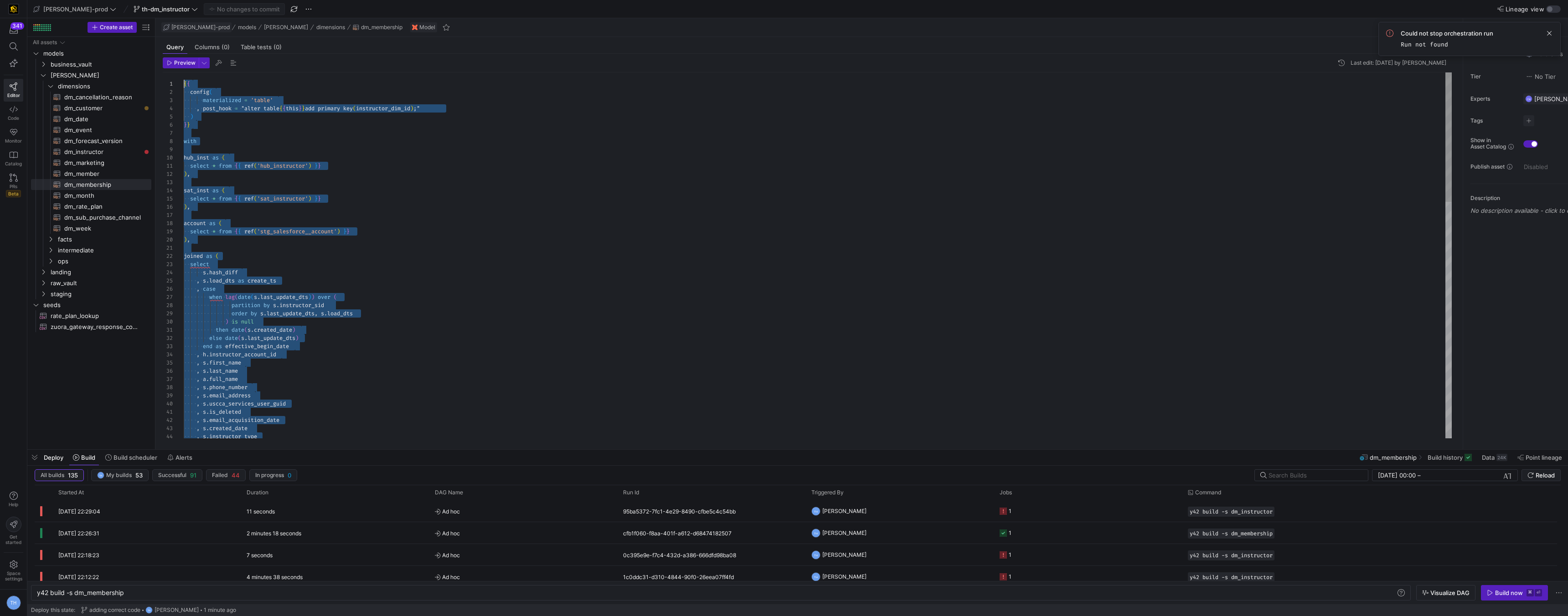
drag, startPoint x: 263, startPoint y: 426, endPoint x: 175, endPoint y: 28, distance: 407.6
type textarea ", MEMBERSHIP_END_DATE , MEMBERSHIP_STATUS , CANCEL_DATE , CANCELLATION_CATEGORY…"
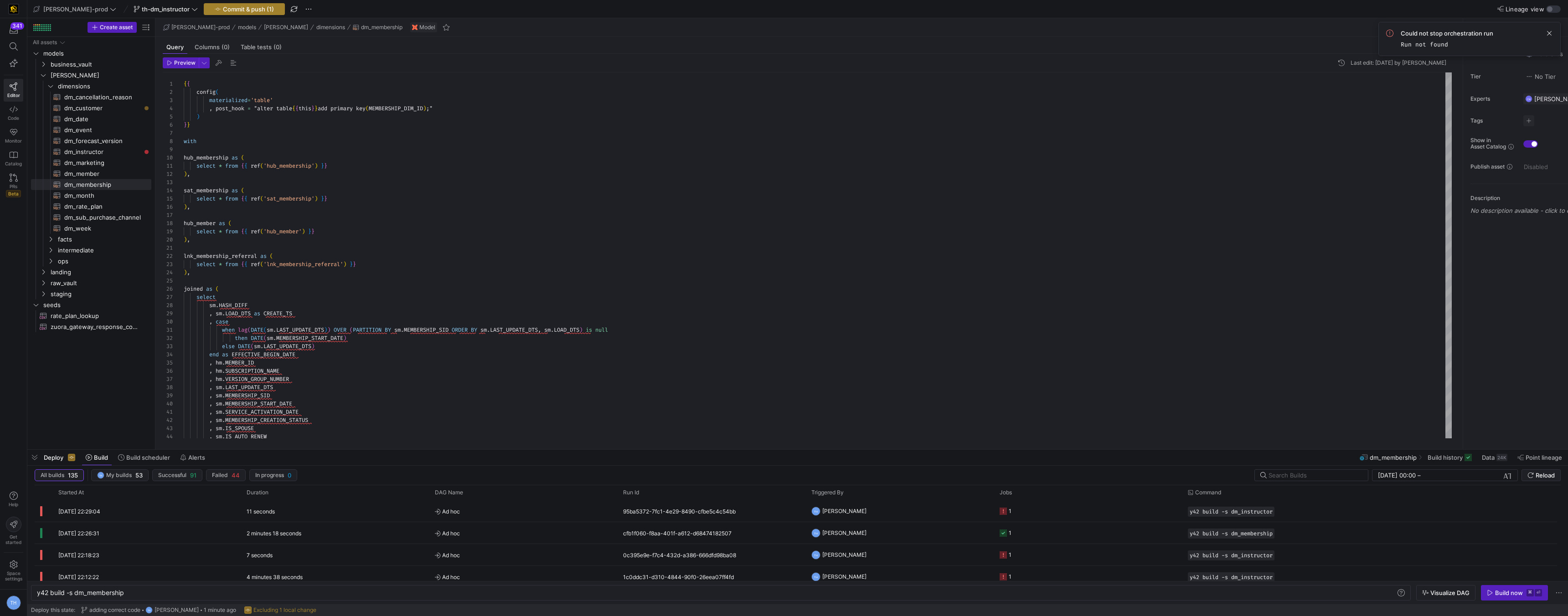
click at [223, 12] on span "Commit & push (1)" at bounding box center [248, 9] width 51 height 7
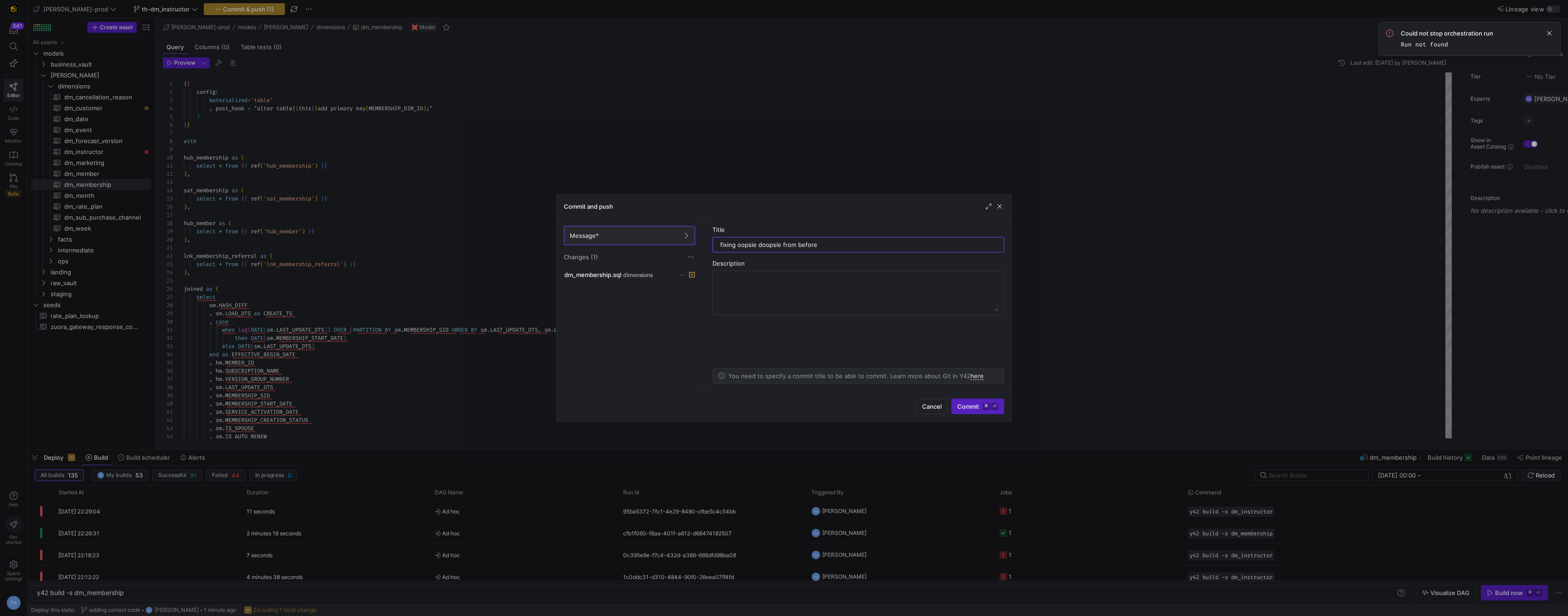
type input "fixing oopsie doopsie from before"
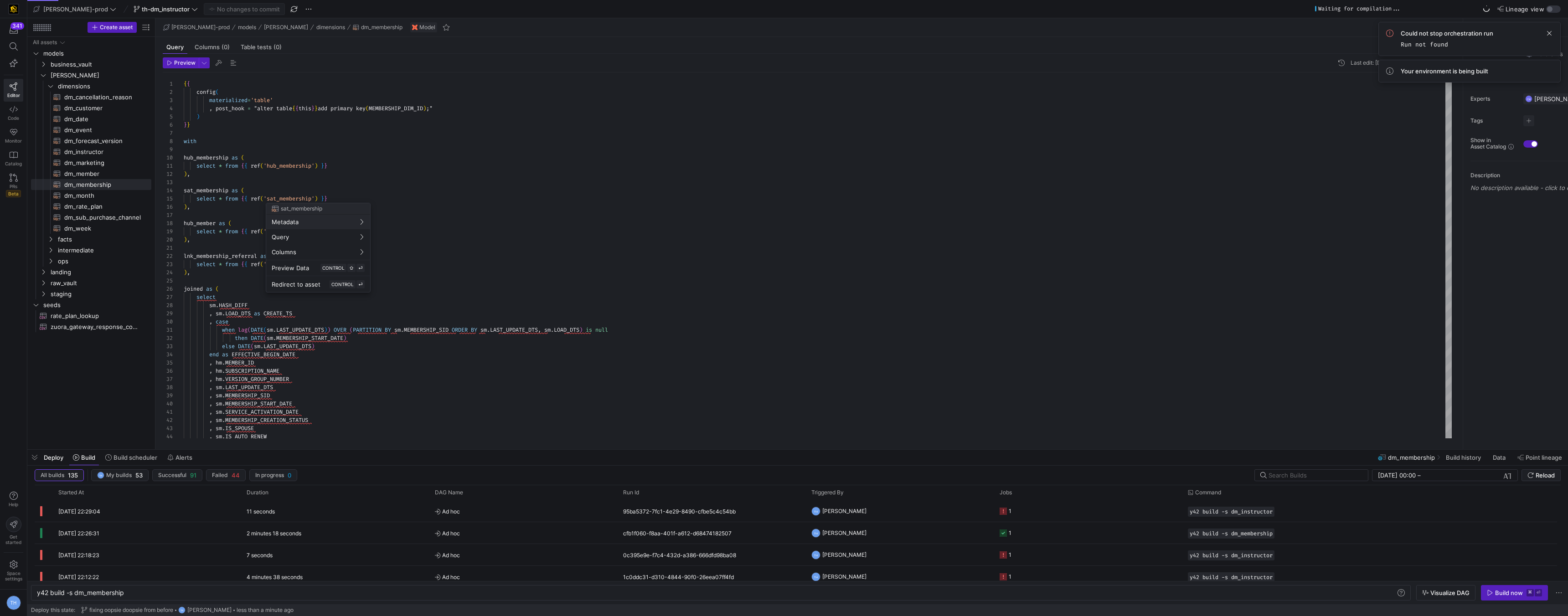
click at [425, 186] on div at bounding box center [784, 308] width 1568 height 616
click at [97, 150] on span "dm_instructor​​​​​​​​​​" at bounding box center [102, 152] width 76 height 10
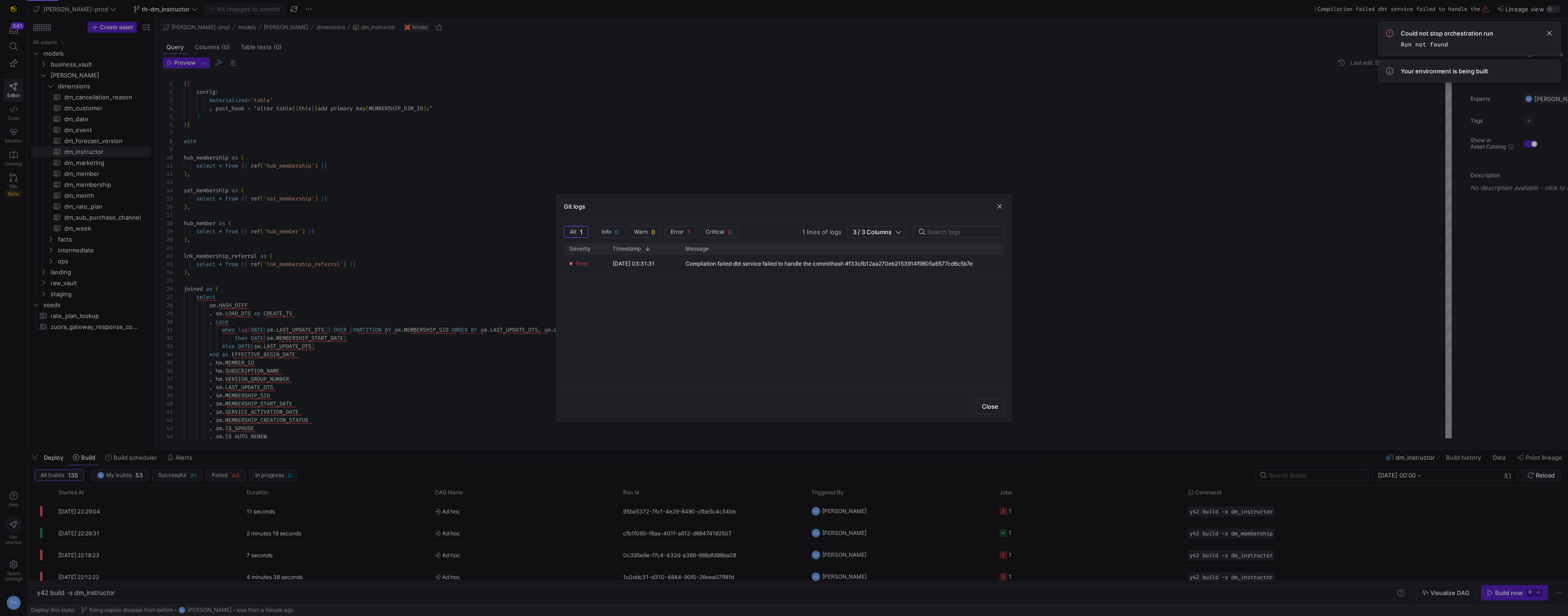
click at [634, 153] on div at bounding box center [784, 308] width 1568 height 616
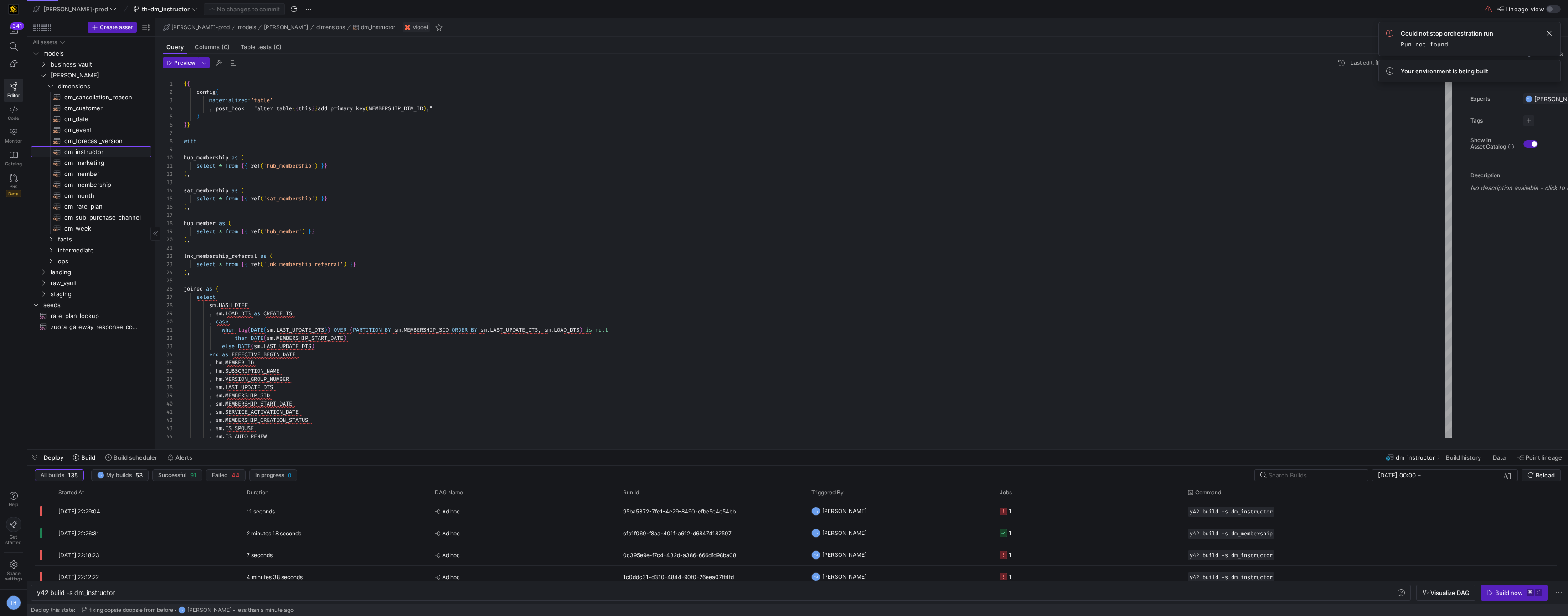
click at [126, 151] on span "dm_instructor​​​​​​​​​​" at bounding box center [102, 152] width 76 height 10
click at [1503, 594] on div "Build now" at bounding box center [1508, 592] width 28 height 7
click at [747, 507] on div "e51ba59d-b301-4daf-b762-9c72f4be34cf" at bounding box center [711, 511] width 188 height 21
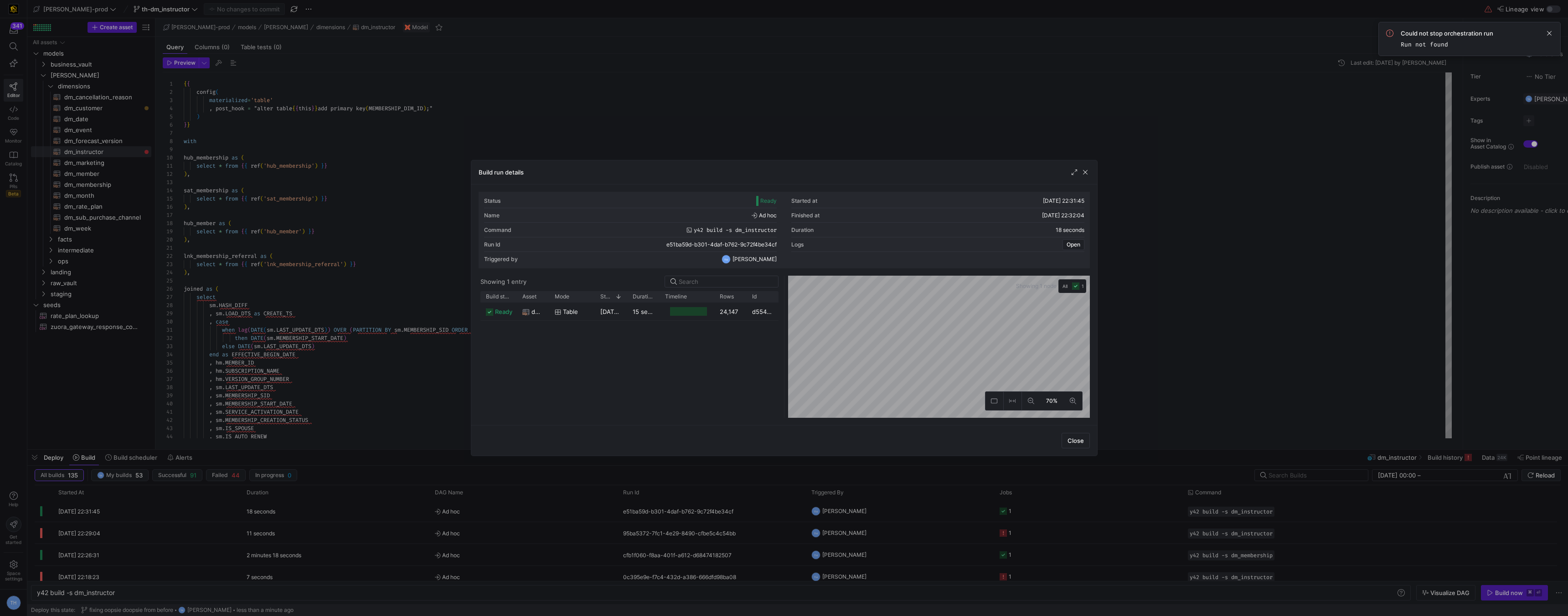
drag, startPoint x: 718, startPoint y: 131, endPoint x: 725, endPoint y: 114, distance: 18.4
click at [725, 114] on div at bounding box center [784, 308] width 1568 height 616
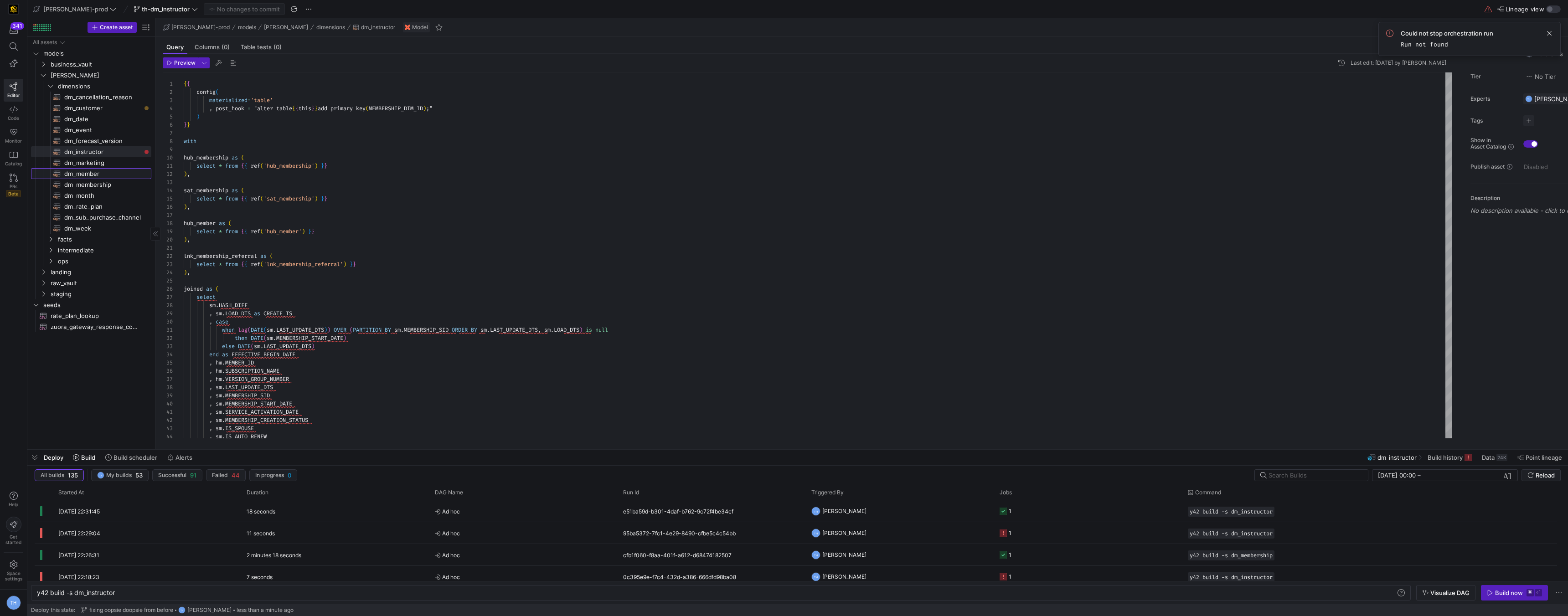
click at [130, 177] on span "dm_member​​​​​​​​​​" at bounding box center [102, 174] width 76 height 10
type textarea "y42 build -s dm_member"
type textarea "{{ config( materialized='table' , post_hook = "alter table {{ this }} add prima…"
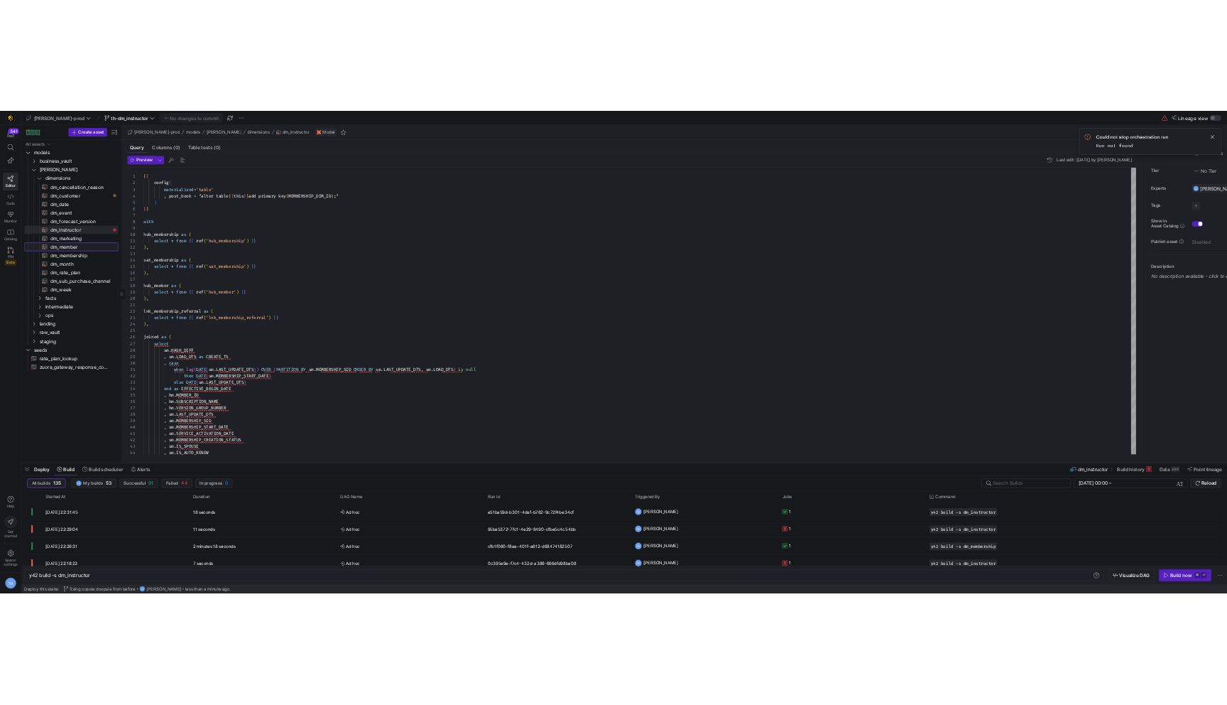
scroll to position [128, 0]
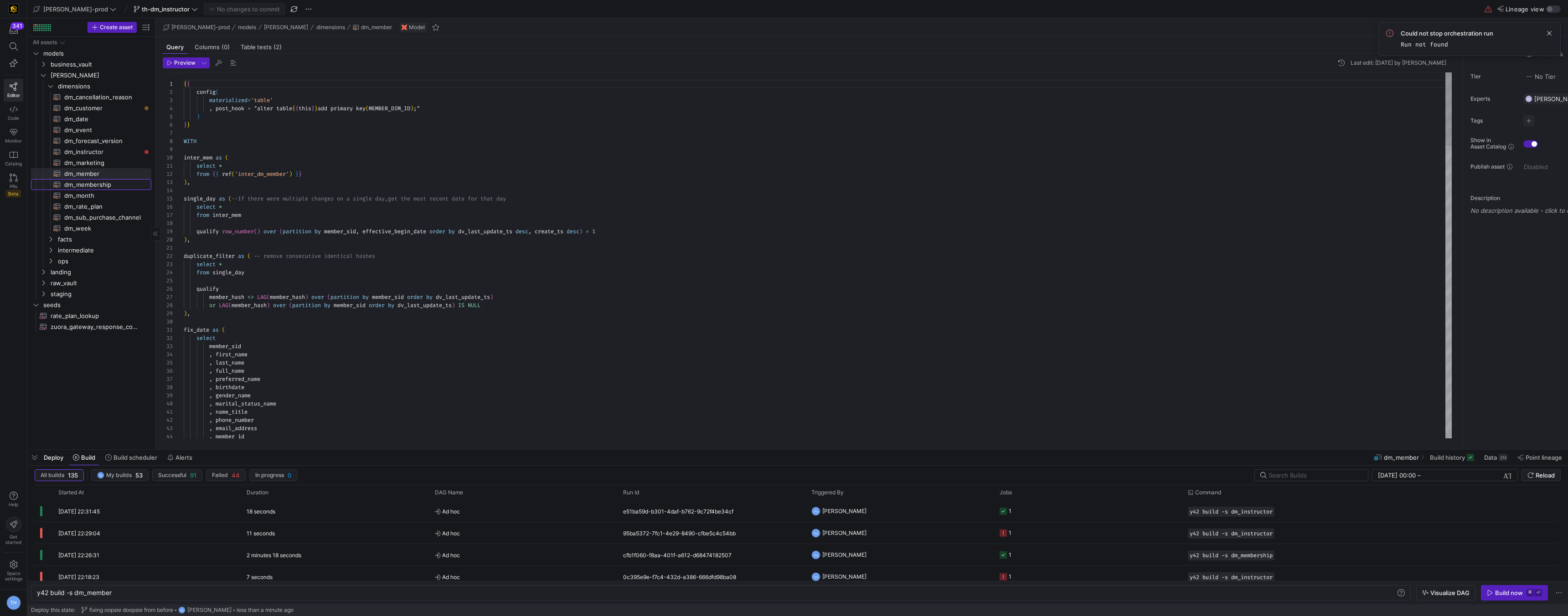
click at [128, 184] on span "dm_membership​​​​​​​​​​" at bounding box center [102, 185] width 76 height 10
type textarea "y42 build -s dm_membership"
type textarea "{{ config( materialized='table' , post_hook = "alter table {{ this }} add prima…"
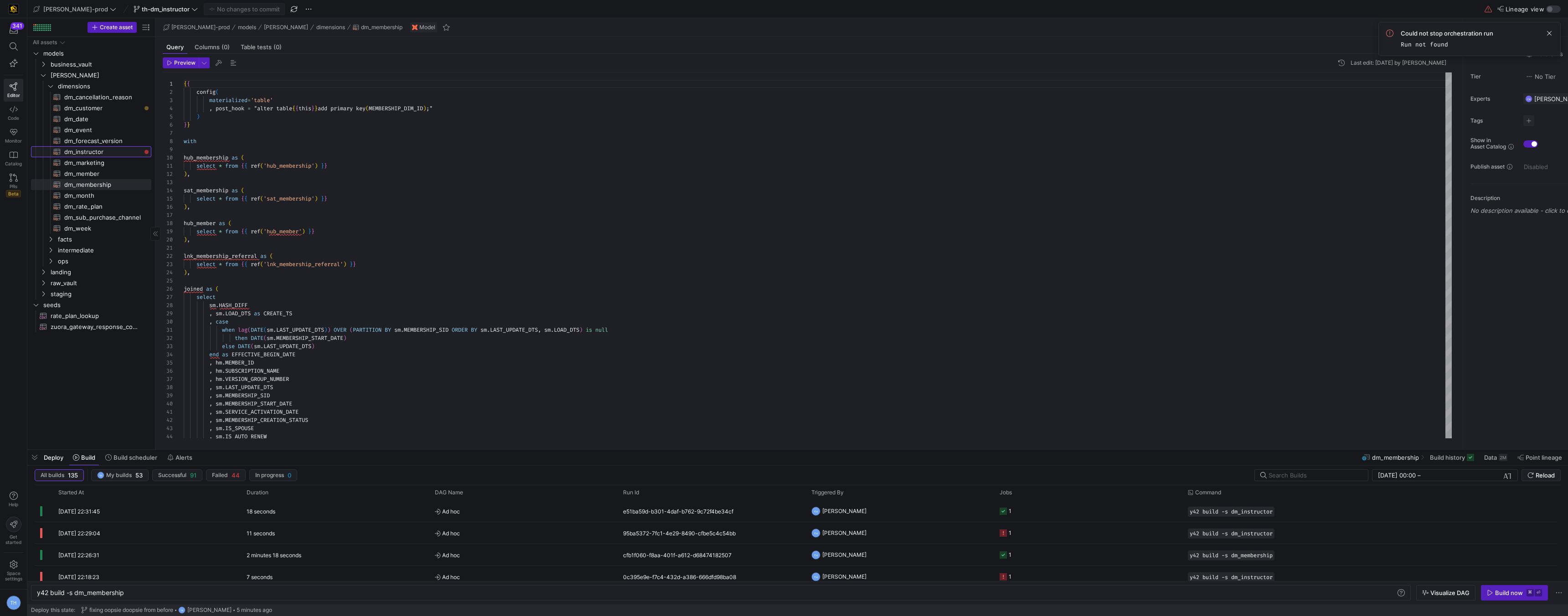
click at [112, 149] on span "dm_instructor​​​​​​​​​​" at bounding box center [102, 152] width 76 height 10
type textarea "y42 build -s dm_instructor"
type textarea "{{ config( materialized = 'table' , post_hook = "alter table {{ this }} add pri…"
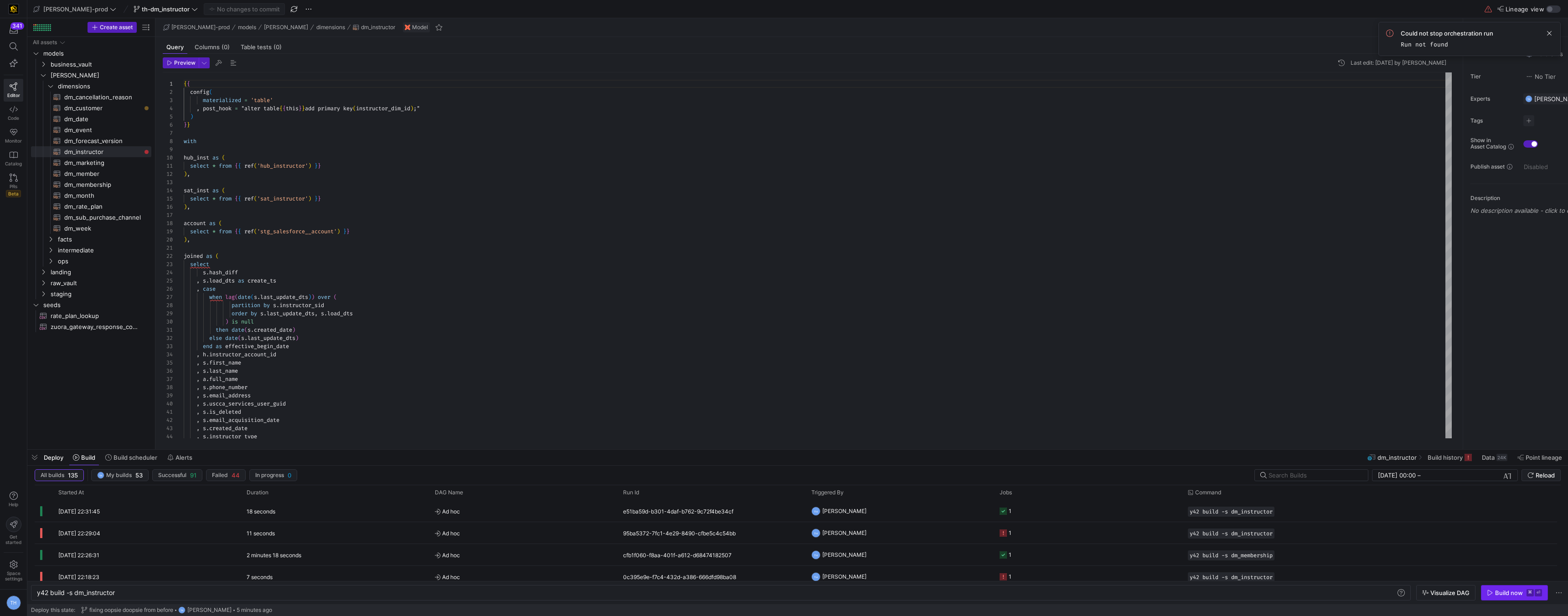
click at [1510, 586] on span "button" at bounding box center [1514, 593] width 66 height 15
click at [929, 509] on y42-orchestration-triggered-by "TH Tommy Huelhorst" at bounding box center [900, 511] width 177 height 21
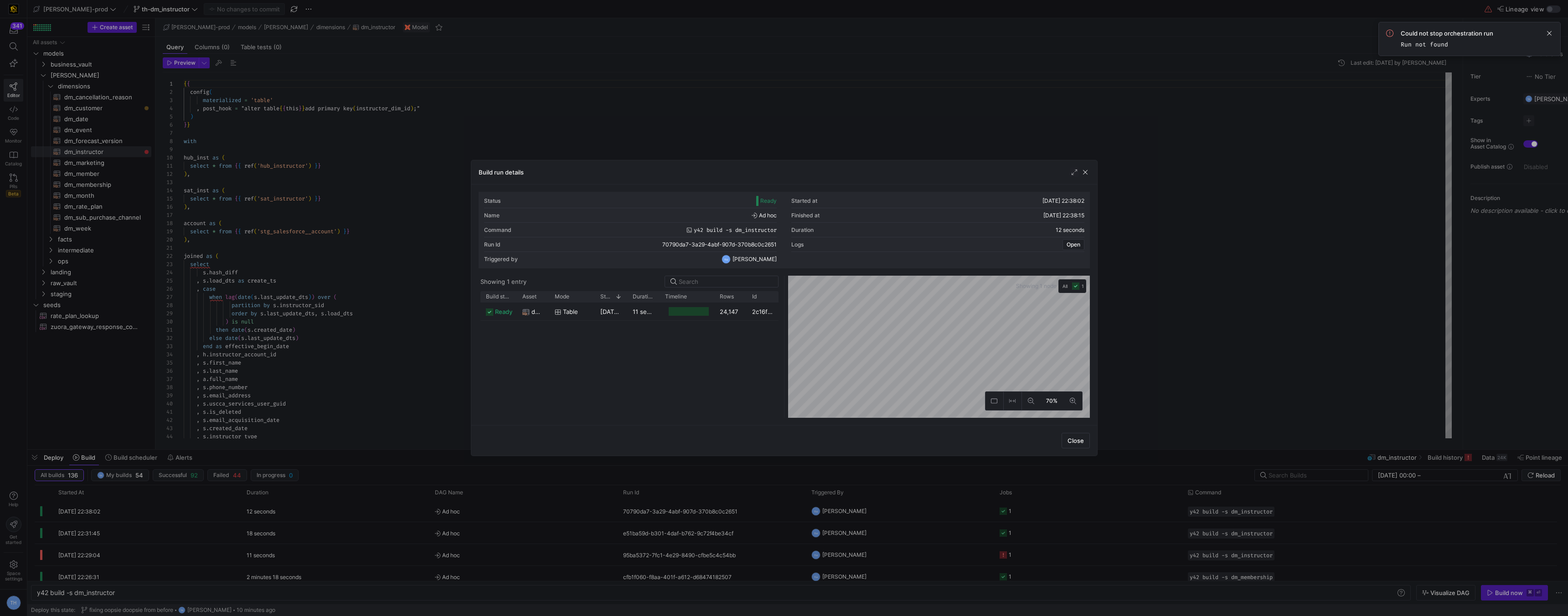
click at [919, 114] on div at bounding box center [784, 308] width 1568 height 616
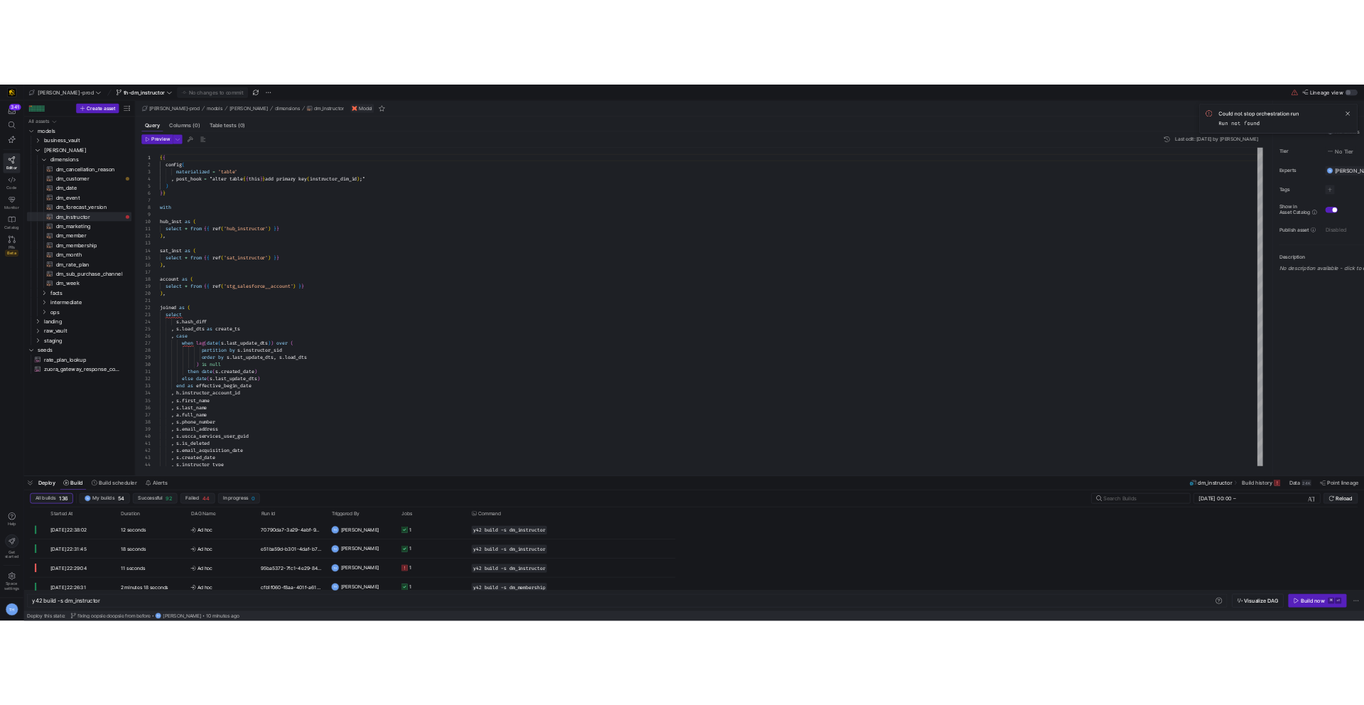
scroll to position [128, 0]
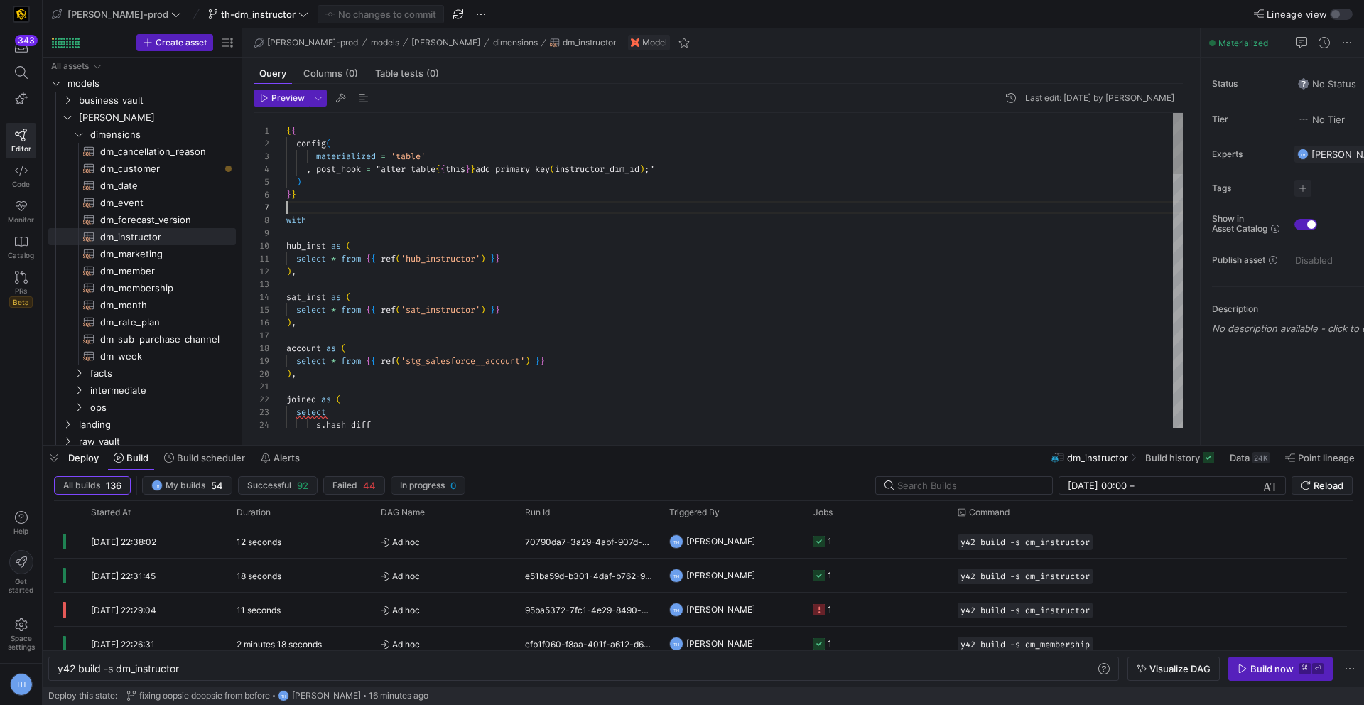
scroll to position [77, 0]
drag, startPoint x: 305, startPoint y: 170, endPoint x: 761, endPoint y: 165, distance: 456.7
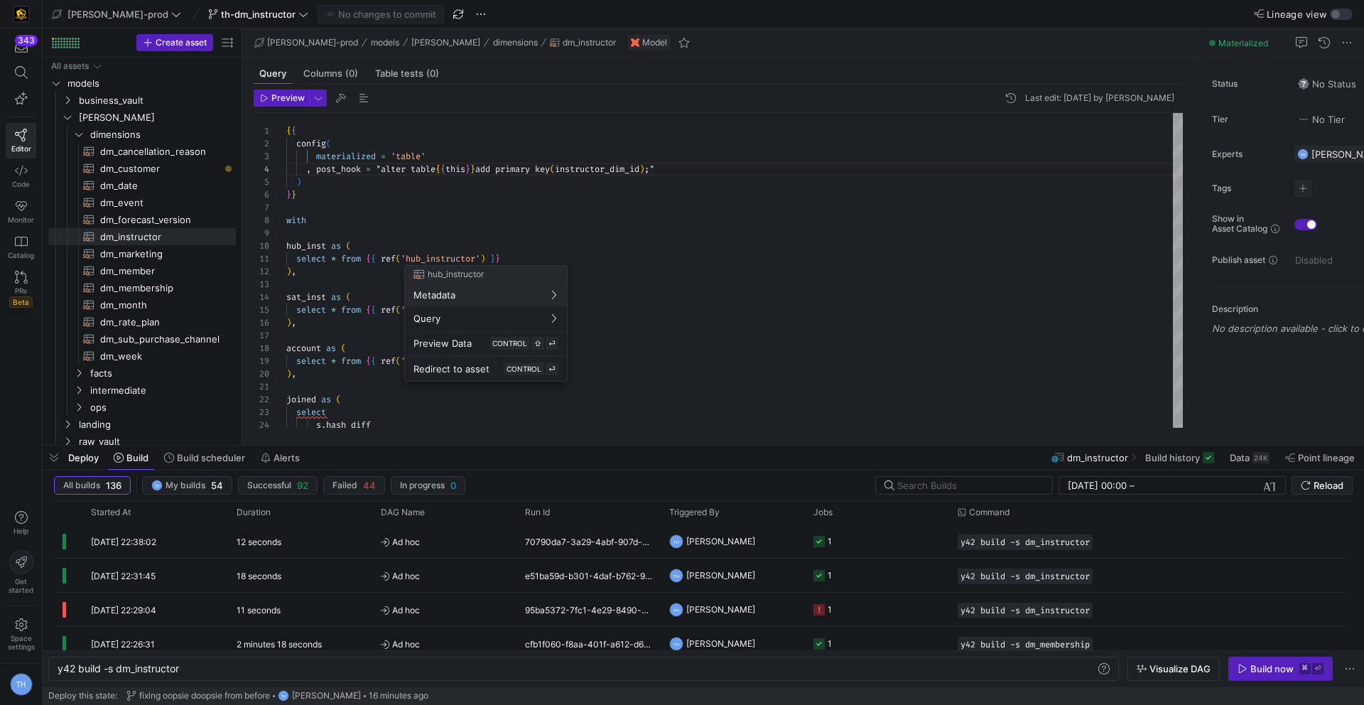
click at [301, 175] on div at bounding box center [682, 352] width 1364 height 705
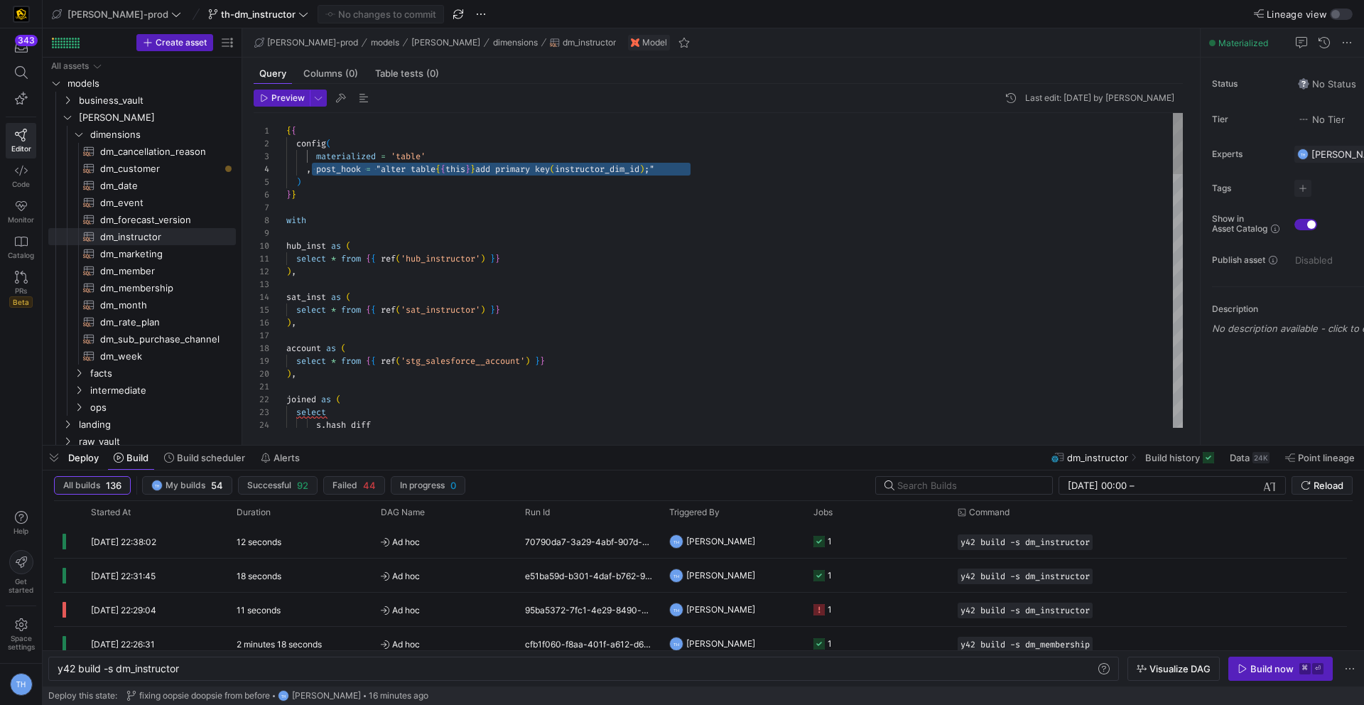
drag, startPoint x: 313, startPoint y: 168, endPoint x: 745, endPoint y: 170, distance: 431.8
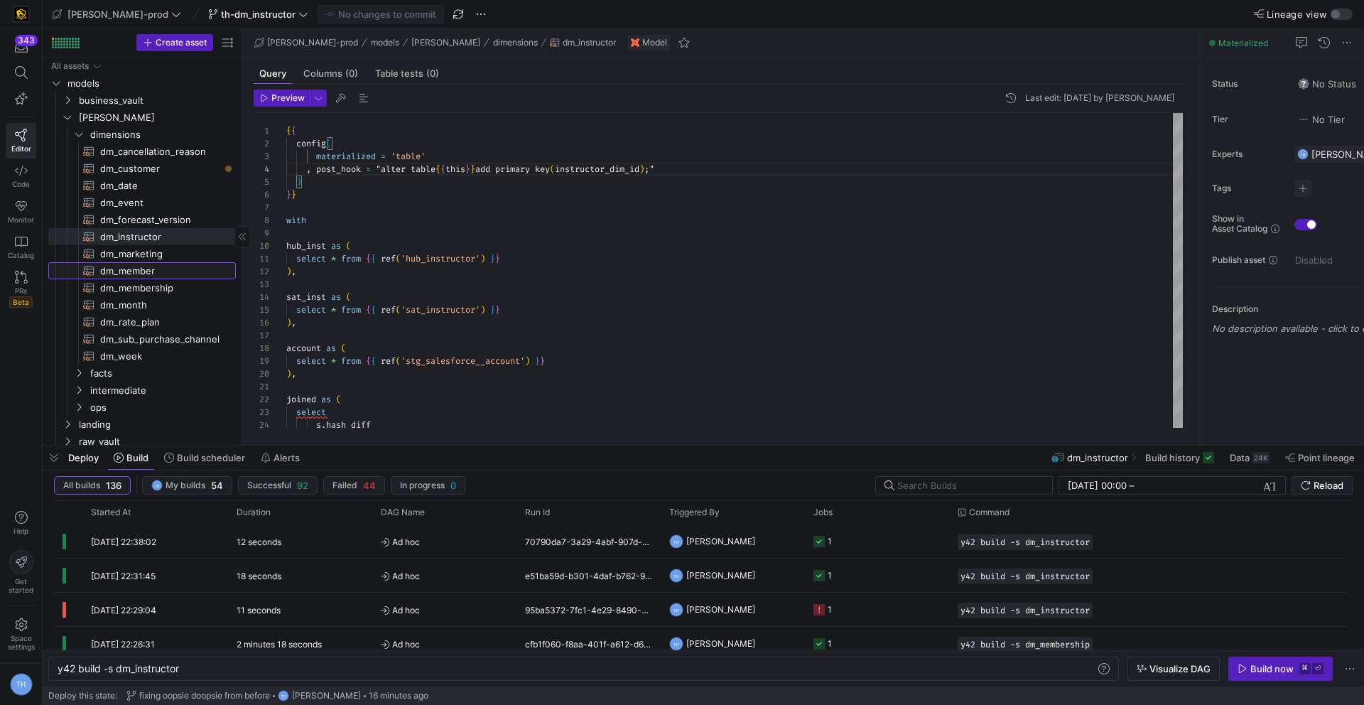
click at [182, 274] on span "dm_member​​​​​​​​​​" at bounding box center [159, 271] width 119 height 16
type textarea "y42 build -s dm_member"
type textarea "{{ config( materialized='table' , post_hook = "alter table {{ this }} add prima…"
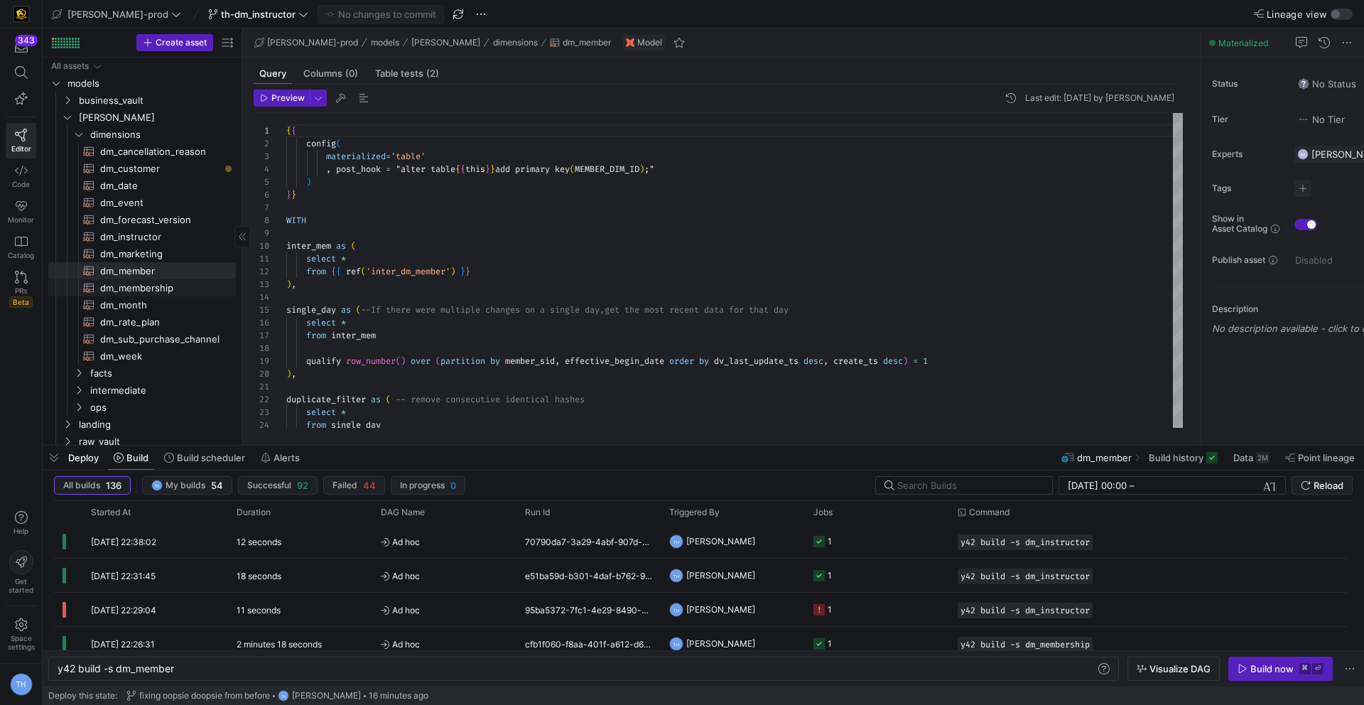
click at [185, 294] on span "dm_membership​​​​​​​​​​" at bounding box center [159, 288] width 119 height 16
type textarea "y42 build -s dm_membership"
type textarea "{{ config( materialized='table' , post_hook = "alter table {{ this }} add prima…"
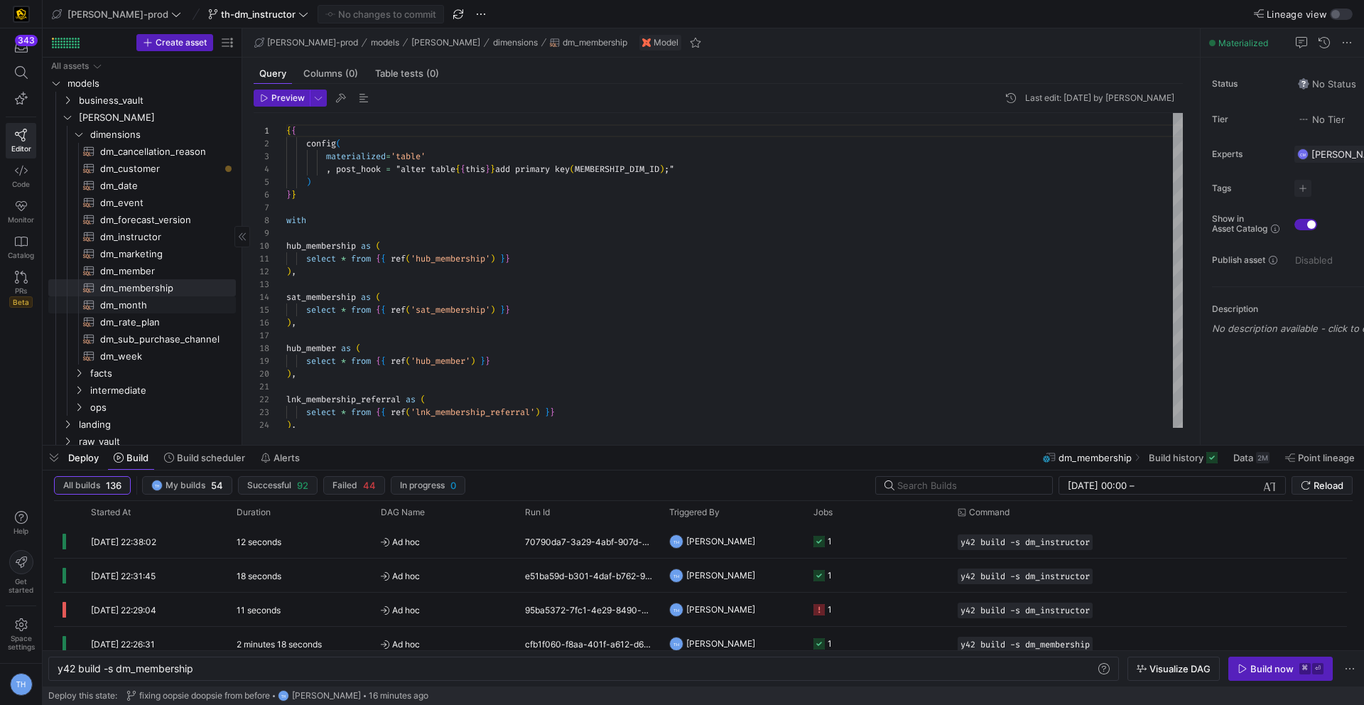
click at [148, 308] on span "dm_month​​​​​​​​​​" at bounding box center [159, 305] width 119 height 16
type textarea "y42 build -s dm_month"
type textarea "{{ config( materialized='table' , post_hook= "alter table {{ this }} add primar…"
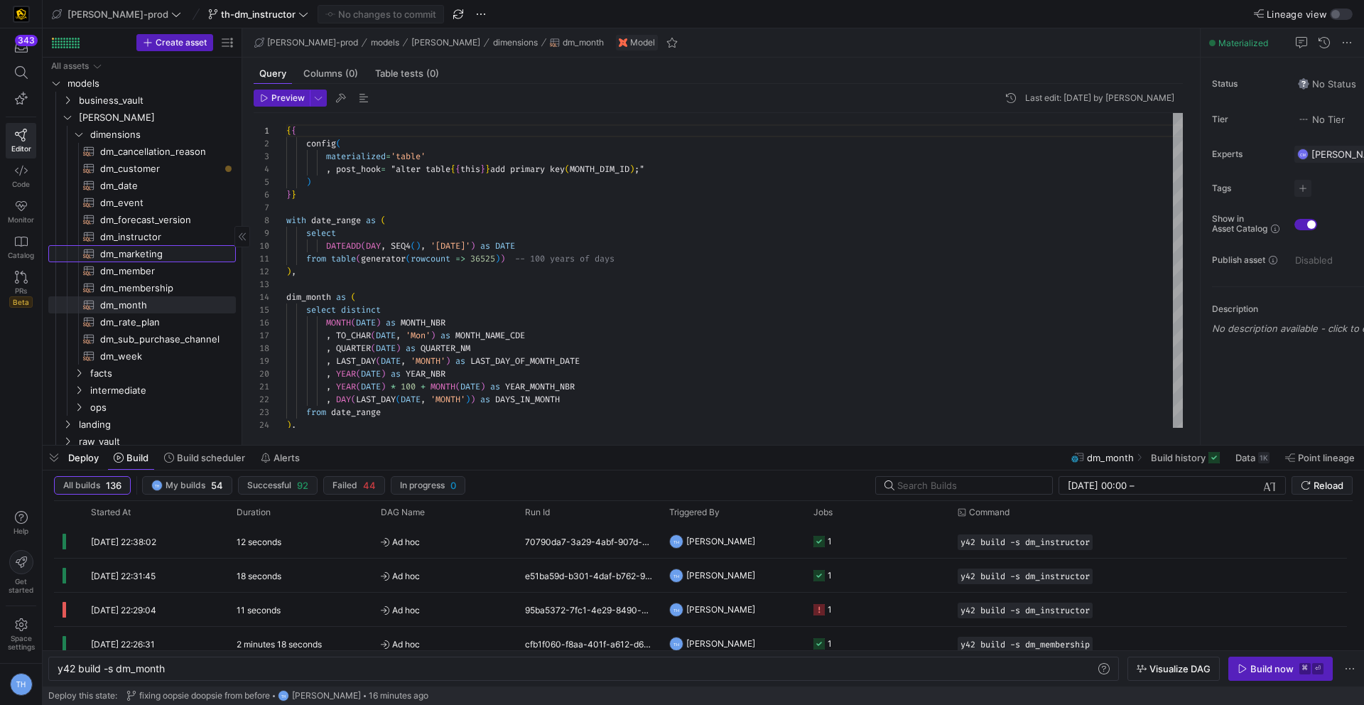
click at [145, 257] on span "dm_marketing​​​​​​​​​​" at bounding box center [159, 254] width 119 height 16
type textarea "y42 build -s dm_marketing"
type textarea "{{ config( materialized='table' , post_hook = "alter table {{ this }} add prima…"
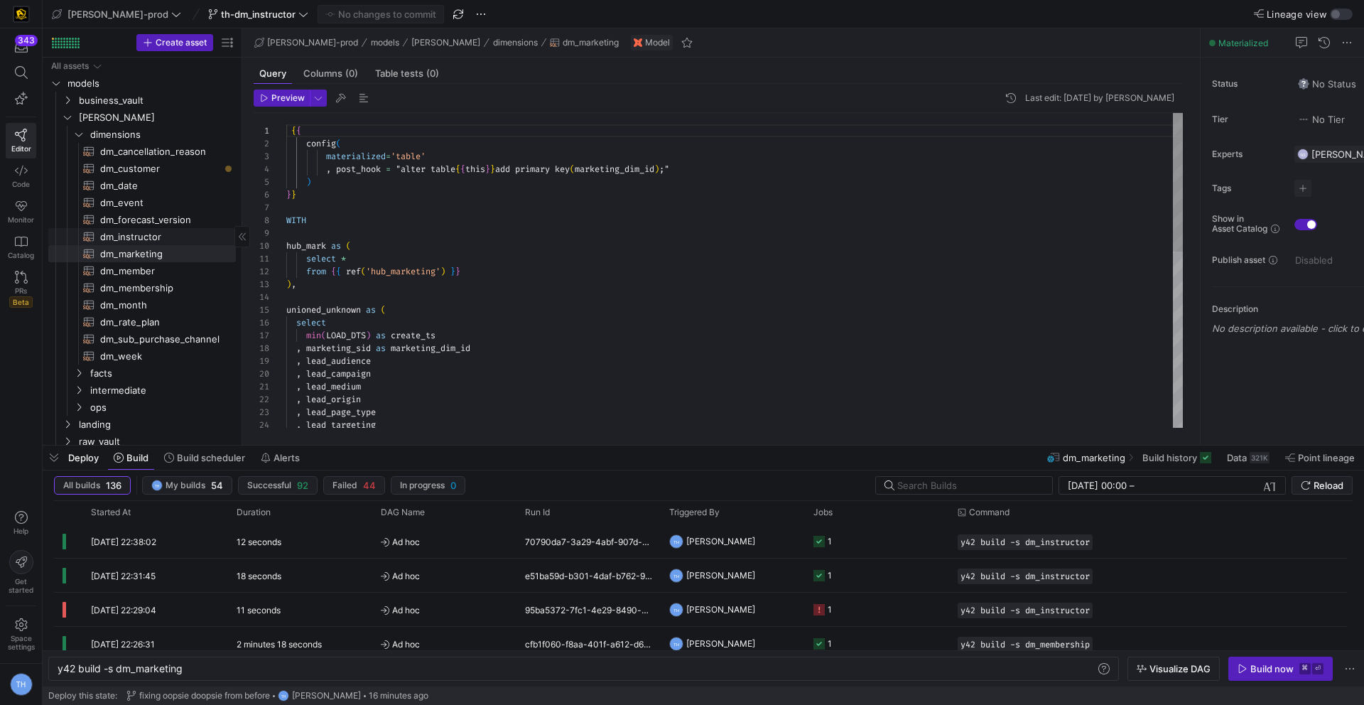
click at [144, 236] on span "dm_instructor​​​​​​​​​​" at bounding box center [159, 237] width 119 height 16
type textarea "y42 build -s dm_instructor"
type textarea "{{ config( materialized = 'table' , post_hook = "alter table {{ this }} add pri…"
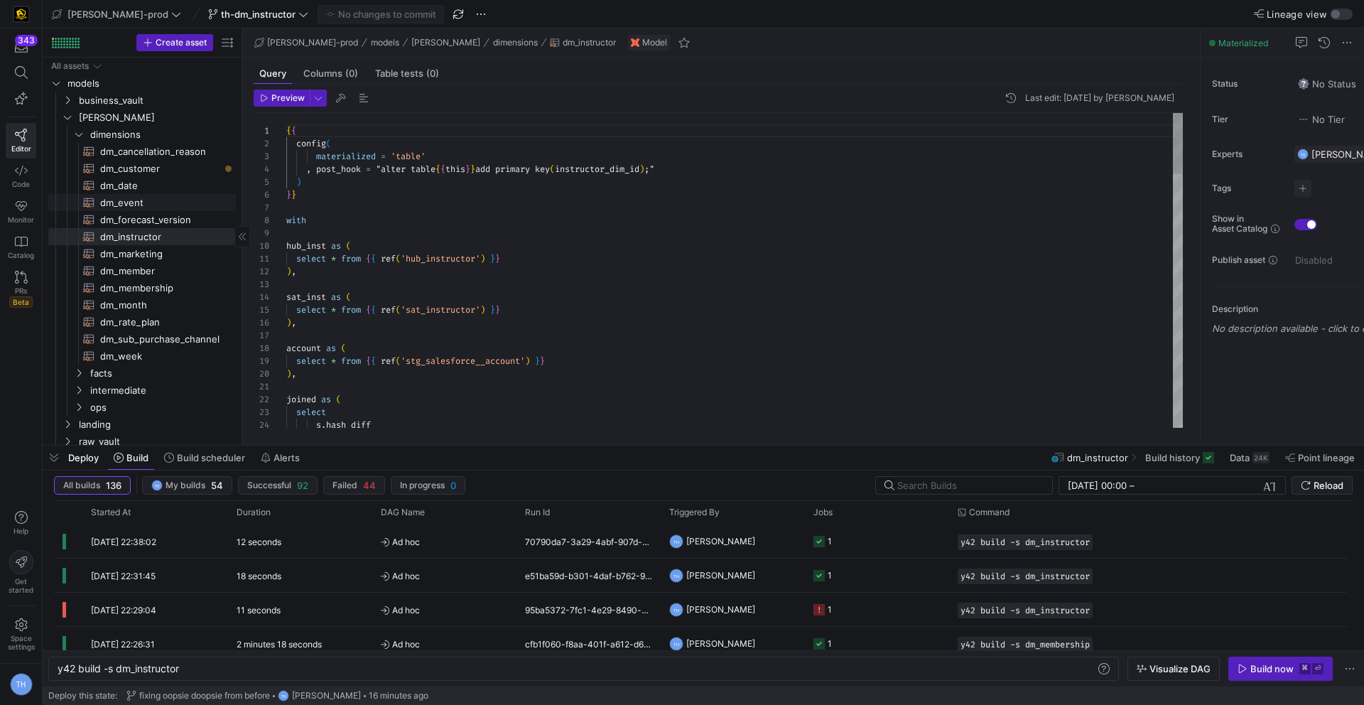
click at [143, 206] on span "dm_event​​​​​​​​​​" at bounding box center [159, 203] width 119 height 16
type textarea "y42 build -s dm_event"
type textarea "{{ config( materialized='table' , post_hook= "alter table {{ this }} add primar…"
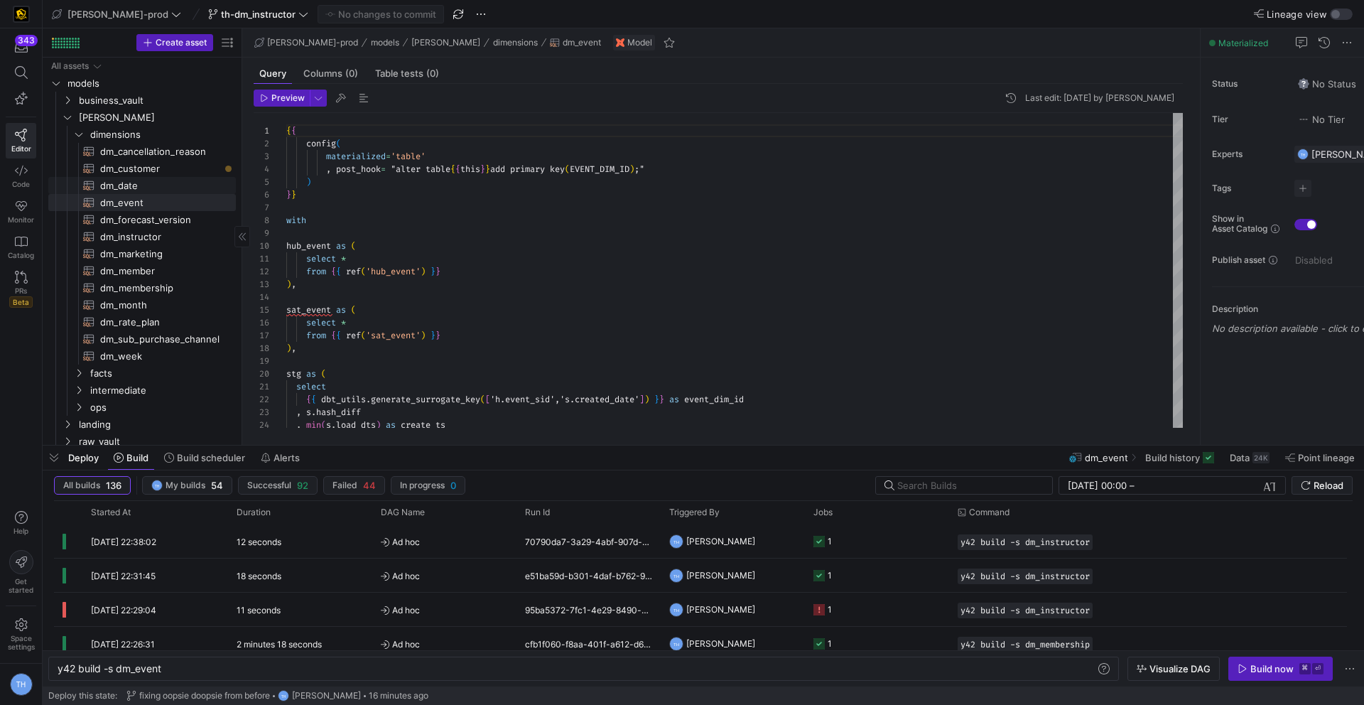
click at [140, 192] on span "dm_date​​​​​​​​​​" at bounding box center [159, 186] width 119 height 16
type textarea "y42 build -s dm_date"
type textarea "{{ config( materialized='table' , post_hook= "alter table {{ this }} add primar…"
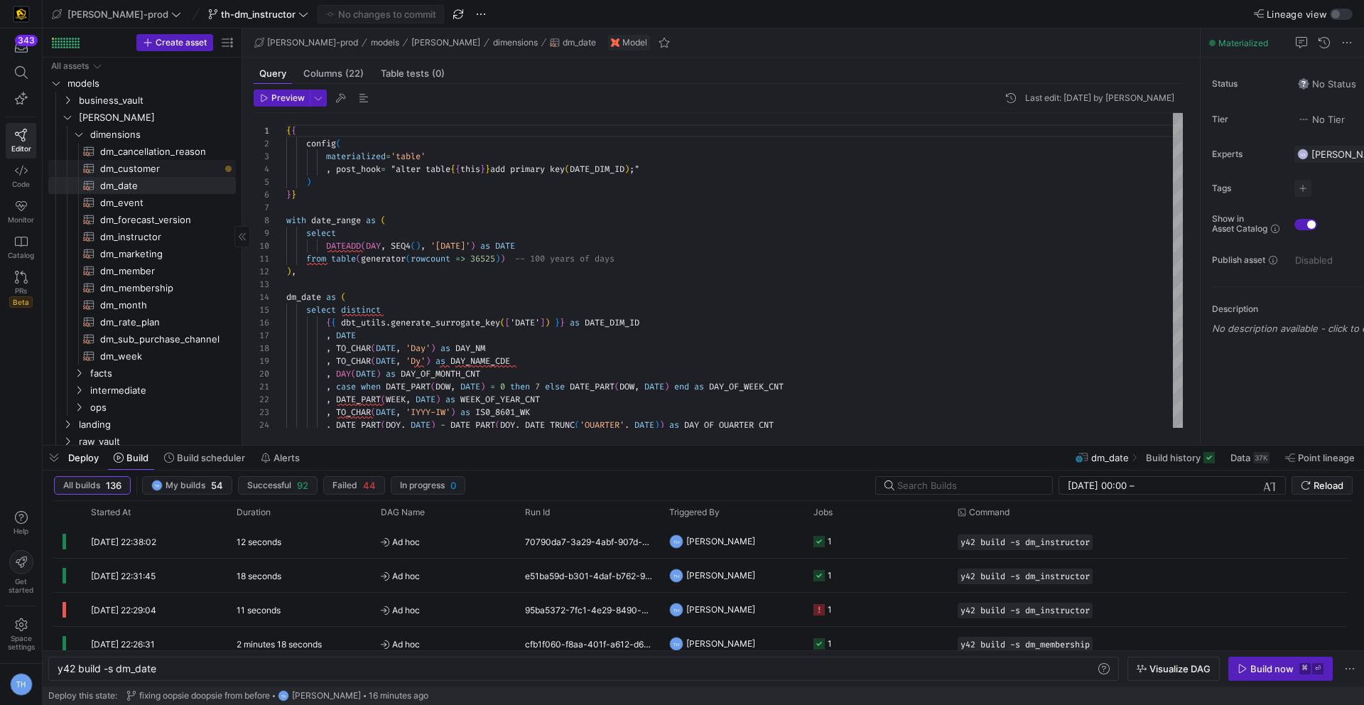
click at [136, 170] on span "dm_customer​​​​​​​​​​" at bounding box center [159, 169] width 119 height 16
type textarea "y42 build -s dm_customer"
type textarea "{{ config( materialized='table' , post_hook = "alter table {{ this }} add prima…"
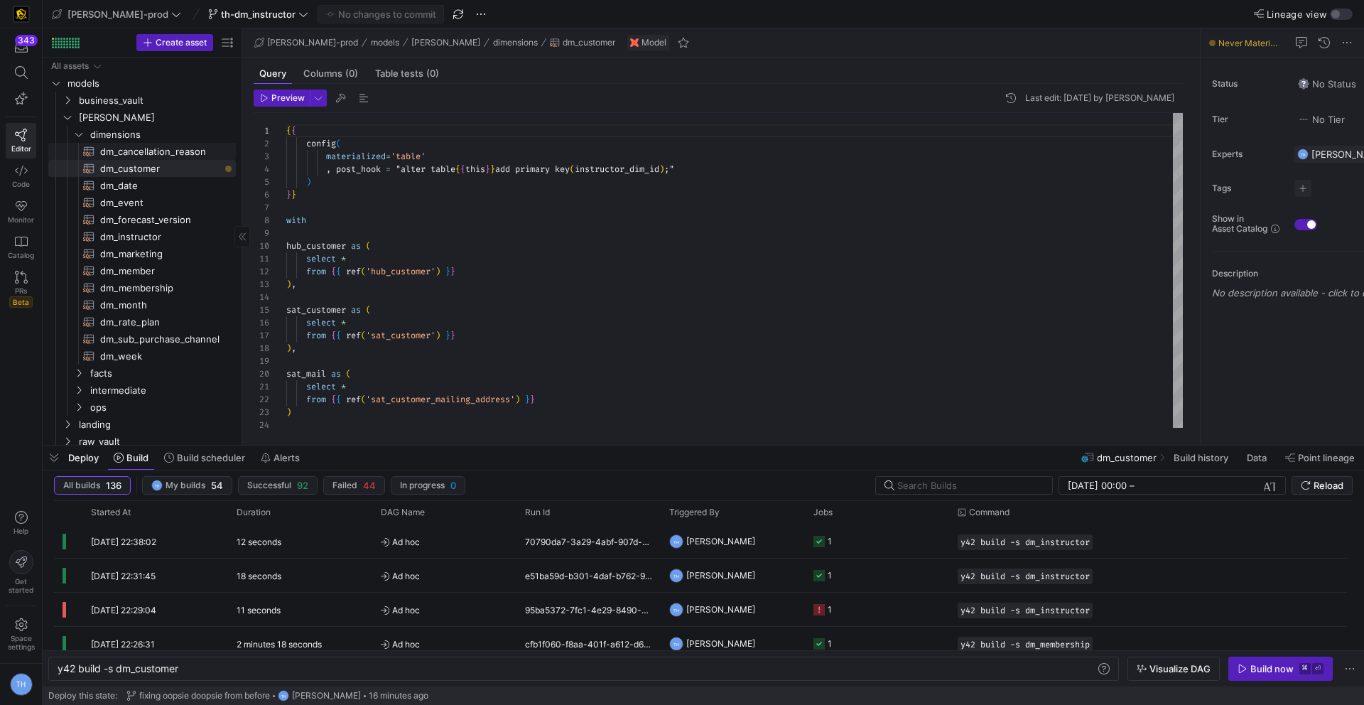
click at [133, 157] on span "dm_cancellation_reason​​​​​​​​​​" at bounding box center [159, 151] width 119 height 16
type textarea "y42 build -s dm_cancellation_reason"
type textarea "{{ config( materialized='table' , post_hook= "alter table {{ this }} add primar…"
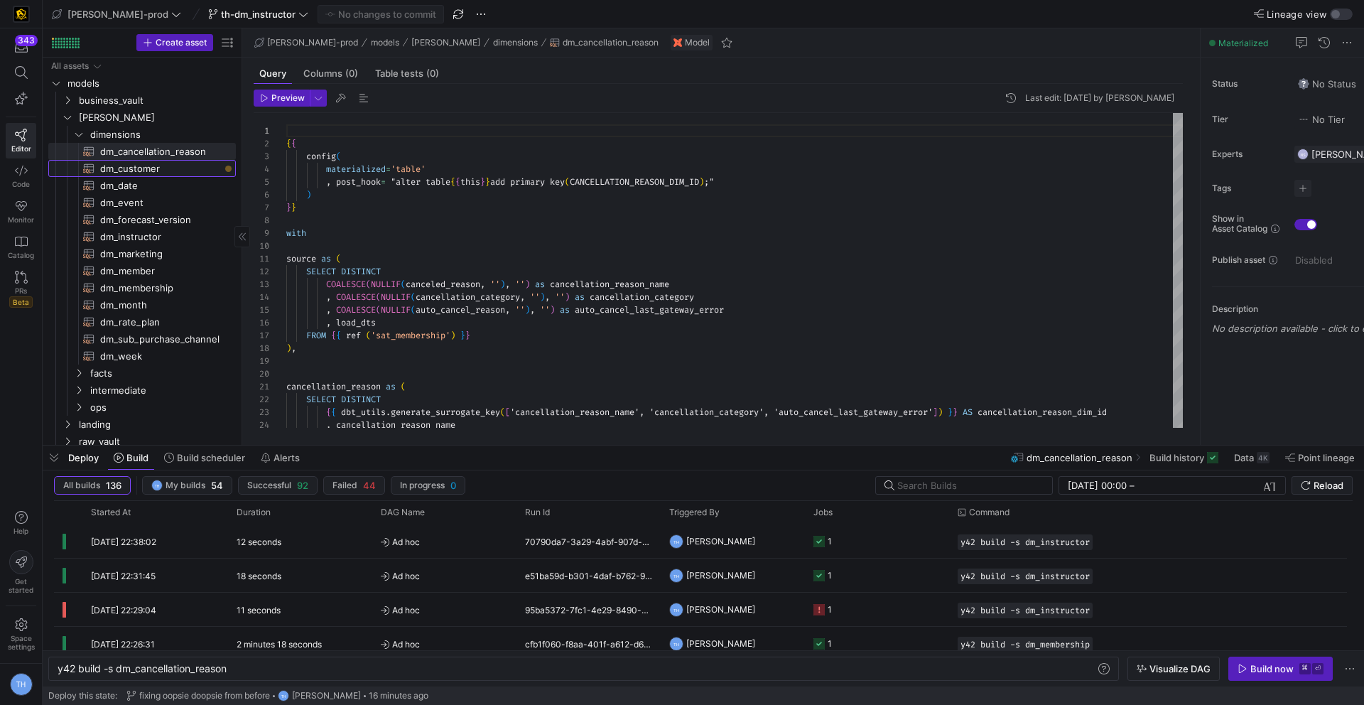
click at [135, 170] on span "dm_customer​​​​​​​​​​" at bounding box center [159, 169] width 119 height 16
type textarea "y42 build -s dm_customer"
type textarea "{{ config( materialized='table' , post_hook = "alter table {{ this }} add prima…"
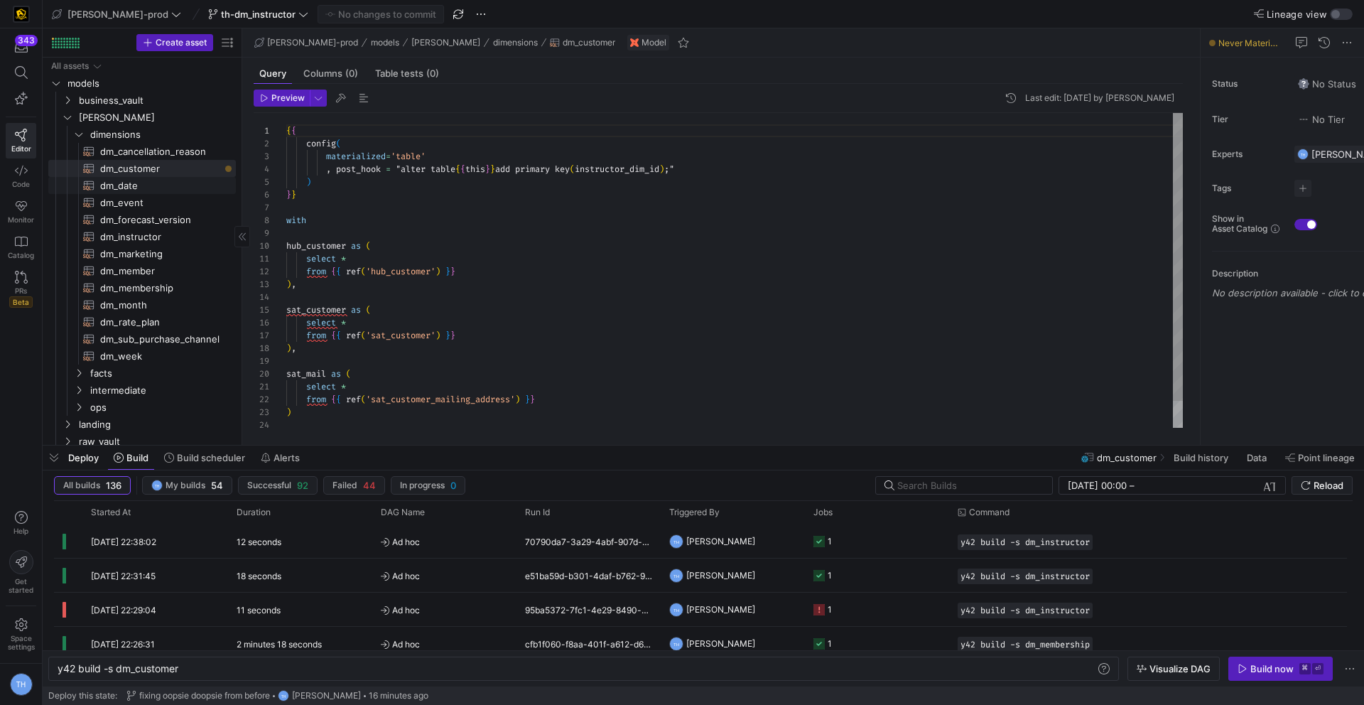
click at [136, 193] on div "All assets models business_vault edw landing raw_vault staging seeds rate_plan_…" at bounding box center [141, 288] width 187 height 460
click at [153, 232] on span "dm_instructor​​​​​​​​​​" at bounding box center [159, 237] width 119 height 16
type textarea "y42 build -s dm_instructor"
type textarea "{{ config( materialized = 'table' , post_hook = "alter table {{ this }} add pri…"
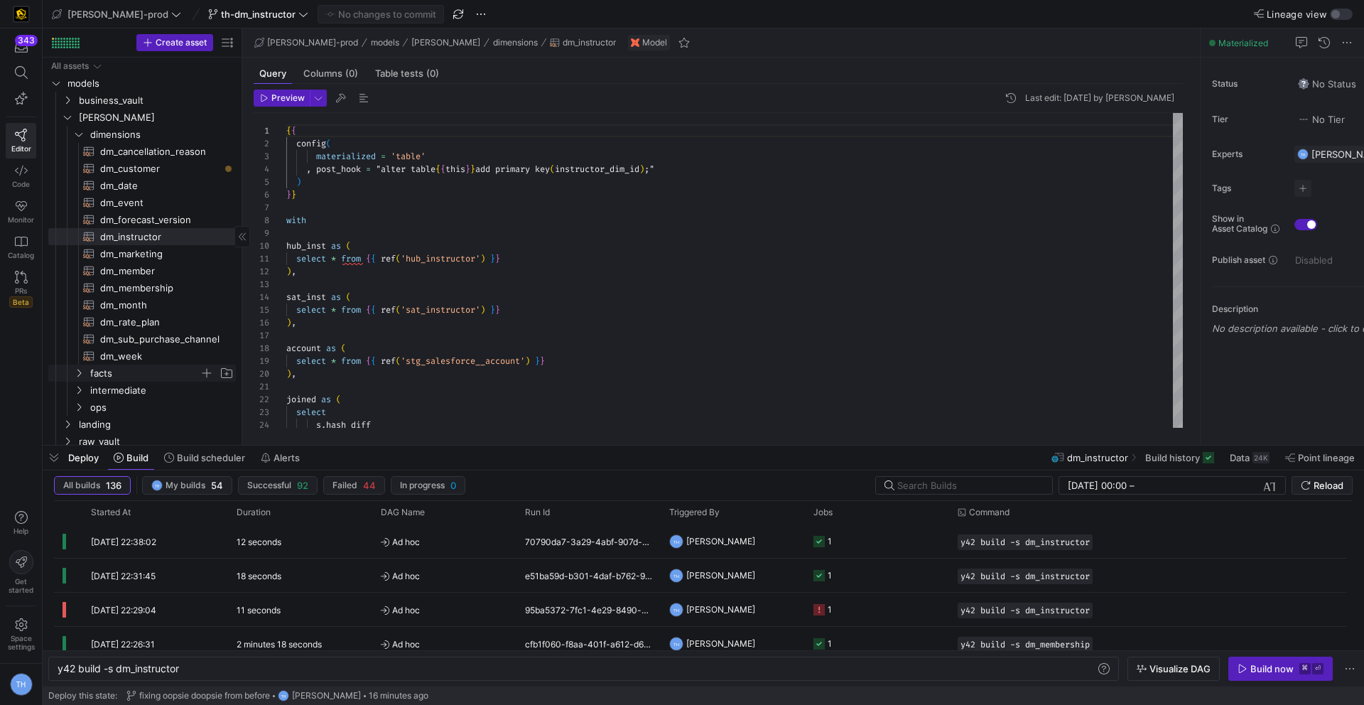
click at [137, 367] on span "facts" at bounding box center [144, 373] width 109 height 16
click at [145, 398] on link "ft_active_membership_daily_forecast​​​​​​​​​​" at bounding box center [141, 389] width 187 height 17
type textarea "y42 build -s ft_active_membership_daily_forecast"
type textarea "{{ config( post_hook = [ "alter table {{ this }} add primary key (cancellations…"
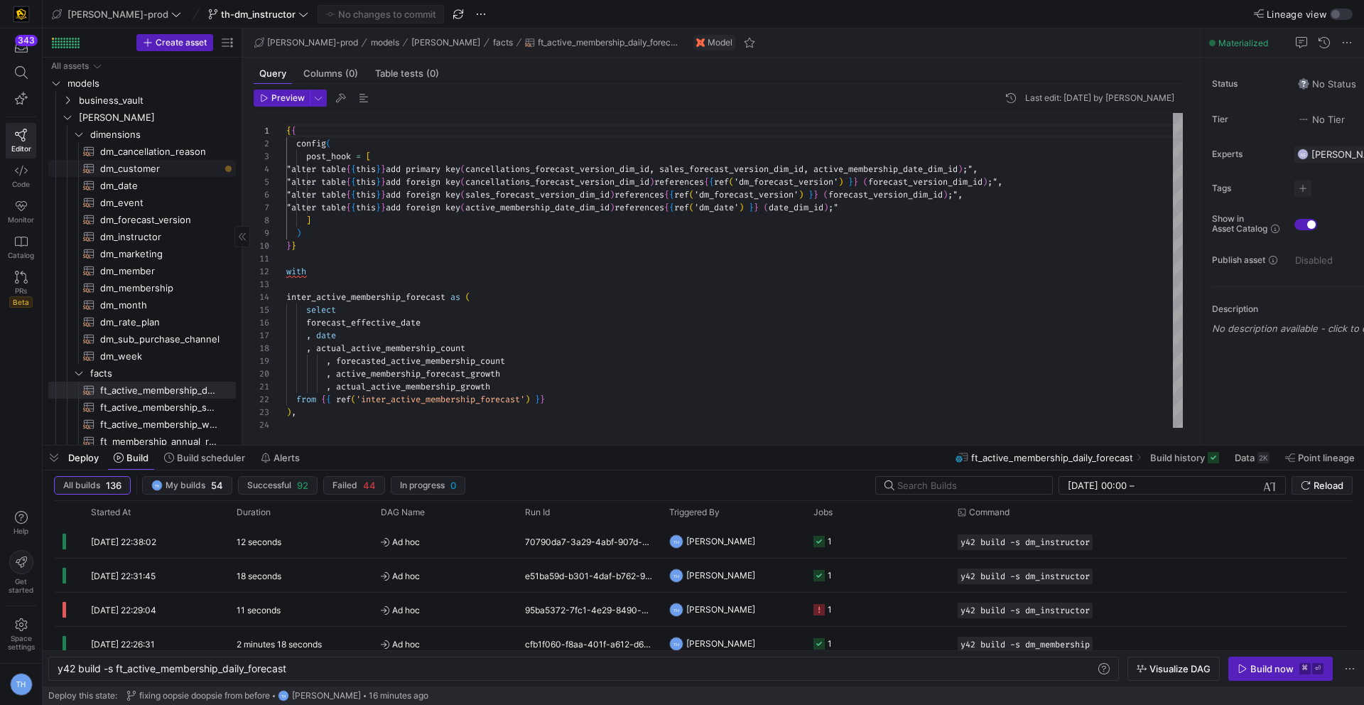
click at [168, 168] on span "dm_customer​​​​​​​​​​" at bounding box center [159, 169] width 119 height 16
type textarea "y42 build -s dm_customer"
type textarea "{{ config( materialized='table' , post_hook = "alter table {{ this }} add prima…"
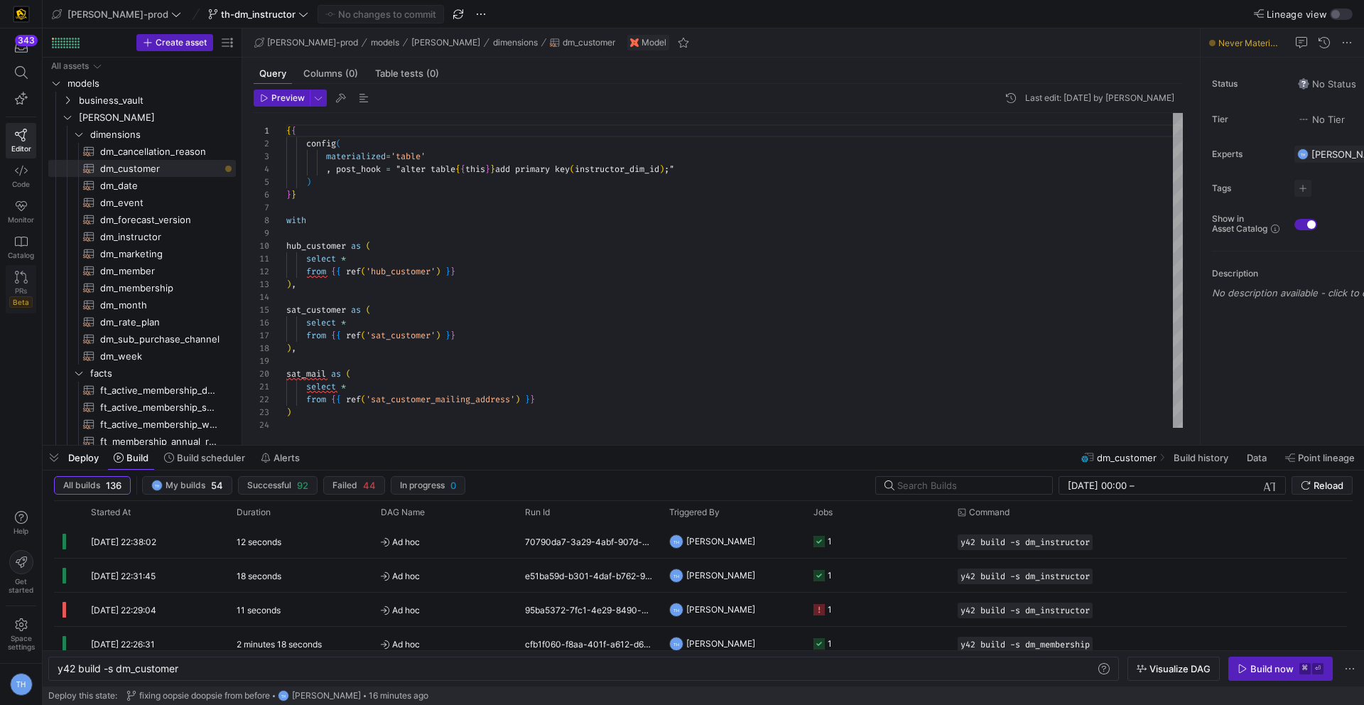
click at [18, 280] on icon at bounding box center [21, 277] width 13 height 13
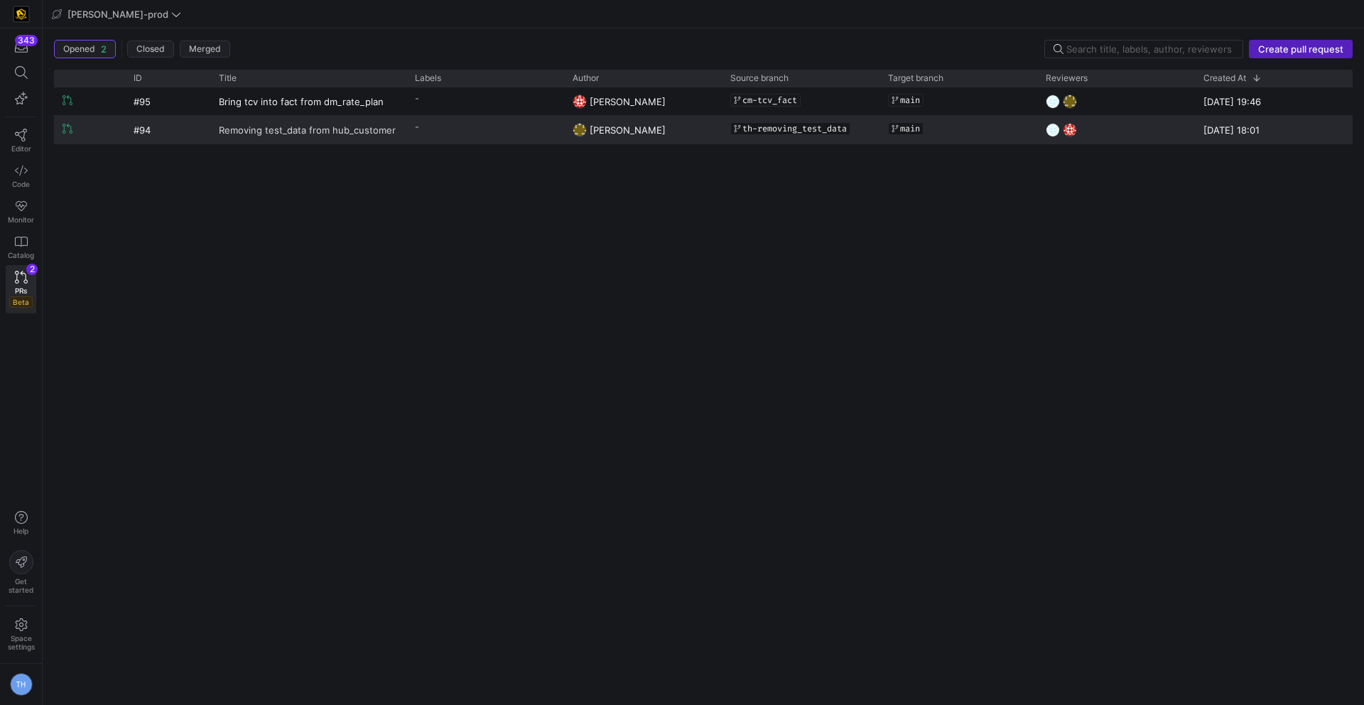
click at [337, 133] on span "Removing test_data from hub_customer" at bounding box center [307, 129] width 177 height 26
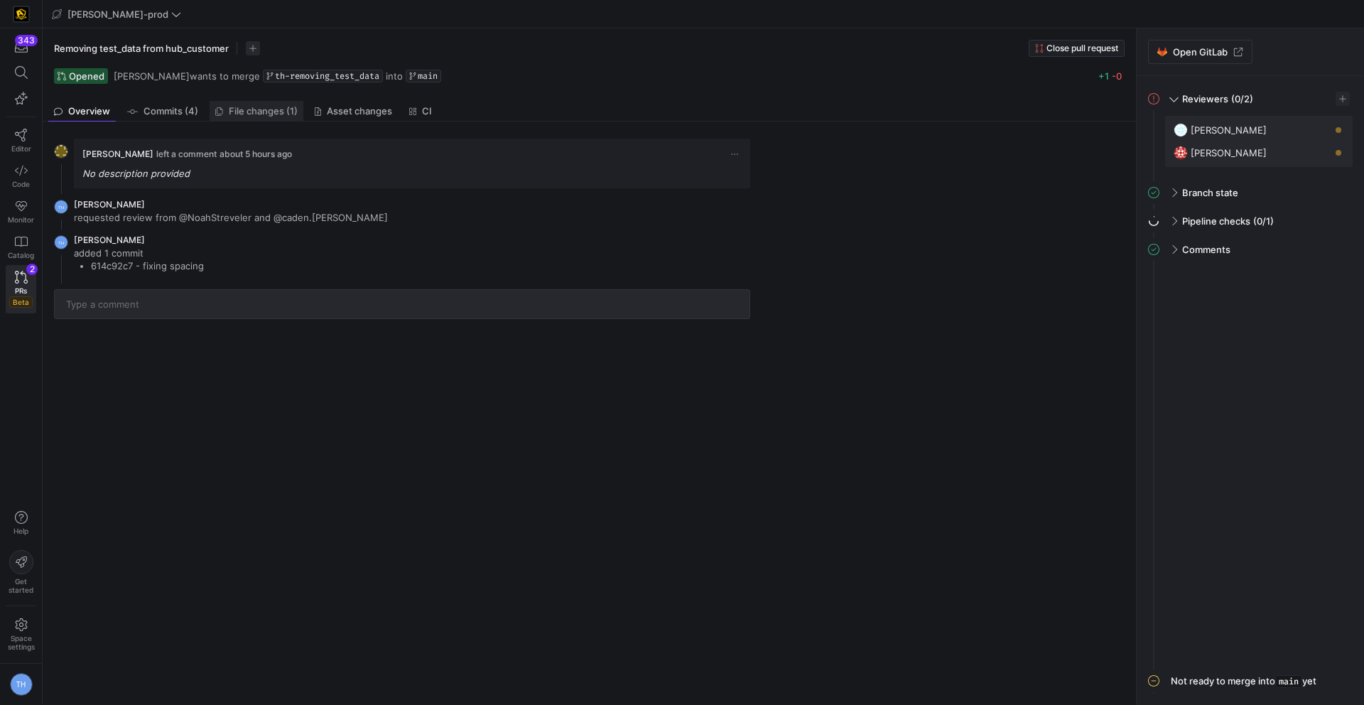
click at [252, 114] on span "File changes (1)" at bounding box center [263, 111] width 69 height 9
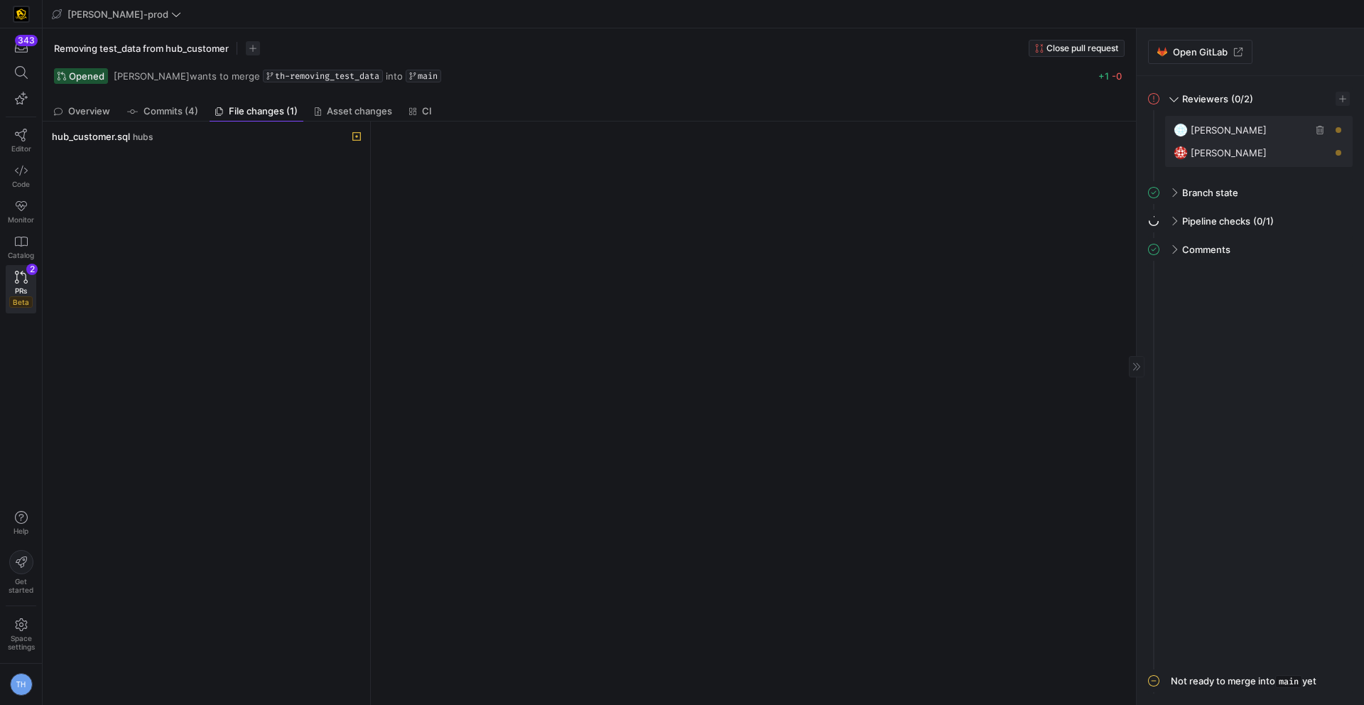
click at [1322, 132] on span "button" at bounding box center [1319, 130] width 14 height 14
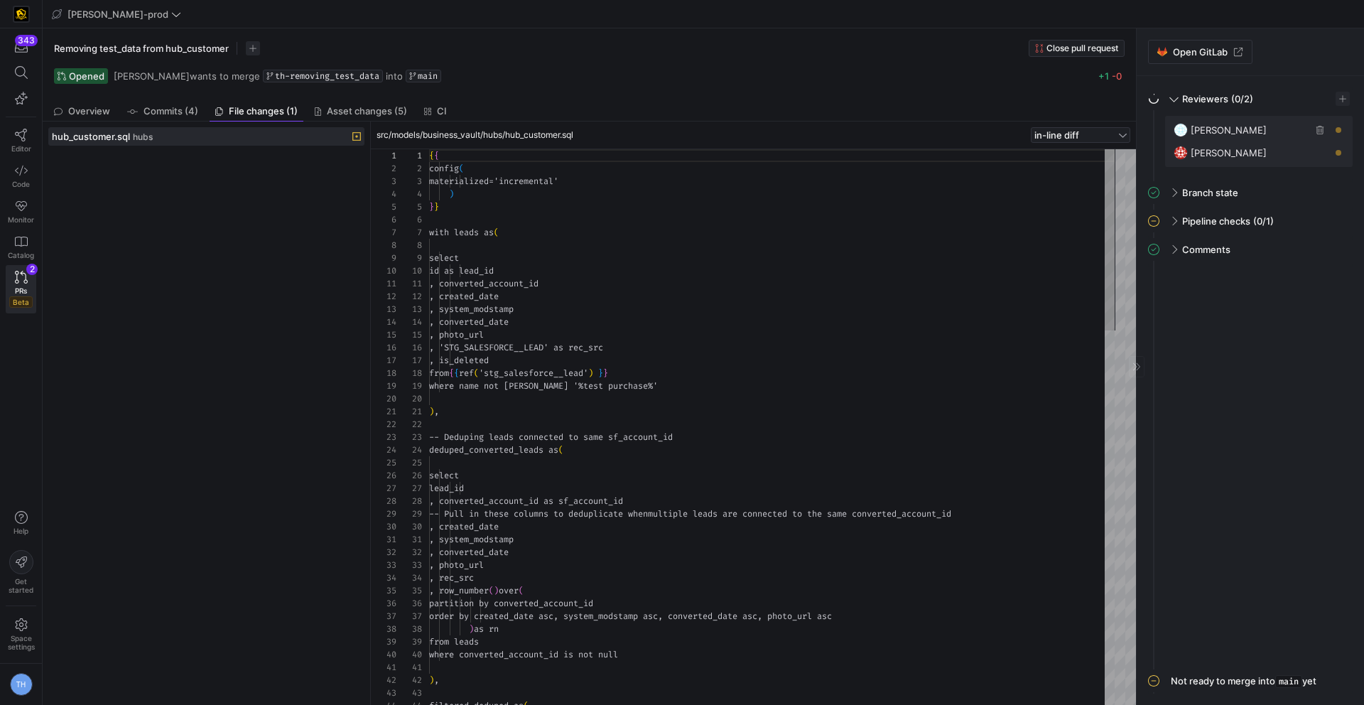
scroll to position [128, 0]
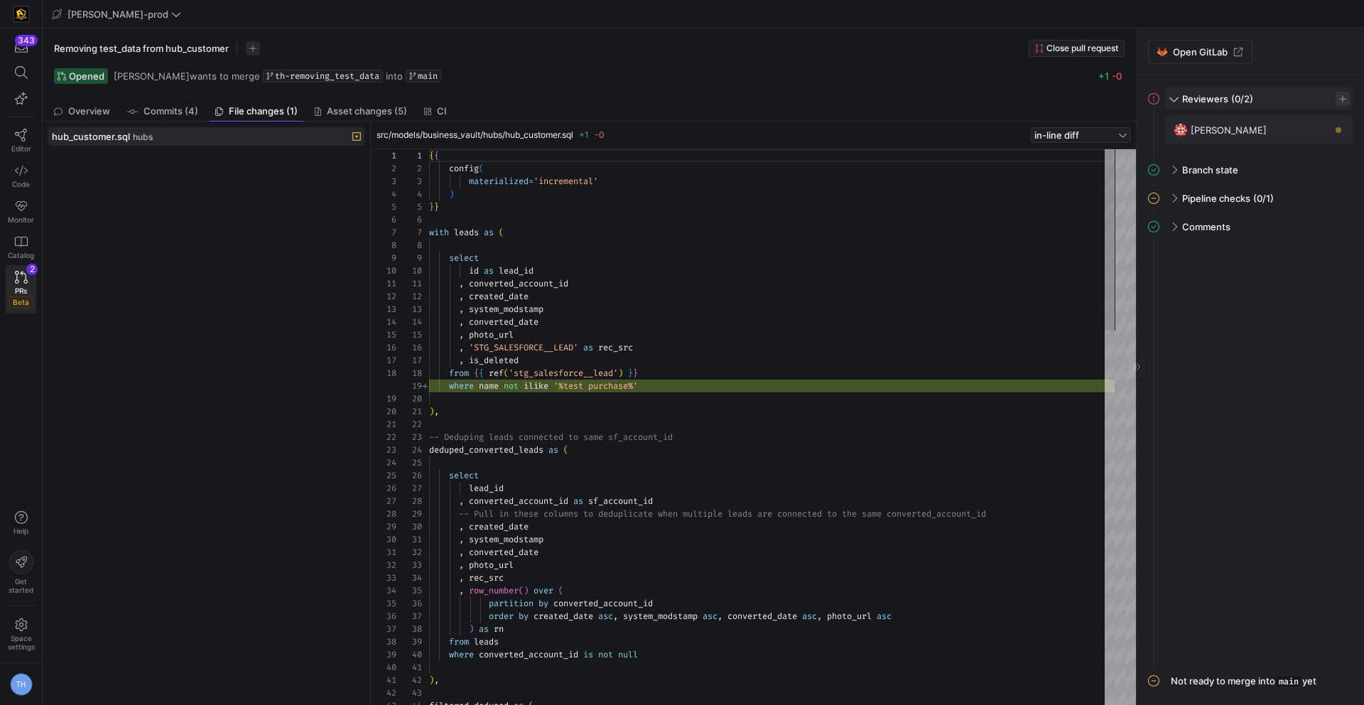
click at [1341, 94] on span "button" at bounding box center [1342, 99] width 14 height 14
type input "mark"
click at [1285, 134] on button "MH mark hohensee" at bounding box center [1270, 141] width 158 height 23
click at [347, 329] on div at bounding box center [682, 352] width 1364 height 705
click at [22, 143] on link "Editor" at bounding box center [21, 141] width 31 height 36
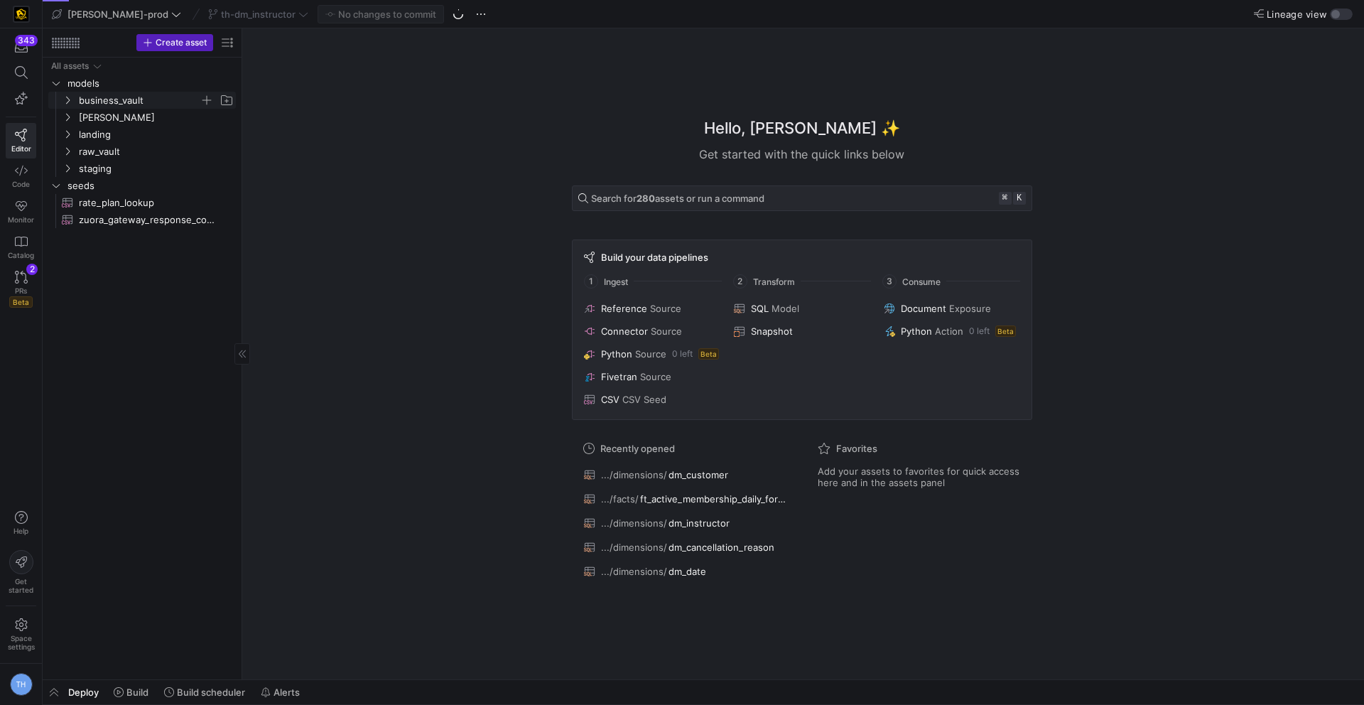
click at [114, 101] on span "business_vault" at bounding box center [139, 100] width 121 height 16
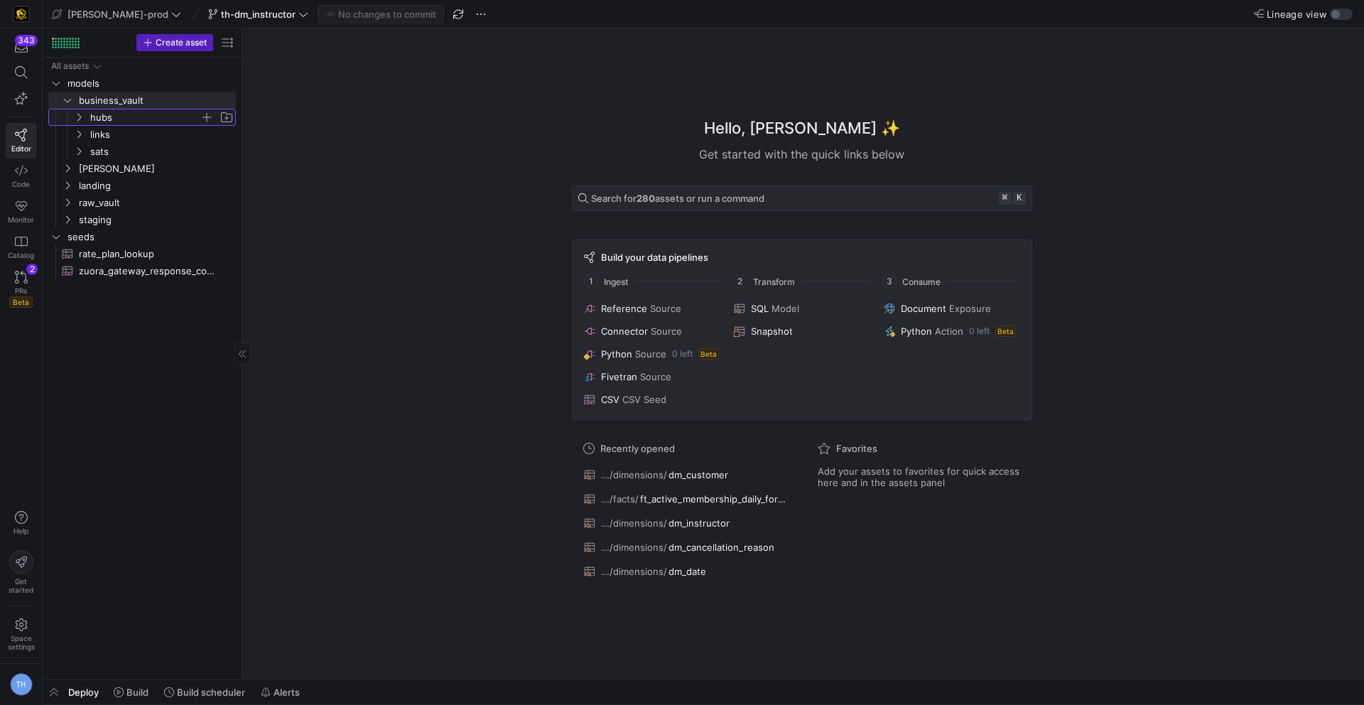
click at [113, 121] on span "hubs" at bounding box center [144, 117] width 109 height 16
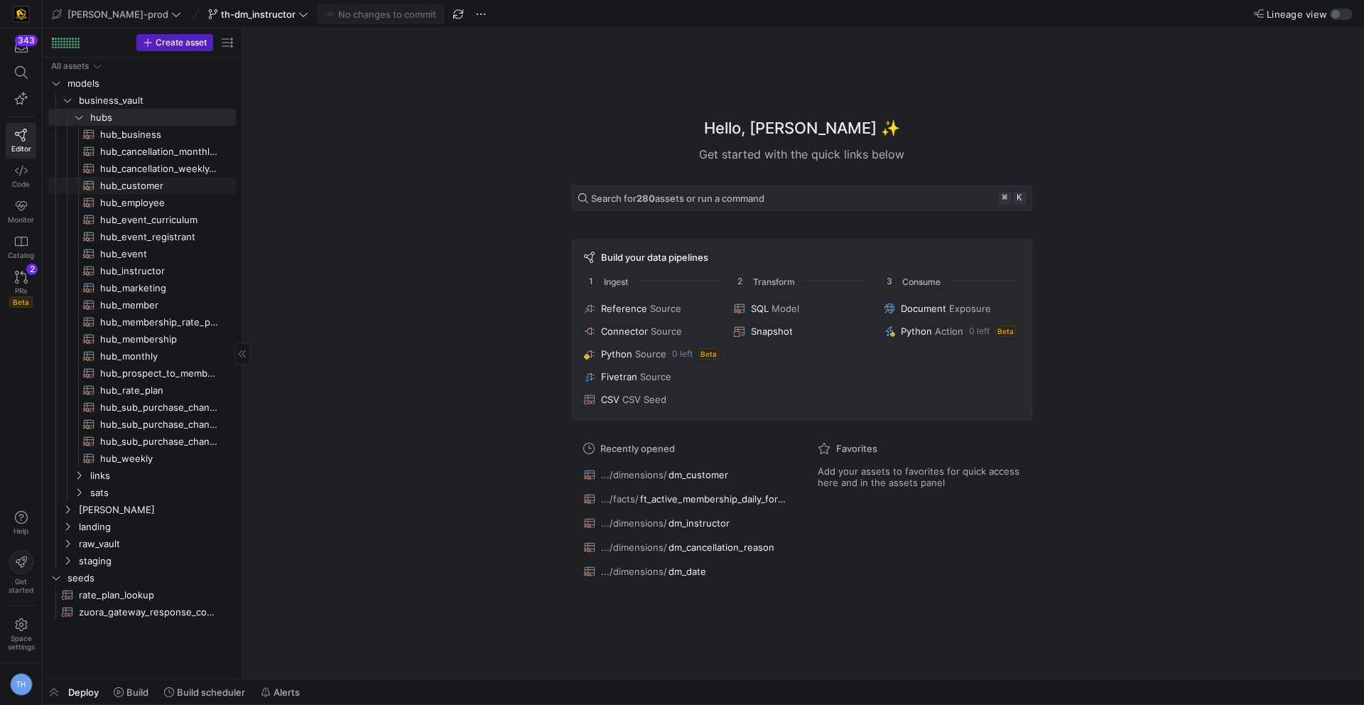
click at [144, 185] on span "hub_customer​​​​​​​​​​" at bounding box center [159, 186] width 119 height 16
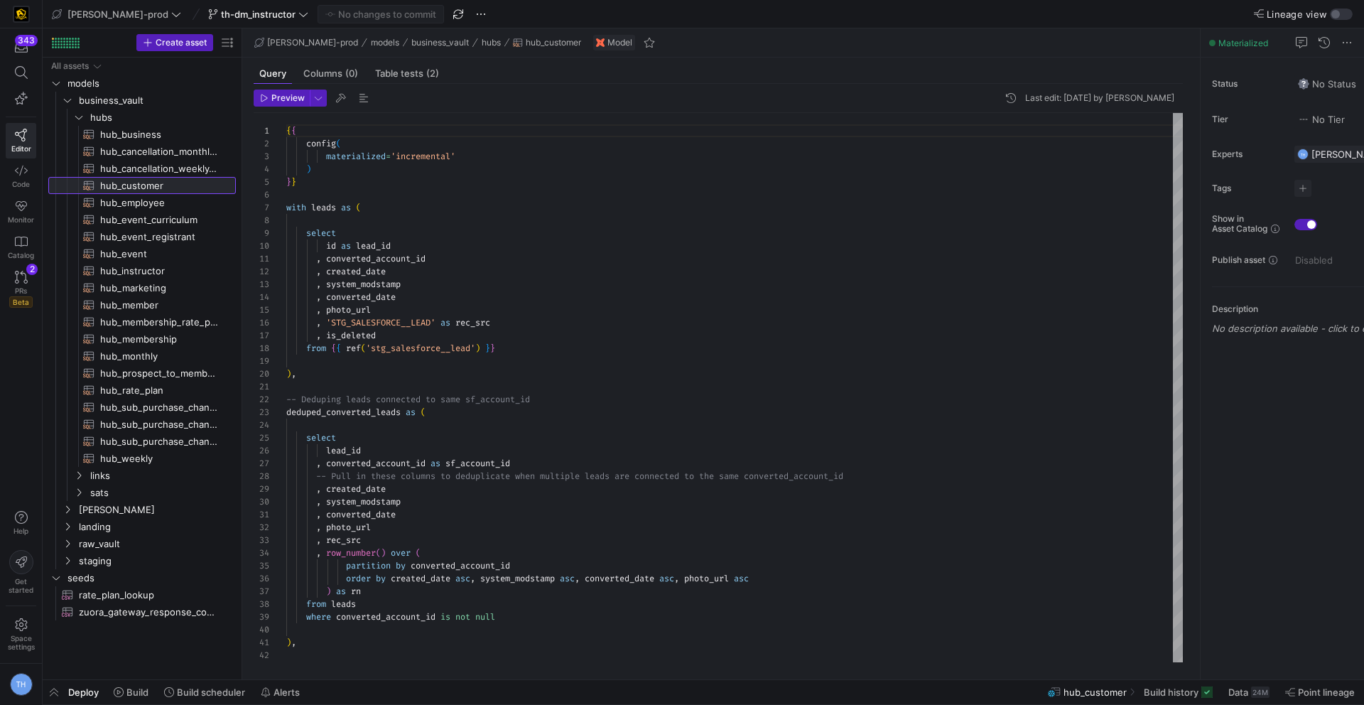
scroll to position [128, 0]
click at [456, 343] on div at bounding box center [682, 352] width 1364 height 705
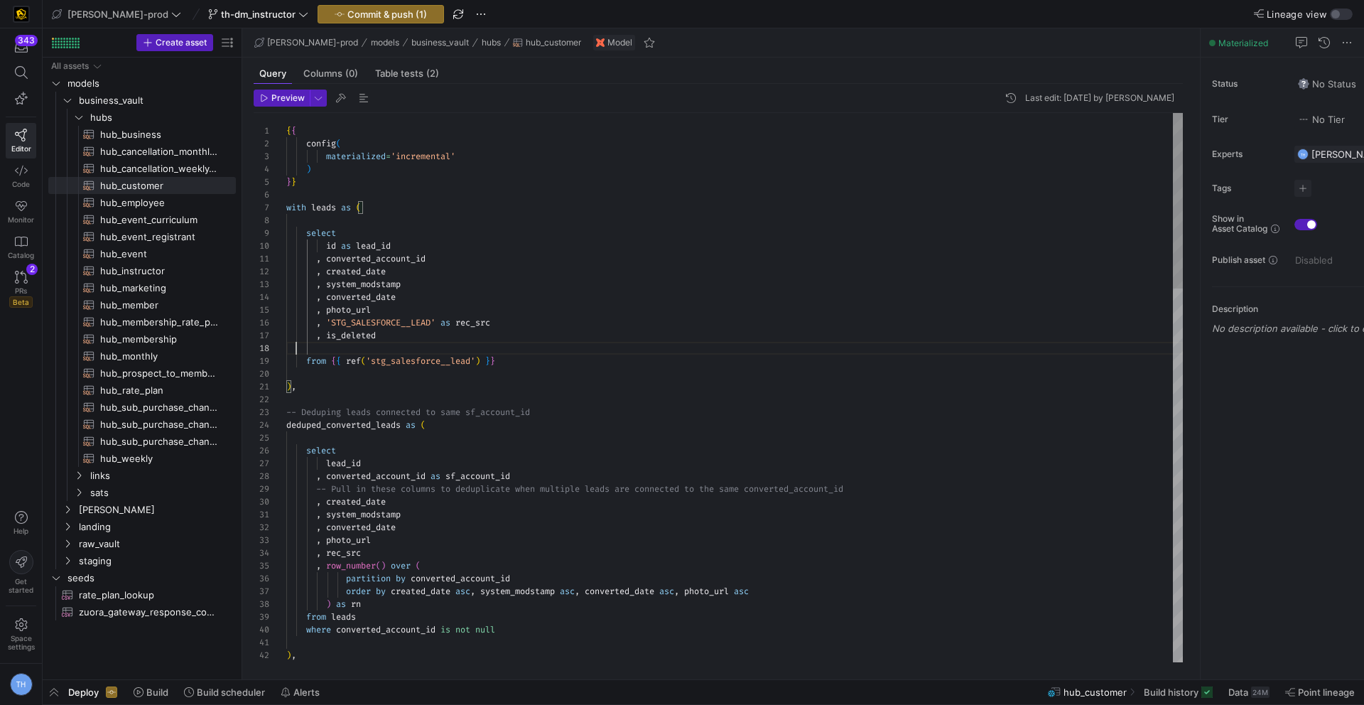
scroll to position [89, 0]
type textarea ", converted_account_id , created_date , system_modstamp , converted_date , phot…"
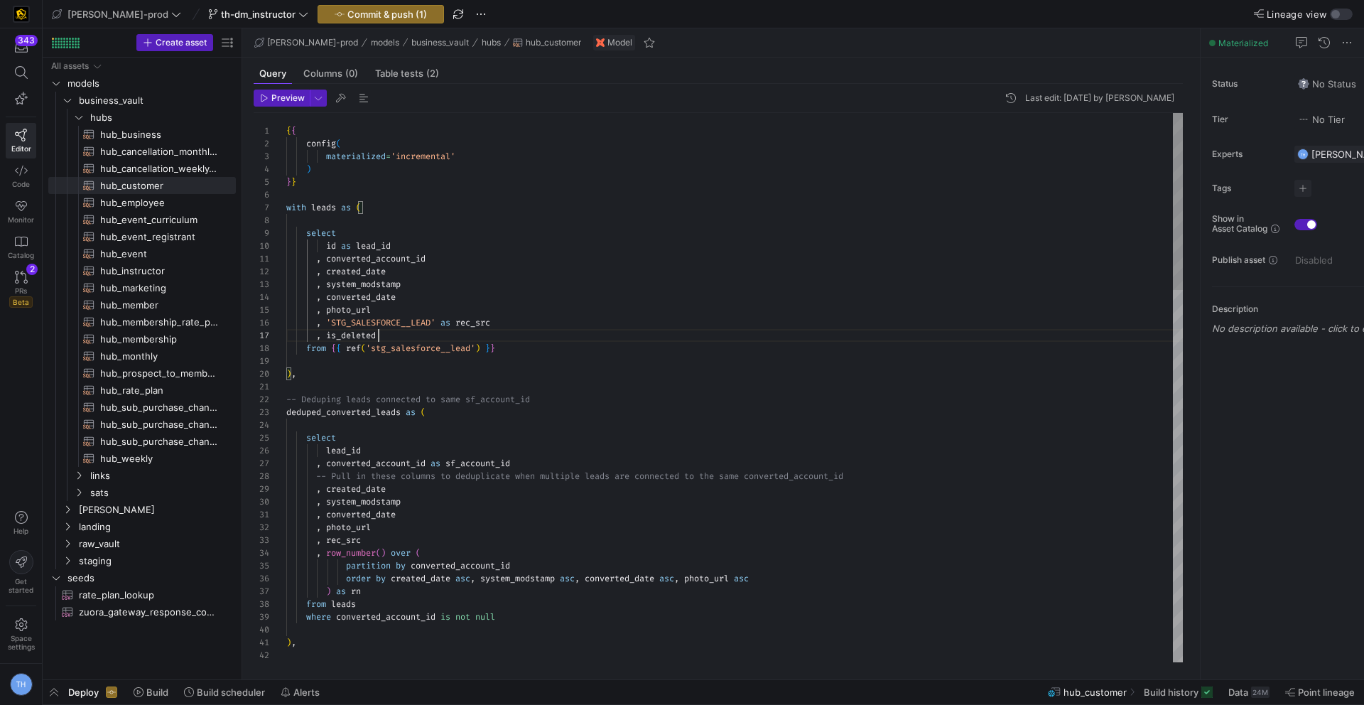
scroll to position [77, 92]
click at [229, 10] on span "th-dm_instructor" at bounding box center [258, 14] width 75 height 11
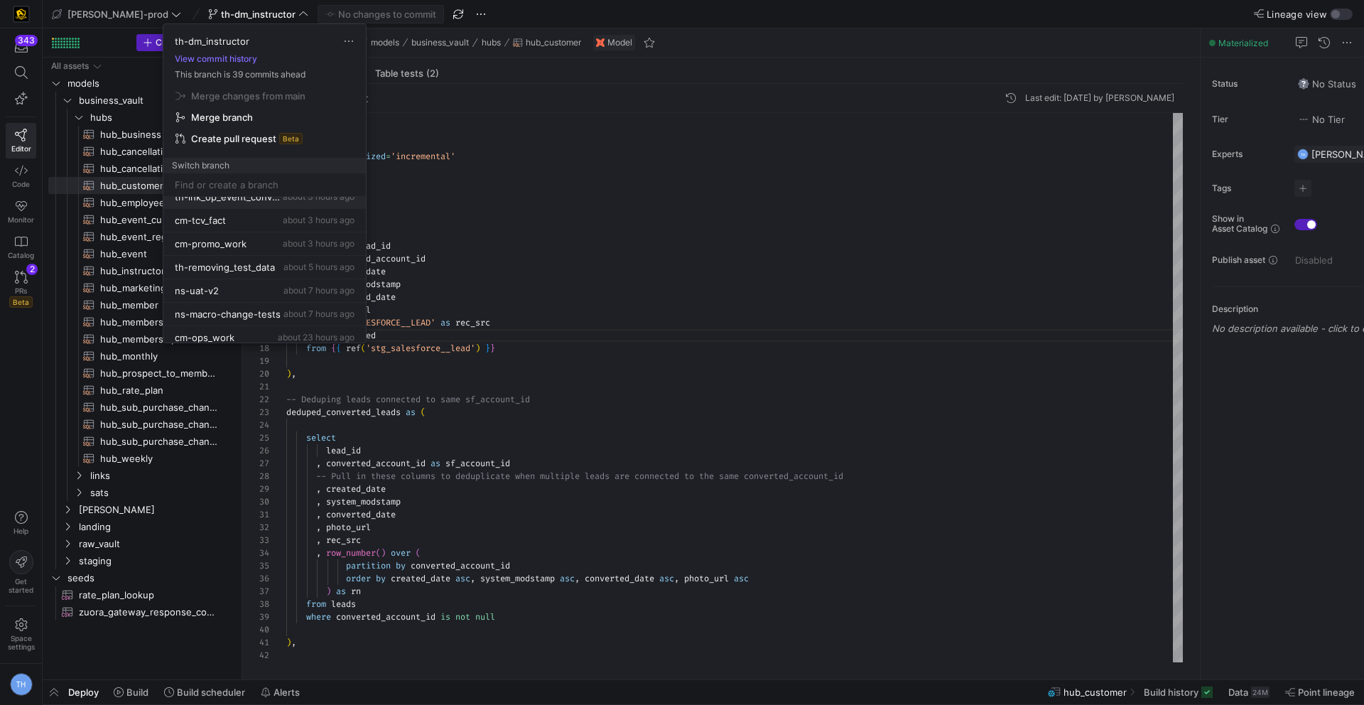
scroll to position [156, 0]
click at [246, 267] on span "th-removing_test_data" at bounding box center [225, 263] width 100 height 11
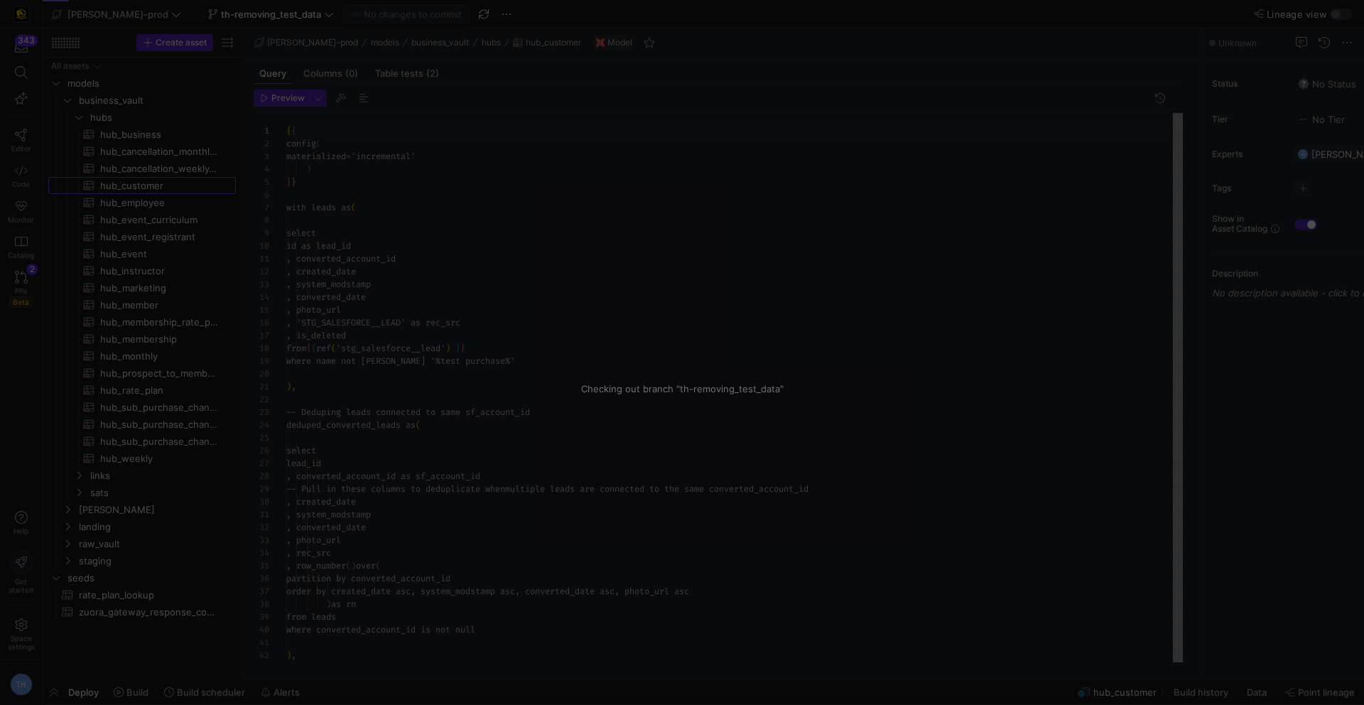
scroll to position [128, 0]
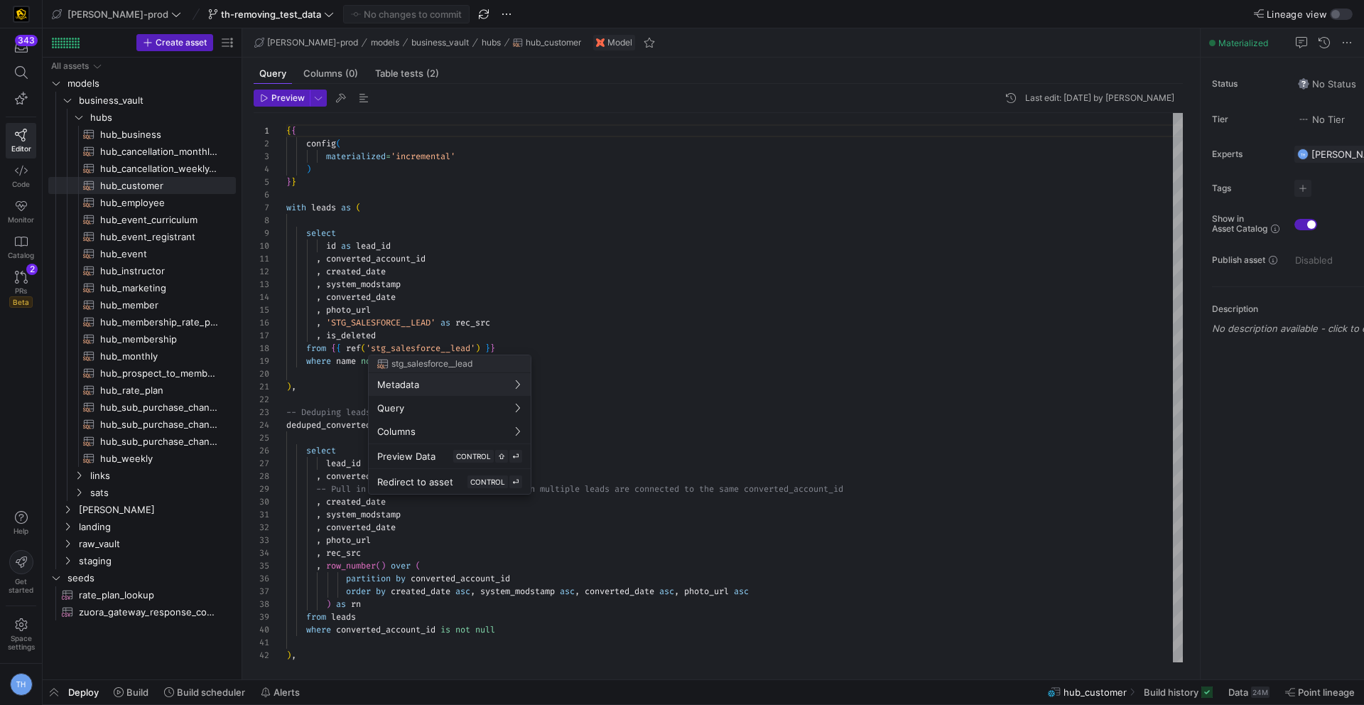
click at [413, 338] on div at bounding box center [682, 352] width 1364 height 705
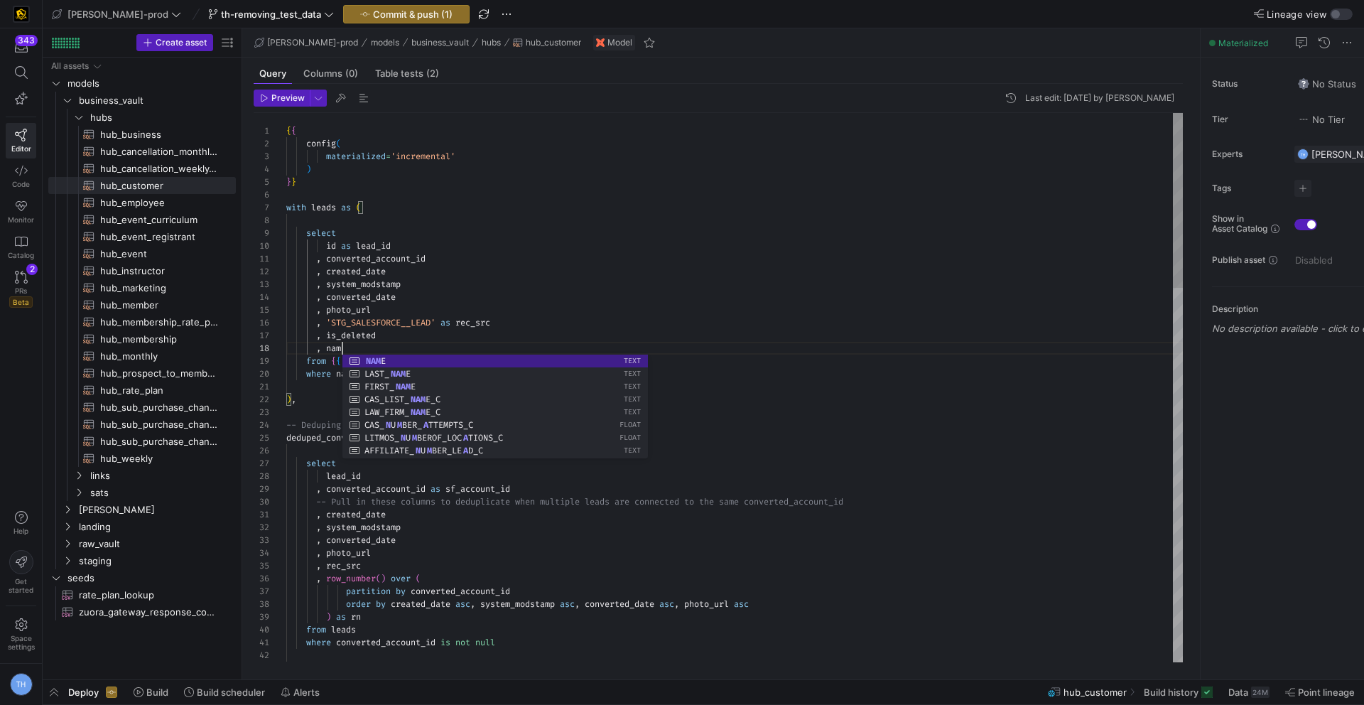
scroll to position [89, 61]
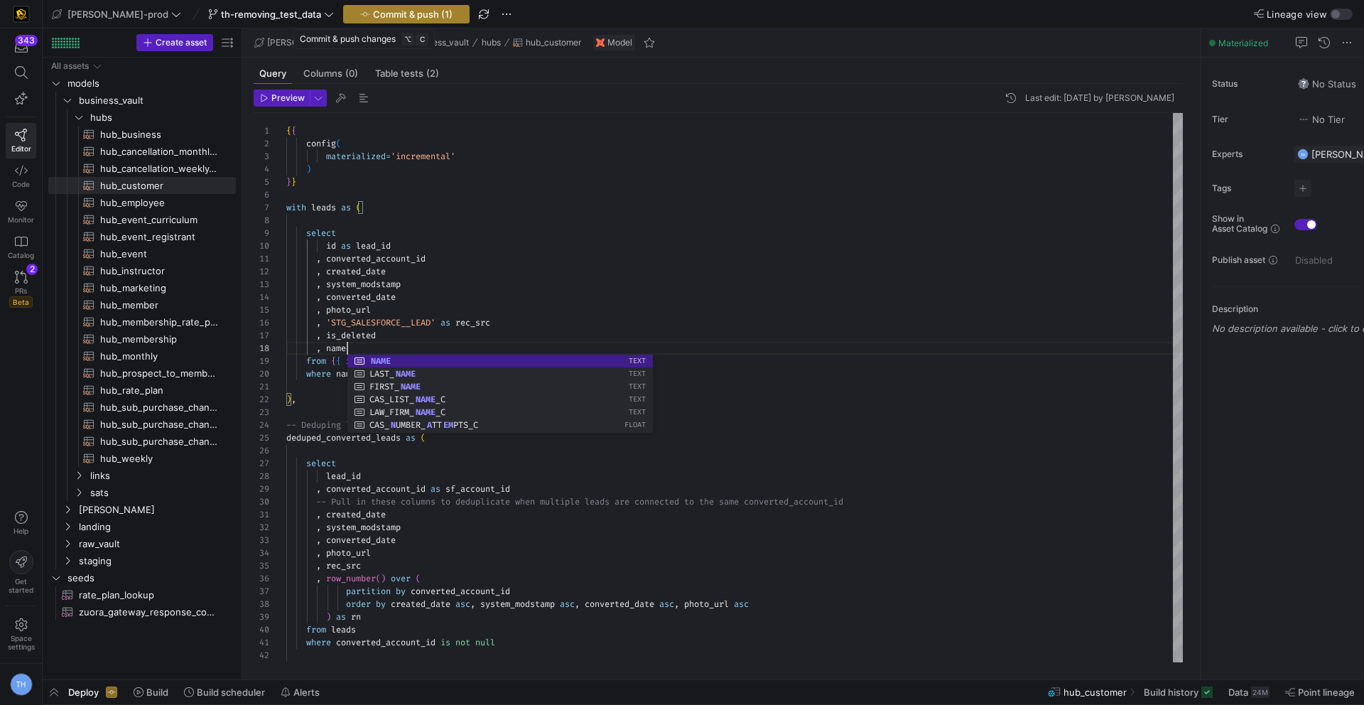
click at [386, 12] on span "Commit & push (1)" at bounding box center [413, 14] width 80 height 11
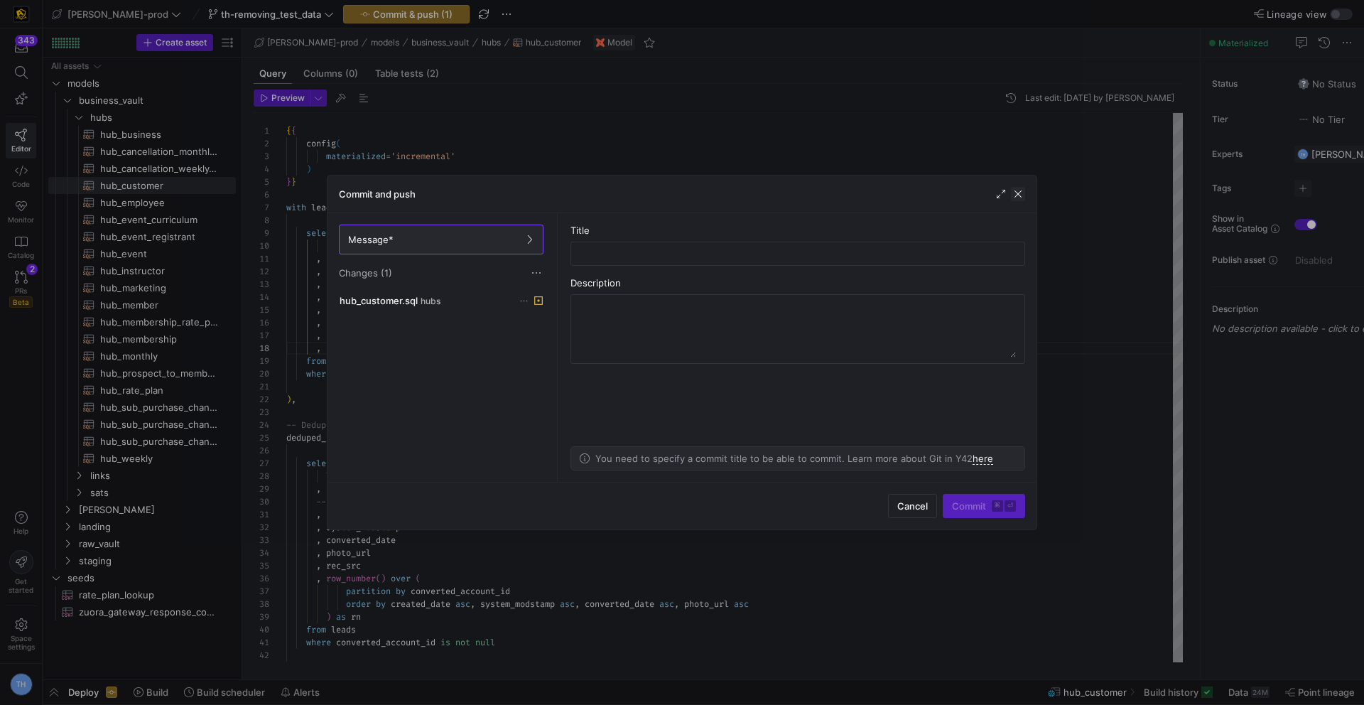
click at [1023, 198] on span "button" at bounding box center [1018, 194] width 14 height 14
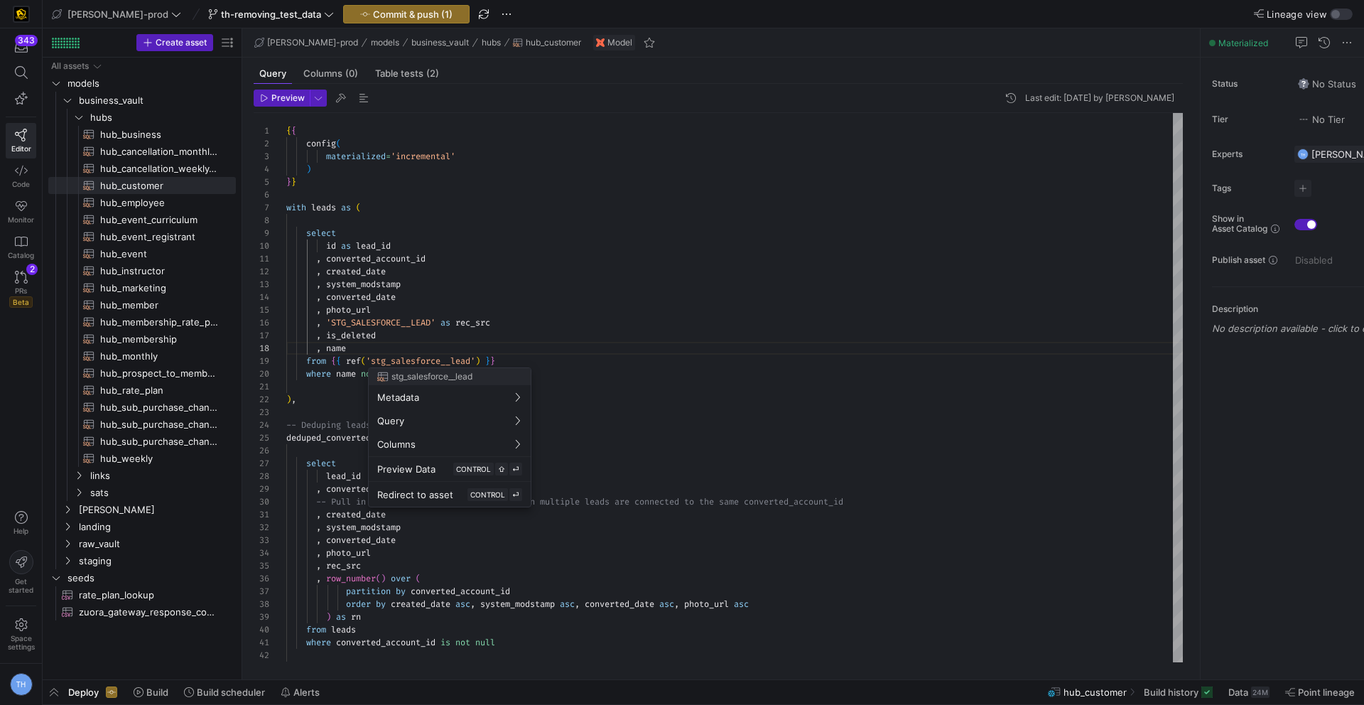
click at [369, 349] on div at bounding box center [682, 352] width 1364 height 705
drag, startPoint x: 359, startPoint y: 349, endPoint x: 266, endPoint y: 349, distance: 93.0
type textarea ", converted_account_id , created_date , system_modstamp , converted_date , phot…"
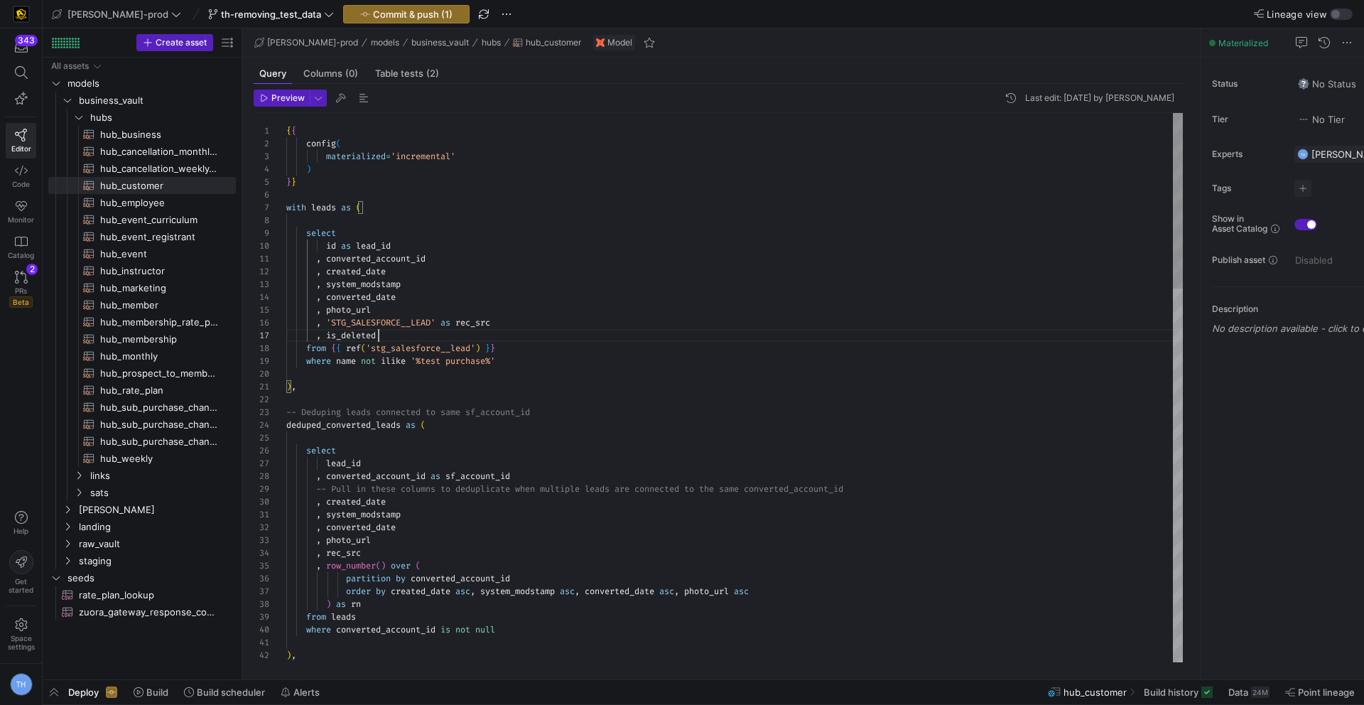
scroll to position [77, 92]
click at [23, 286] on span "PRs" at bounding box center [21, 290] width 12 height 9
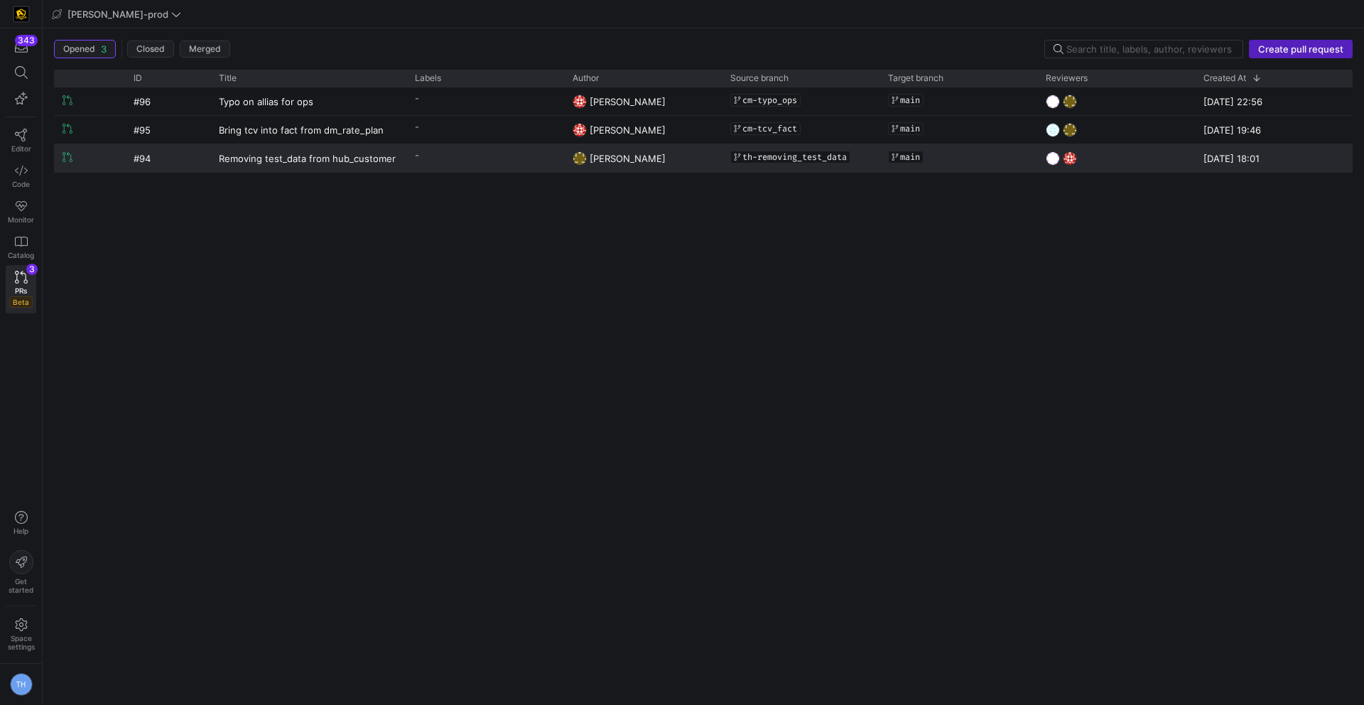
click at [457, 158] on y42-pull-request-list-view-label-cell-renderer "-" at bounding box center [485, 155] width 141 height 21
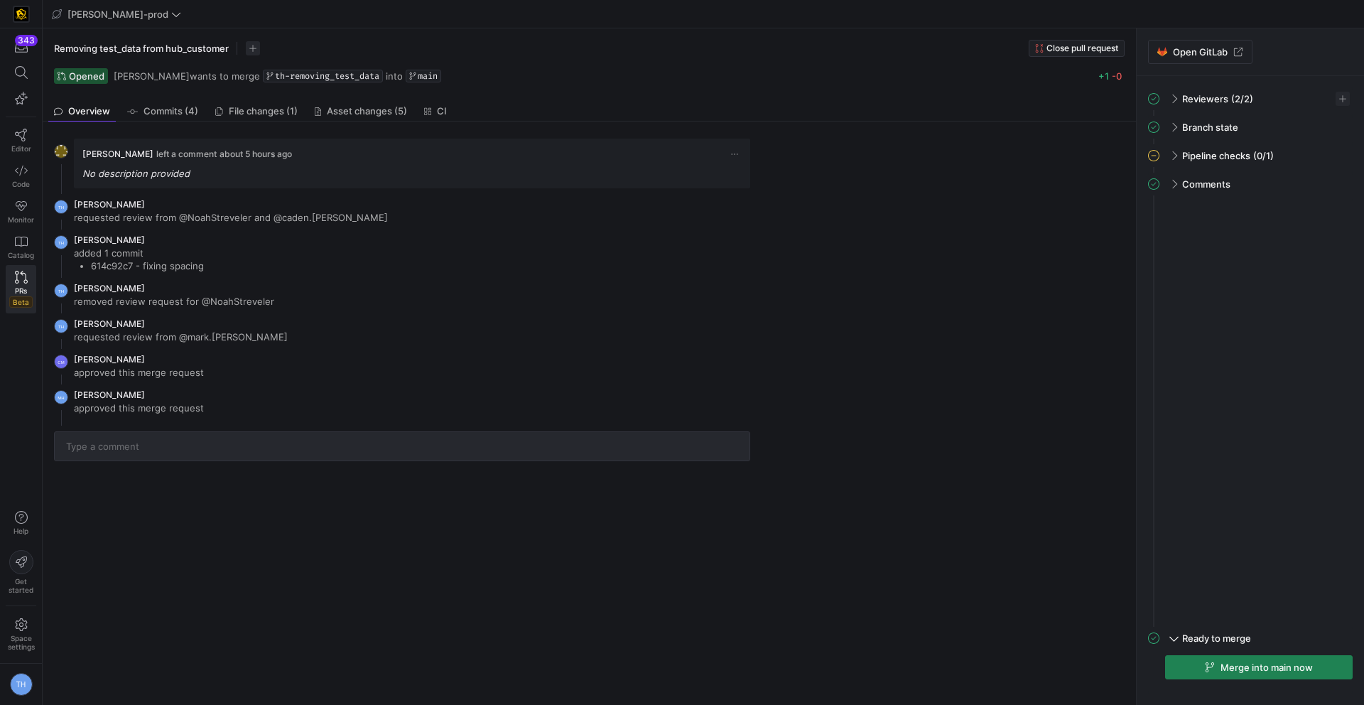
click at [853, 276] on y42-pull-request-detail-view-overview "[PERSON_NAME] left a comment about 5 hours ago No description provided TH [PERS…" at bounding box center [586, 296] width 1087 height 351
click at [1199, 158] on span "Pipeline checks" at bounding box center [1216, 155] width 68 height 11
click at [1345, 190] on div "Y42 CI check 5h ago" at bounding box center [1258, 186] width 187 height 26
click at [1339, 187] on span "button" at bounding box center [1334, 185] width 14 height 14
click at [1254, 206] on span "Open" at bounding box center [1259, 204] width 24 height 11
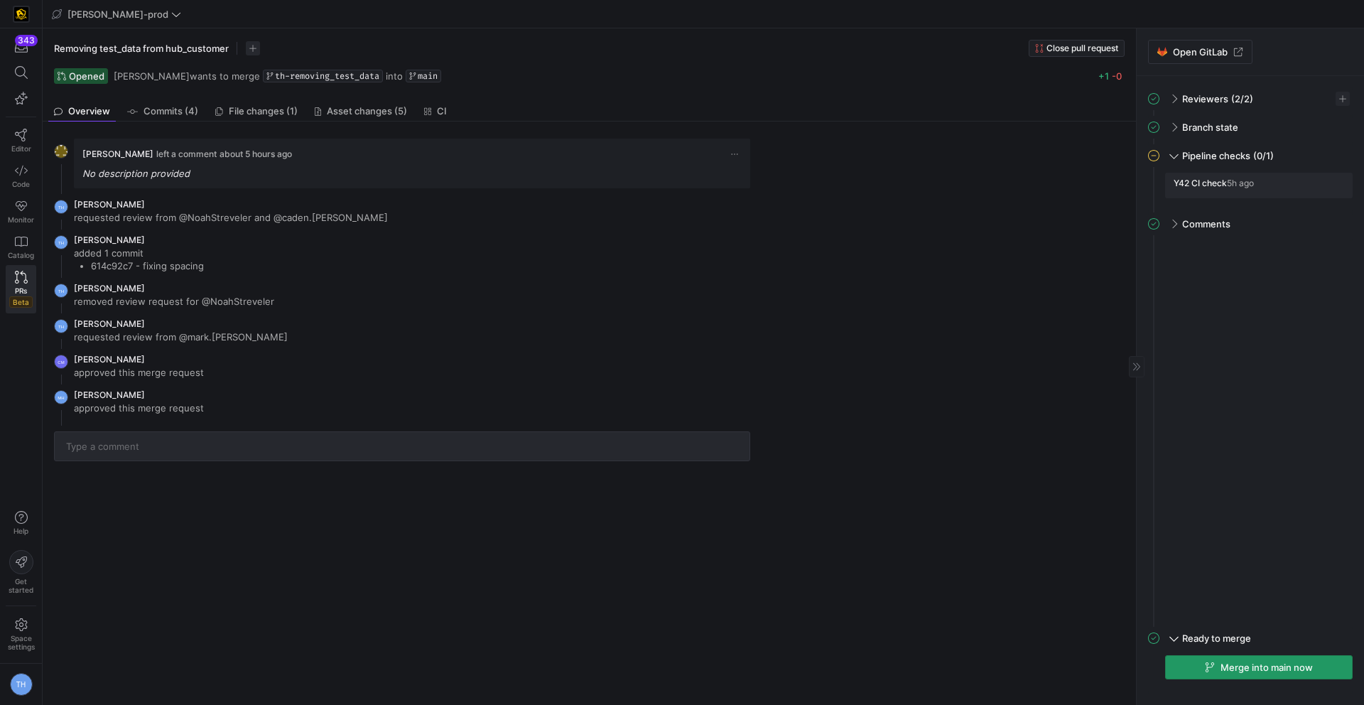
click at [1244, 666] on span "Merge into main now" at bounding box center [1266, 666] width 92 height 11
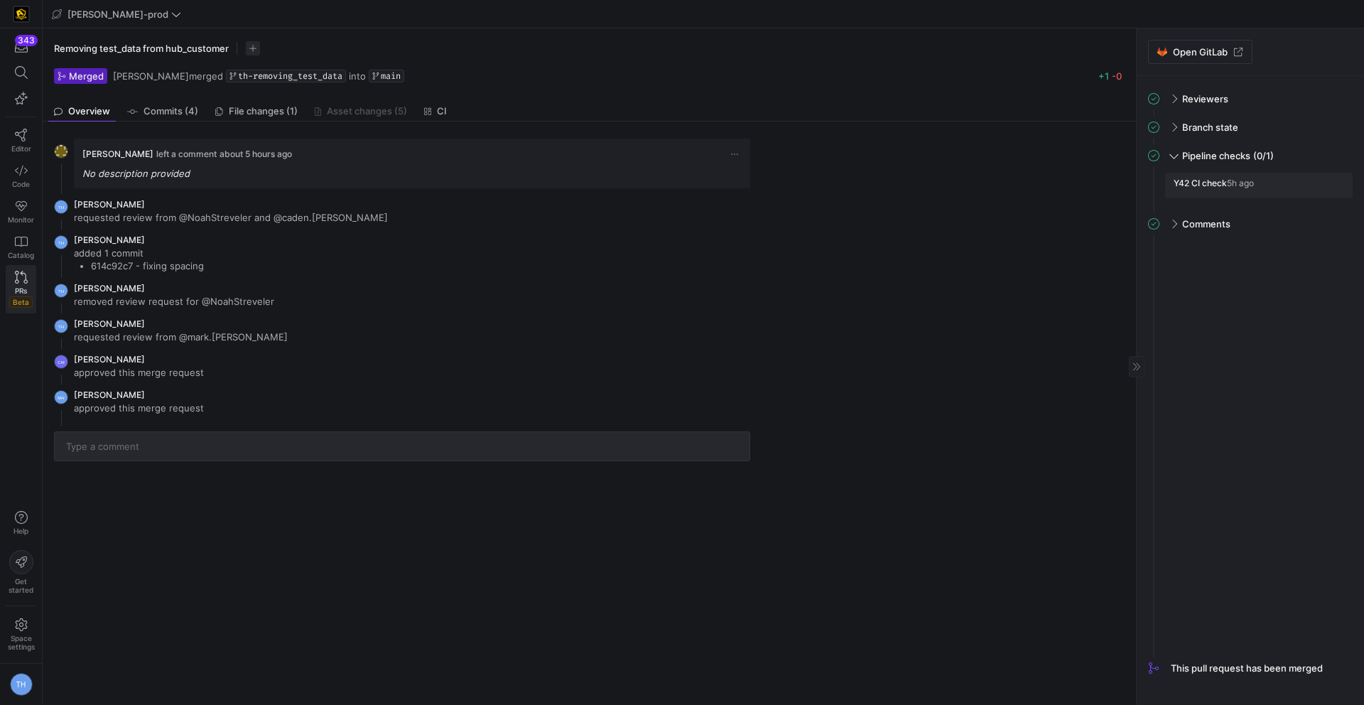
click at [19, 281] on icon at bounding box center [21, 277] width 13 height 13
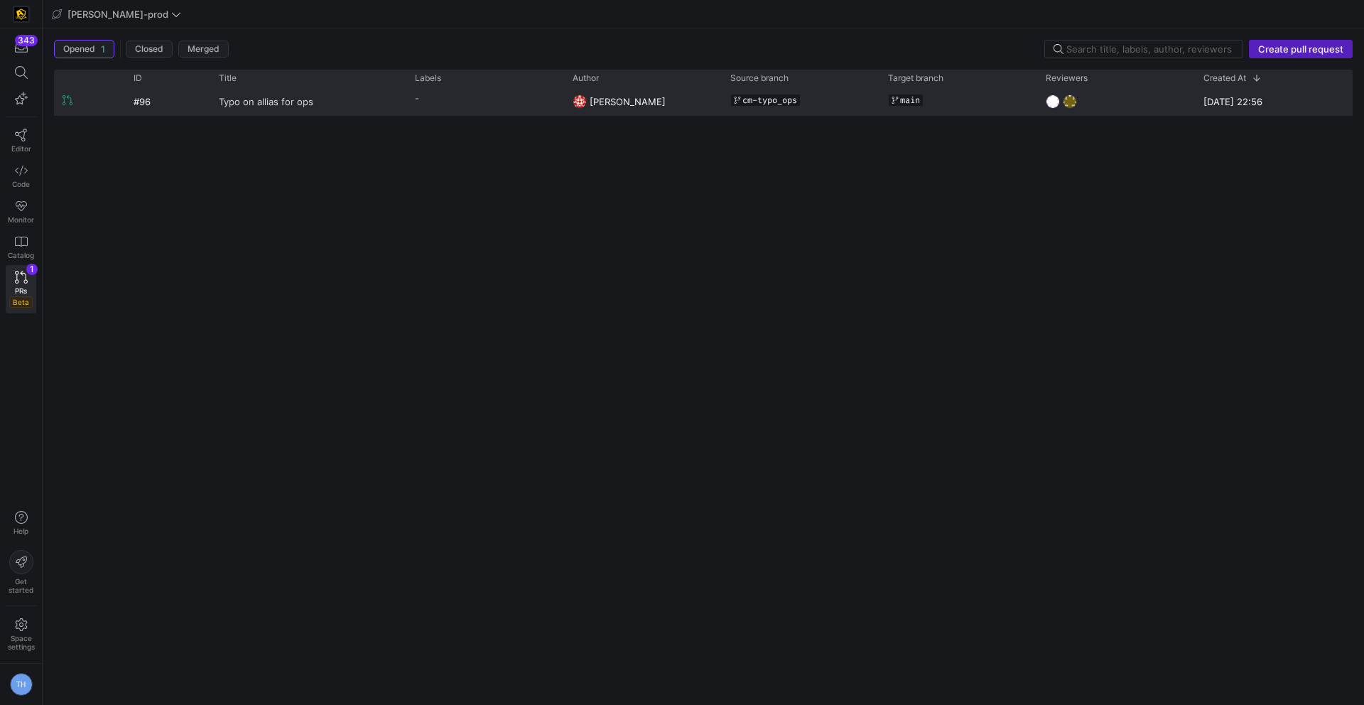
click at [344, 96] on link "Typo on allias for ops" at bounding box center [308, 101] width 179 height 26
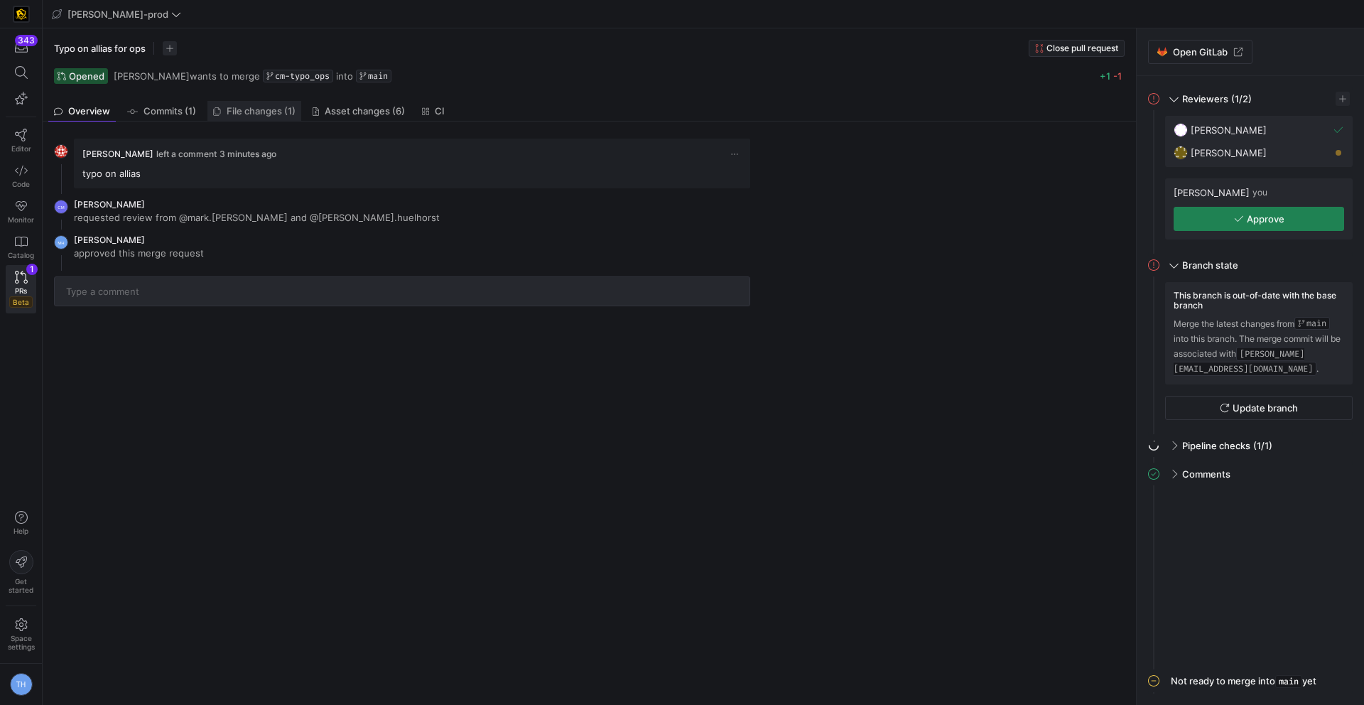
click at [237, 111] on span "File changes (1)" at bounding box center [261, 111] width 69 height 9
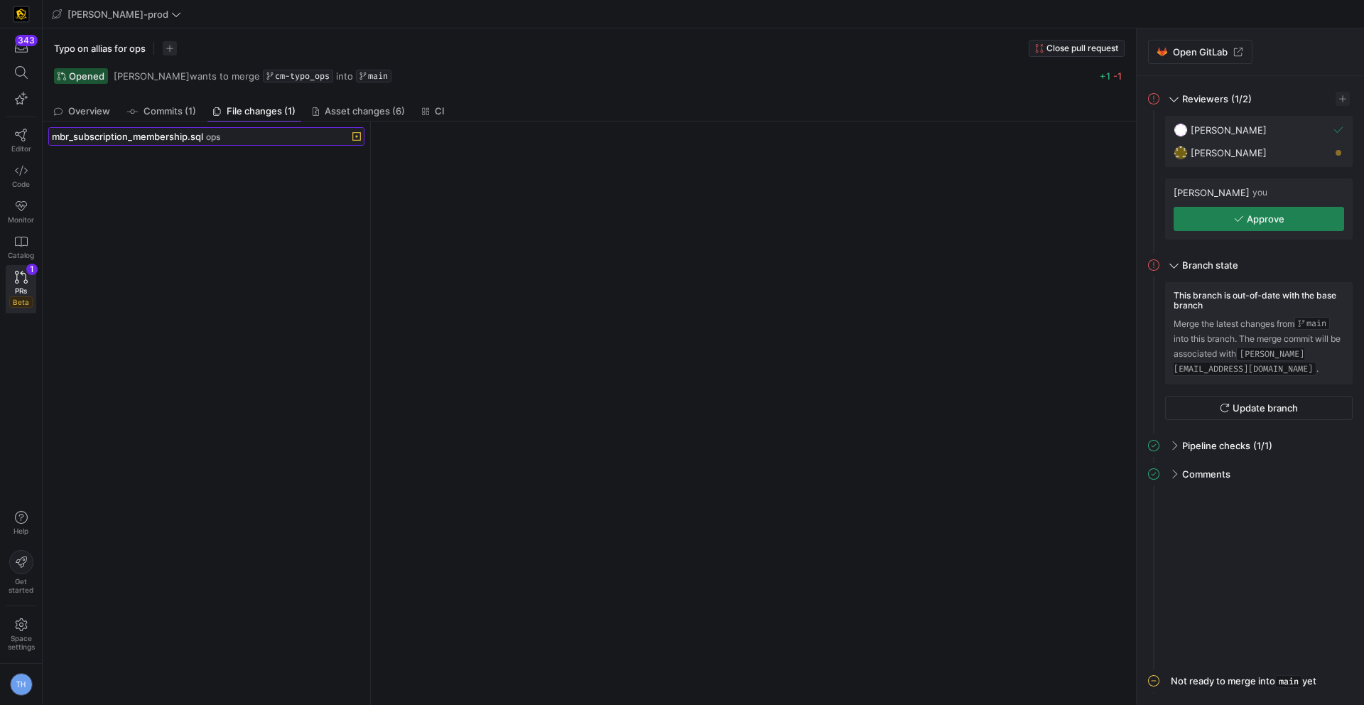
click at [224, 142] on span at bounding box center [206, 136] width 315 height 17
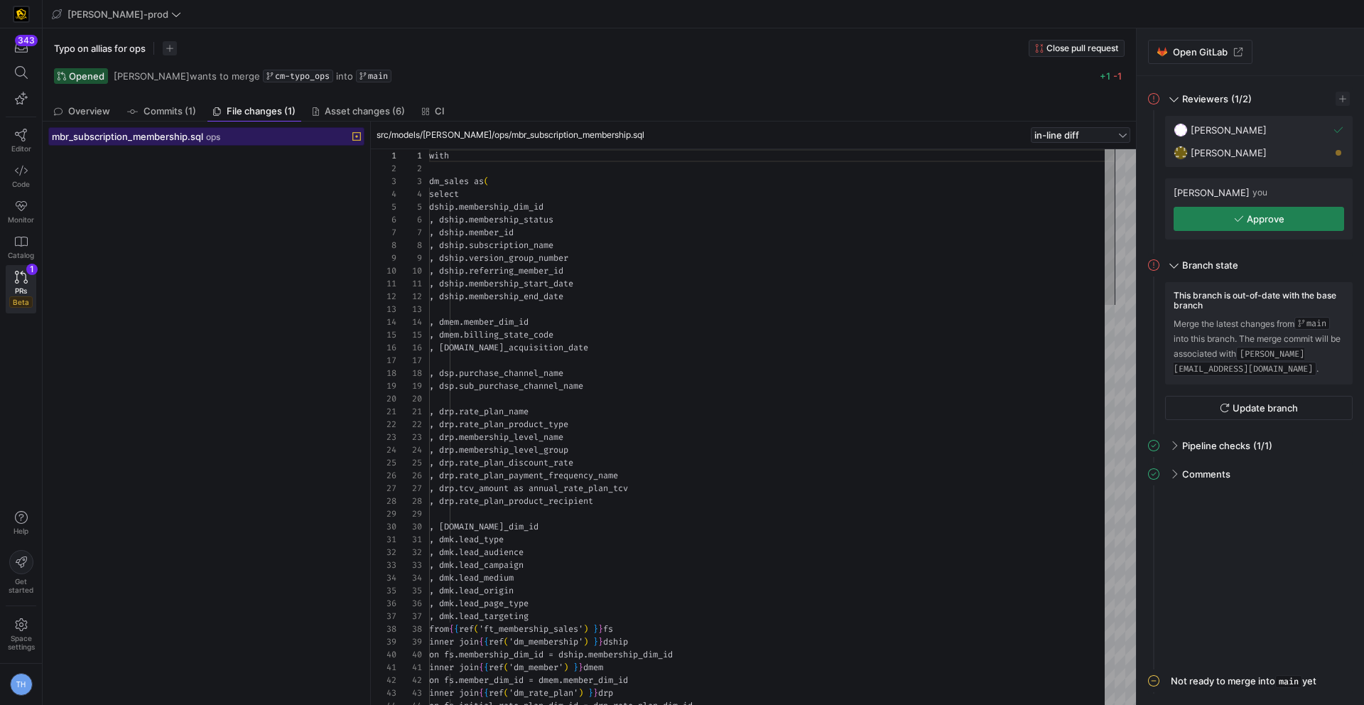
scroll to position [128, 0]
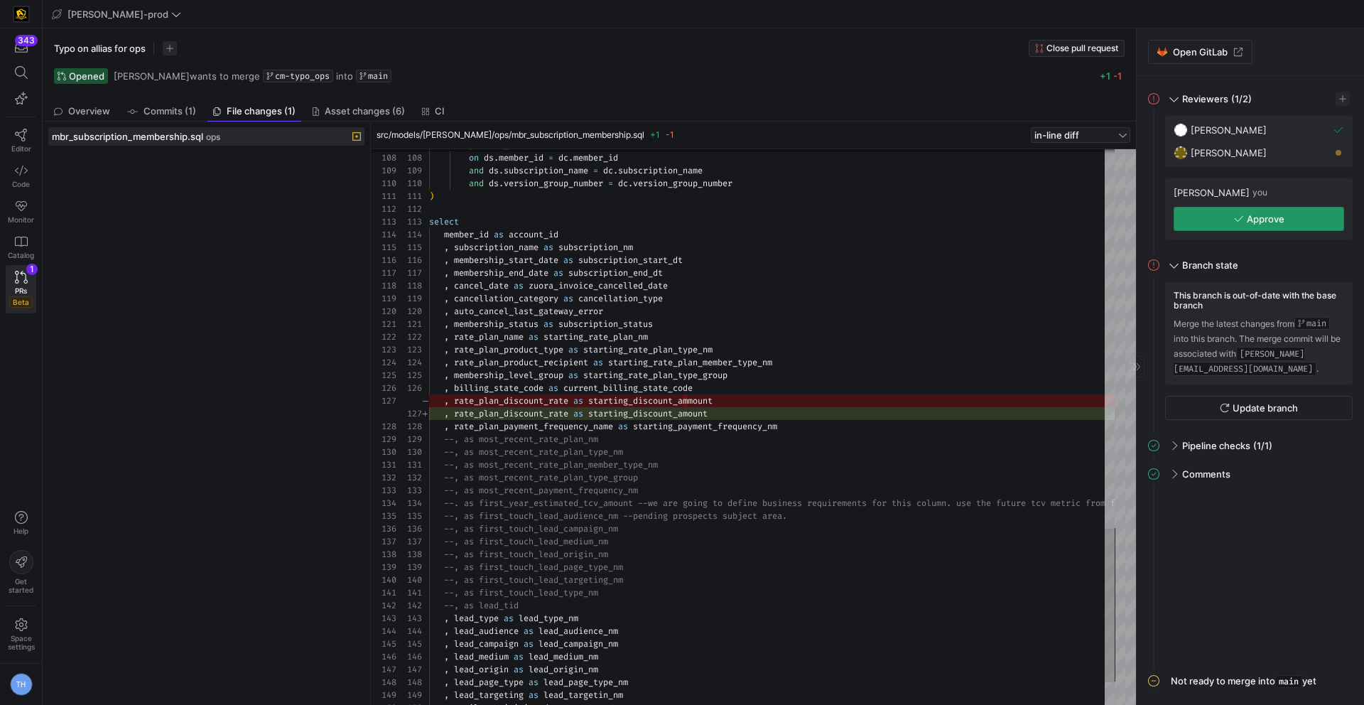
click at [1217, 223] on span "button" at bounding box center [1258, 218] width 169 height 23
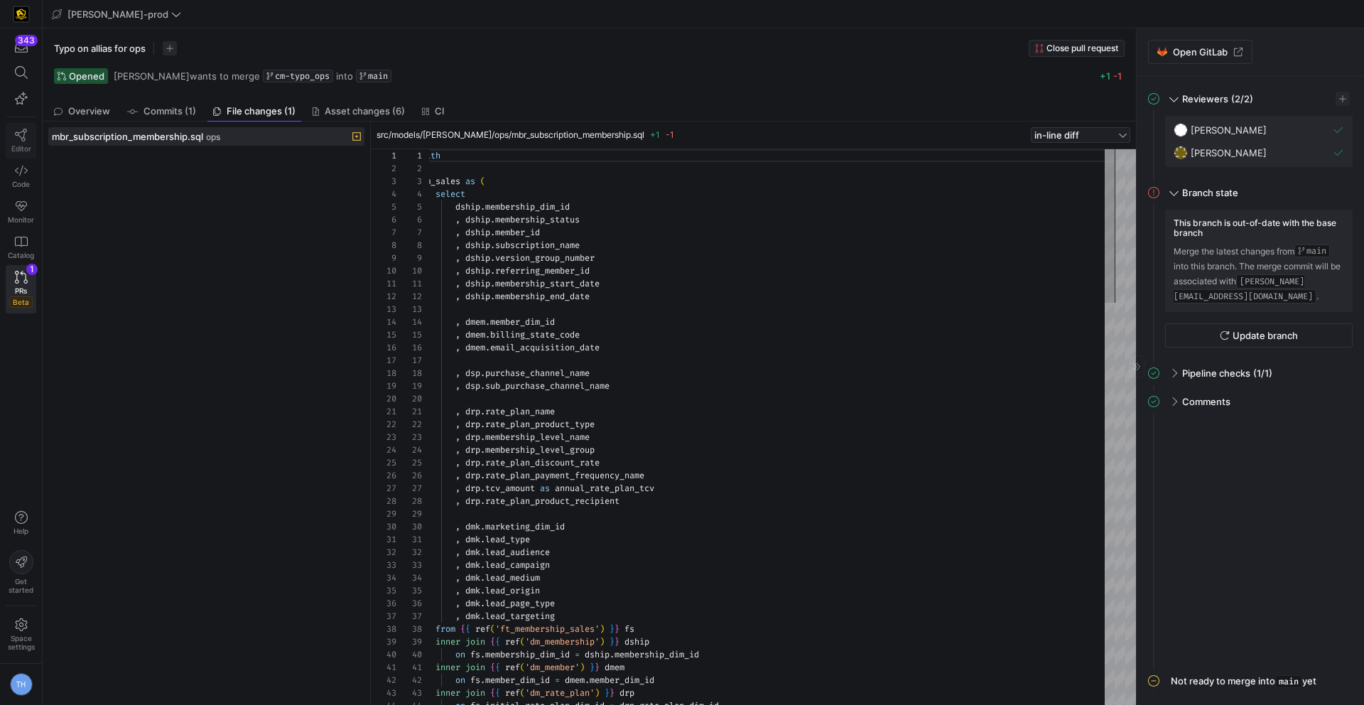
click at [20, 138] on icon at bounding box center [21, 135] width 13 height 13
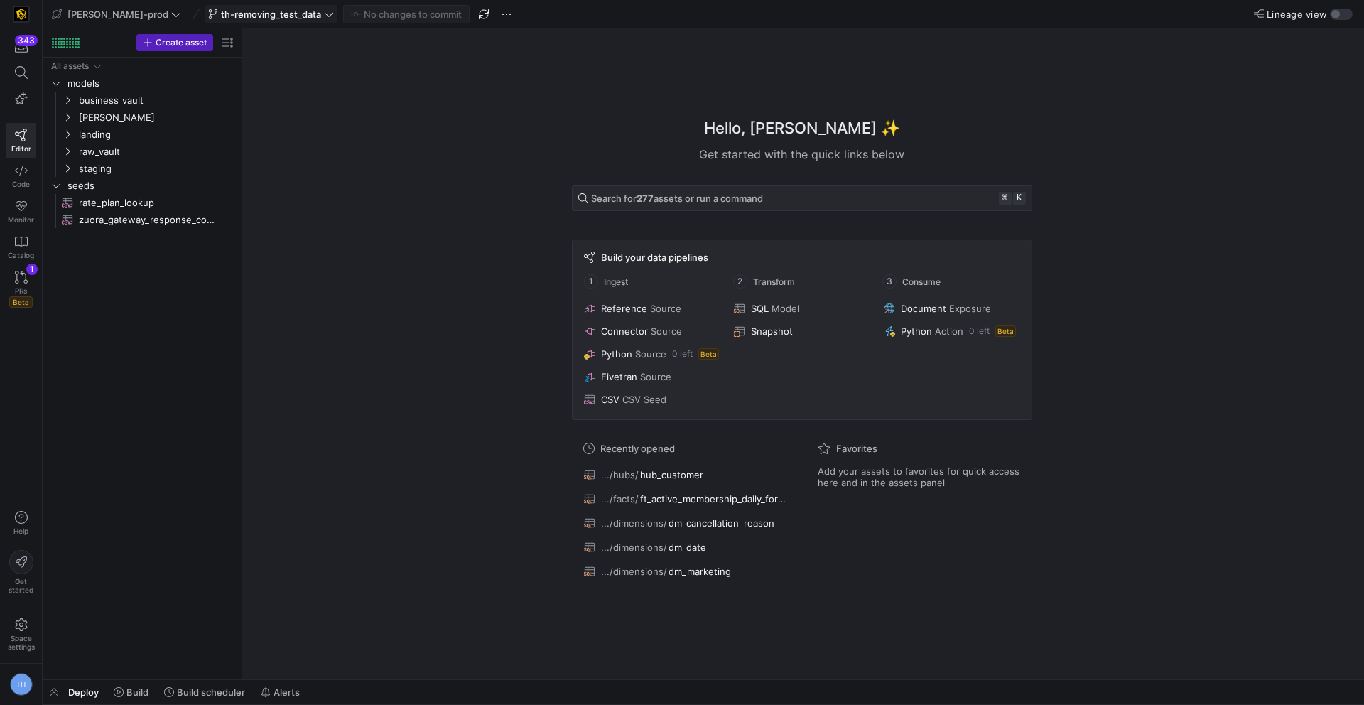
click at [325, 14] on icon at bounding box center [329, 14] width 9 height 4
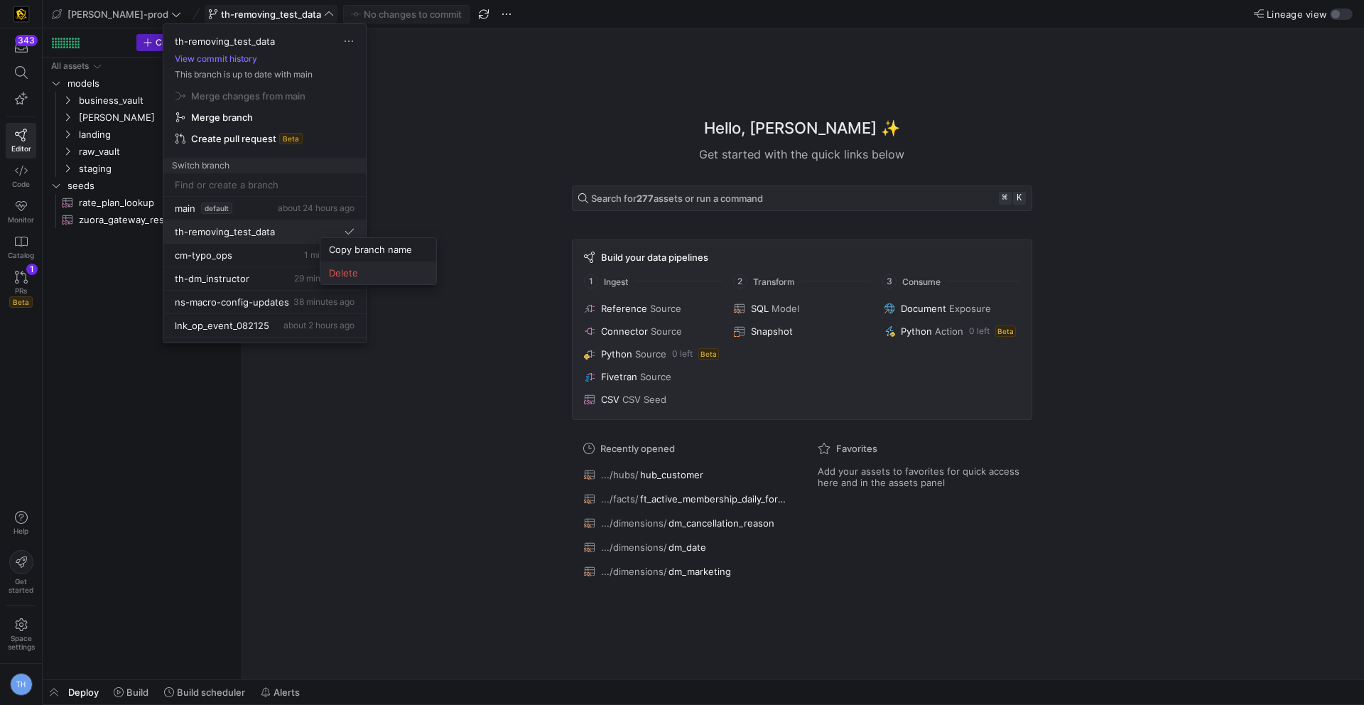
click at [354, 273] on span "Delete" at bounding box center [378, 272] width 99 height 11
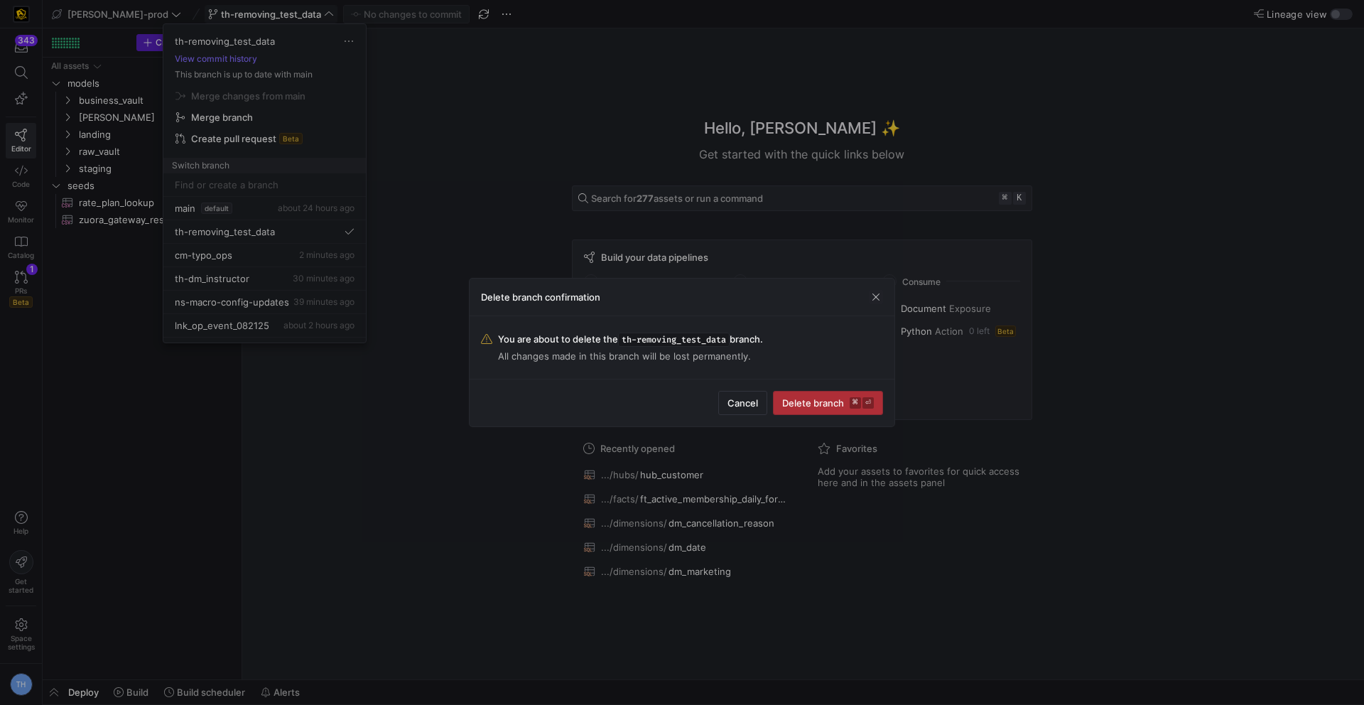
click at [866, 401] on kbd "⏎" at bounding box center [867, 402] width 11 height 11
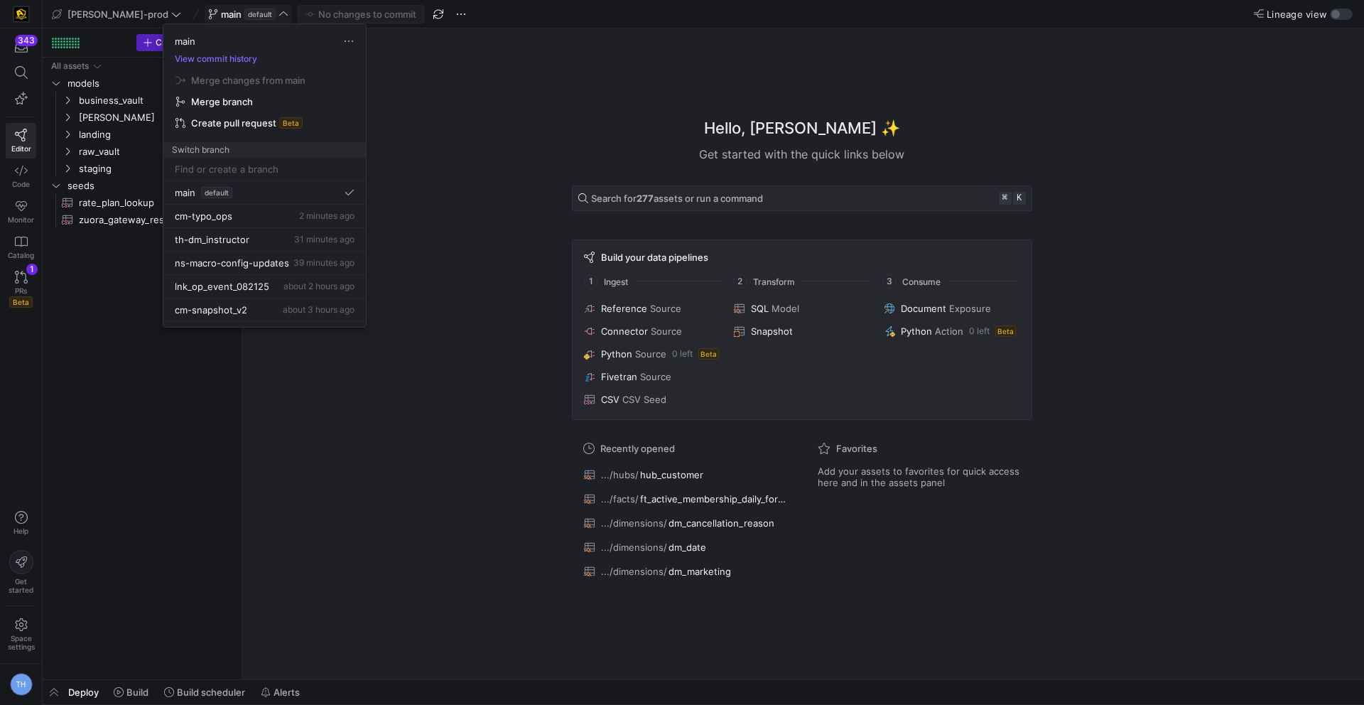
click at [467, 489] on div at bounding box center [682, 352] width 1364 height 705
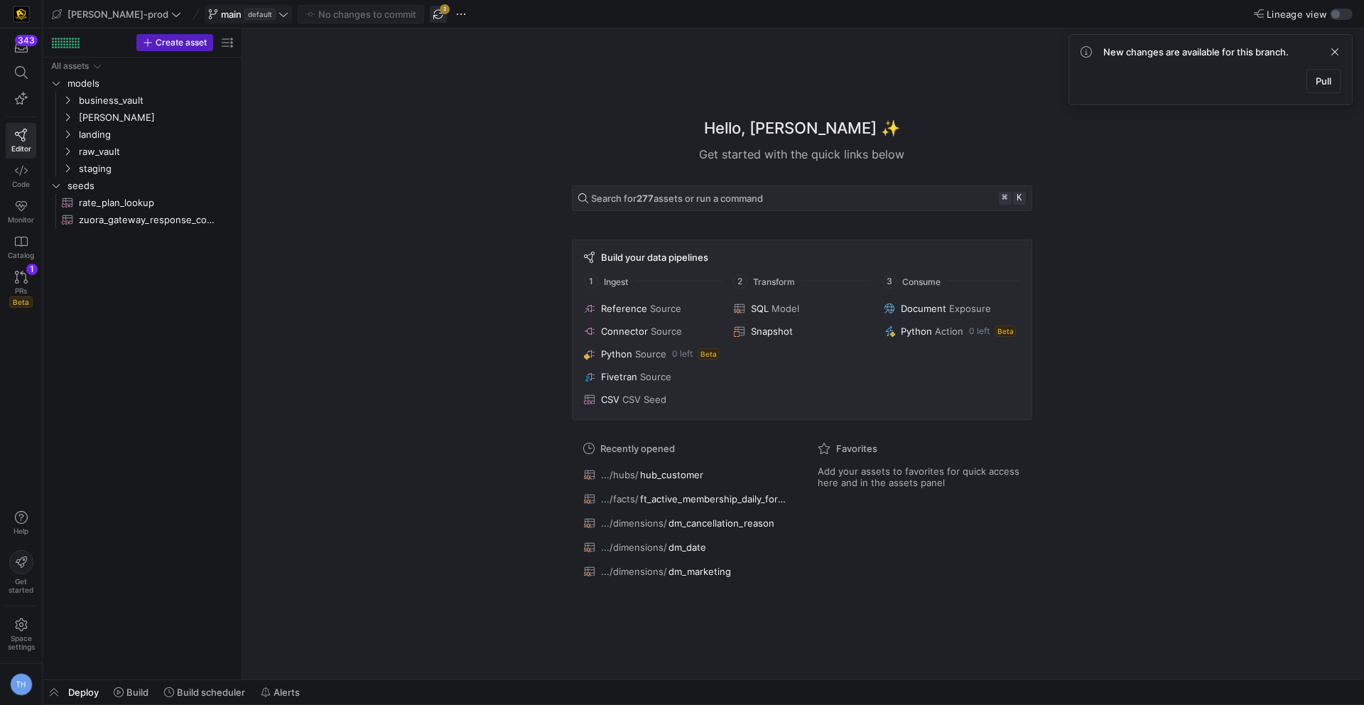
click at [430, 13] on span "button" at bounding box center [438, 14] width 17 height 17
click at [28, 283] on link "PRs Beta 1" at bounding box center [21, 289] width 31 height 48
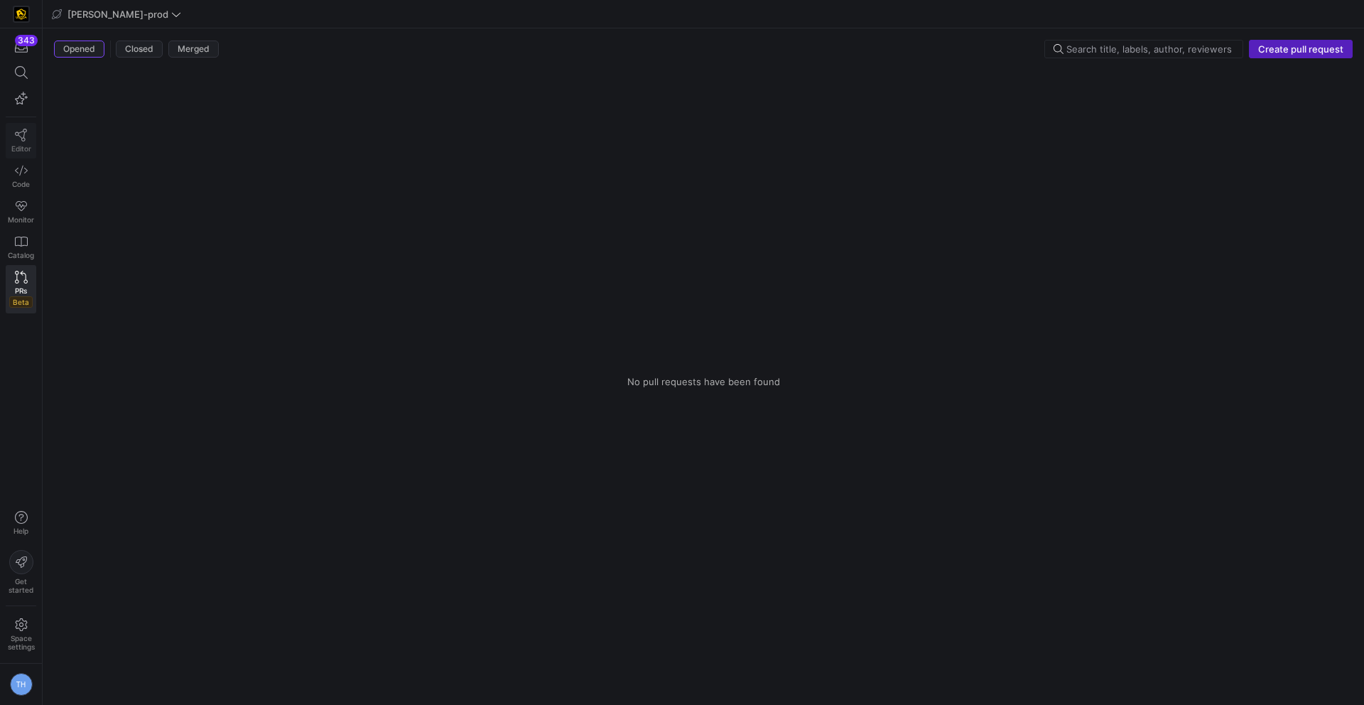
click at [20, 141] on link "Editor" at bounding box center [21, 141] width 31 height 36
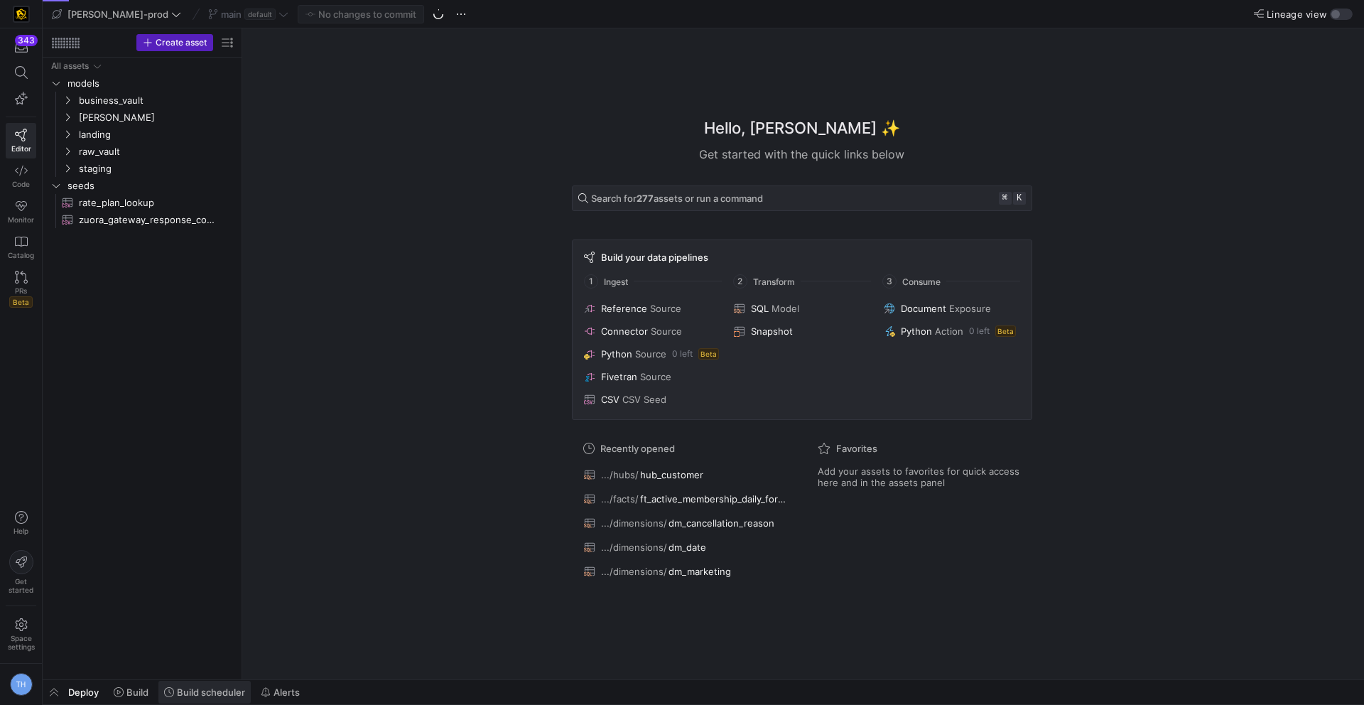
click at [219, 695] on span "Build scheduler" at bounding box center [211, 691] width 68 height 11
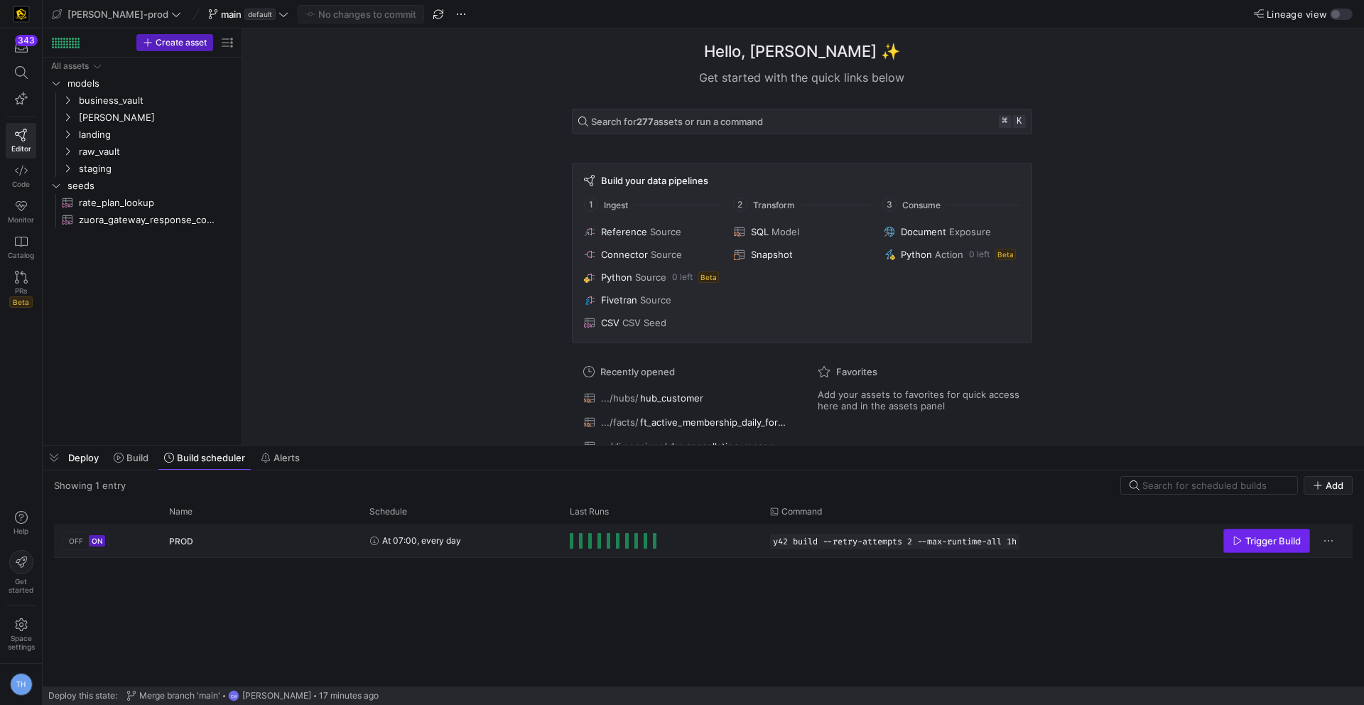
click at [1254, 539] on span "Trigger Build" at bounding box center [1272, 540] width 55 height 11
click at [123, 455] on icon at bounding box center [119, 457] width 10 height 10
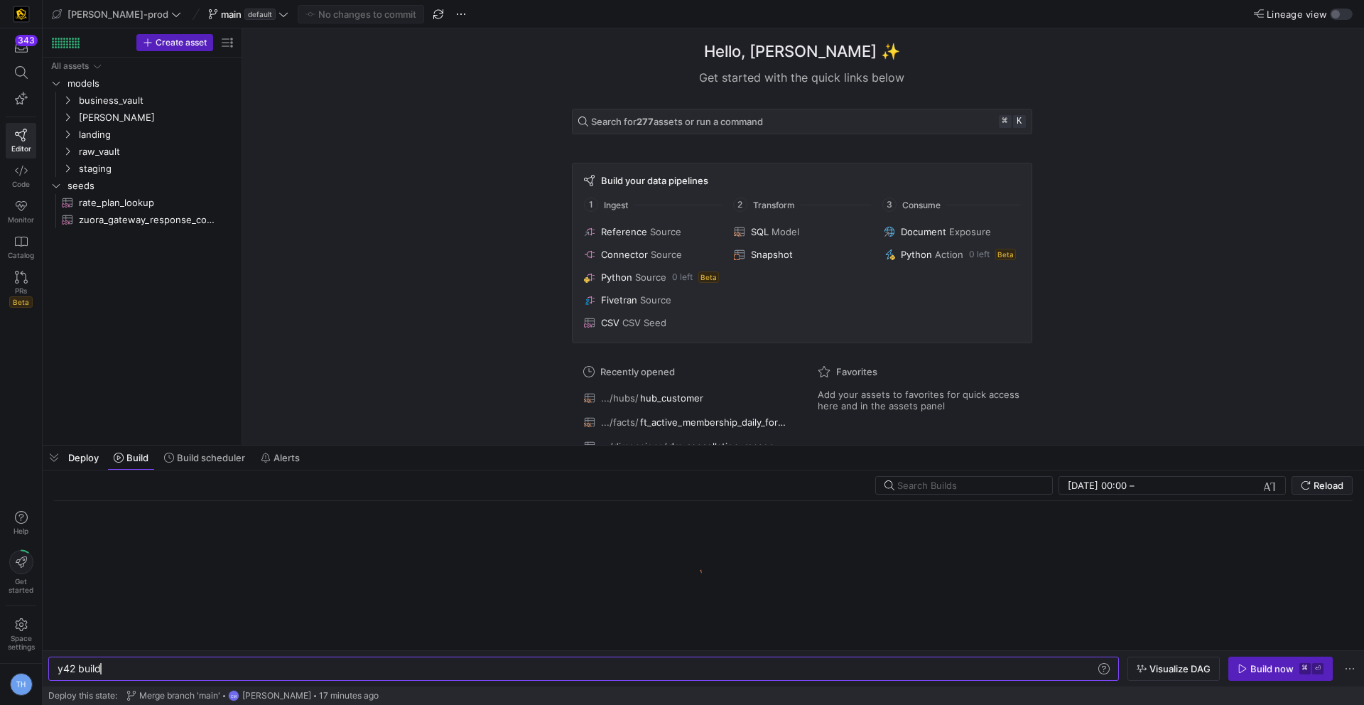
scroll to position [0, 43]
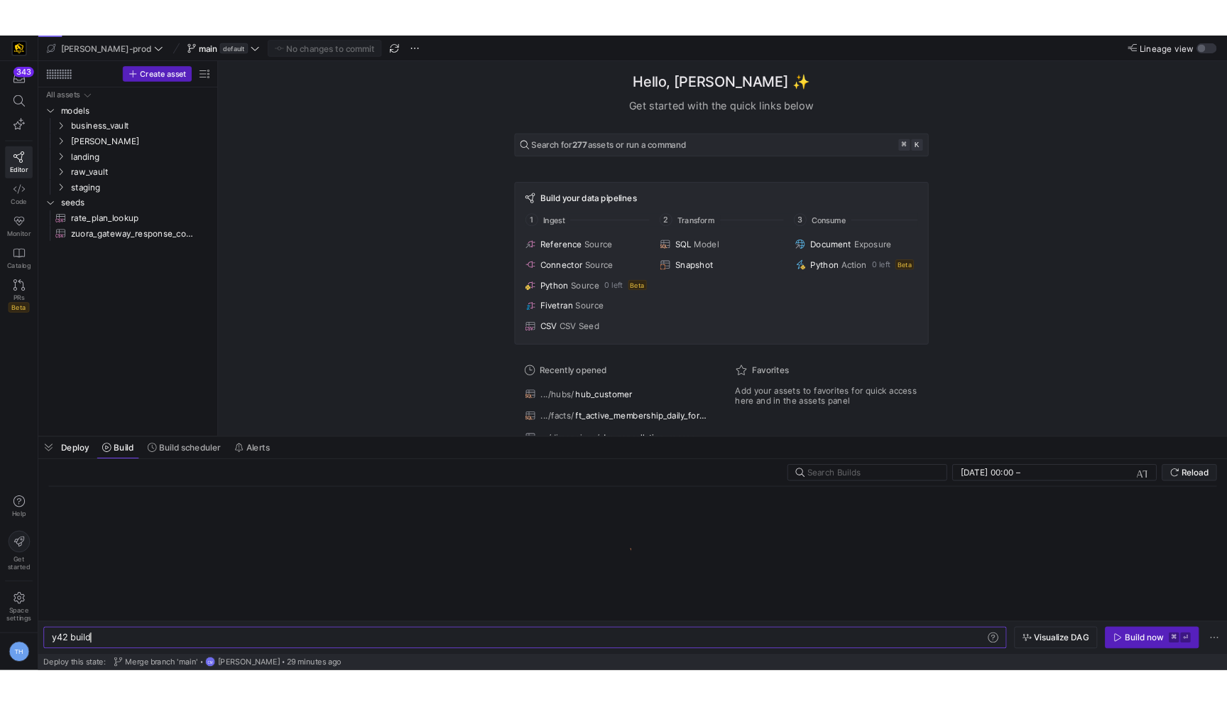
scroll to position [0, 43]
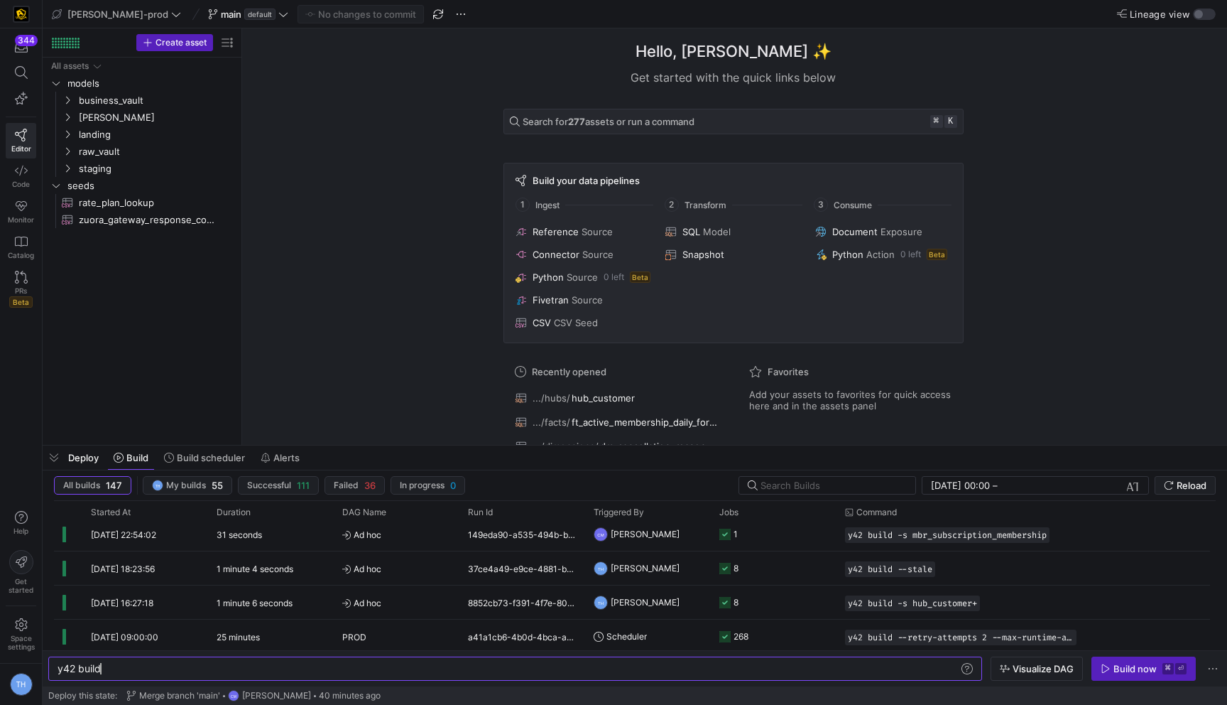
scroll to position [28, 0]
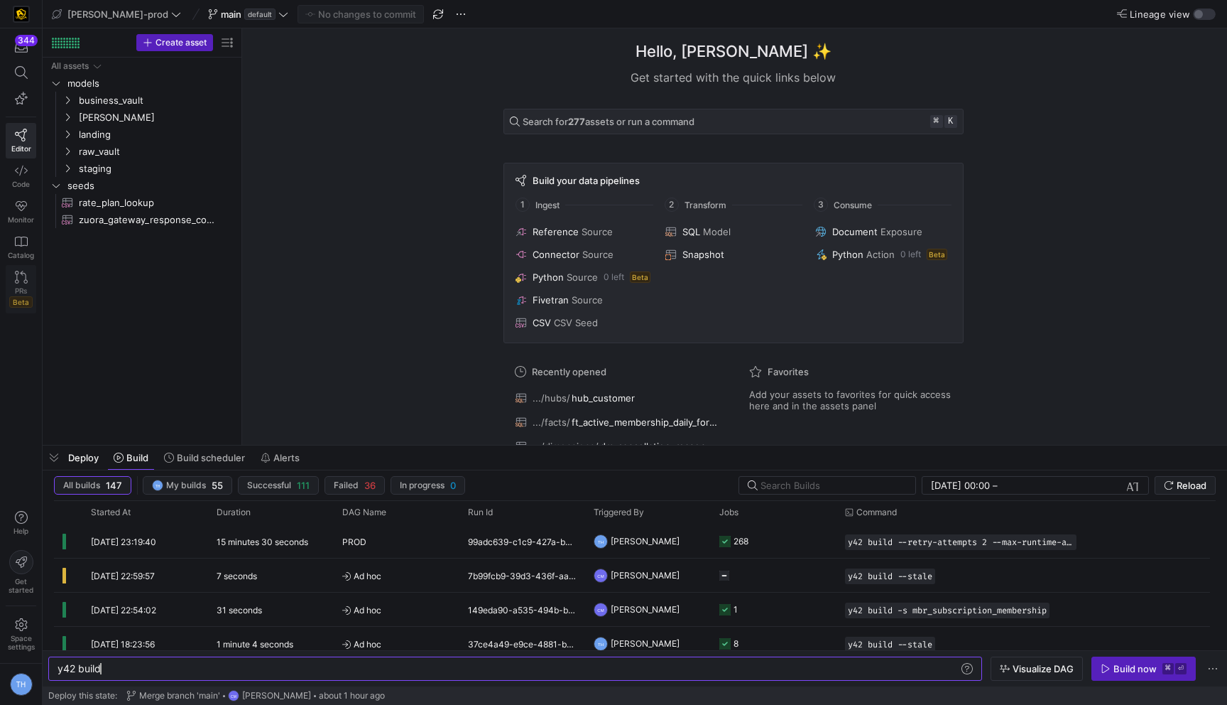
click at [21, 274] on icon at bounding box center [21, 277] width 13 height 13
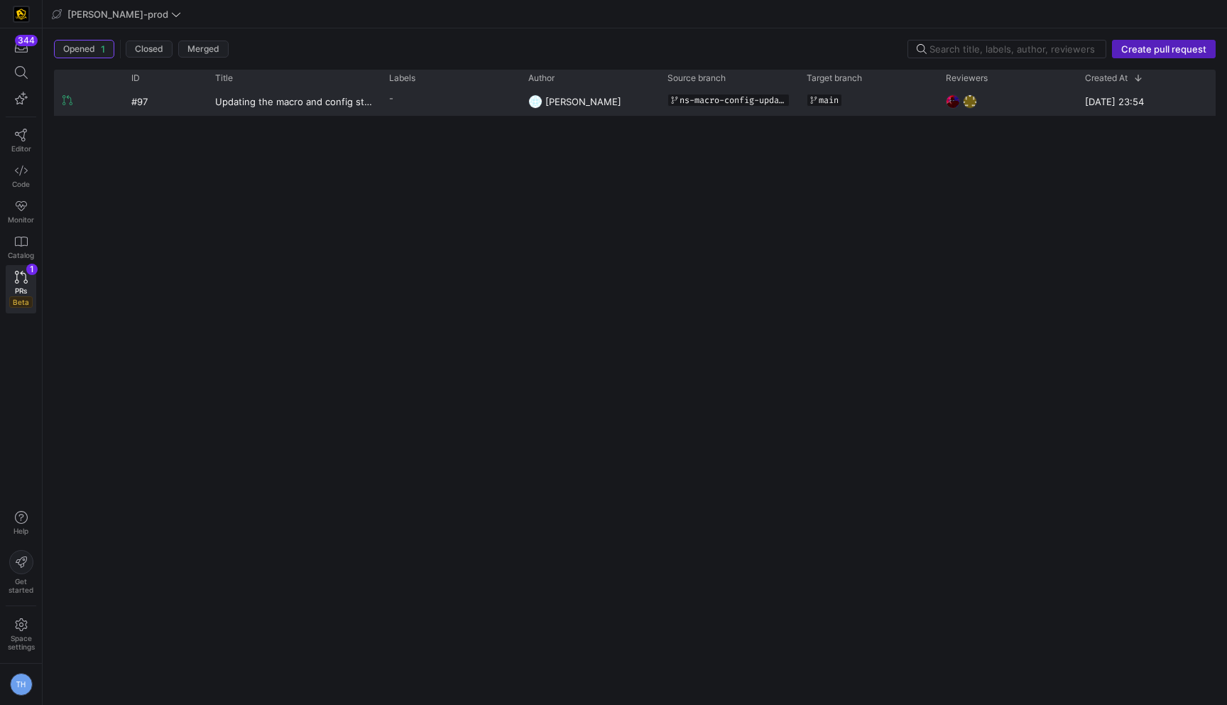
click at [474, 108] on y42-pull-request-list-view-label-cell-renderer "-" at bounding box center [450, 98] width 122 height 21
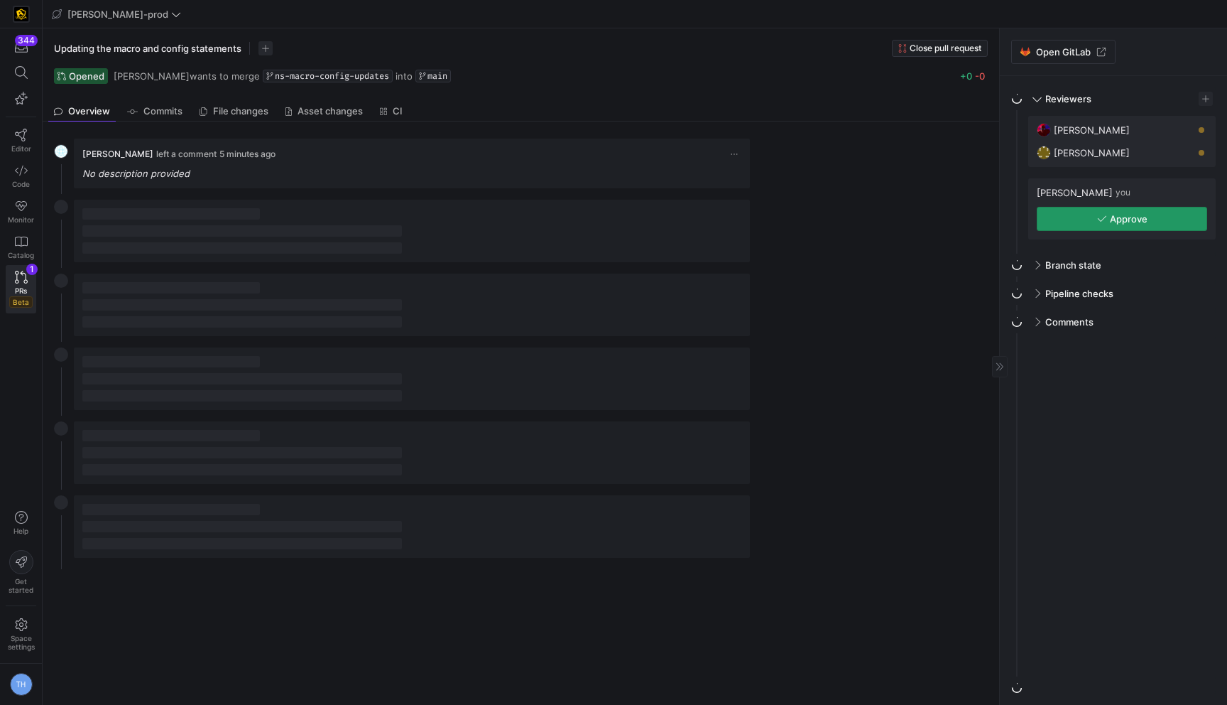
click at [1101, 222] on icon "button" at bounding box center [1102, 219] width 10 height 10
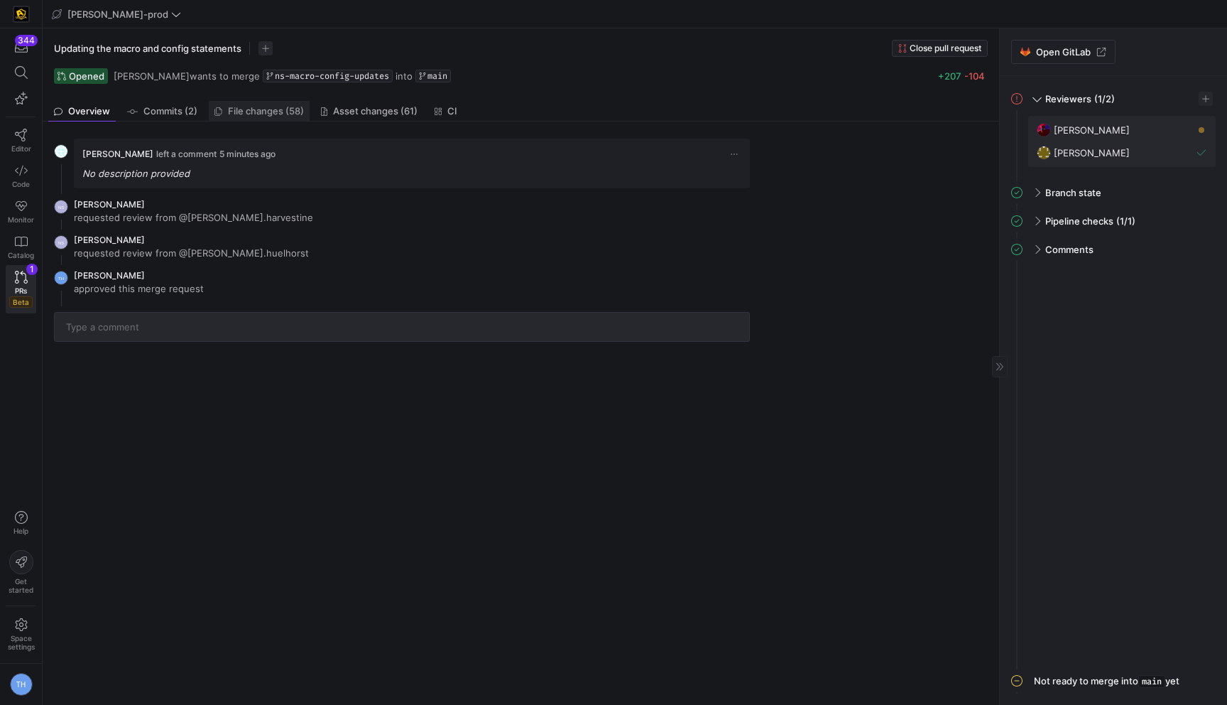
click at [271, 109] on span "File changes (58)" at bounding box center [266, 111] width 76 height 9
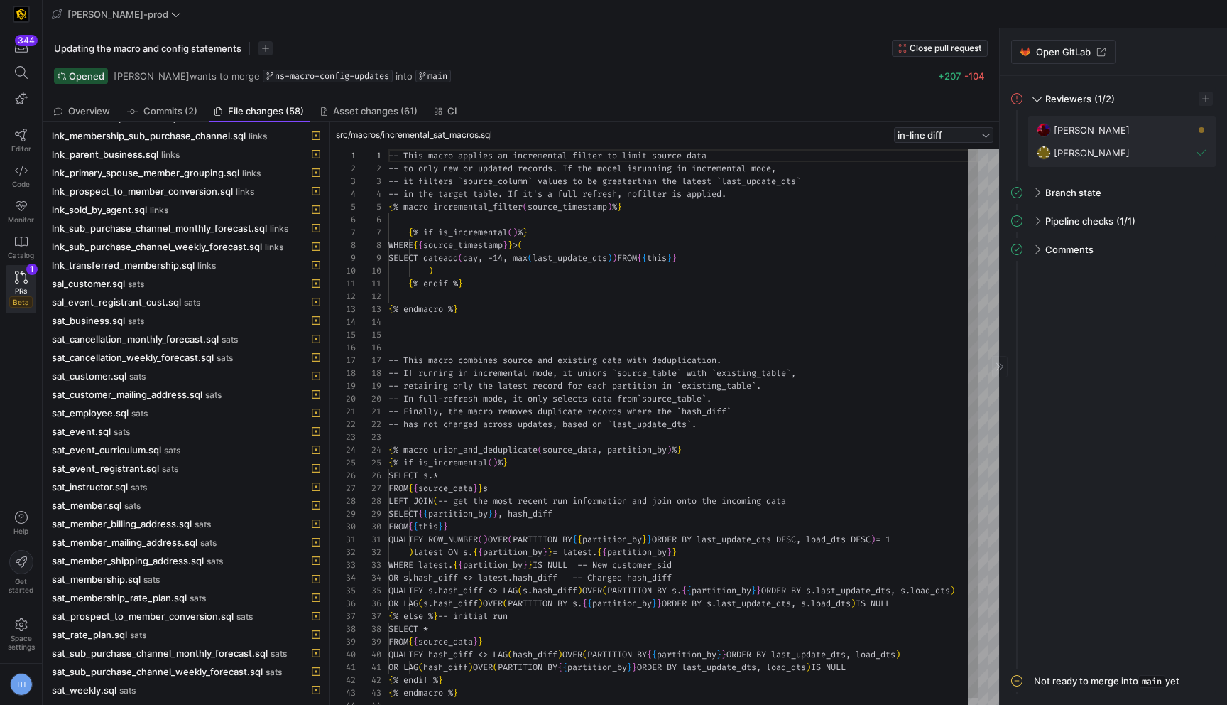
scroll to position [115, 0]
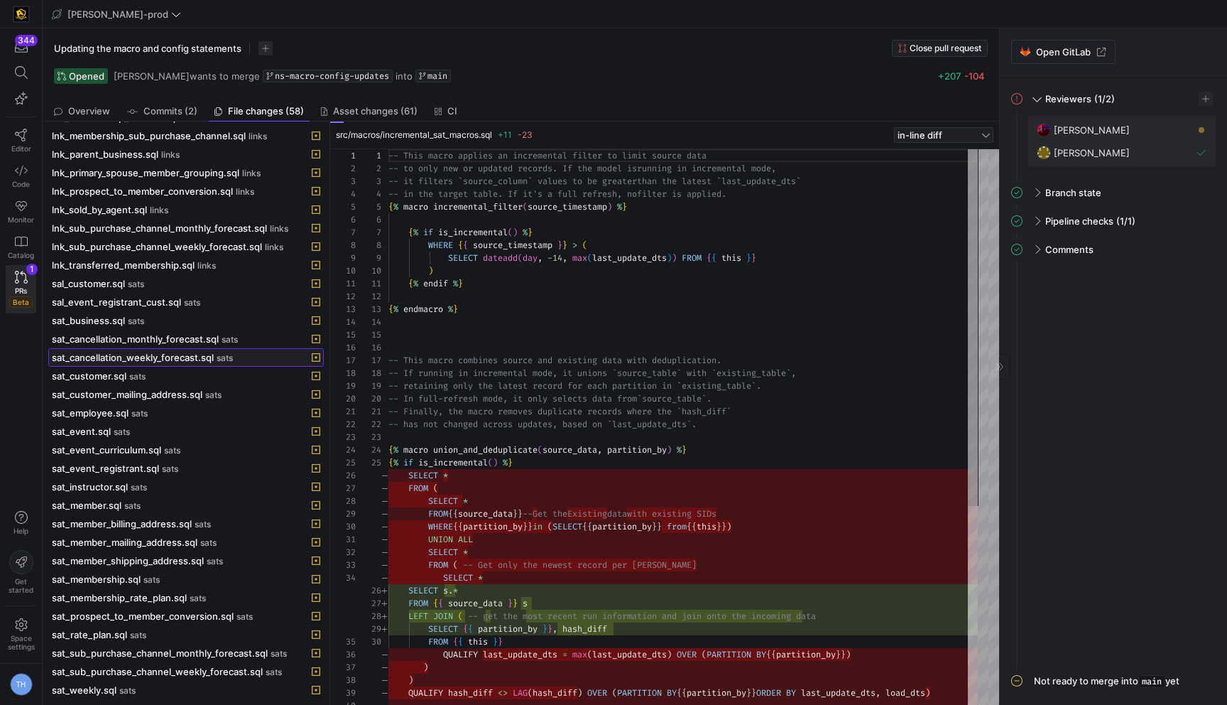
click at [202, 362] on span "sat_cancellation_weekly_forecast.sql" at bounding box center [133, 357] width 162 height 11
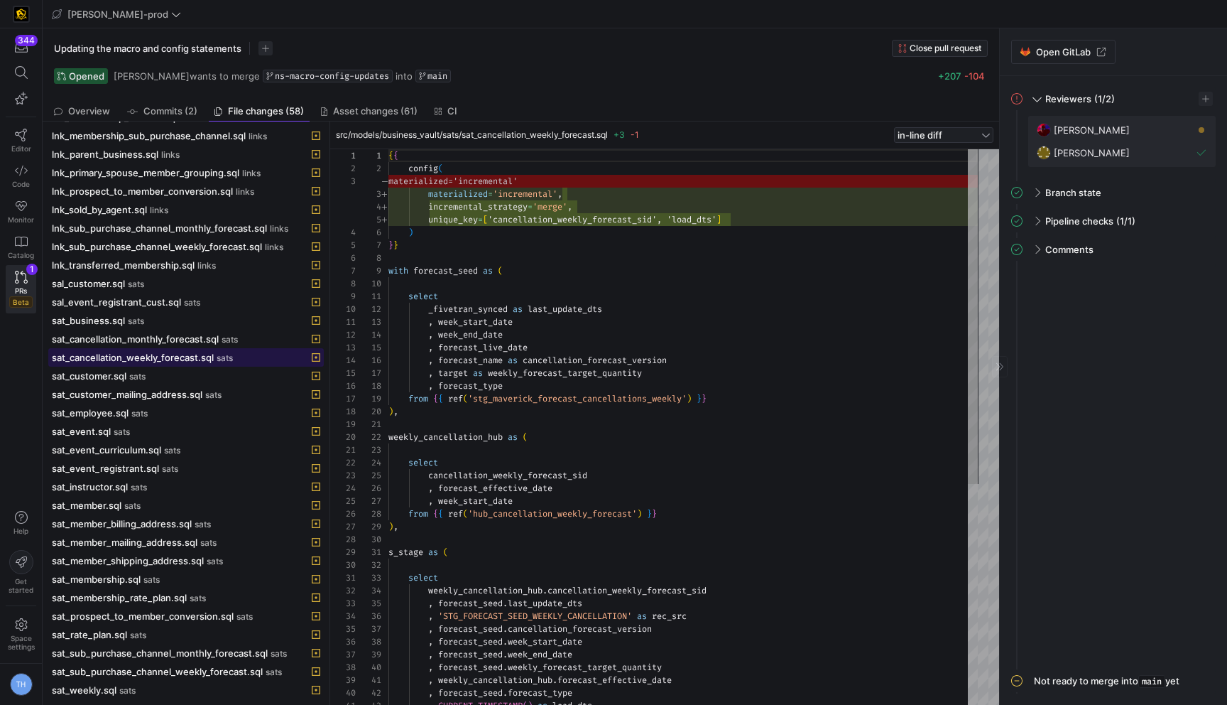
scroll to position [128, 0]
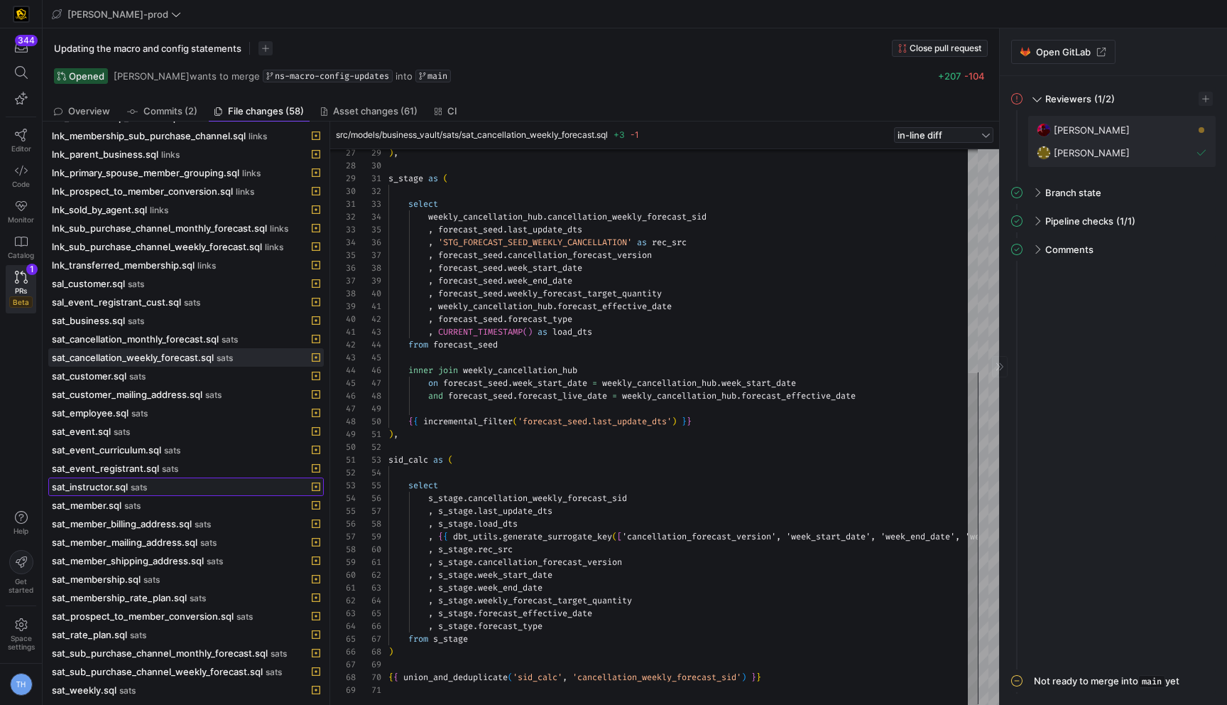
click at [220, 489] on div "sat_instructor.sql sats" at bounding box center [170, 486] width 237 height 11
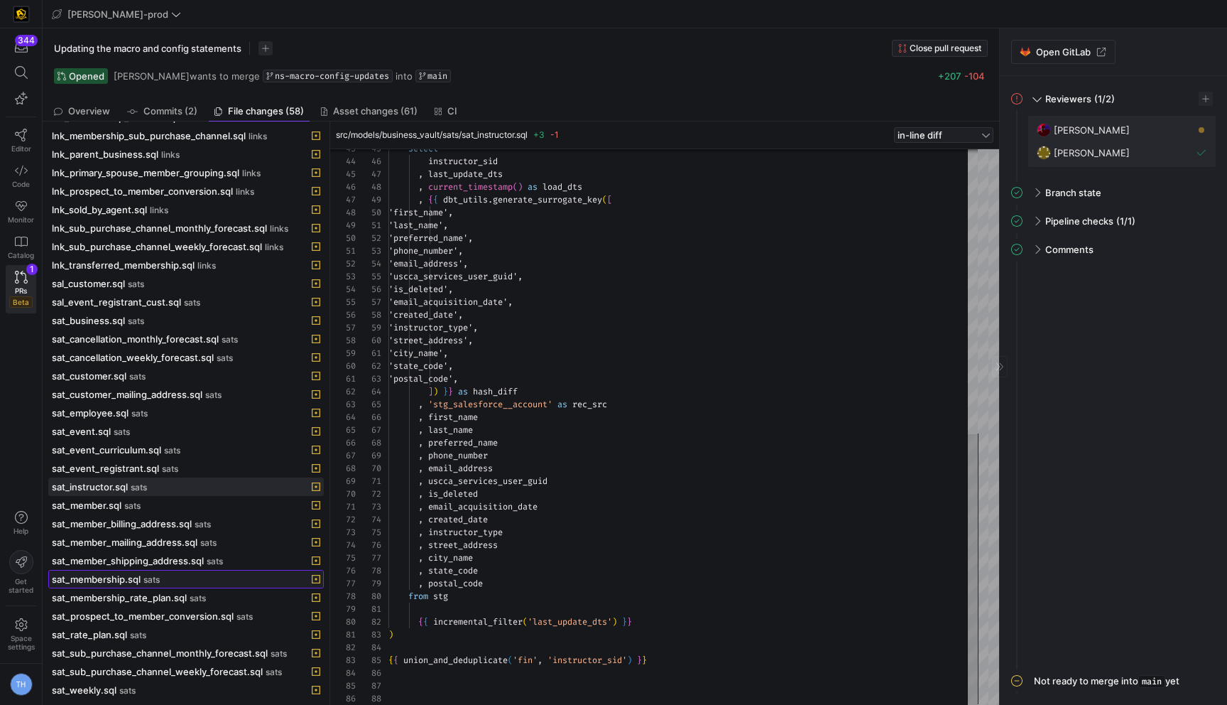
click at [200, 577] on div "sat_membership.sql sats" at bounding box center [170, 578] width 237 height 11
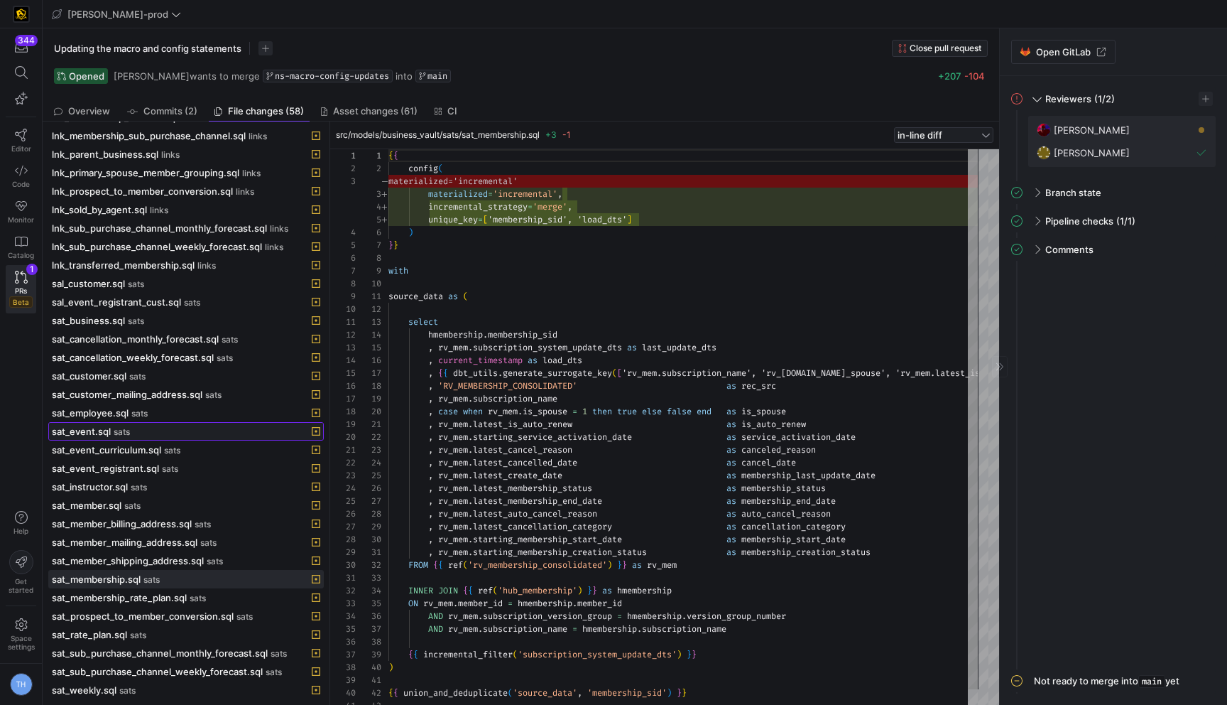
click at [138, 433] on div "sat_event.sql sats" at bounding box center [170, 430] width 237 height 11
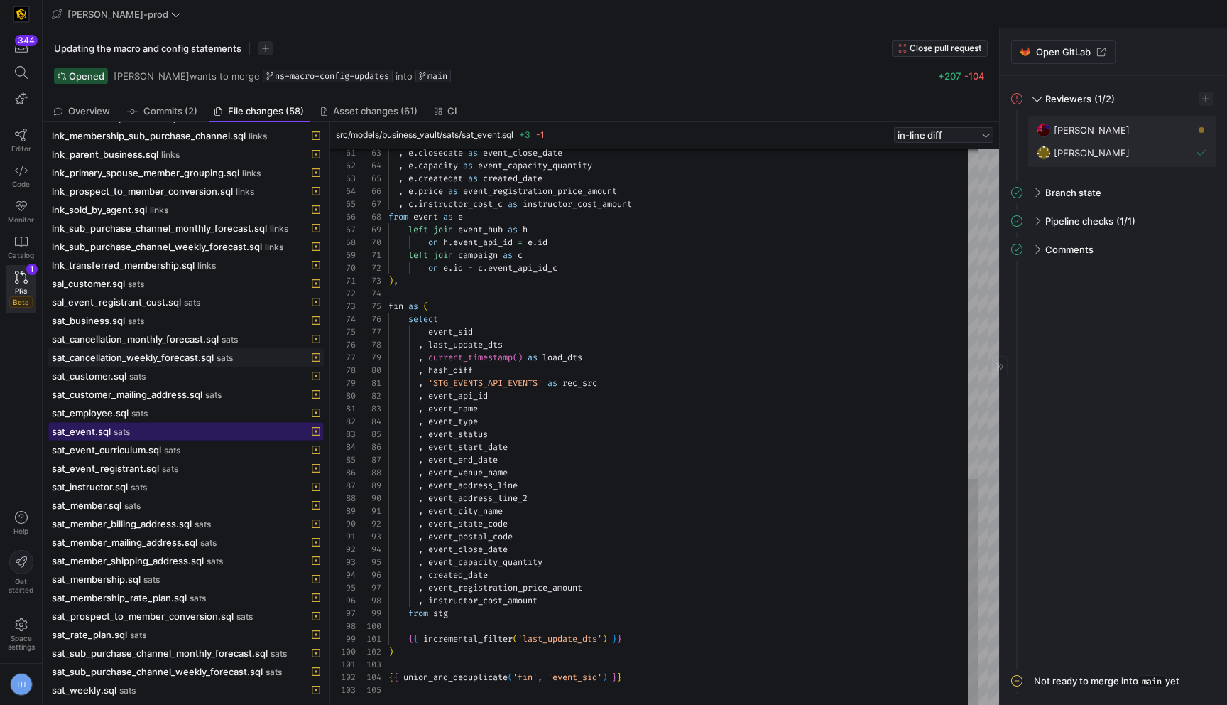
scroll to position [0, 0]
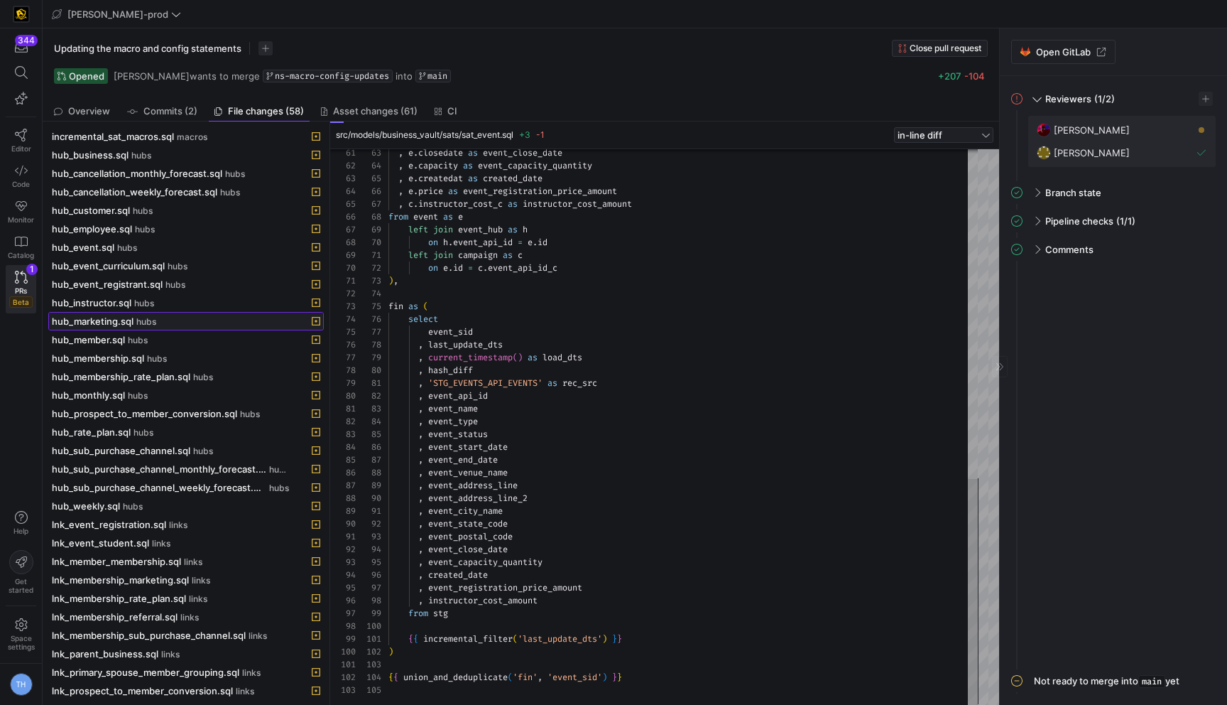
click at [174, 322] on div "hub_marketing.sql hubs" at bounding box center [170, 320] width 237 height 11
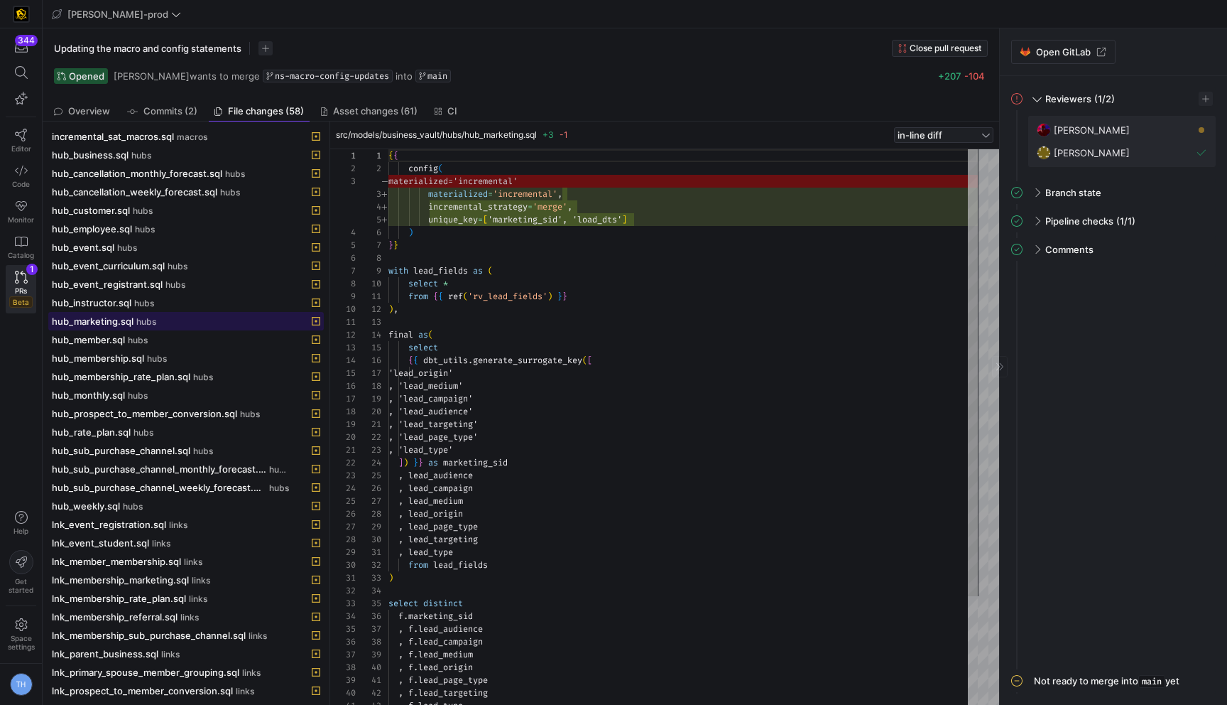
scroll to position [128, 0]
